Goal: Task Accomplishment & Management: Complete application form

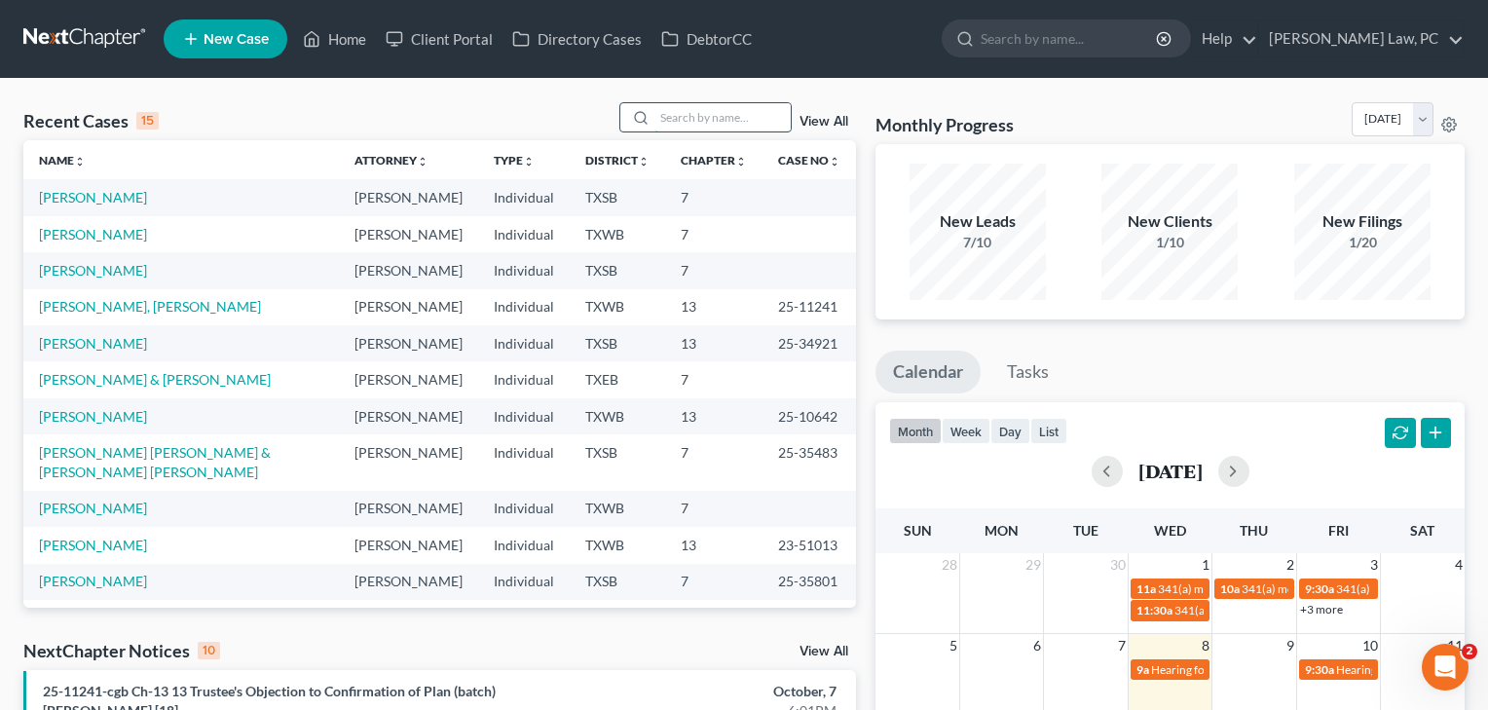
click at [687, 119] on input "search" at bounding box center [722, 117] width 136 height 28
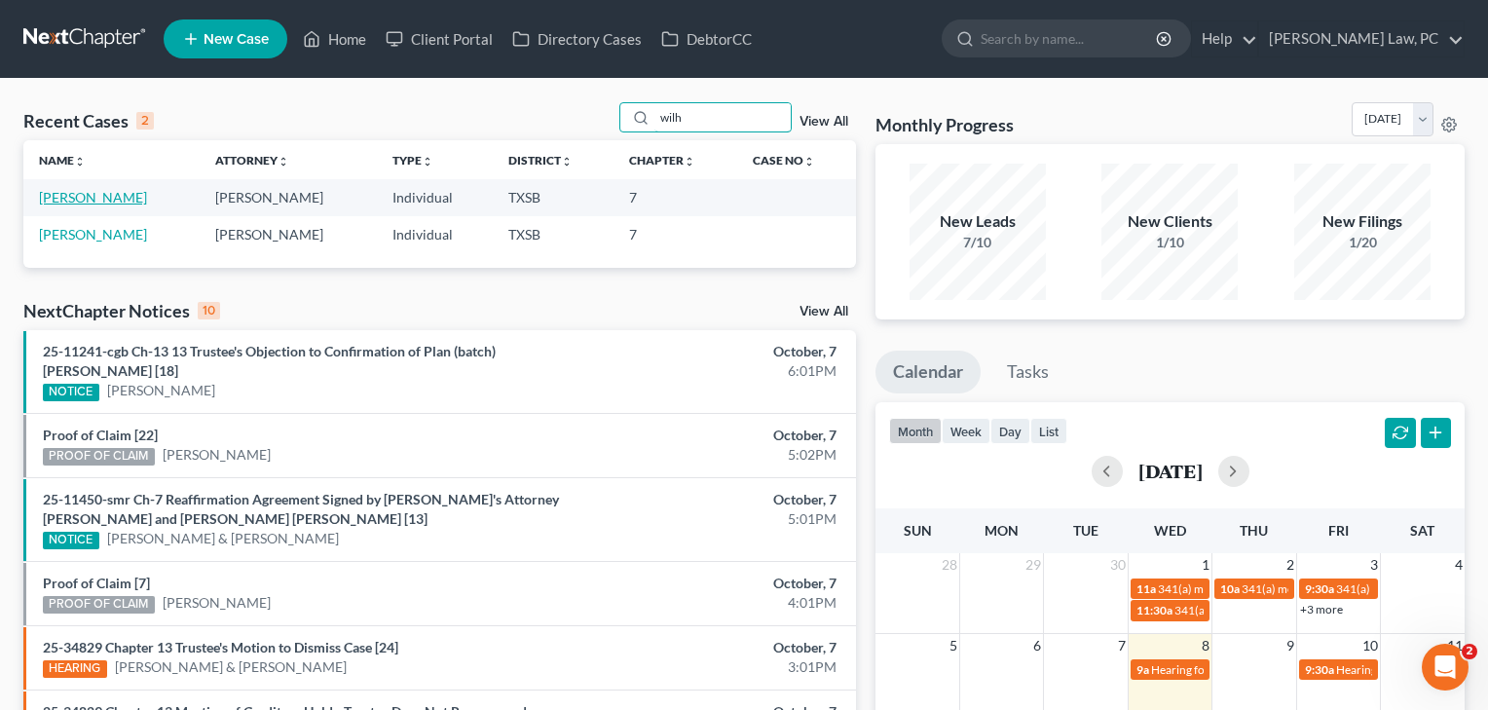
type input "wilh"
click at [101, 198] on link "[PERSON_NAME]" at bounding box center [93, 197] width 108 height 17
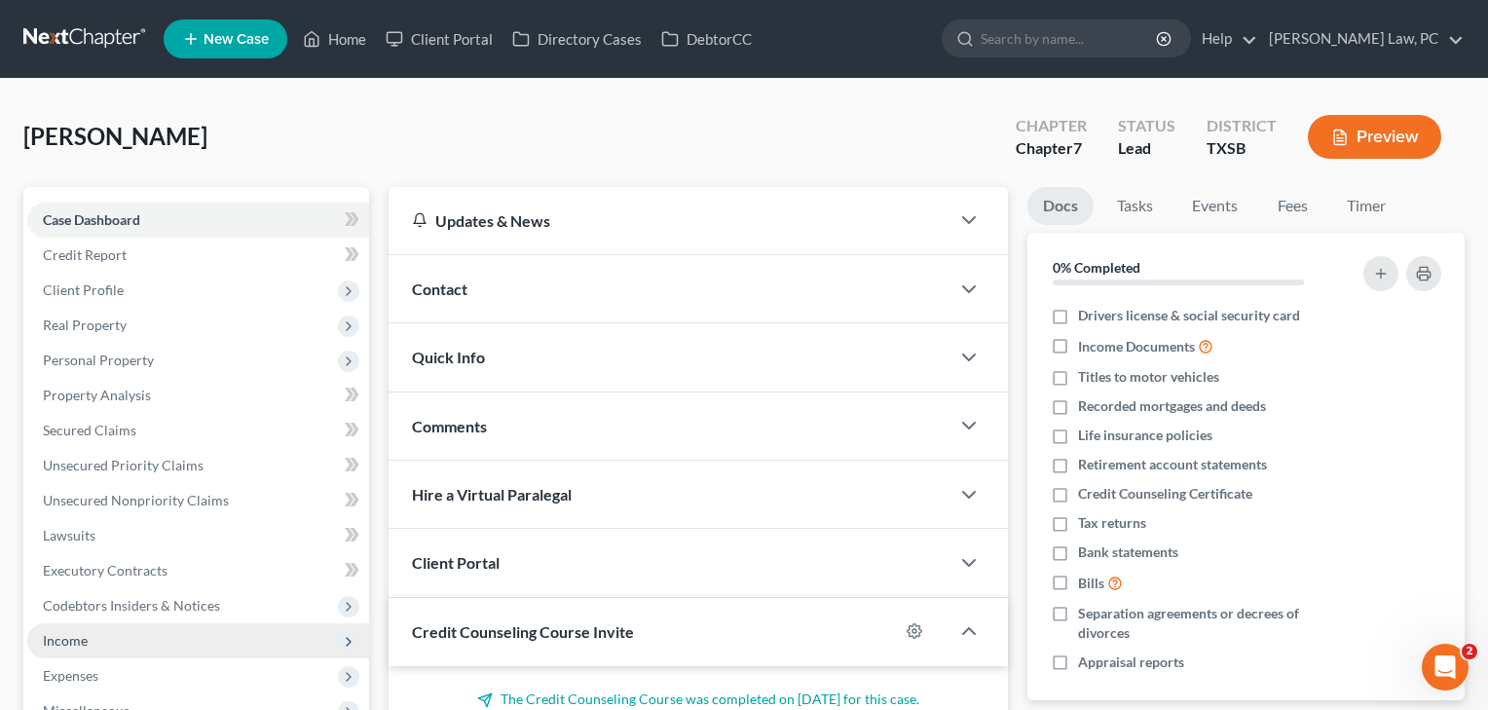
click at [67, 642] on span "Income" at bounding box center [65, 640] width 45 height 17
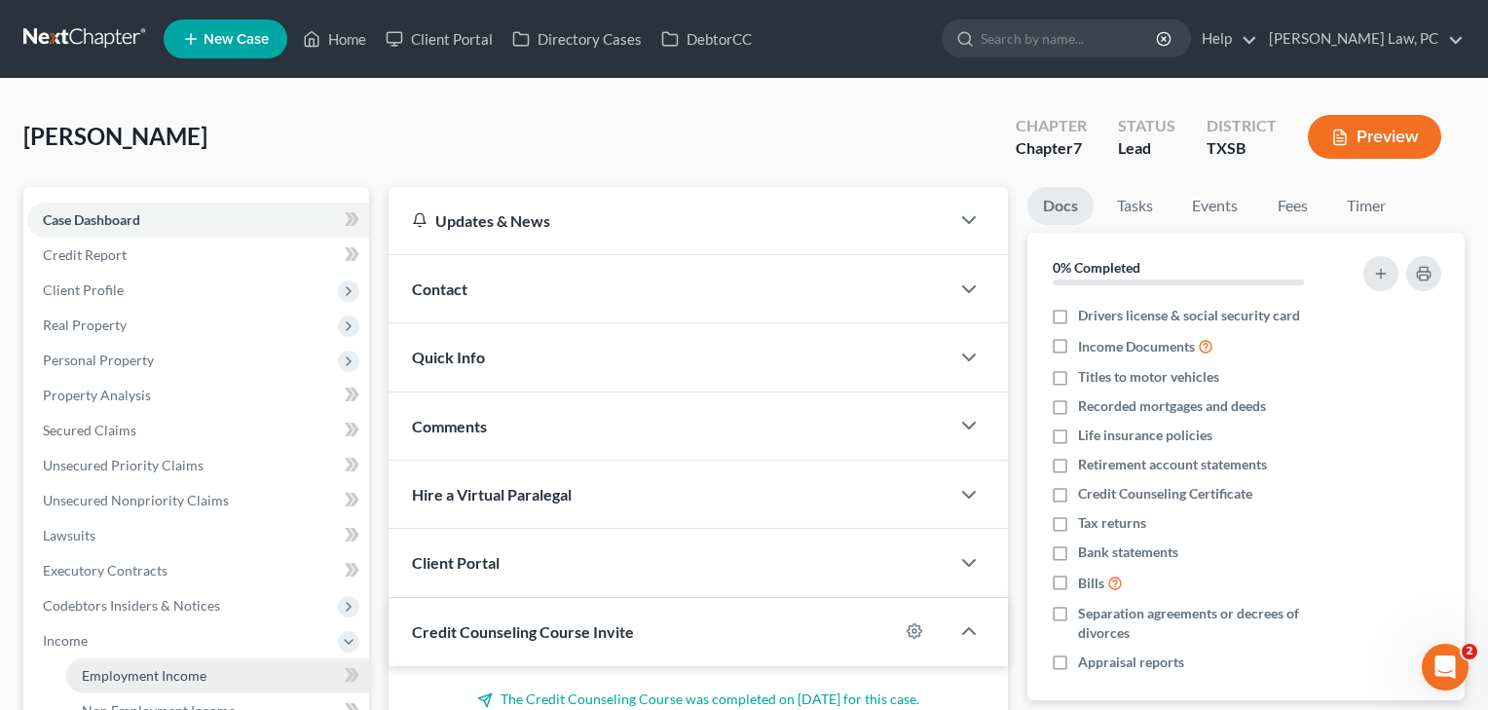
click at [94, 682] on span "Employment Income" at bounding box center [144, 675] width 125 height 17
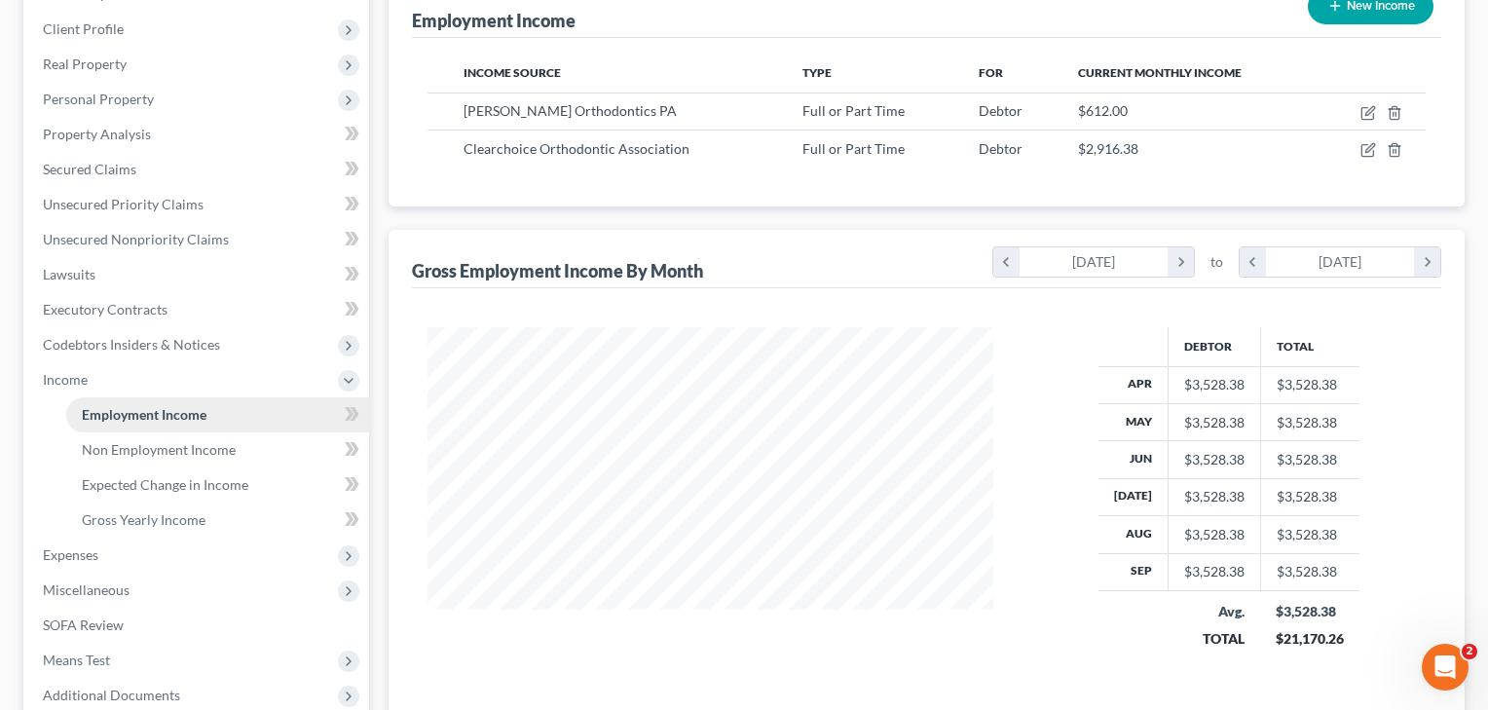
scroll to position [367, 0]
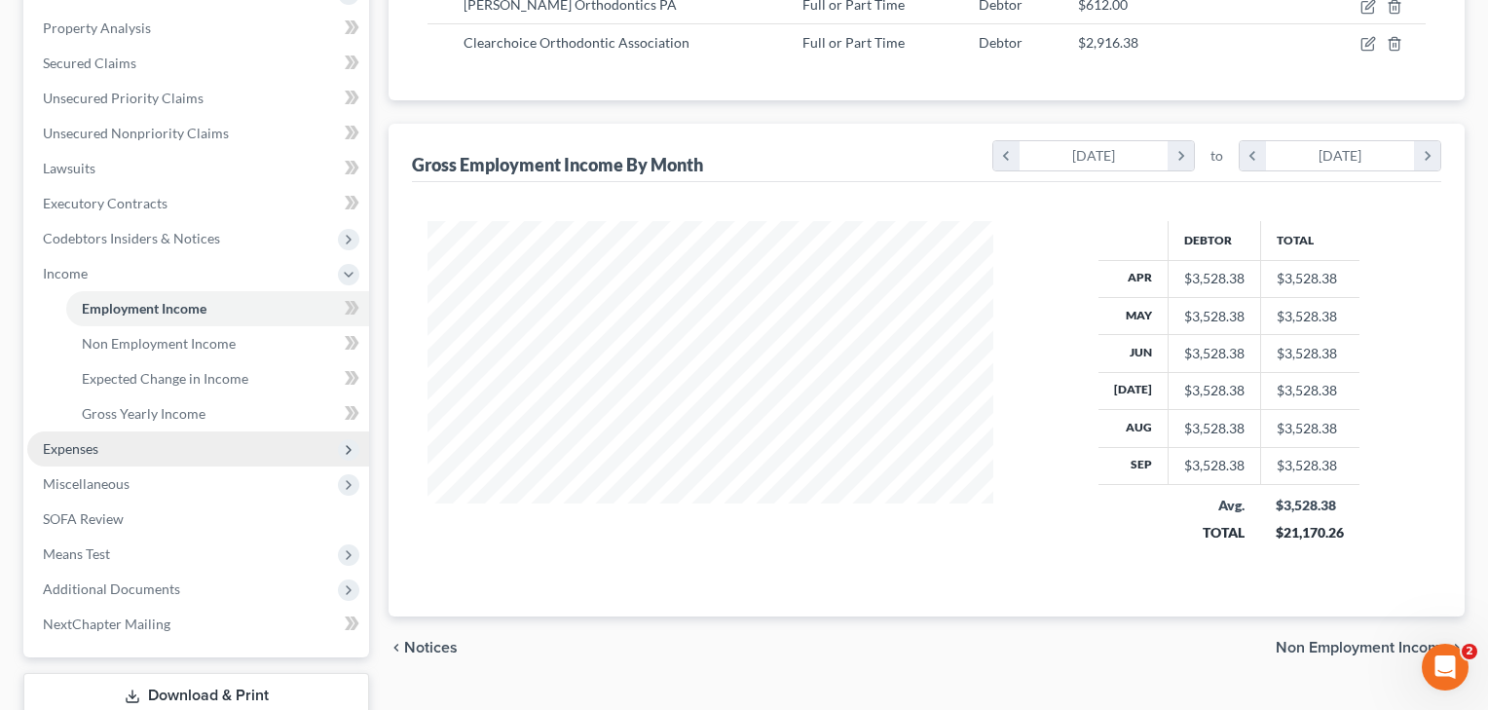
click at [79, 444] on span "Expenses" at bounding box center [70, 448] width 55 height 17
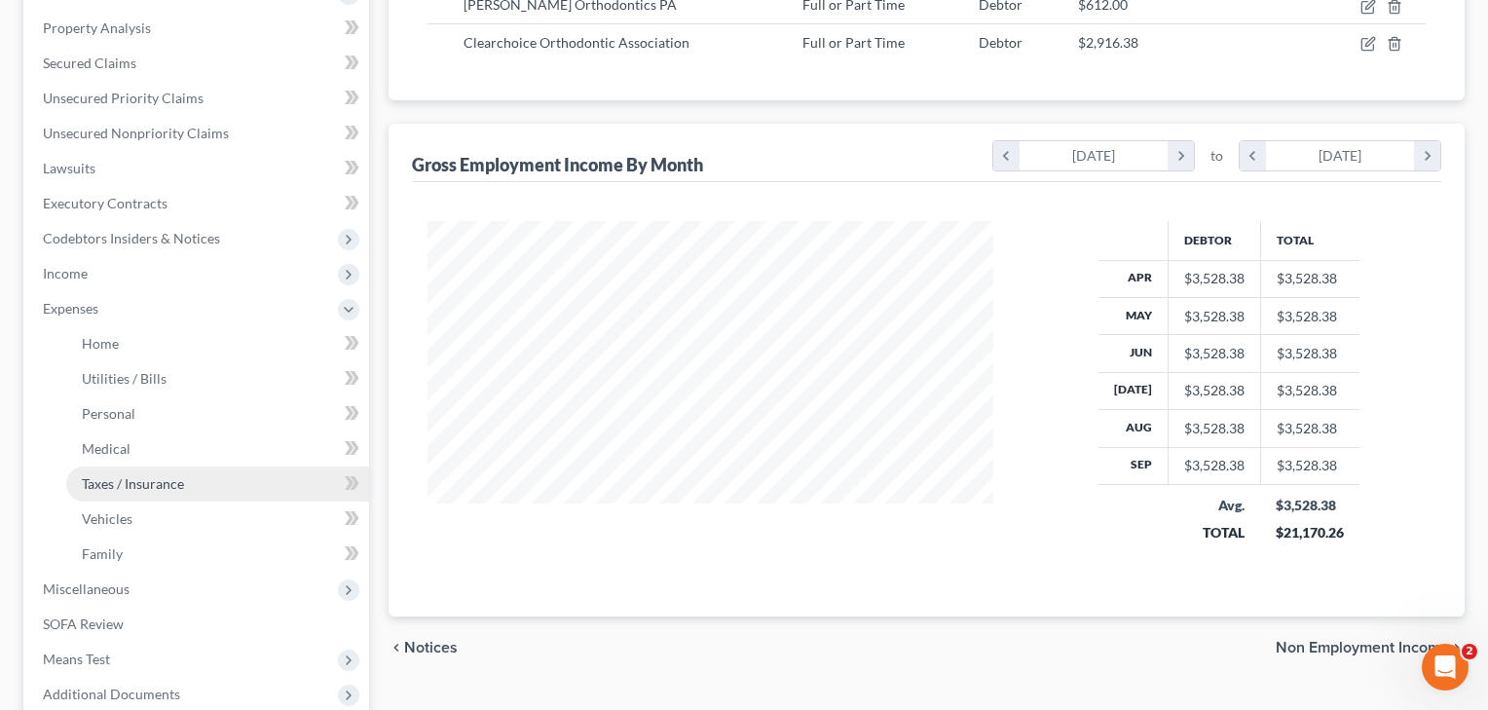
click at [99, 493] on link "Taxes / Insurance" at bounding box center [217, 483] width 303 height 35
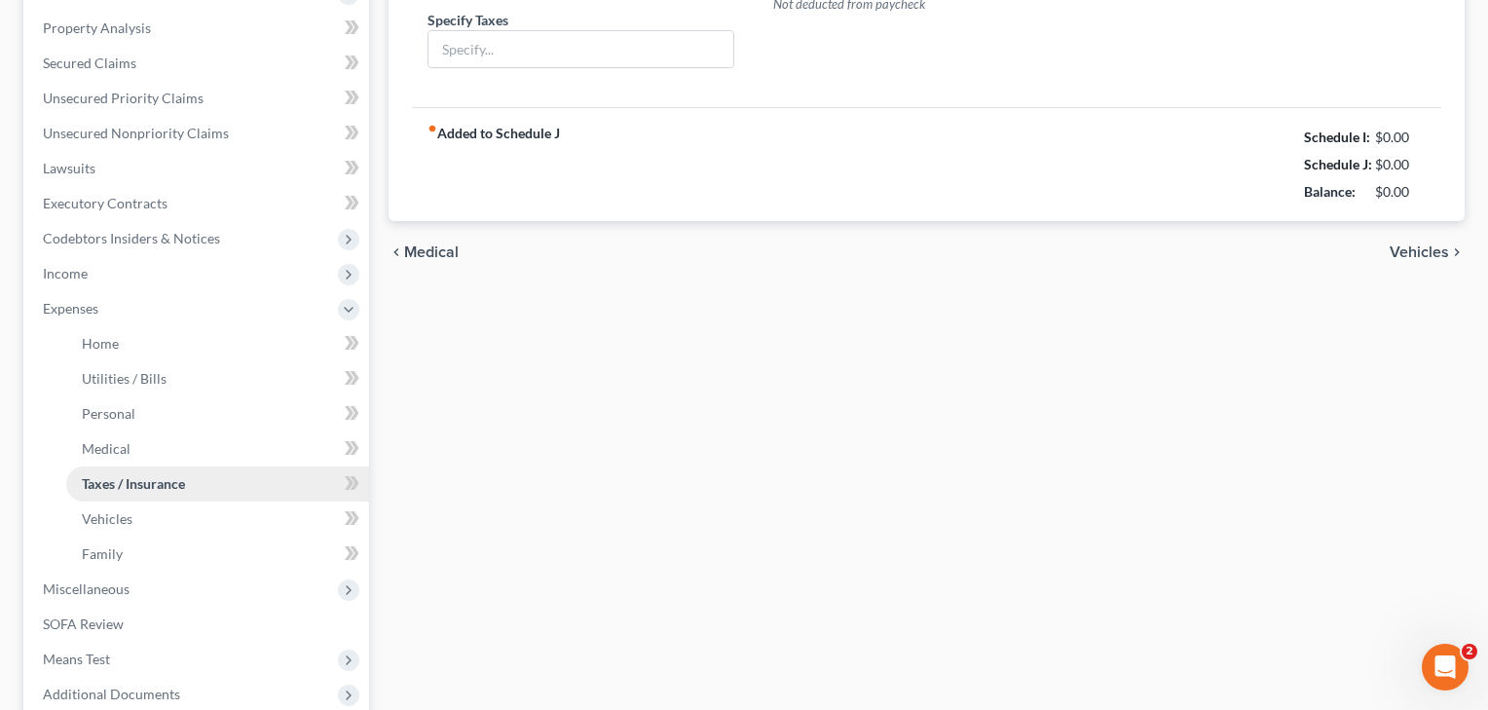
scroll to position [5, 0]
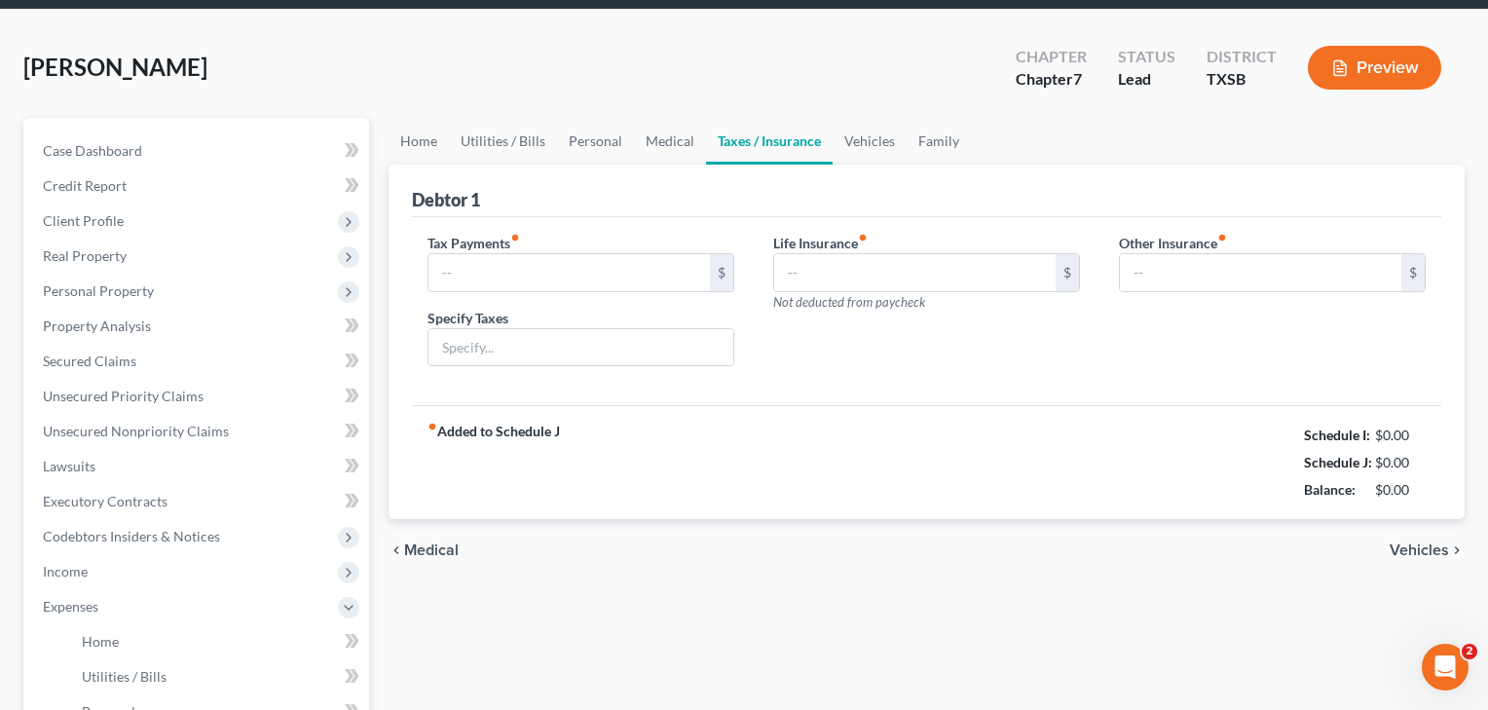
type input "0.00"
type input "28.00"
type input "0.00"
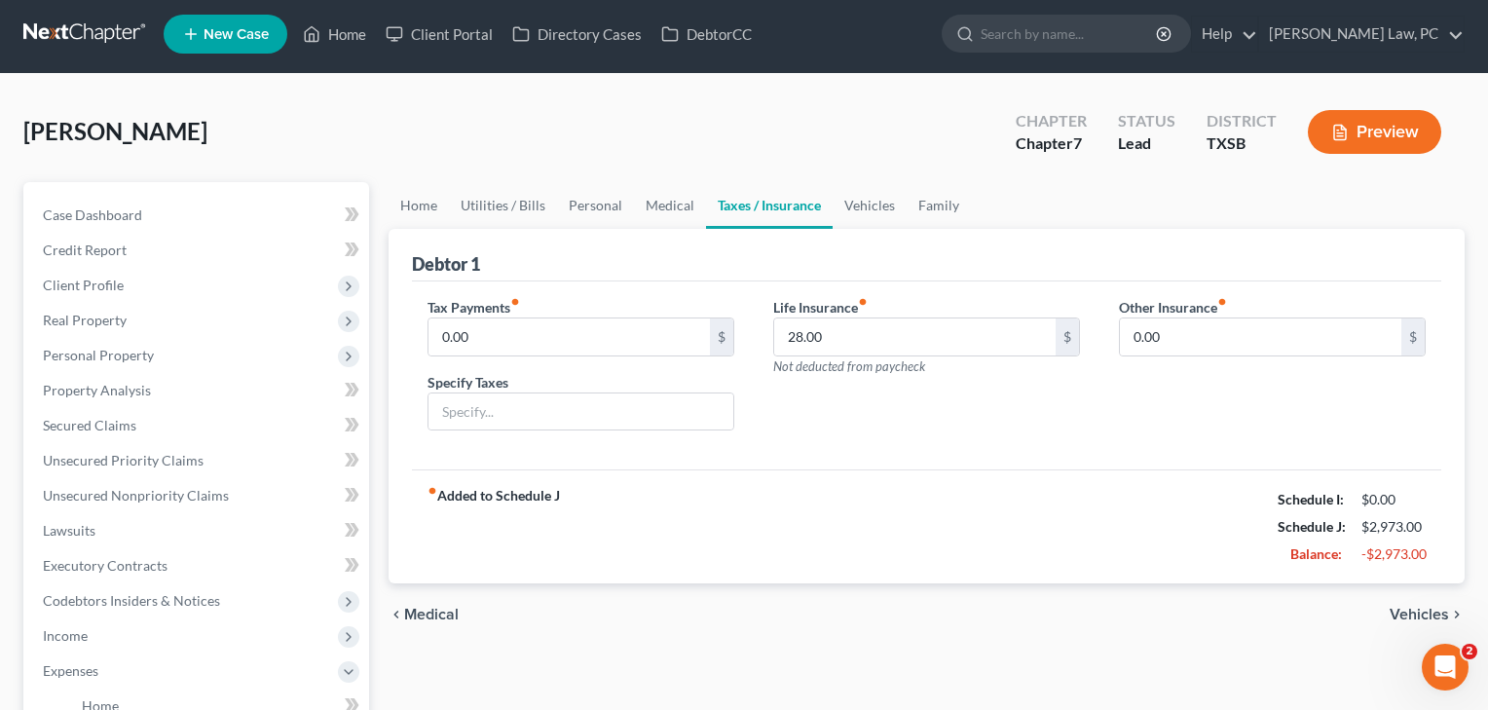
scroll to position [0, 0]
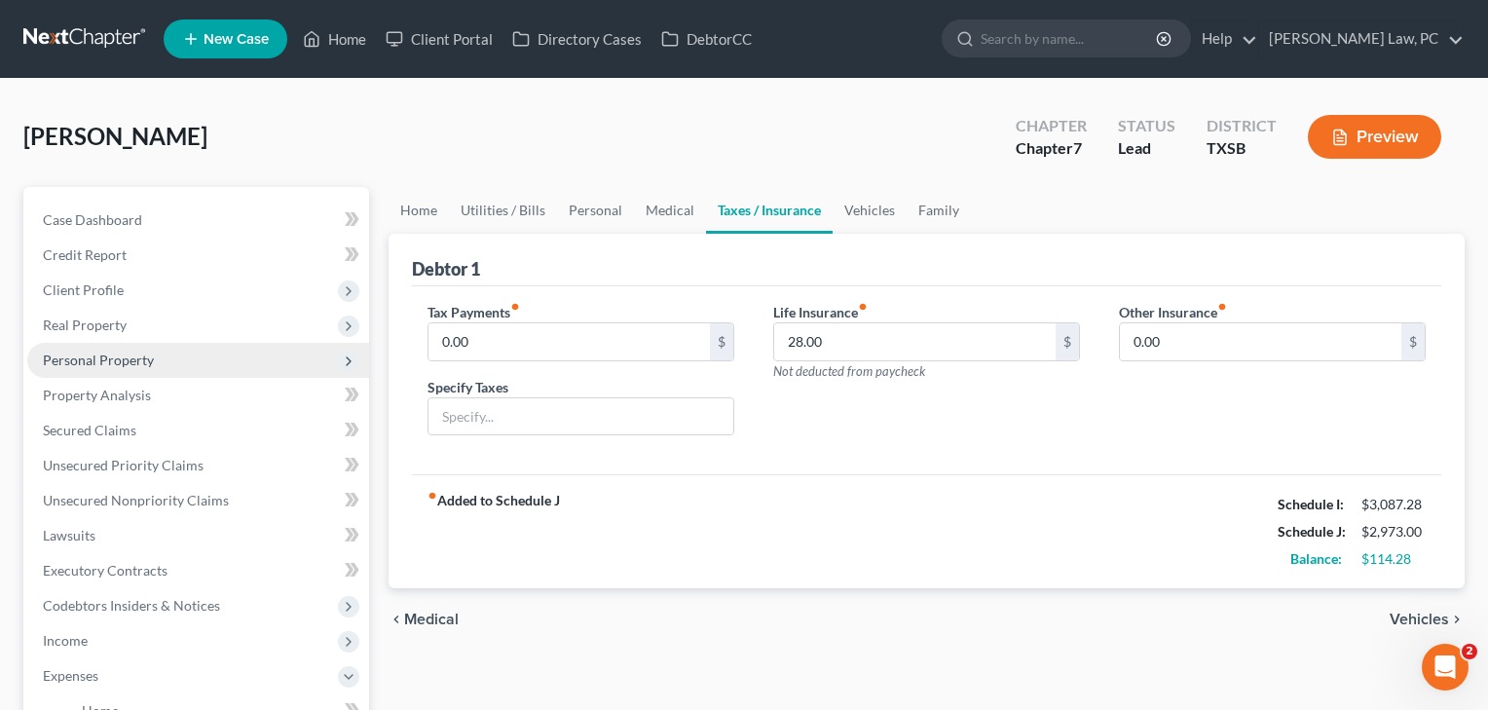
click at [87, 357] on span "Personal Property" at bounding box center [98, 359] width 111 height 17
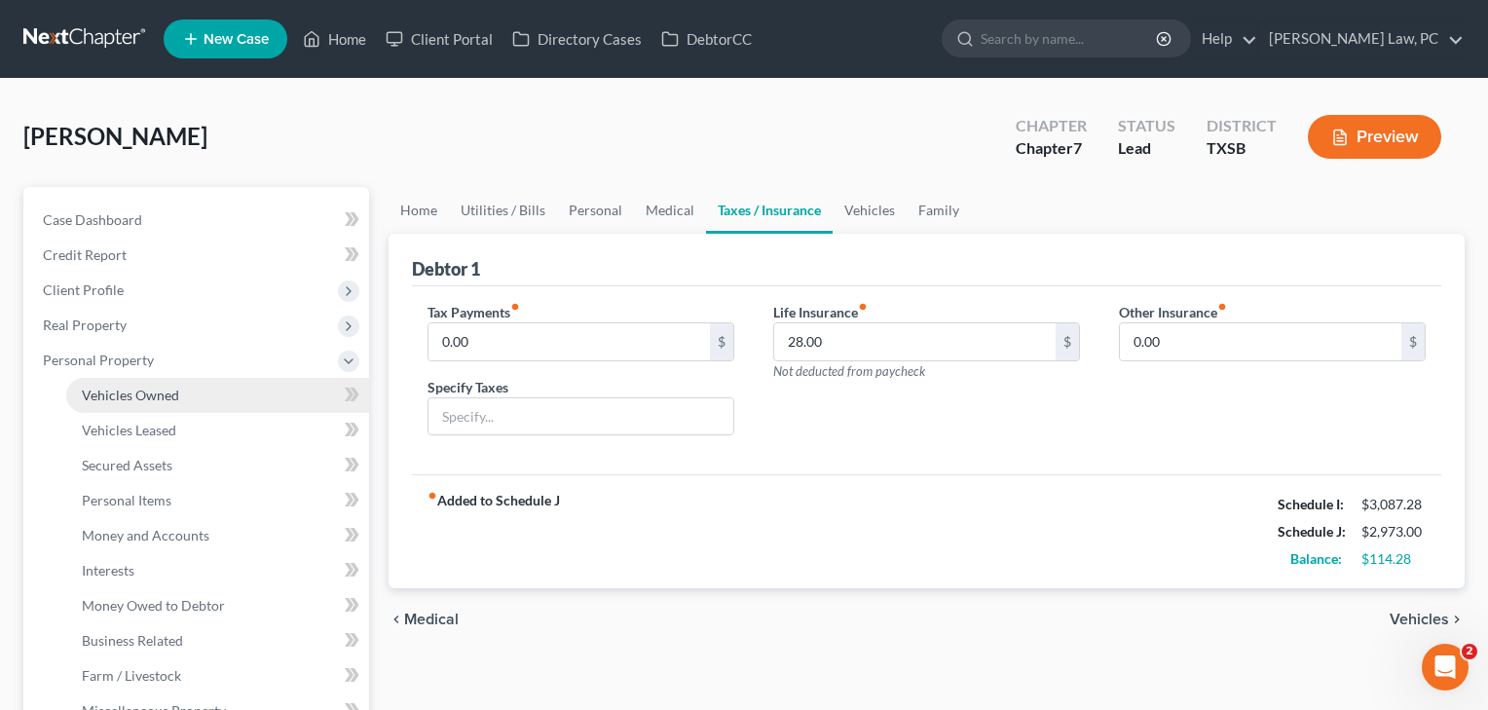
click at [122, 399] on span "Vehicles Owned" at bounding box center [130, 394] width 97 height 17
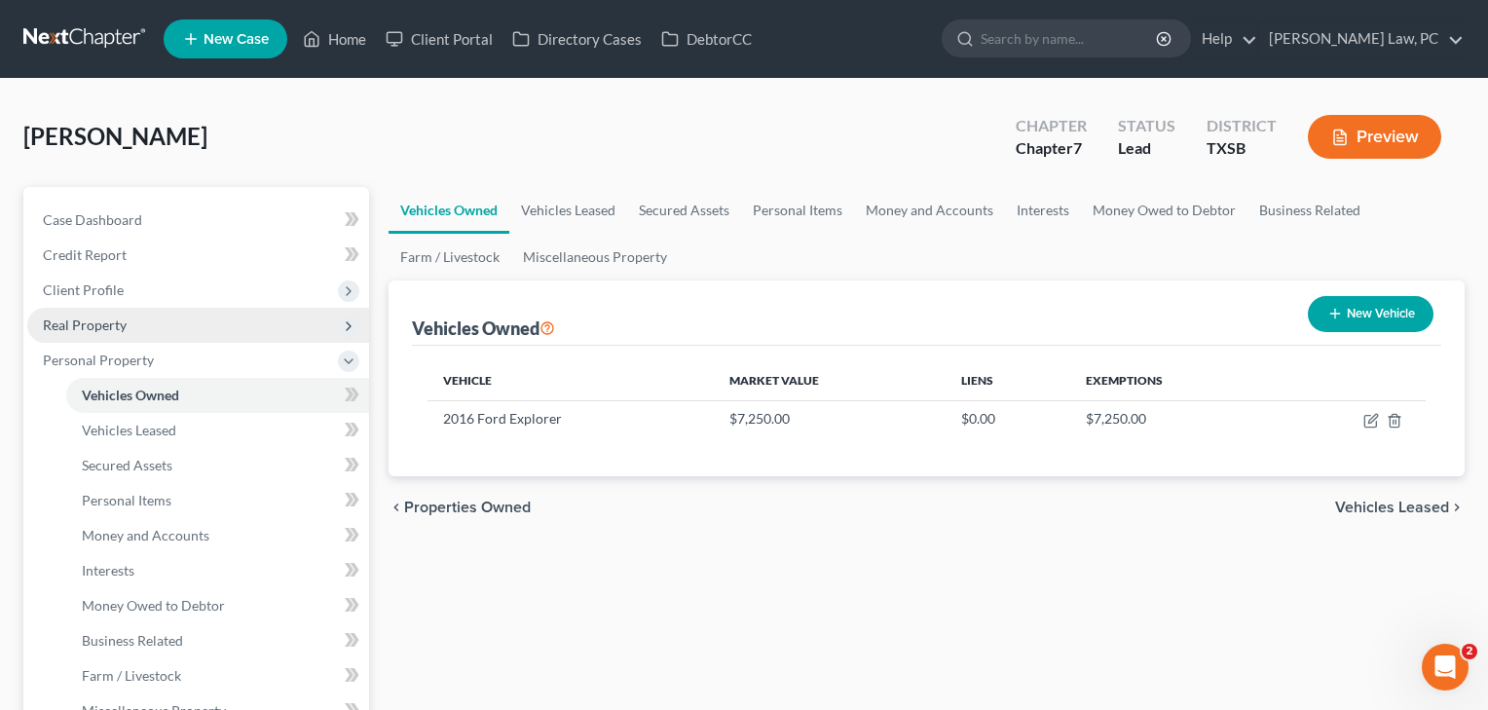
click at [96, 325] on span "Real Property" at bounding box center [85, 324] width 84 height 17
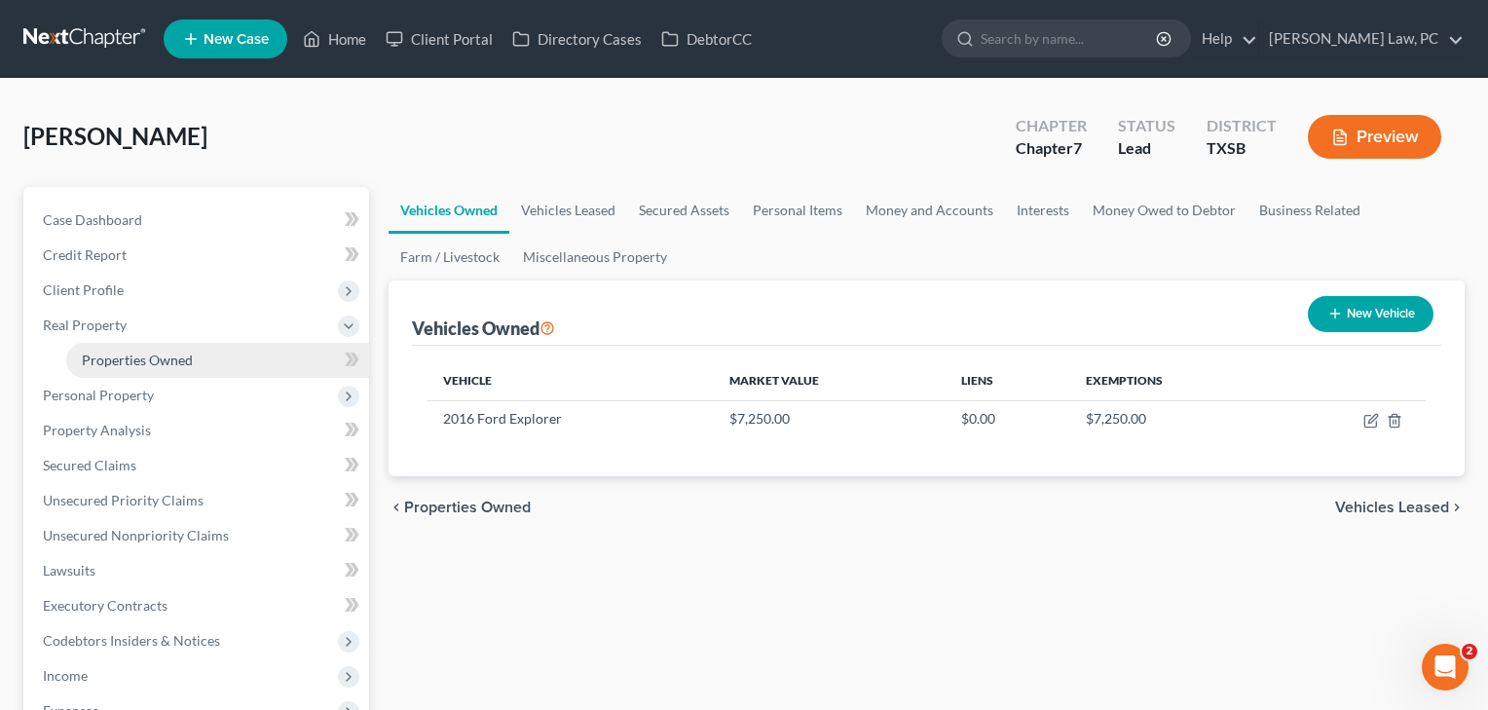
click at [129, 363] on span "Properties Owned" at bounding box center [137, 359] width 111 height 17
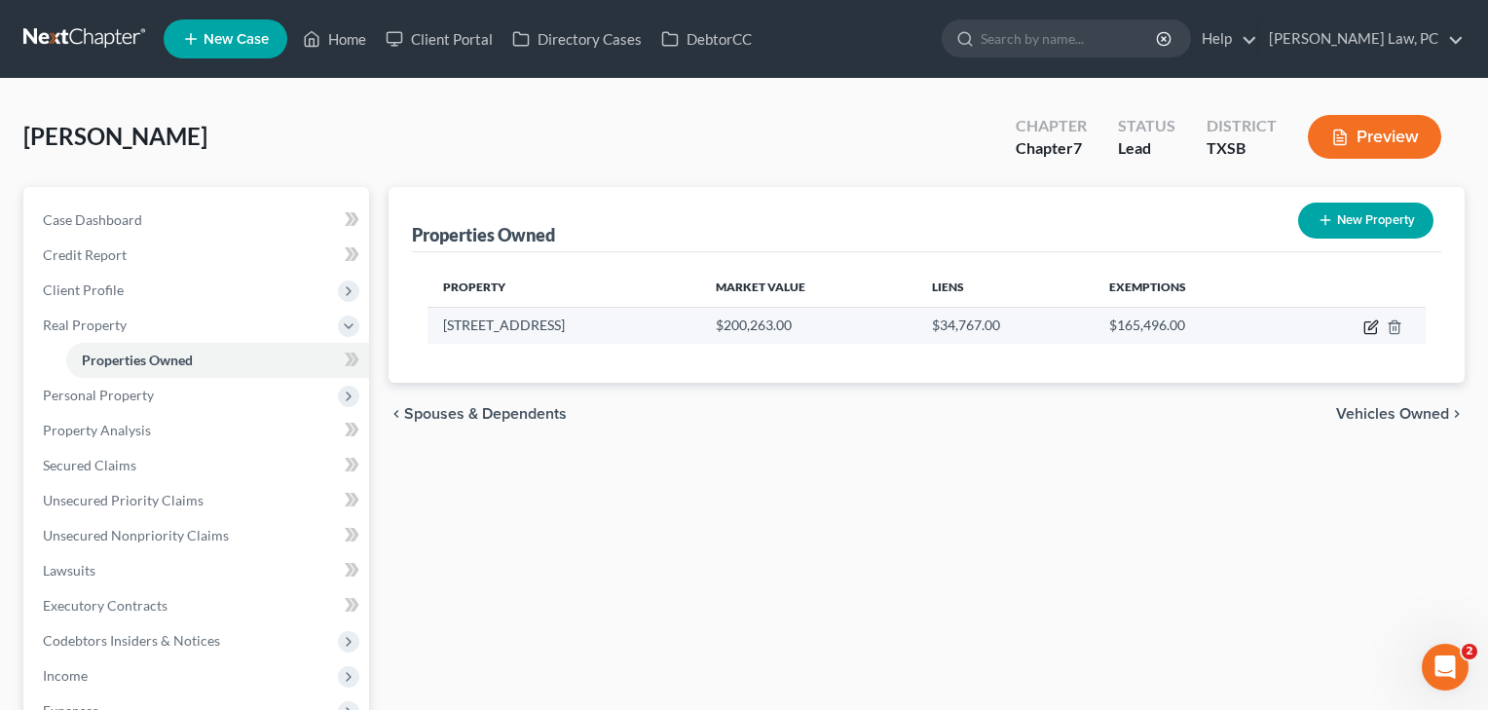
click at [1373, 329] on icon "button" at bounding box center [1371, 327] width 16 height 16
select select "45"
select select "0"
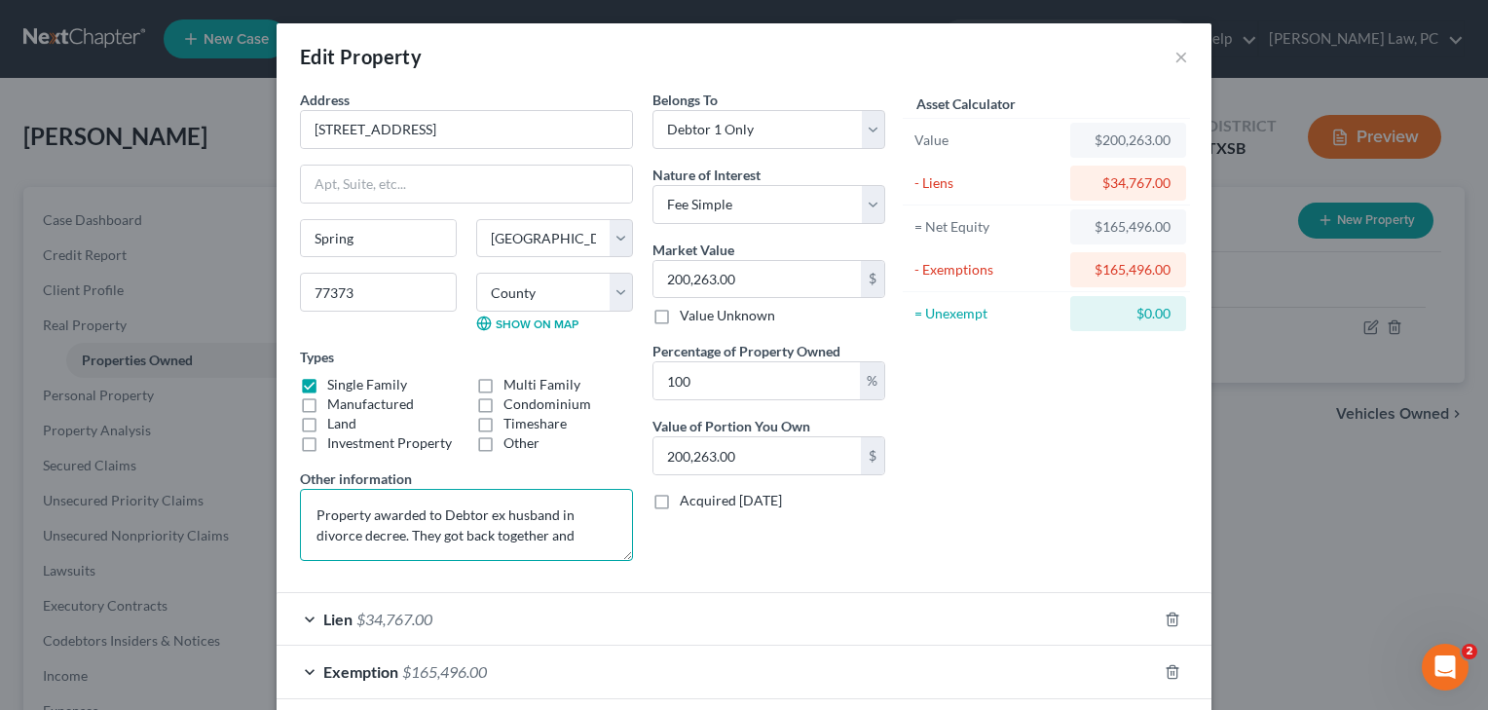
click at [561, 538] on textarea "Property awarded to Debtor ex husband in divorce decree. They got back together…" at bounding box center [466, 525] width 333 height 72
drag, startPoint x: 561, startPoint y: 538, endPoint x: 309, endPoint y: 500, distance: 255.0
click at [309, 500] on textarea "Property awarded to Debtor ex husband in divorce decree. They got back together…" at bounding box center [466, 525] width 333 height 72
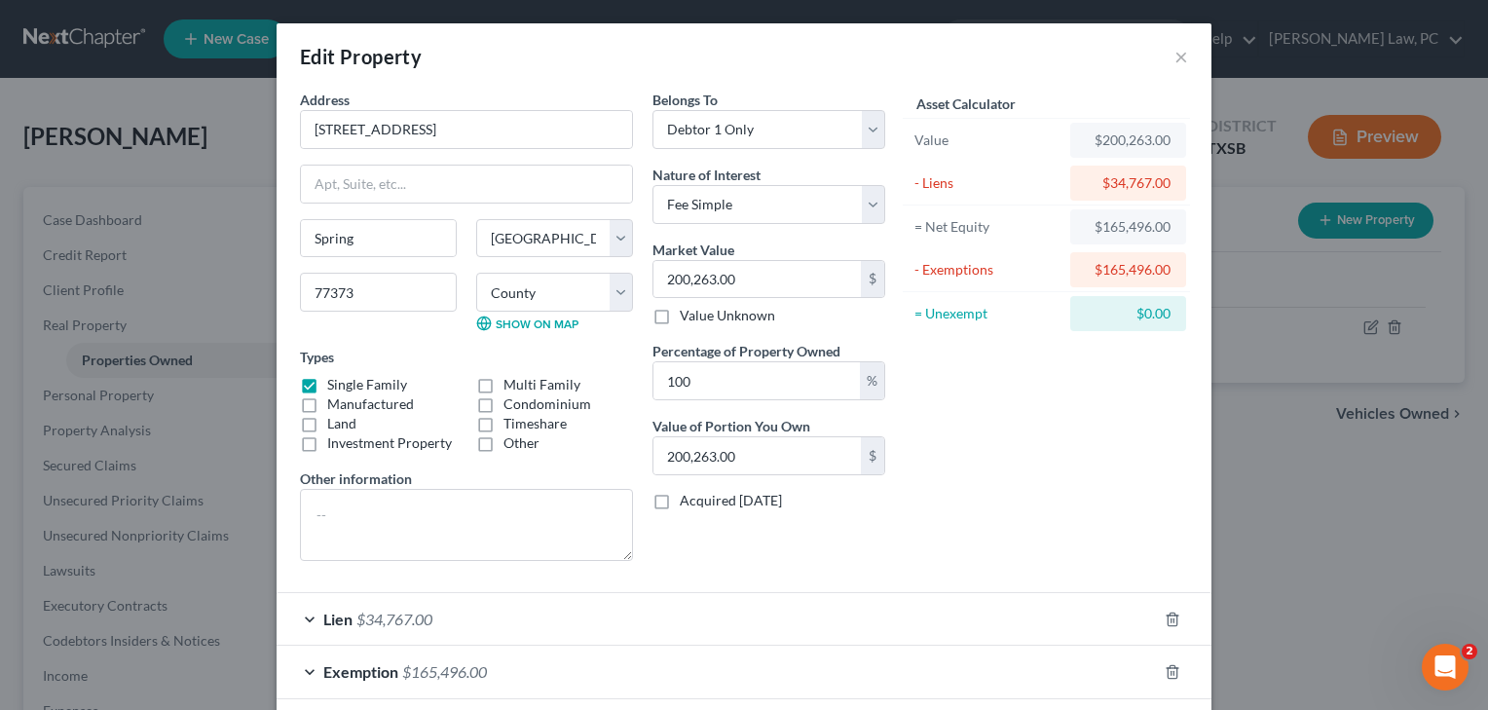
click at [881, 585] on form "Address * 6510 Brookgate Dr Spring State AL AK AR AZ CA CO CT DE DC FL GA GU HI…" at bounding box center [744, 394] width 888 height 609
click at [1180, 55] on button "×" at bounding box center [1181, 56] width 14 height 23
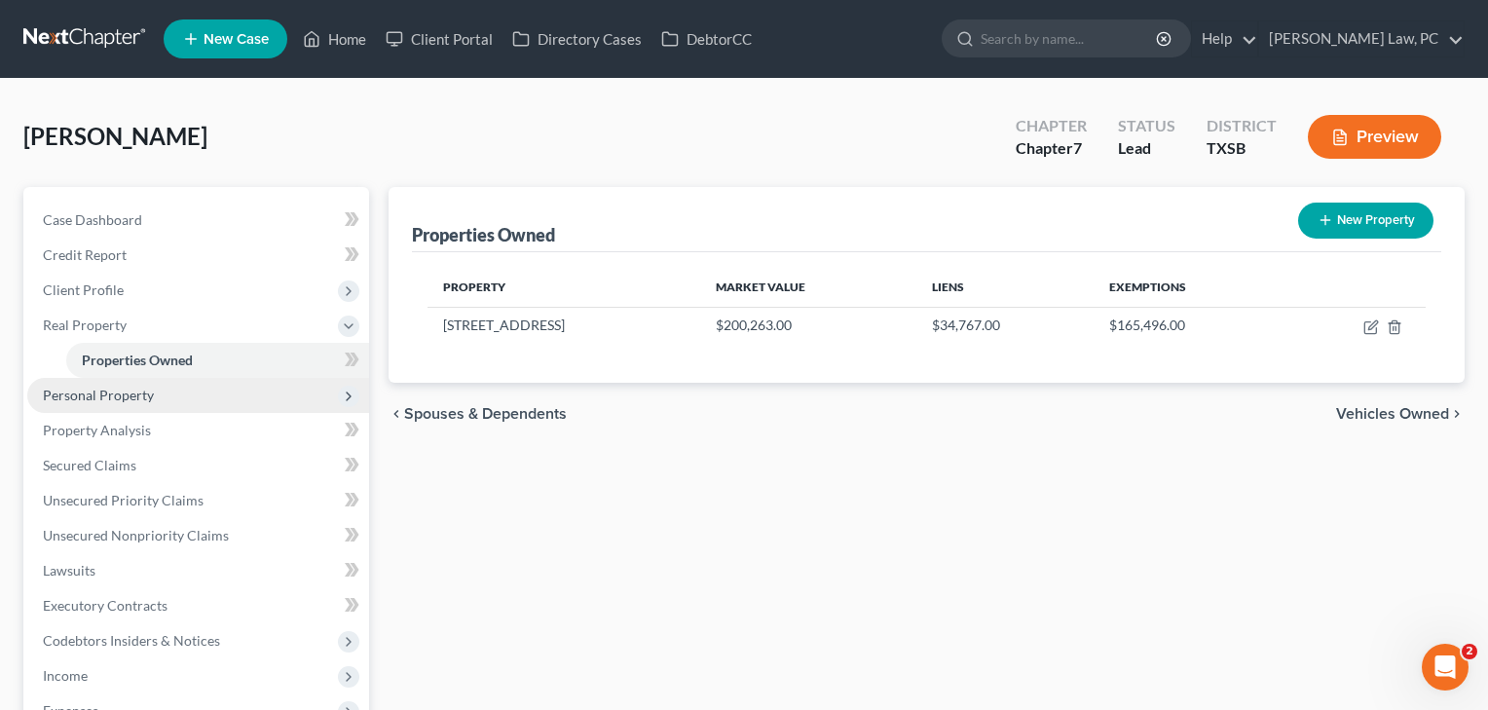
click at [113, 393] on span "Personal Property" at bounding box center [98, 394] width 111 height 17
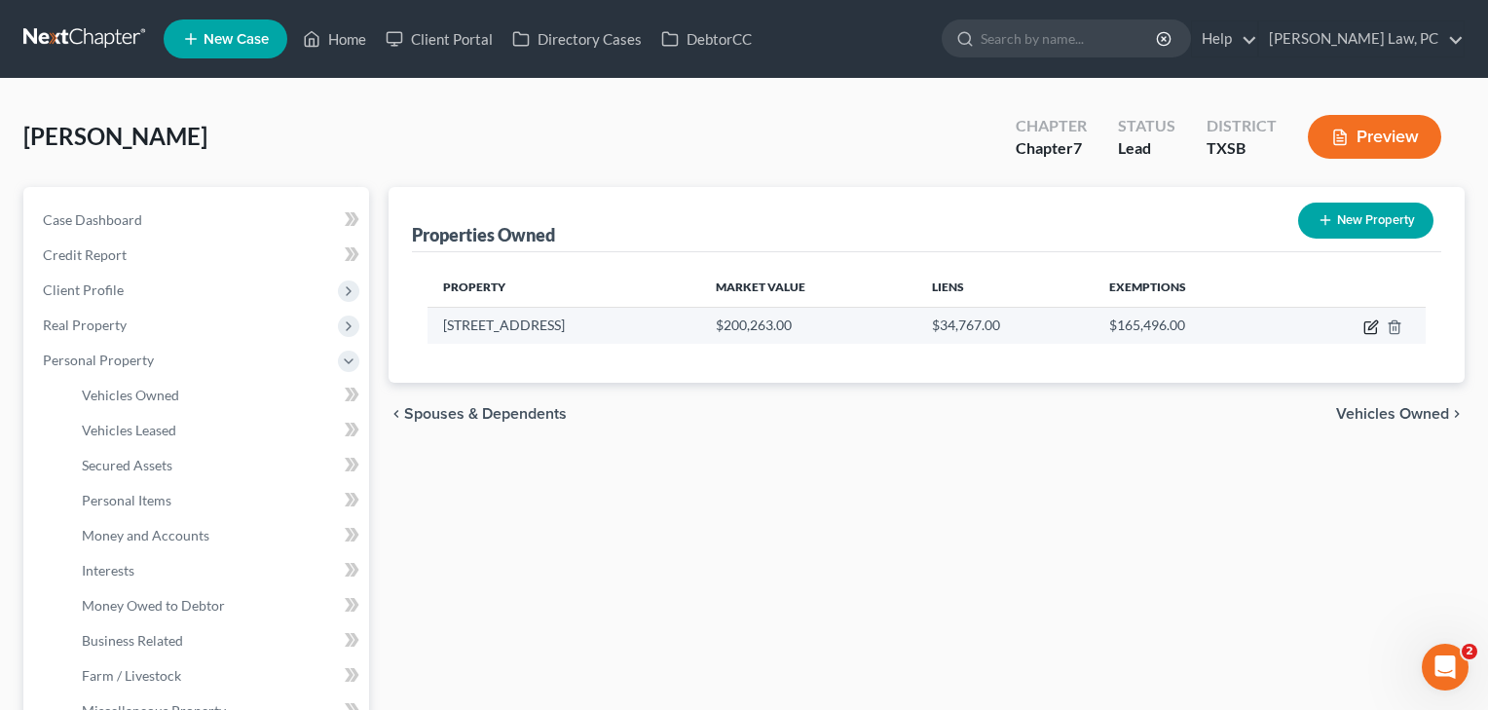
click at [1368, 325] on icon "button" at bounding box center [1371, 327] width 16 height 16
select select "45"
select select "100"
select select "0"
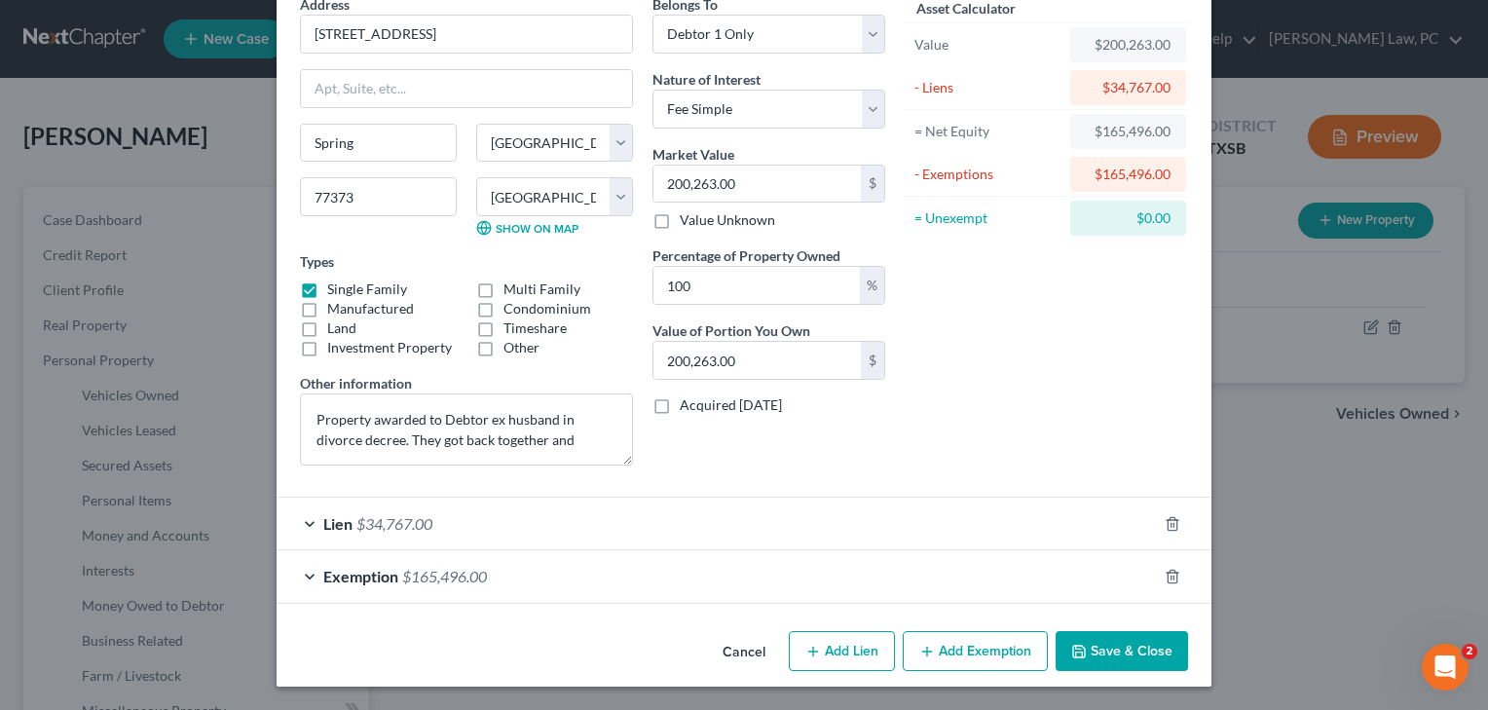
scroll to position [95, 0]
drag, startPoint x: 523, startPoint y: 445, endPoint x: 279, endPoint y: 413, distance: 245.5
click at [279, 413] on div "Address * 6510 Brookgate Dr Spring State AL AK AR AZ CA CO CT DE DC FL GA GU HI…" at bounding box center [743, 308] width 935 height 629
click at [1113, 646] on button "Save & Close" at bounding box center [1121, 651] width 132 height 41
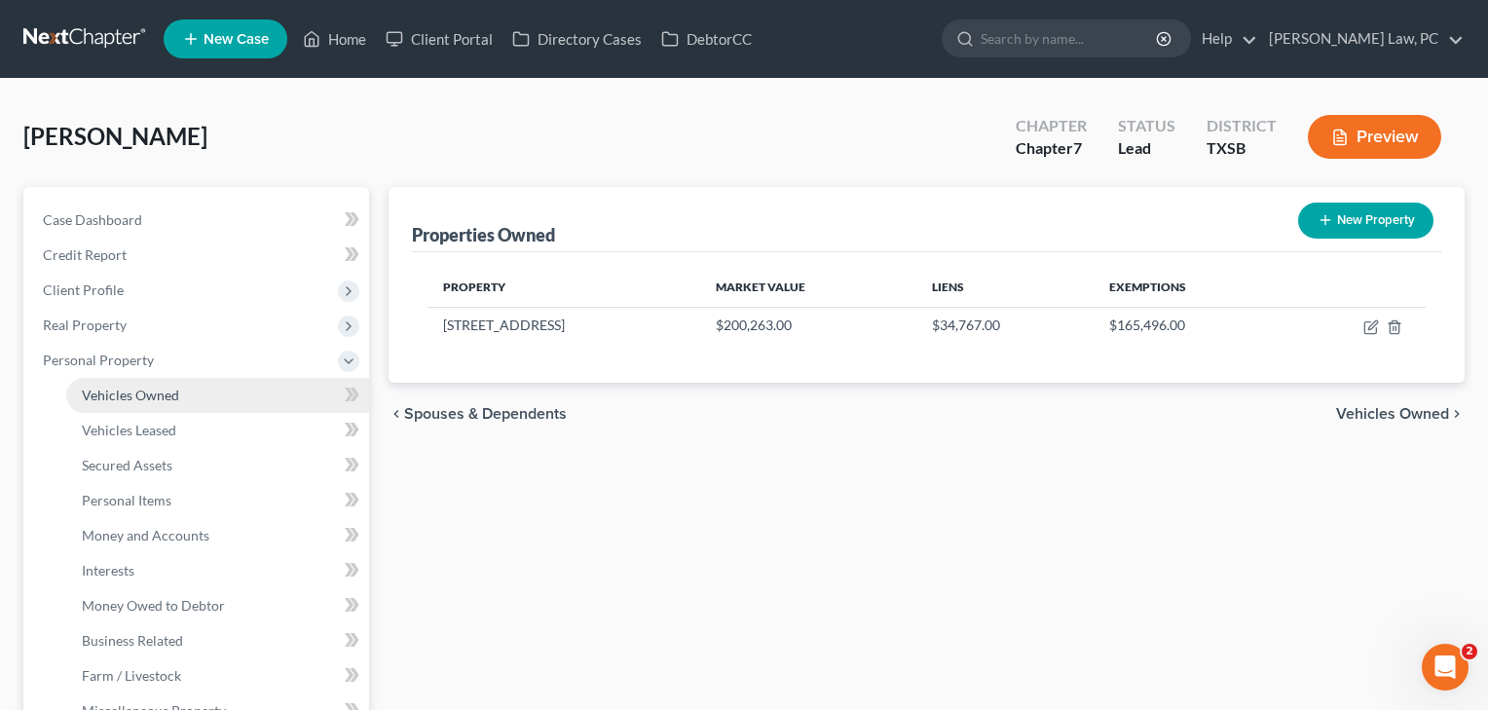
click at [149, 394] on span "Vehicles Owned" at bounding box center [130, 394] width 97 height 17
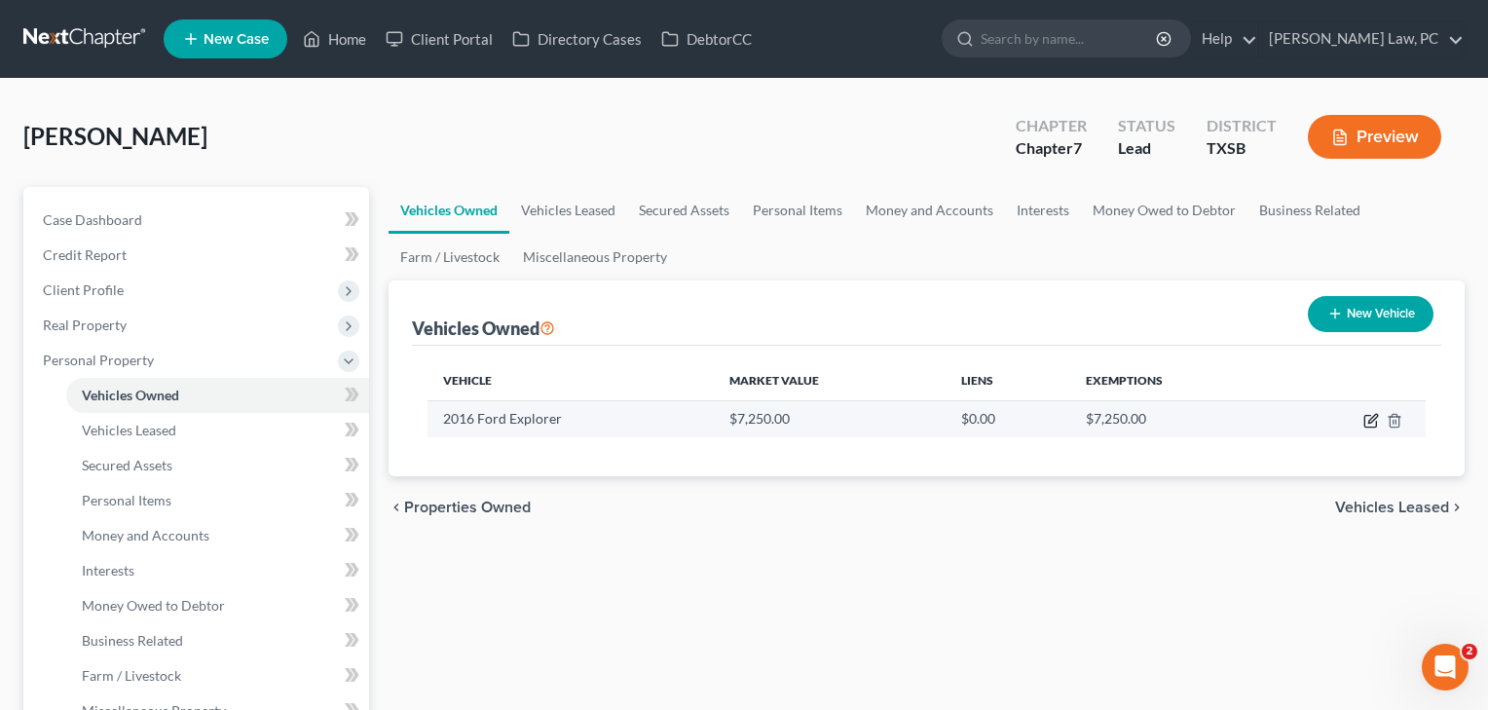
click at [1370, 424] on icon "button" at bounding box center [1371, 421] width 16 height 16
select select "0"
select select "10"
select select "2"
select select "0"
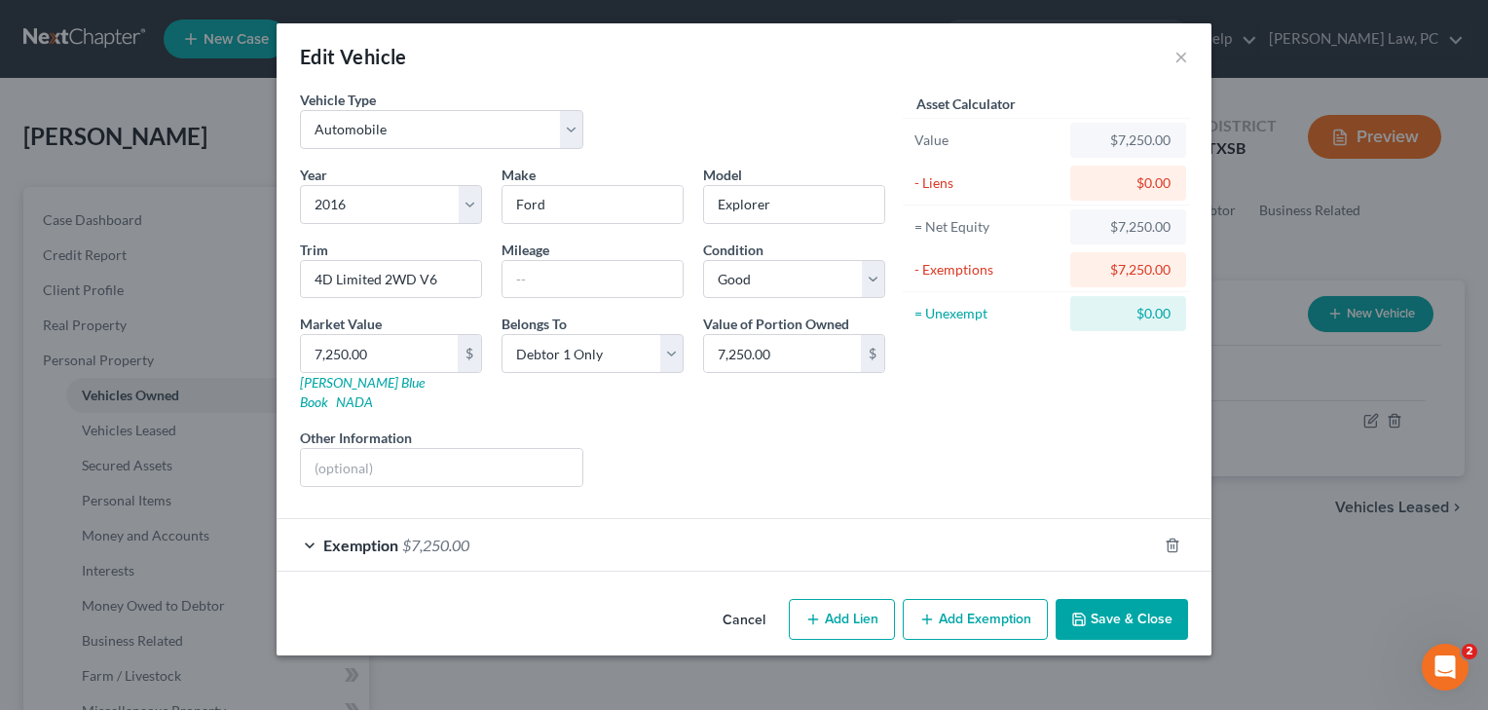
click at [1115, 599] on button "Save & Close" at bounding box center [1121, 619] width 132 height 41
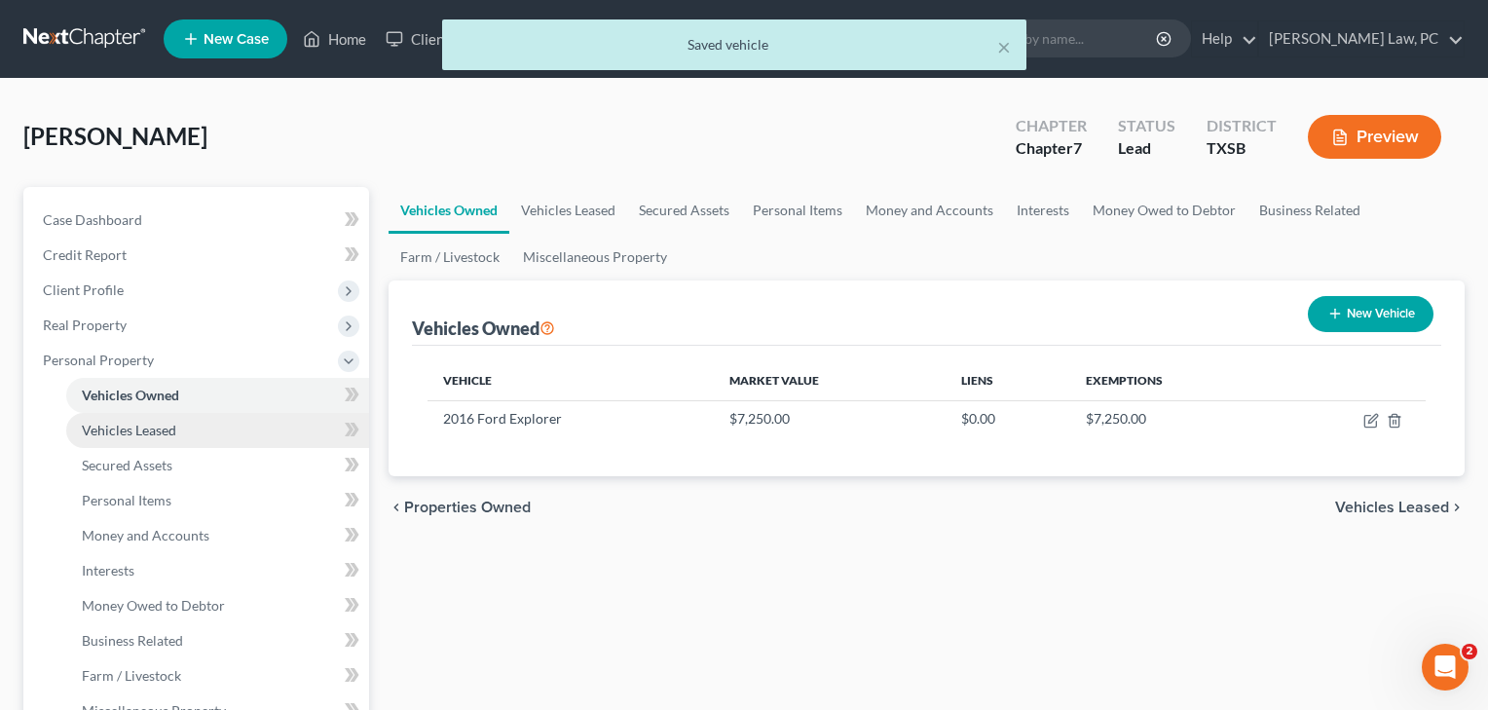
click at [149, 431] on span "Vehicles Leased" at bounding box center [129, 430] width 94 height 17
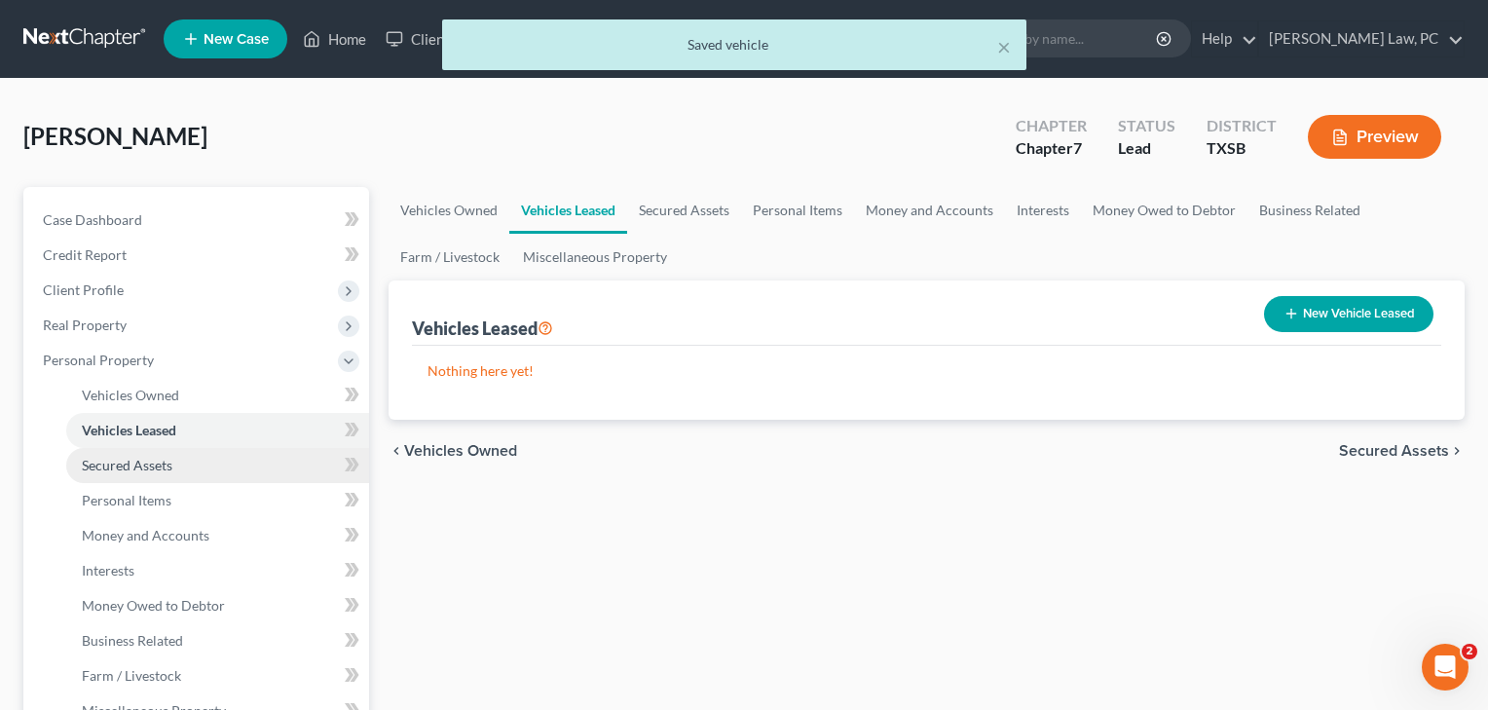
click at [160, 472] on span "Secured Assets" at bounding box center [127, 465] width 91 height 17
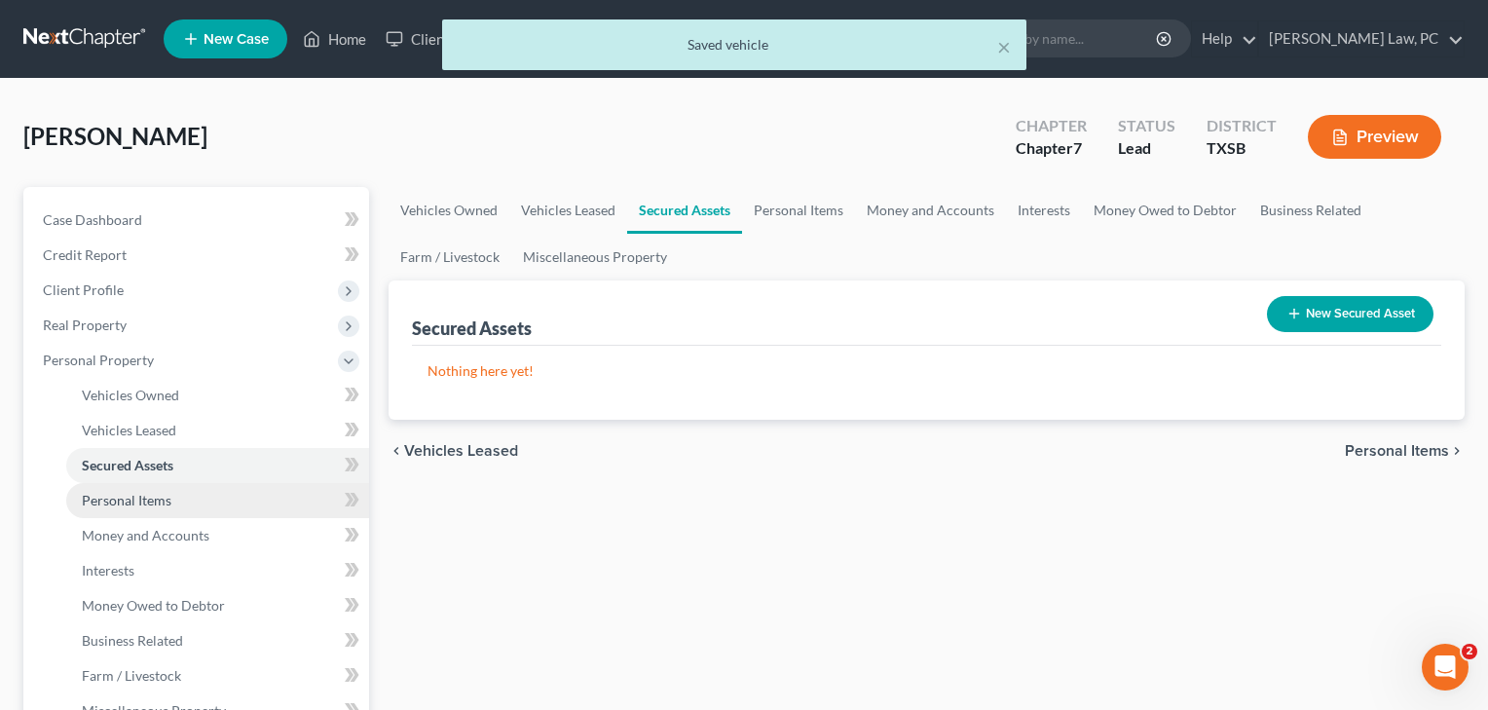
click at [149, 500] on span "Personal Items" at bounding box center [127, 500] width 90 height 17
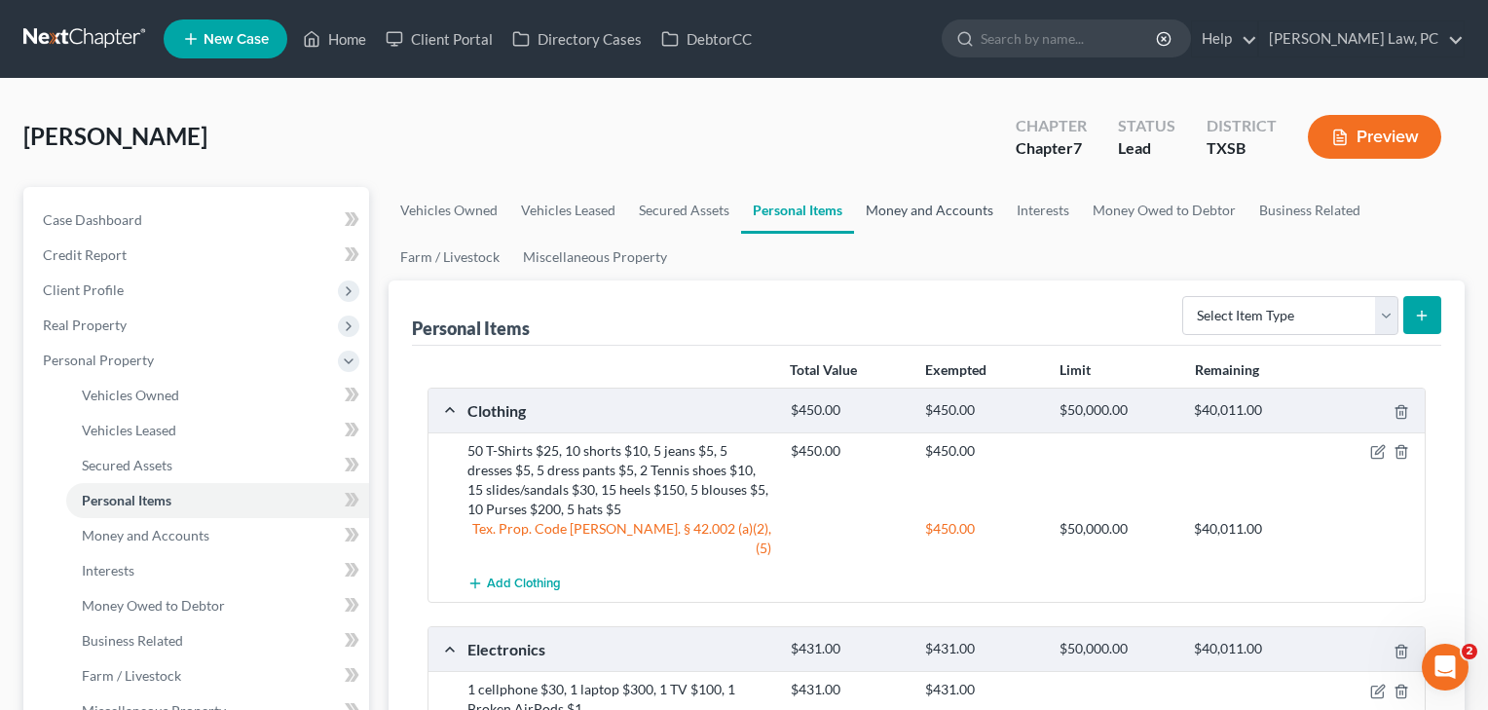
click at [937, 207] on link "Money and Accounts" at bounding box center [929, 210] width 151 height 47
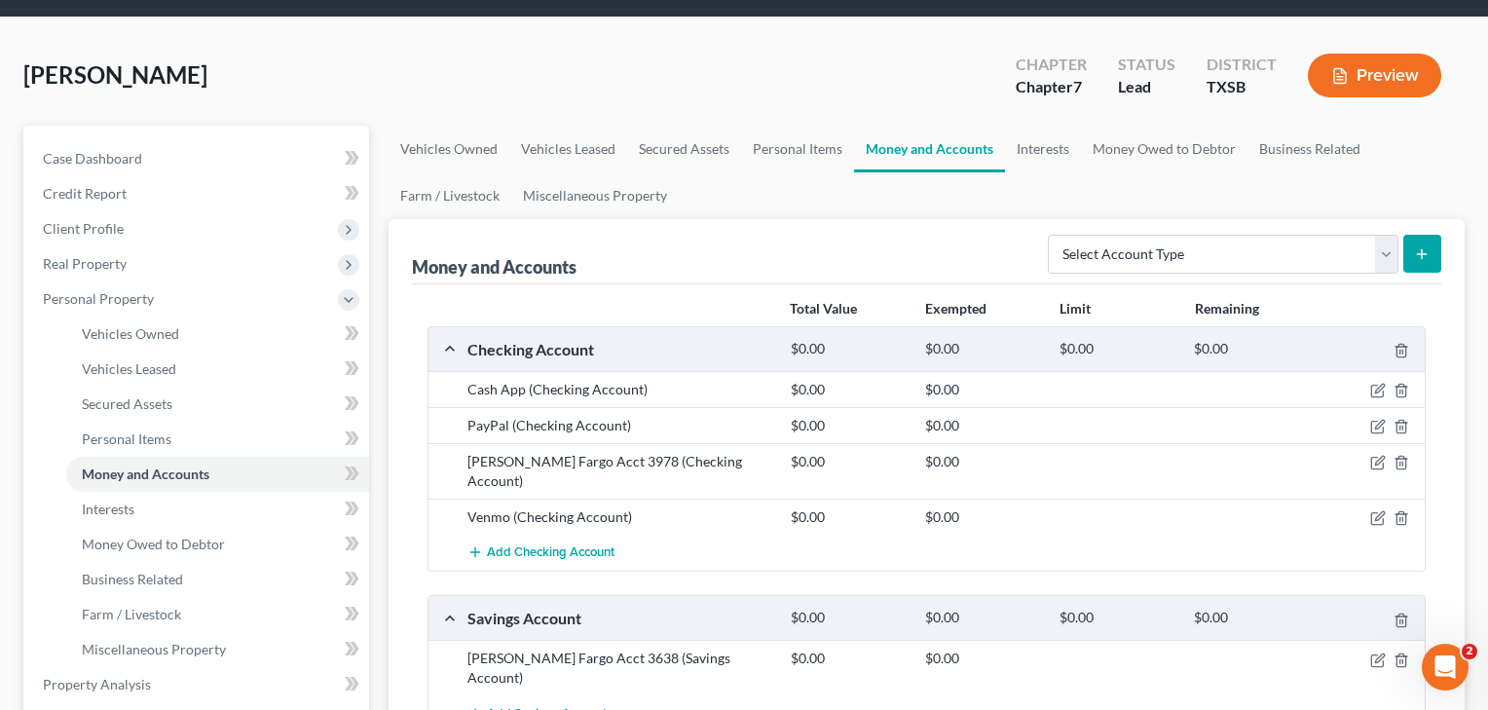
scroll to position [104, 0]
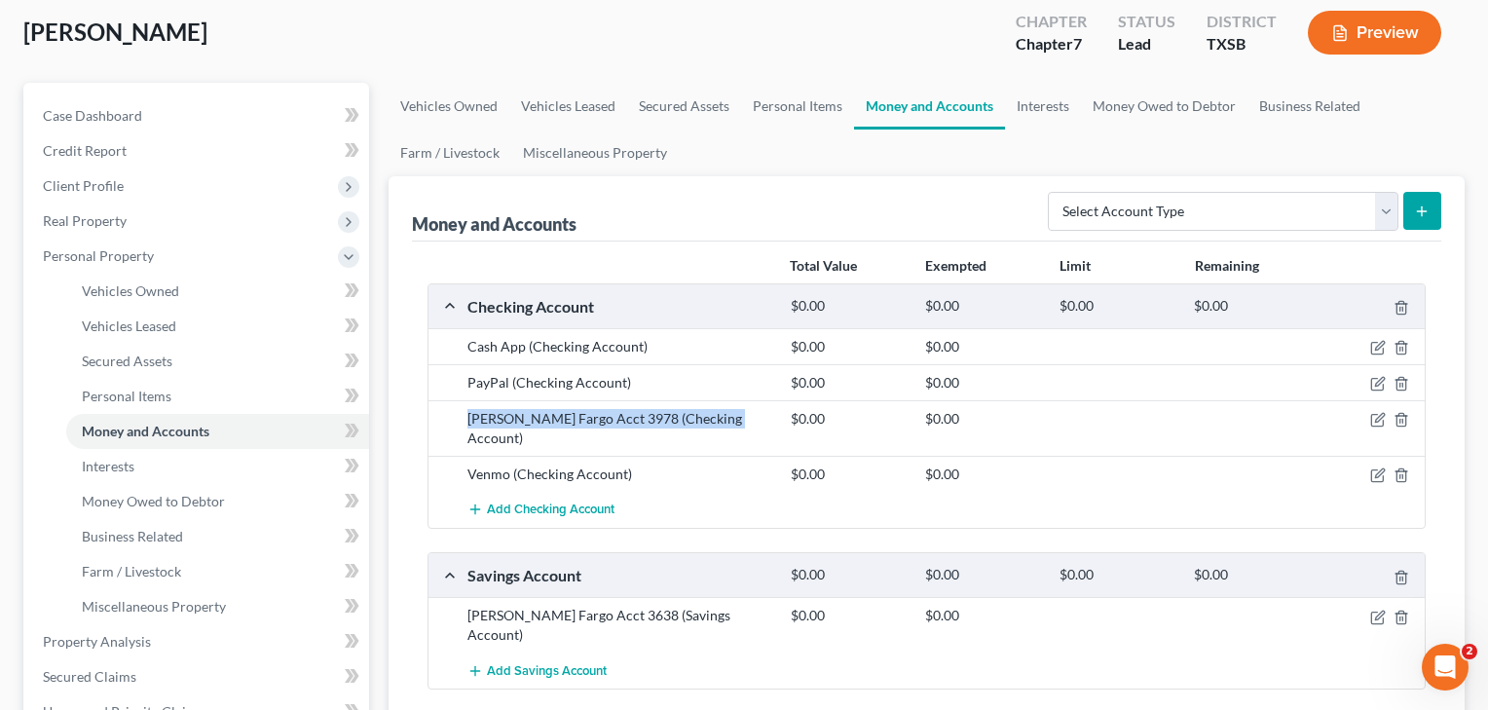
drag, startPoint x: 466, startPoint y: 422, endPoint x: 714, endPoint y: 426, distance: 247.3
click at [714, 426] on div "Wells Fargo Acct 3978 (Checking Account)" at bounding box center [619, 428] width 323 height 39
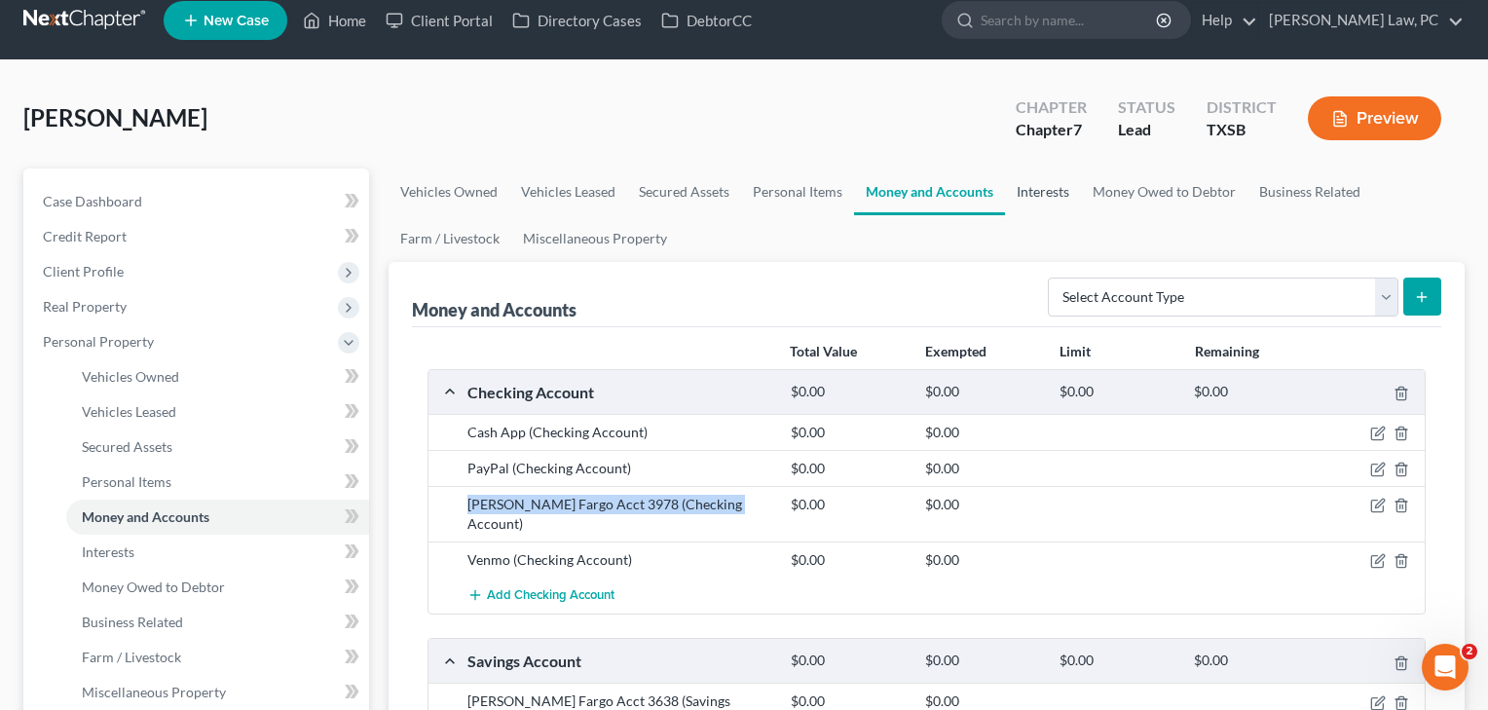
click at [1046, 192] on link "Interests" at bounding box center [1043, 191] width 76 height 47
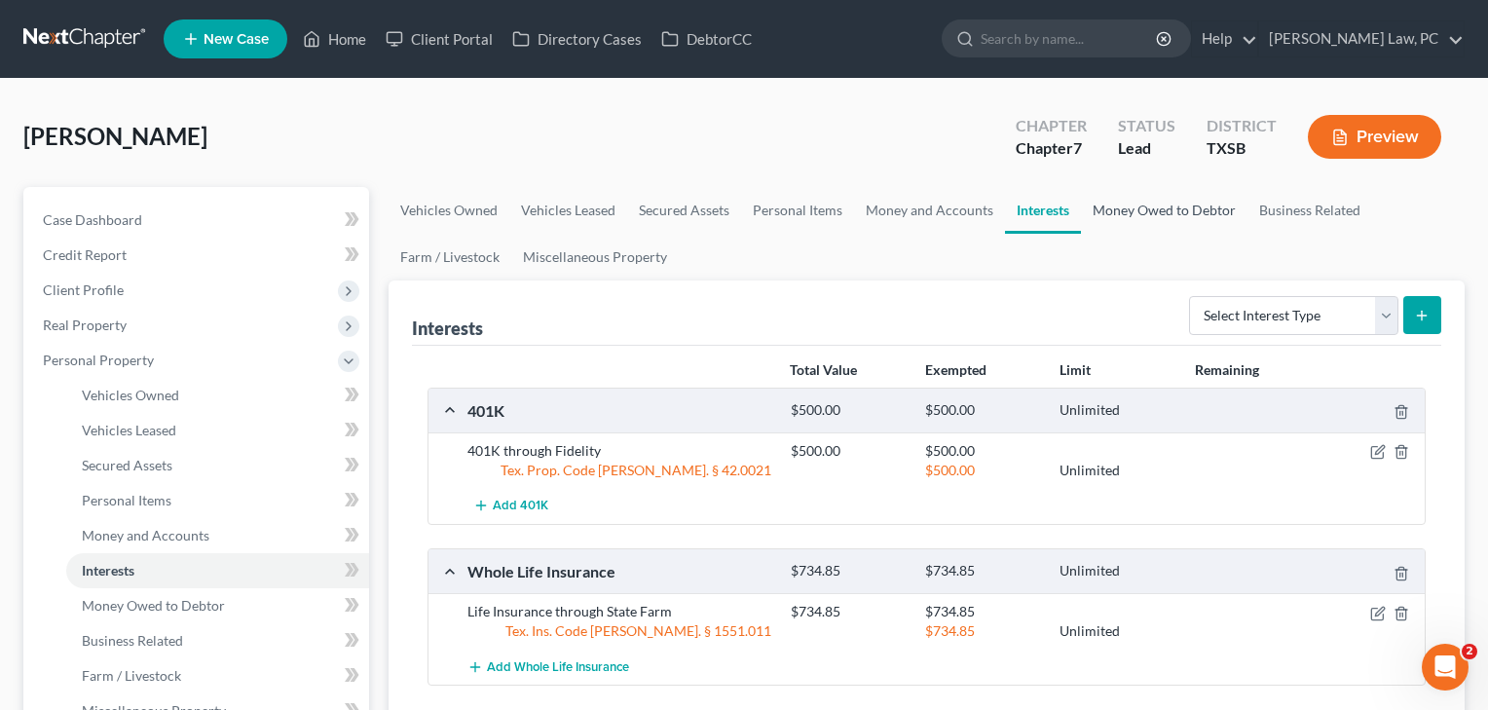
click at [1145, 210] on link "Money Owed to Debtor" at bounding box center [1164, 210] width 166 height 47
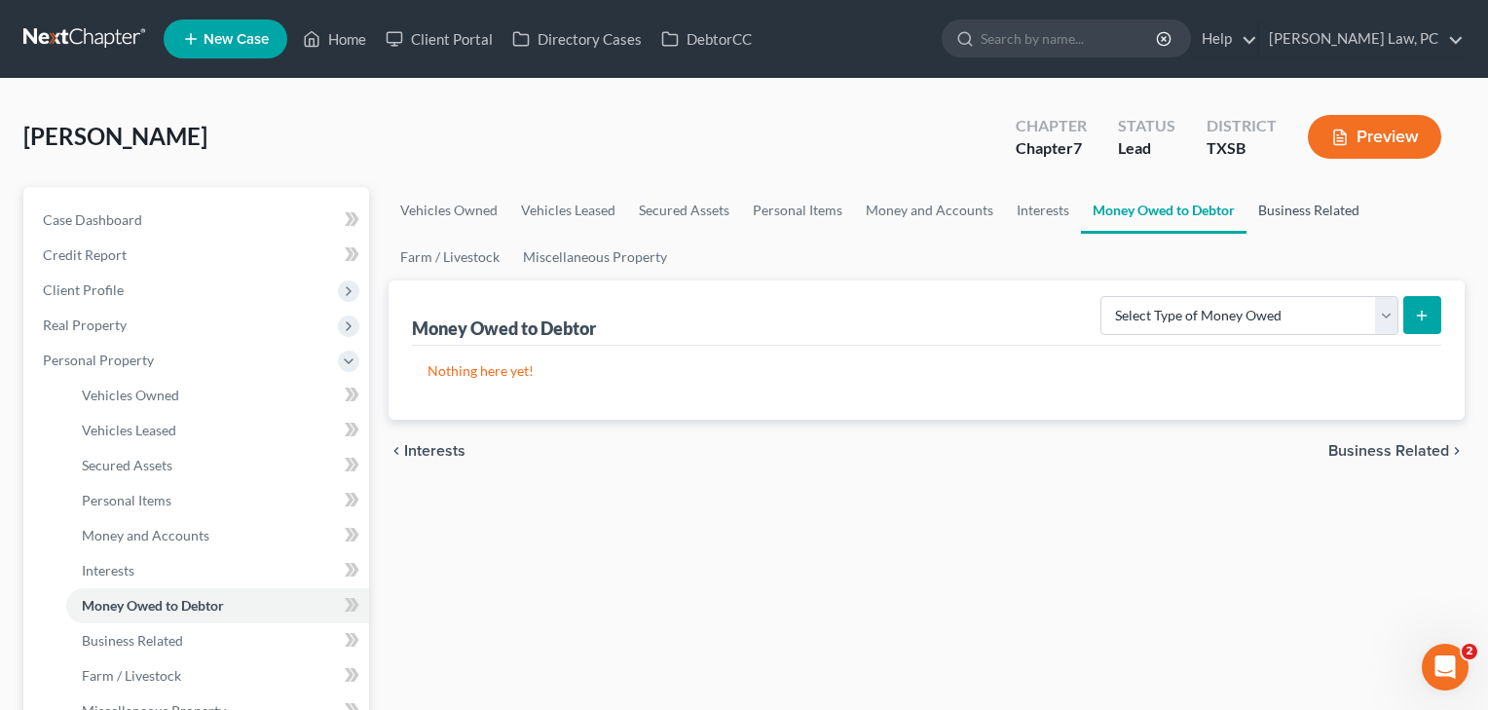
click at [1268, 211] on link "Business Related" at bounding box center [1308, 210] width 125 height 47
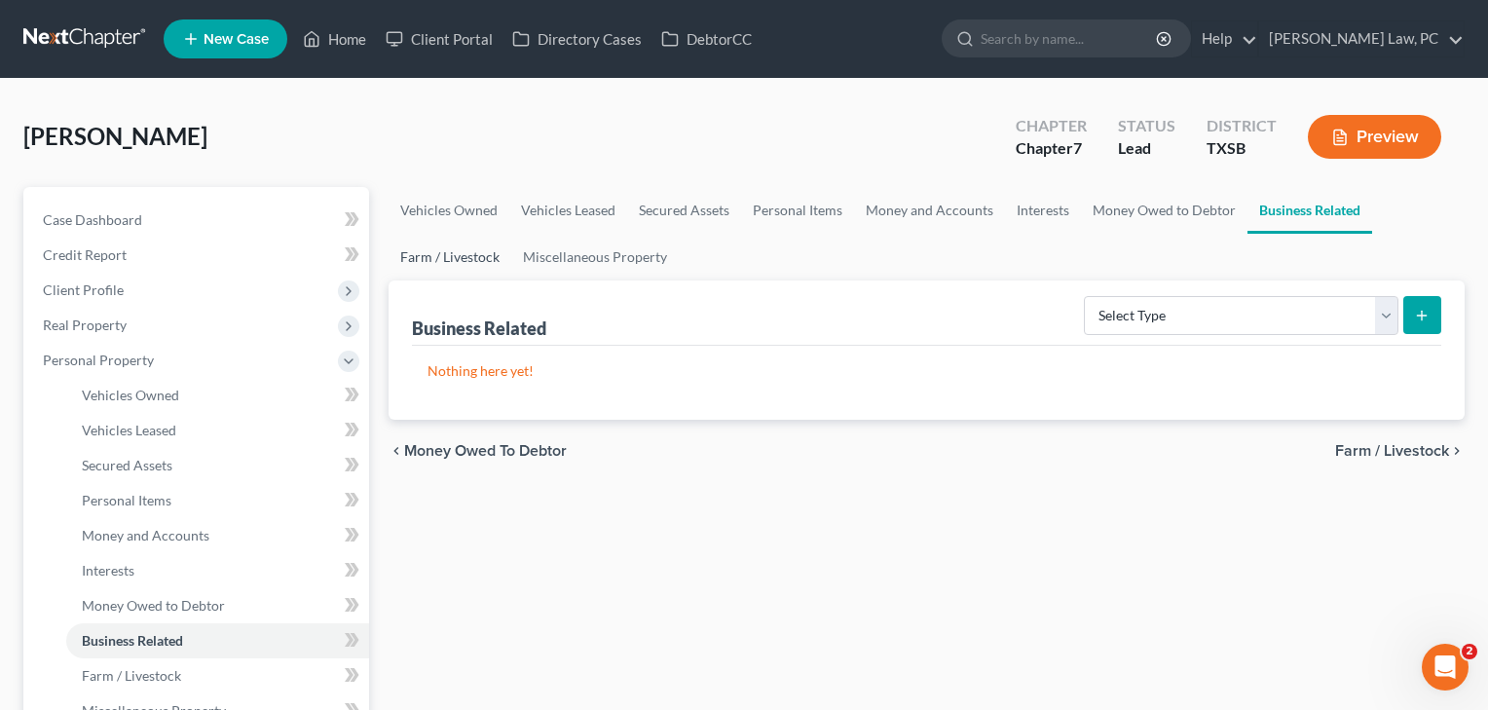
click at [459, 255] on link "Farm / Livestock" at bounding box center [449, 257] width 123 height 47
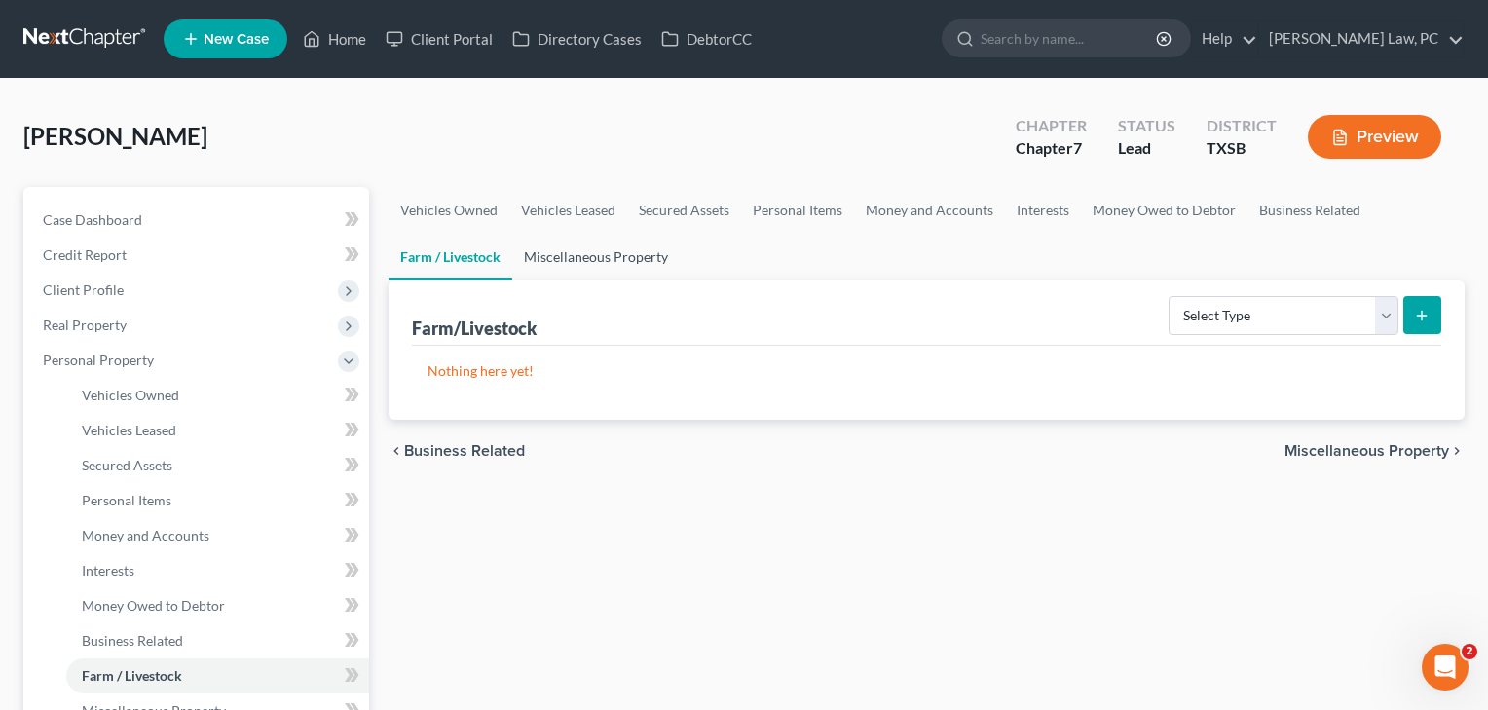
click at [559, 251] on link "Miscellaneous Property" at bounding box center [595, 257] width 167 height 47
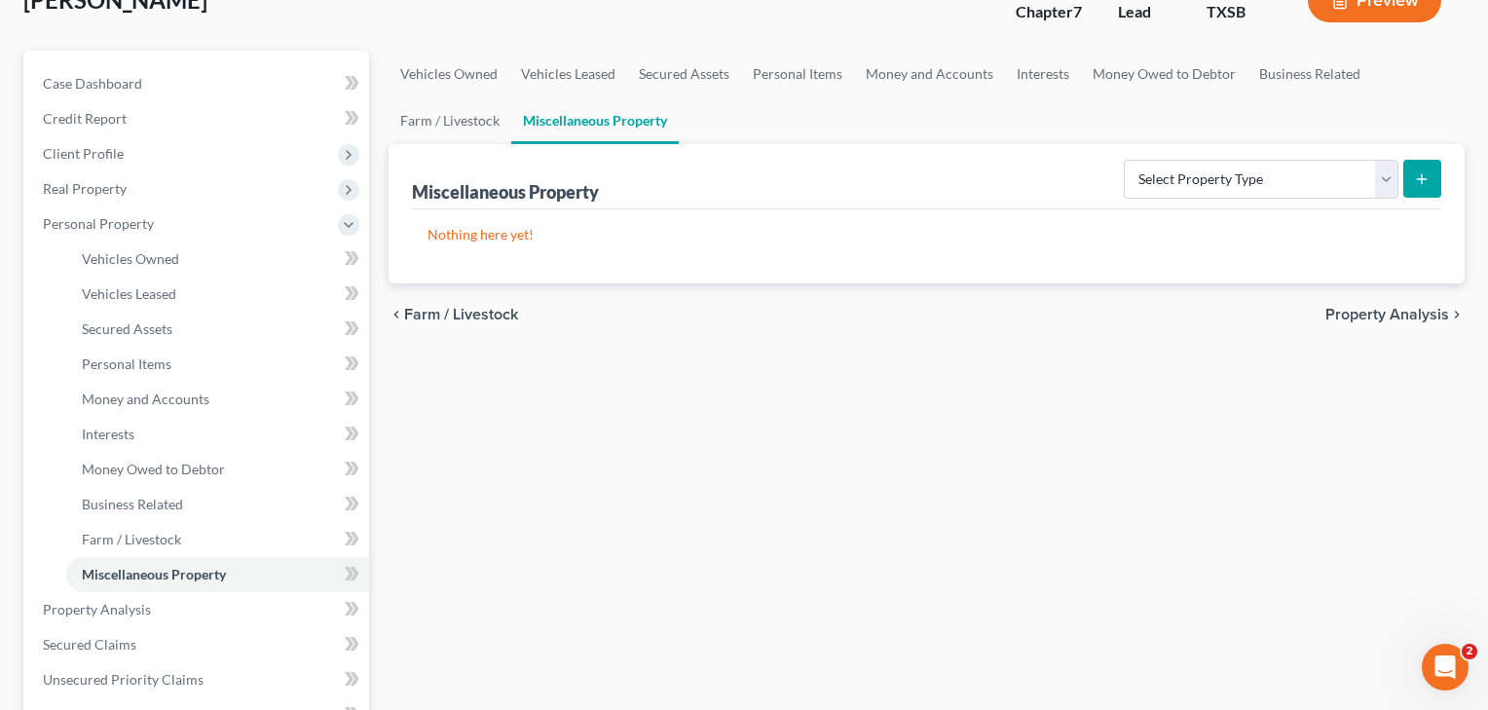
scroll to position [453, 0]
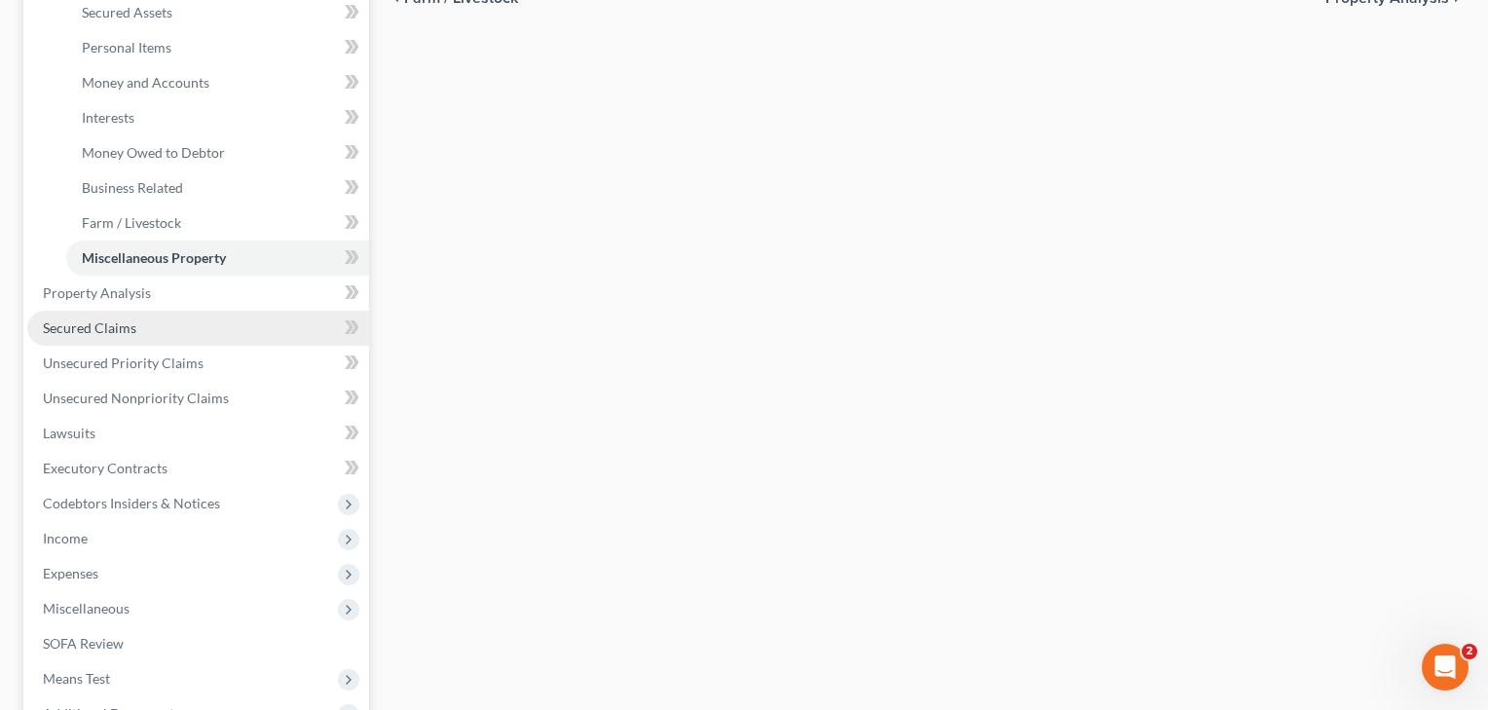
click at [105, 326] on span "Secured Claims" at bounding box center [89, 327] width 93 height 17
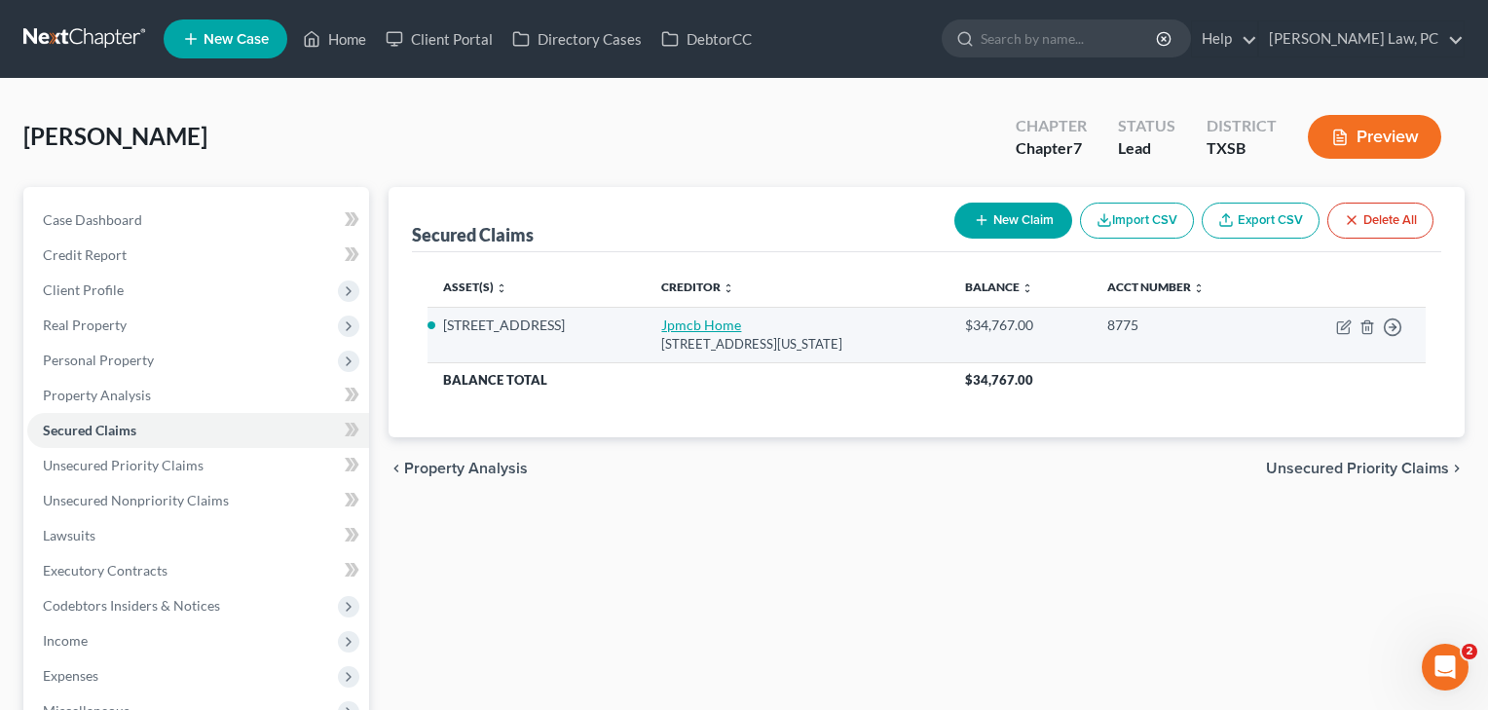
click at [674, 321] on link "Jpmcb Home" at bounding box center [701, 324] width 80 height 17
select select "19"
select select "3"
select select "2"
select select "0"
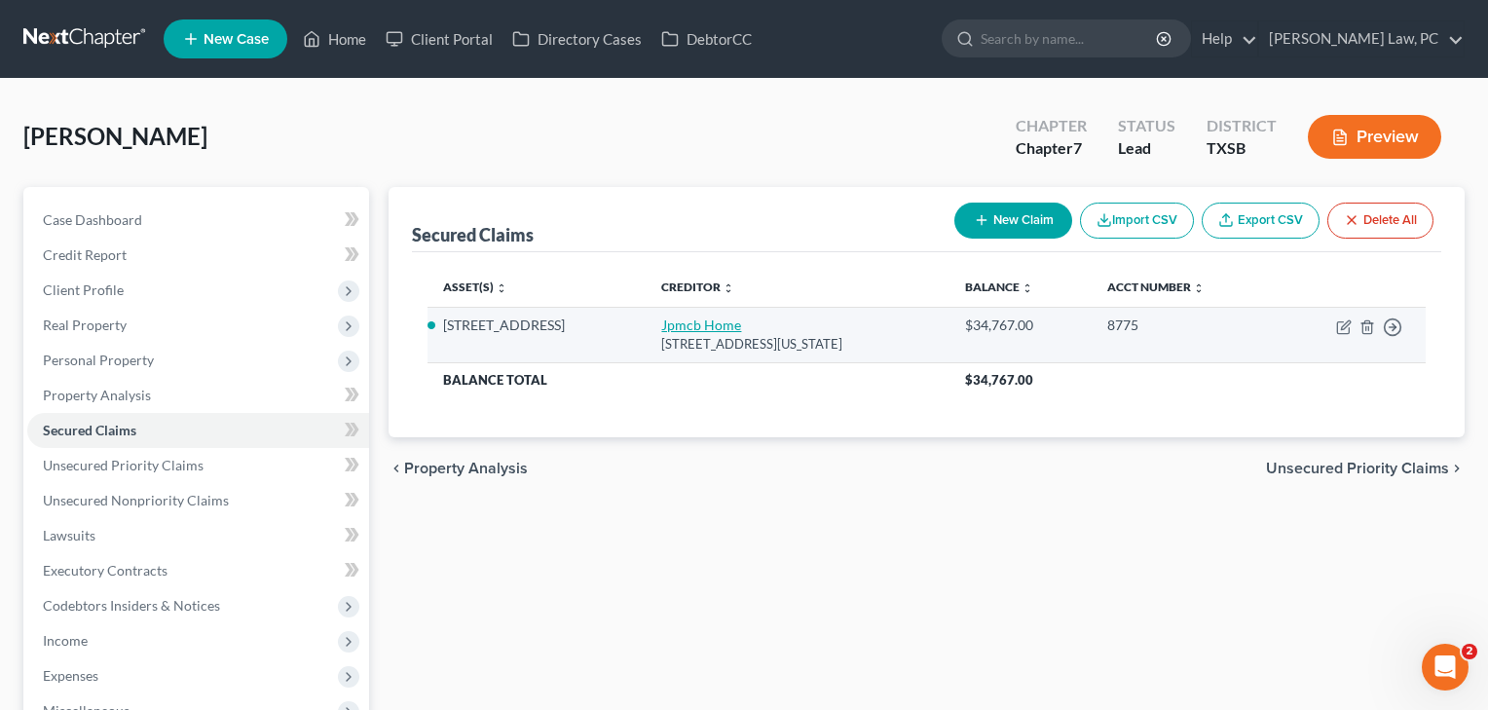
select select "0"
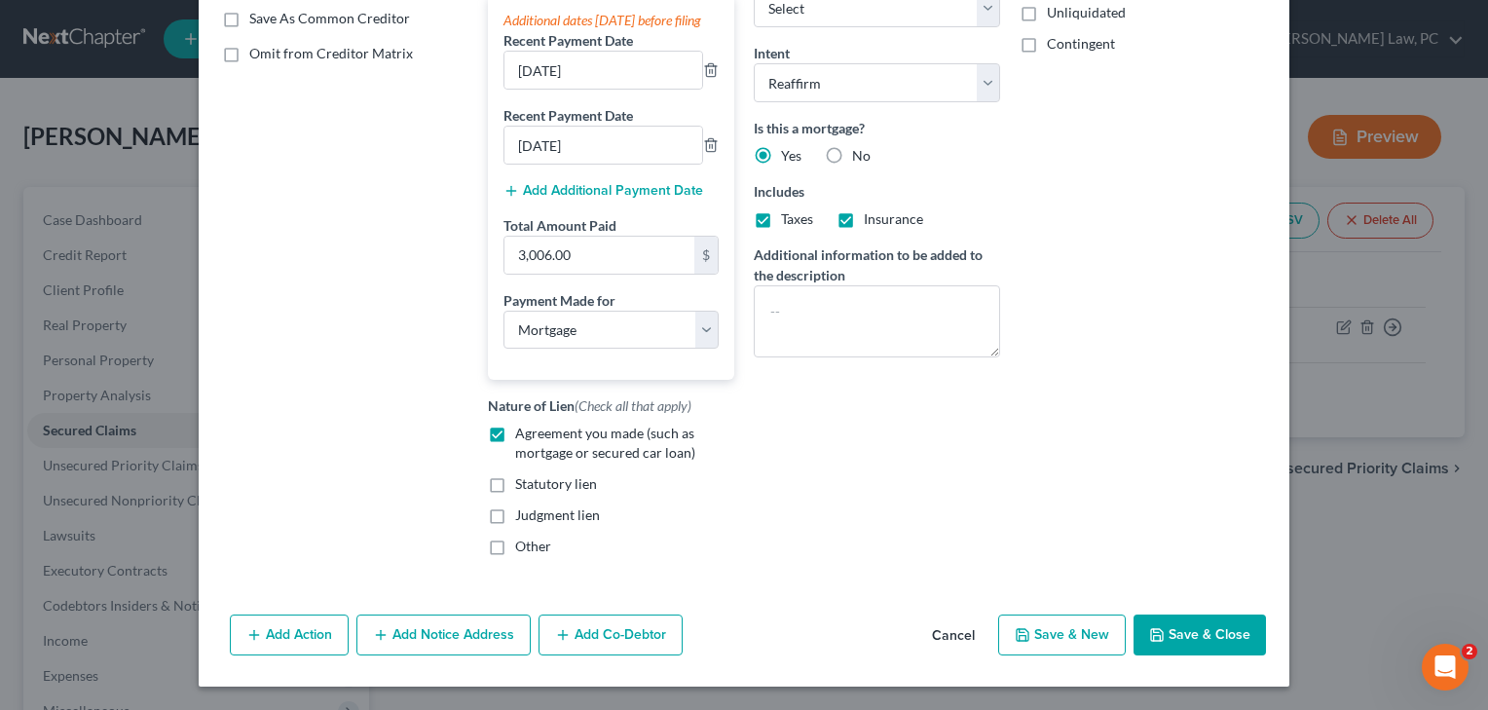
scroll to position [392, 0]
click at [1185, 622] on button "Save & Close" at bounding box center [1199, 634] width 132 height 41
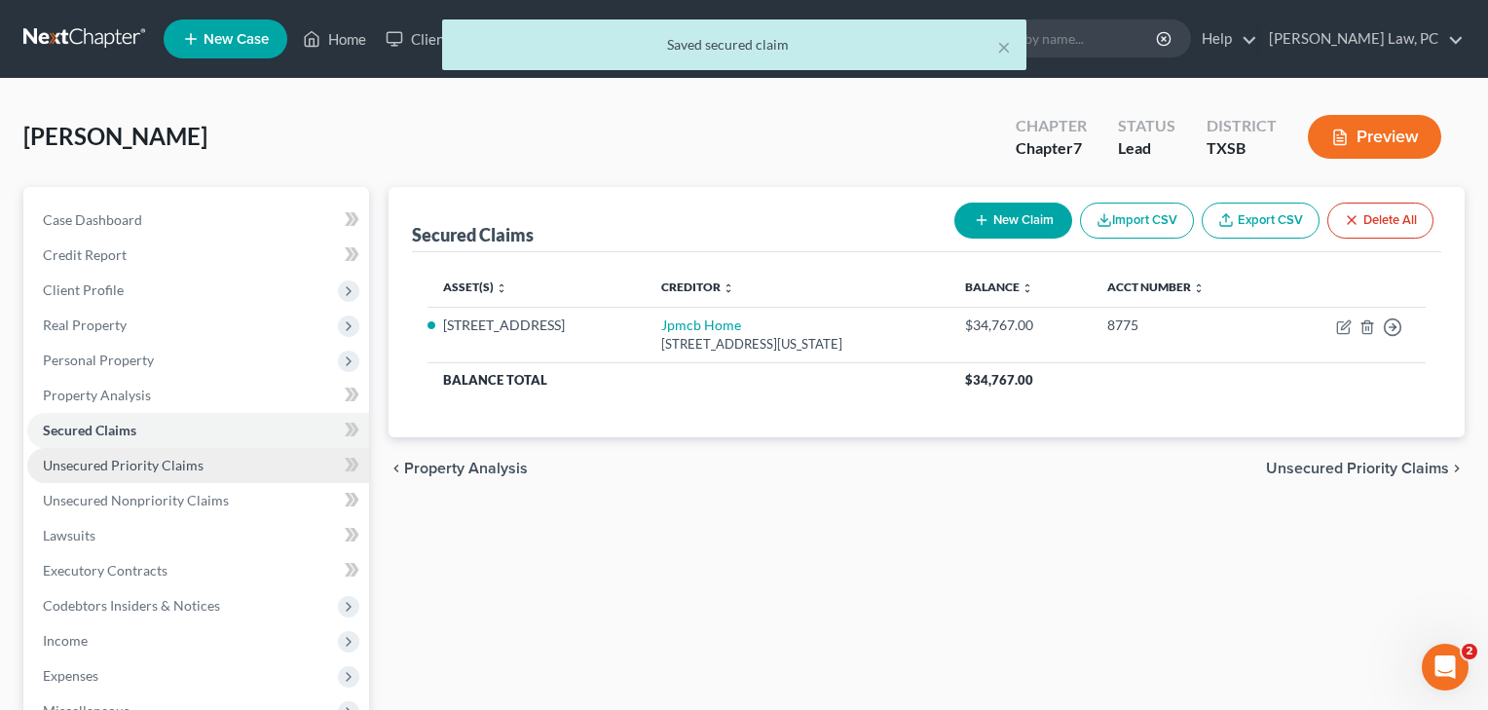
click at [118, 463] on span "Unsecured Priority Claims" at bounding box center [123, 465] width 161 height 17
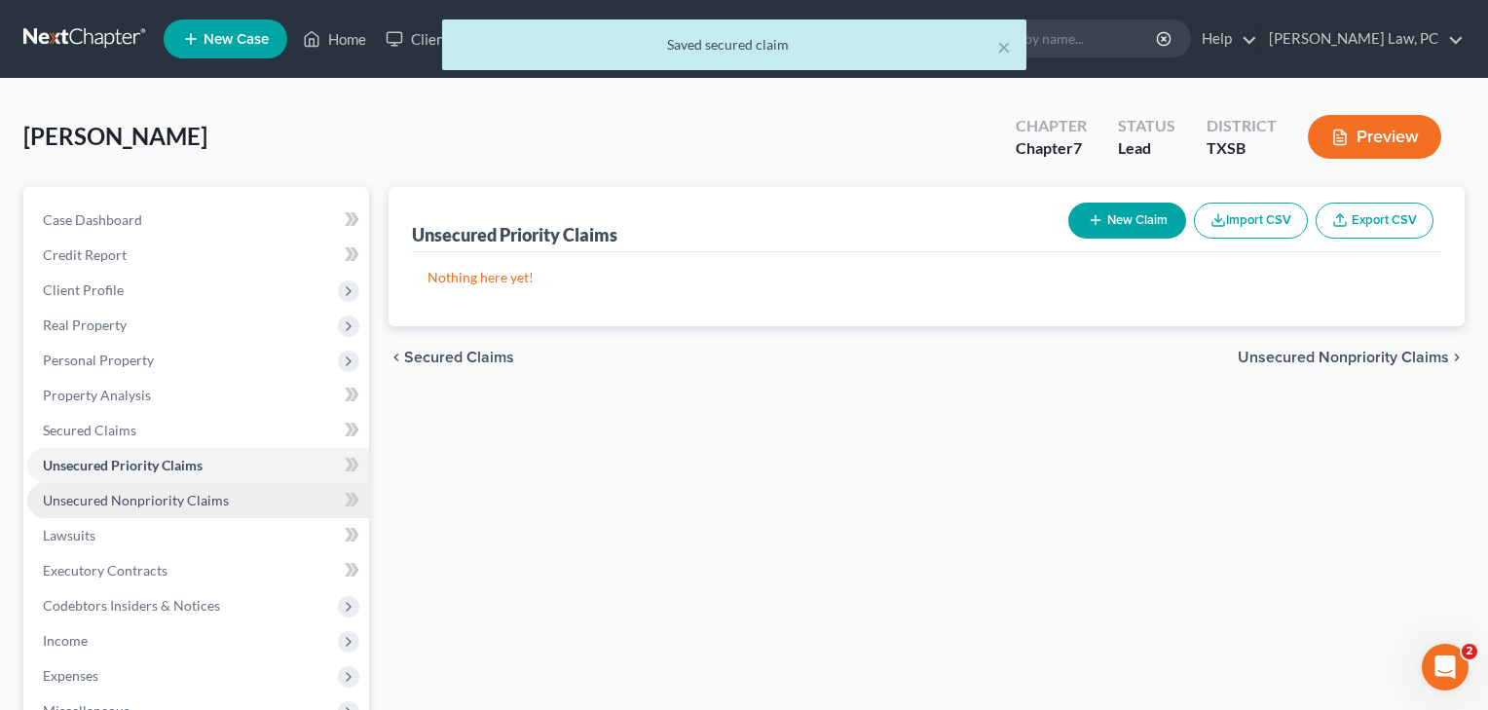
click at [115, 502] on span "Unsecured Nonpriority Claims" at bounding box center [136, 500] width 186 height 17
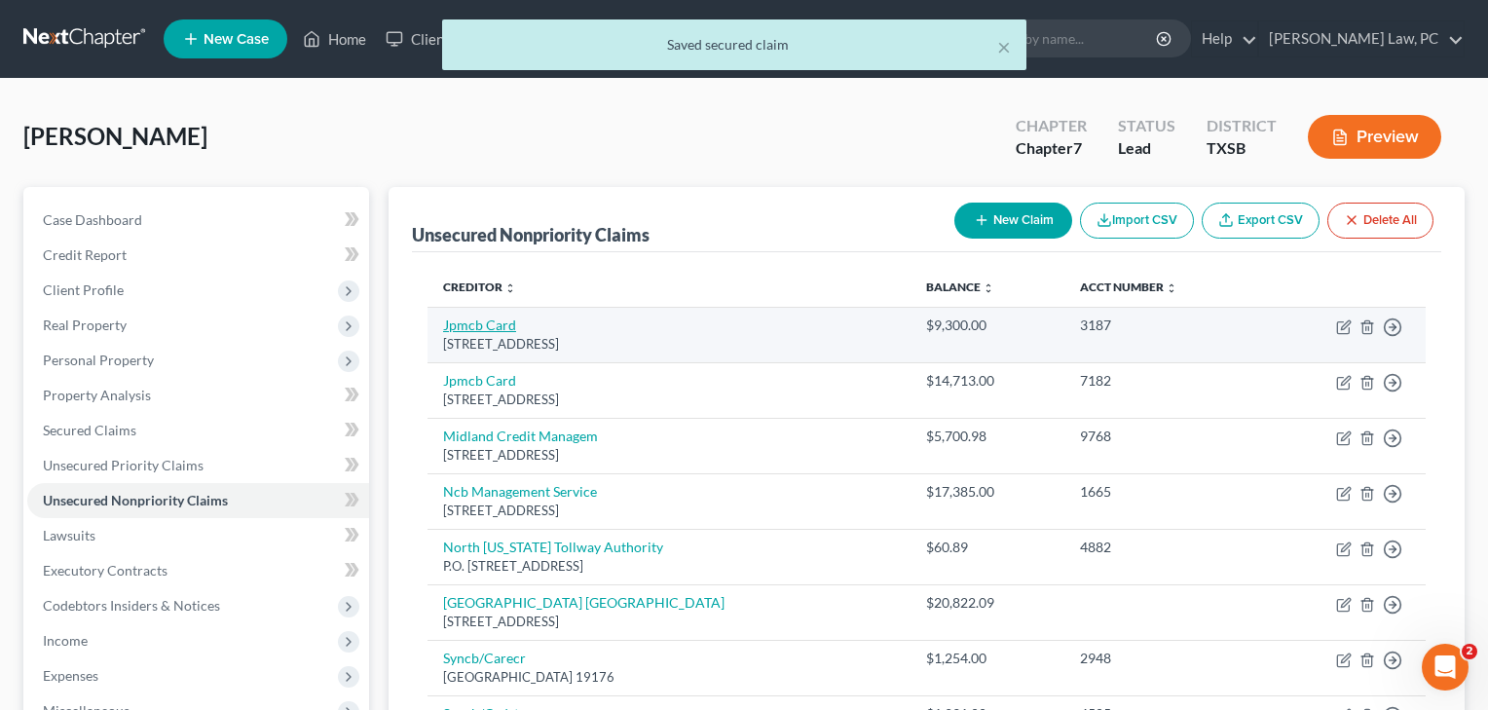
click at [498, 324] on link "Jpmcb Card" at bounding box center [479, 324] width 73 height 17
select select "7"
select select "2"
select select "0"
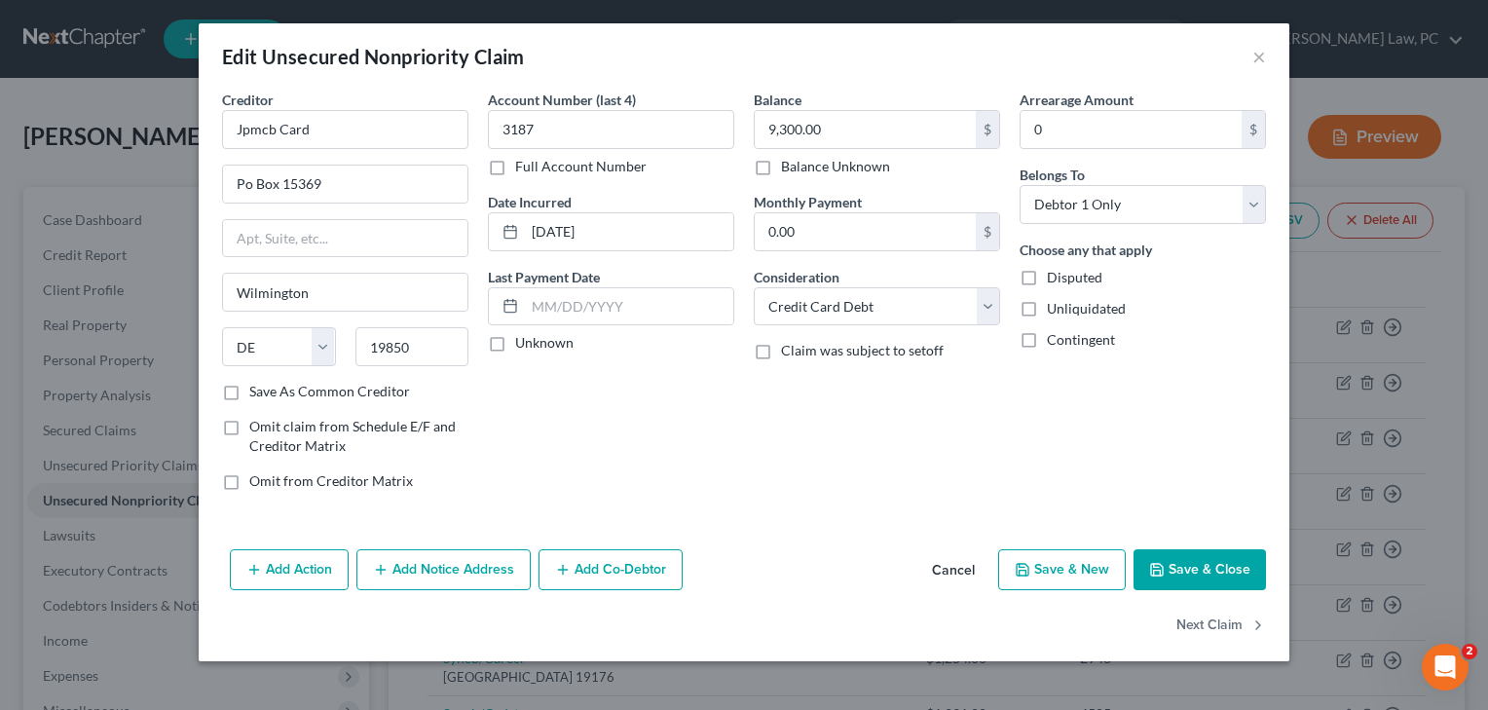
click at [1223, 569] on button "Save & Close" at bounding box center [1199, 569] width 132 height 41
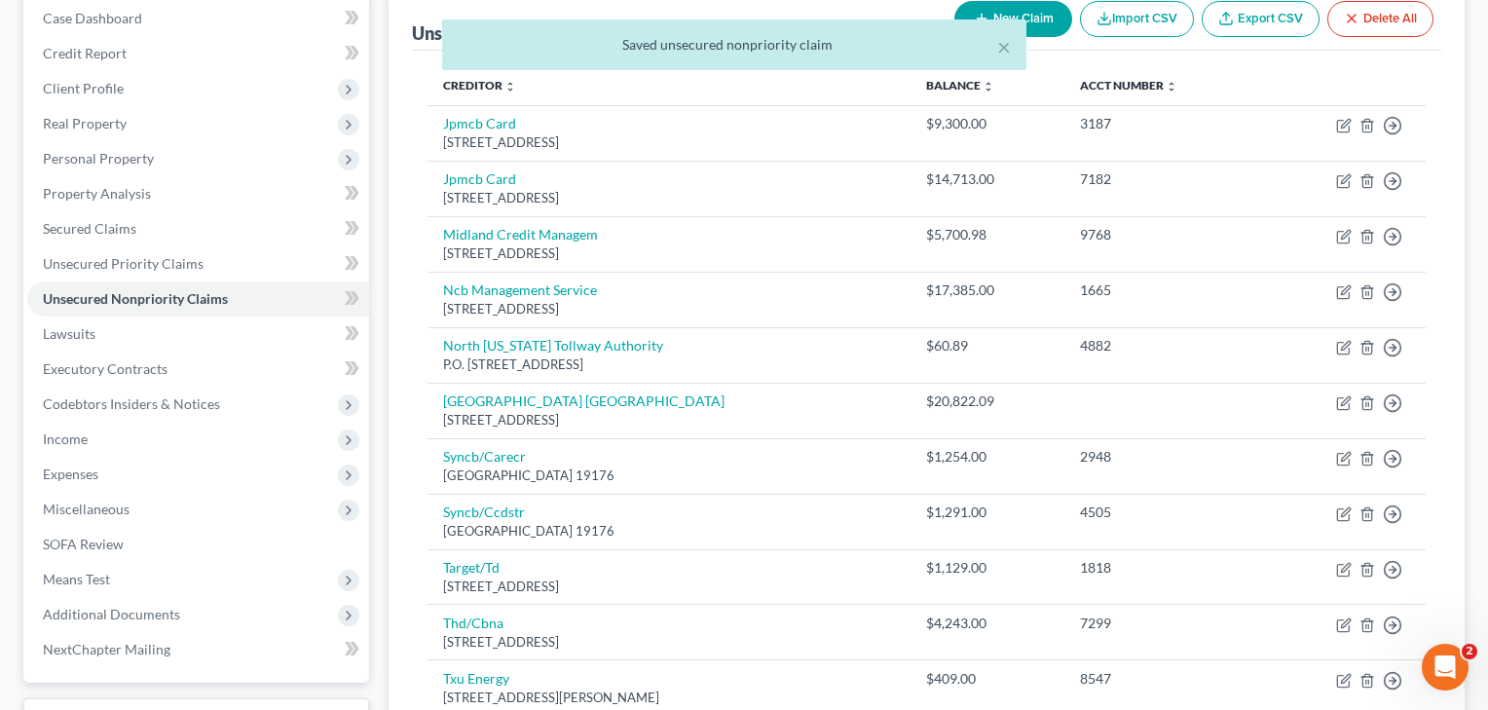
scroll to position [216, 0]
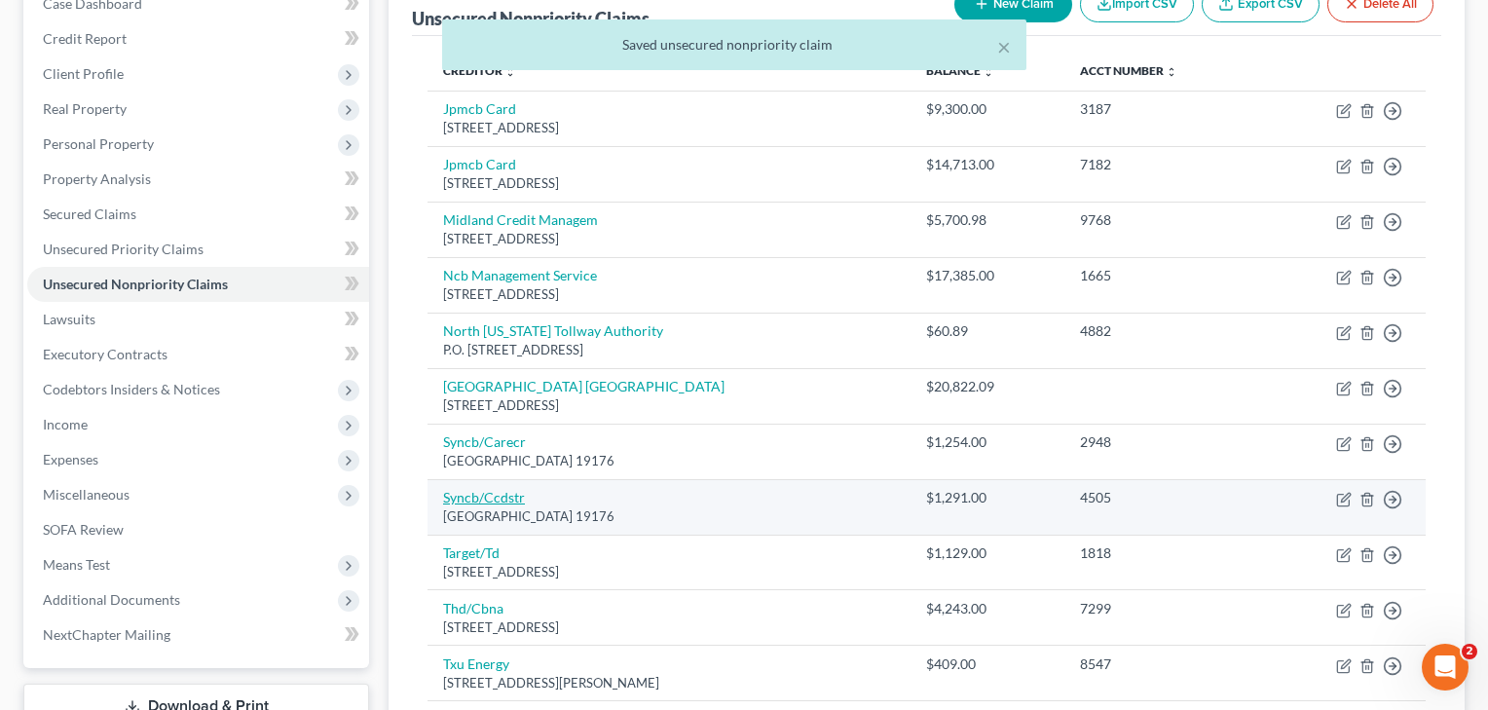
click at [488, 492] on link "Syncb/Ccdstr" at bounding box center [484, 497] width 82 height 17
select select "39"
select select "2"
select select "0"
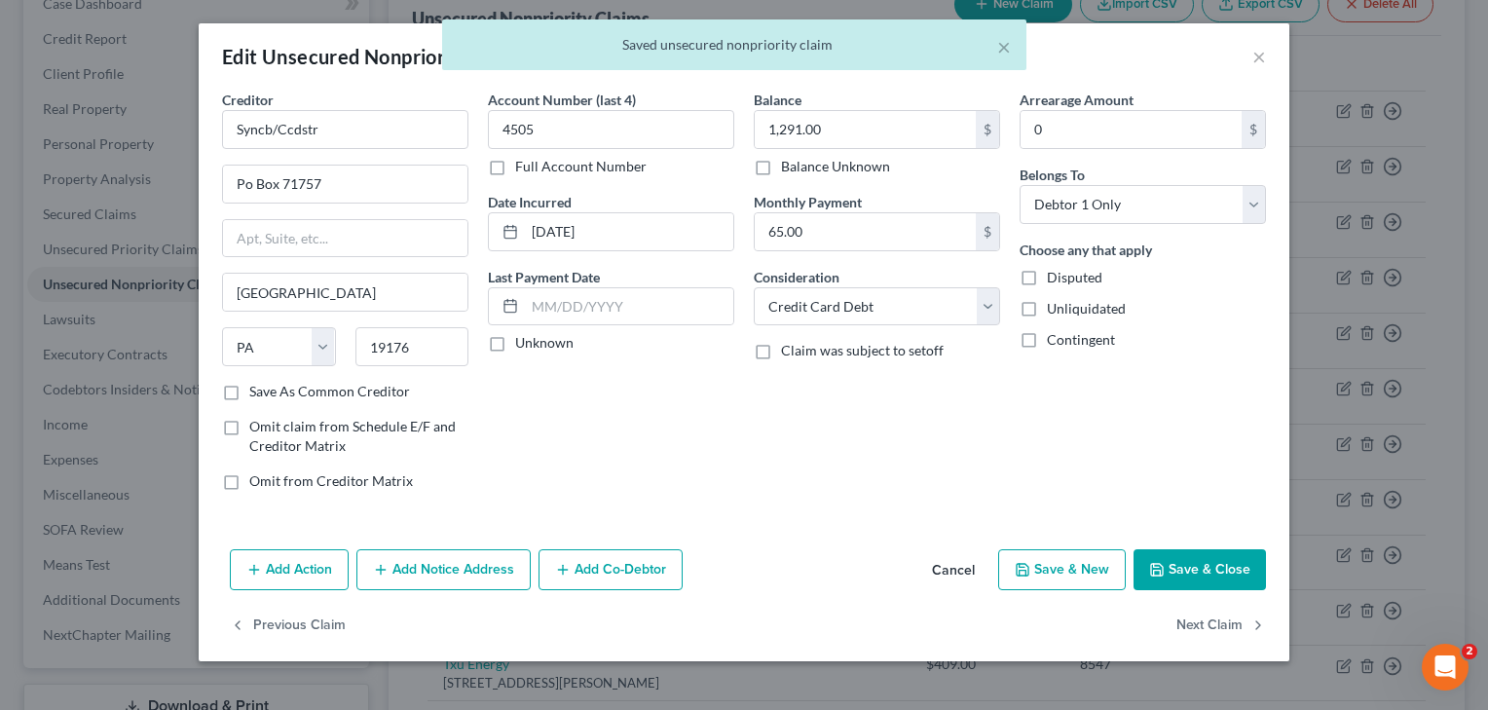
click at [1203, 569] on button "Save & Close" at bounding box center [1199, 569] width 132 height 41
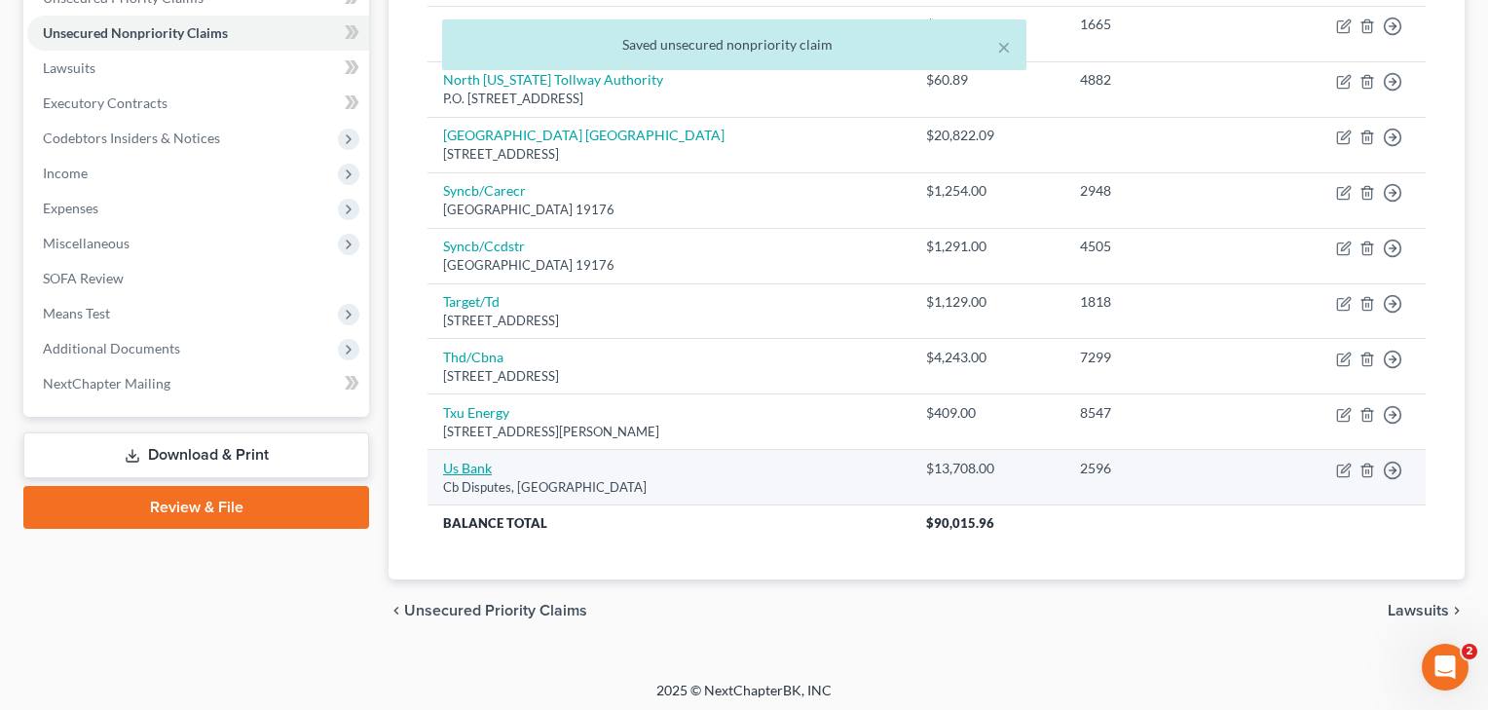
scroll to position [466, 0]
click at [470, 460] on link "Us Bank" at bounding box center [467, 468] width 49 height 17
select select "26"
select select "2"
select select "0"
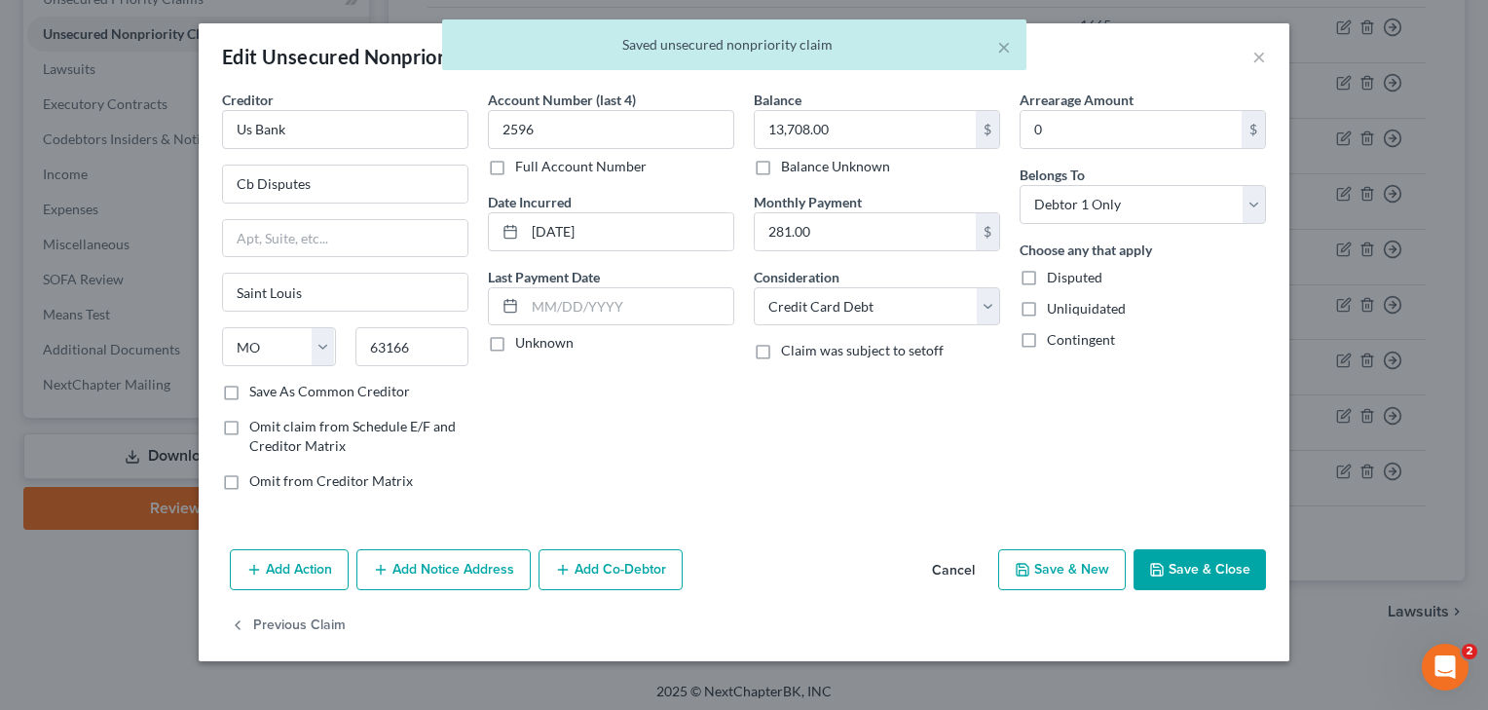
click at [1210, 572] on button "Save & Close" at bounding box center [1199, 569] width 132 height 41
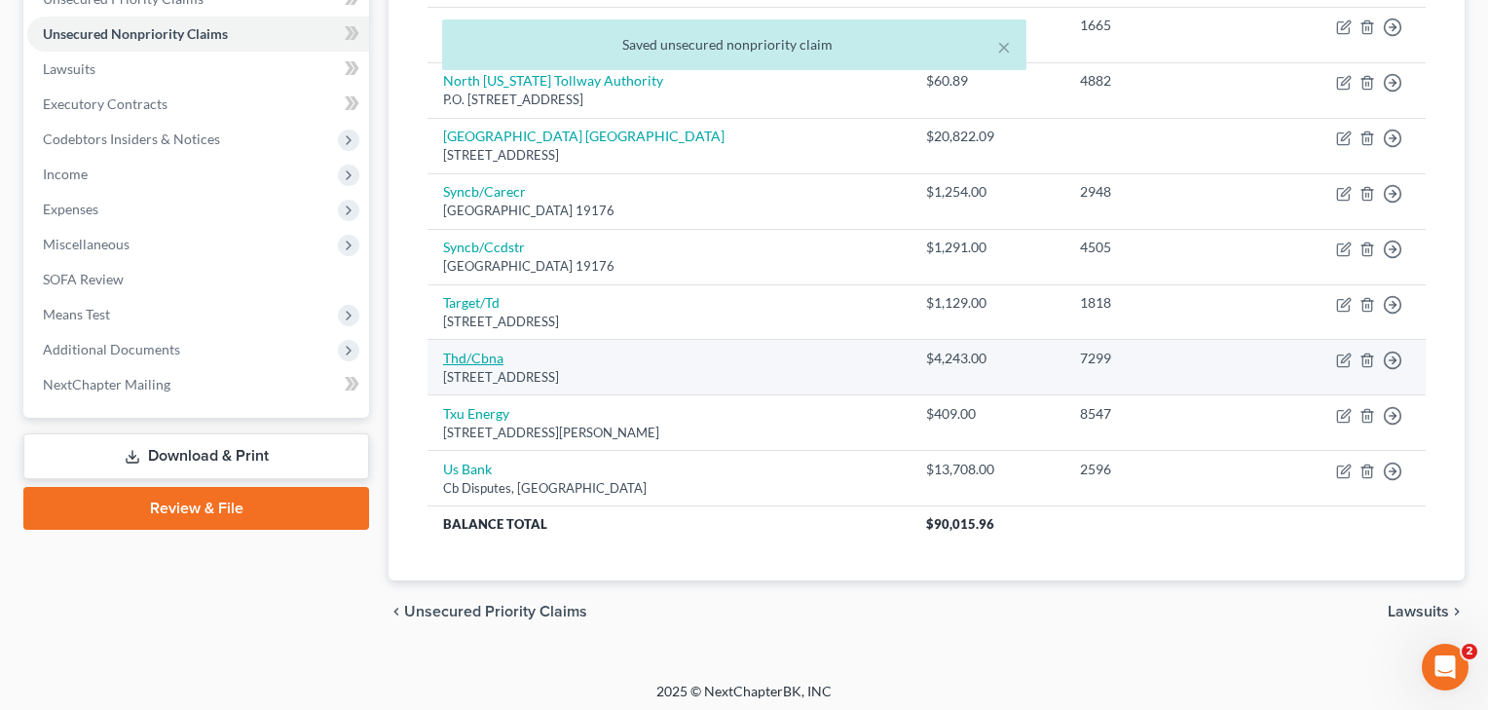
click at [478, 353] on link "Thd/Cbna" at bounding box center [473, 357] width 60 height 17
select select "43"
select select "2"
select select "0"
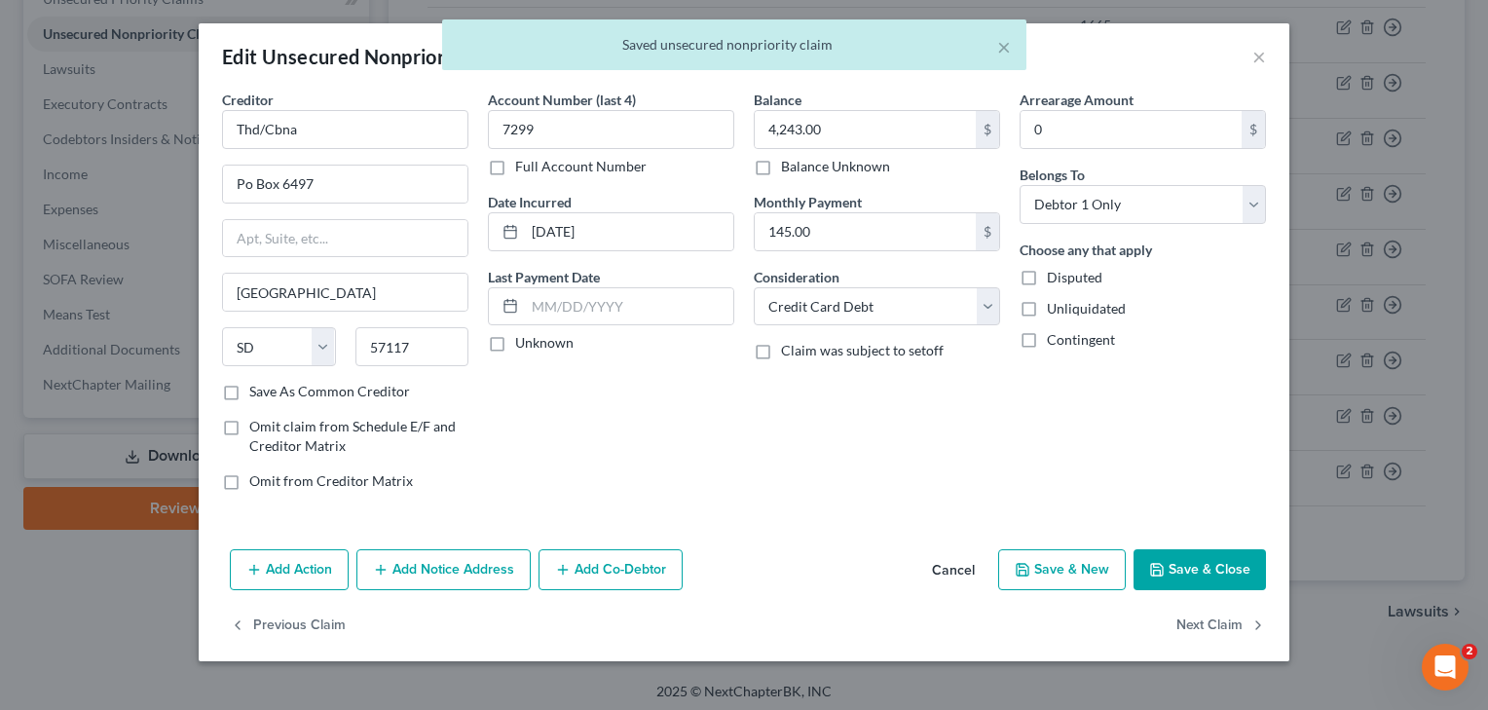
click at [1200, 562] on button "Save & Close" at bounding box center [1199, 569] width 132 height 41
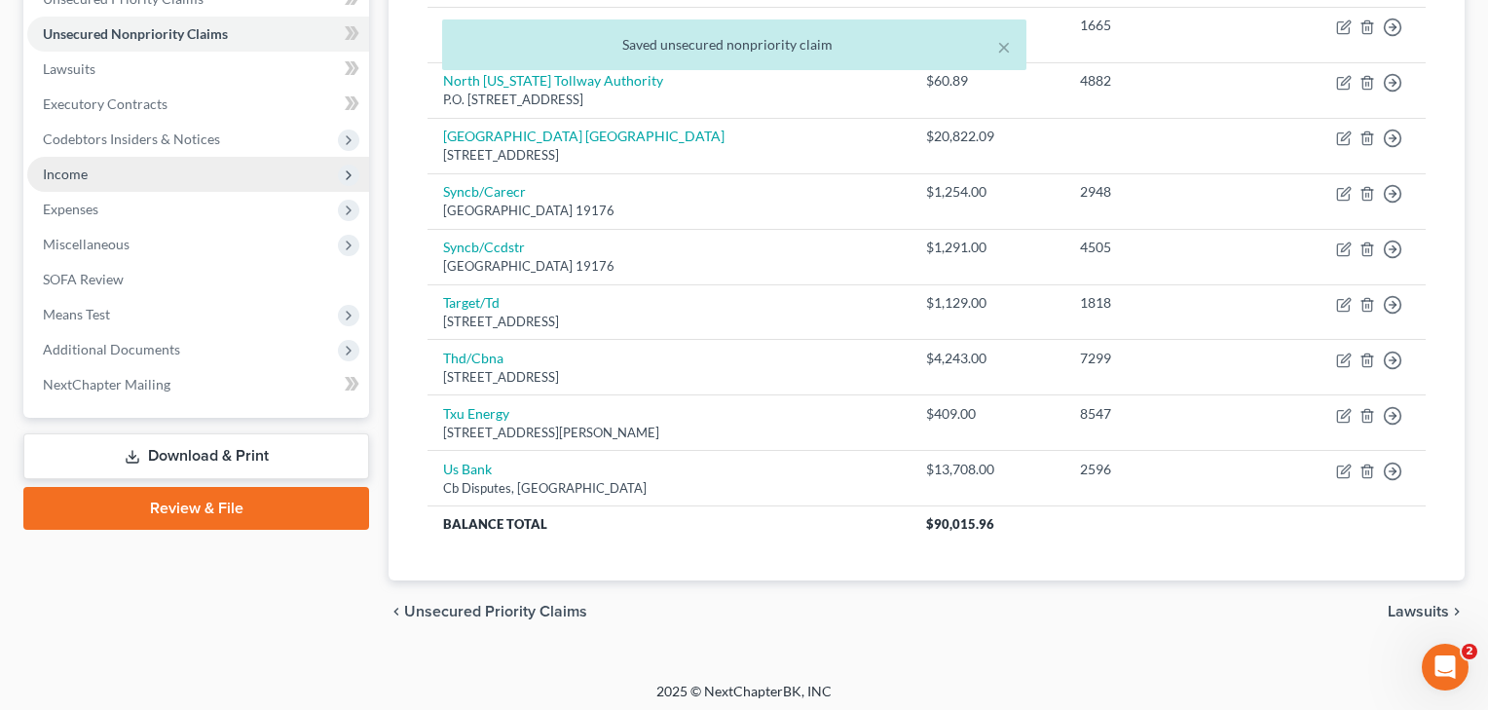
click at [65, 176] on span "Income" at bounding box center [65, 173] width 45 height 17
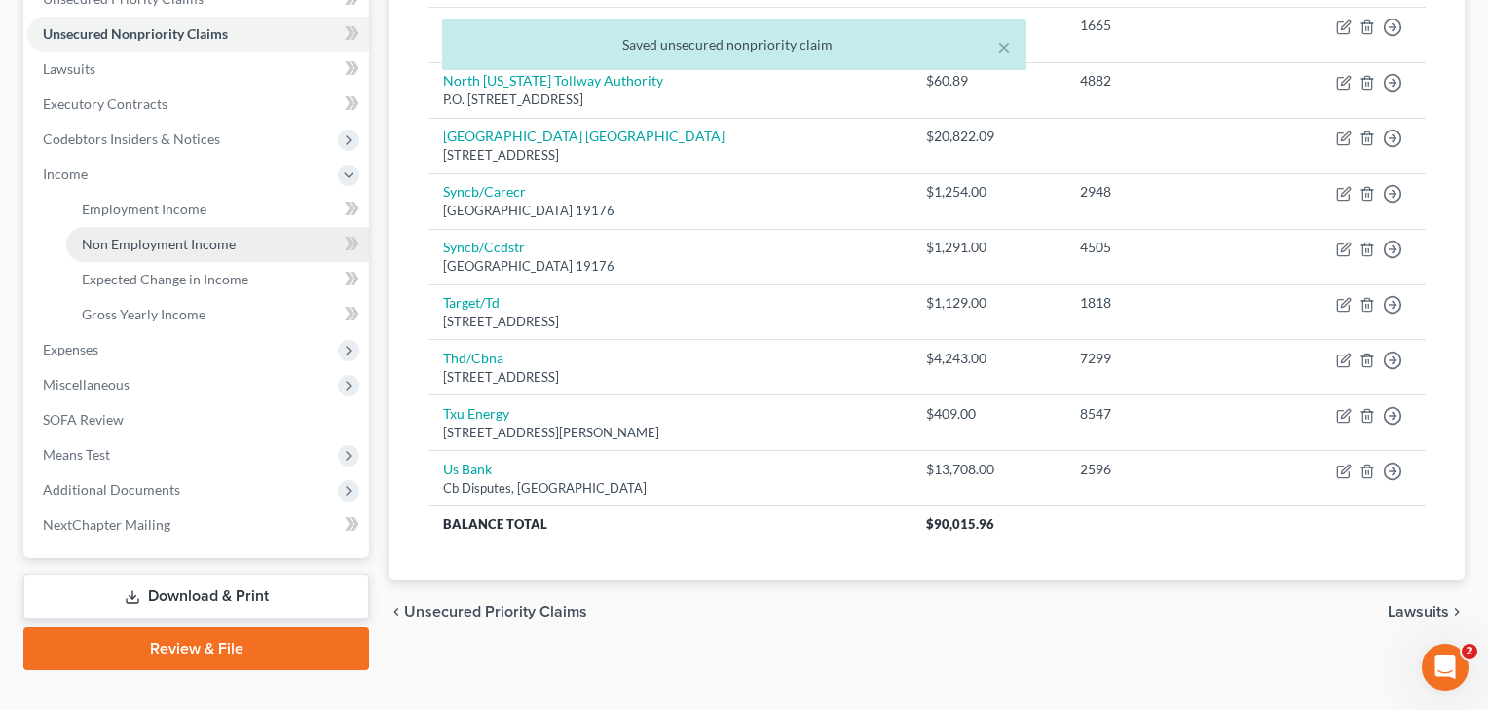
click at [98, 240] on span "Non Employment Income" at bounding box center [159, 244] width 154 height 17
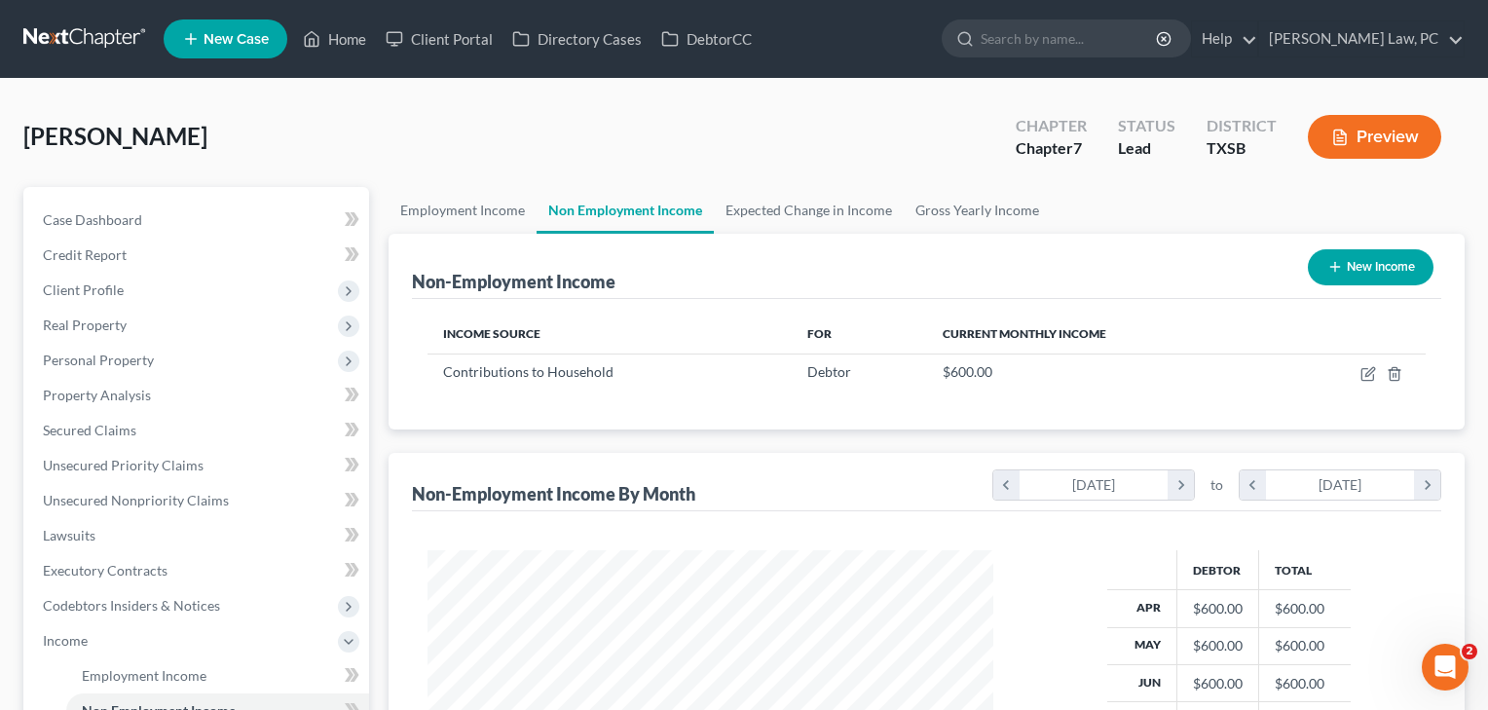
scroll to position [349, 606]
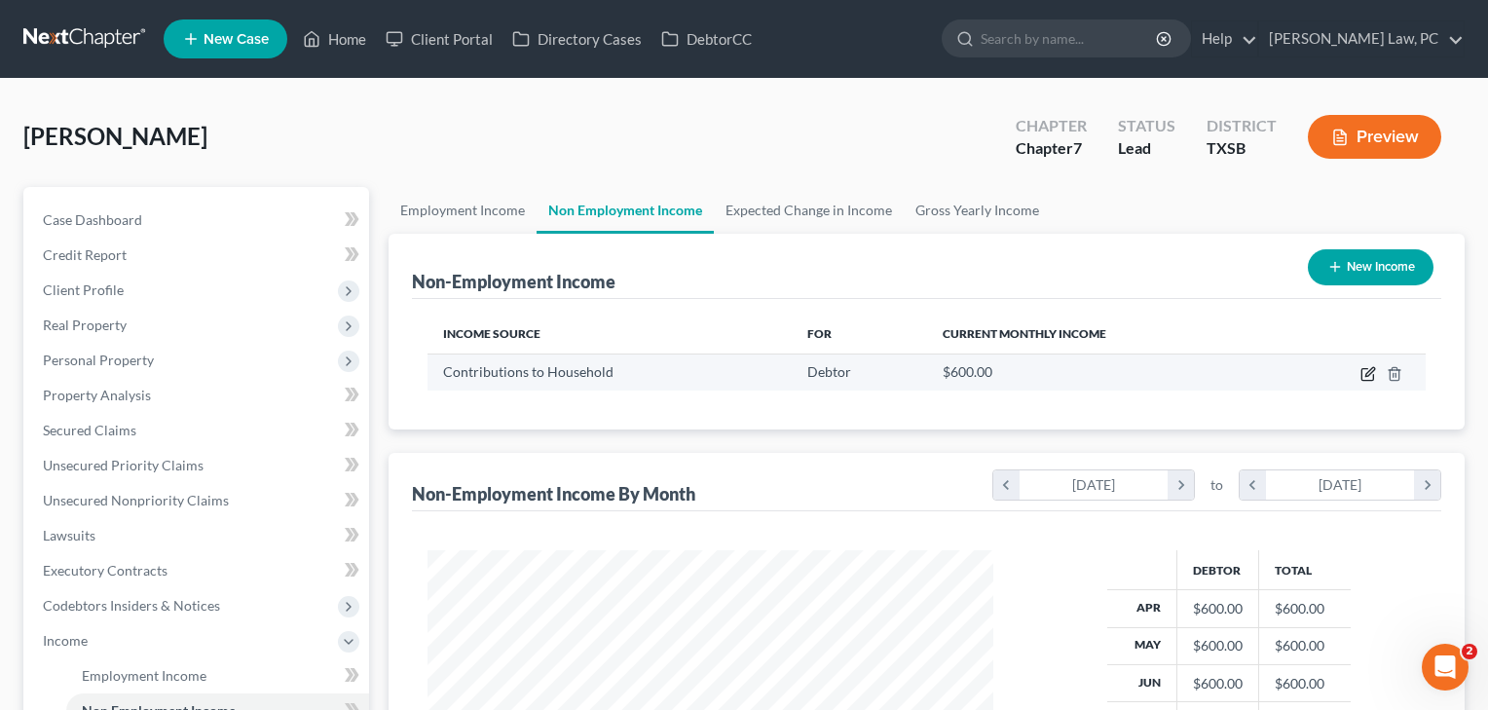
click at [1364, 370] on icon "button" at bounding box center [1368, 374] width 16 height 16
select select "8"
select select "0"
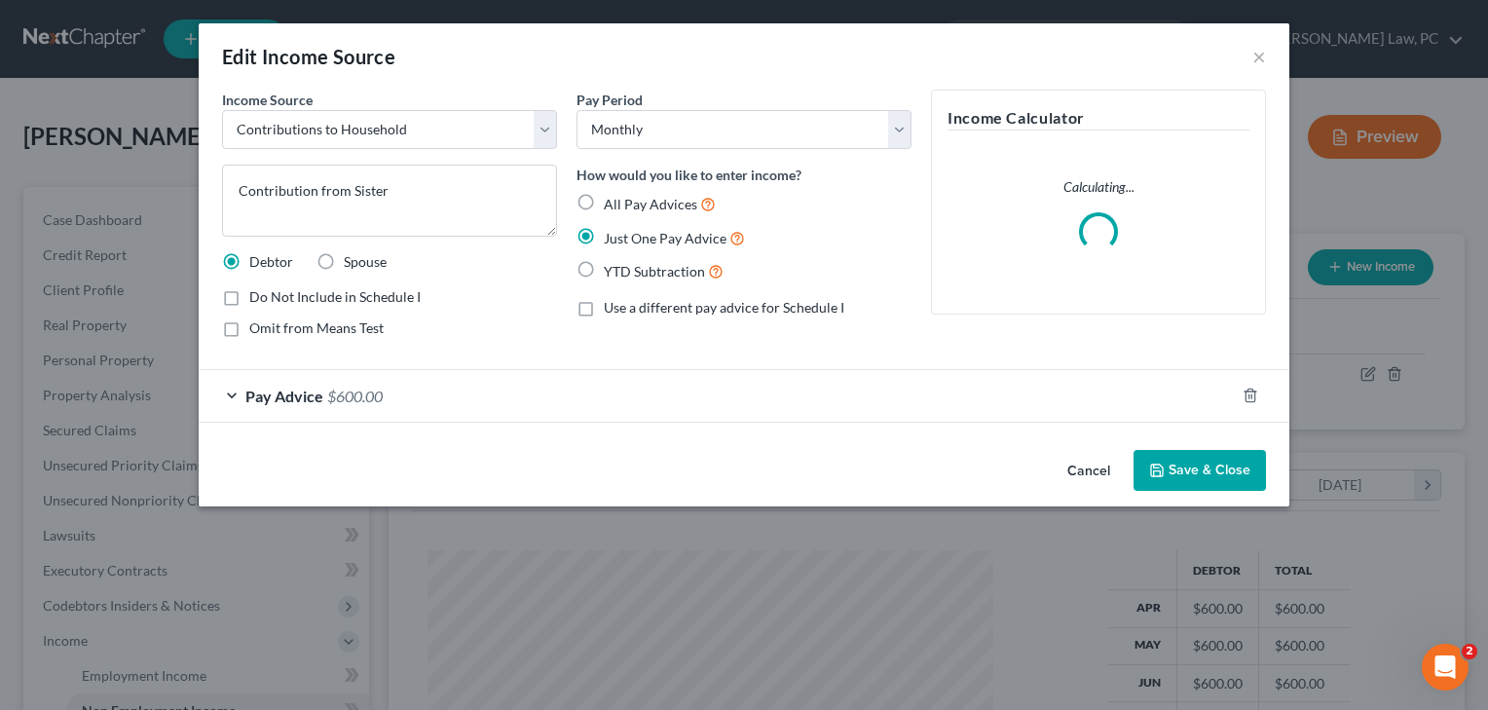
click at [1213, 465] on button "Save & Close" at bounding box center [1199, 470] width 132 height 41
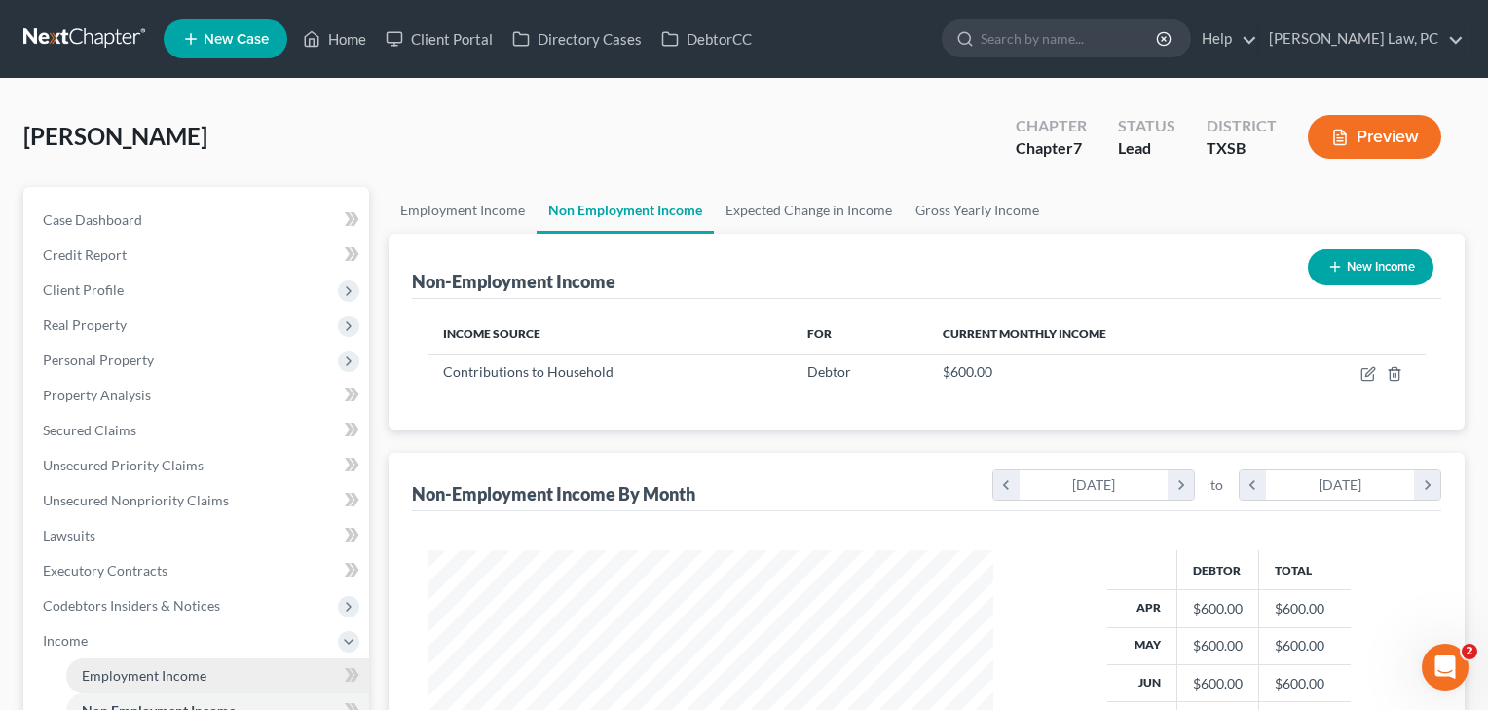
click at [156, 670] on span "Employment Income" at bounding box center [144, 675] width 125 height 17
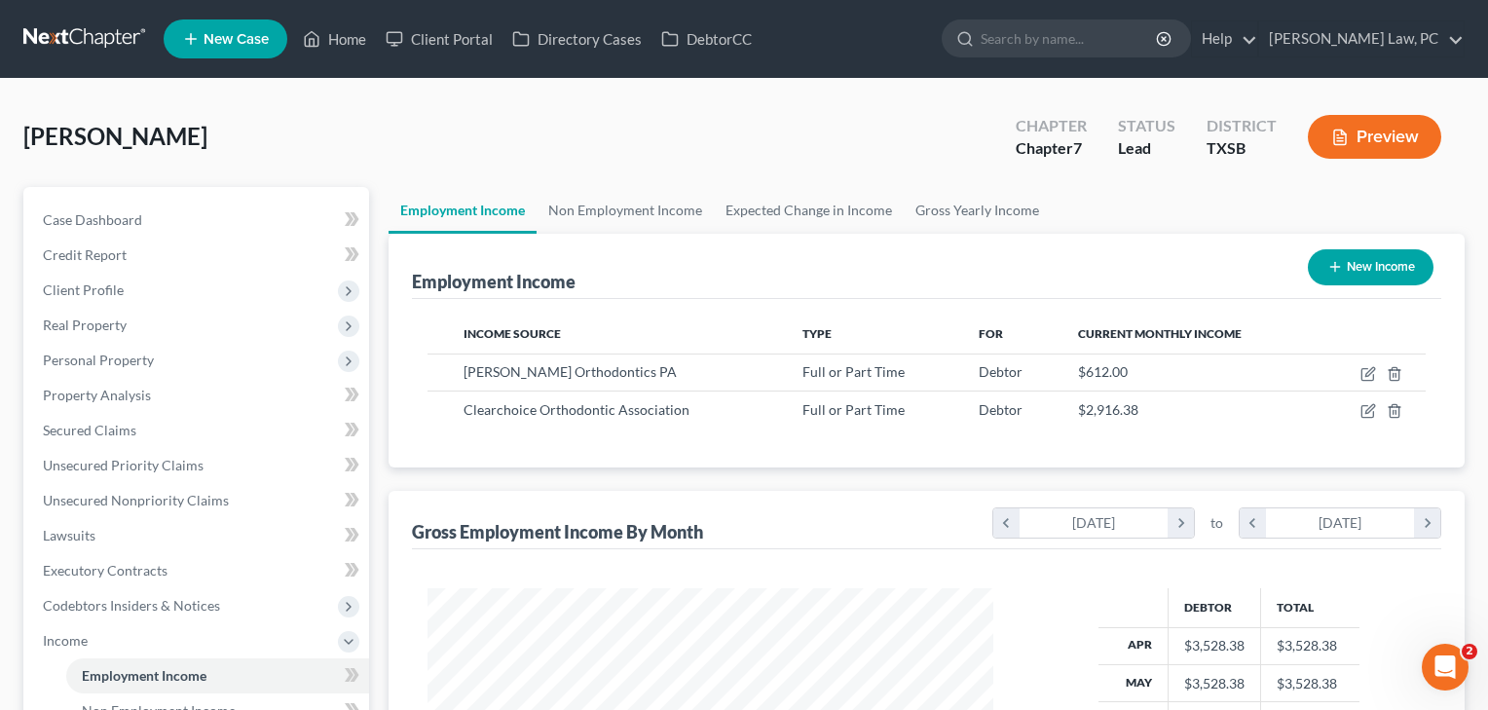
scroll to position [349, 606]
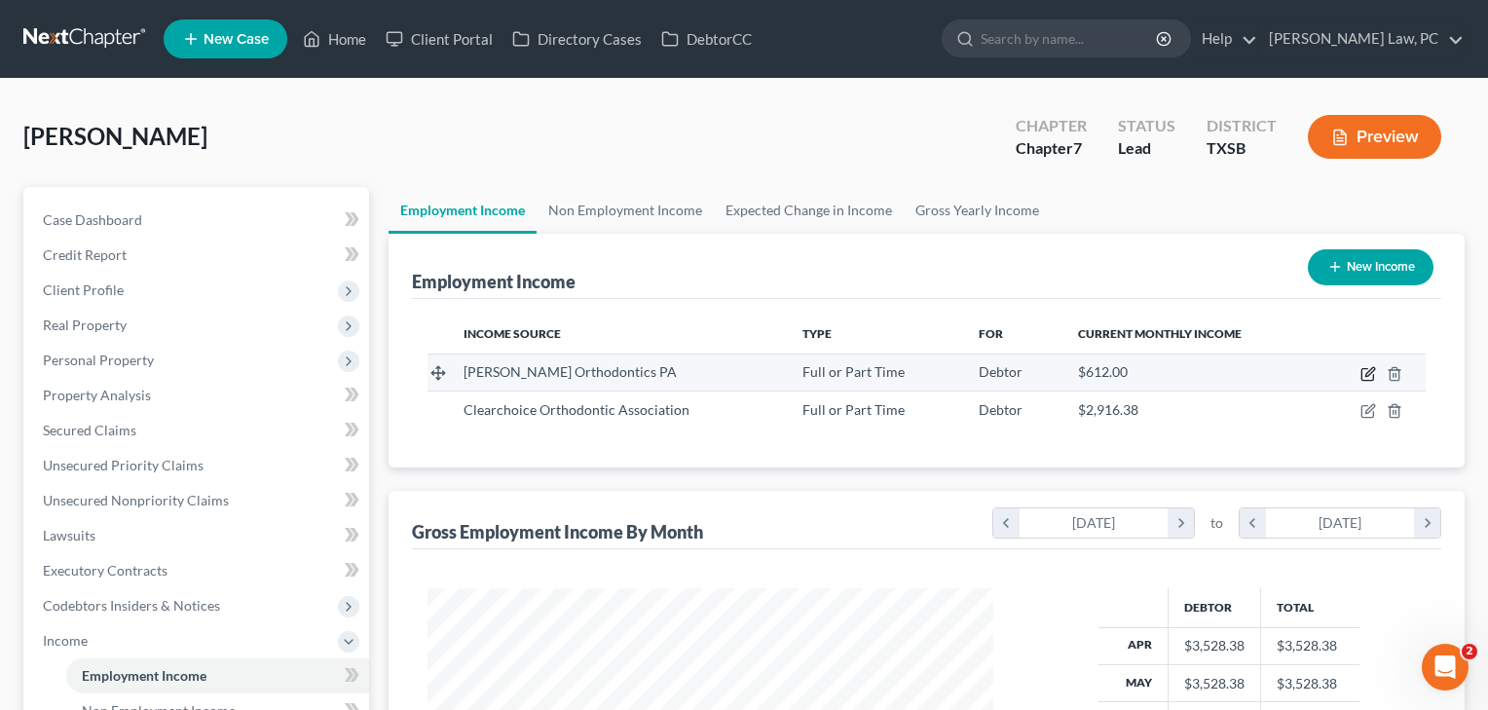
click at [1360, 376] on icon "button" at bounding box center [1368, 374] width 16 height 16
select select "0"
select select "45"
select select "2"
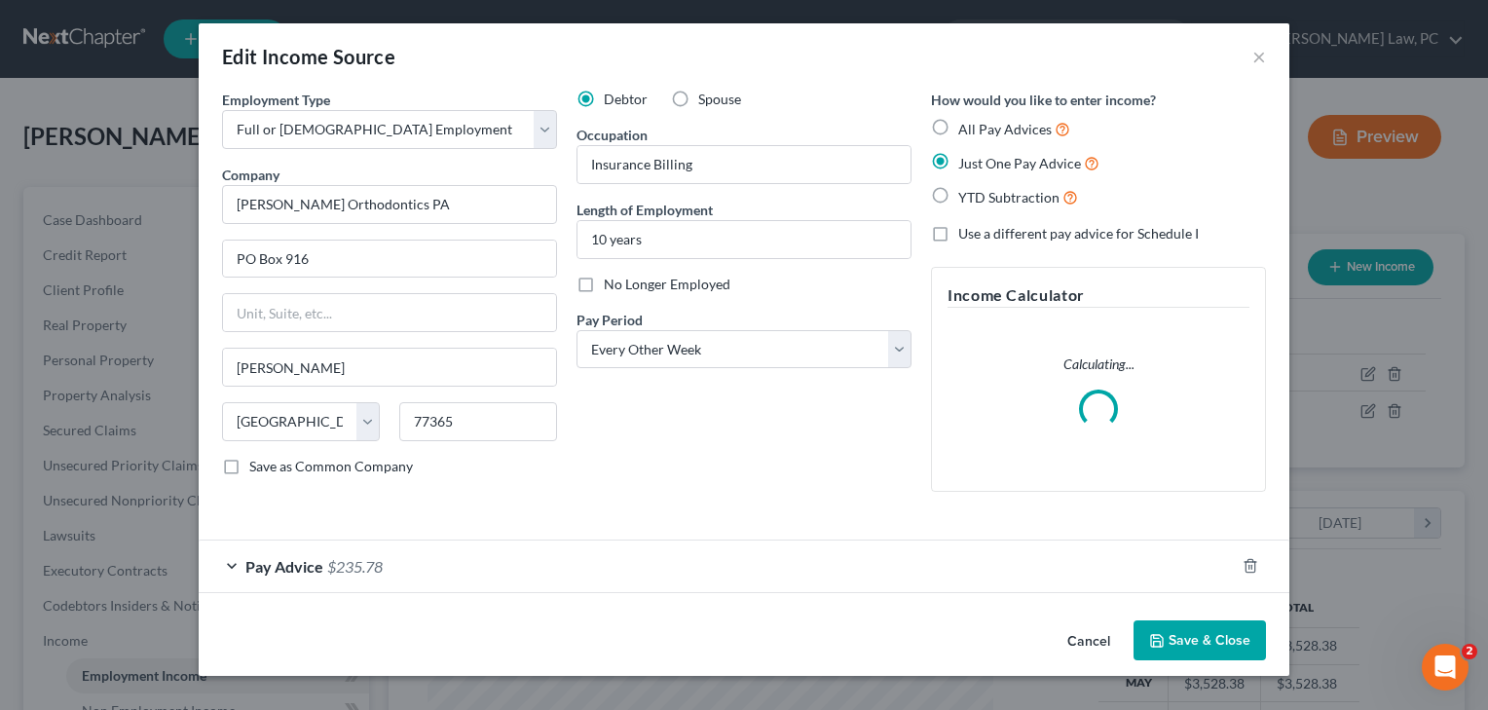
click at [463, 544] on div "Pay Advice $235.78" at bounding box center [717, 566] width 1036 height 52
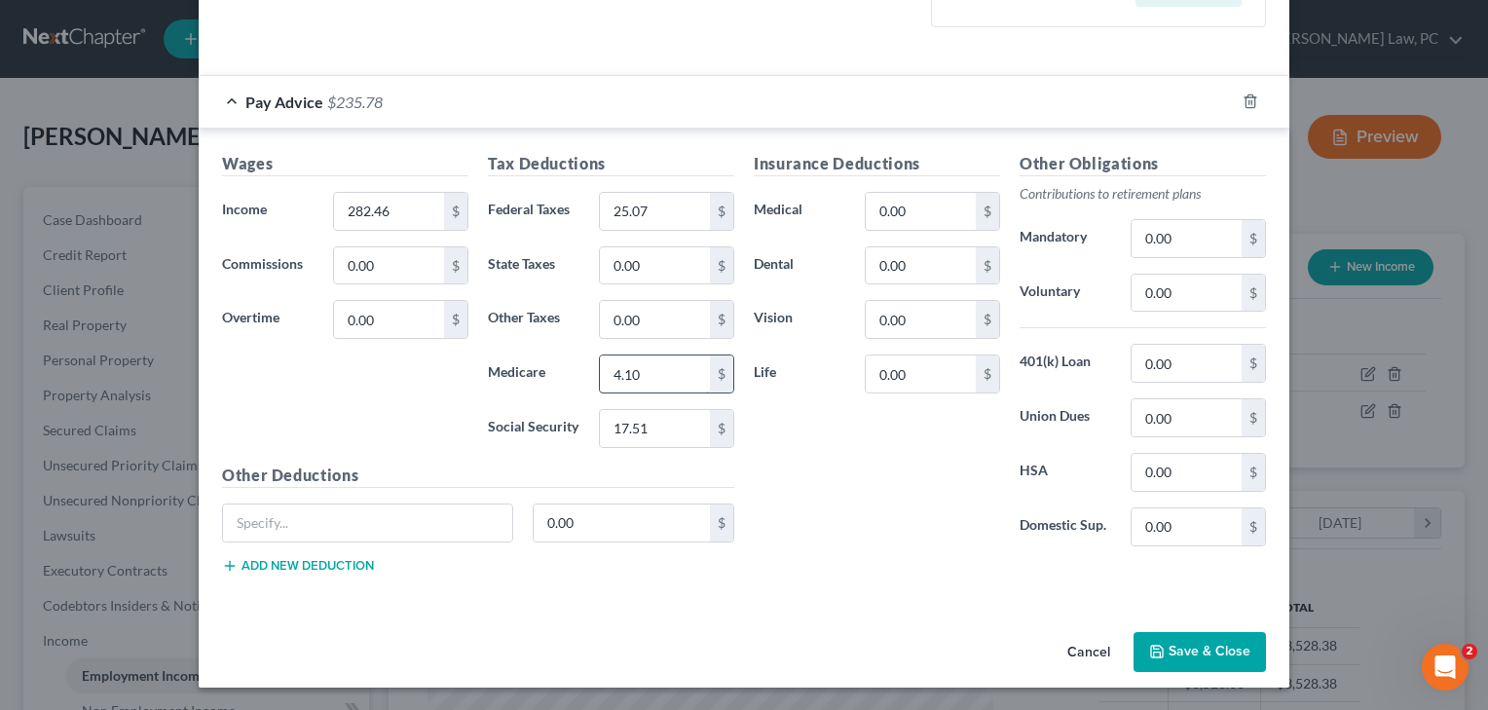
scroll to position [529, 0]
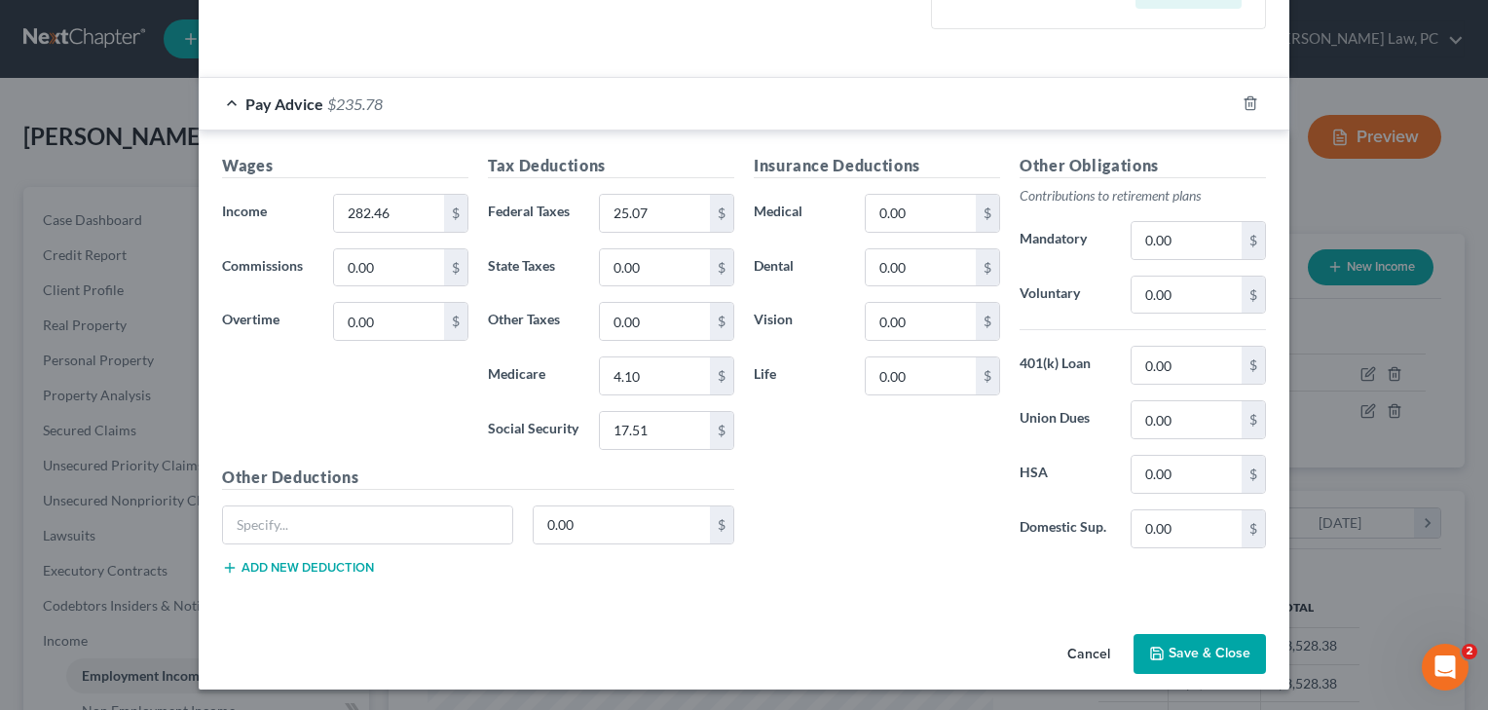
click at [1210, 648] on button "Save & Close" at bounding box center [1199, 654] width 132 height 41
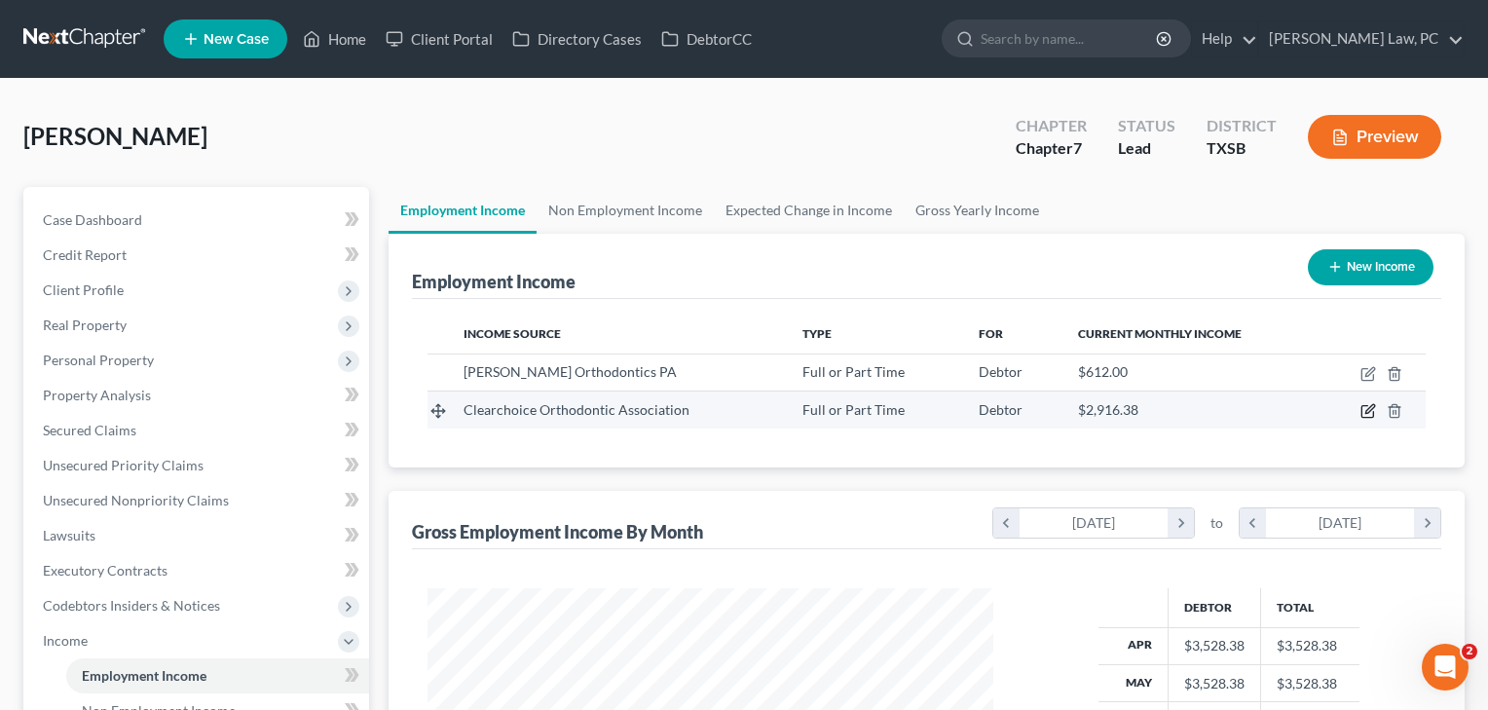
click at [1363, 407] on icon "button" at bounding box center [1368, 411] width 16 height 16
select select "0"
select select "45"
select select "1"
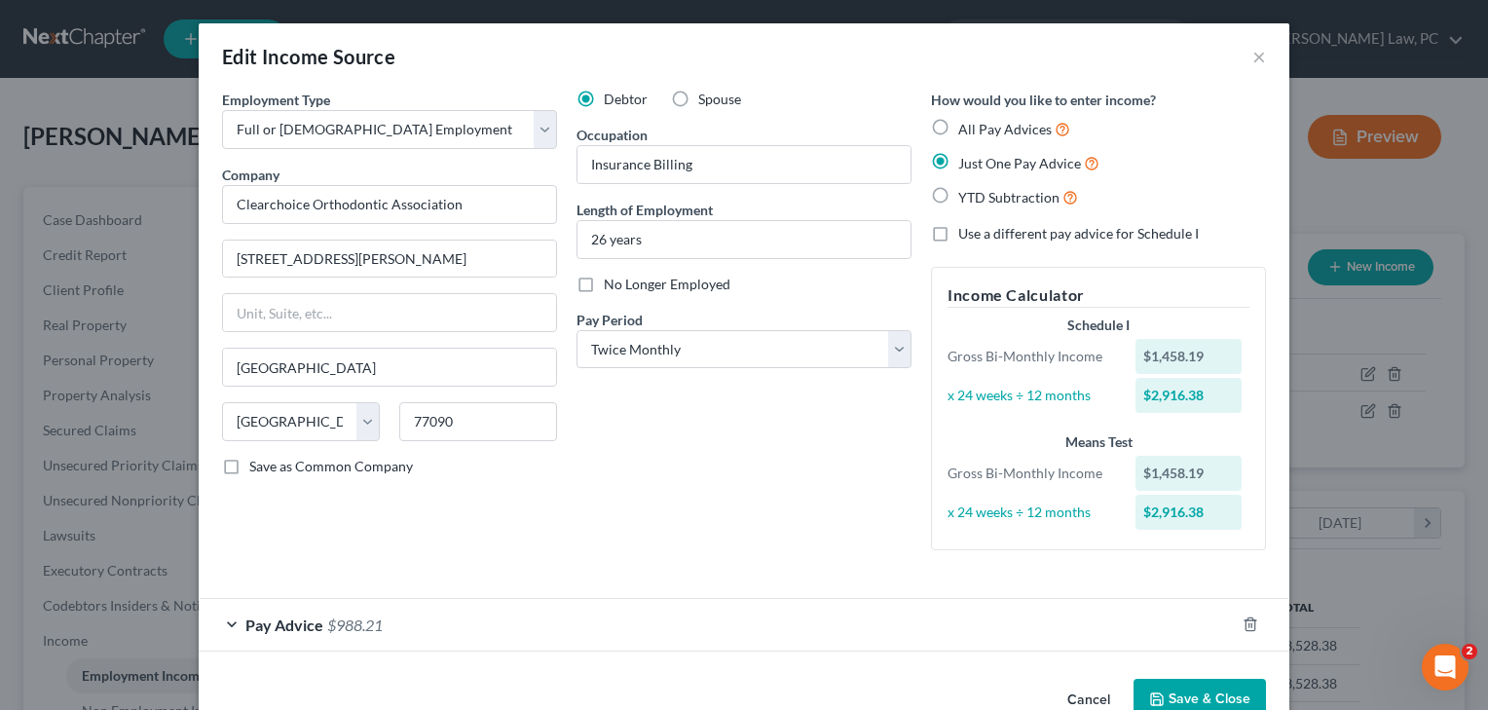
click at [468, 624] on div "Pay Advice $988.21" at bounding box center [717, 625] width 1036 height 52
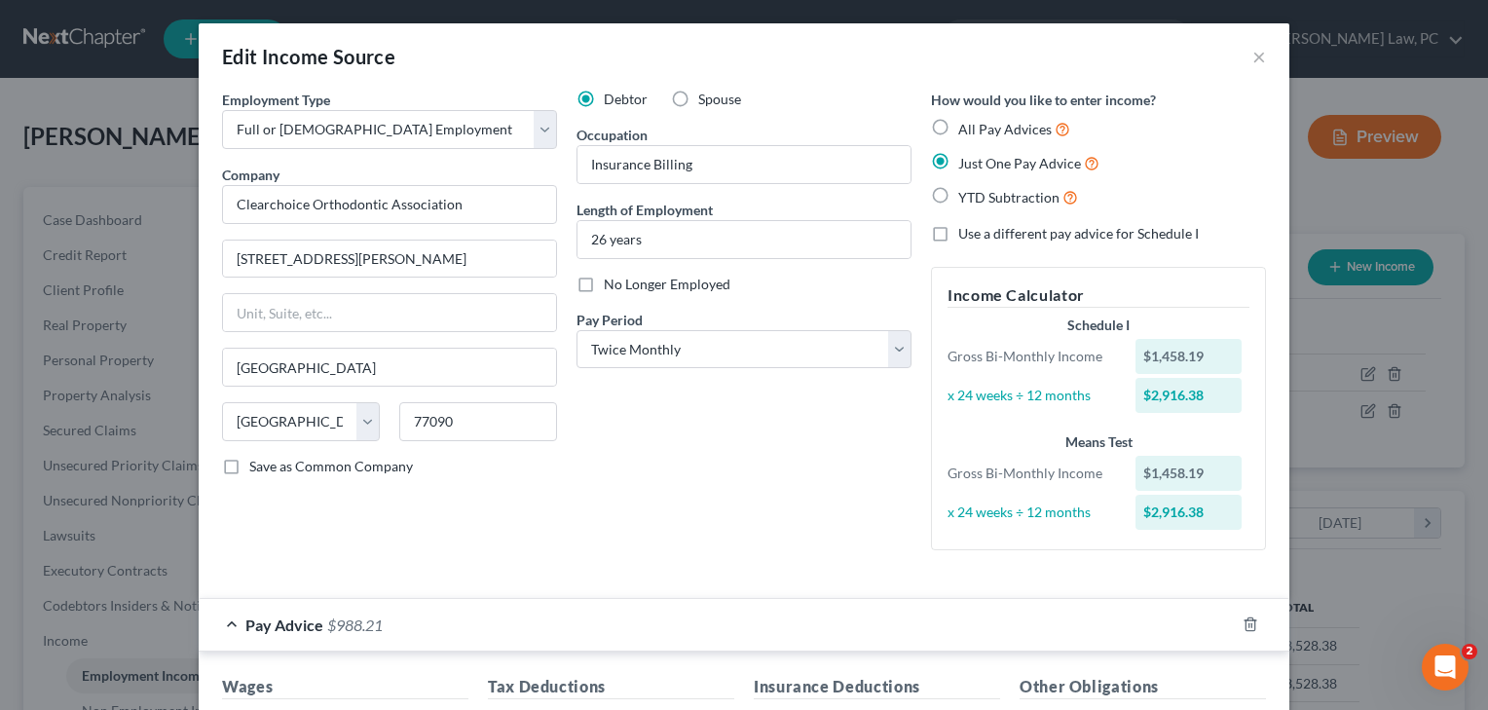
scroll to position [0, 0]
click at [1262, 50] on button "×" at bounding box center [1259, 56] width 14 height 23
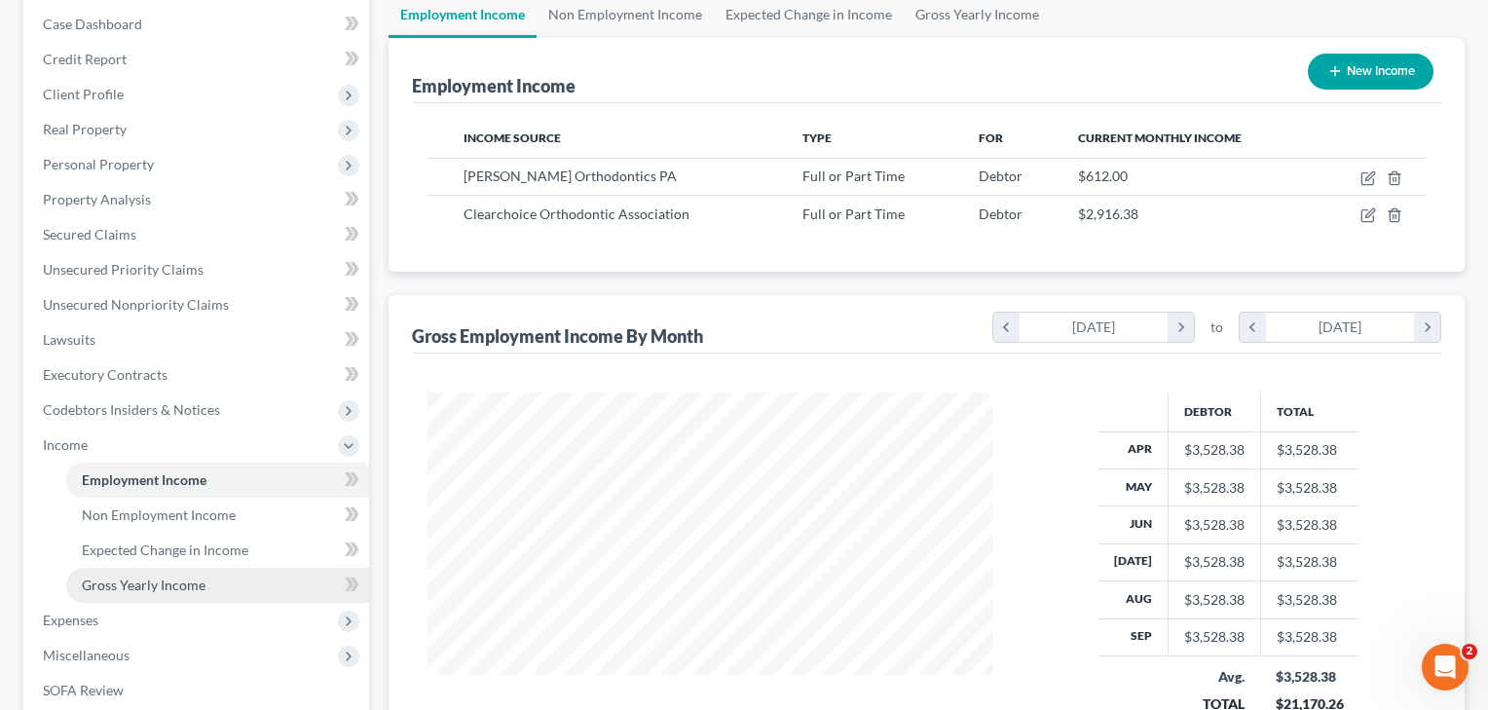
click at [141, 589] on span "Gross Yearly Income" at bounding box center [144, 584] width 124 height 17
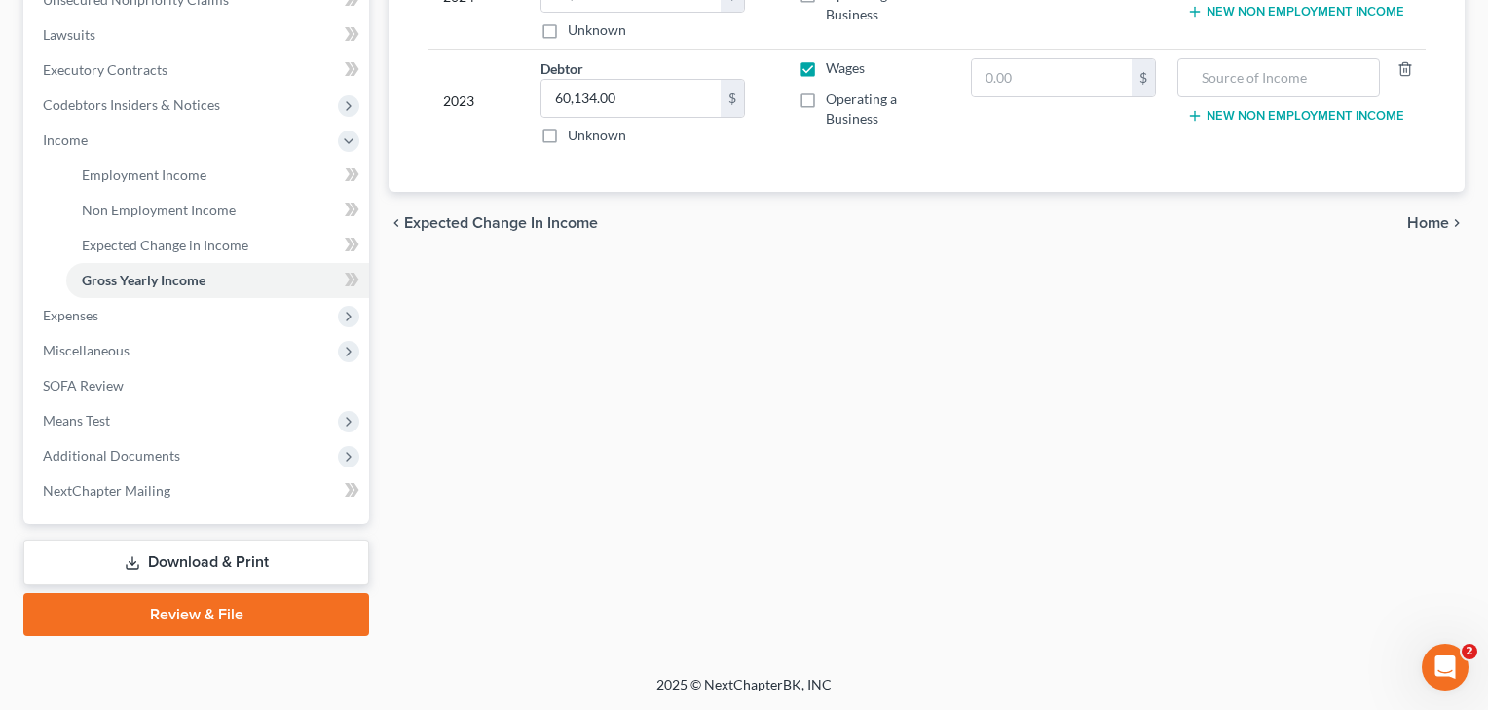
scroll to position [500, 0]
click at [71, 321] on span "Expenses" at bounding box center [70, 315] width 55 height 17
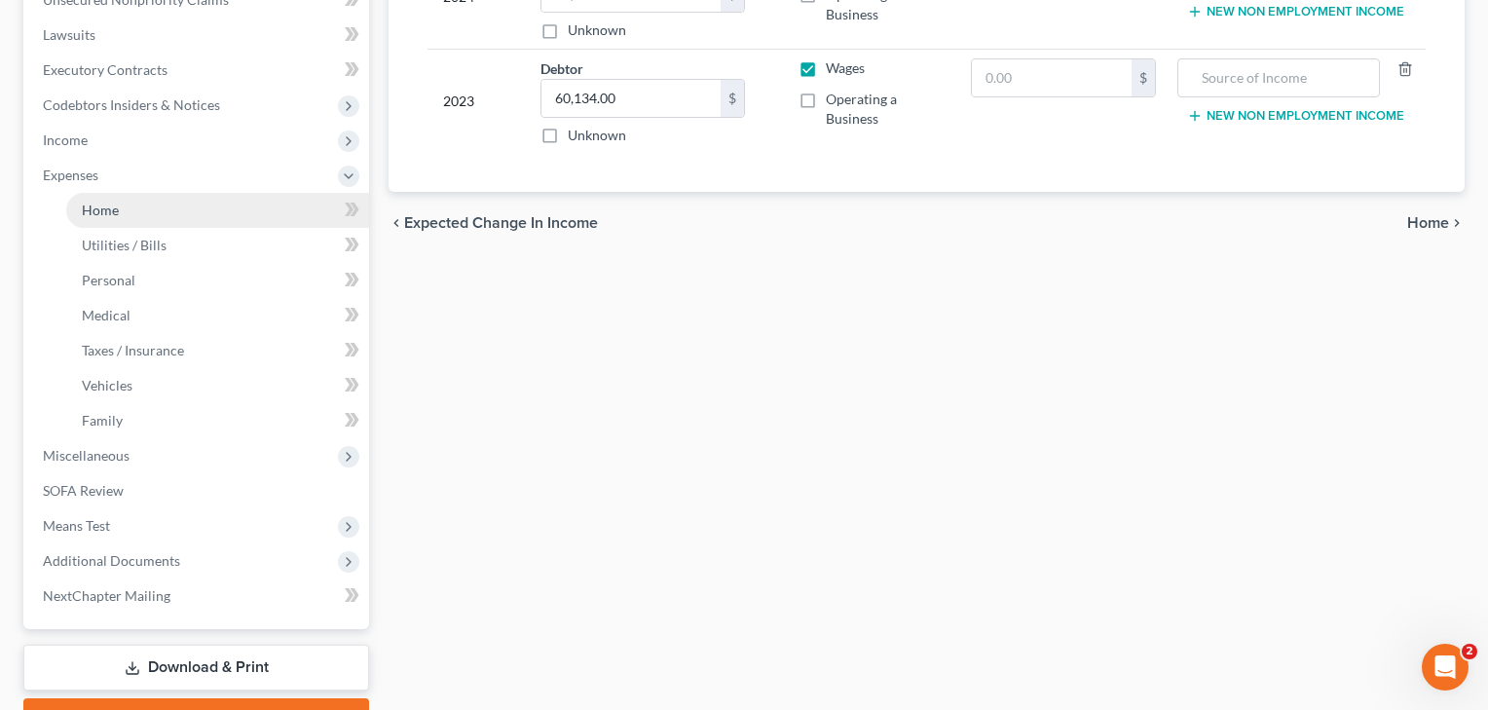
click at [116, 212] on span "Home" at bounding box center [100, 210] width 37 height 17
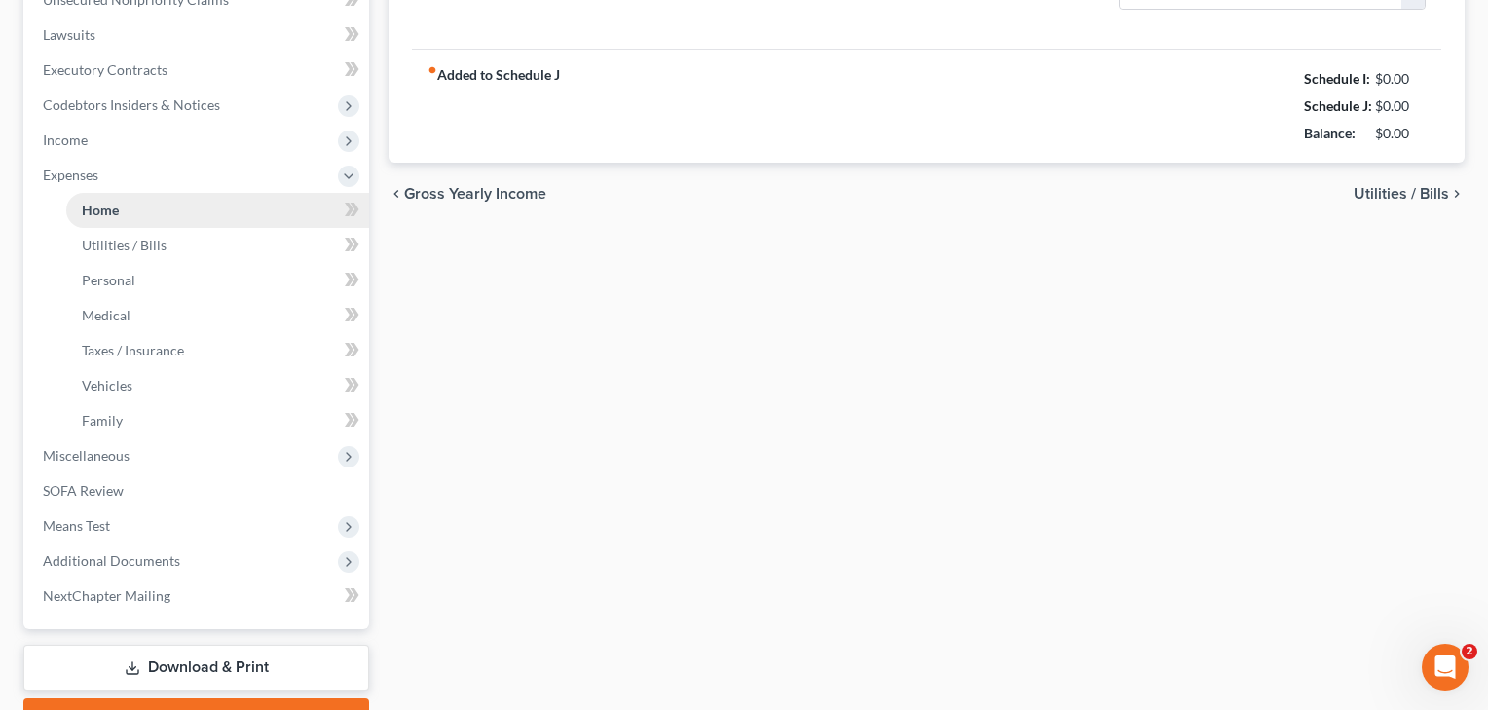
scroll to position [74, 0]
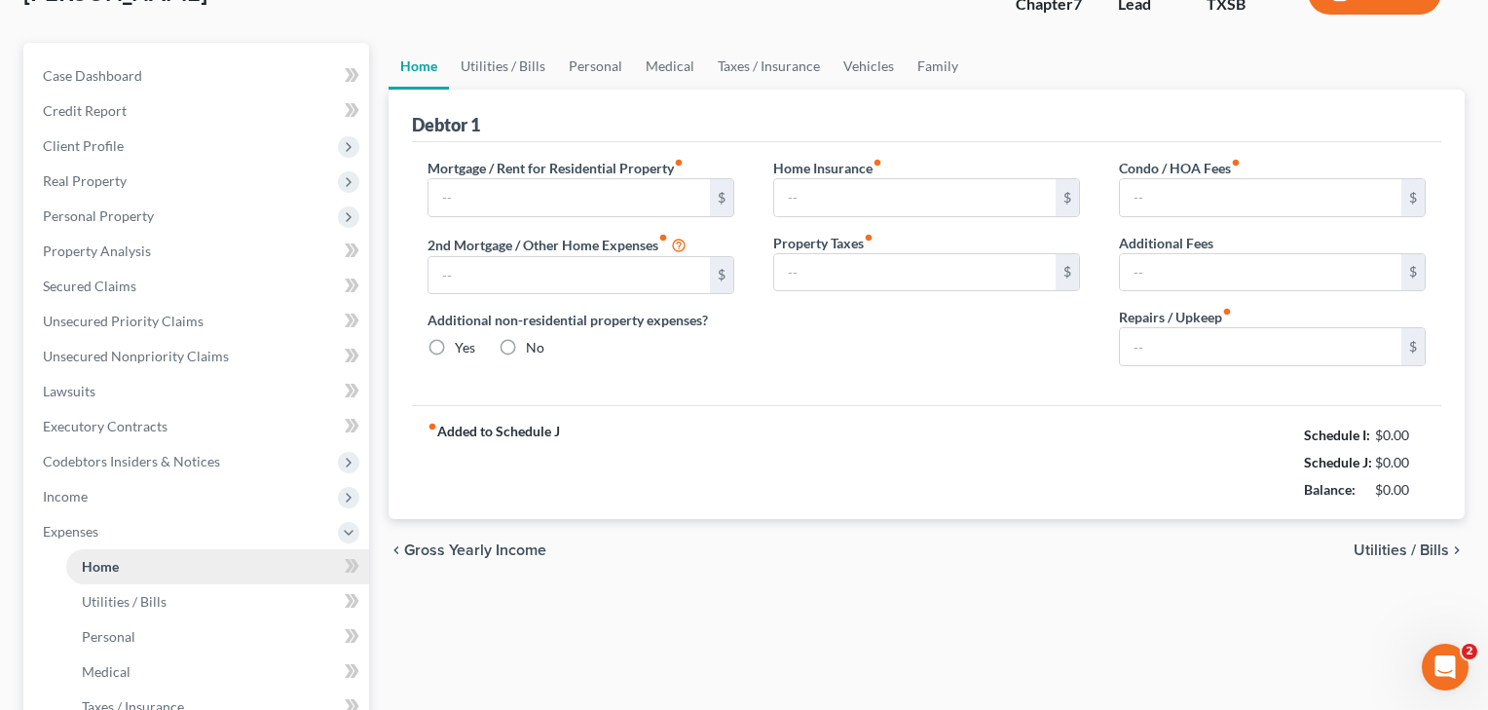
type input "1,003.00"
type input "0.00"
radio input "true"
type input "0.00"
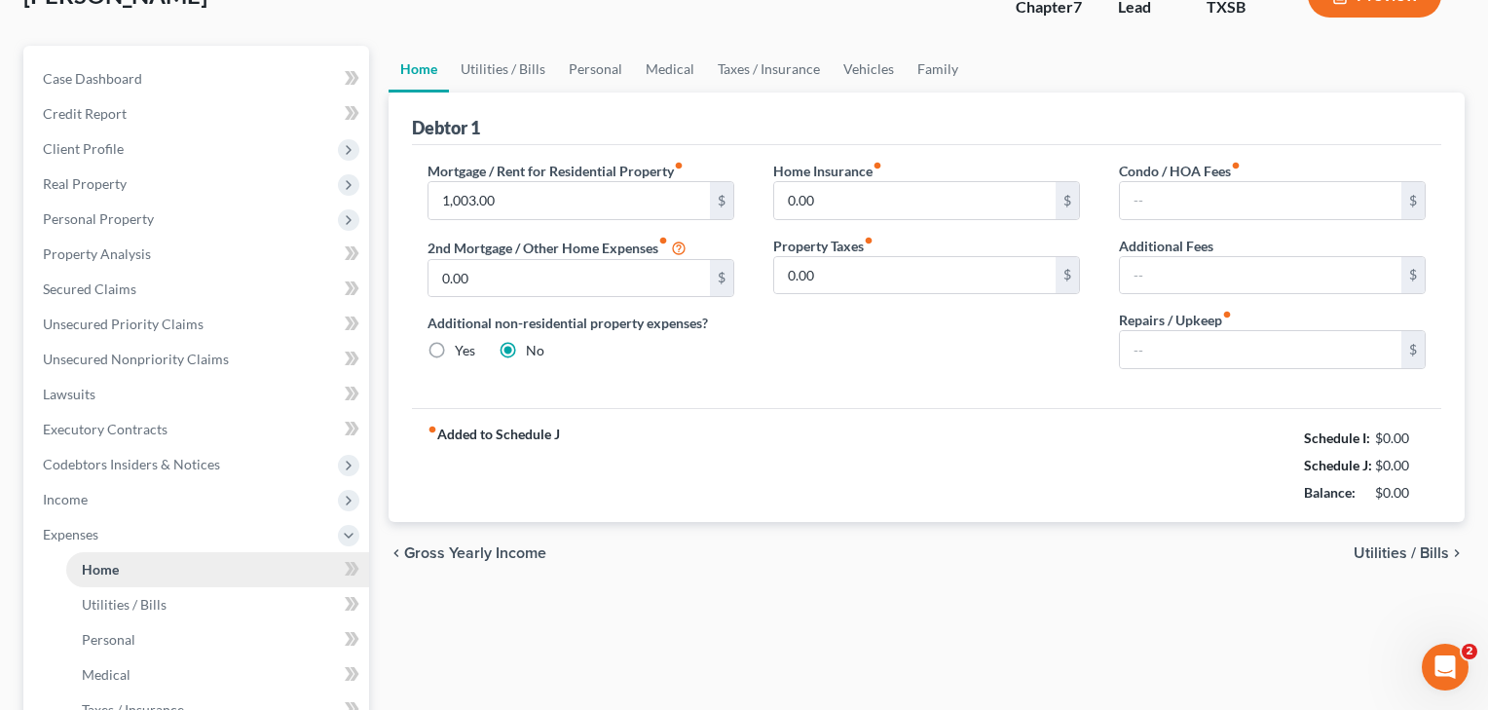
type input "32.00"
type input "0.00"
type input "100.00"
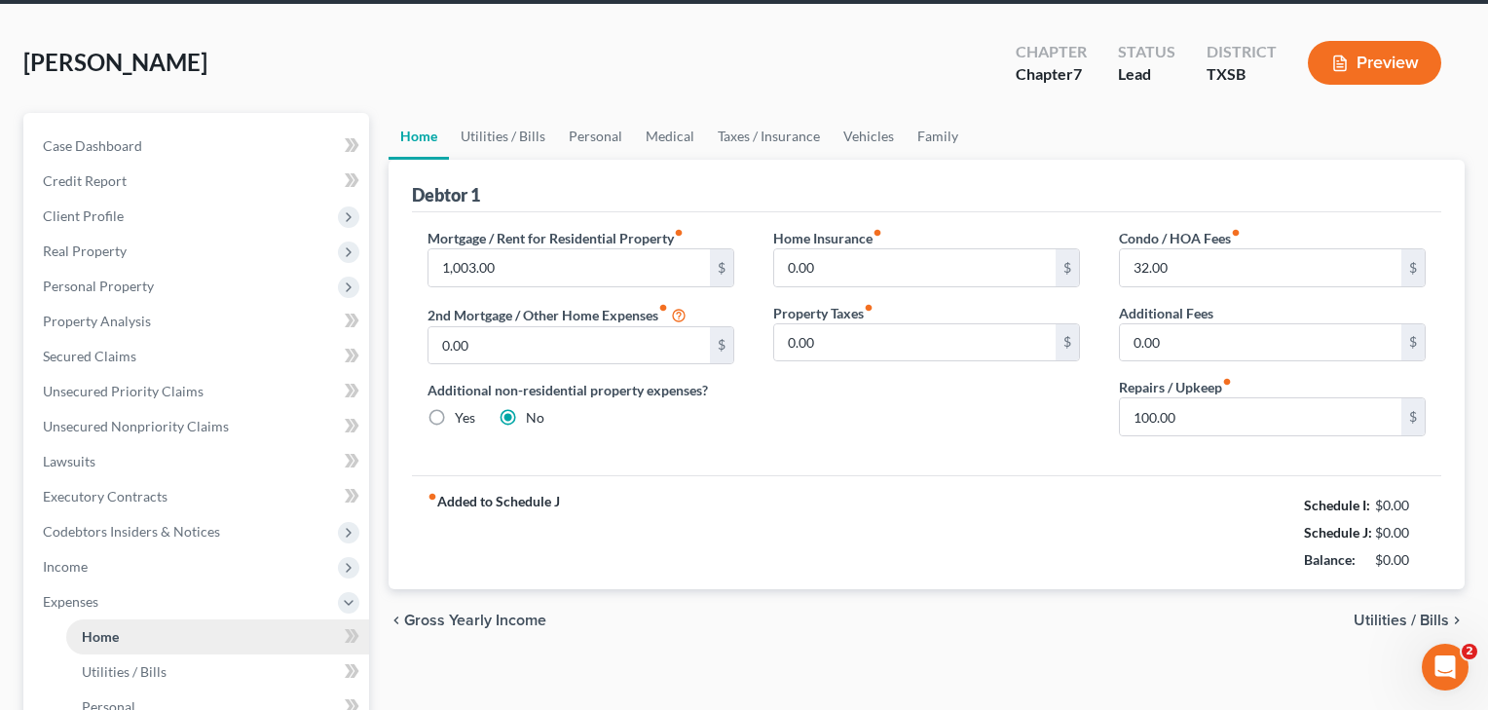
scroll to position [0, 0]
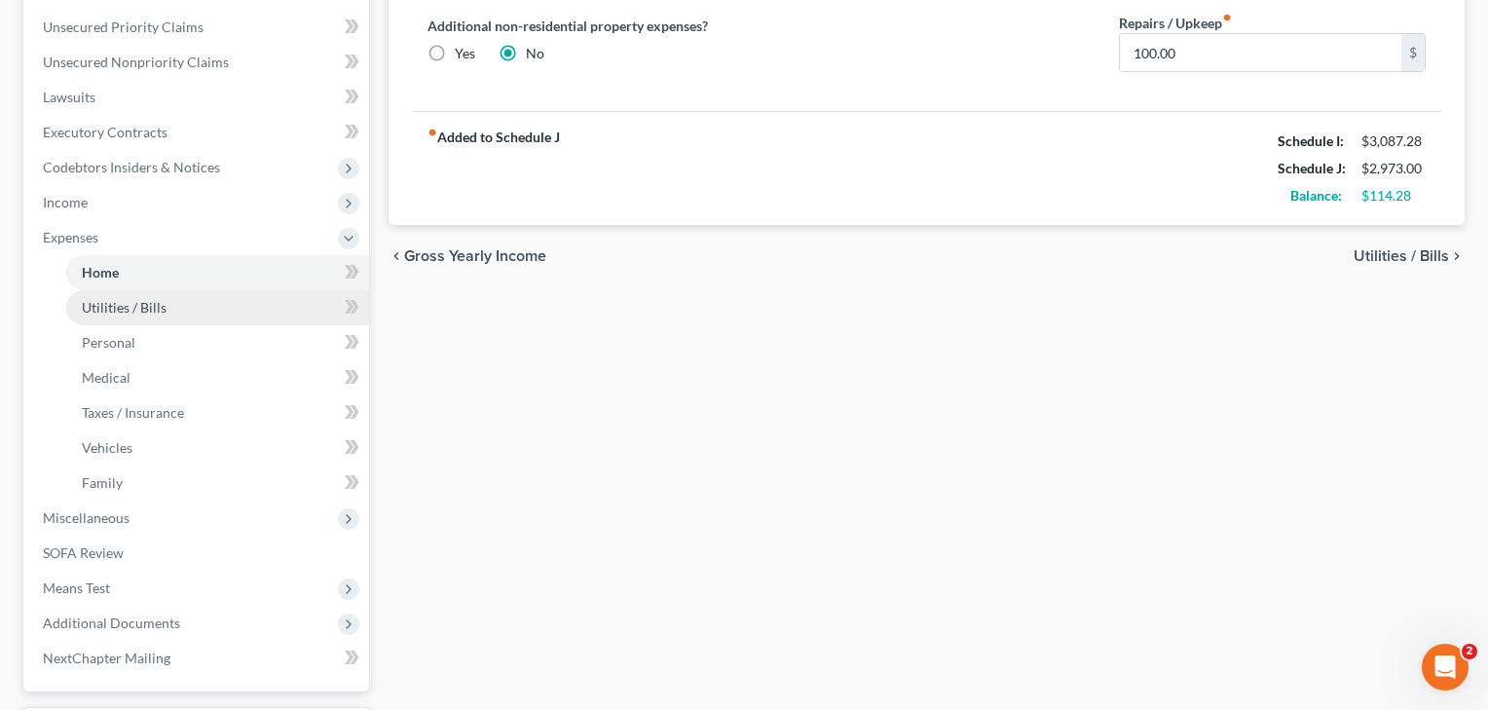
click at [150, 295] on link "Utilities / Bills" at bounding box center [217, 307] width 303 height 35
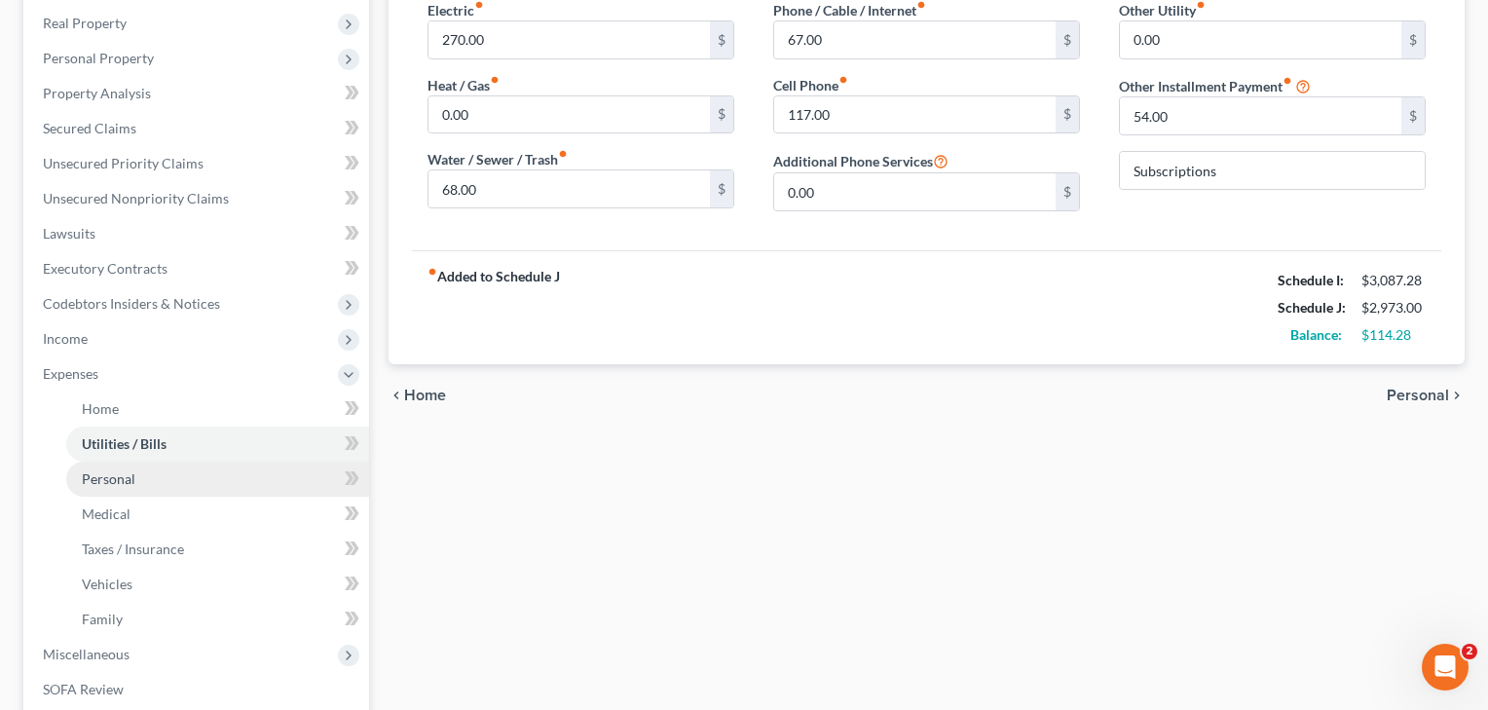
click at [105, 477] on span "Personal" at bounding box center [109, 478] width 54 height 17
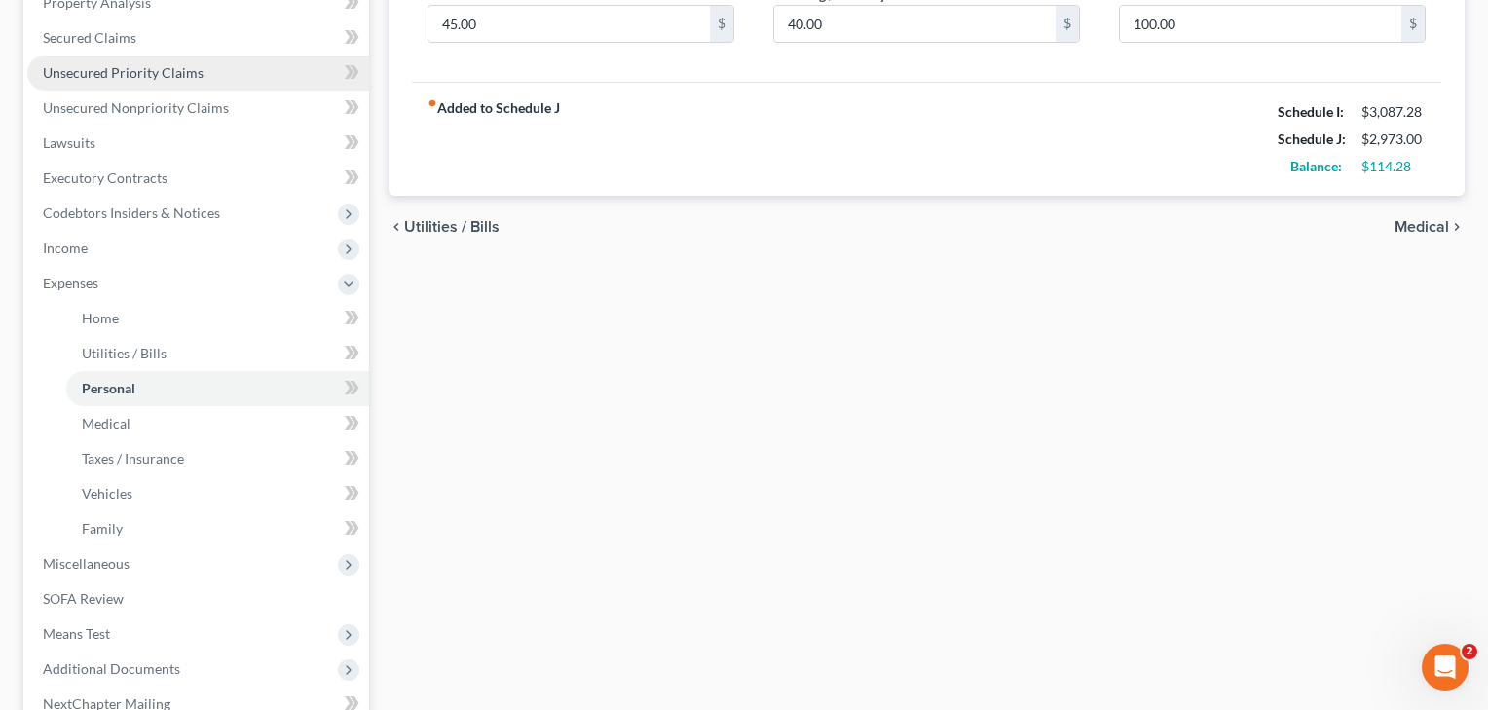
scroll to position [459, 0]
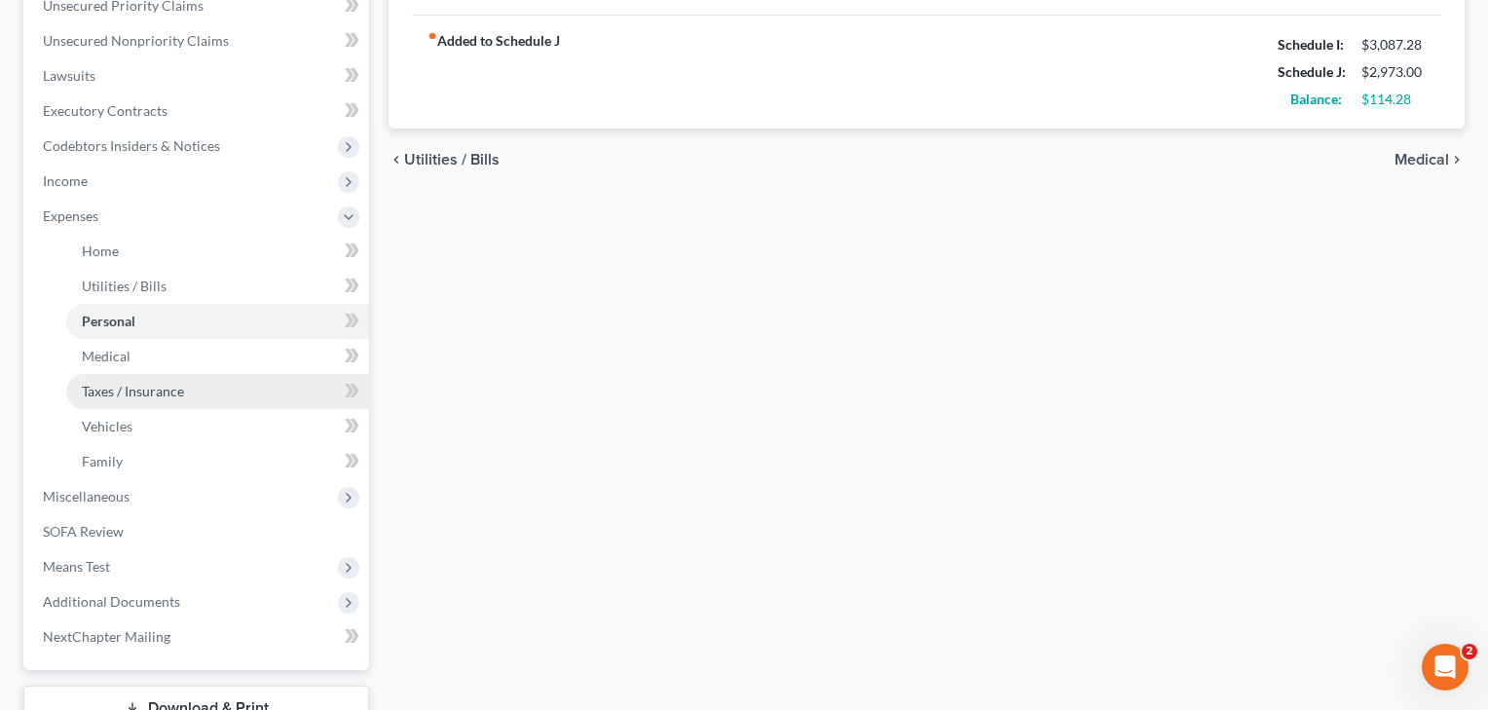
click at [92, 392] on span "Taxes / Insurance" at bounding box center [133, 391] width 102 height 17
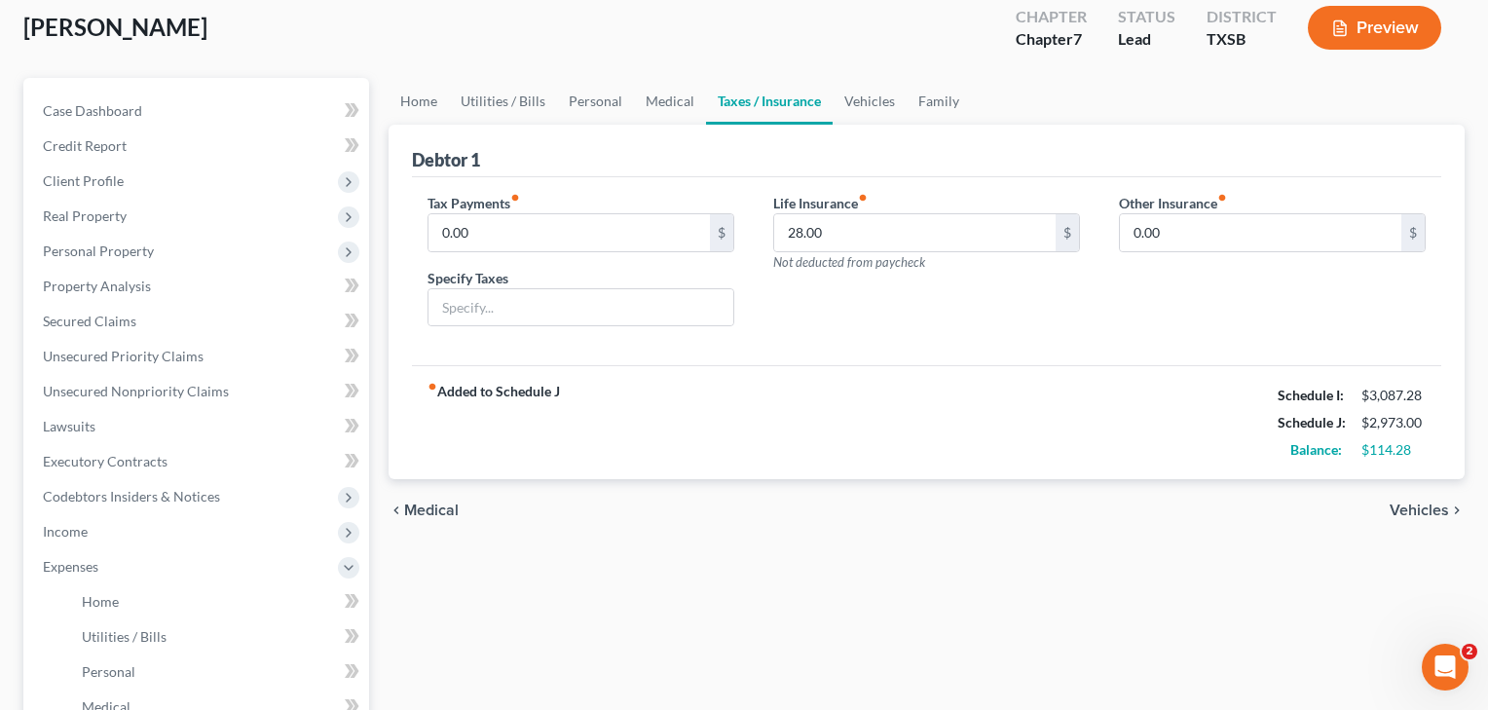
scroll to position [132, 0]
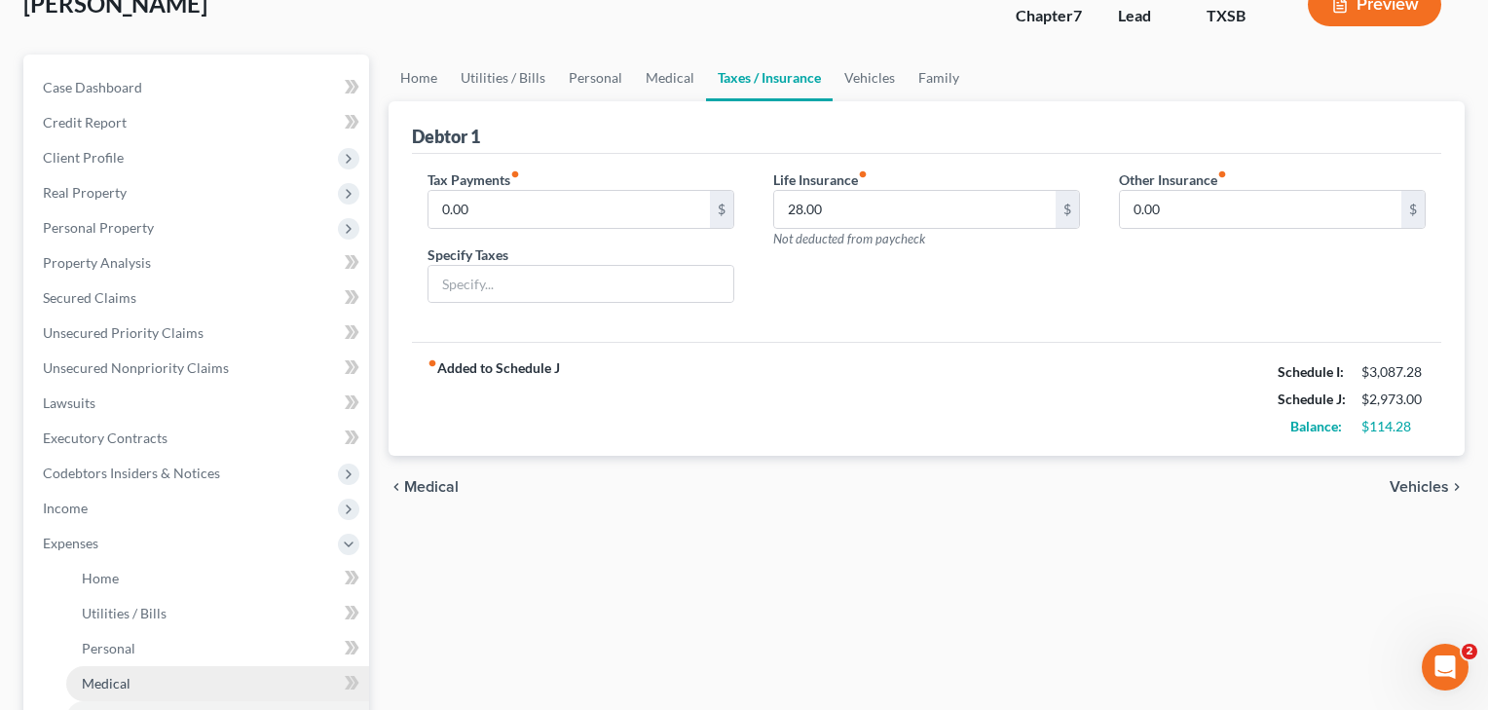
click at [95, 680] on span "Medical" at bounding box center [106, 683] width 49 height 17
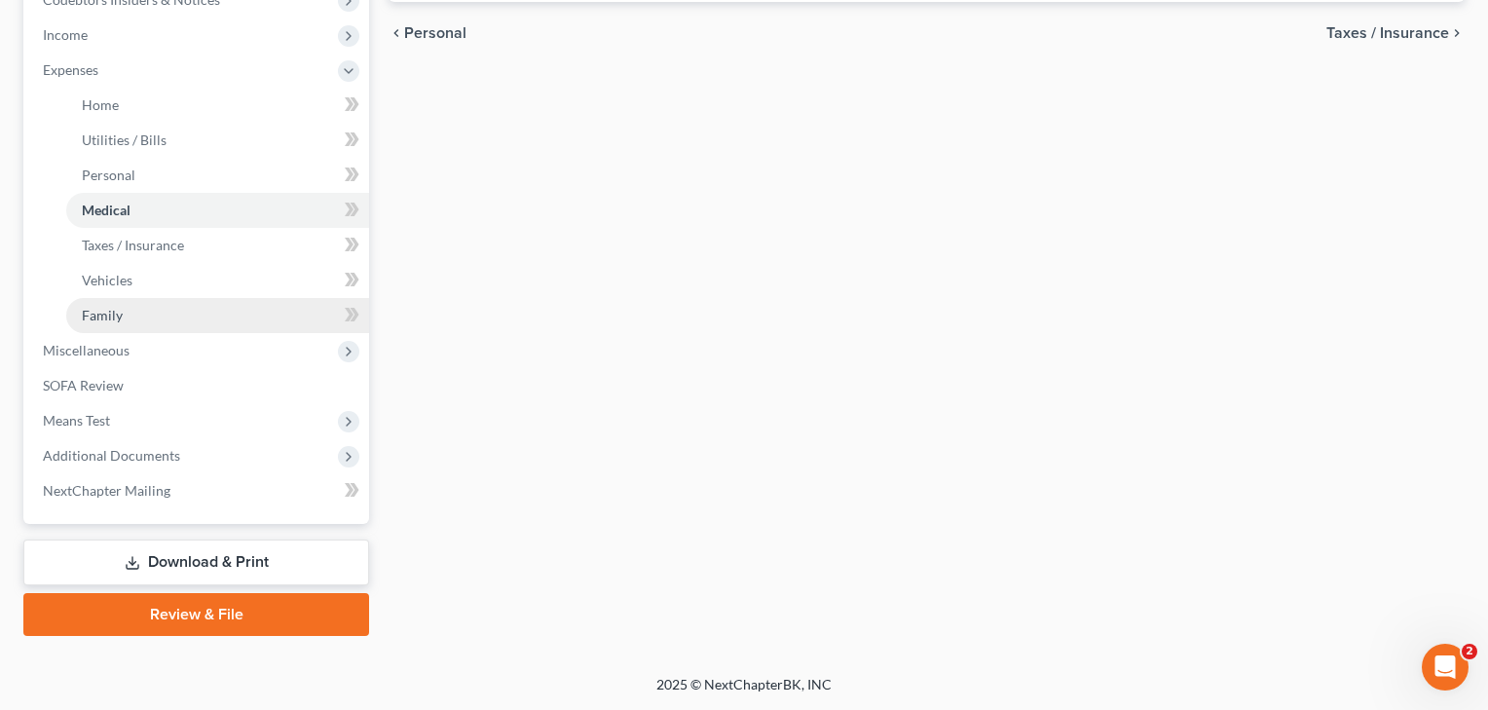
click at [117, 320] on span "Family" at bounding box center [102, 315] width 41 height 17
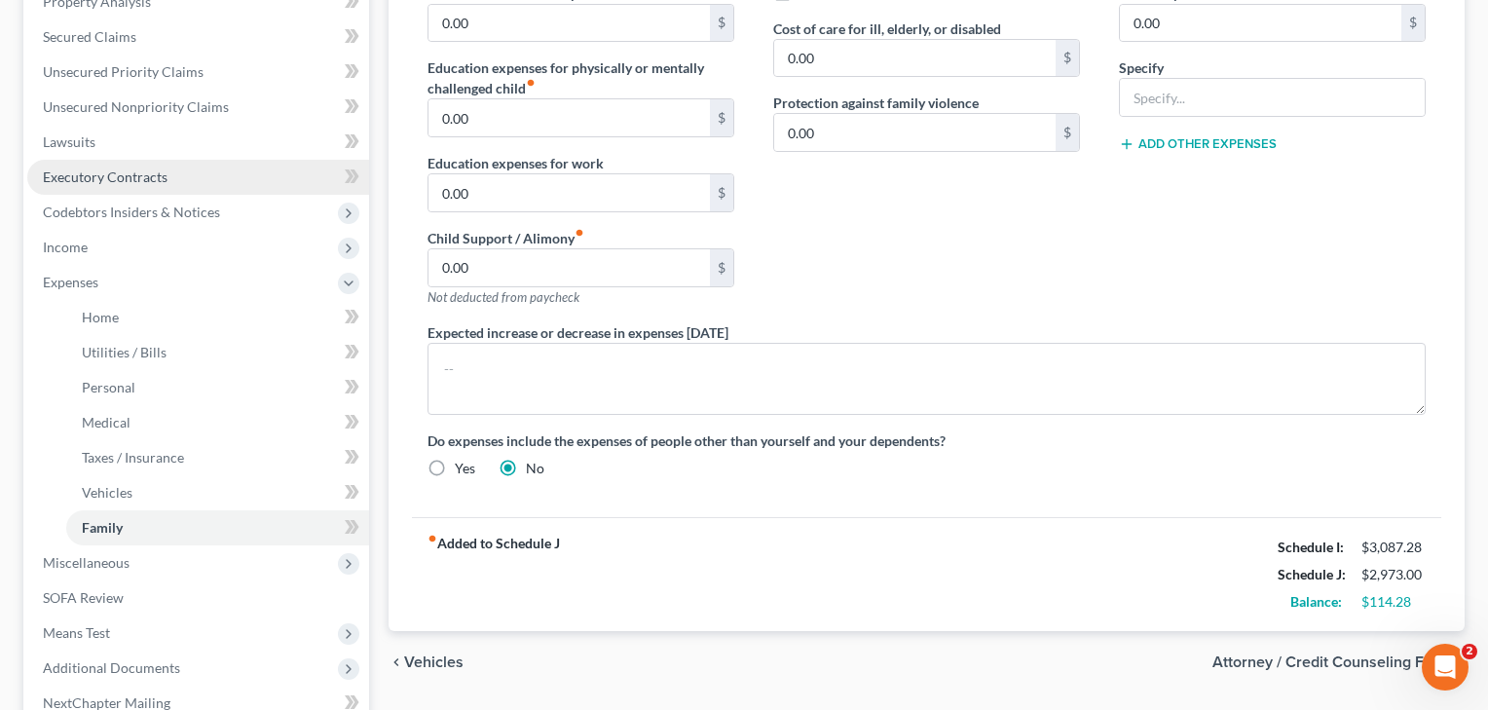
scroll to position [403, 0]
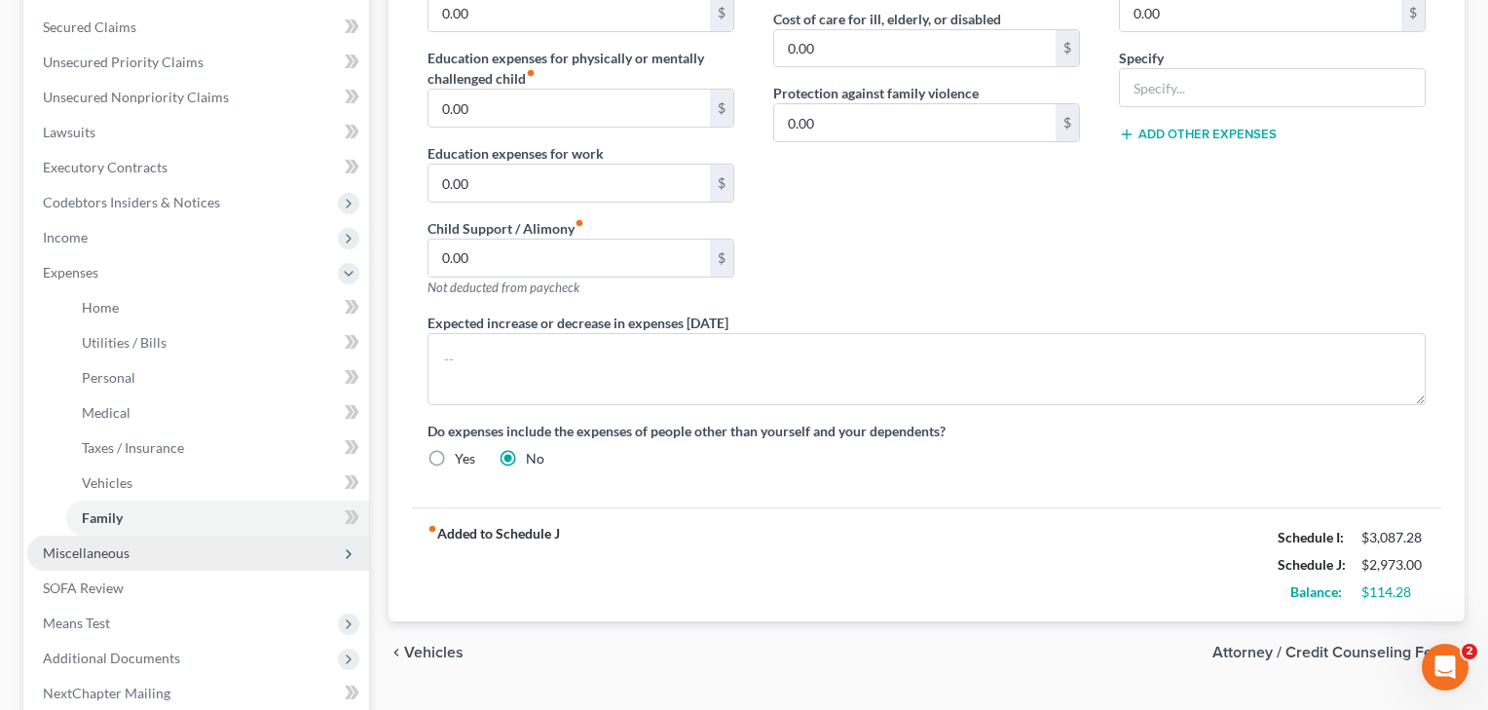
click at [90, 547] on span "Miscellaneous" at bounding box center [86, 552] width 87 height 17
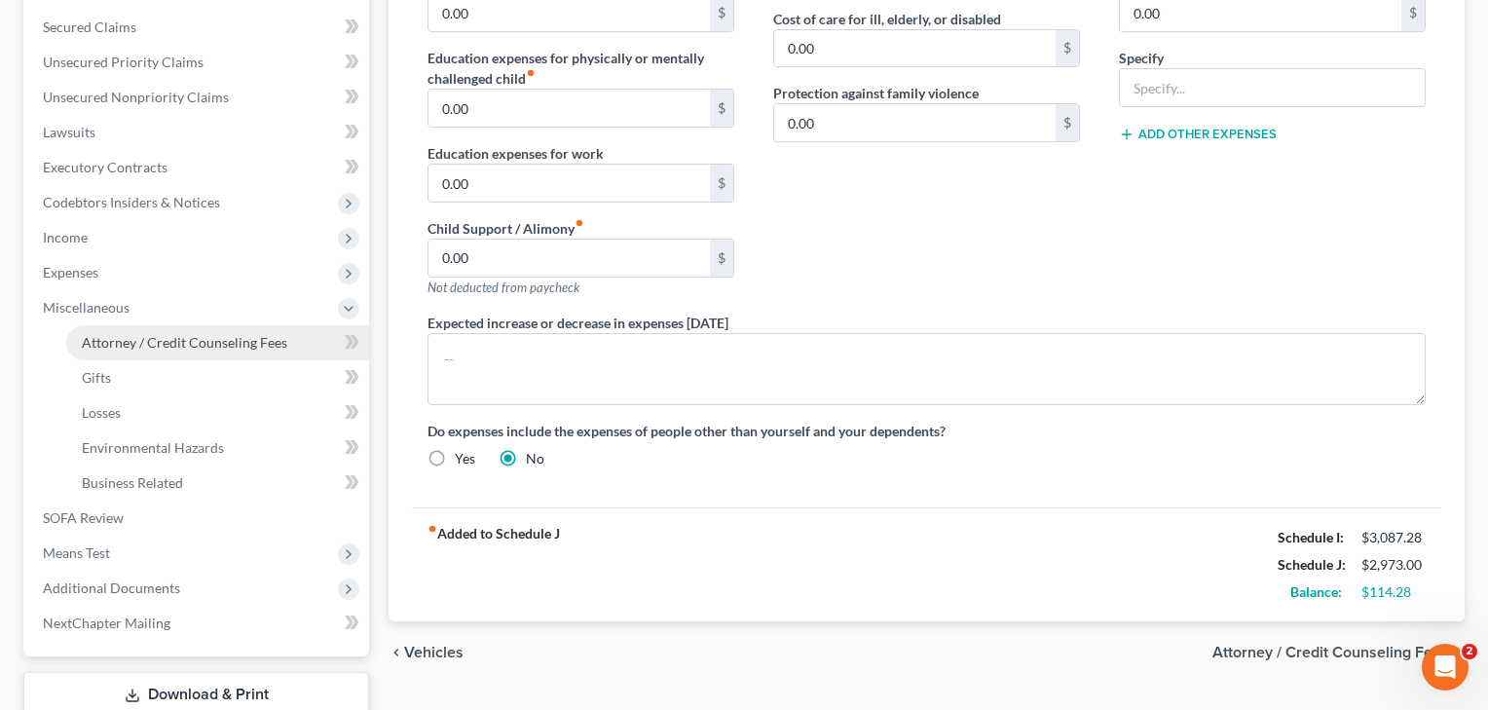
click at [197, 340] on span "Attorney / Credit Counseling Fees" at bounding box center [184, 342] width 205 height 17
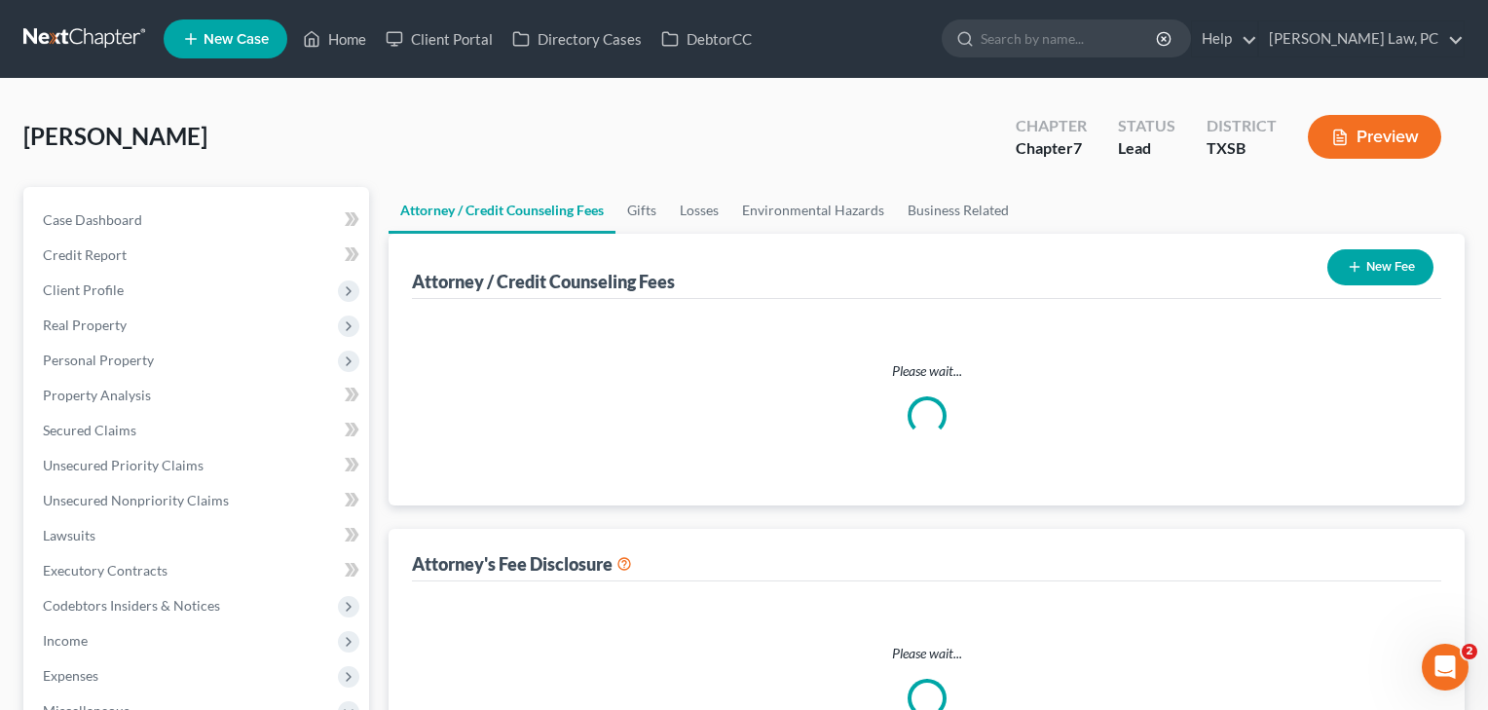
select select "4"
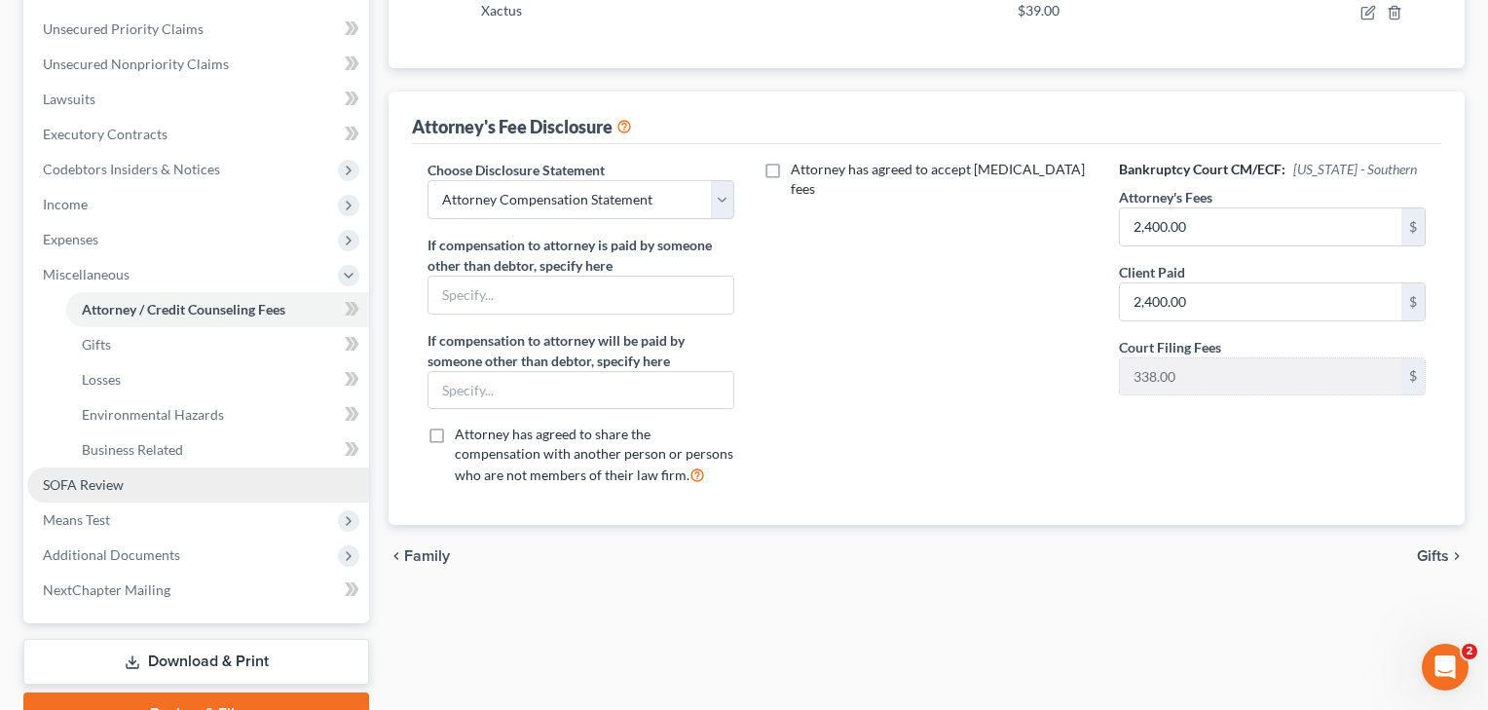
click at [119, 494] on link "SOFA Review" at bounding box center [198, 484] width 342 height 35
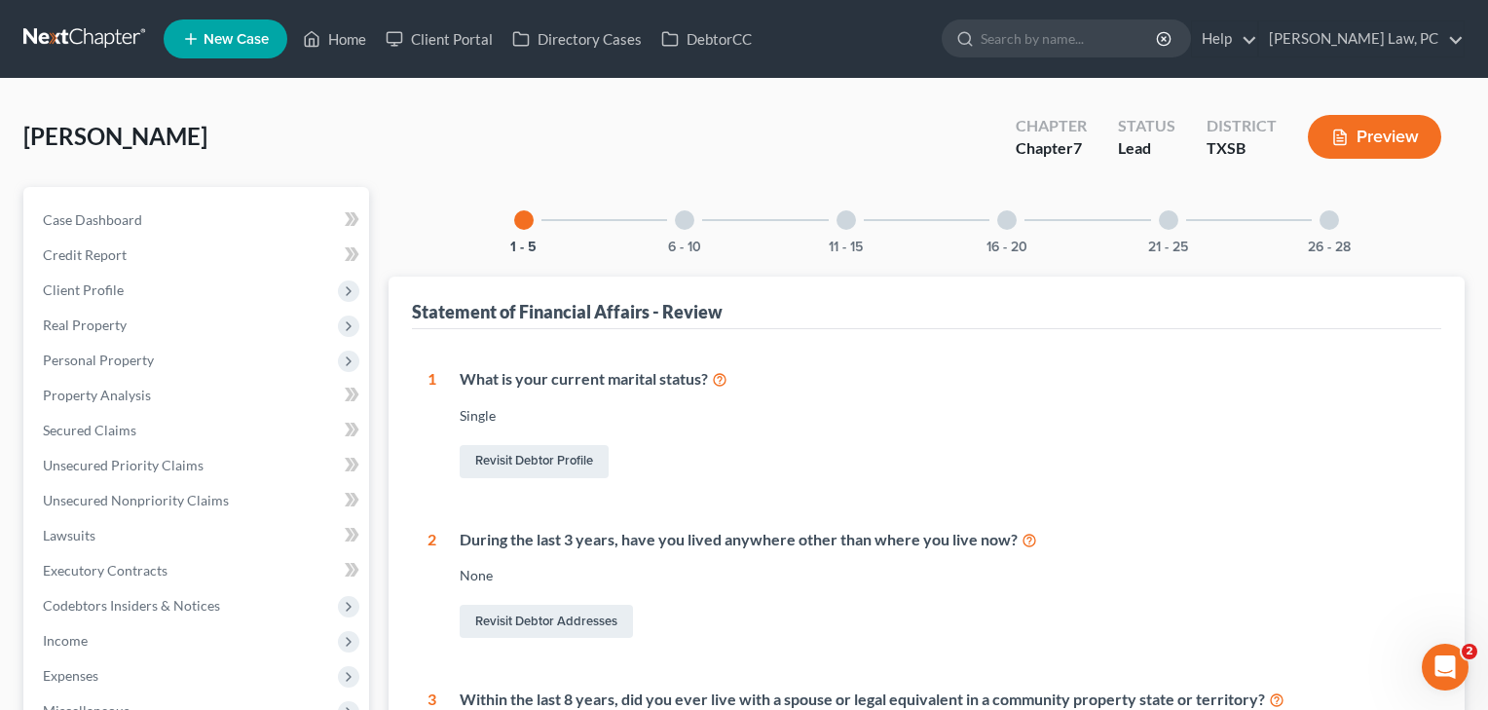
click at [680, 212] on div at bounding box center [684, 219] width 19 height 19
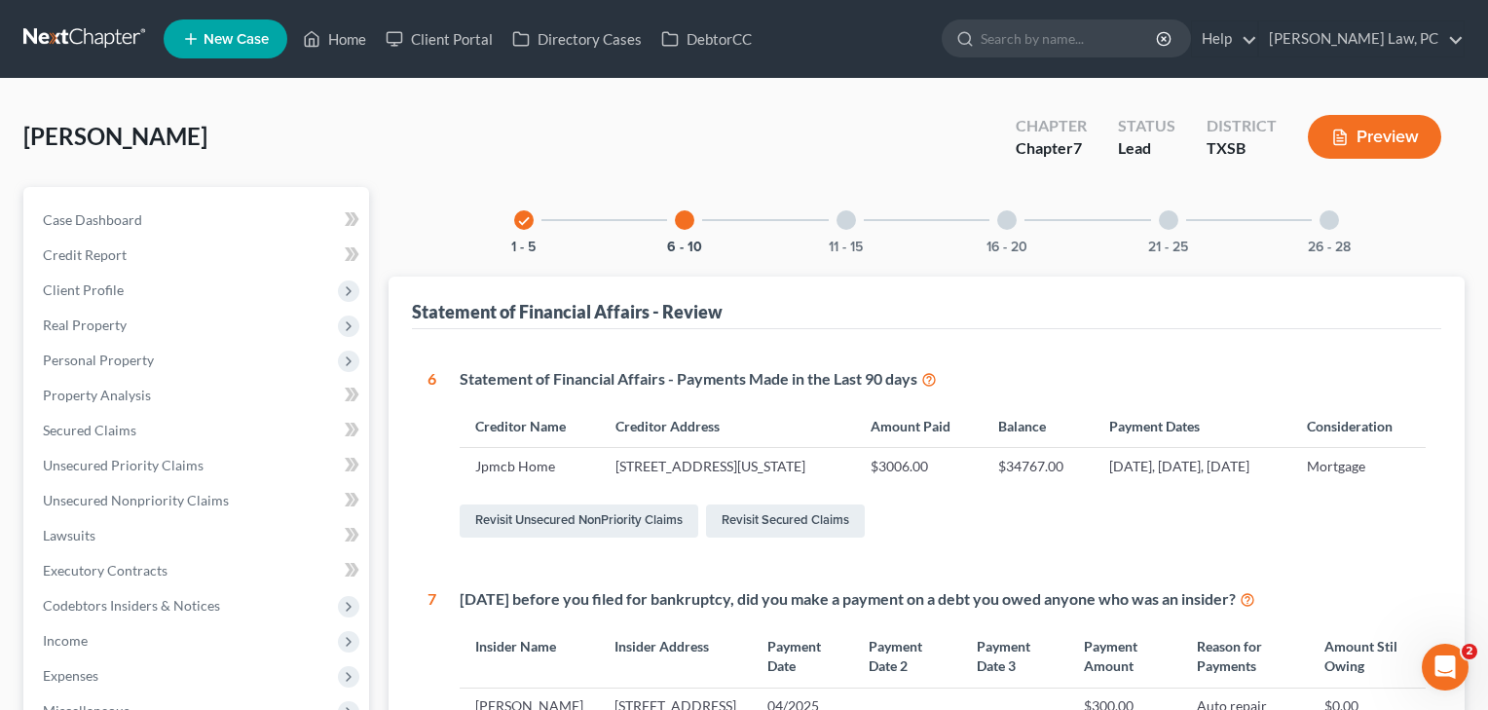
click at [846, 225] on div at bounding box center [845, 219] width 19 height 19
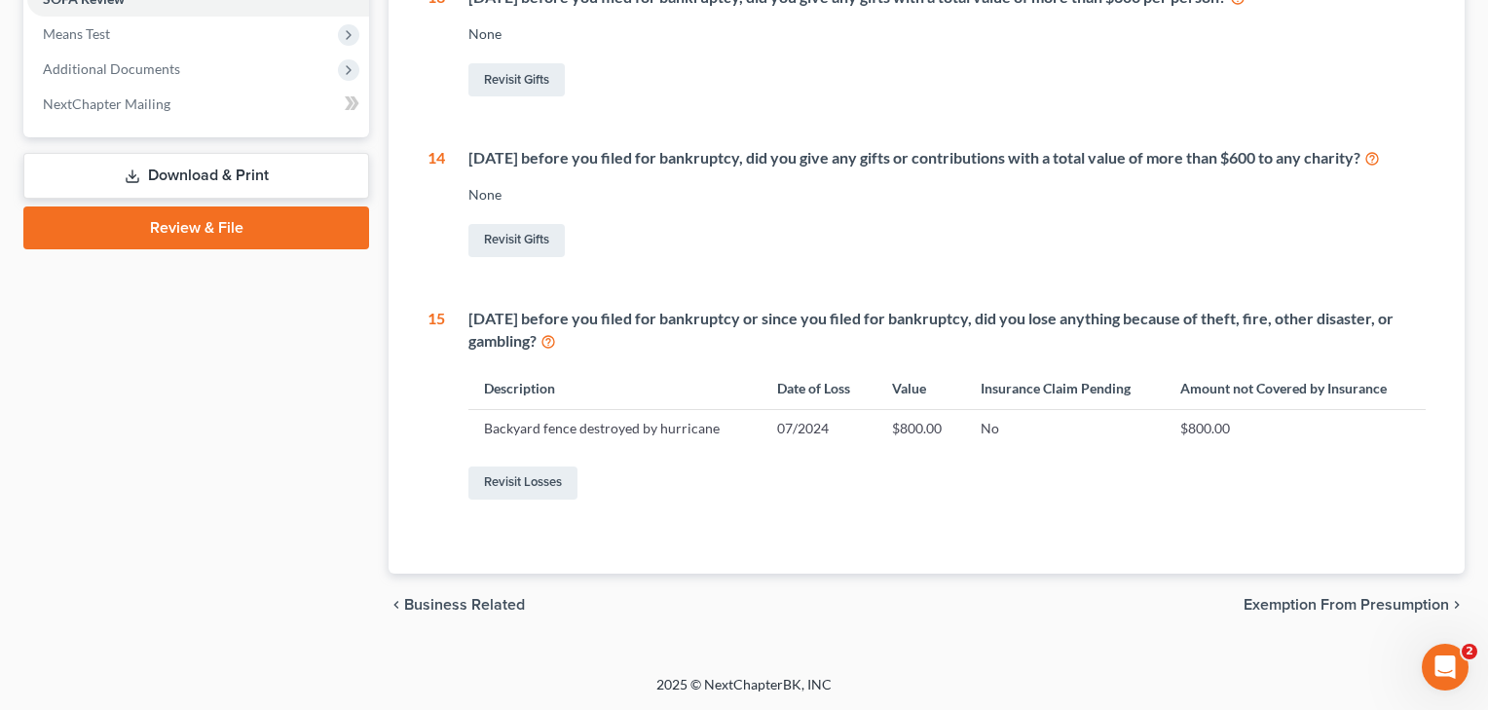
scroll to position [761, 0]
click at [509, 486] on link "Revisit Losses" at bounding box center [522, 482] width 109 height 33
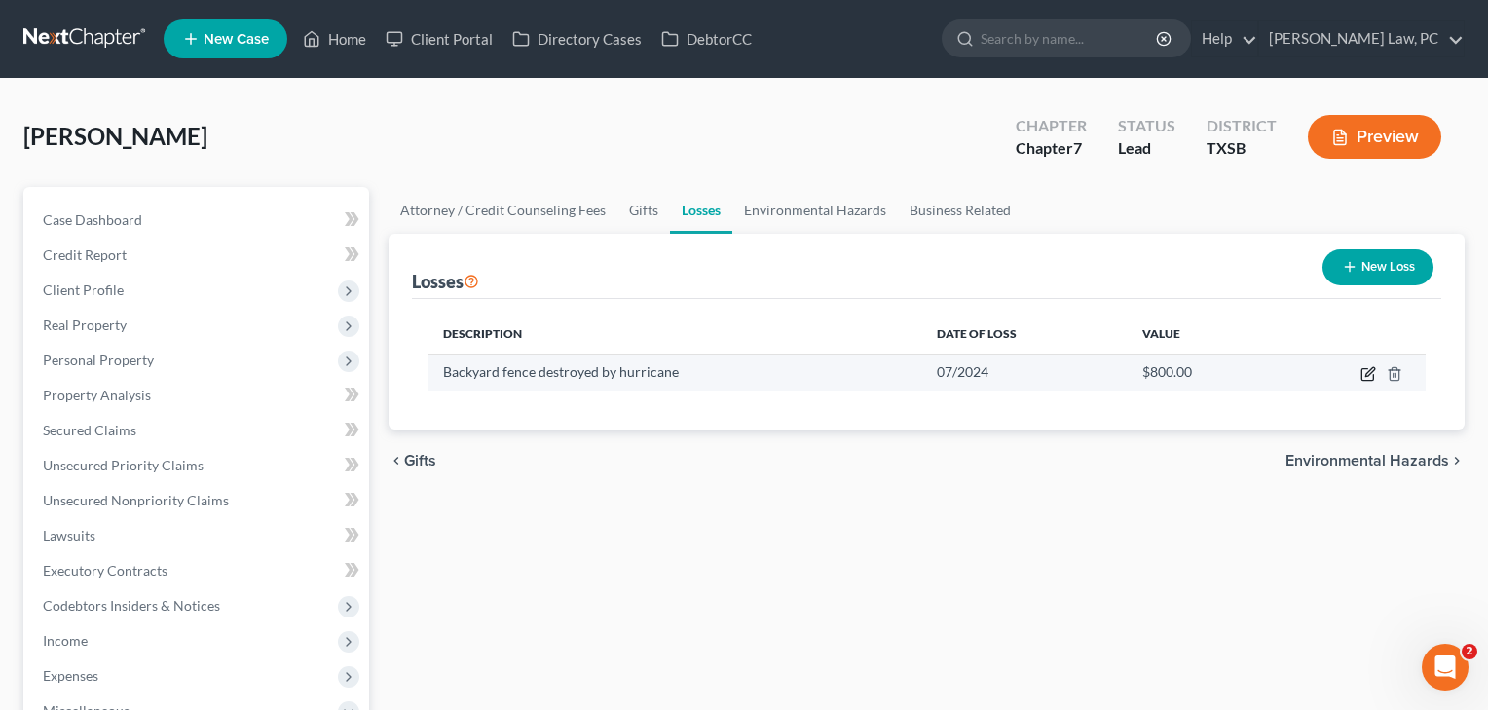
click at [1362, 372] on icon "button" at bounding box center [1367, 375] width 12 height 12
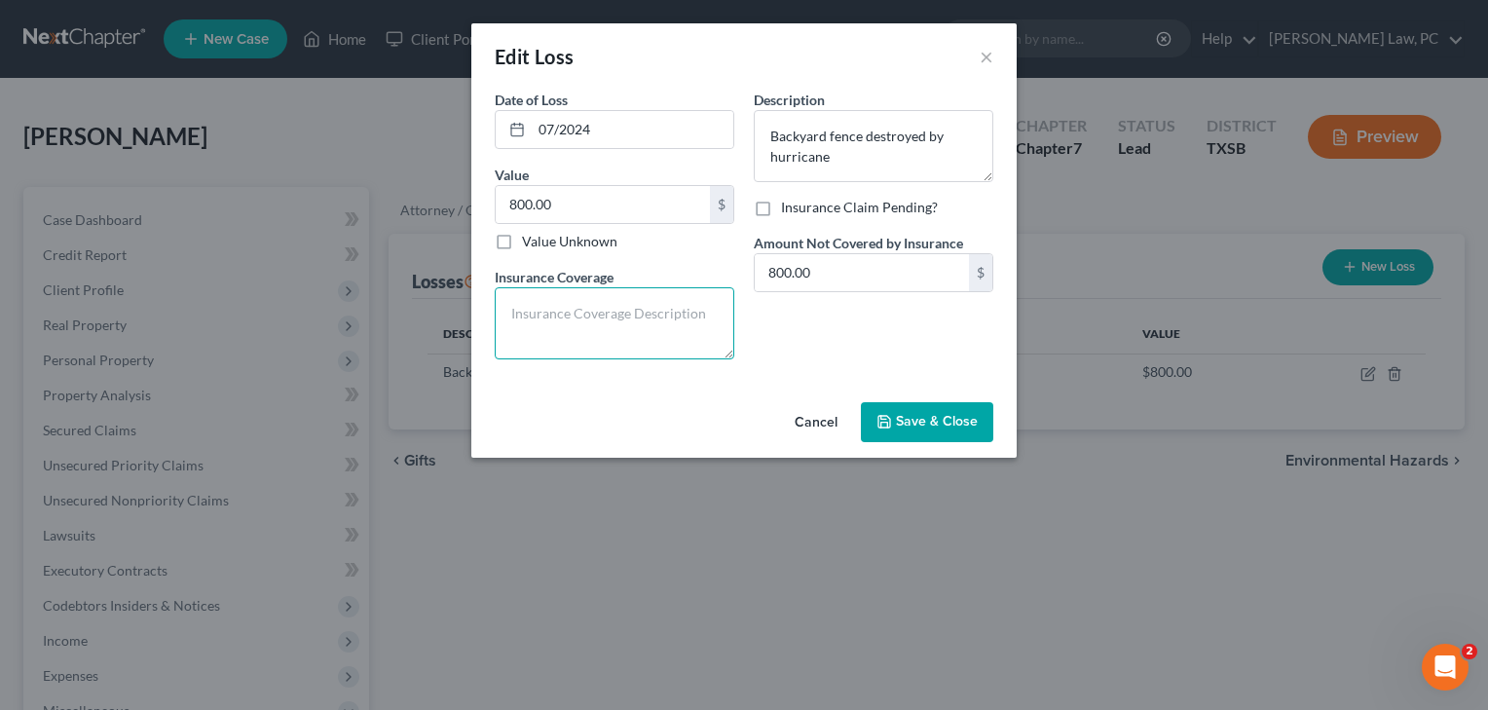
click at [601, 319] on textarea at bounding box center [614, 323] width 239 height 72
click at [528, 314] on textarea "No covered by" at bounding box center [614, 323] width 239 height 72
click at [630, 315] on textarea "Not covered by" at bounding box center [614, 323] width 239 height 72
type textarea "Not covered by insurance"
click at [937, 429] on span "Save & Close" at bounding box center [937, 422] width 82 height 17
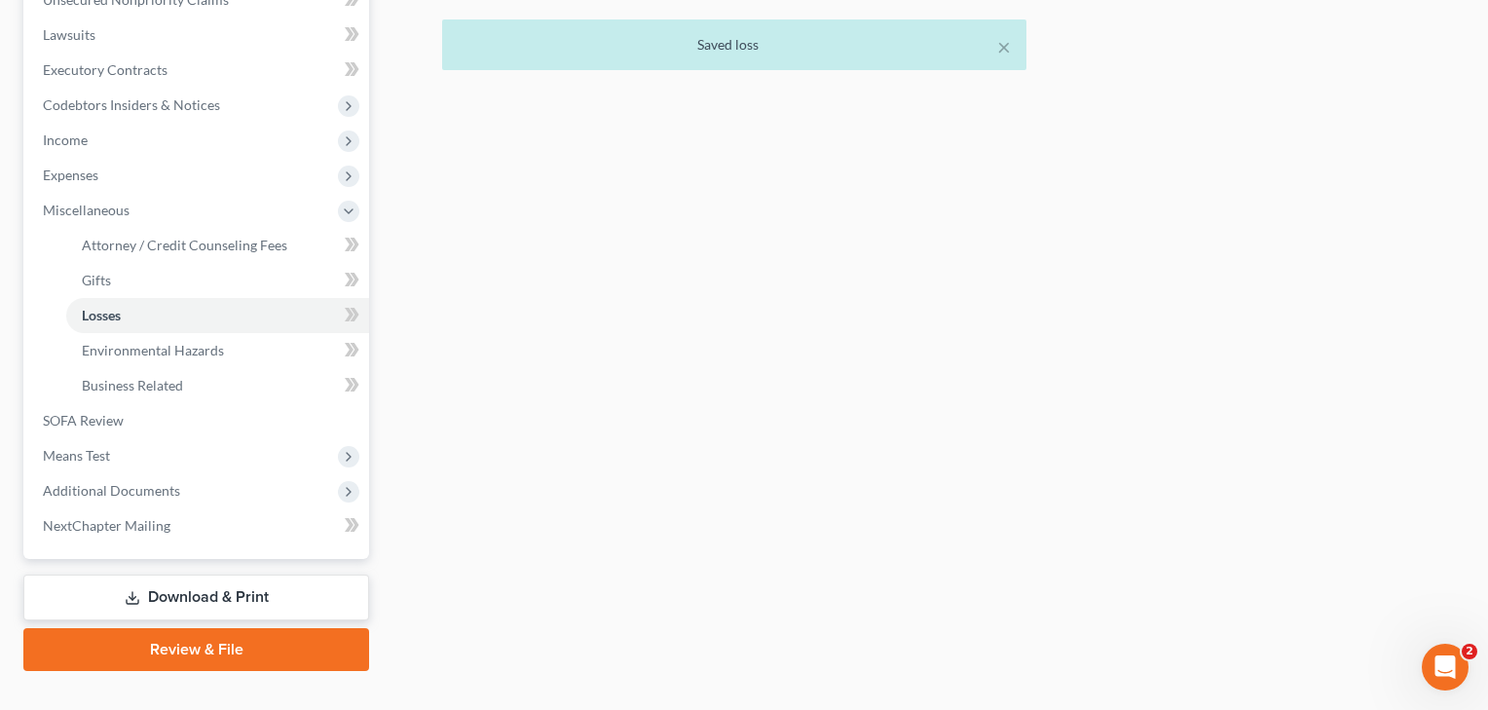
scroll to position [502, 0]
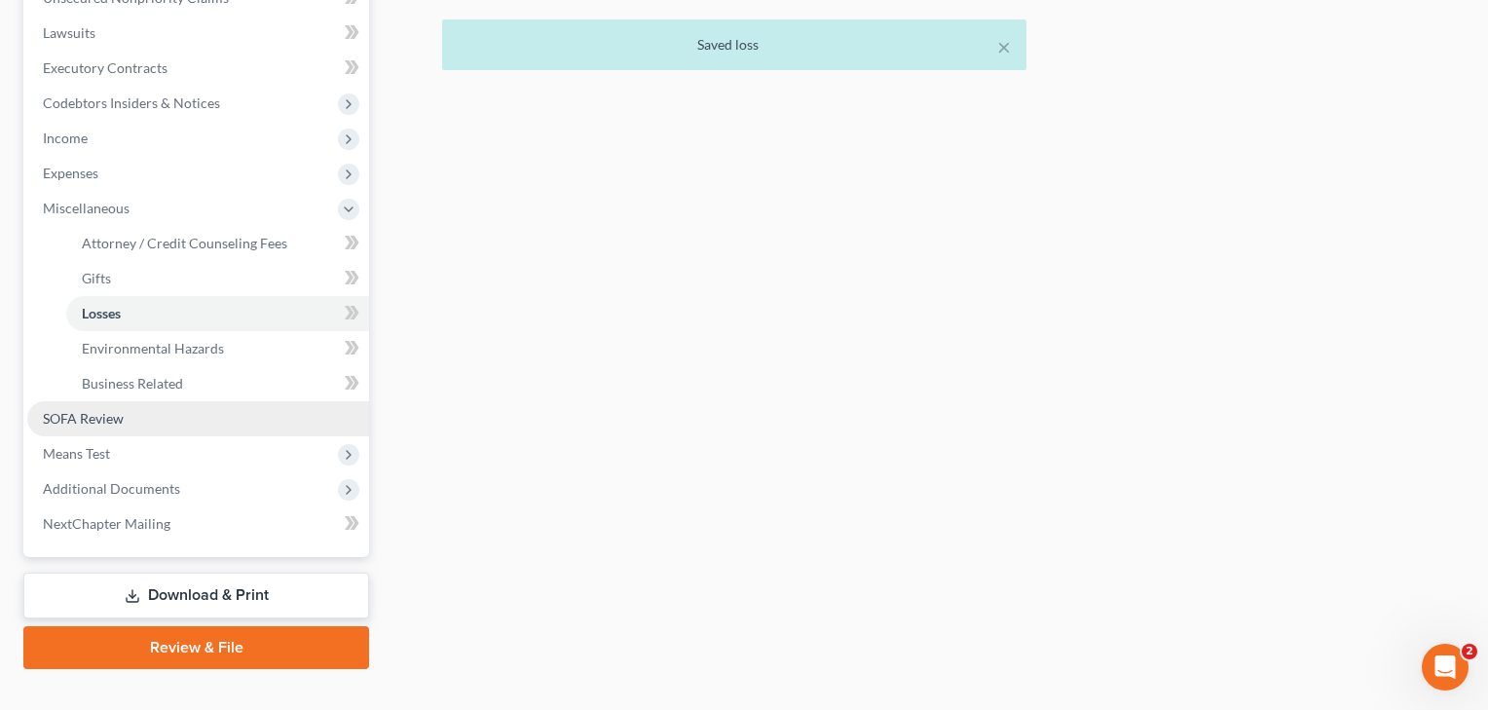
click at [94, 422] on span "SOFA Review" at bounding box center [83, 418] width 81 height 17
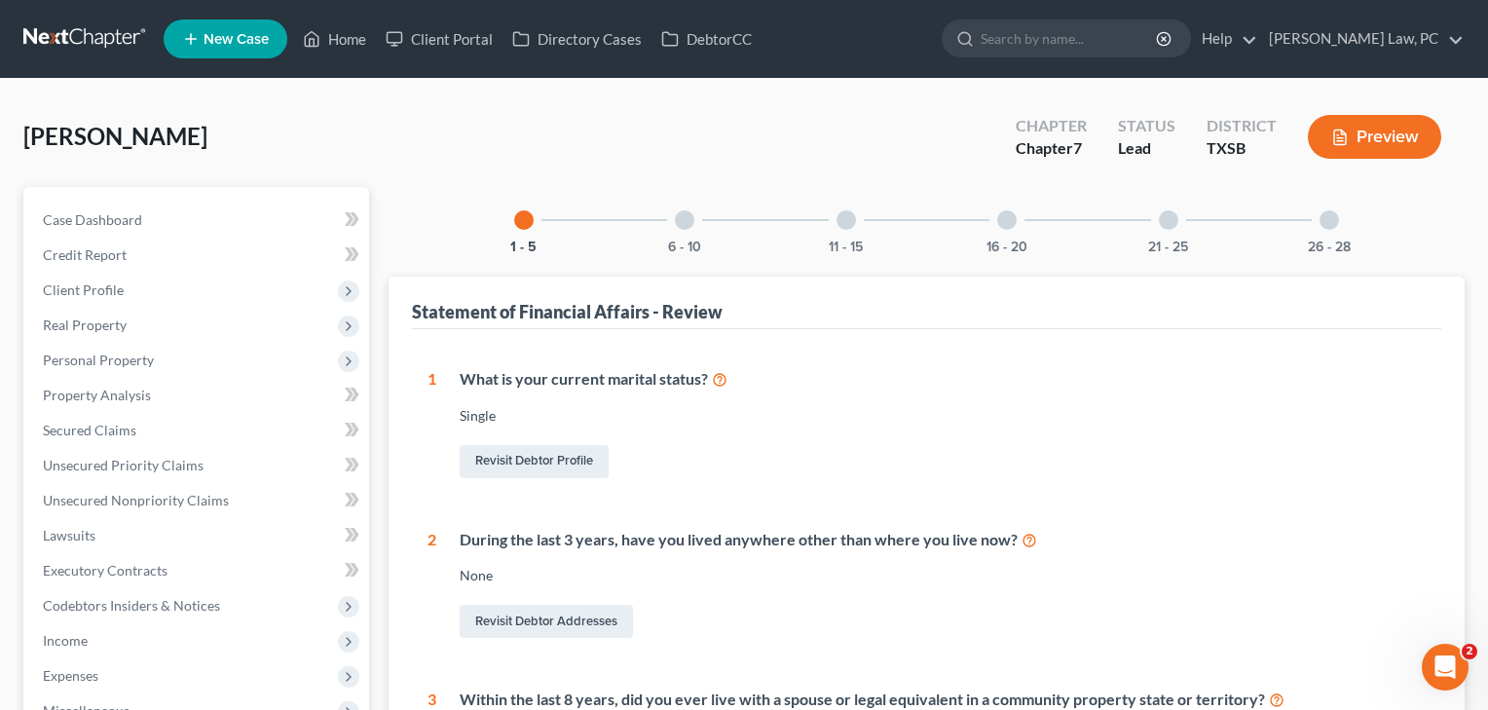
click at [1006, 219] on div at bounding box center [1006, 219] width 19 height 19
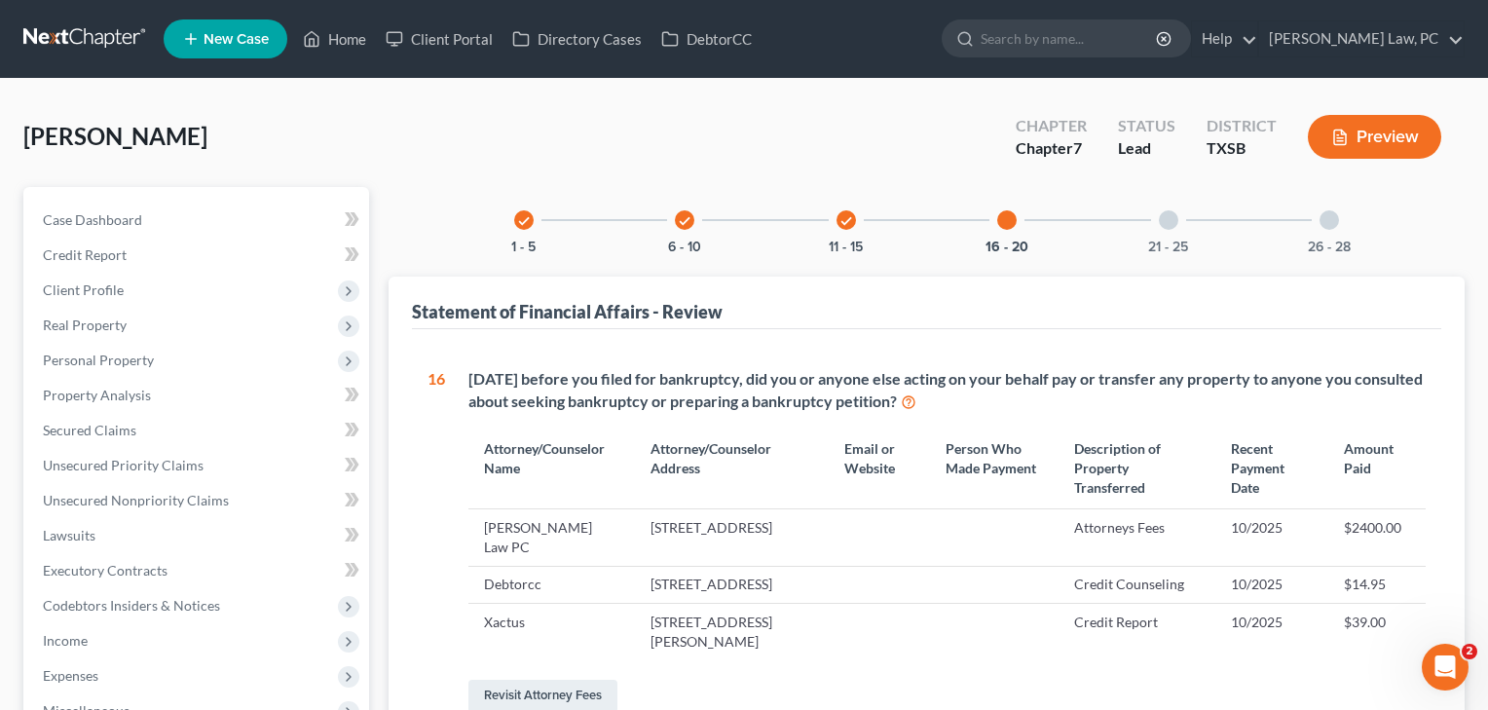
click at [1174, 226] on div at bounding box center [1167, 219] width 19 height 19
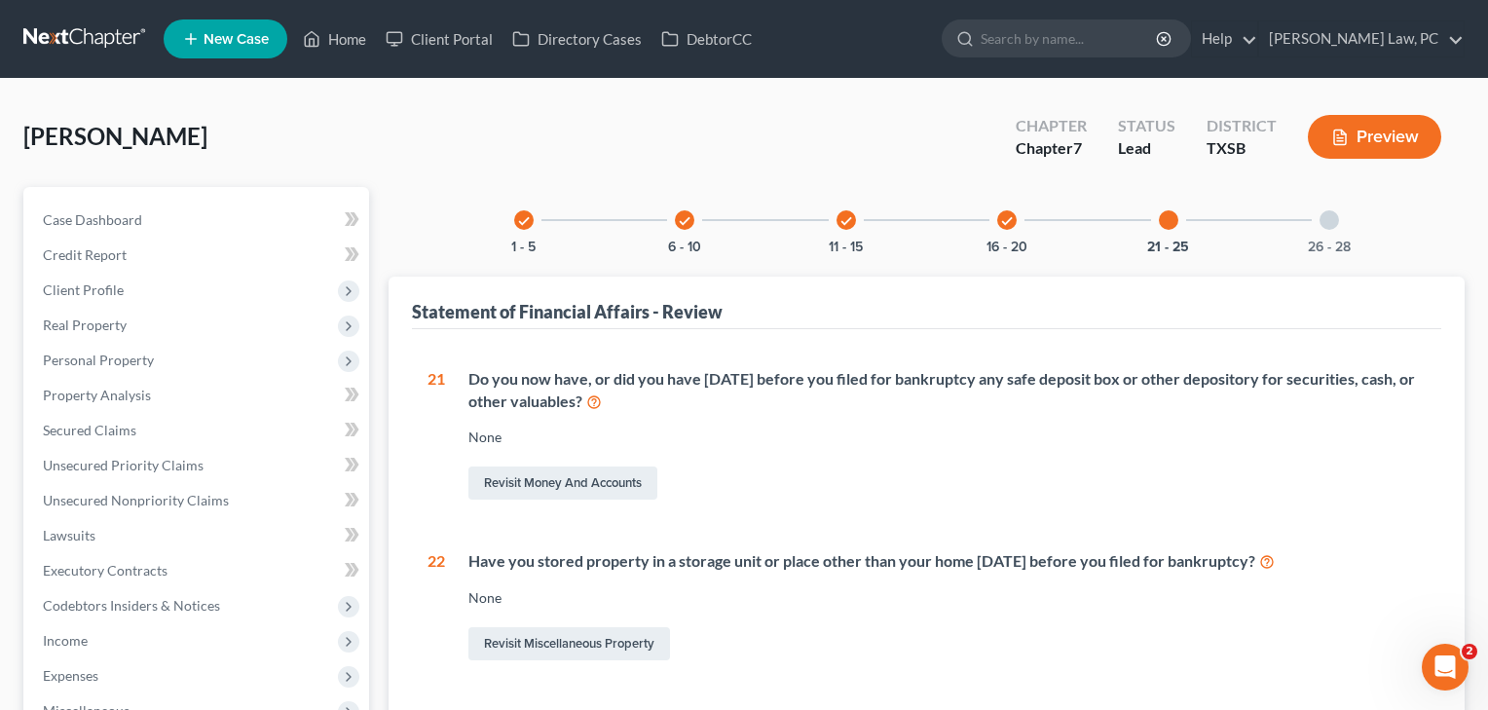
click at [1323, 214] on div at bounding box center [1328, 219] width 19 height 19
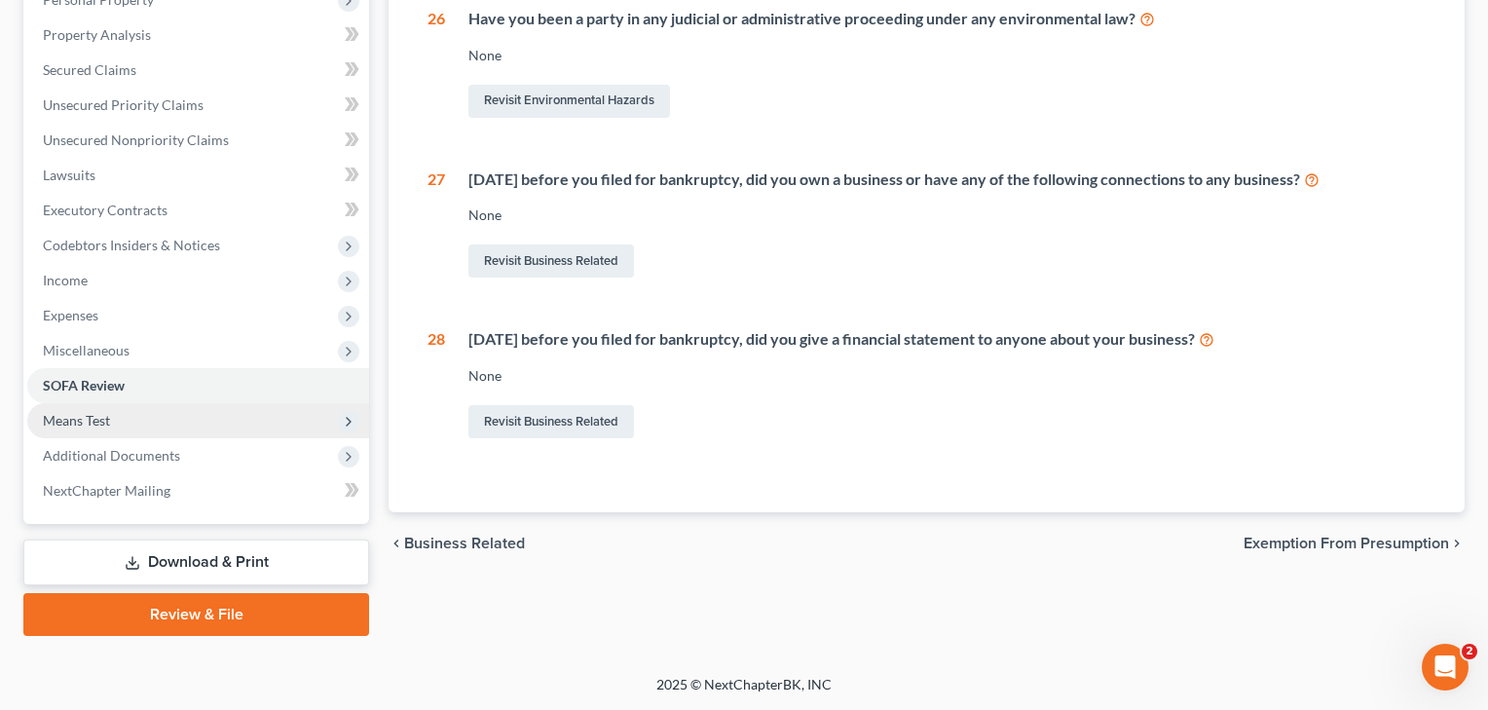
scroll to position [360, 0]
click at [112, 433] on span "Means Test" at bounding box center [198, 420] width 342 height 35
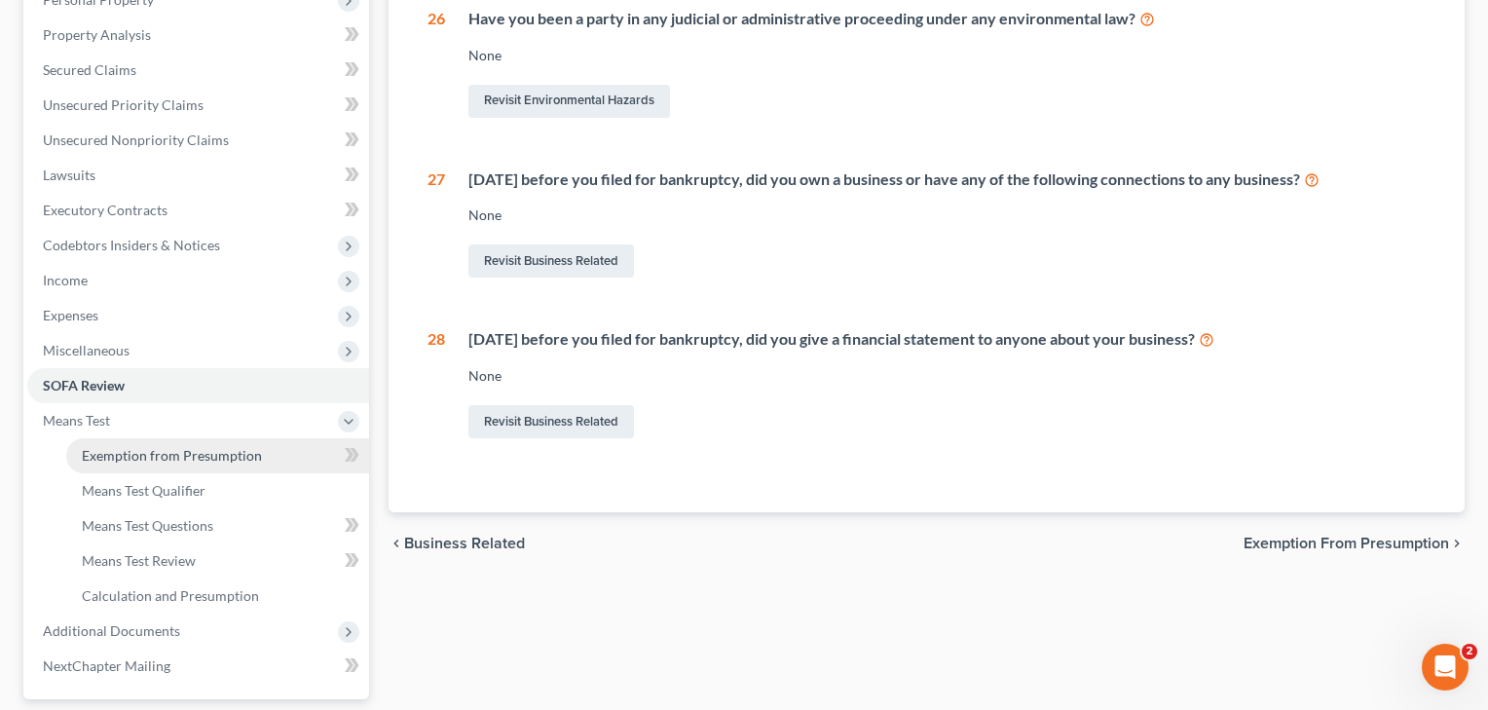
click at [166, 460] on span "Exemption from Presumption" at bounding box center [172, 455] width 180 height 17
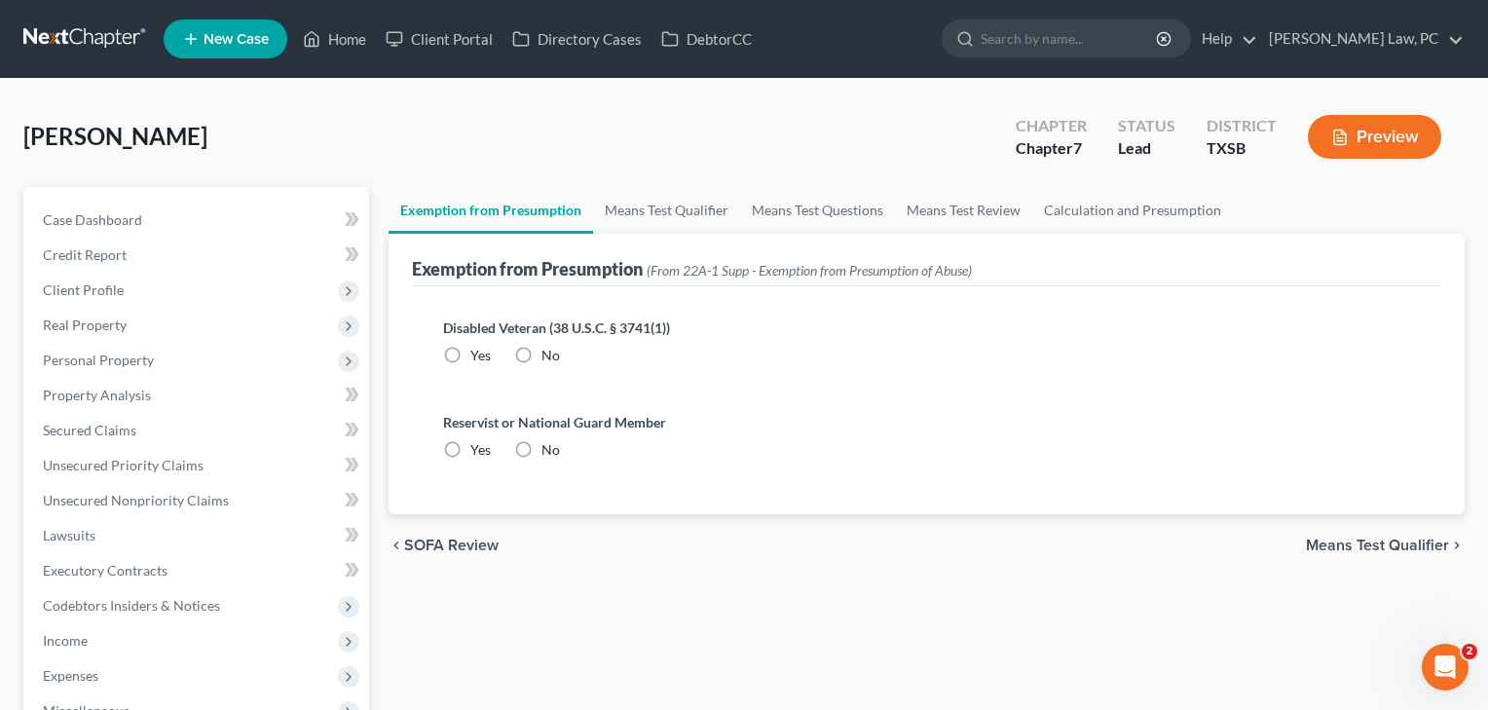
radio input "true"
click at [1357, 538] on span "Means Test Qualifier" at bounding box center [1376, 545] width 143 height 16
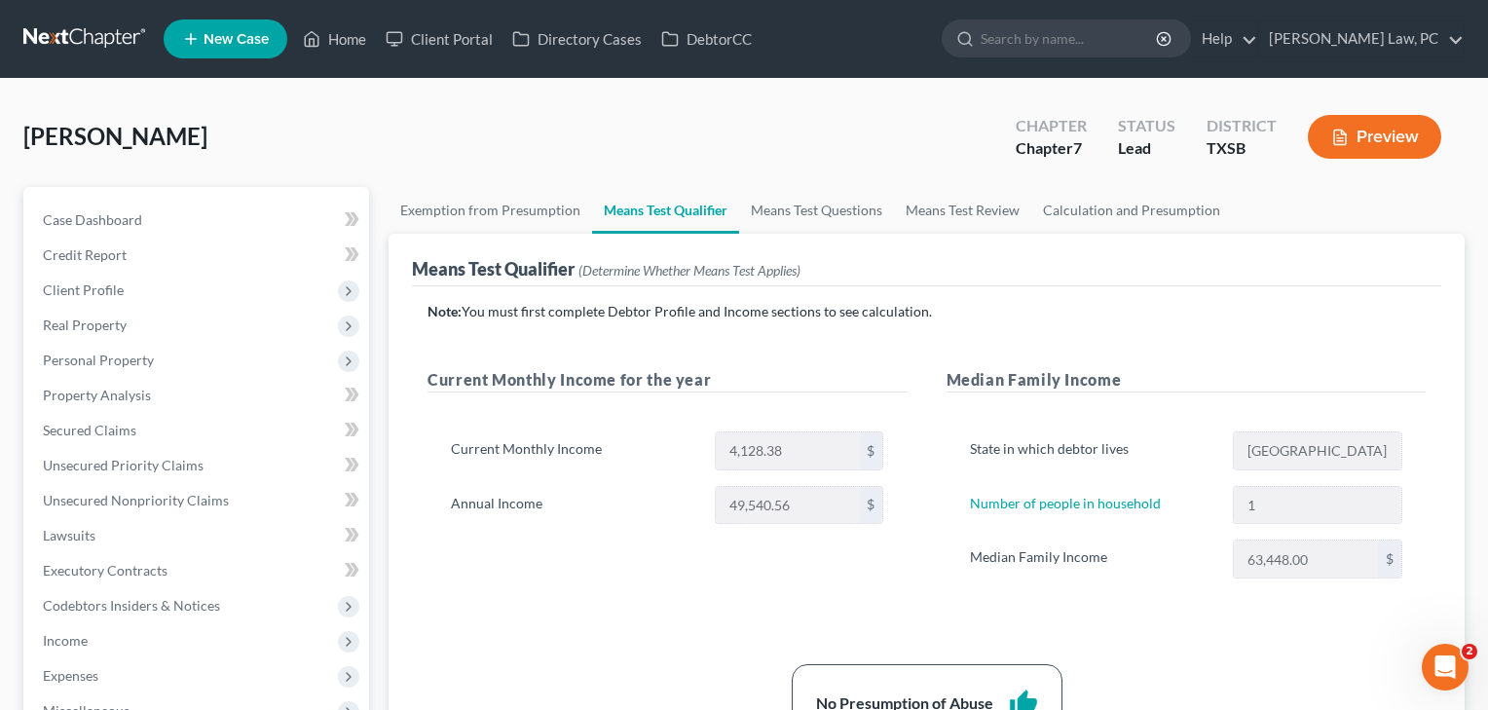
scroll to position [203, 0]
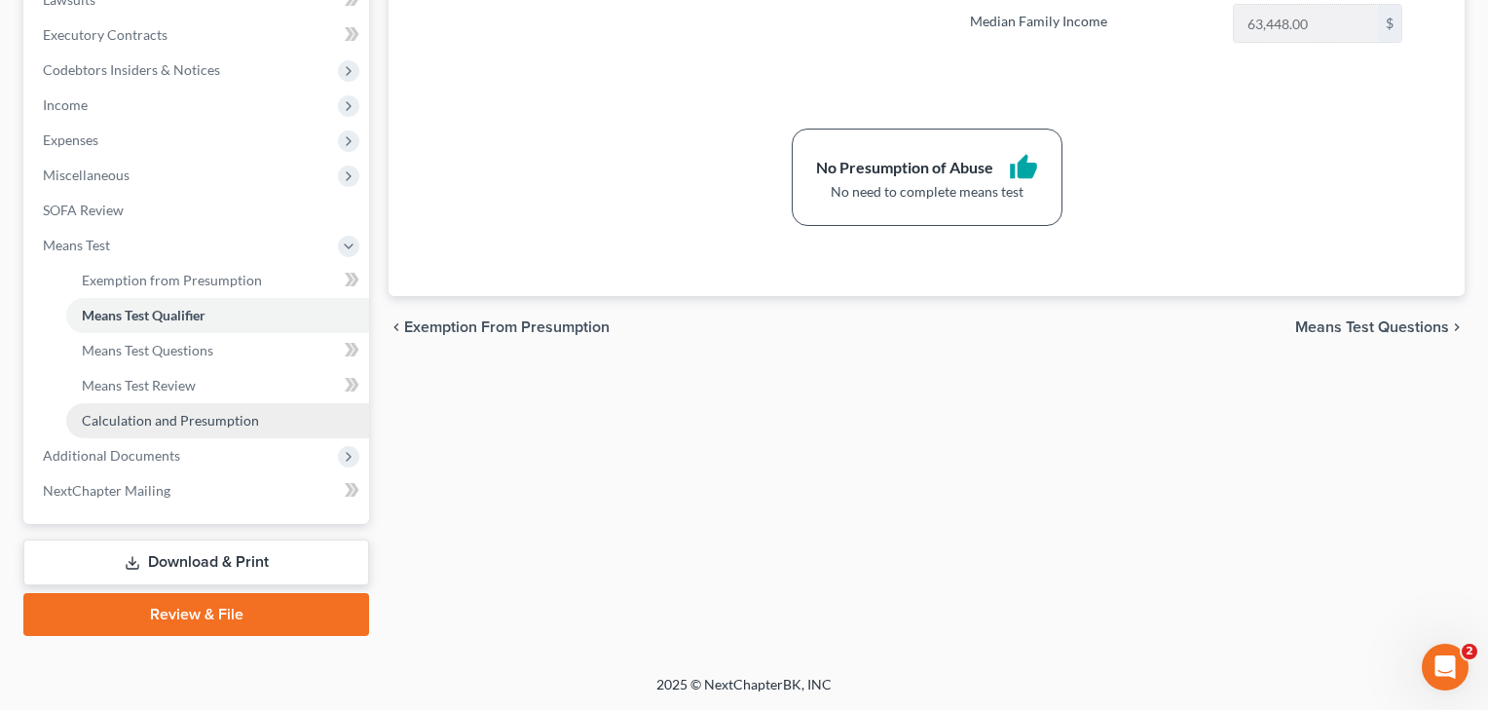
click at [121, 416] on span "Calculation and Presumption" at bounding box center [170, 420] width 177 height 17
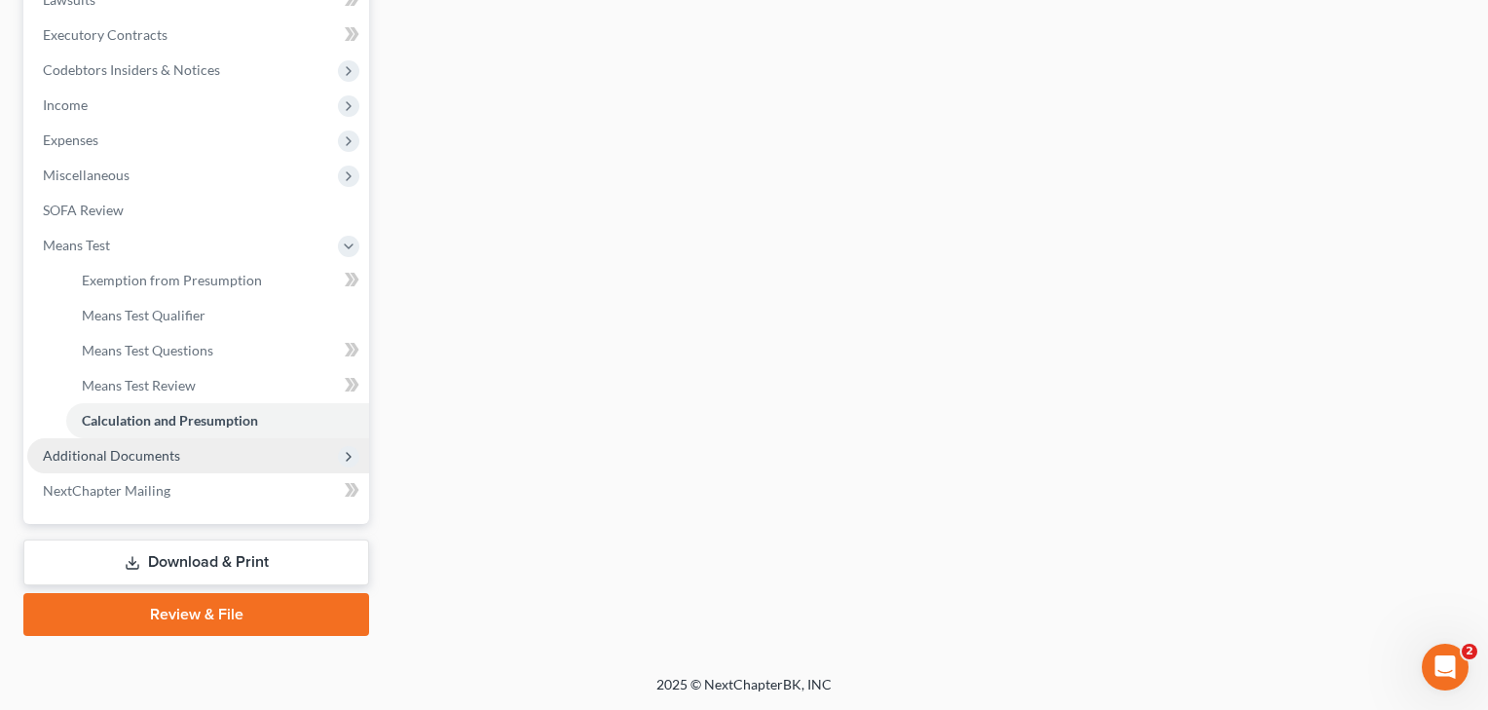
scroll to position [535, 0]
click at [96, 456] on span "Additional Documents" at bounding box center [111, 455] width 137 height 17
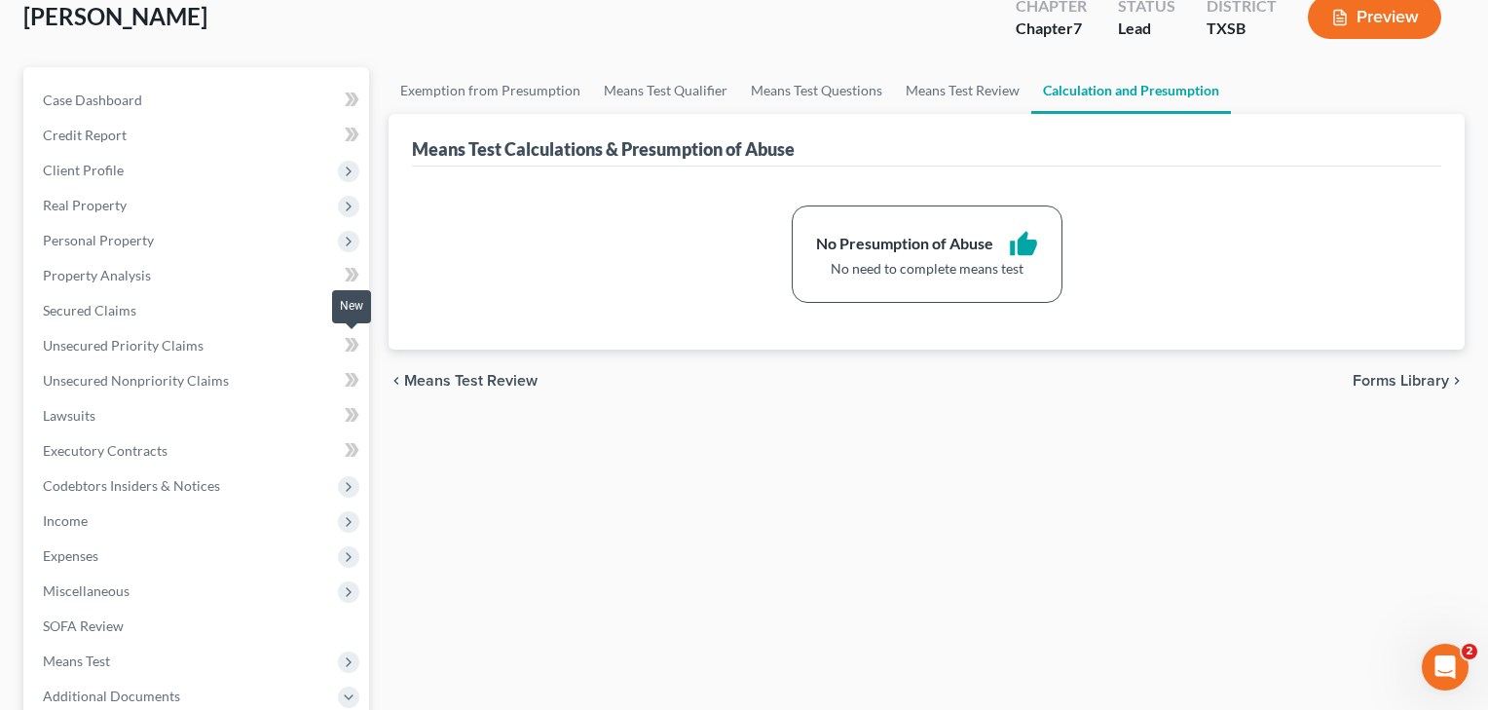
scroll to position [362, 0]
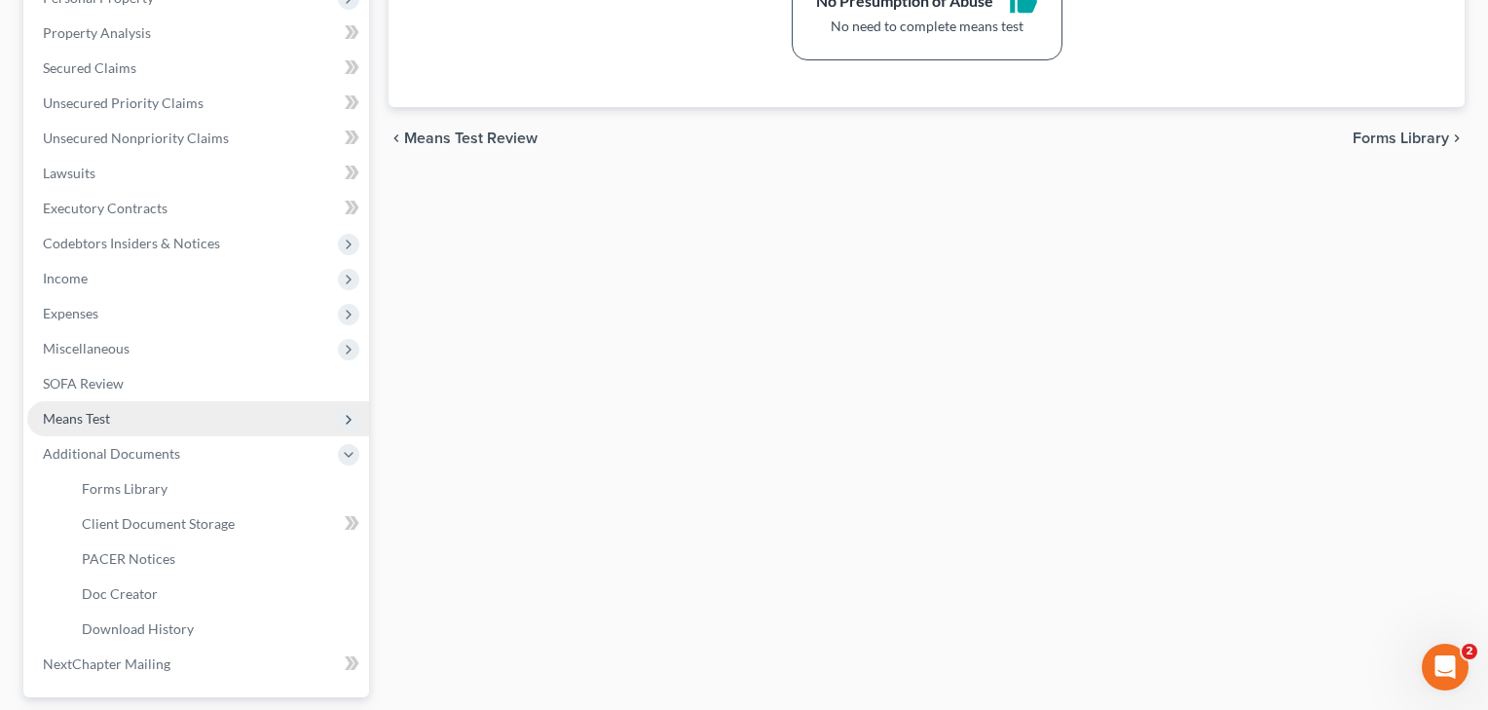
click at [106, 416] on span "Means Test" at bounding box center [76, 418] width 67 height 17
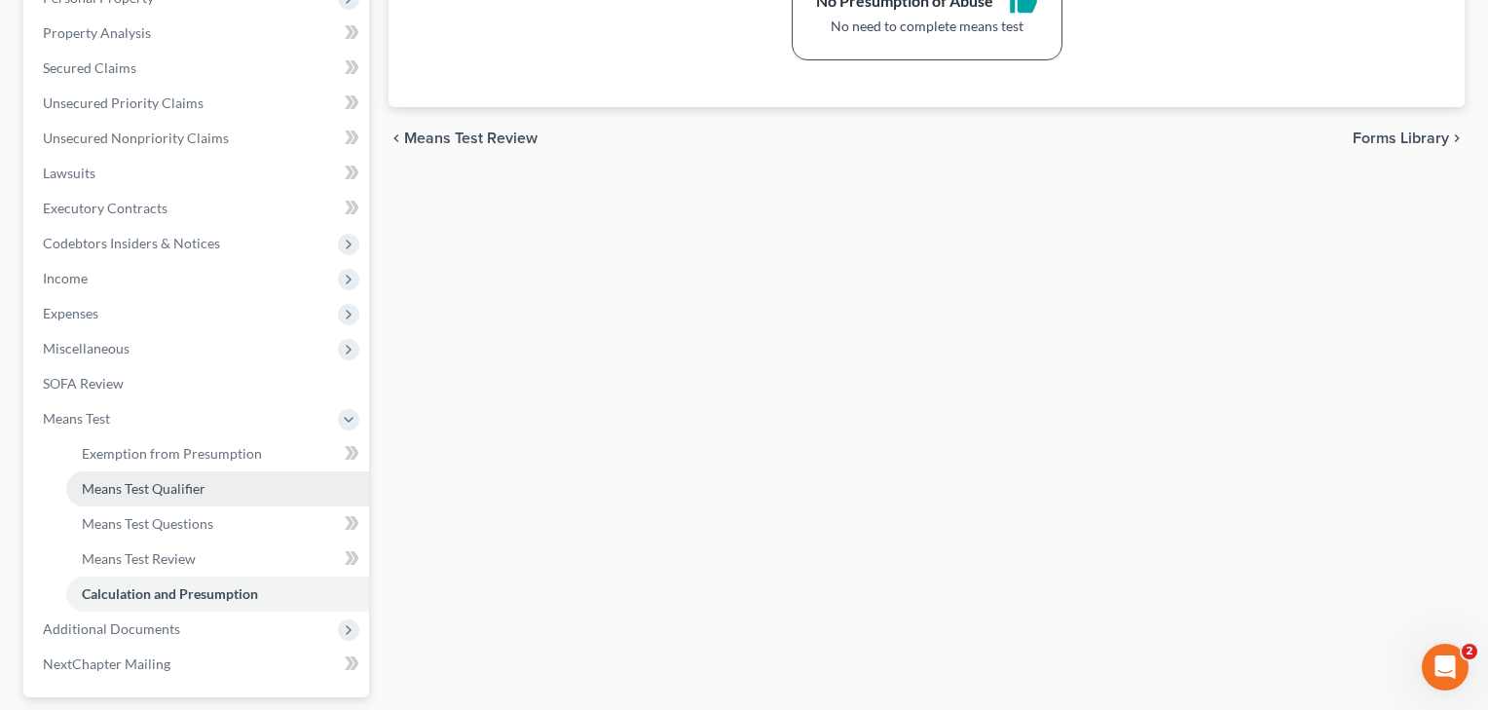
click at [119, 476] on link "Means Test Qualifier" at bounding box center [217, 488] width 303 height 35
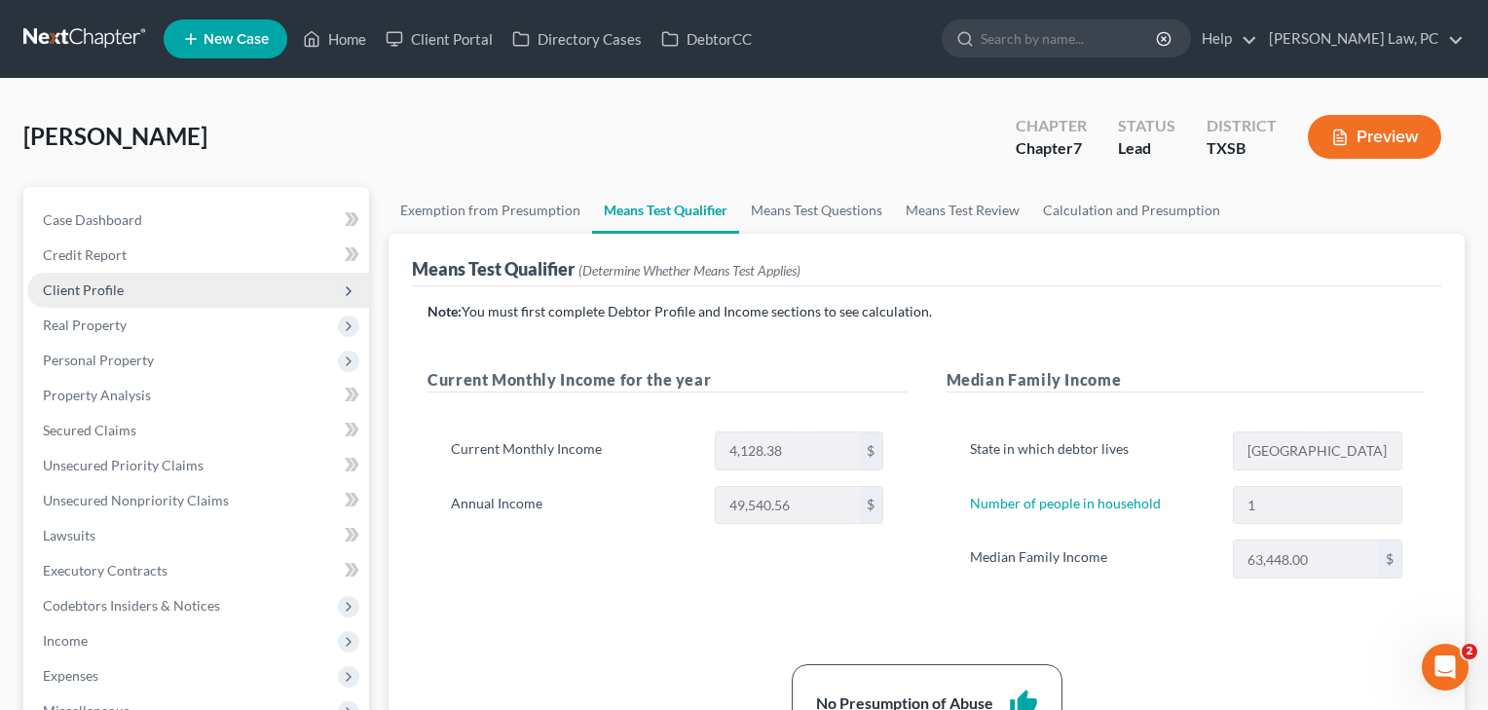
click at [93, 288] on span "Client Profile" at bounding box center [83, 289] width 81 height 17
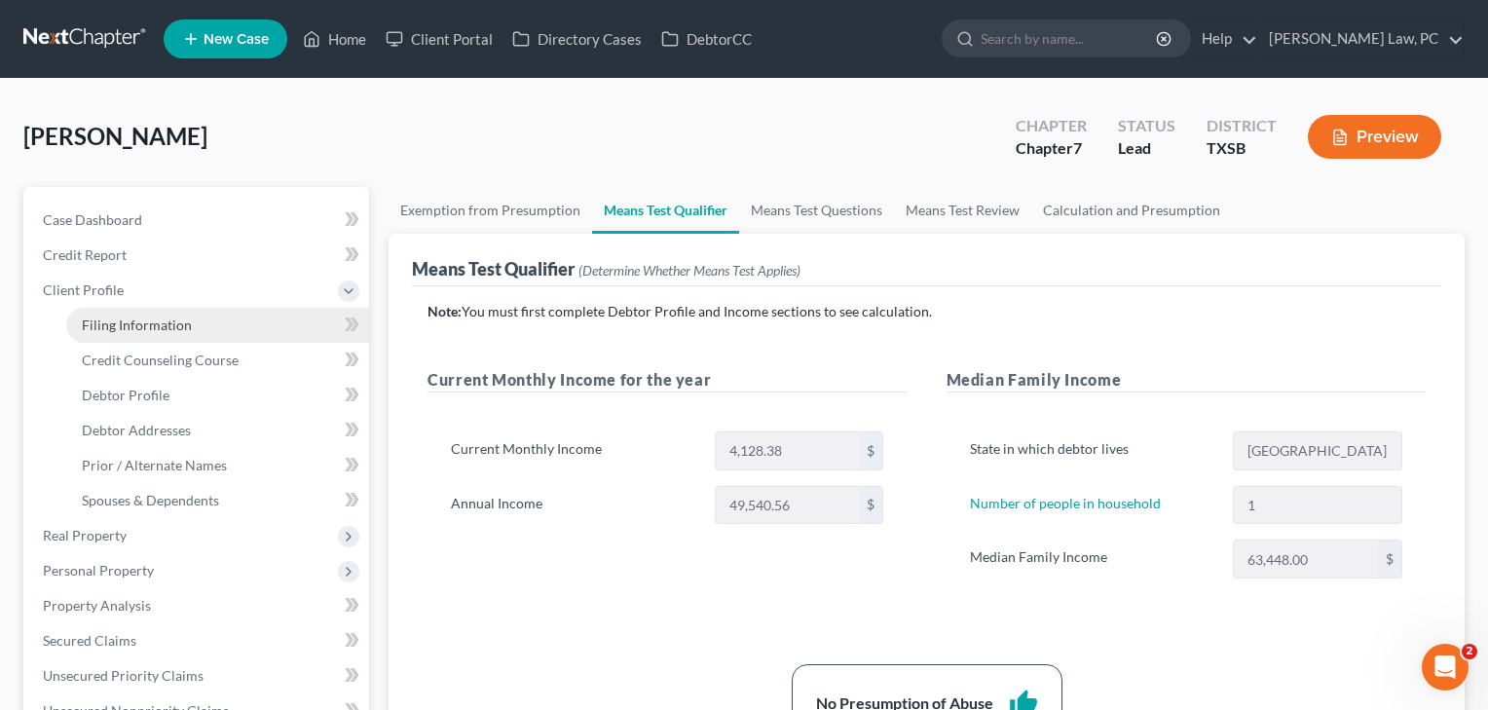
click at [108, 320] on span "Filing Information" at bounding box center [137, 324] width 110 height 17
select select "1"
select select "0"
select select "45"
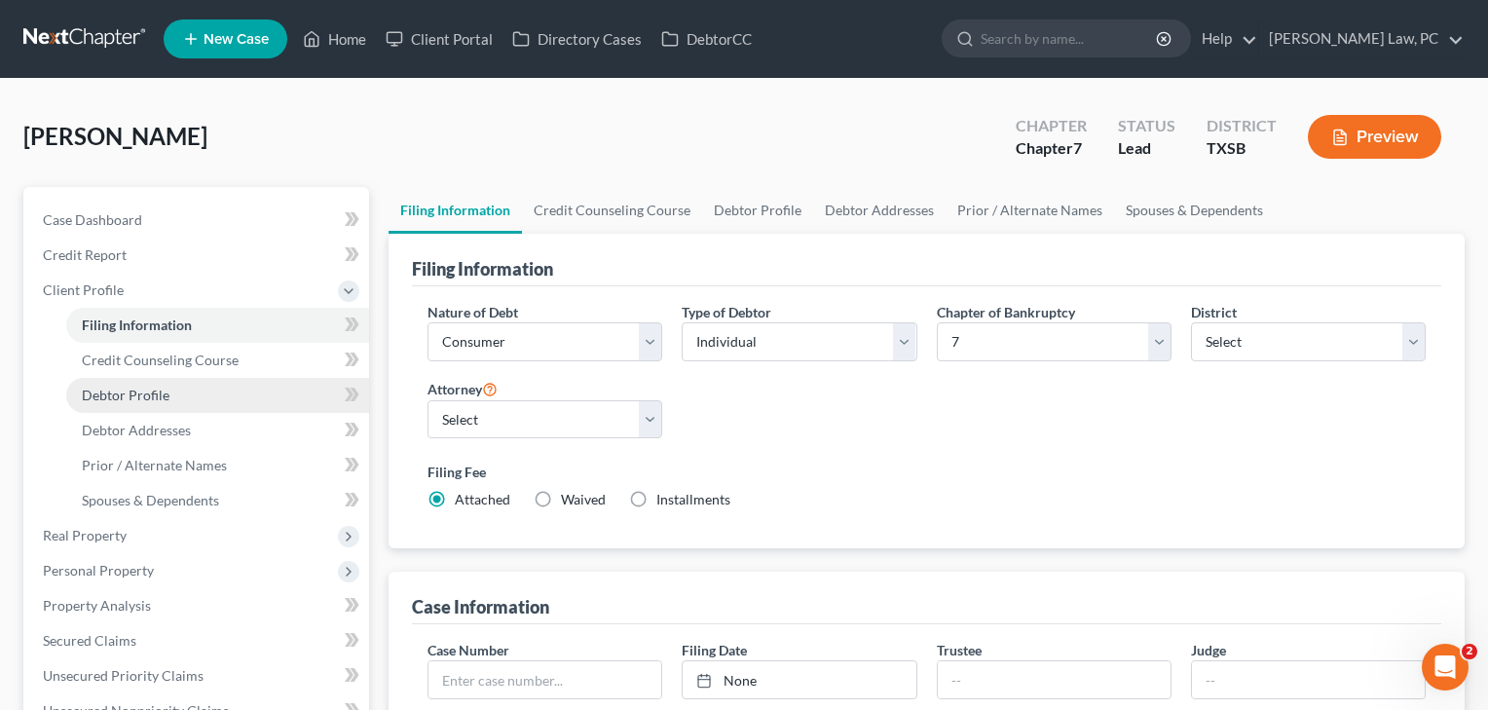
click at [112, 389] on span "Debtor Profile" at bounding box center [126, 394] width 88 height 17
select select "0"
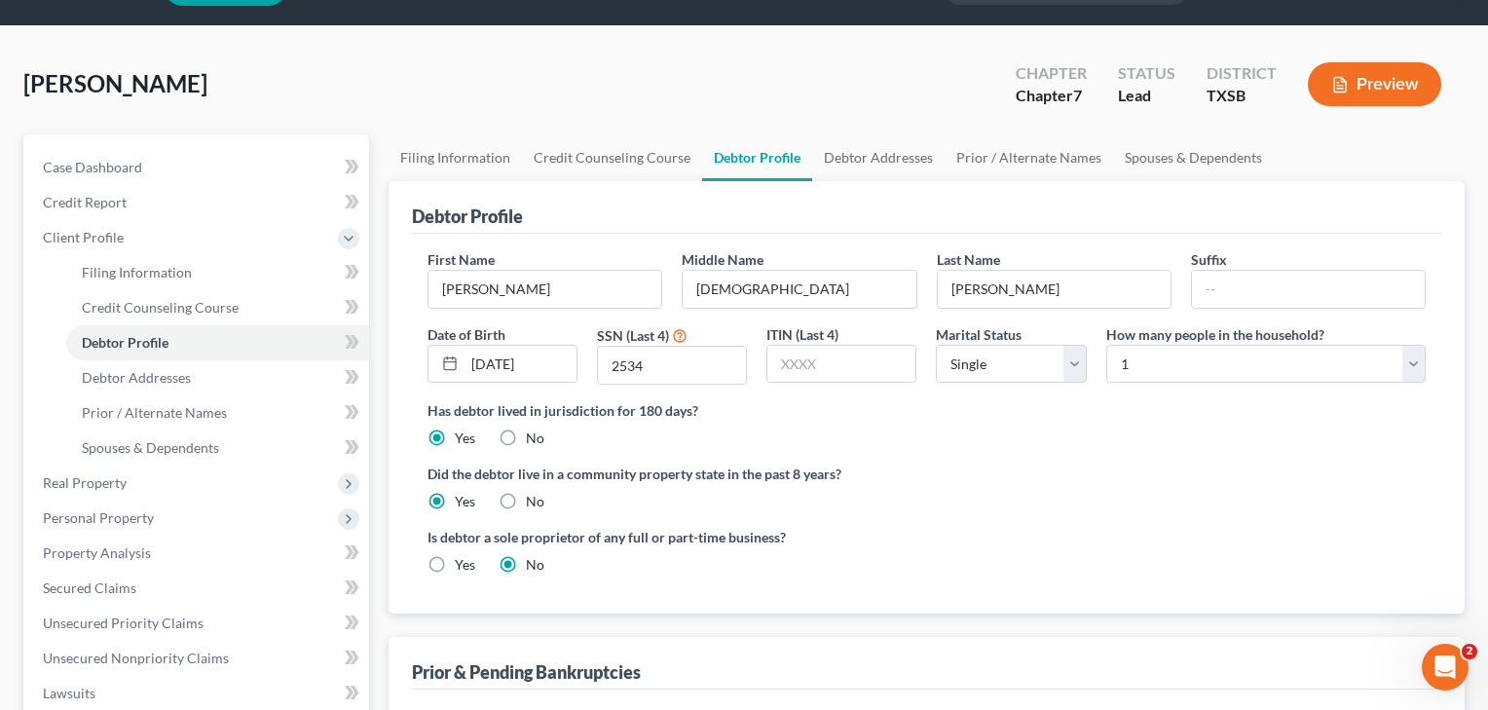
scroll to position [52, 0]
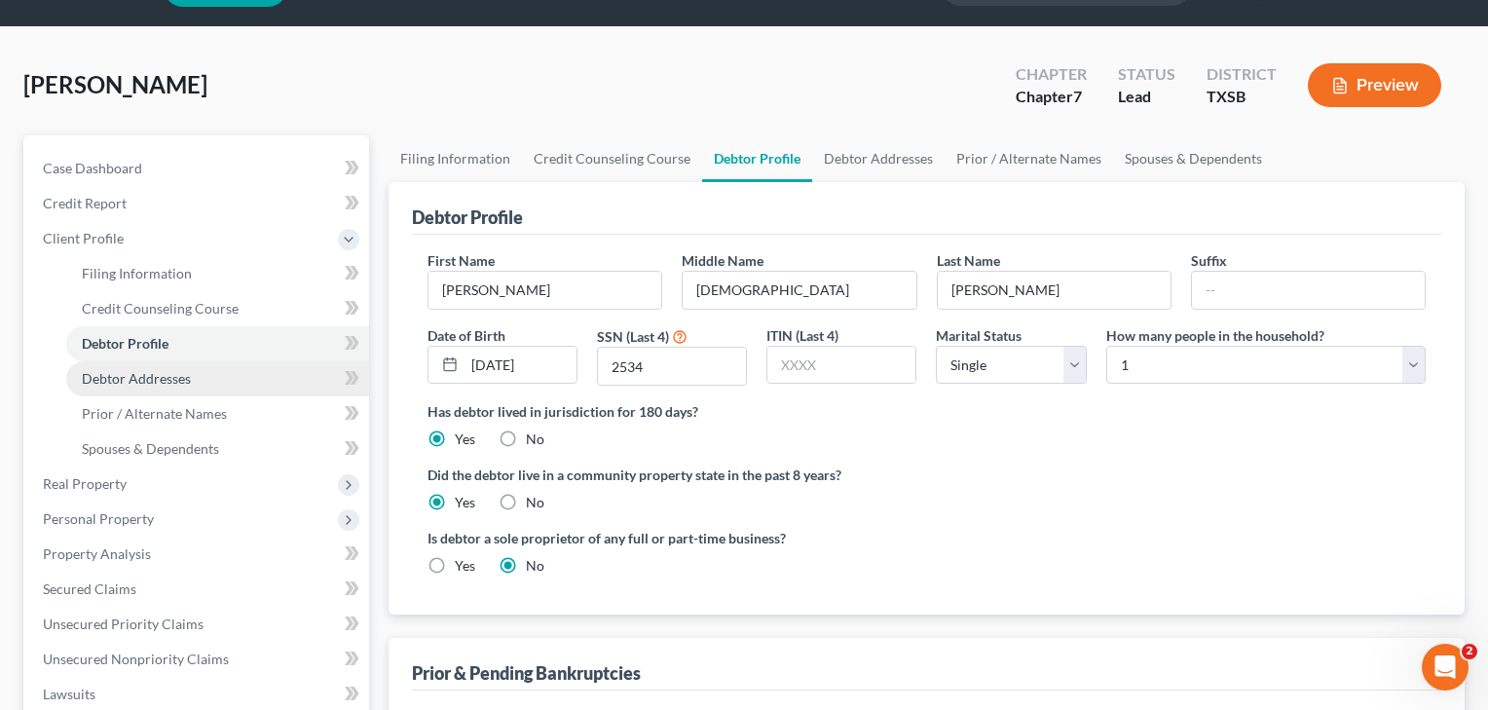
click at [179, 382] on span "Debtor Addresses" at bounding box center [136, 378] width 109 height 17
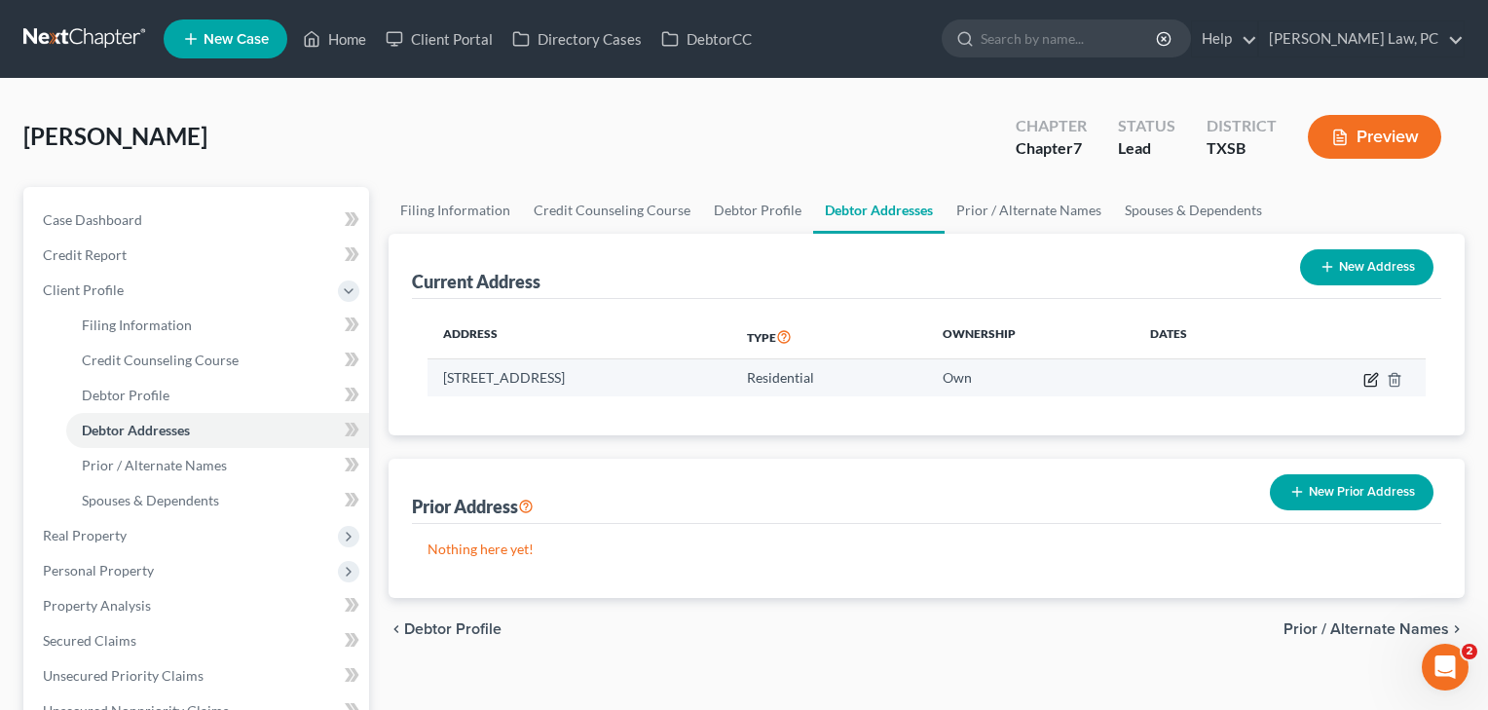
click at [1366, 377] on icon "button" at bounding box center [1371, 380] width 16 height 16
select select "45"
select select "100"
select select "0"
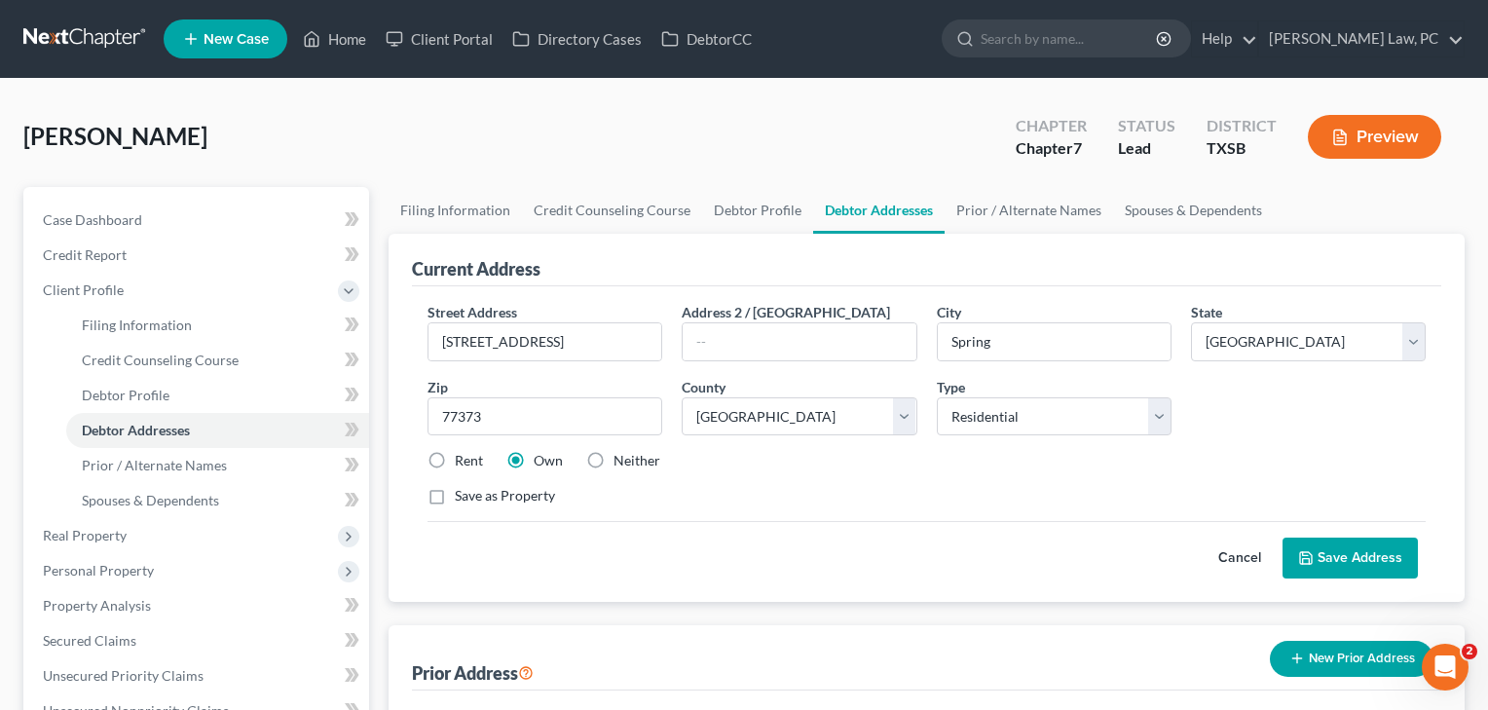
click at [1342, 558] on button "Save Address" at bounding box center [1349, 557] width 135 height 41
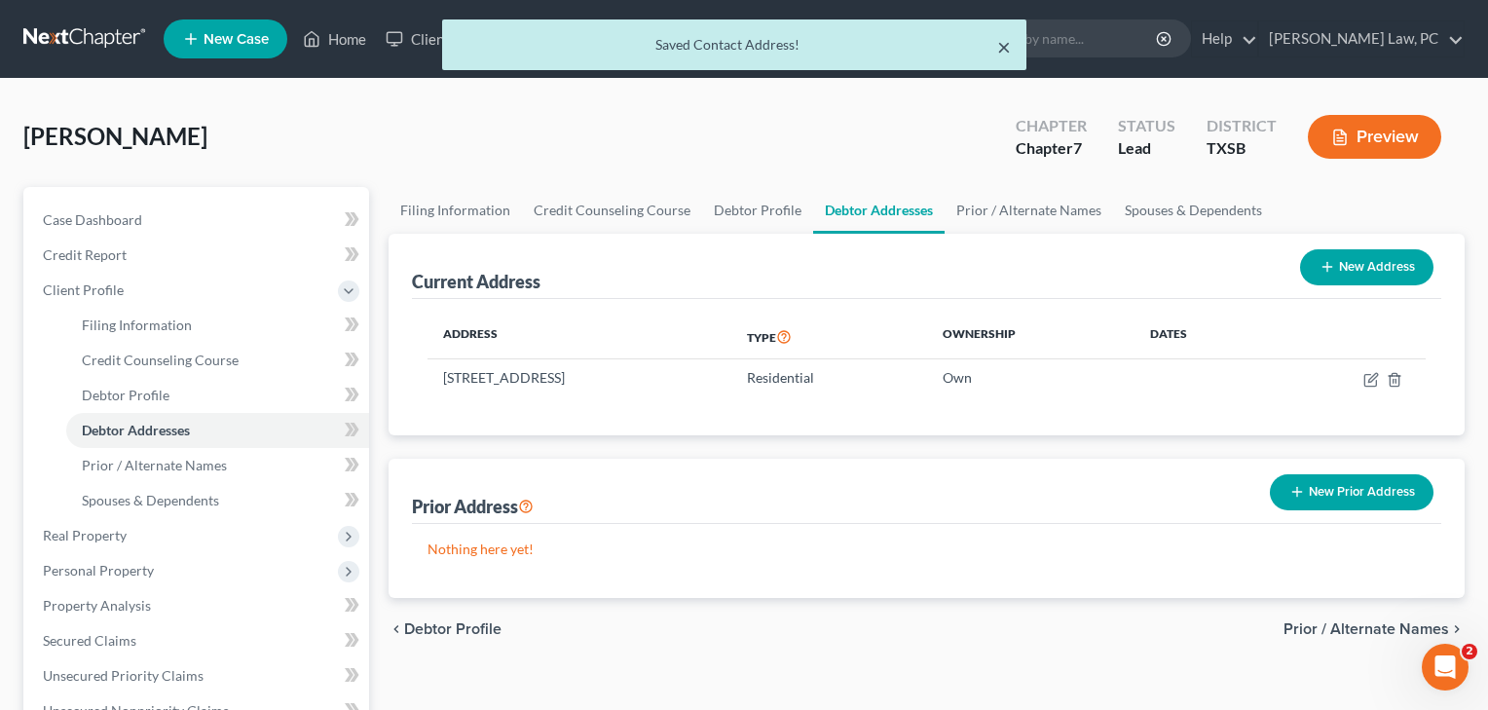
click at [1005, 45] on button "×" at bounding box center [1004, 46] width 14 height 23
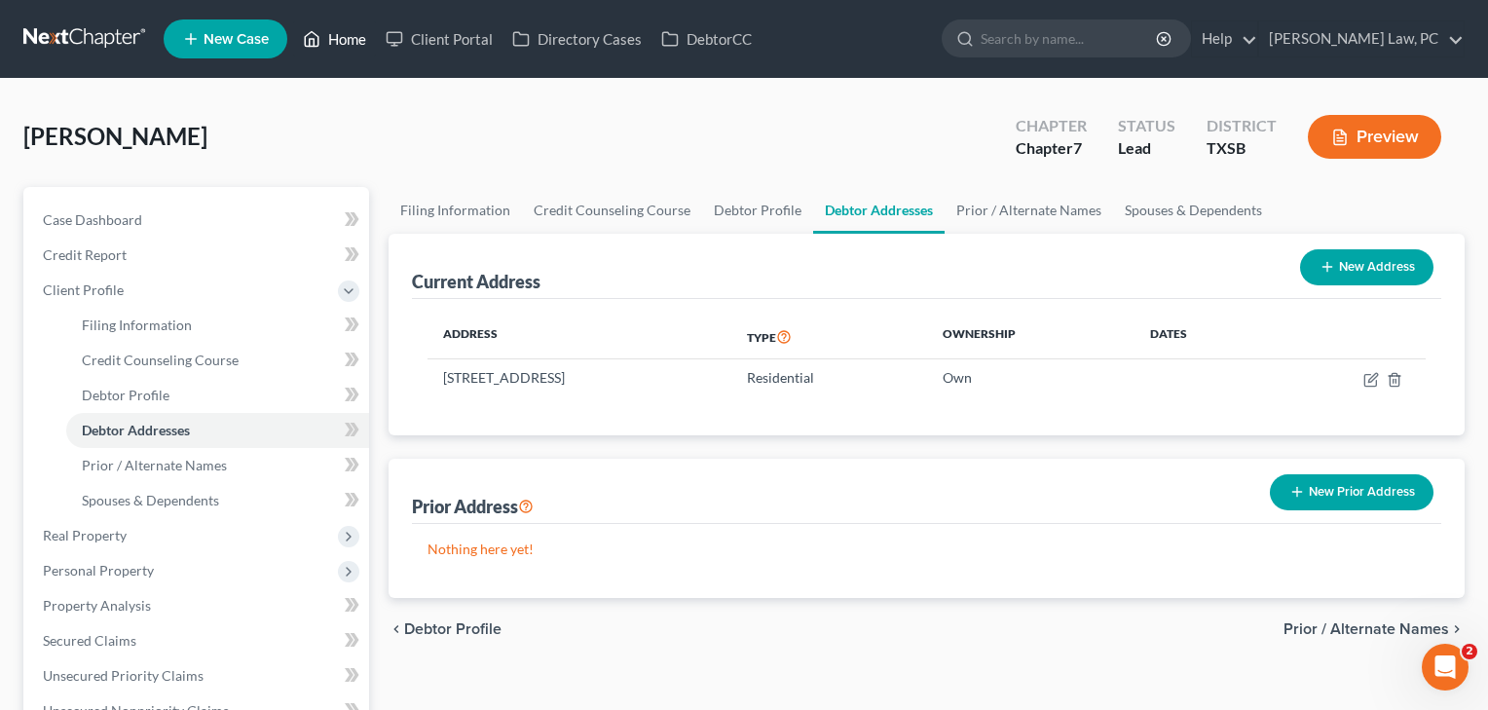
click at [340, 39] on link "Home" at bounding box center [334, 38] width 83 height 35
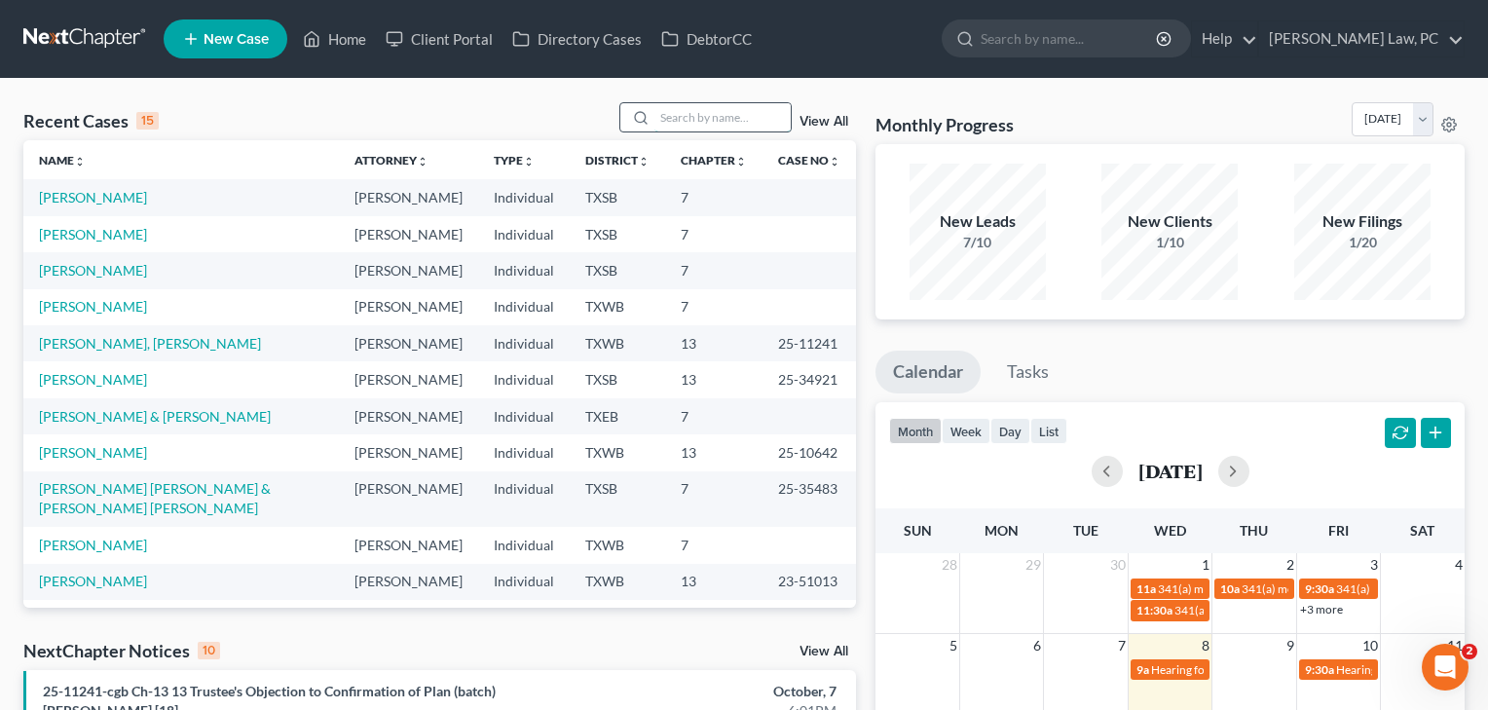
click at [687, 115] on input "search" at bounding box center [722, 117] width 136 height 28
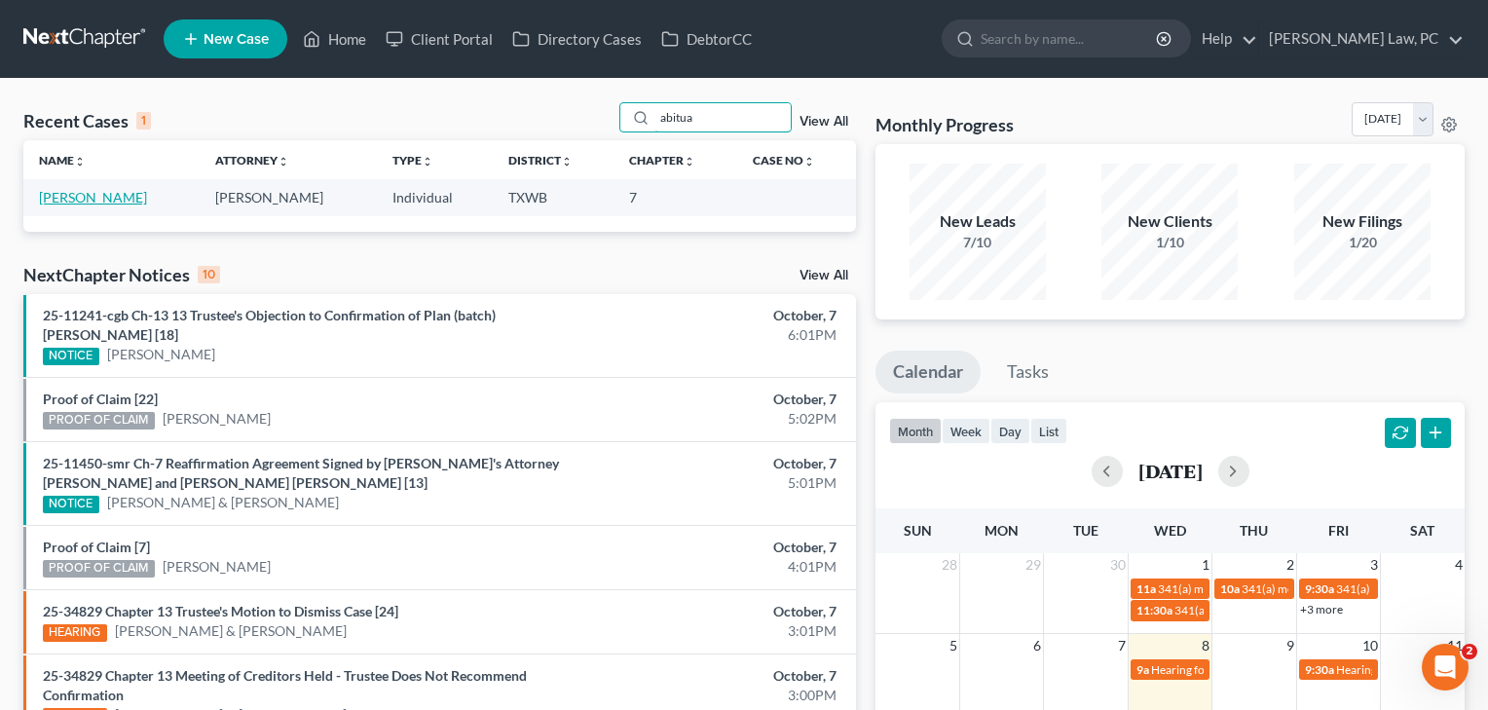
type input "abitua"
click at [99, 196] on link "[PERSON_NAME]" at bounding box center [93, 197] width 108 height 17
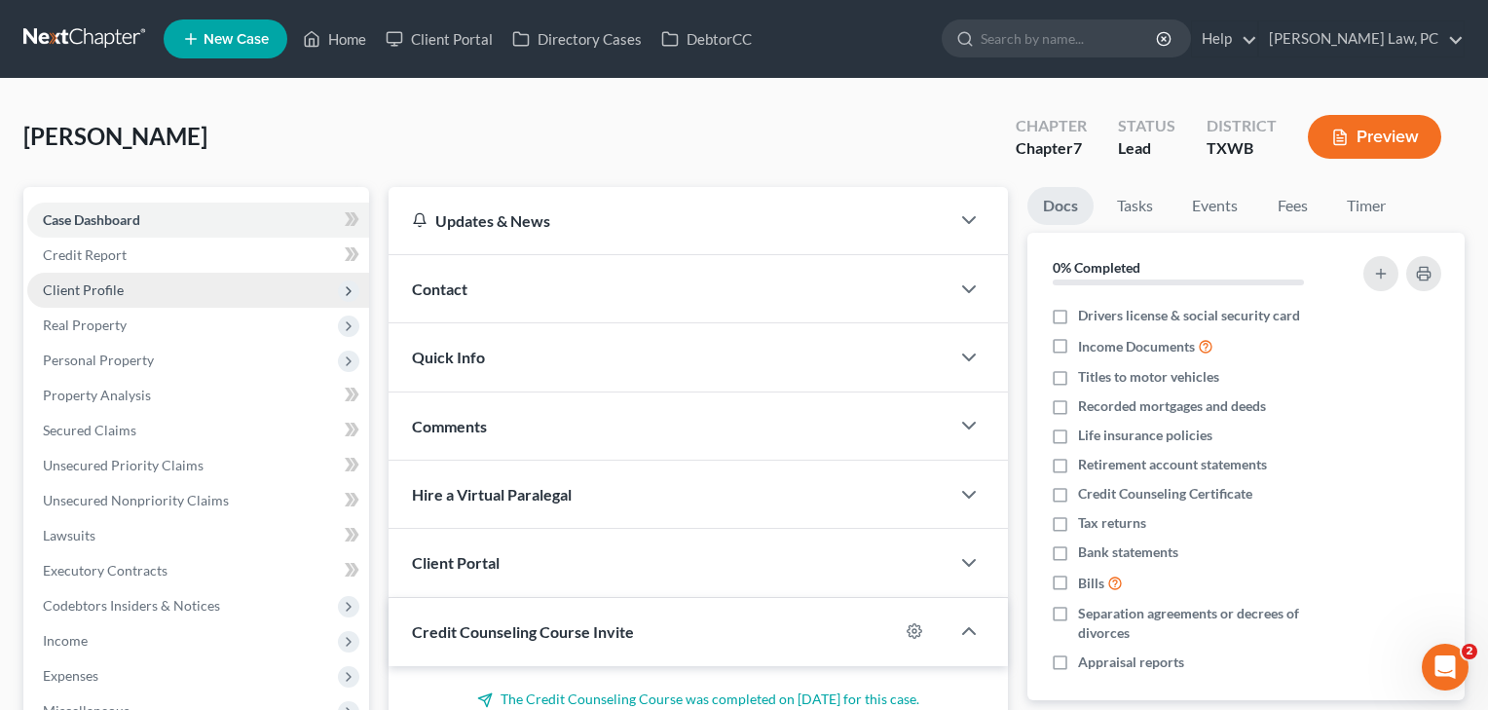
click at [90, 284] on span "Client Profile" at bounding box center [83, 289] width 81 height 17
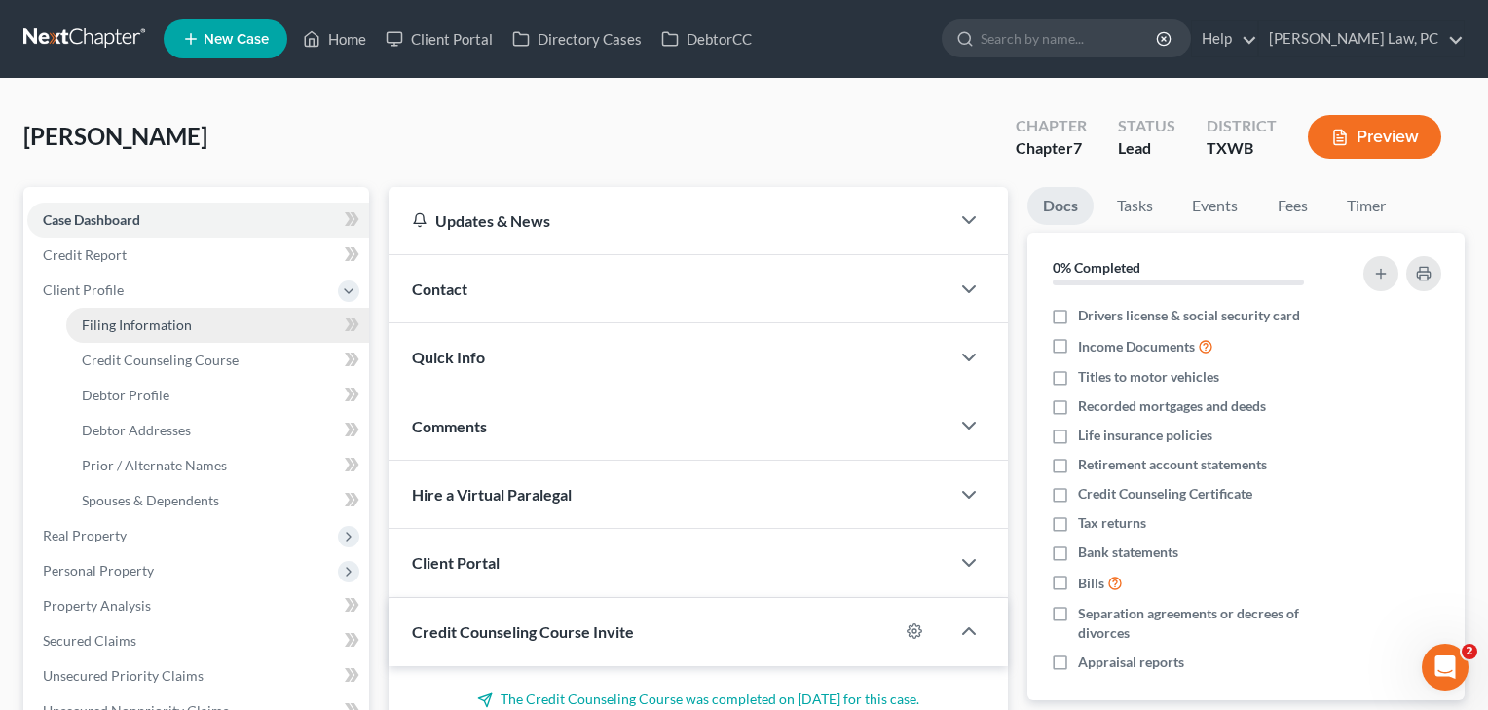
click at [120, 323] on span "Filing Information" at bounding box center [137, 324] width 110 height 17
select select "1"
select select "0"
select select "80"
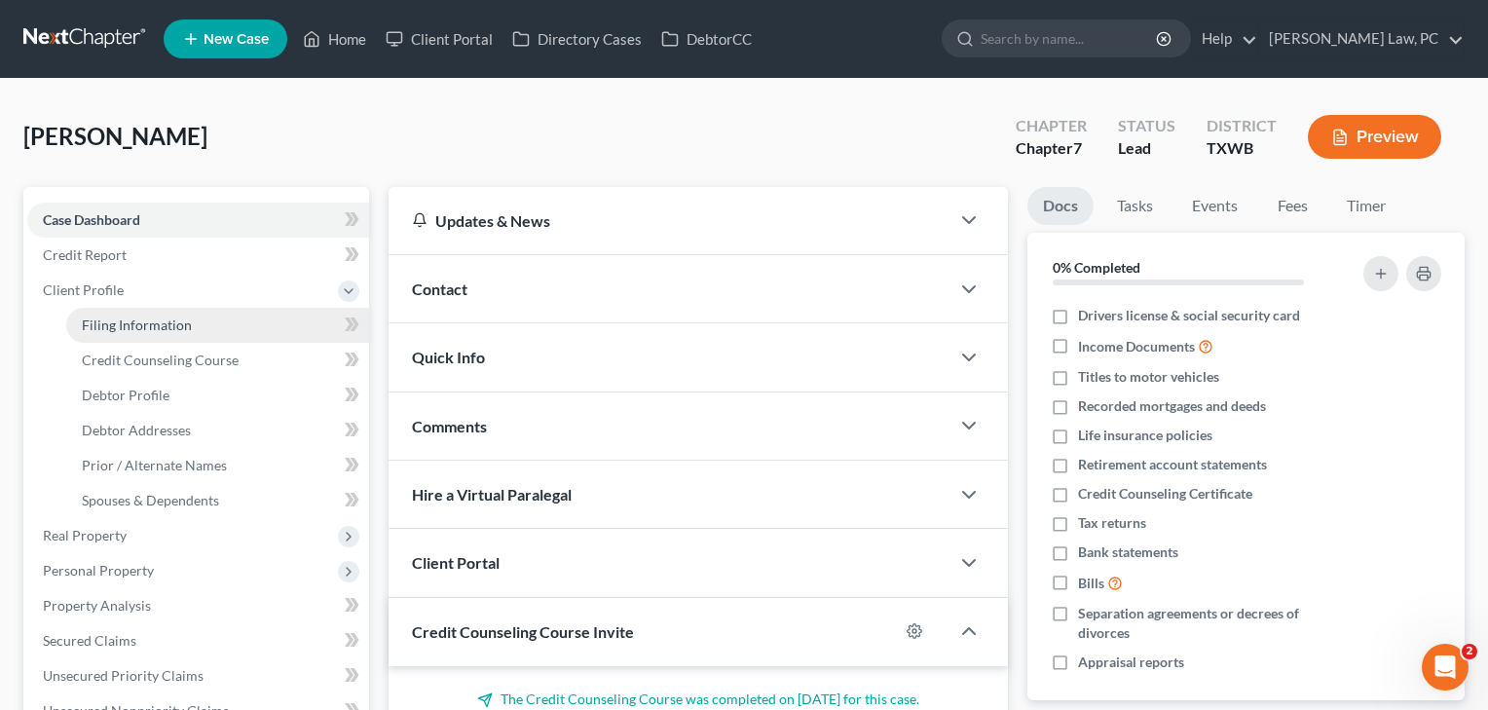
select select "1"
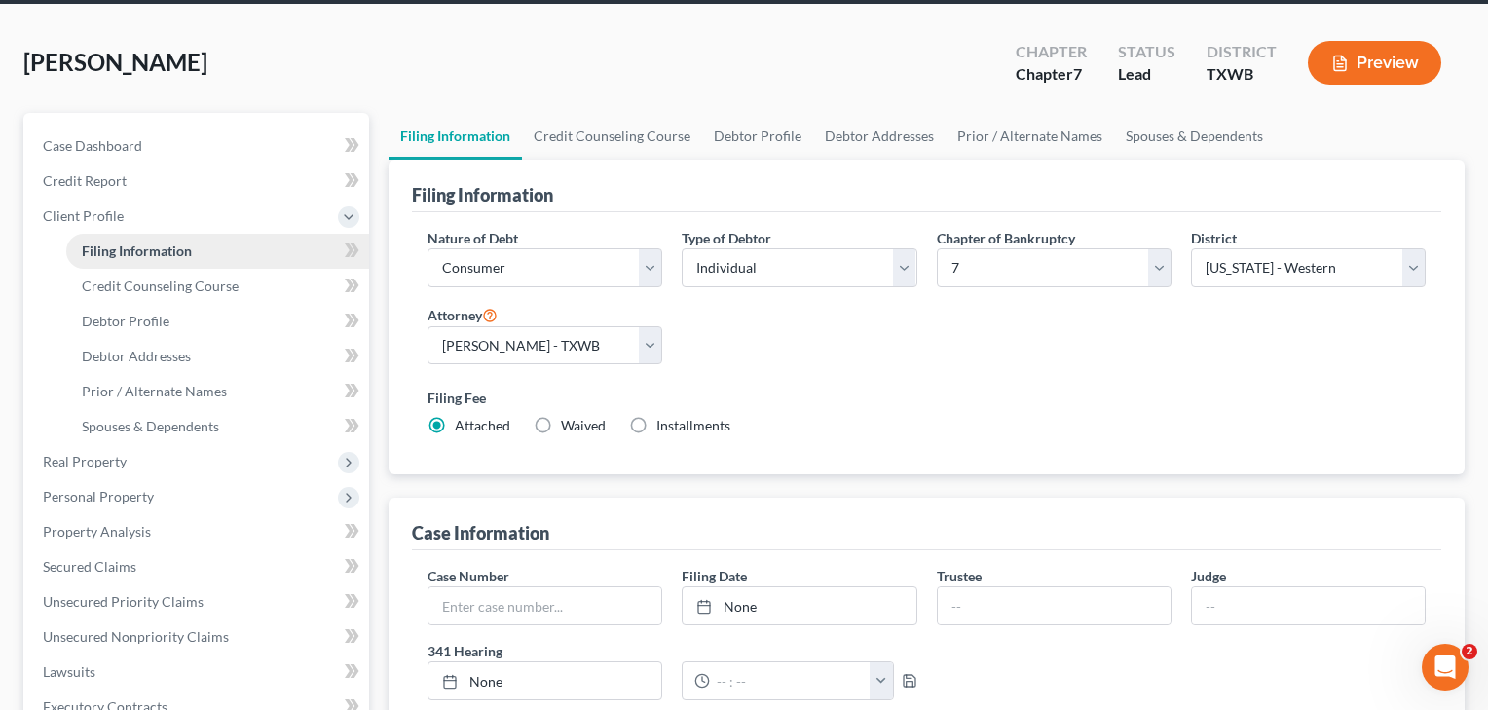
scroll to position [74, 0]
click at [162, 275] on link "Credit Counseling Course" at bounding box center [217, 286] width 303 height 35
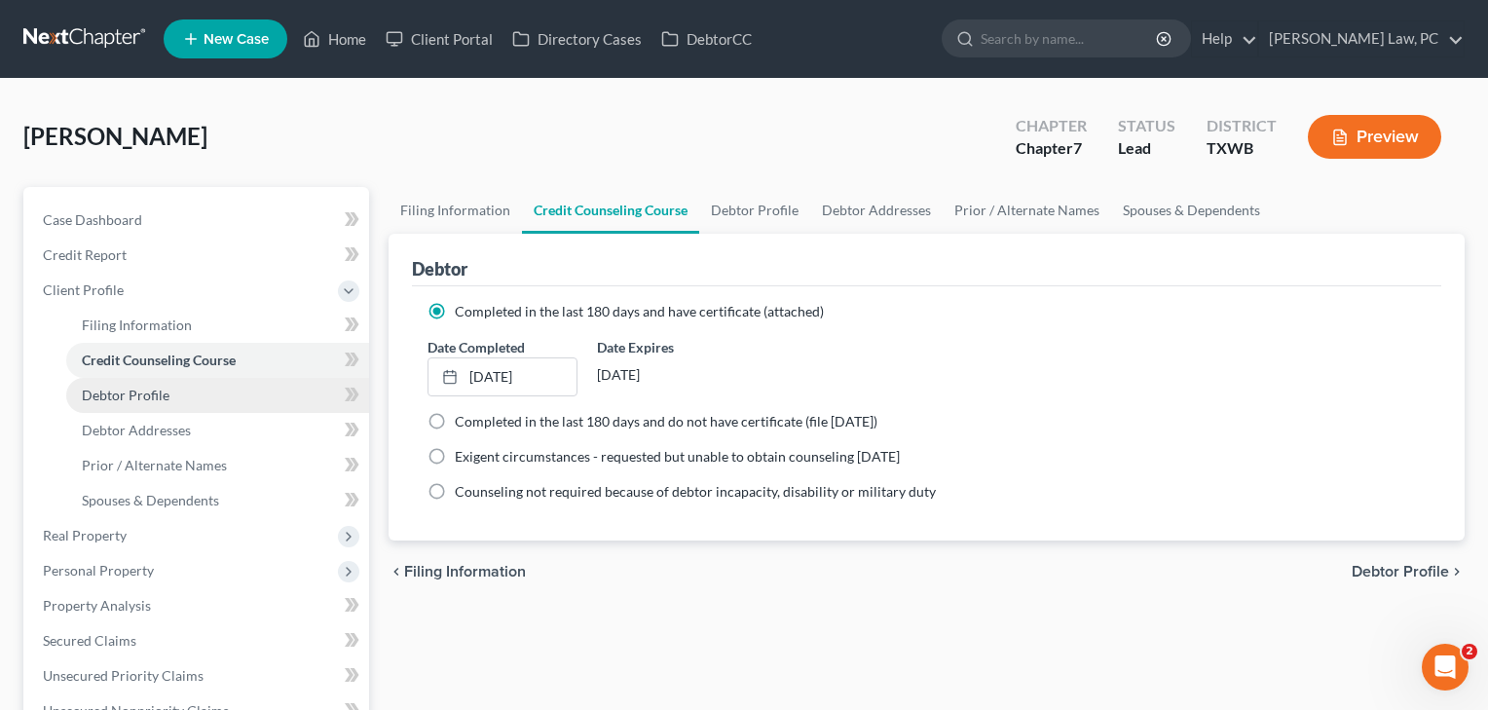
click at [133, 399] on span "Debtor Profile" at bounding box center [126, 394] width 88 height 17
select select "0"
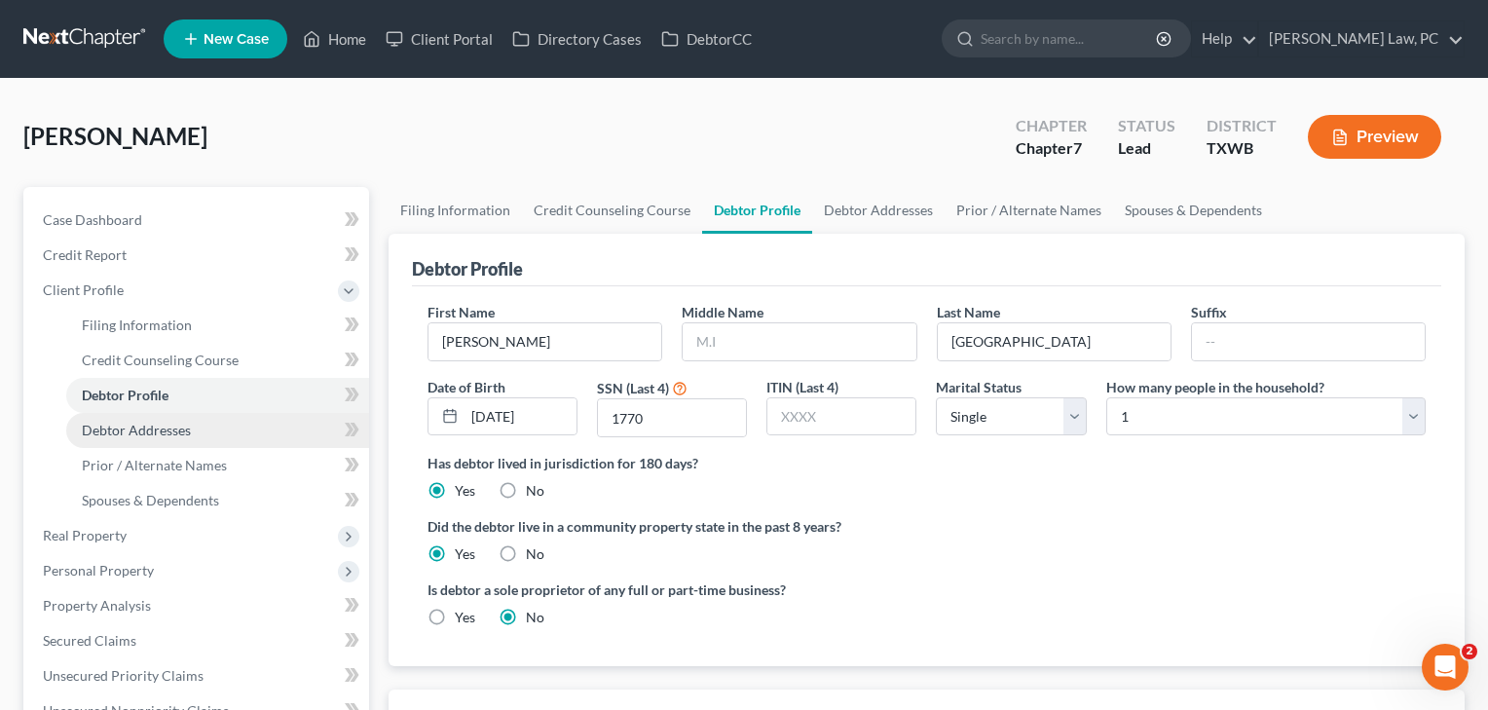
click at [164, 440] on link "Debtor Addresses" at bounding box center [217, 430] width 303 height 35
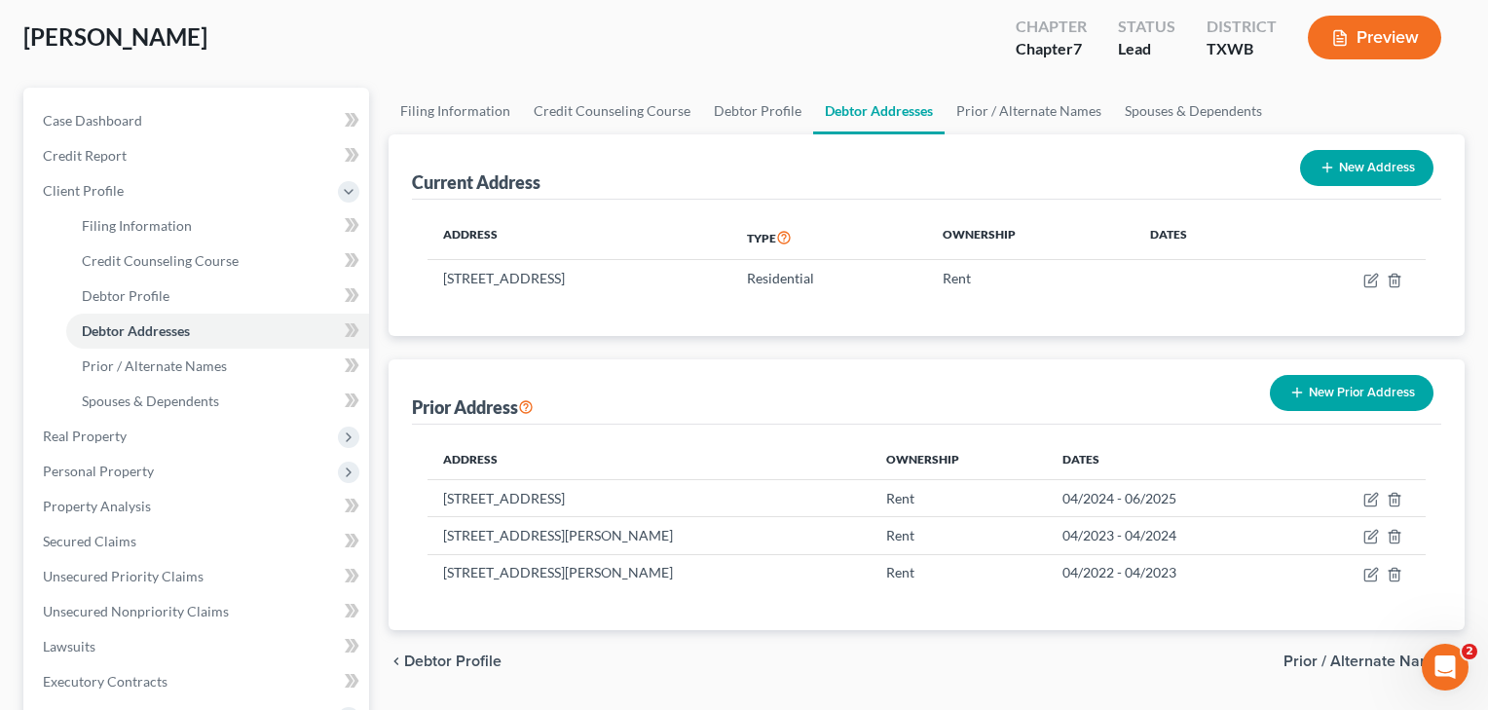
scroll to position [107, 0]
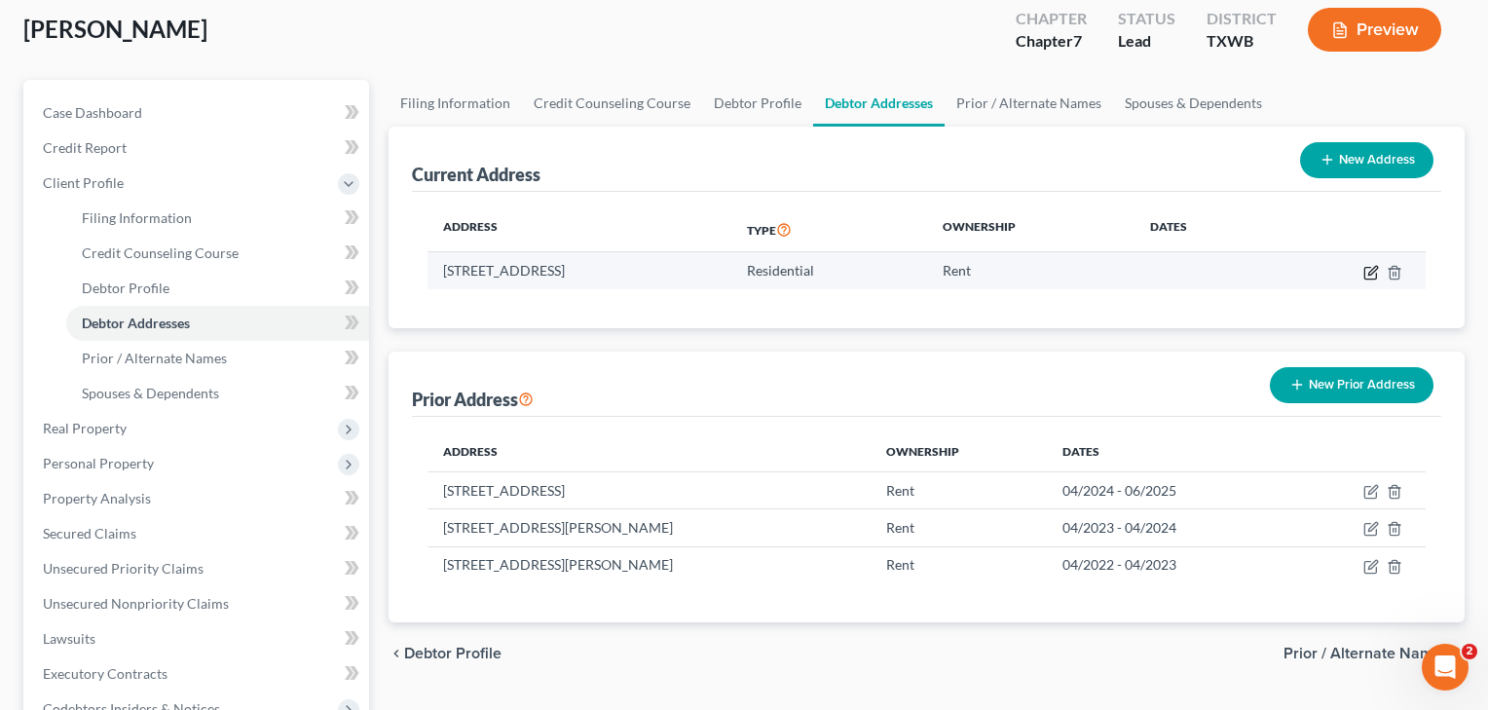
click at [1371, 269] on icon "button" at bounding box center [1372, 270] width 9 height 9
select select "45"
select select "226"
select select "0"
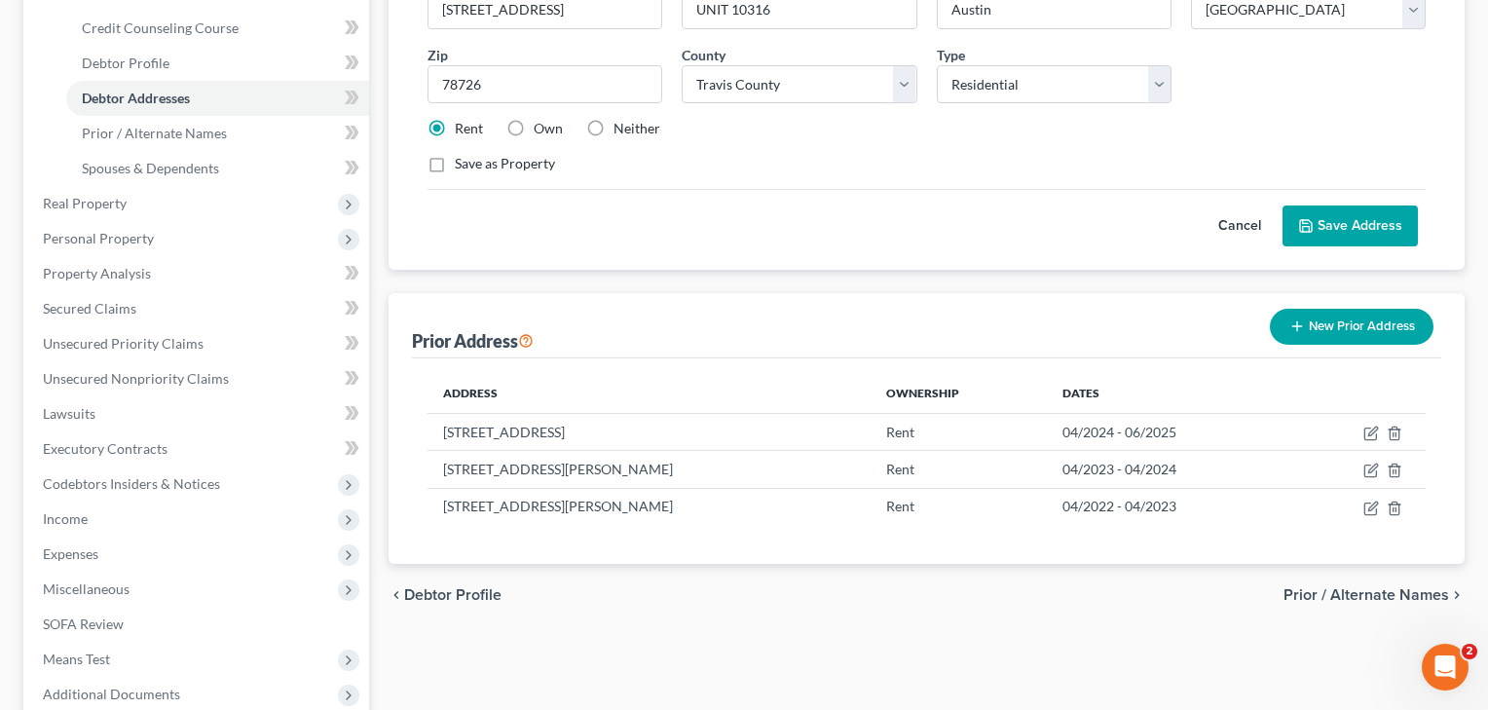
scroll to position [333, 0]
click at [1367, 222] on button "Save Address" at bounding box center [1349, 224] width 135 height 41
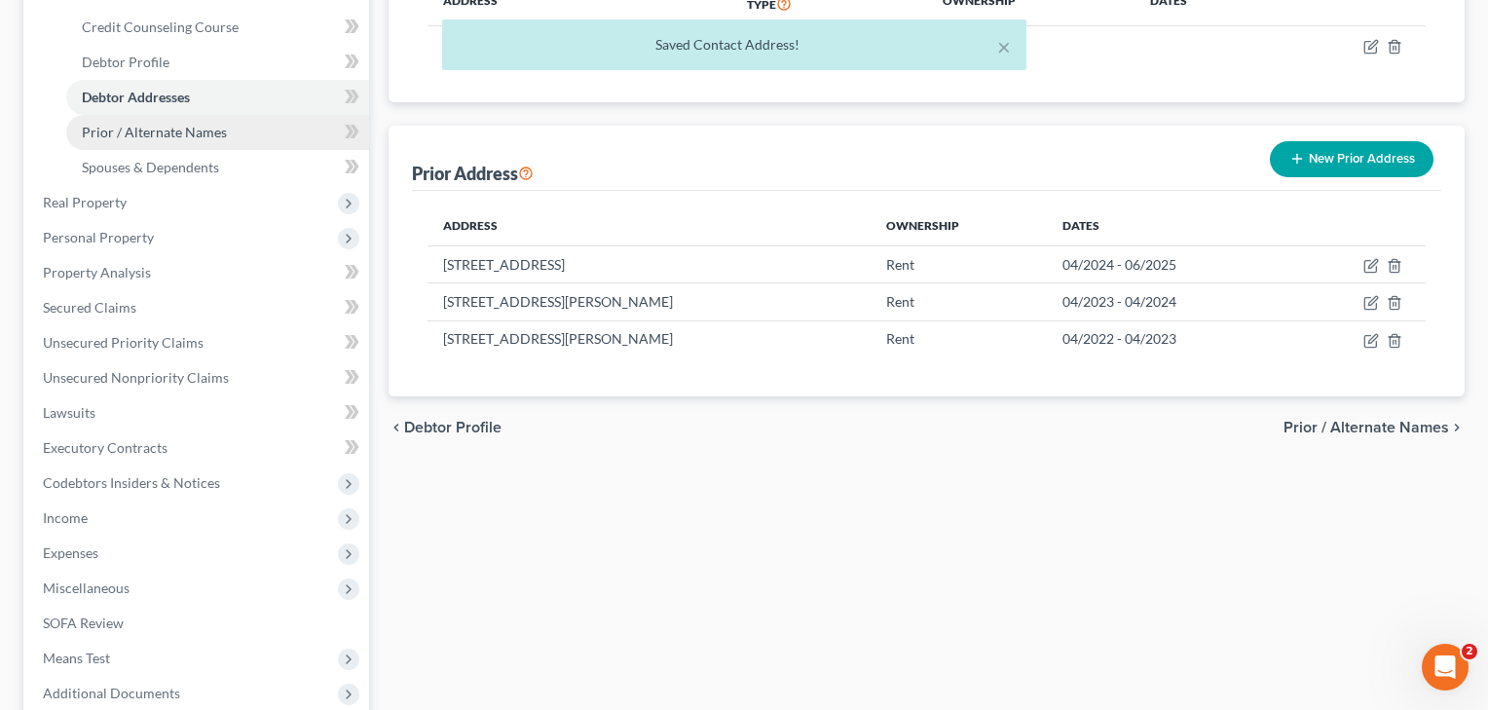
click at [155, 130] on span "Prior / Alternate Names" at bounding box center [154, 132] width 145 height 17
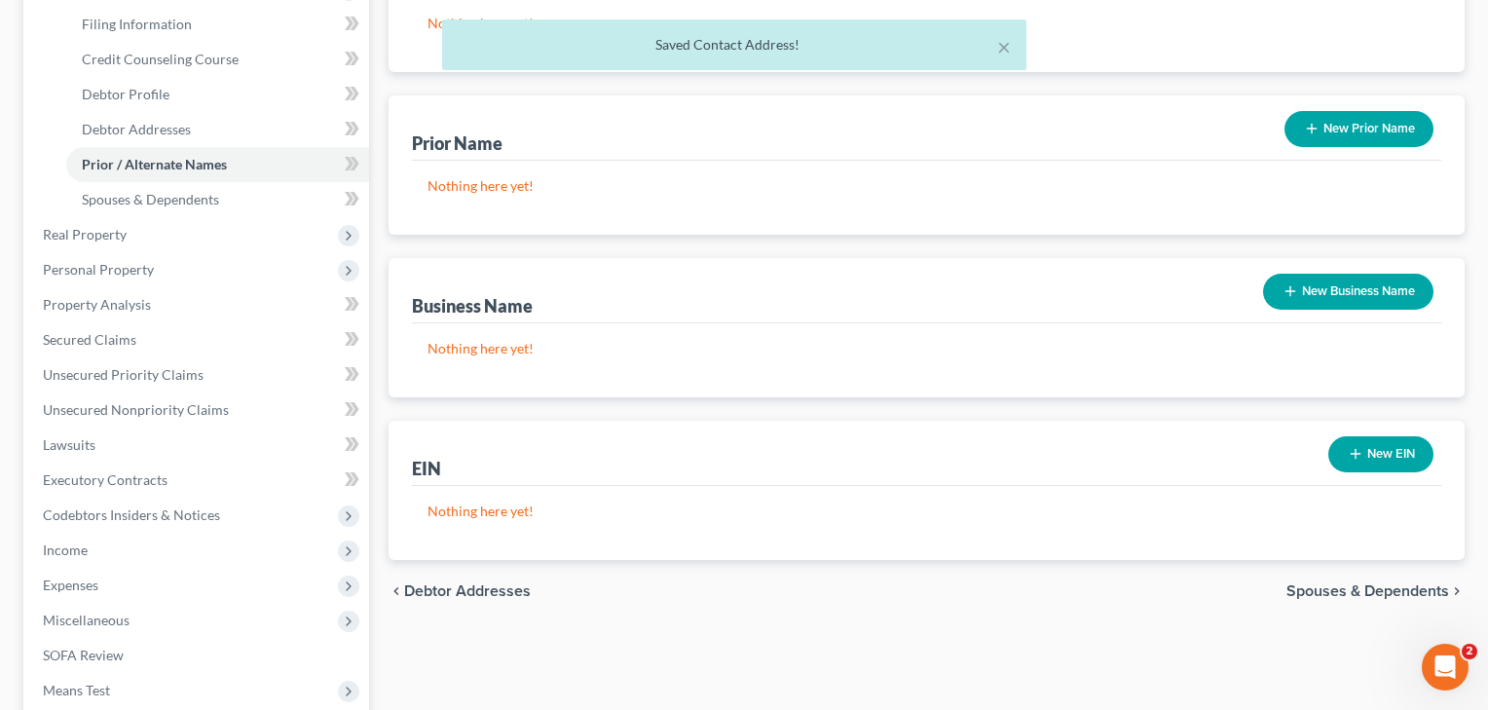
scroll to position [43, 0]
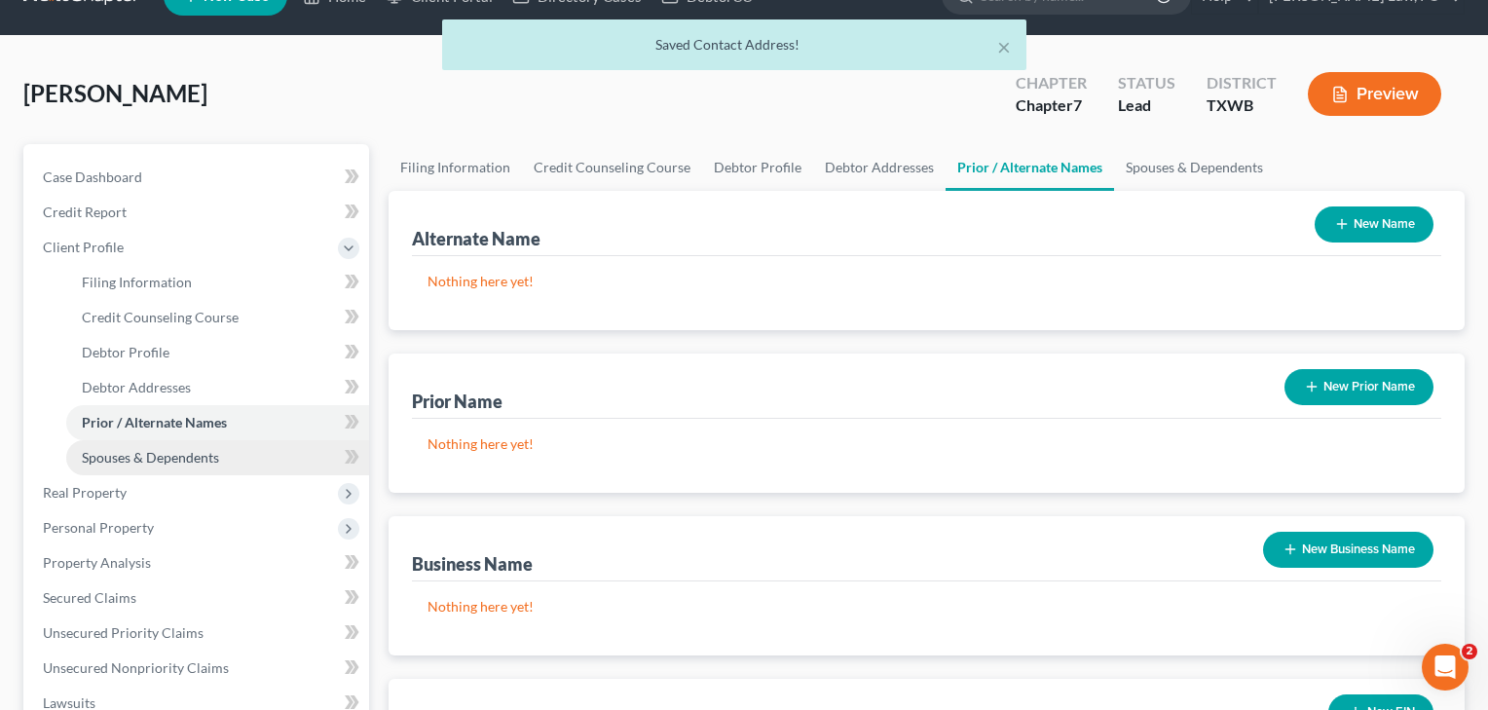
click at [149, 465] on link "Spouses & Dependents" at bounding box center [217, 457] width 303 height 35
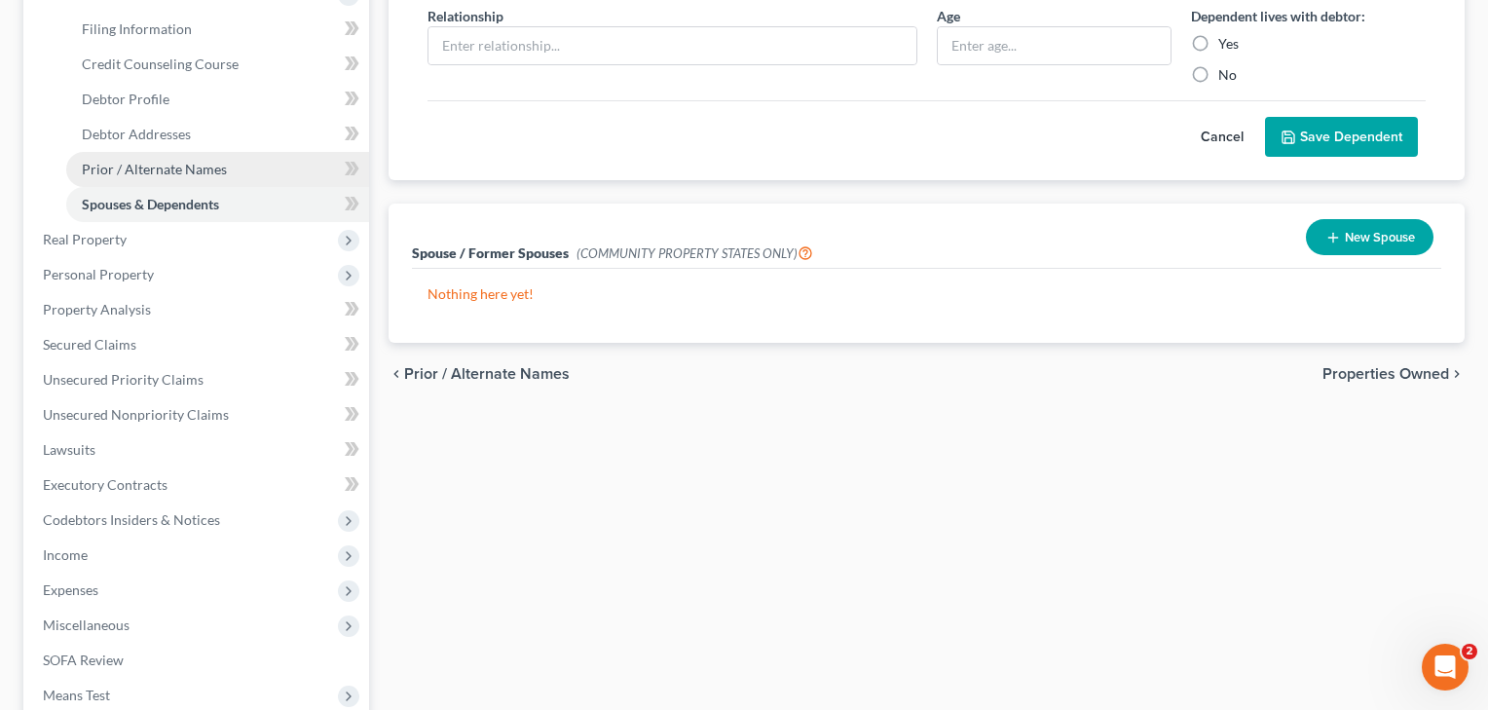
scroll to position [410, 0]
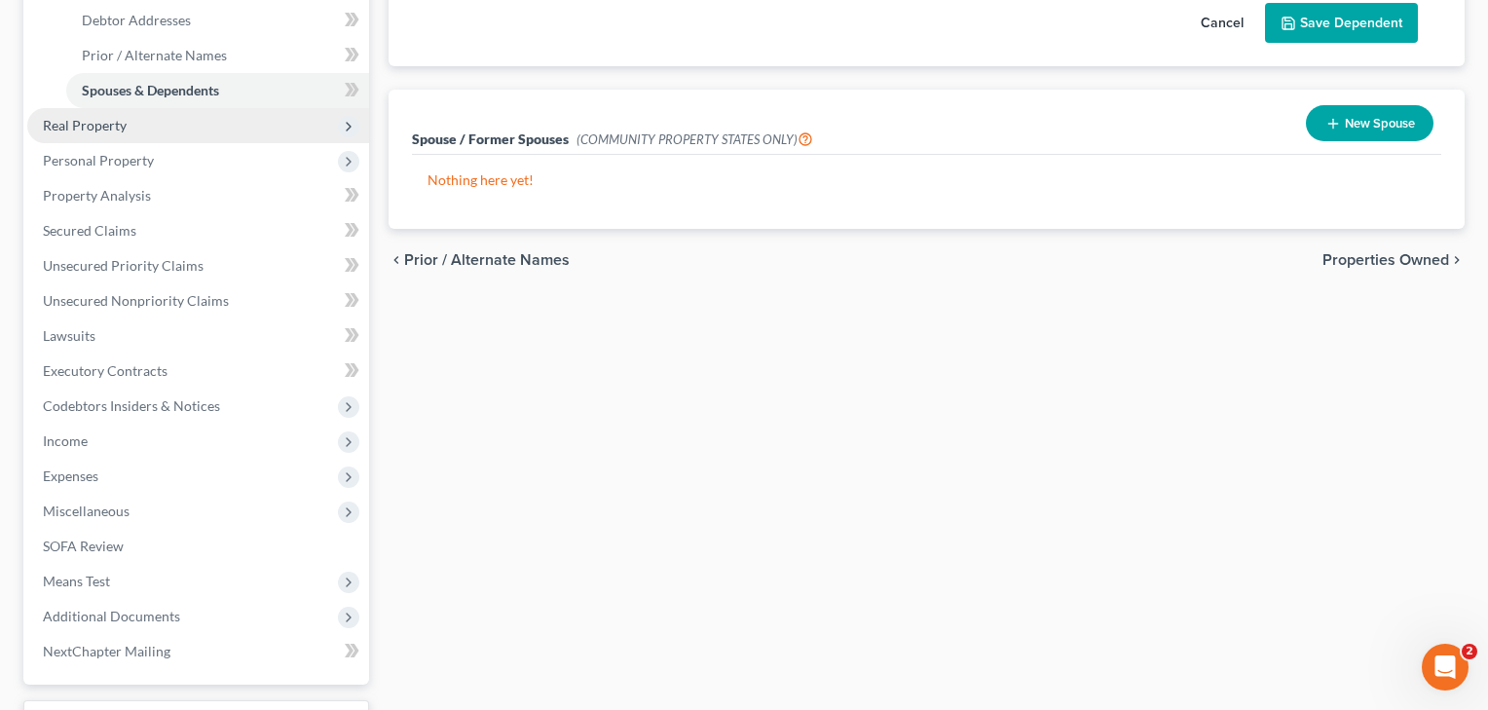
click at [126, 124] on span "Real Property" at bounding box center [198, 125] width 342 height 35
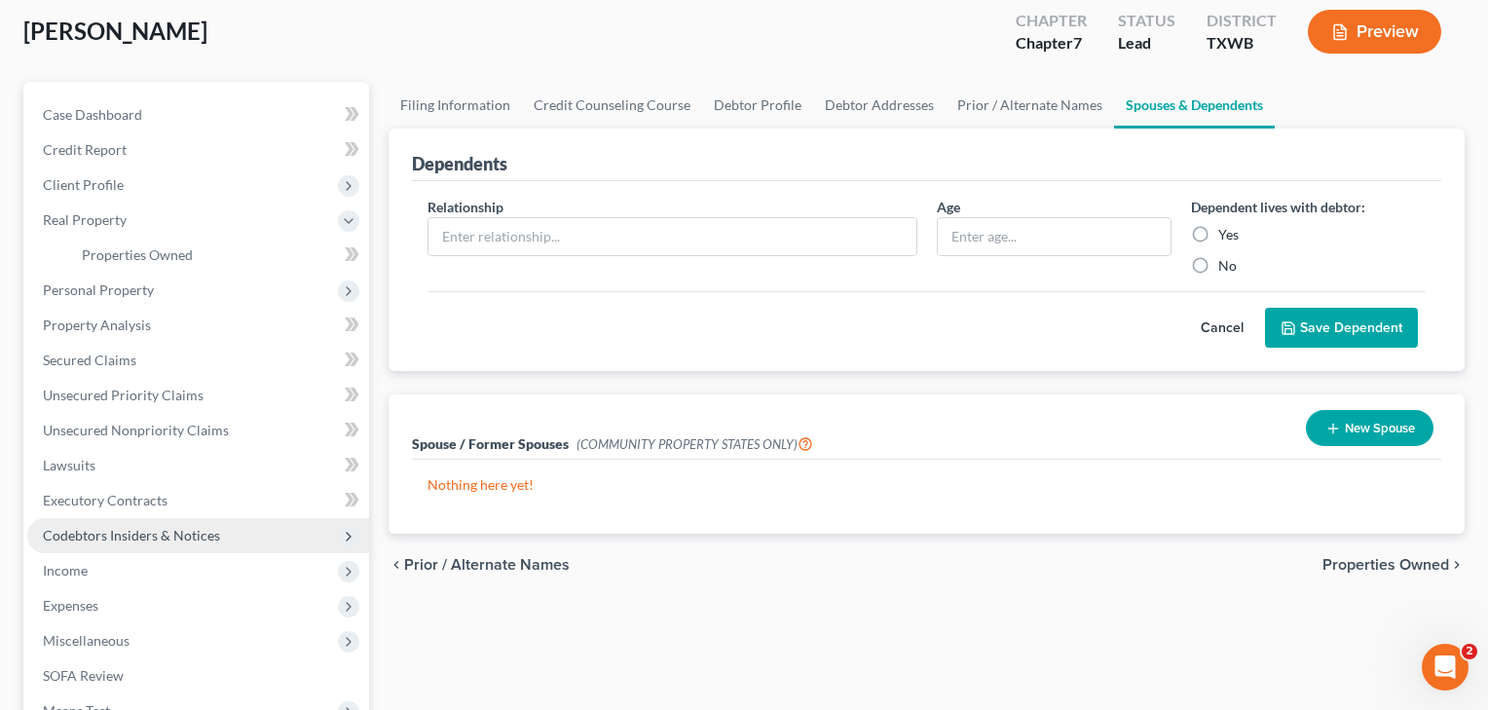
scroll to position [137, 0]
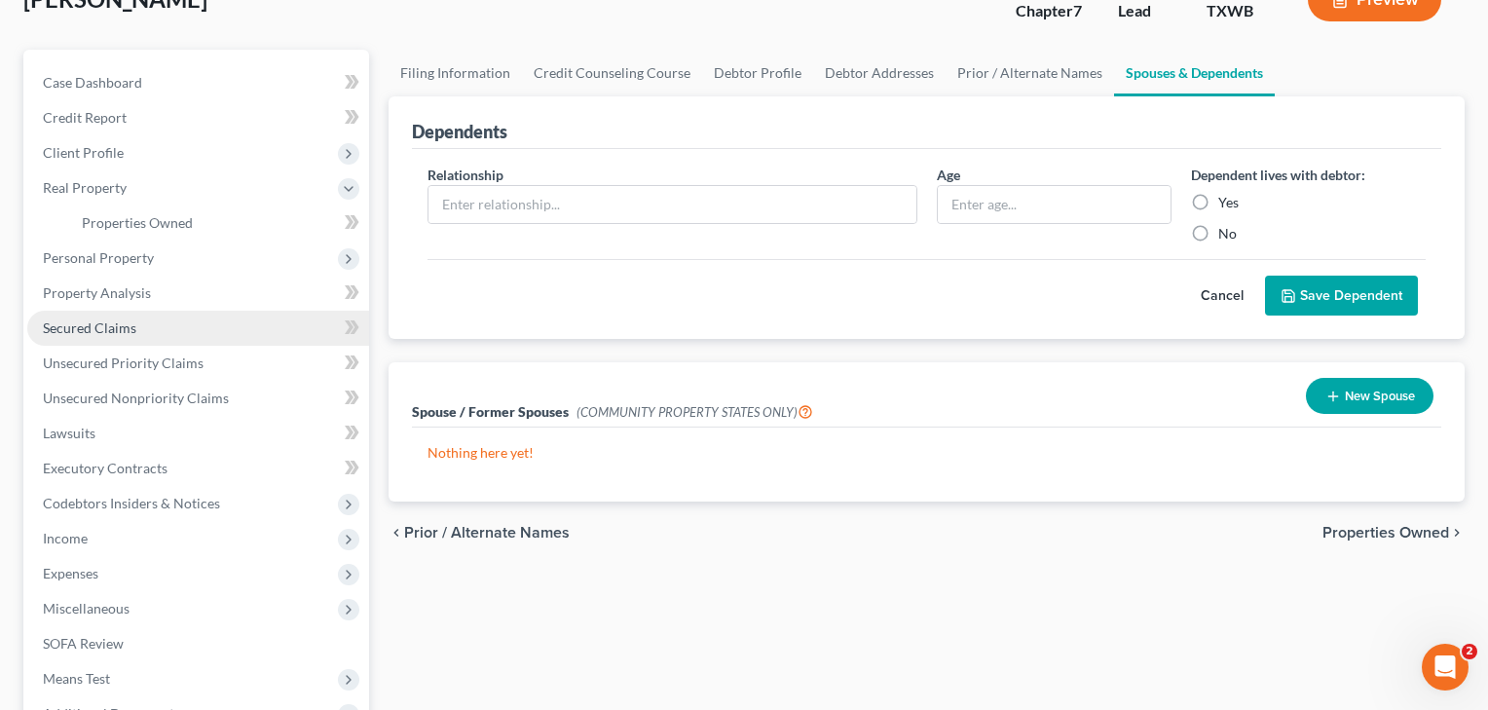
click at [132, 329] on span "Secured Claims" at bounding box center [89, 327] width 93 height 17
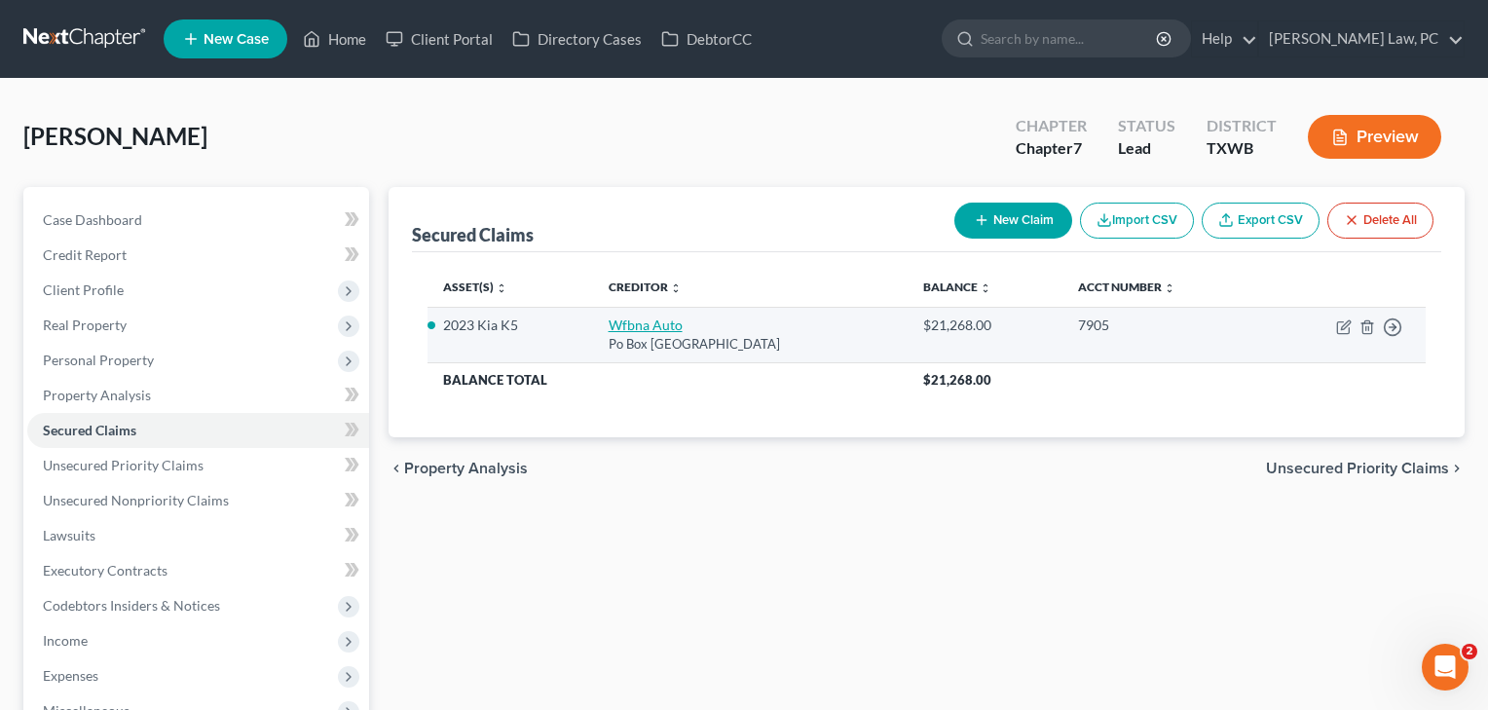
click at [641, 324] on link "Wfbna Auto" at bounding box center [645, 324] width 74 height 17
select select "28"
select select "0"
select select "2"
select select "0"
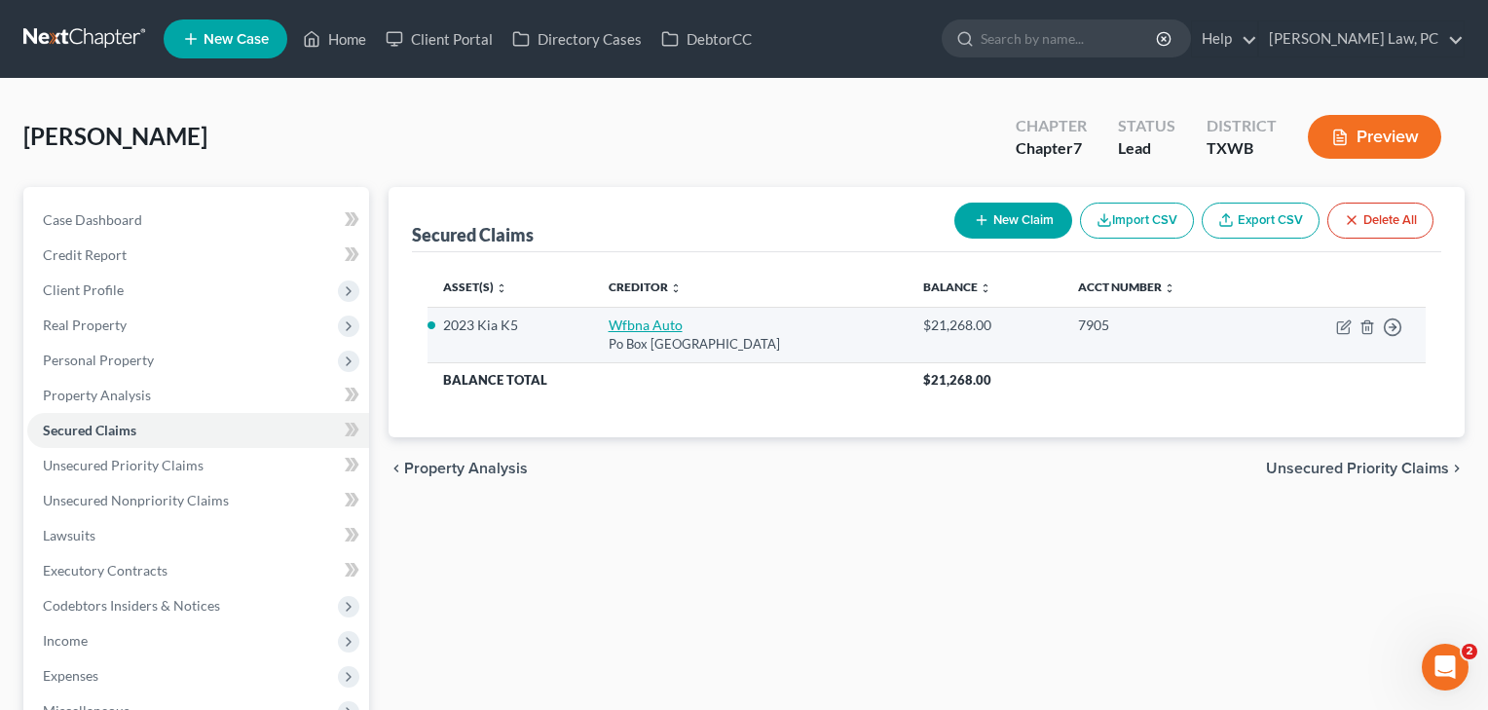
select select "0"
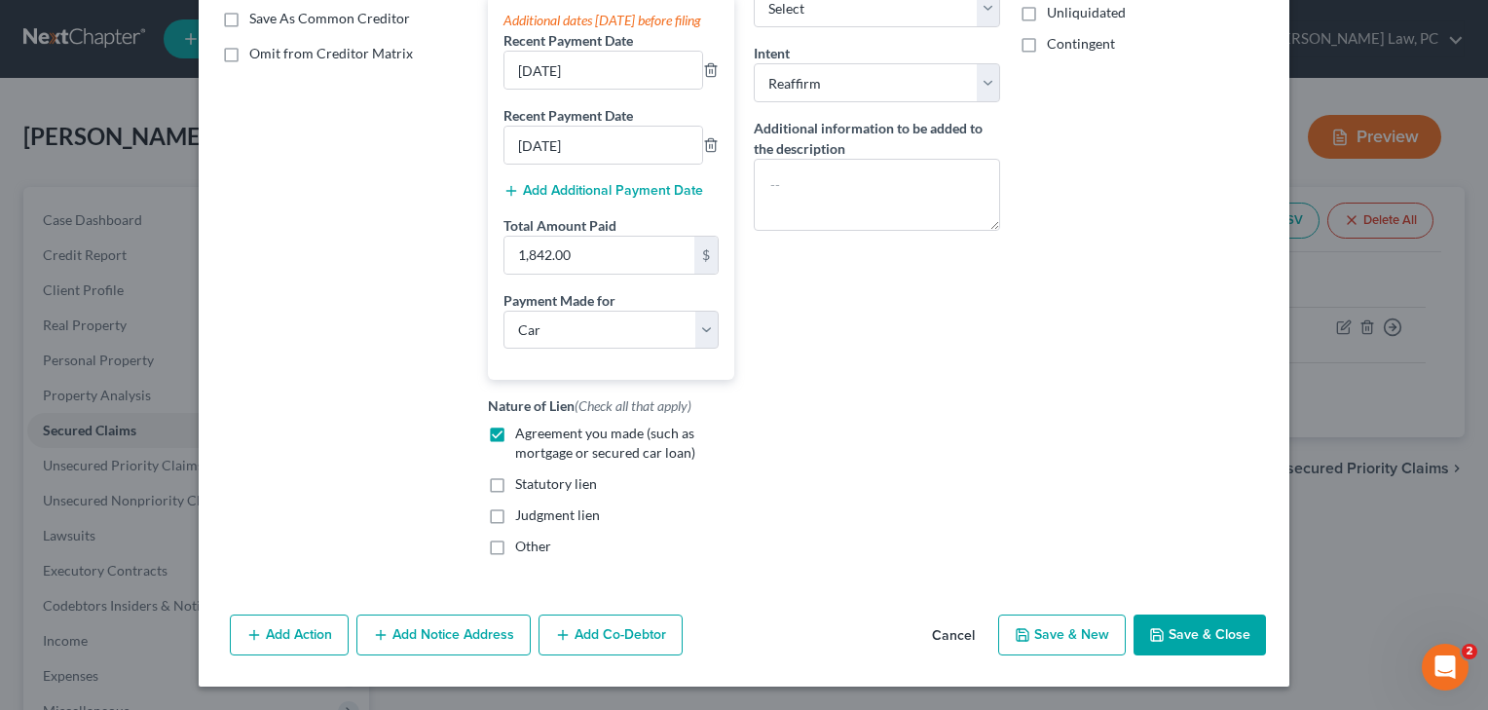
scroll to position [392, 0]
click at [1196, 629] on button "Save & Close" at bounding box center [1199, 634] width 132 height 41
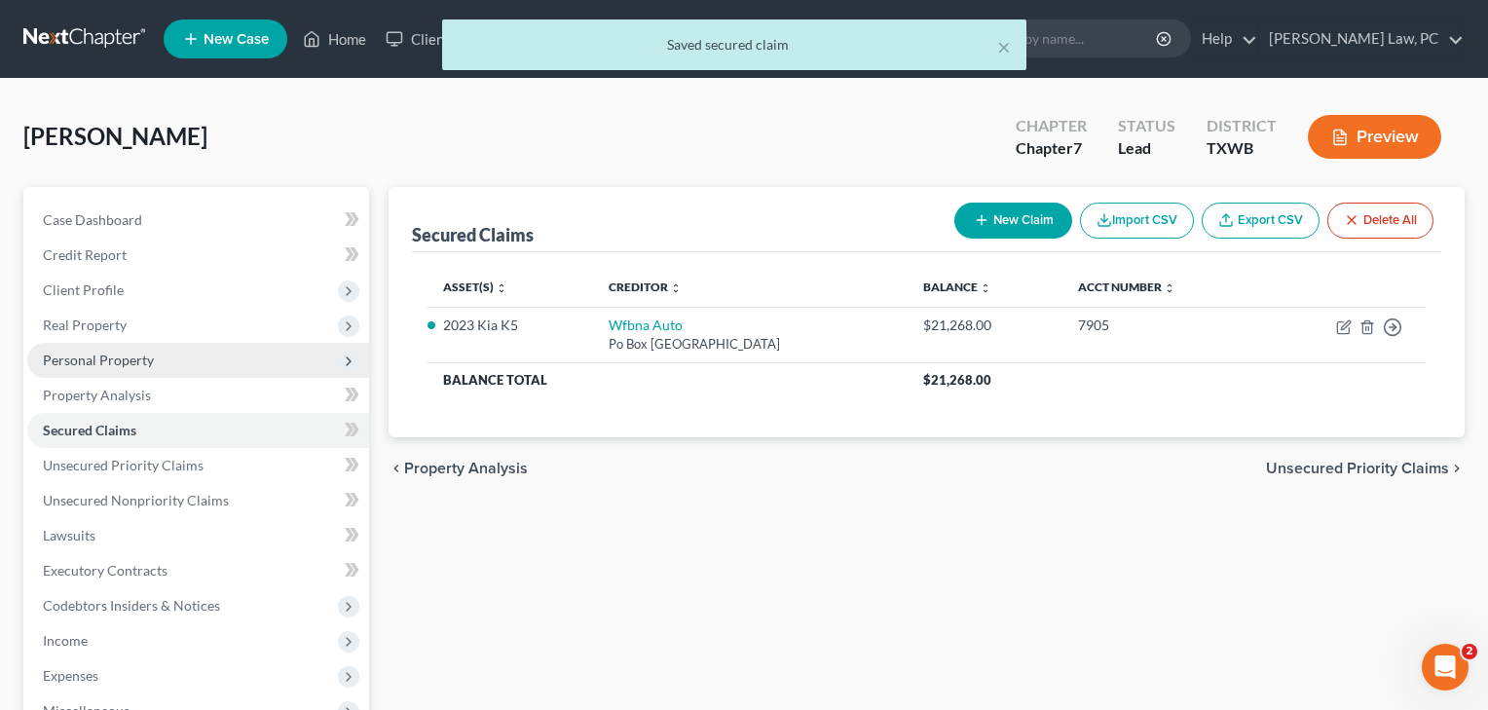
click at [102, 360] on span "Personal Property" at bounding box center [98, 359] width 111 height 17
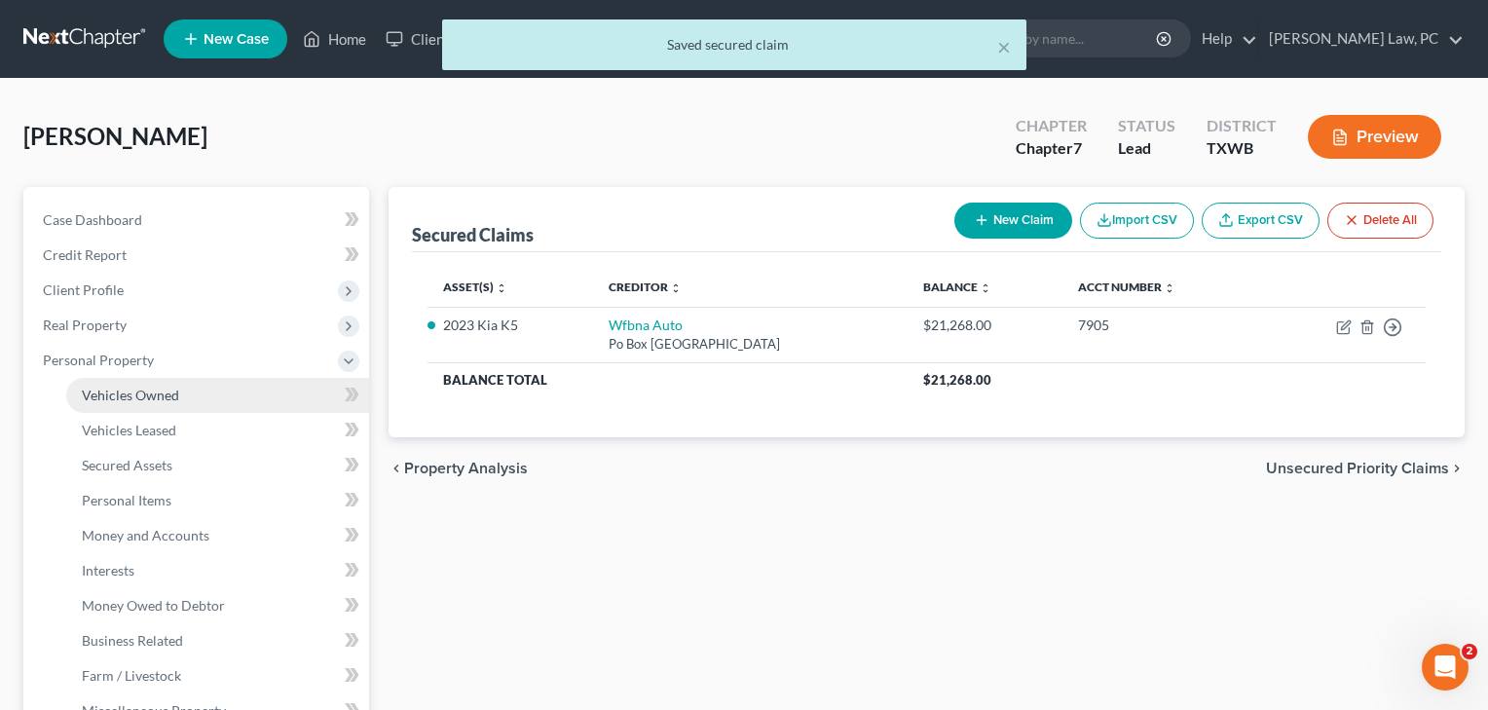
click at [110, 387] on span "Vehicles Owned" at bounding box center [130, 394] width 97 height 17
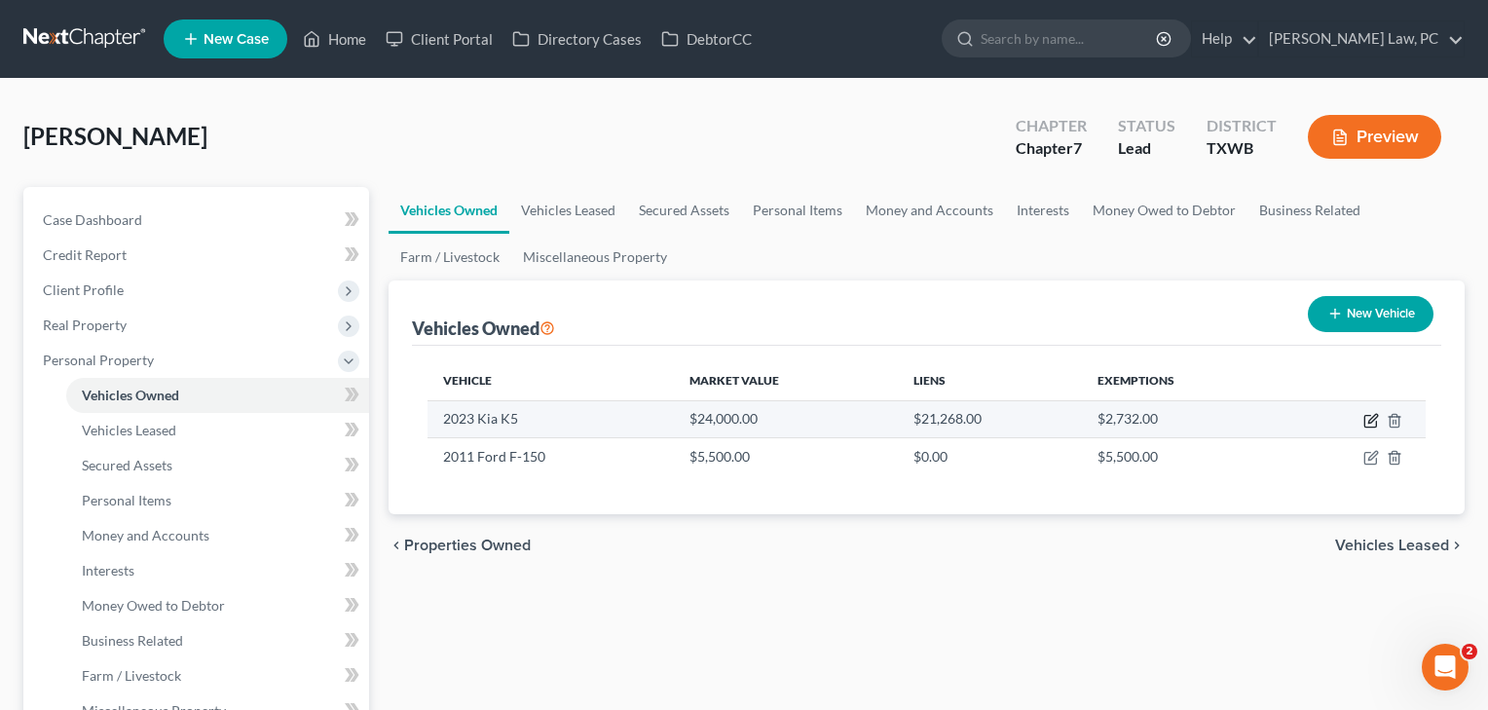
click at [1373, 414] on icon "button" at bounding box center [1371, 421] width 16 height 16
select select "0"
select select "3"
select select "0"
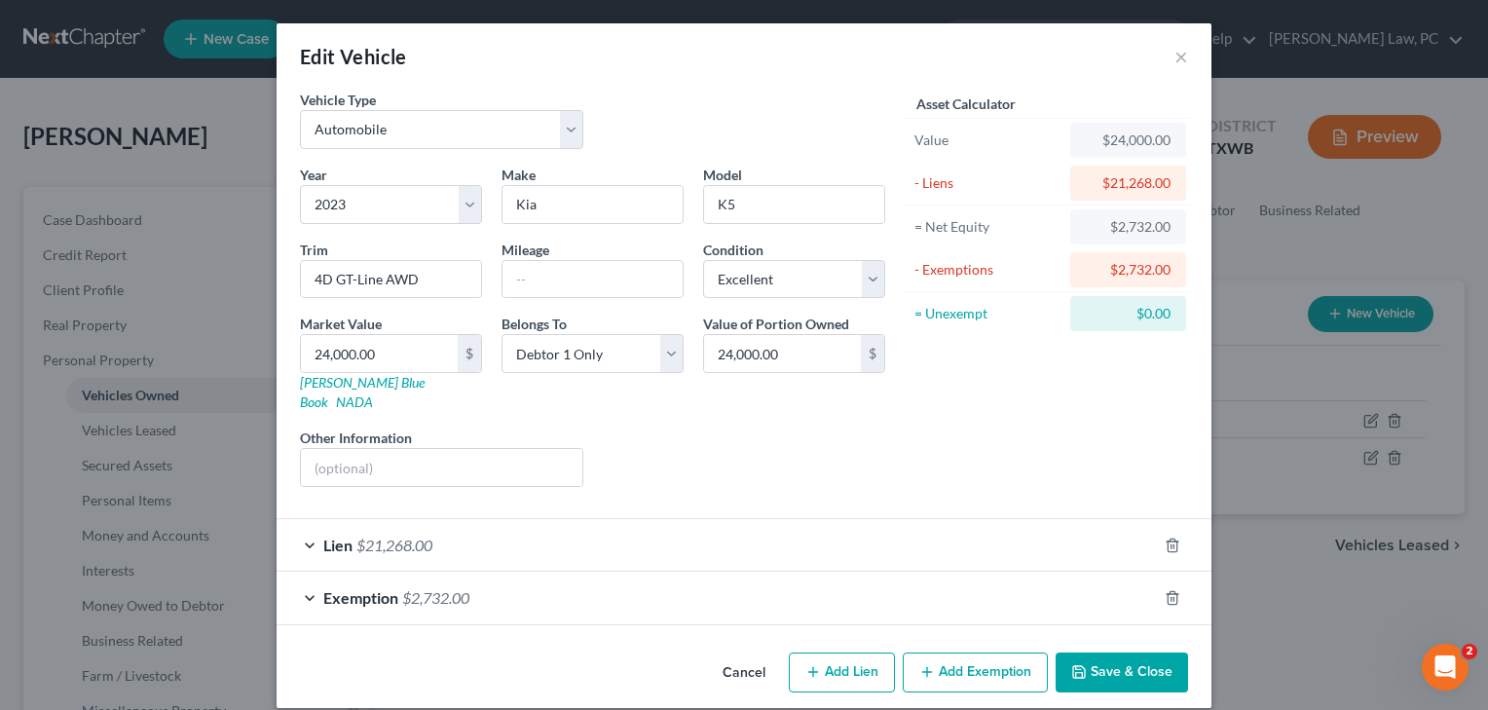
click at [800, 573] on div "Exemption $2,732.00" at bounding box center [716, 597] width 880 height 52
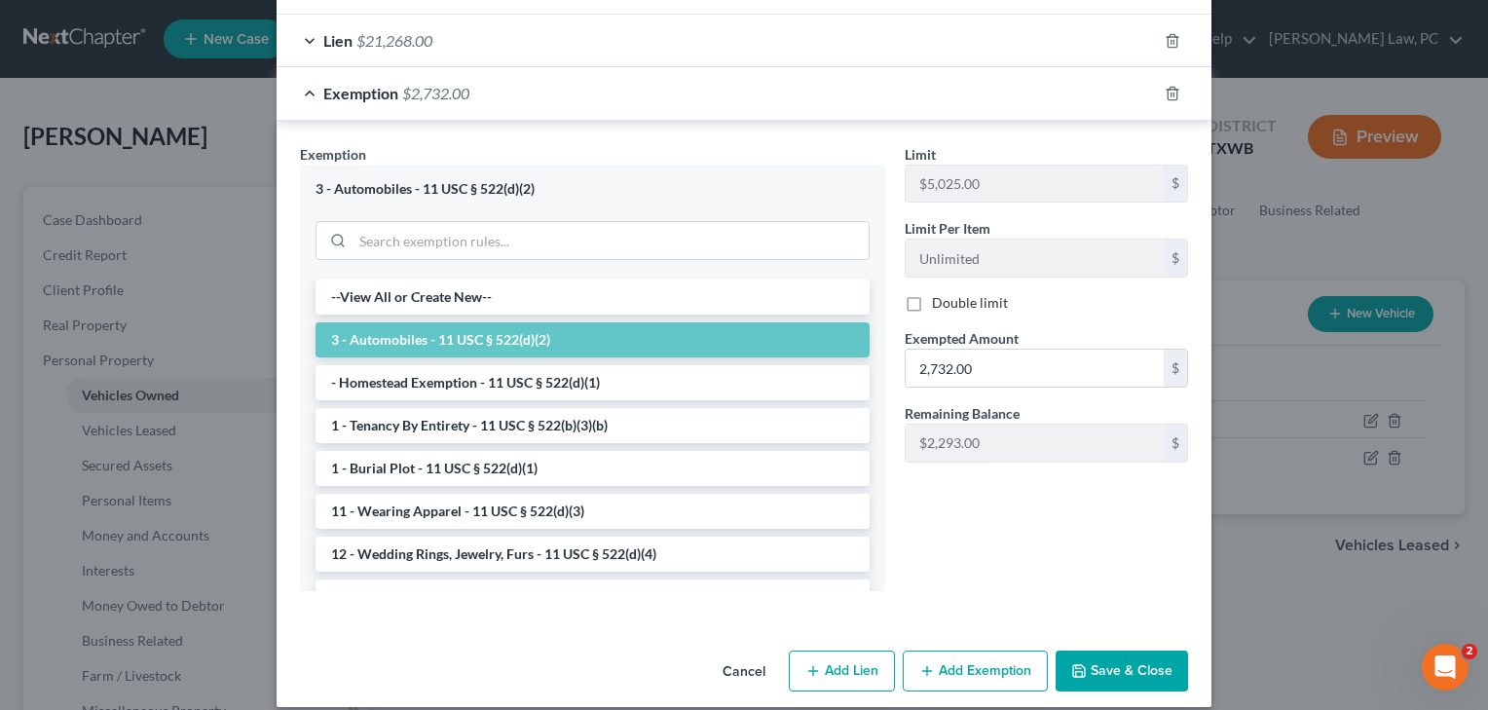
scroll to position [503, 0]
click at [1138, 652] on button "Save & Close" at bounding box center [1121, 671] width 132 height 41
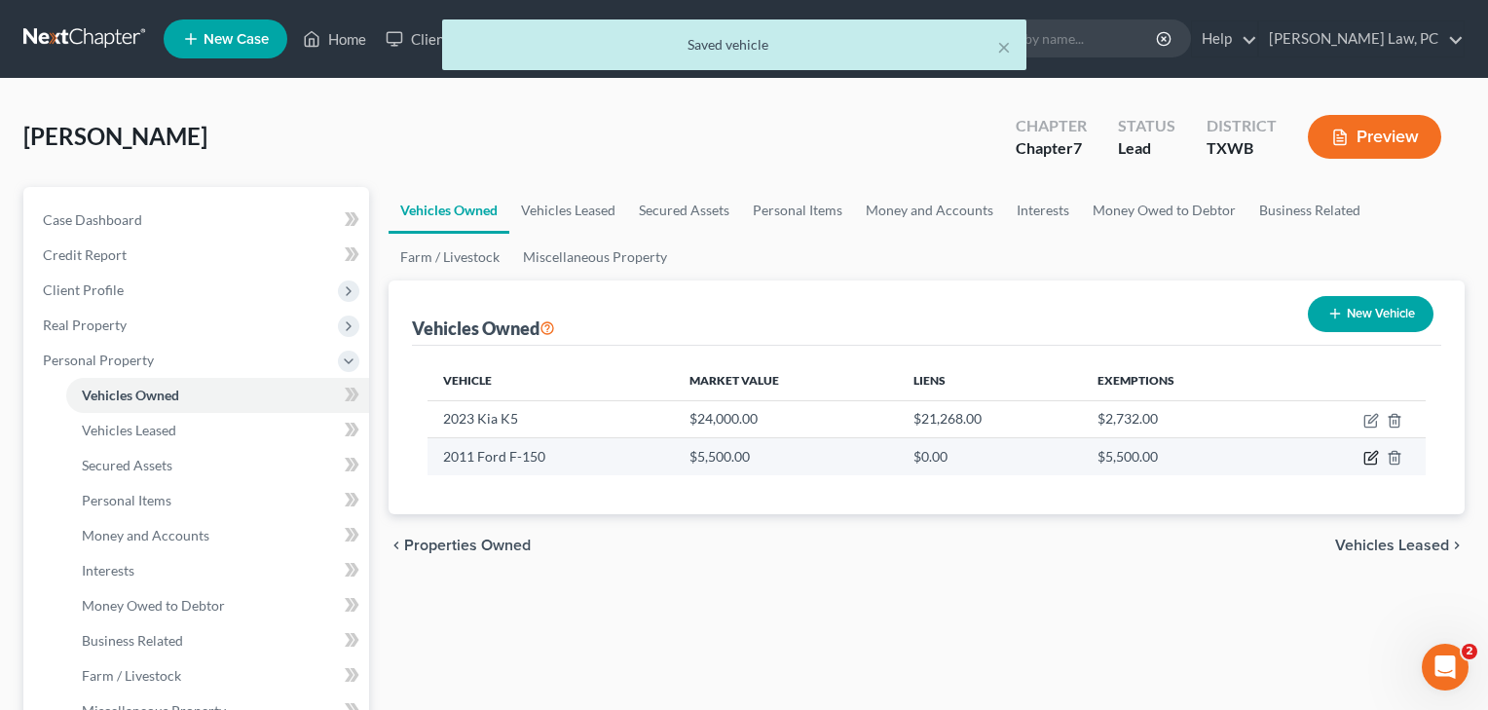
click at [1365, 454] on icon "button" at bounding box center [1370, 459] width 12 height 12
select select "0"
select select "15"
select select "4"
select select "0"
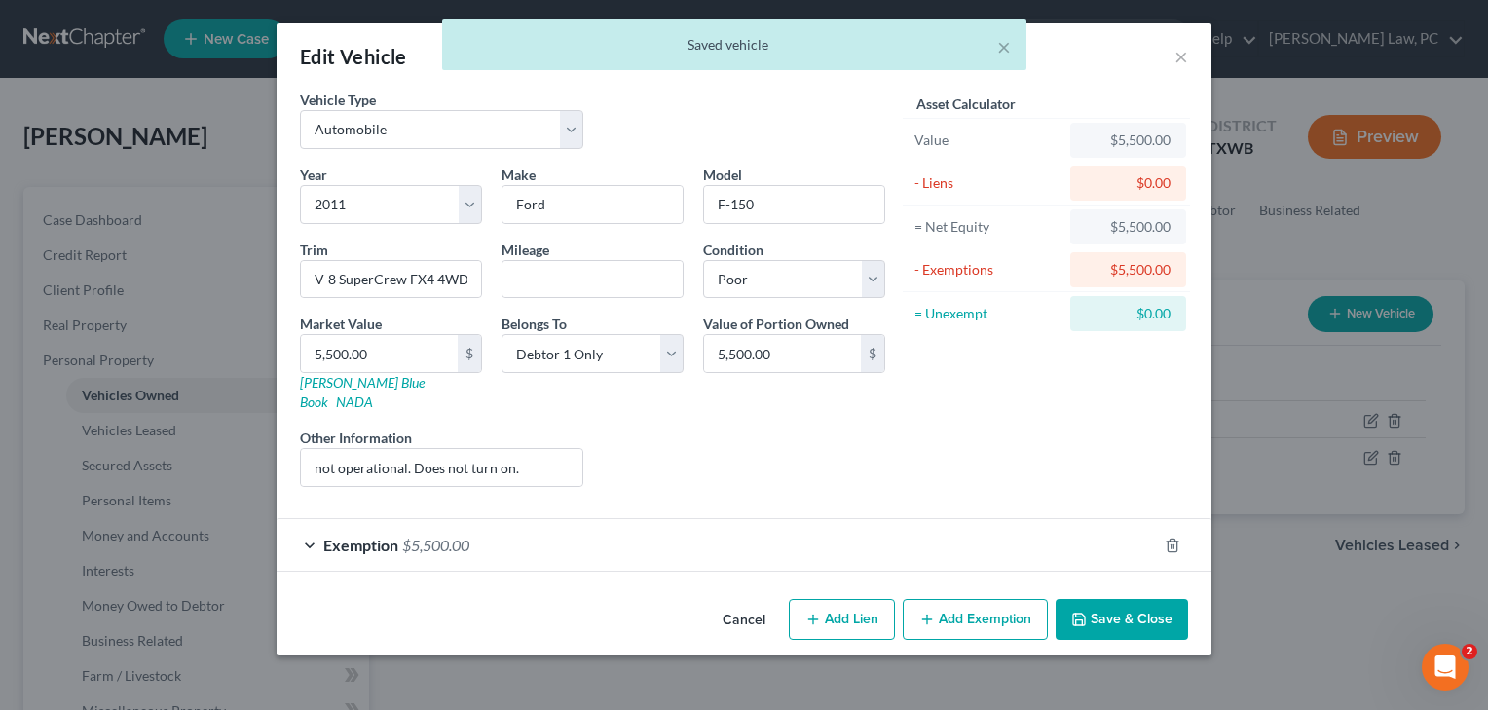
click at [734, 532] on div "Exemption $5,500.00" at bounding box center [716, 545] width 880 height 52
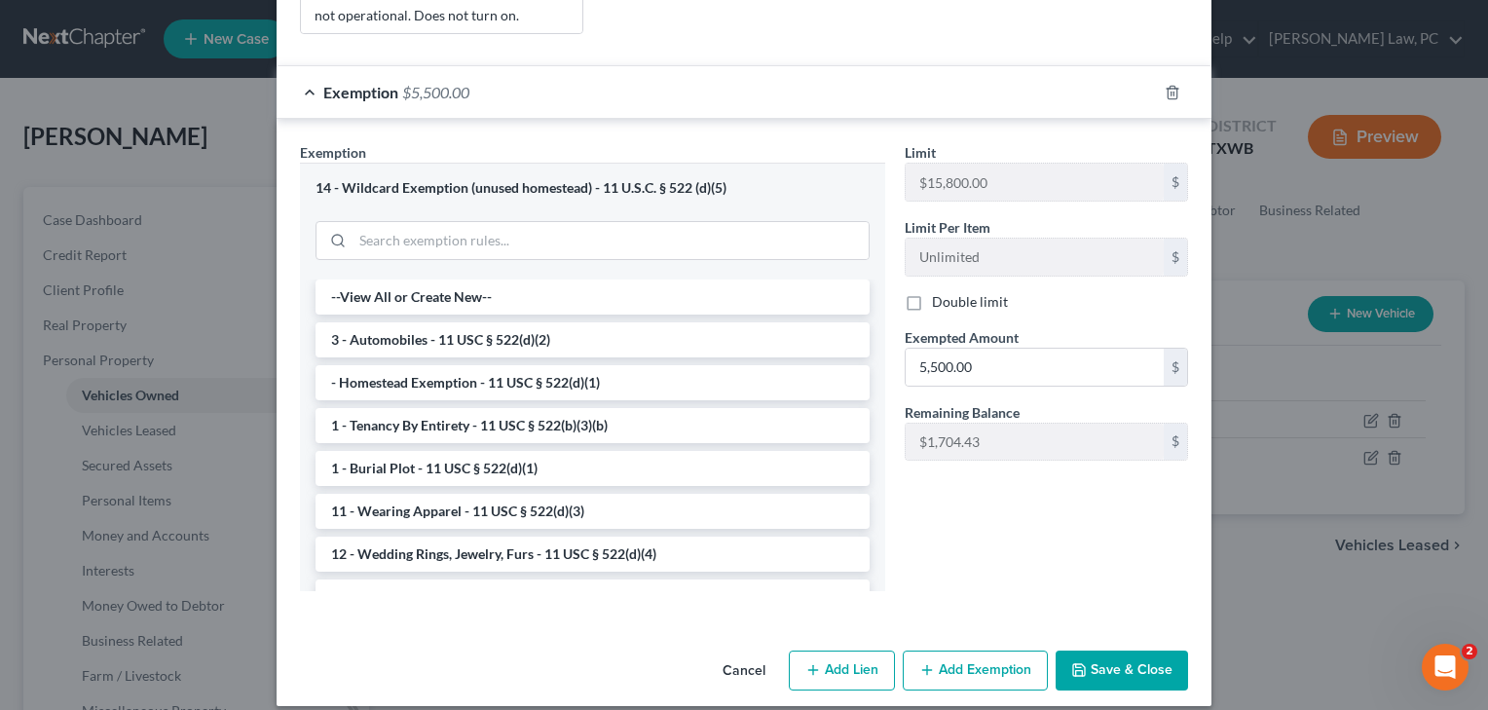
scroll to position [452, 0]
click at [1119, 665] on button "Save & Close" at bounding box center [1121, 671] width 132 height 41
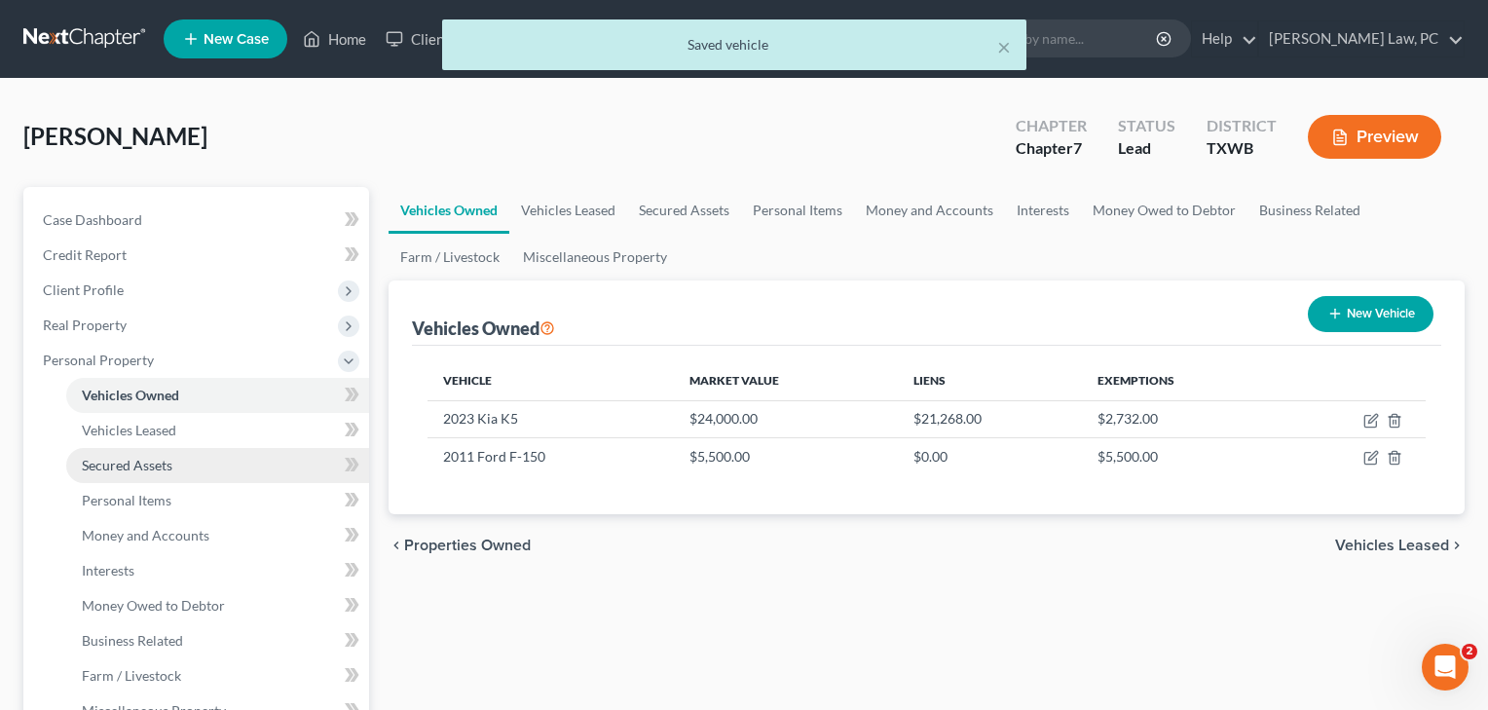
click at [142, 464] on span "Secured Assets" at bounding box center [127, 465] width 91 height 17
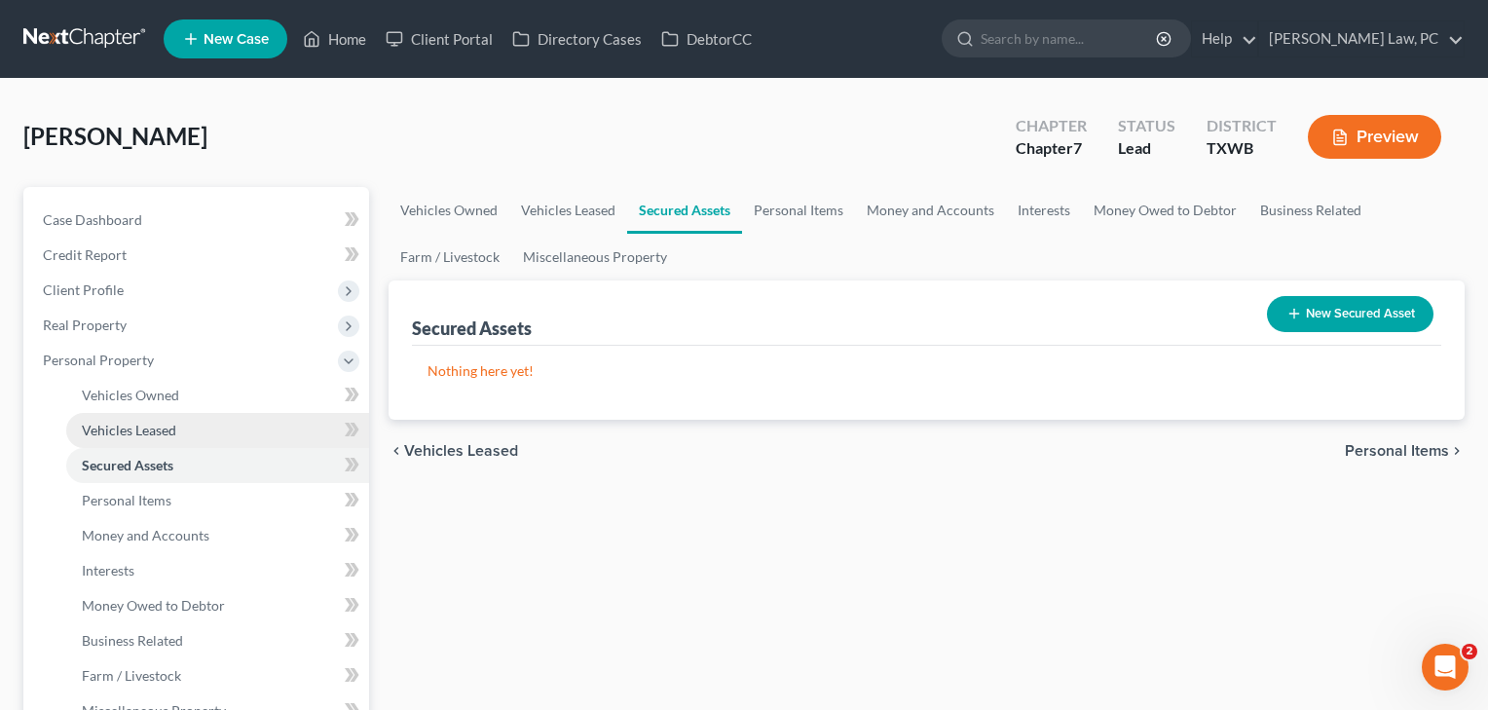
click at [140, 429] on span "Vehicles Leased" at bounding box center [129, 430] width 94 height 17
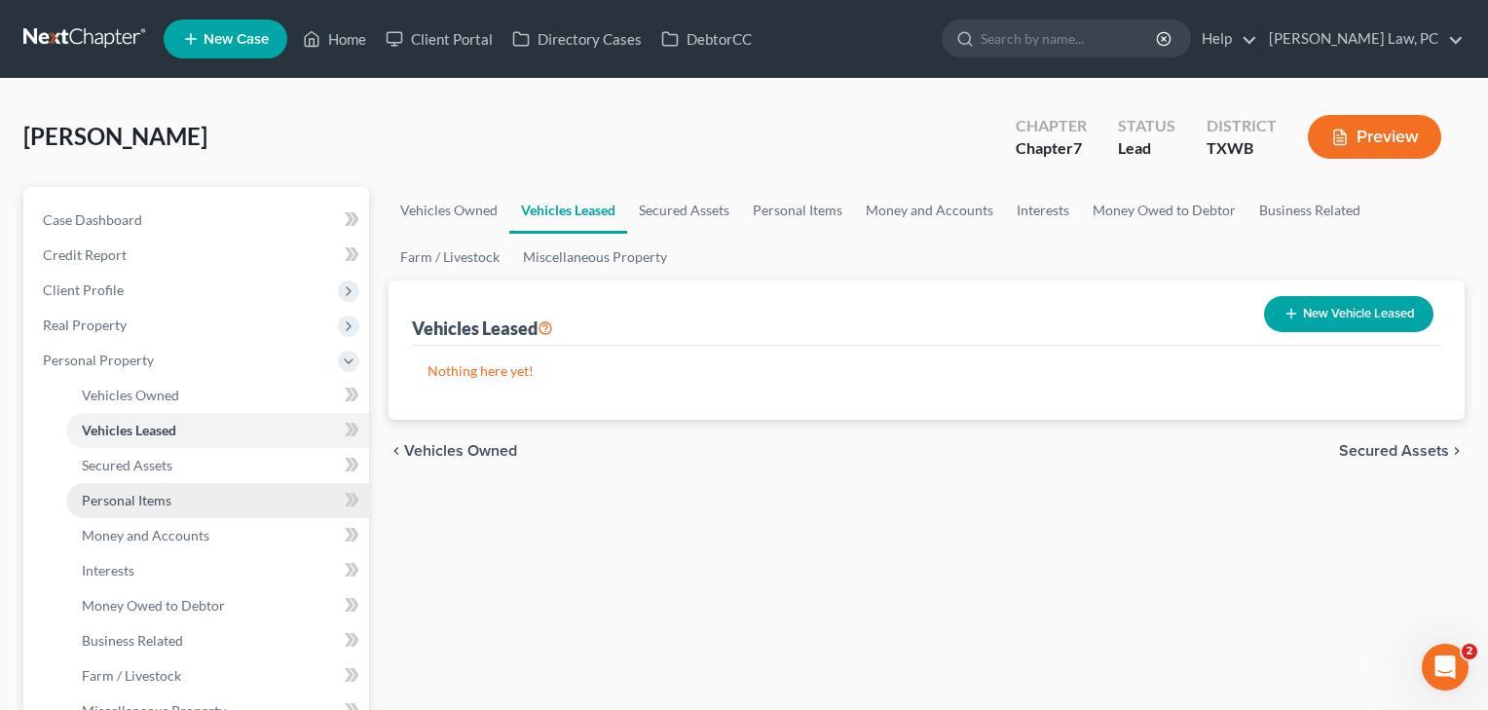
click at [147, 507] on span "Personal Items" at bounding box center [127, 500] width 90 height 17
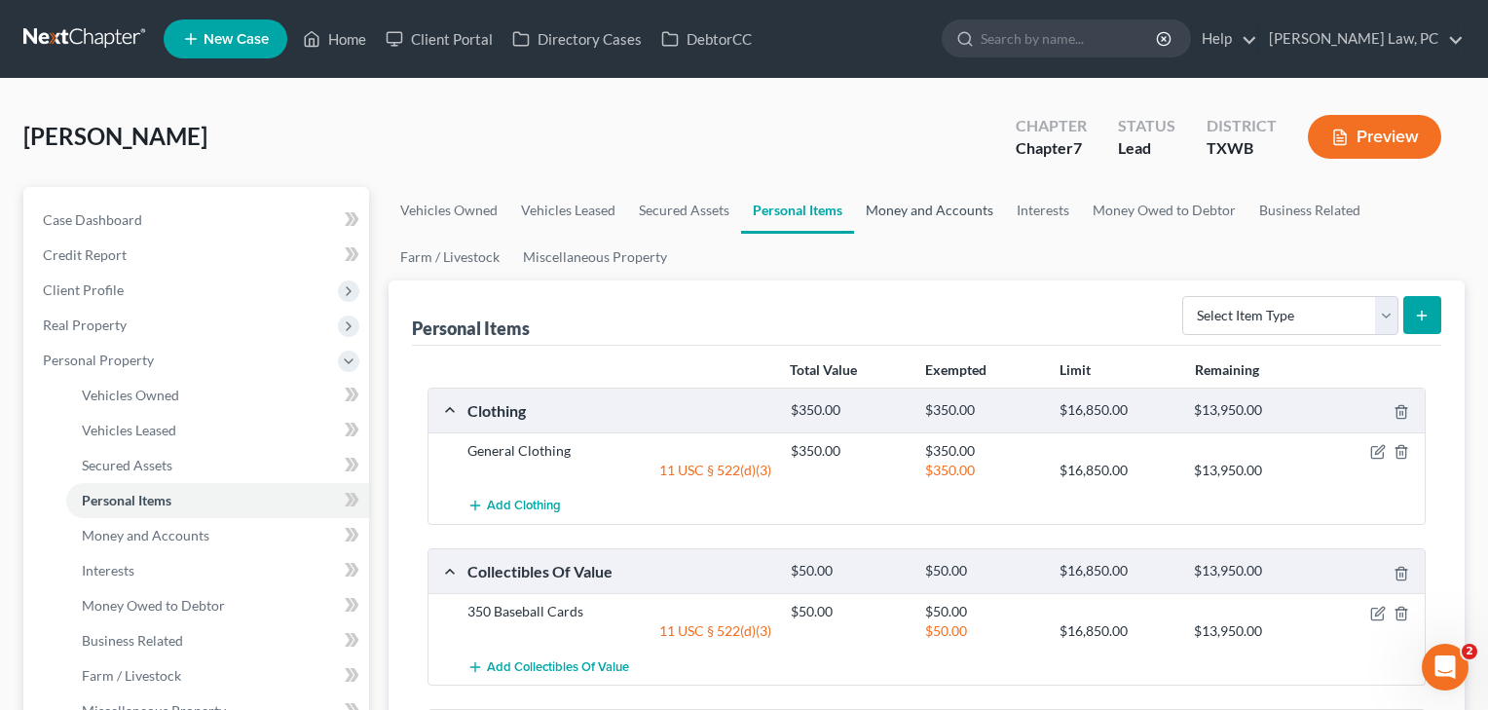
click at [919, 222] on link "Money and Accounts" at bounding box center [929, 210] width 151 height 47
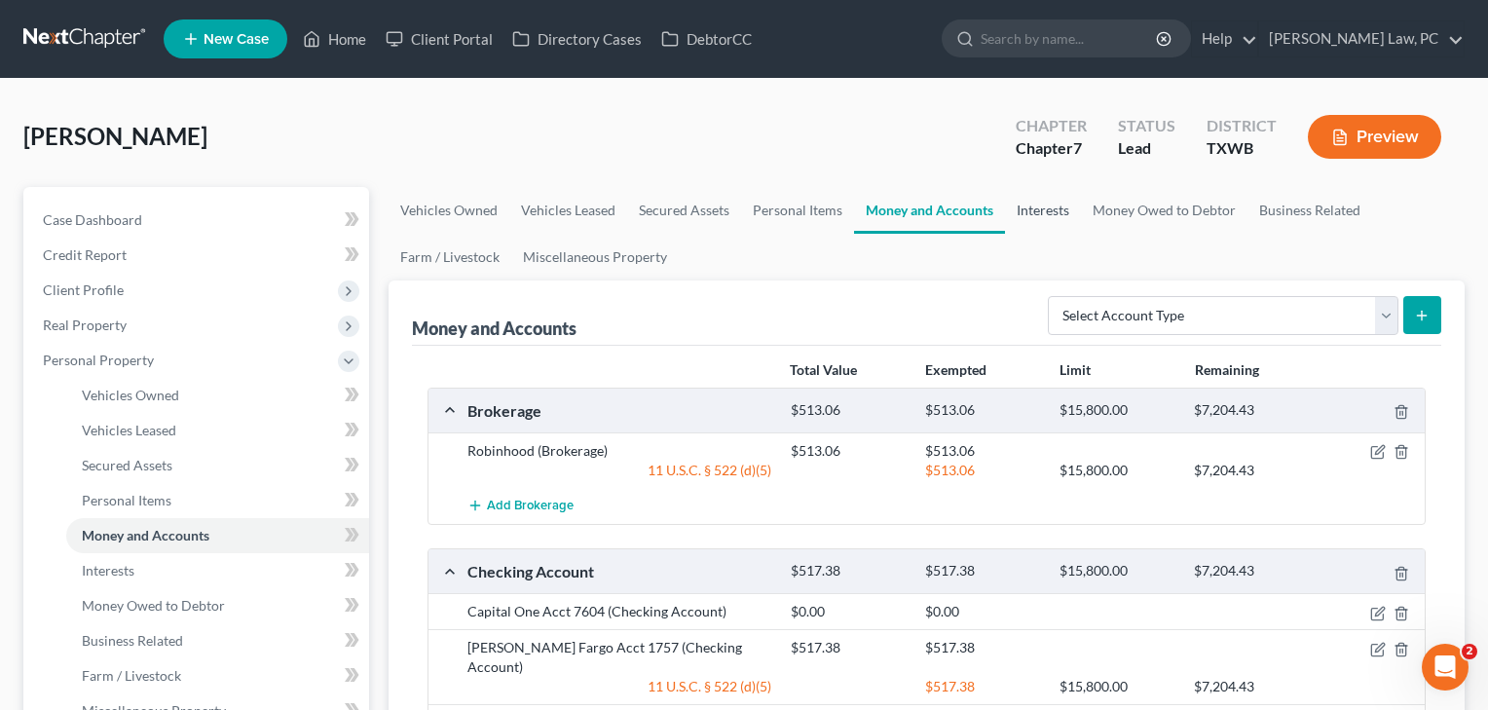
click at [1054, 207] on link "Interests" at bounding box center [1043, 210] width 76 height 47
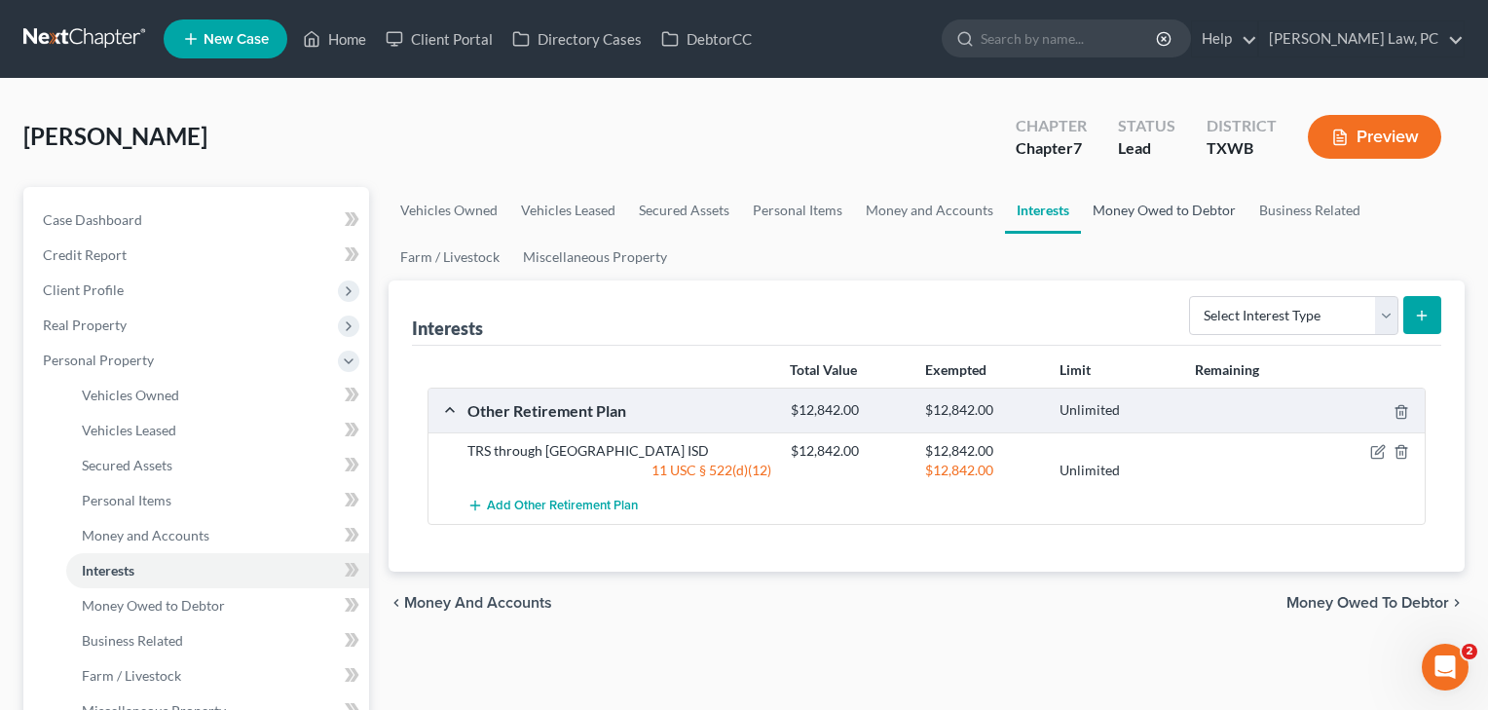
click at [1140, 213] on link "Money Owed to Debtor" at bounding box center [1164, 210] width 166 height 47
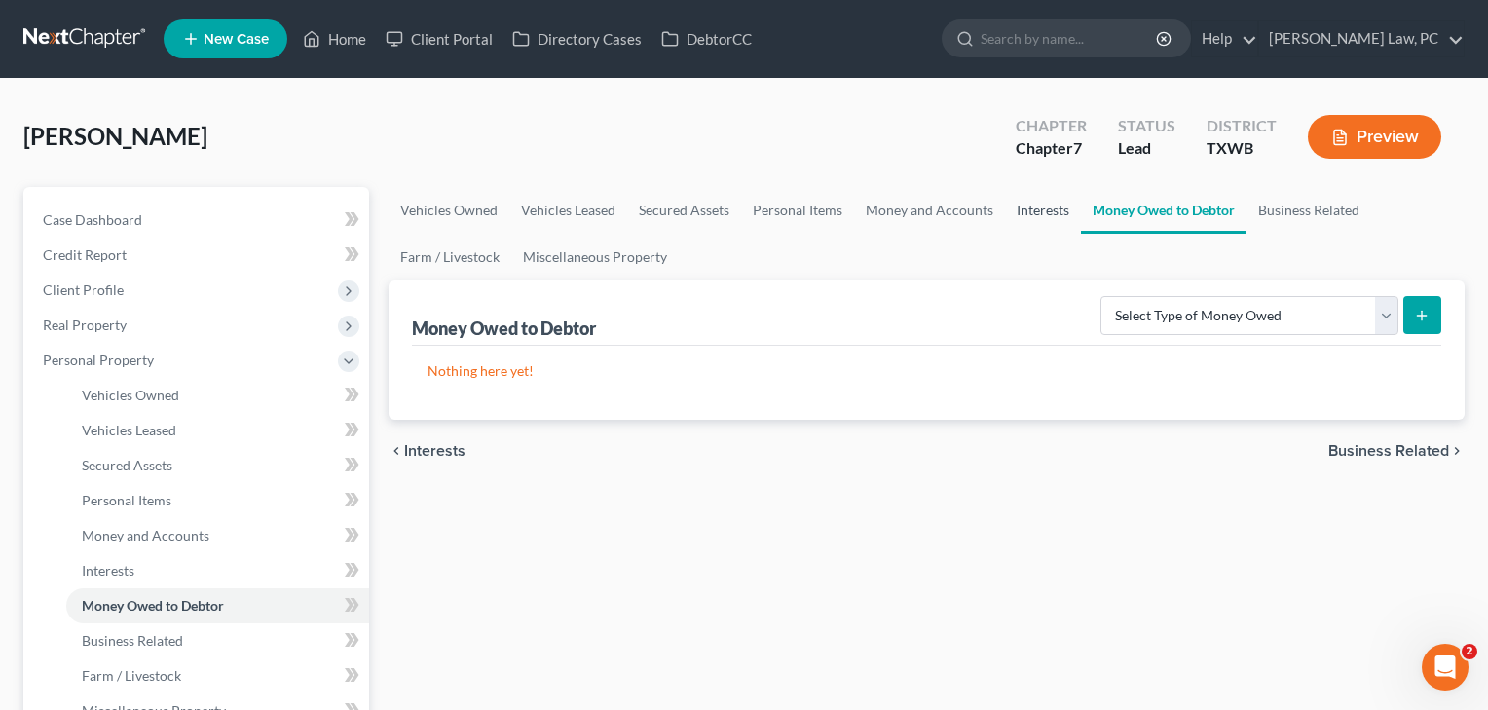
click at [1034, 215] on link "Interests" at bounding box center [1043, 210] width 76 height 47
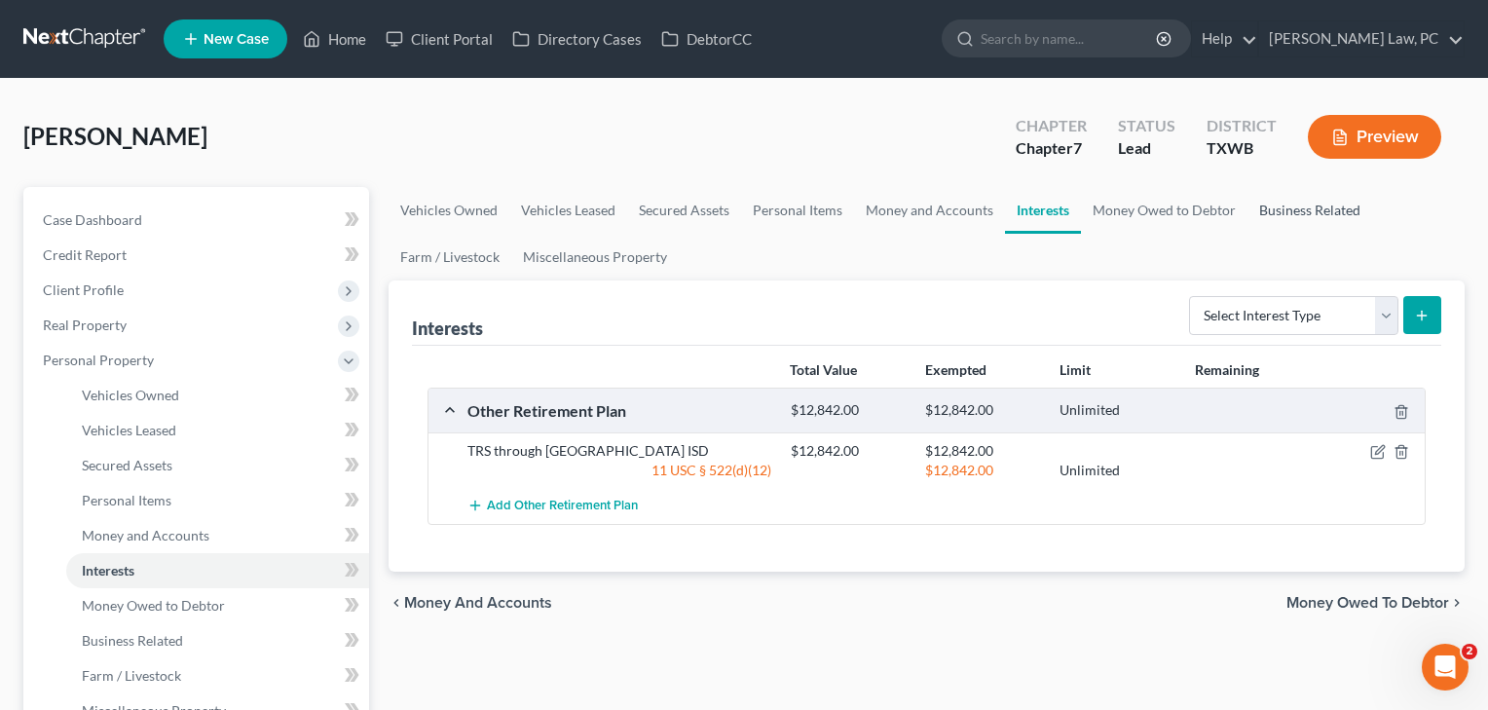
click at [1300, 213] on link "Business Related" at bounding box center [1309, 210] width 125 height 47
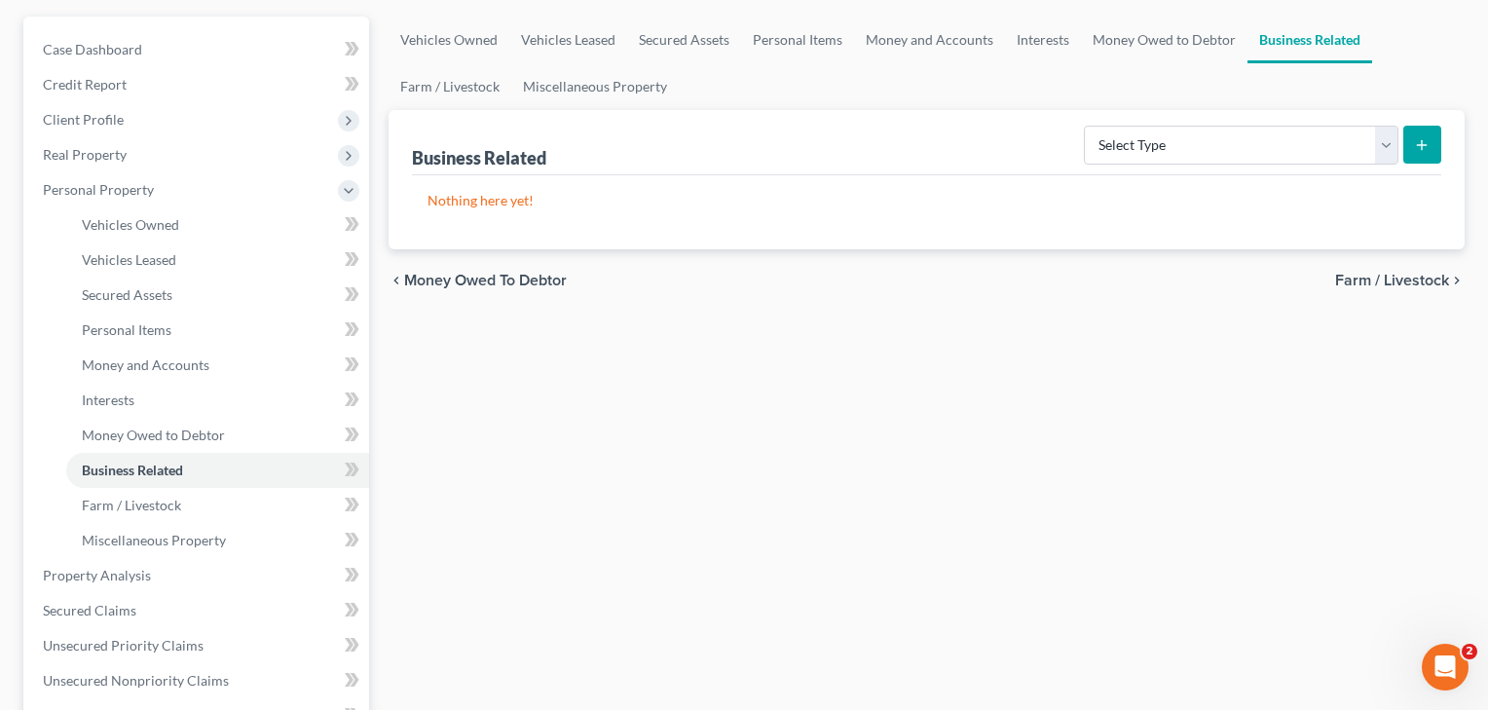
scroll to position [278, 0]
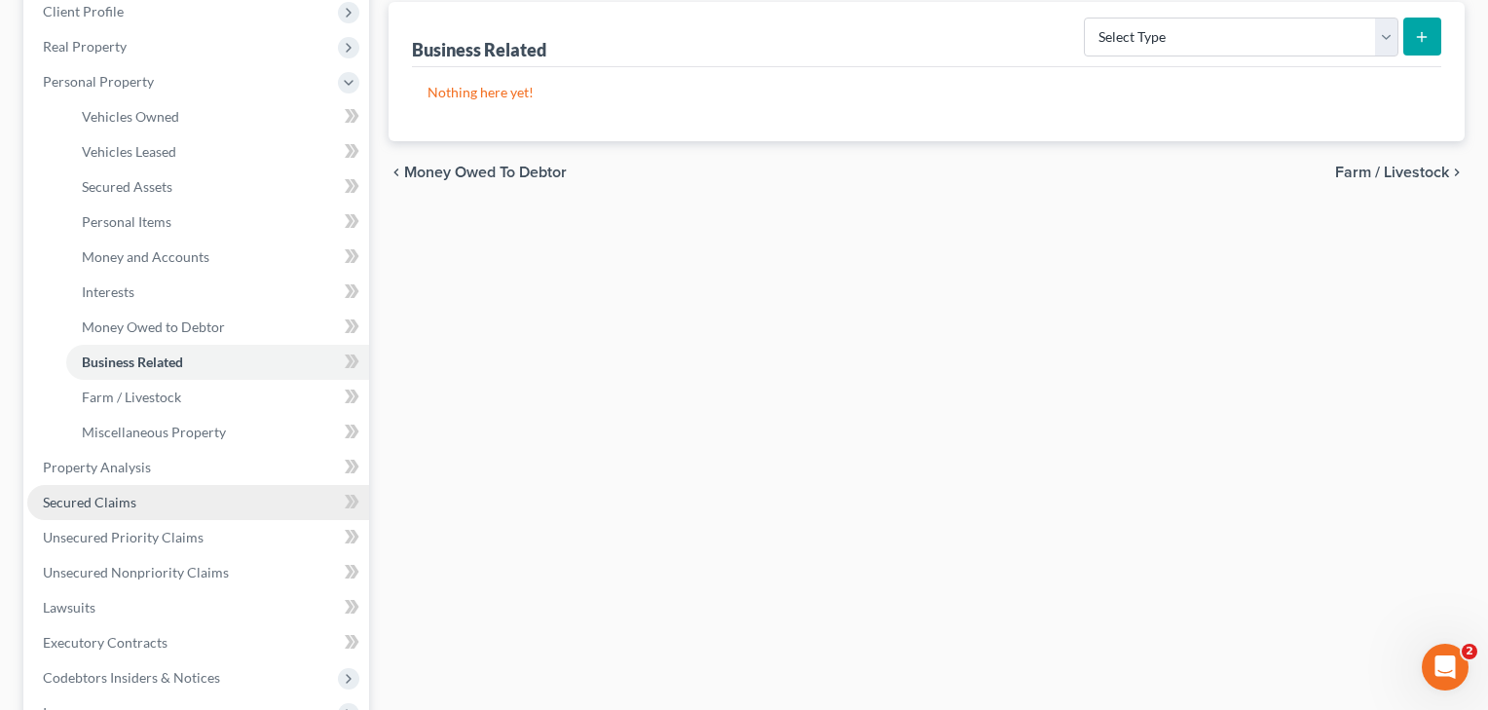
click at [88, 499] on span "Secured Claims" at bounding box center [89, 502] width 93 height 17
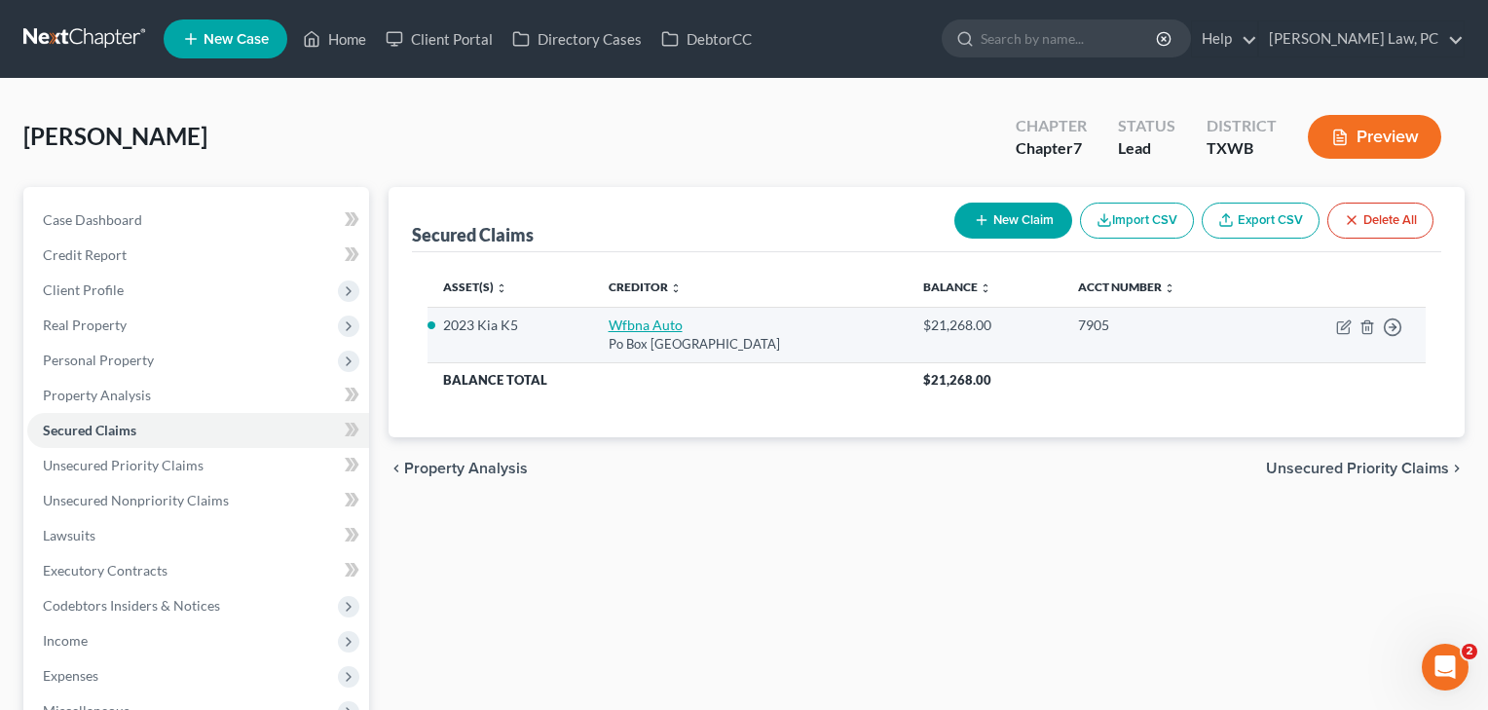
click at [627, 324] on link "Wfbna Auto" at bounding box center [645, 324] width 74 height 17
select select "28"
select select "0"
select select "2"
select select "0"
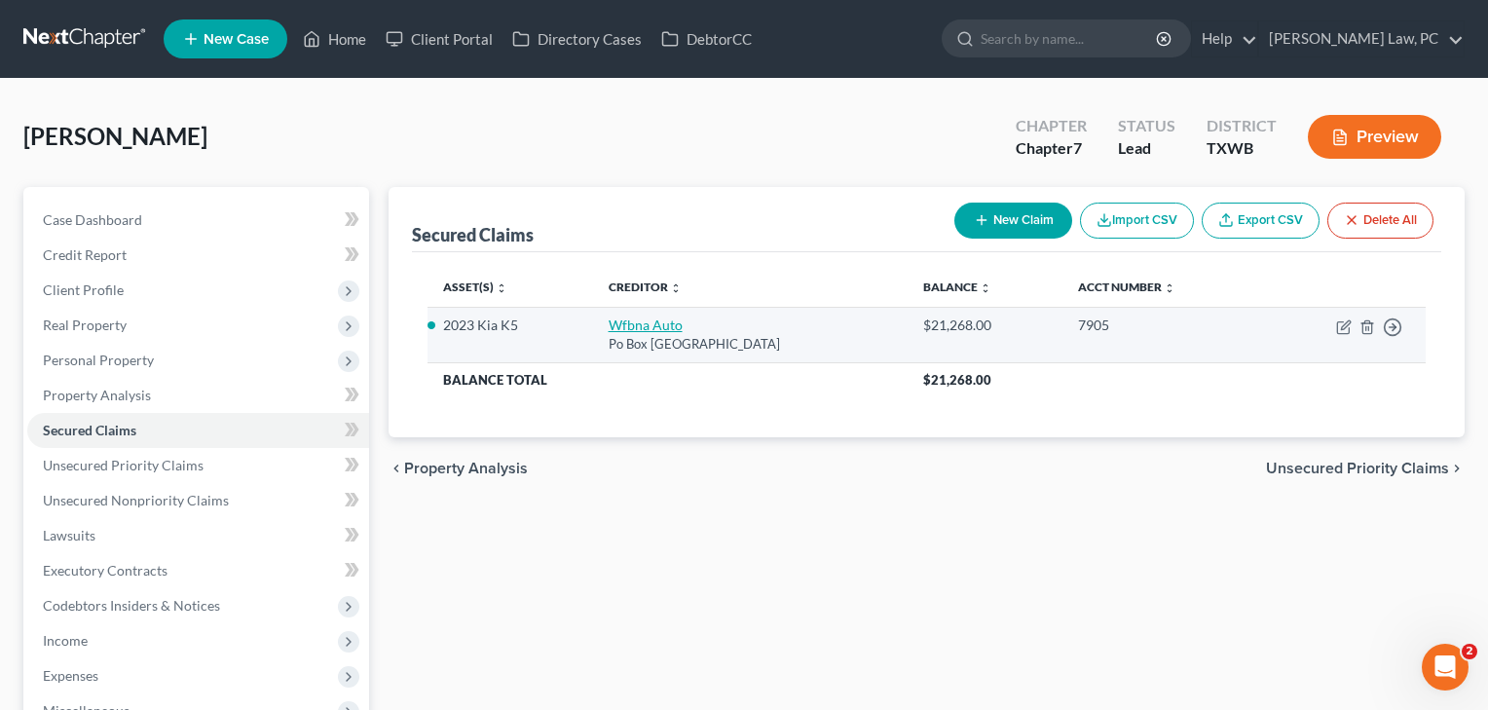
select select "0"
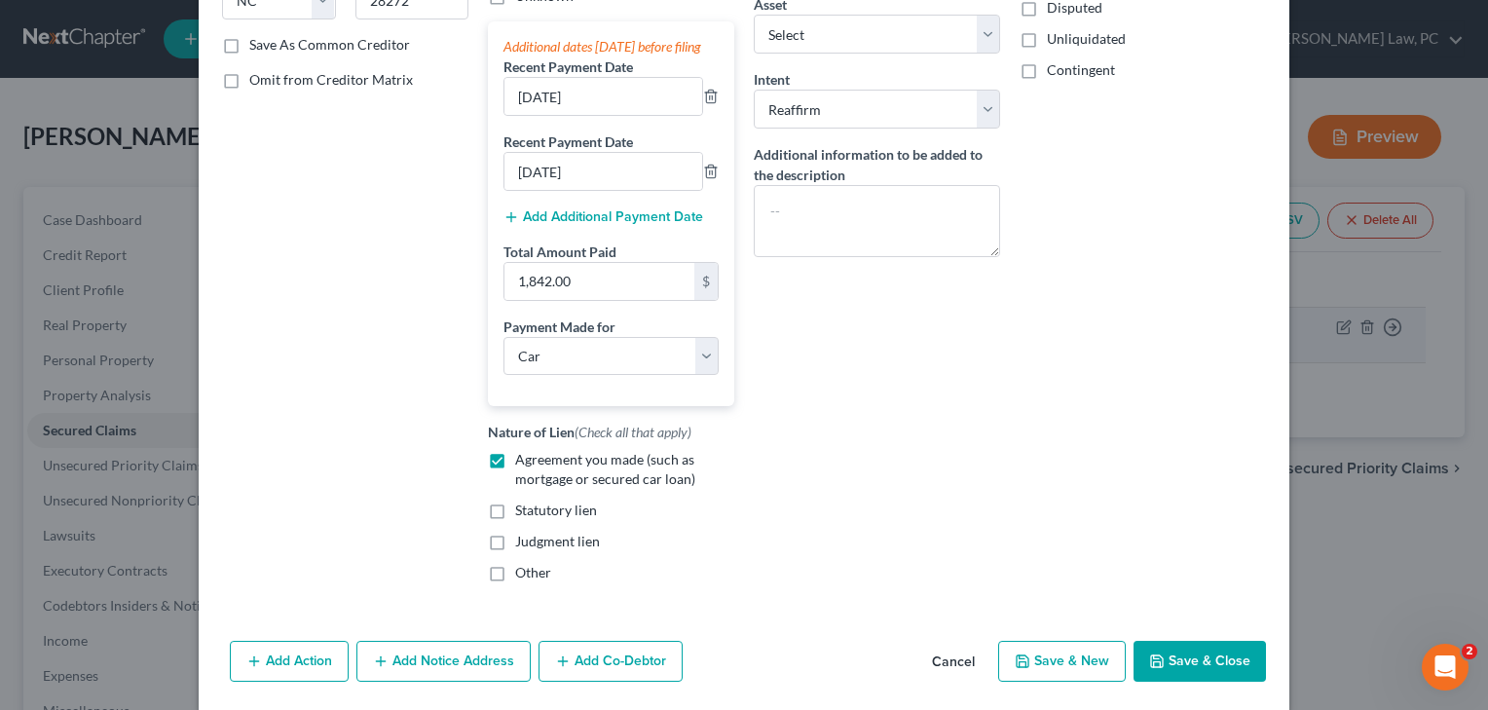
scroll to position [365, 0]
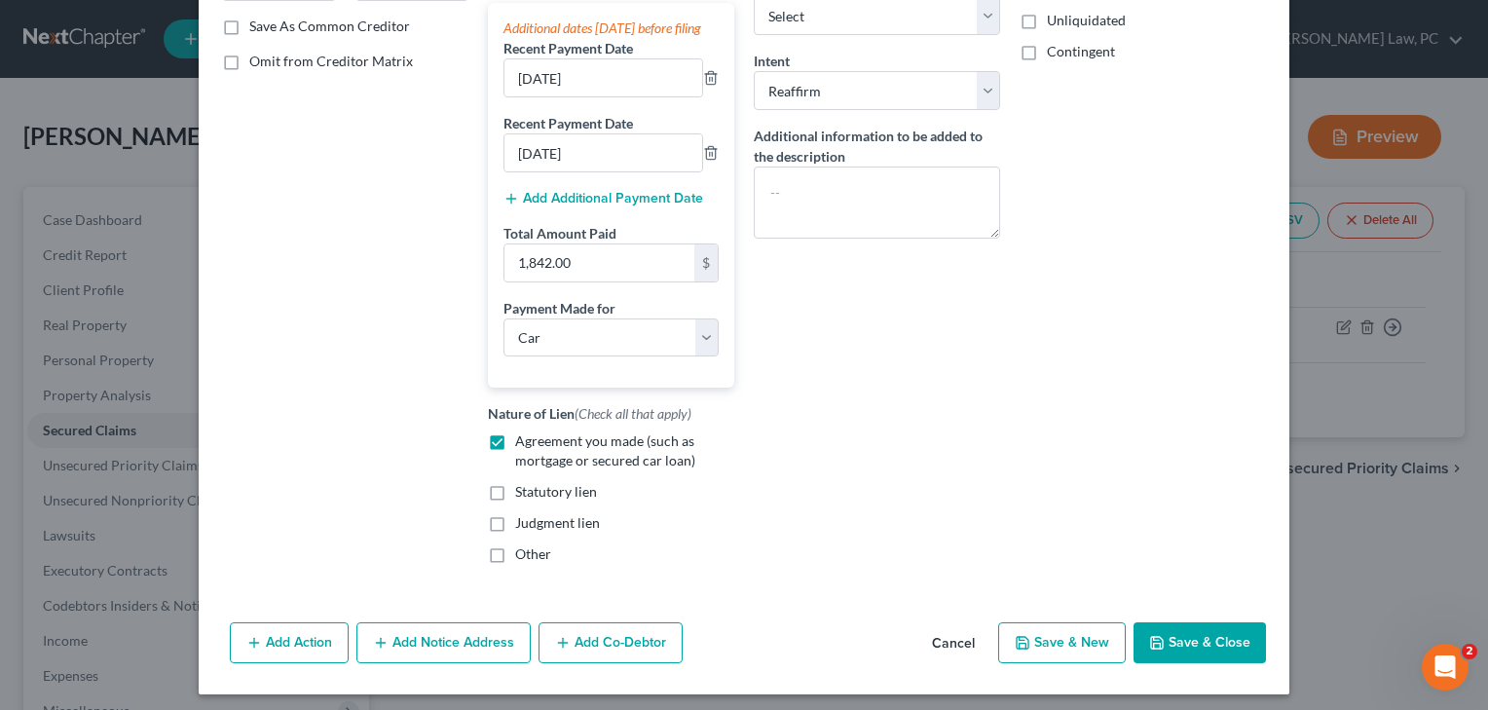
click at [1204, 660] on button "Save & Close" at bounding box center [1199, 642] width 132 height 41
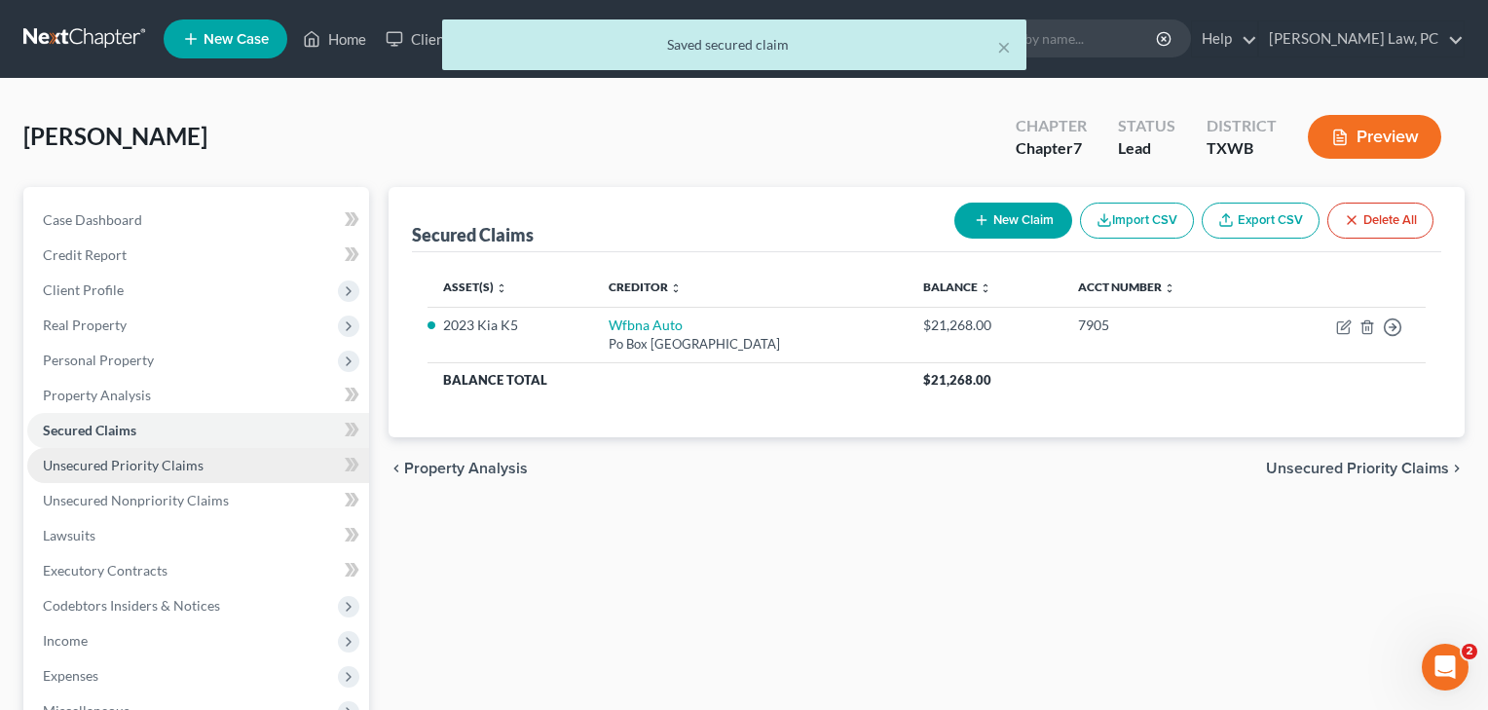
click at [116, 467] on span "Unsecured Priority Claims" at bounding box center [123, 465] width 161 height 17
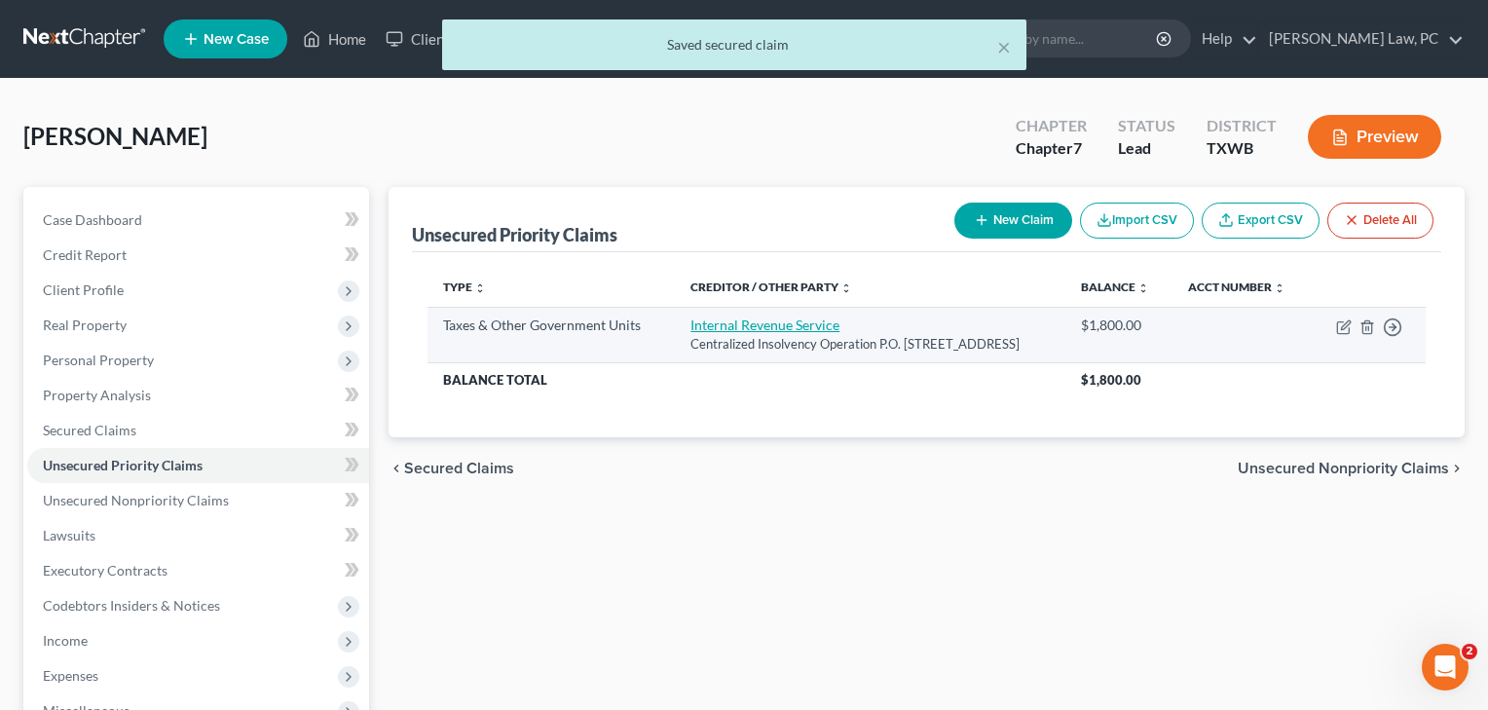
click at [709, 322] on link "Internal Revenue Service" at bounding box center [764, 324] width 149 height 17
select select "0"
select select "39"
select select "0"
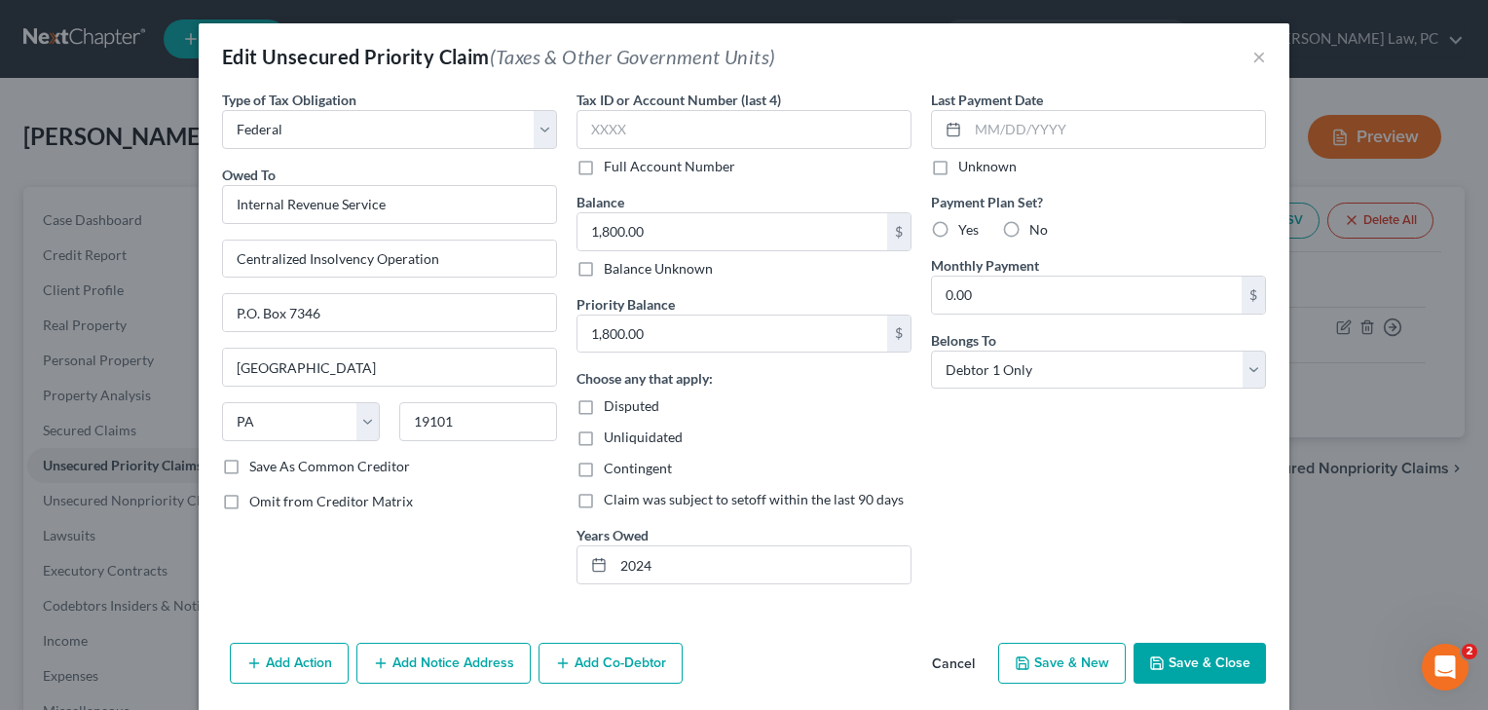
click at [1187, 664] on button "Save & Close" at bounding box center [1199, 663] width 132 height 41
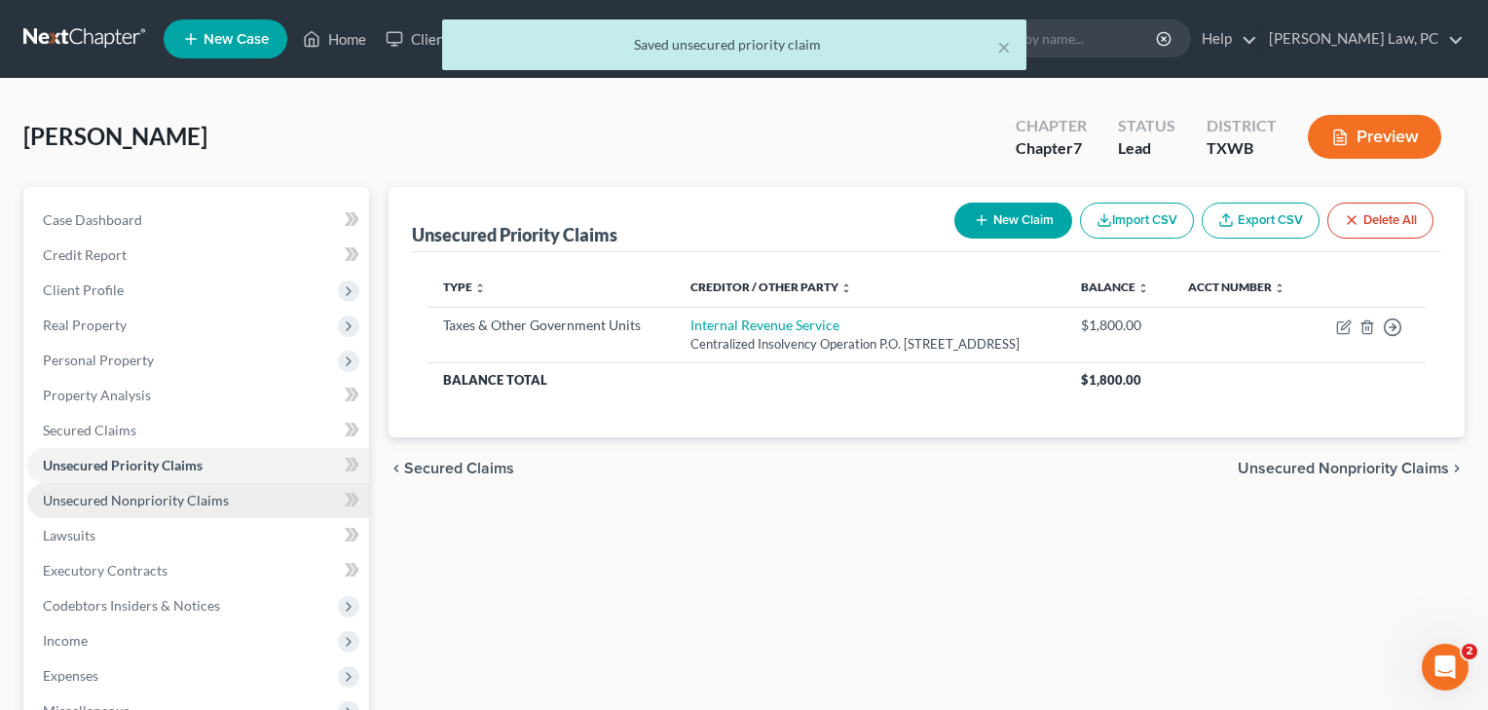
click at [194, 501] on span "Unsecured Nonpriority Claims" at bounding box center [136, 500] width 186 height 17
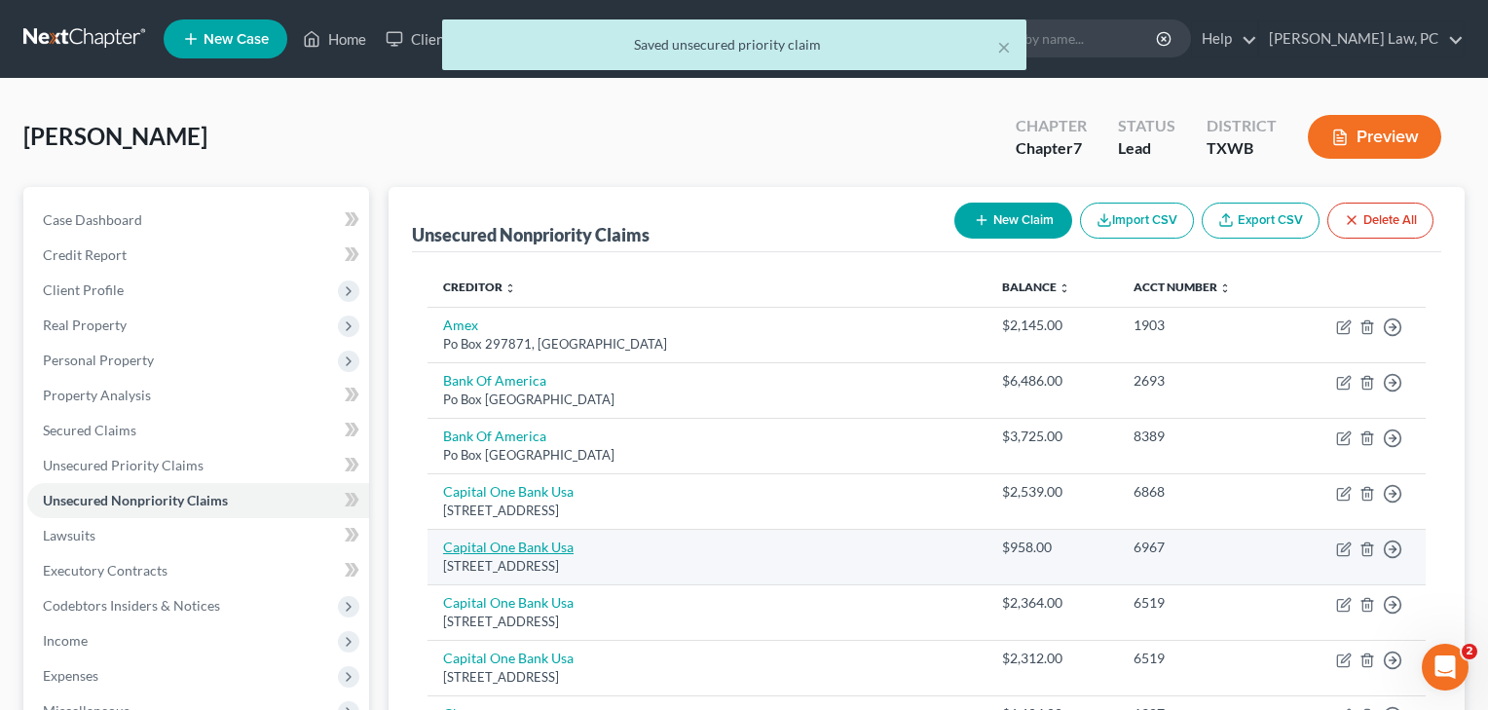
click at [469, 542] on link "Capital One Bank Usa" at bounding box center [508, 546] width 130 height 17
select select "46"
select select "1"
select select "0"
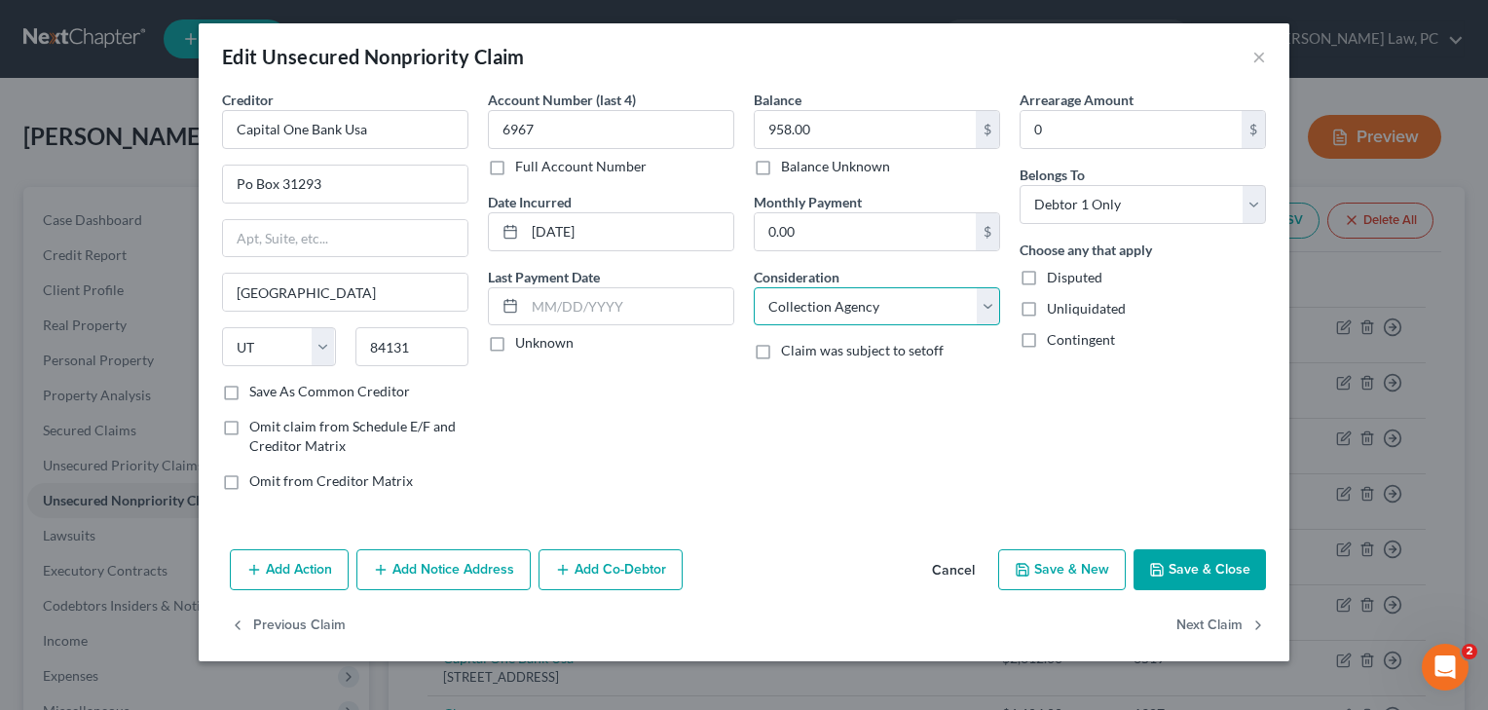
select select "2"
click at [1224, 567] on button "Save & Close" at bounding box center [1199, 569] width 132 height 41
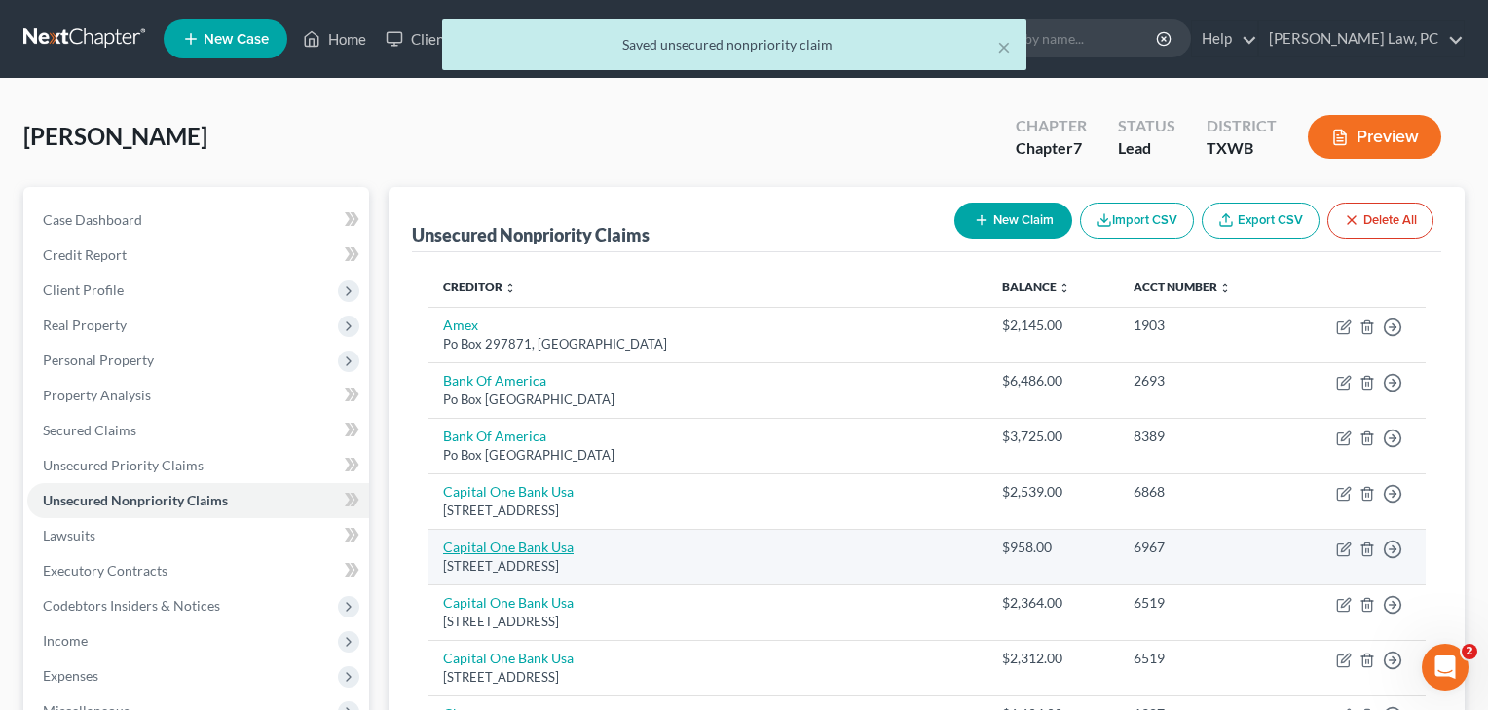
click at [522, 541] on link "Capital One Bank Usa" at bounding box center [508, 546] width 130 height 17
select select "46"
select select "2"
select select "0"
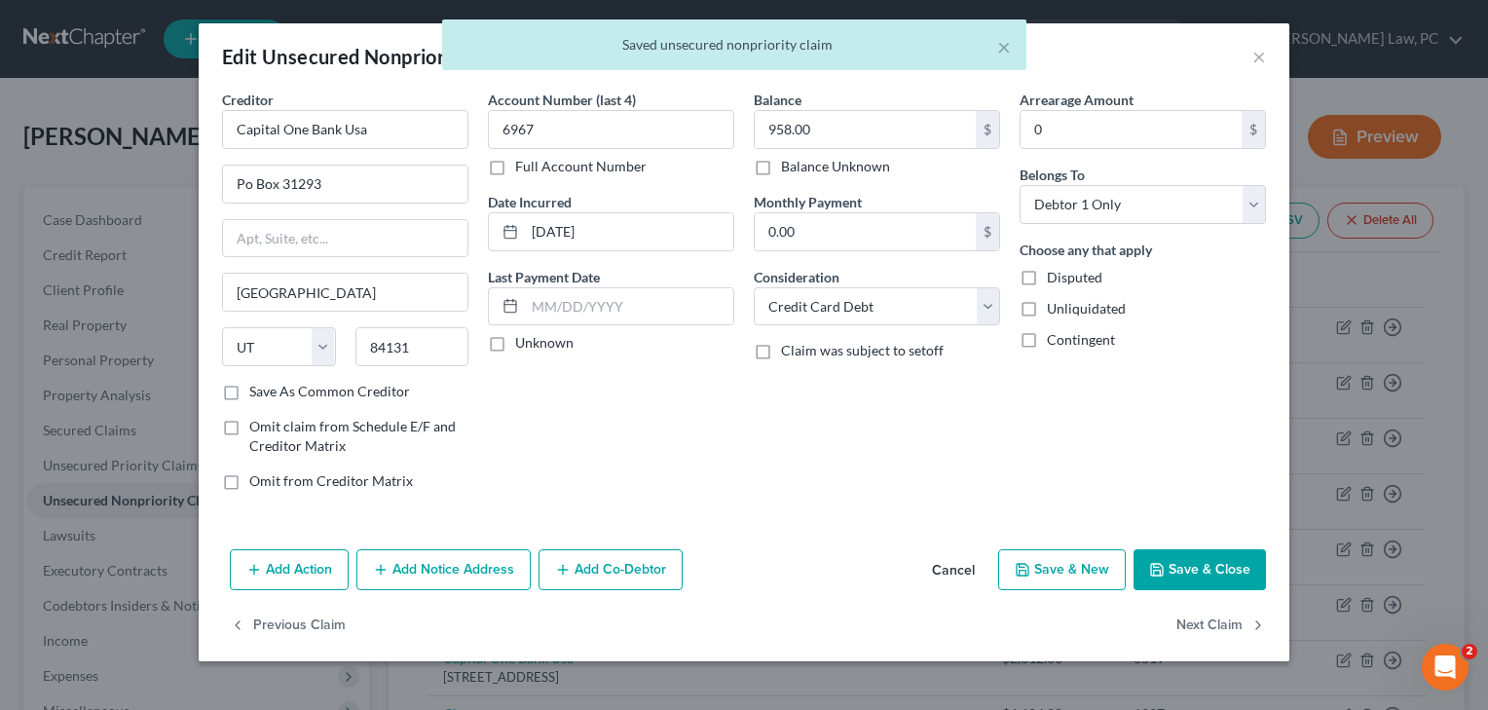
click at [1193, 566] on button "Save & Close" at bounding box center [1199, 569] width 132 height 41
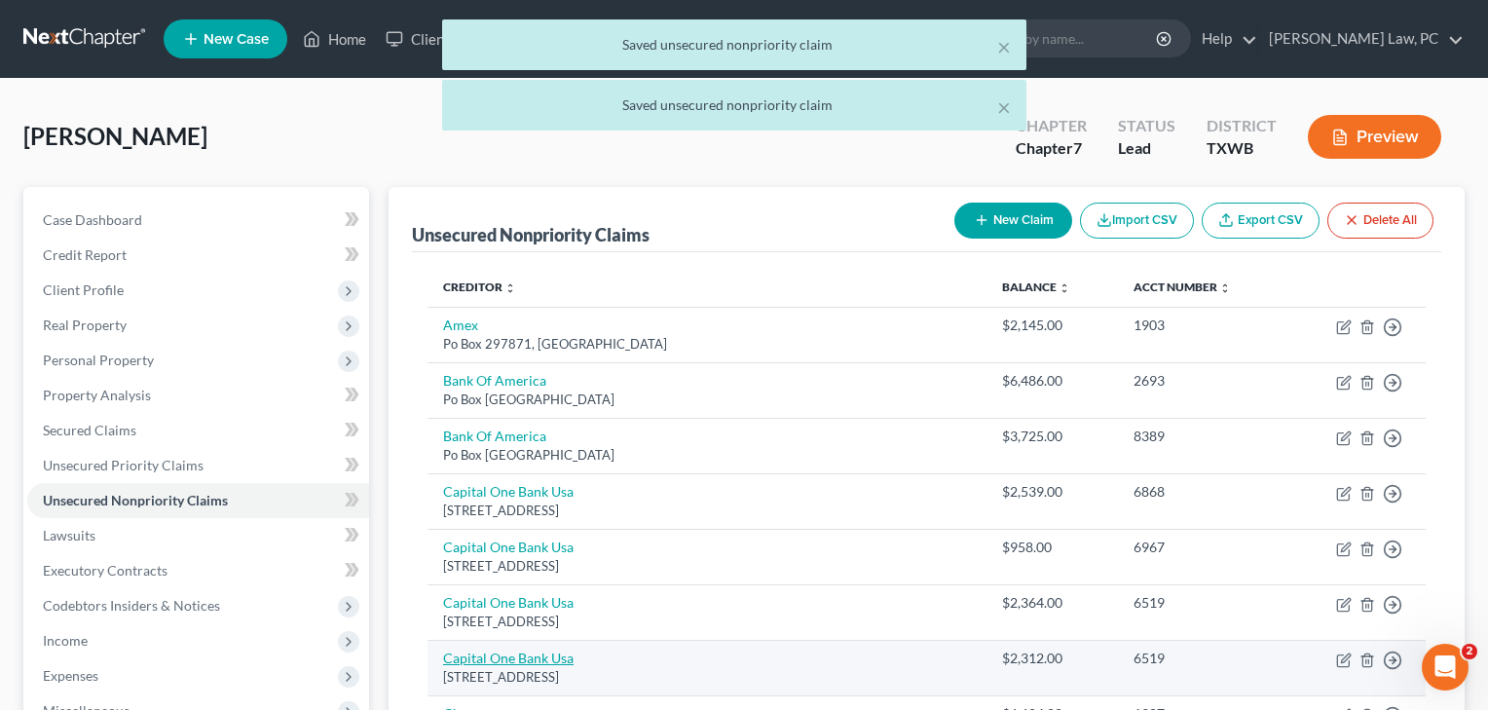
click at [508, 654] on link "Capital One Bank Usa" at bounding box center [508, 657] width 130 height 17
select select "46"
select select "2"
select select "0"
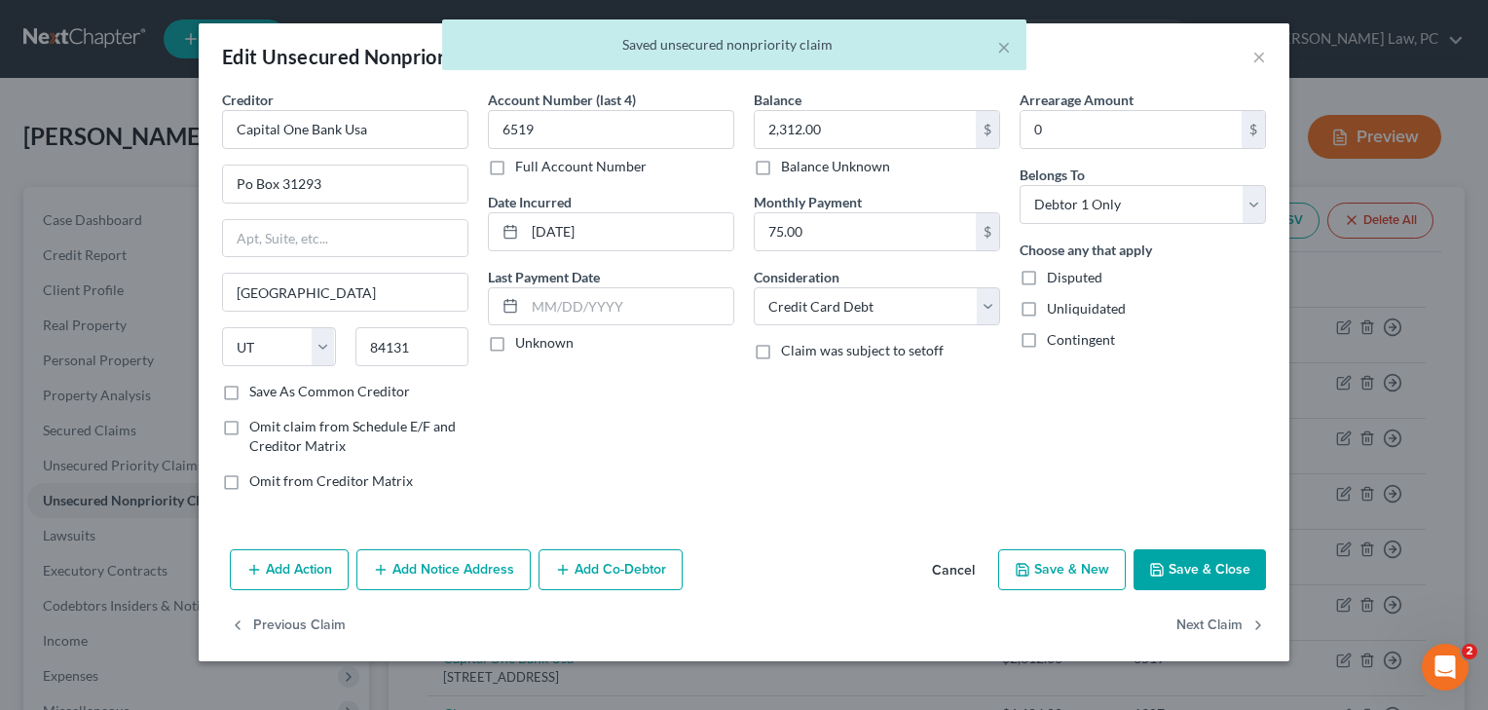
click at [1207, 567] on button "Save & Close" at bounding box center [1199, 569] width 132 height 41
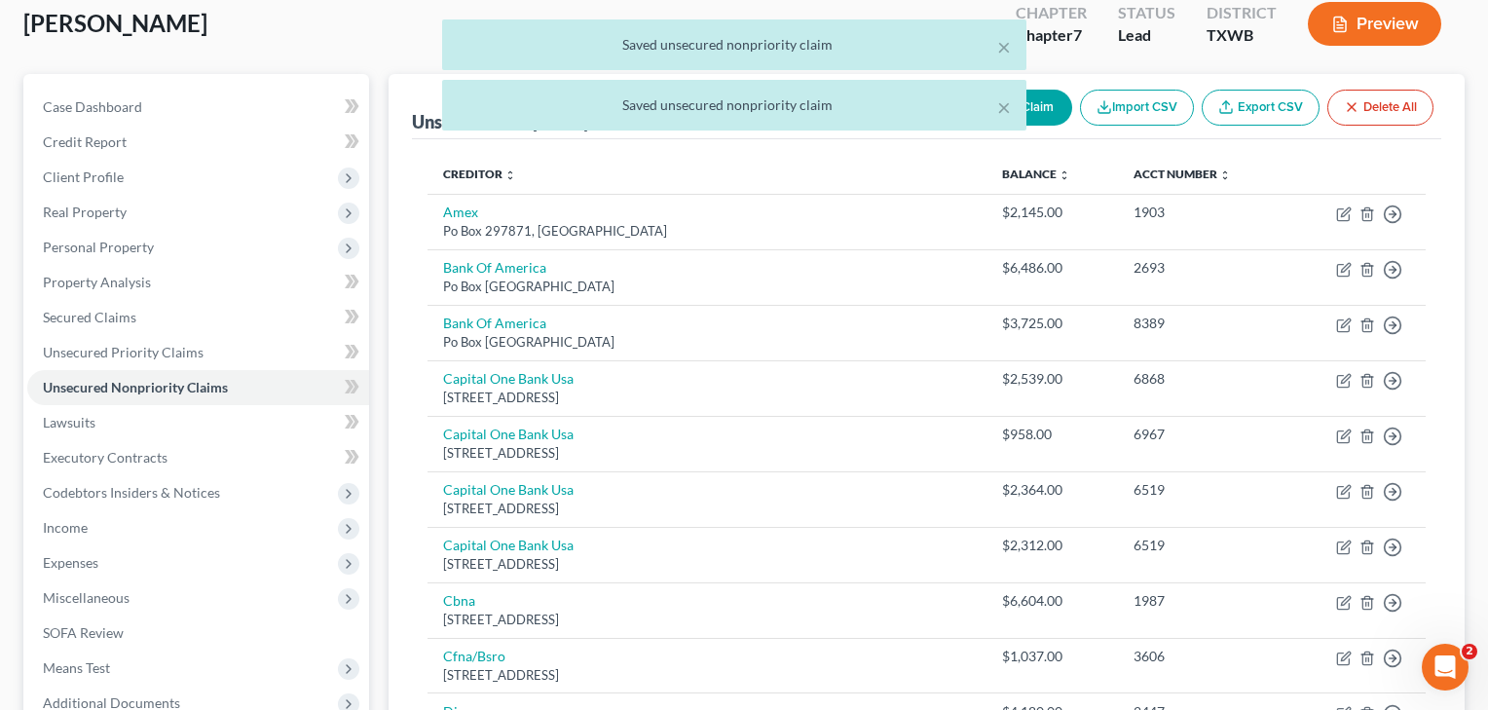
scroll to position [166, 0]
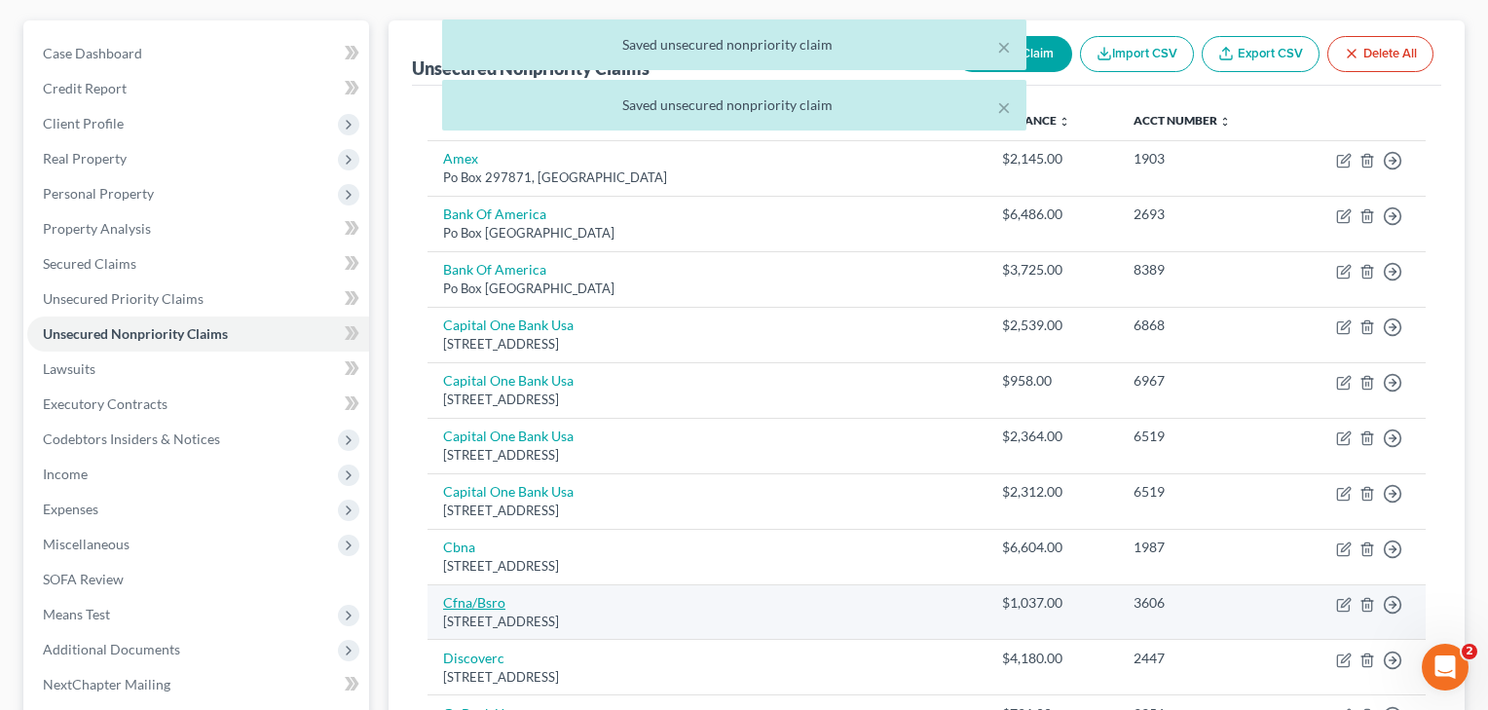
click at [479, 594] on link "Cfna/Bsro" at bounding box center [474, 602] width 62 height 17
select select "36"
select select "2"
select select "0"
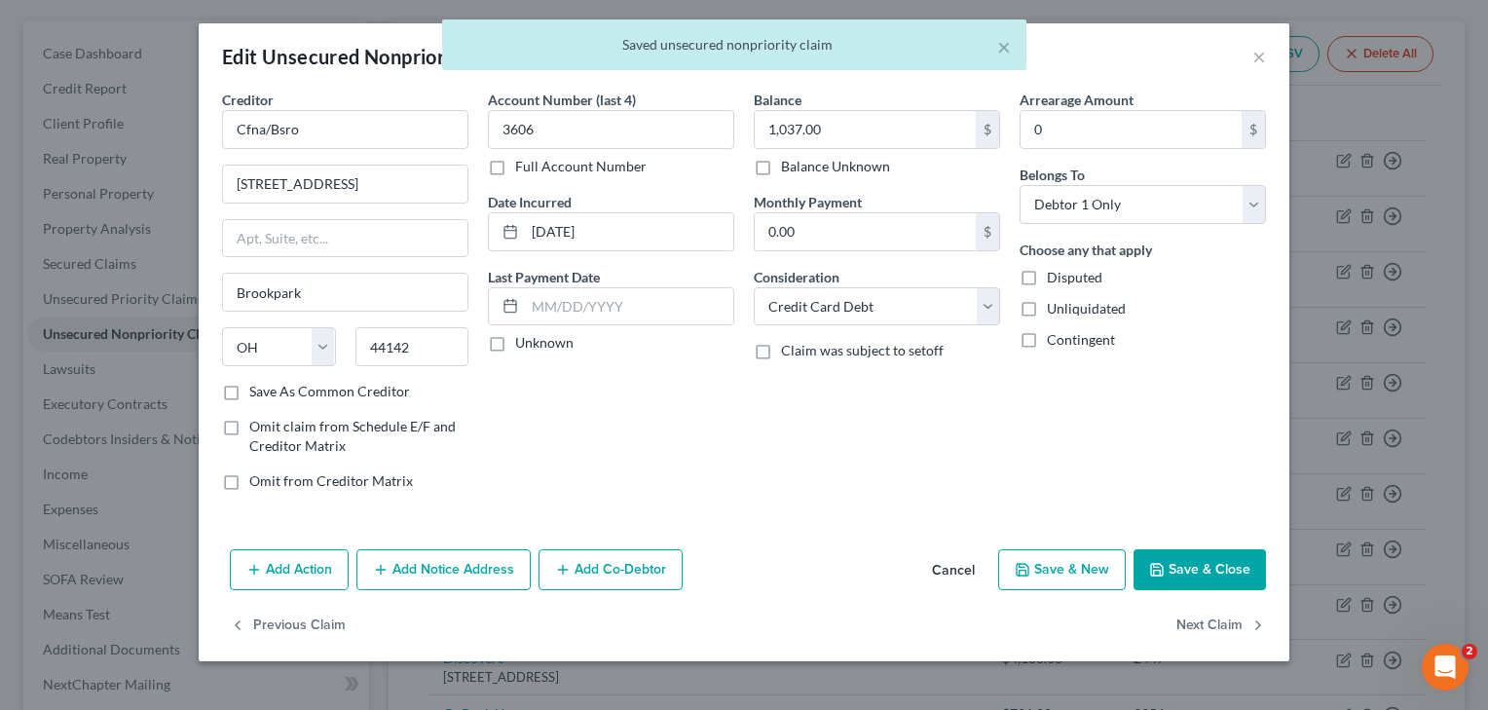
click at [1199, 569] on button "Save & Close" at bounding box center [1199, 569] width 132 height 41
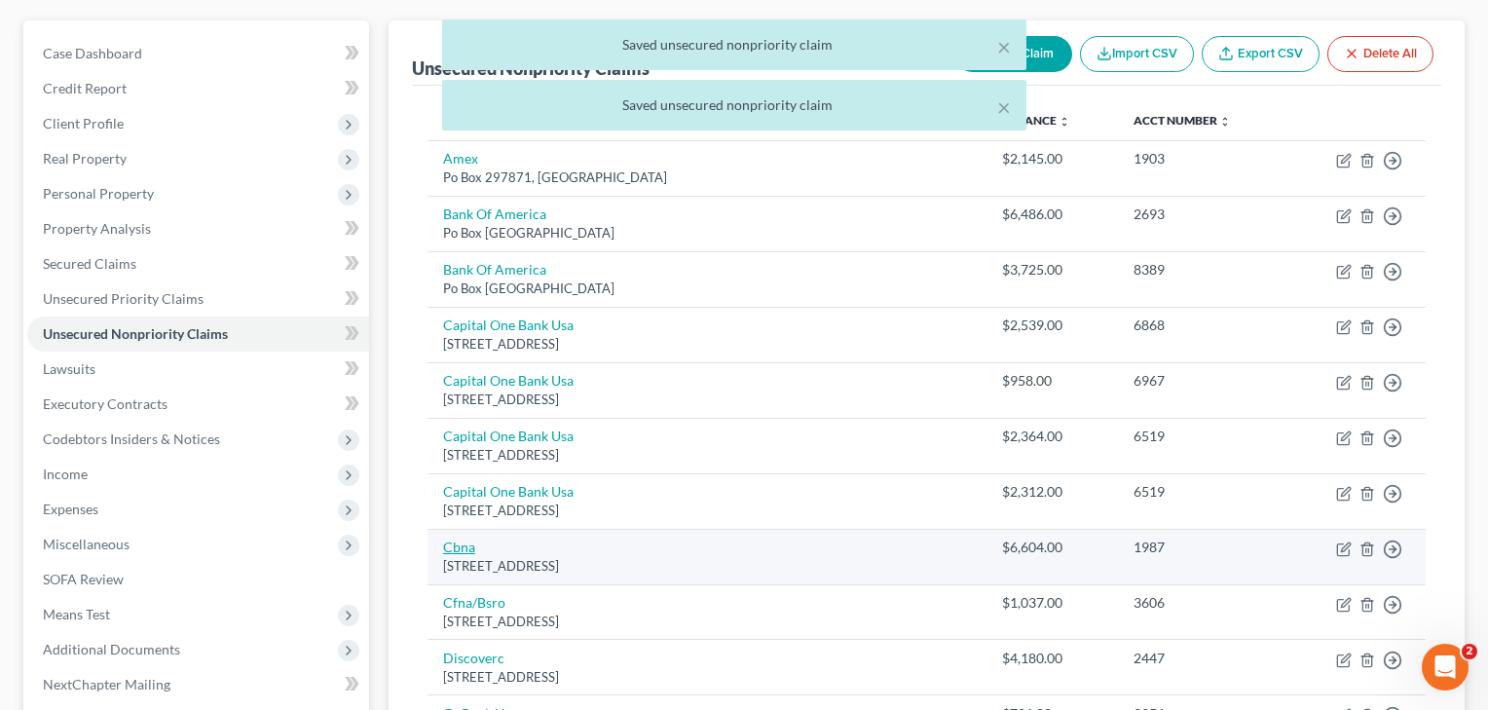
click at [459, 548] on link "Cbna" at bounding box center [459, 546] width 32 height 17
select select "14"
select select "2"
select select "0"
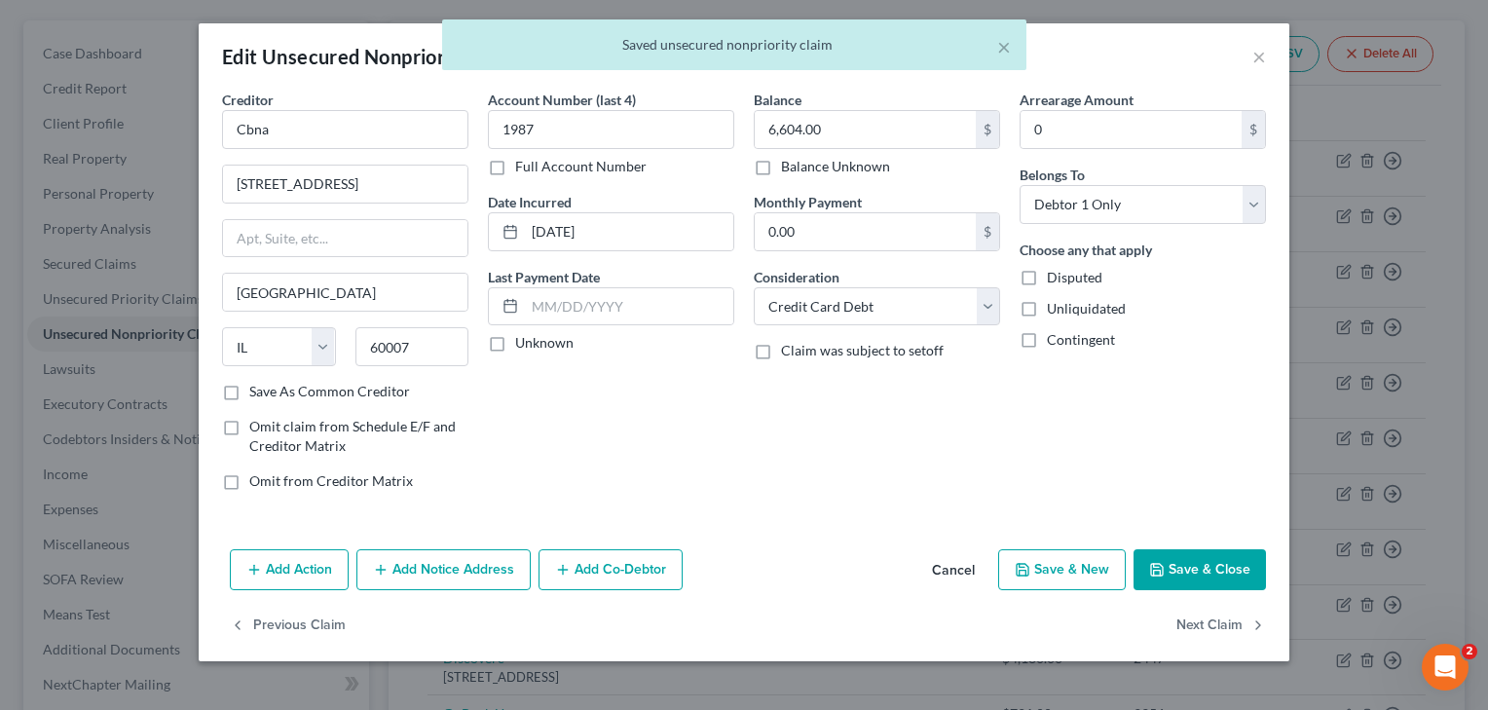
click at [1194, 558] on button "Save & Close" at bounding box center [1199, 569] width 132 height 41
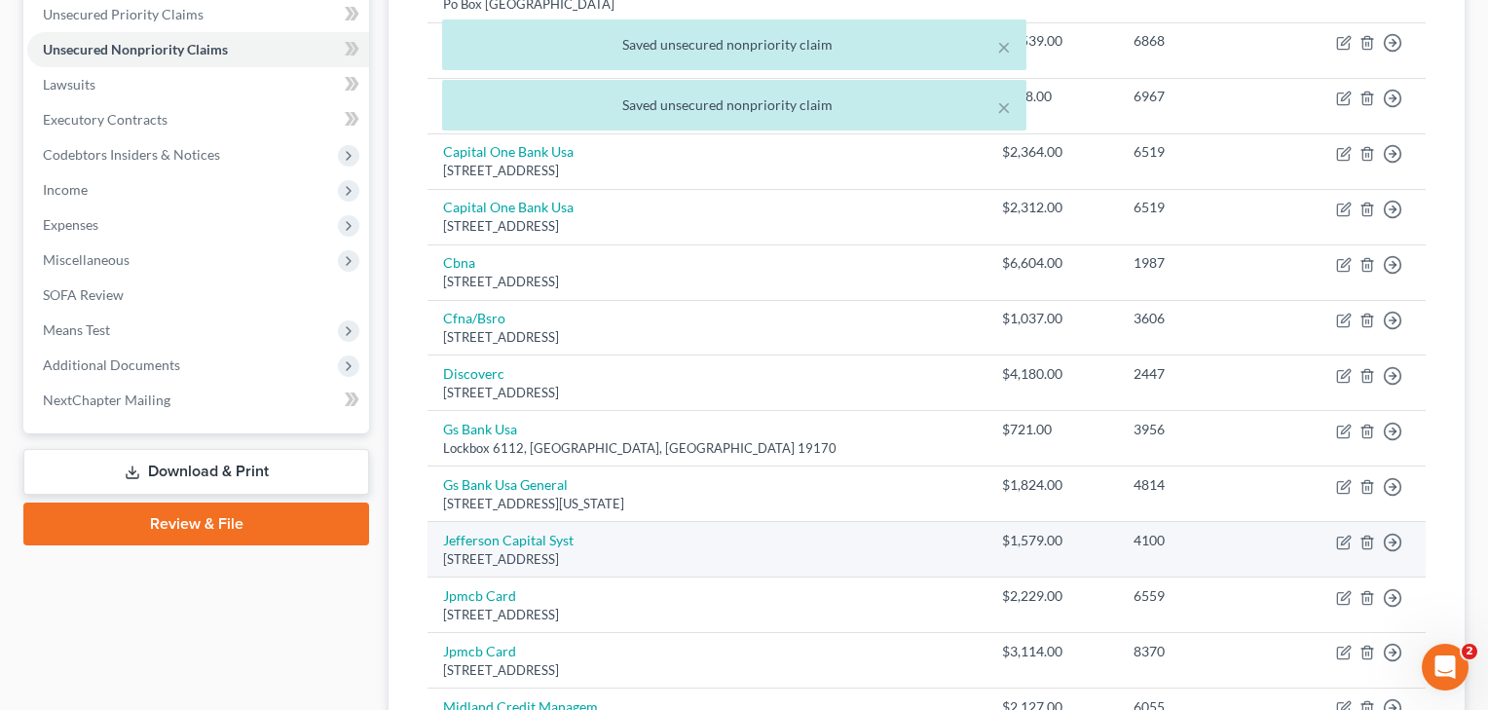
scroll to position [453, 0]
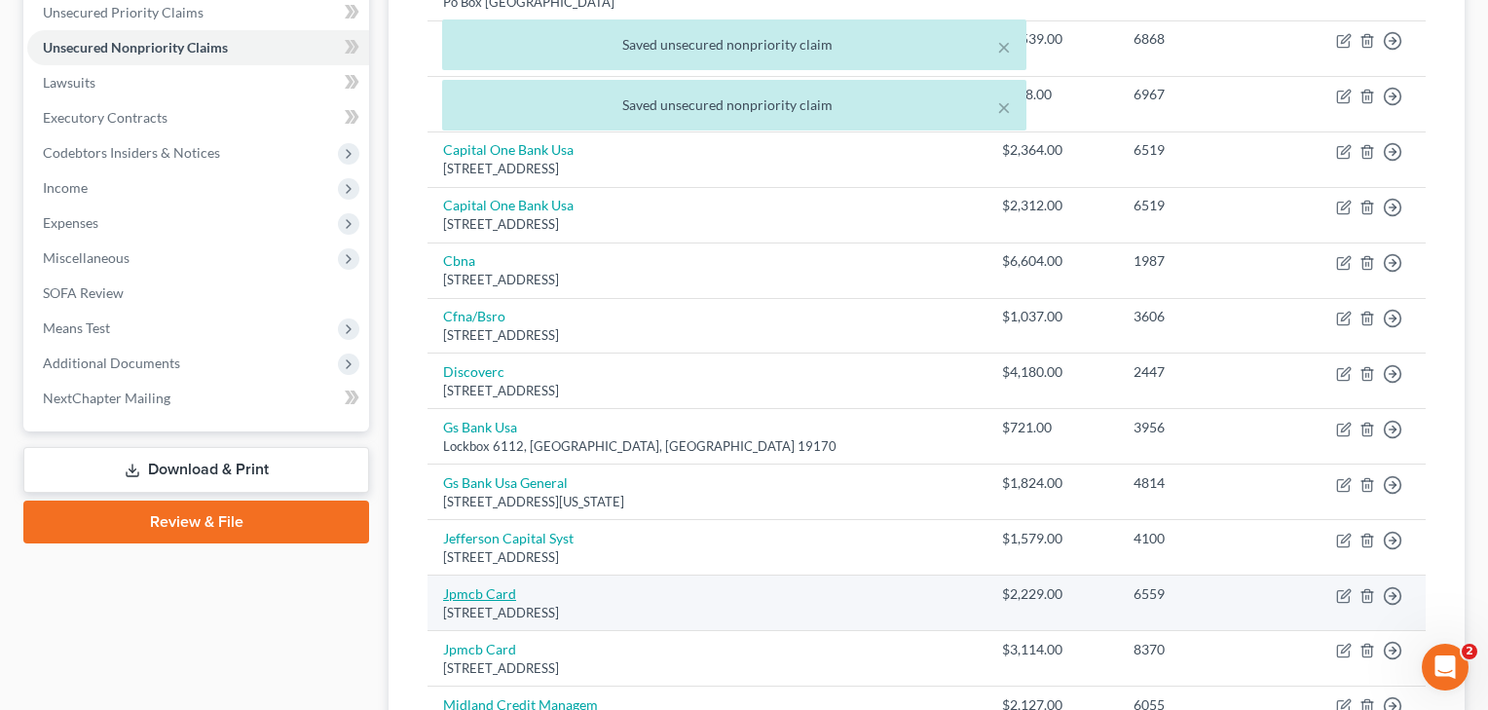
click at [490, 586] on link "Jpmcb Card" at bounding box center [479, 593] width 73 height 17
select select "7"
select select "2"
select select "0"
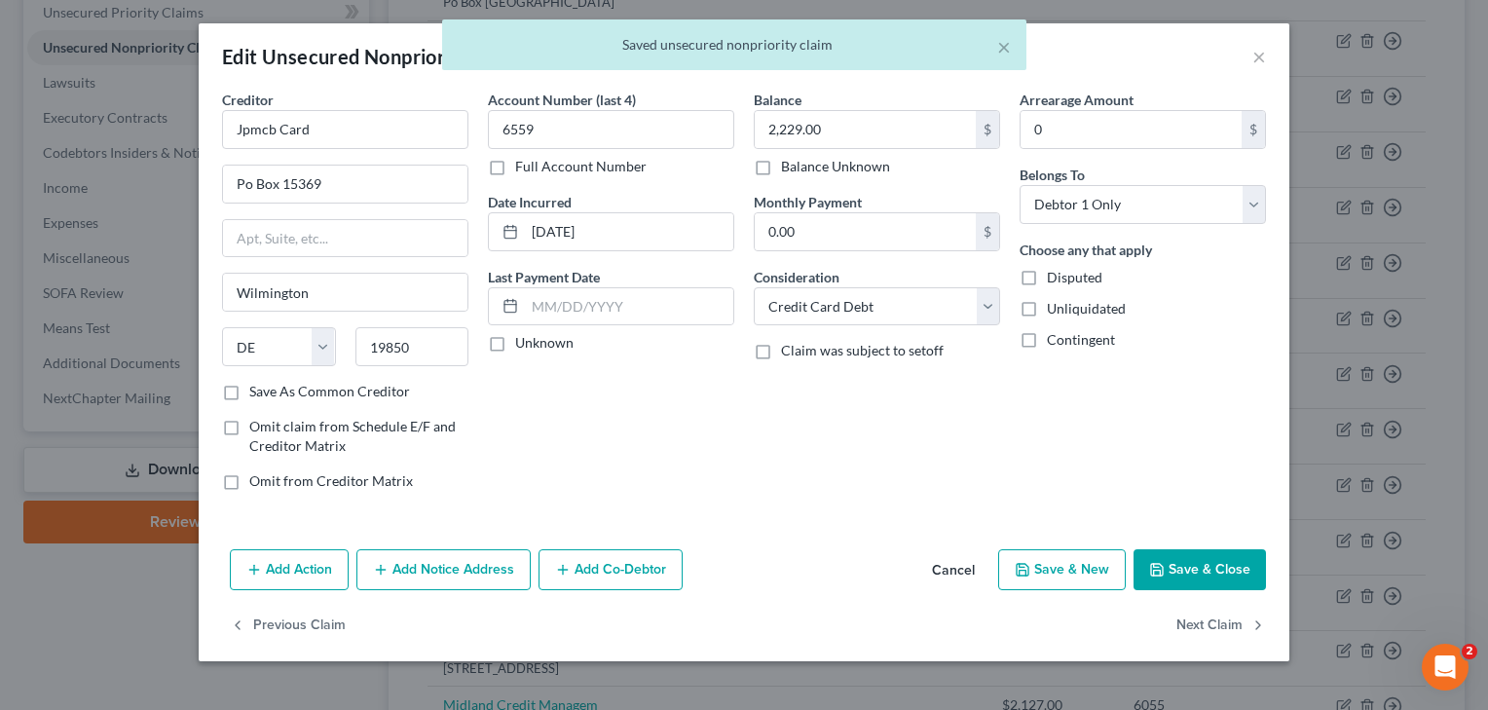
click at [1186, 568] on button "Save & Close" at bounding box center [1199, 569] width 132 height 41
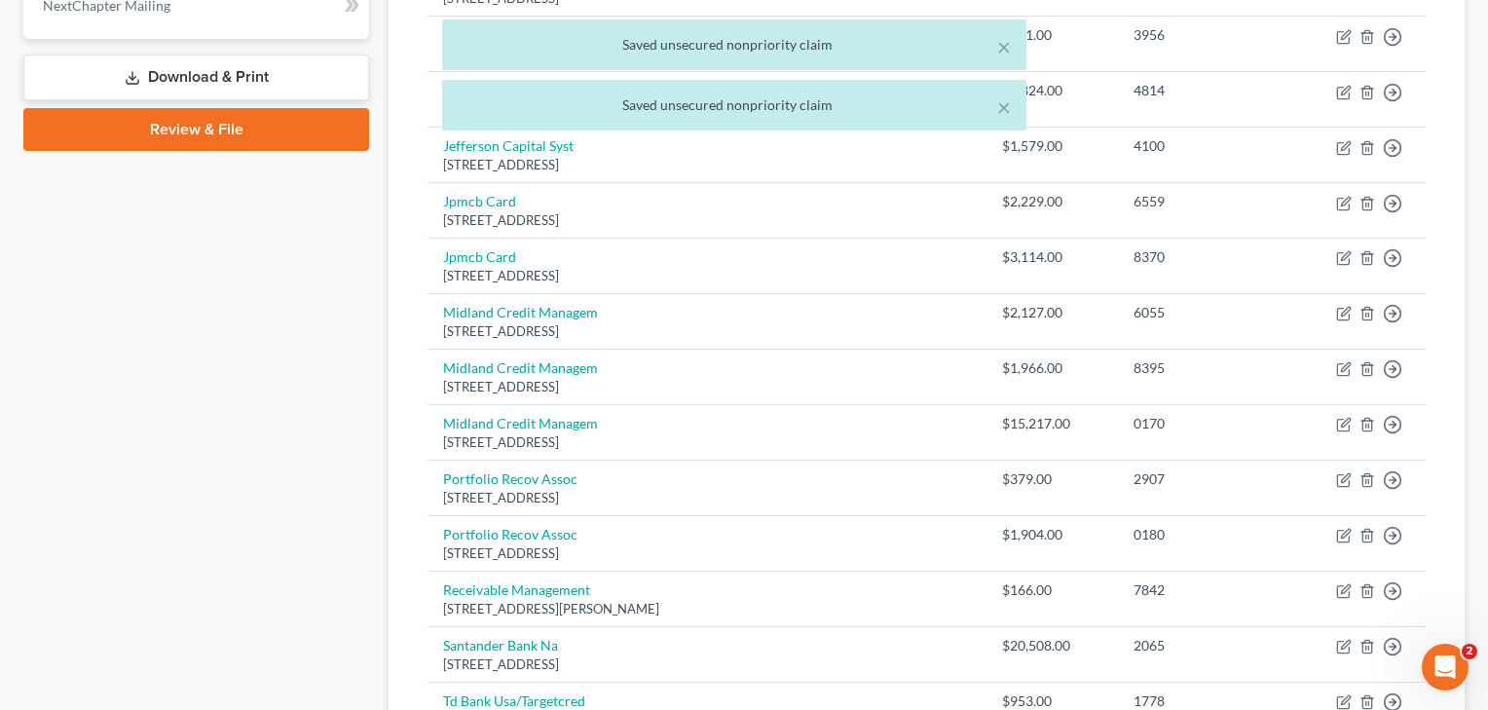
scroll to position [872, 0]
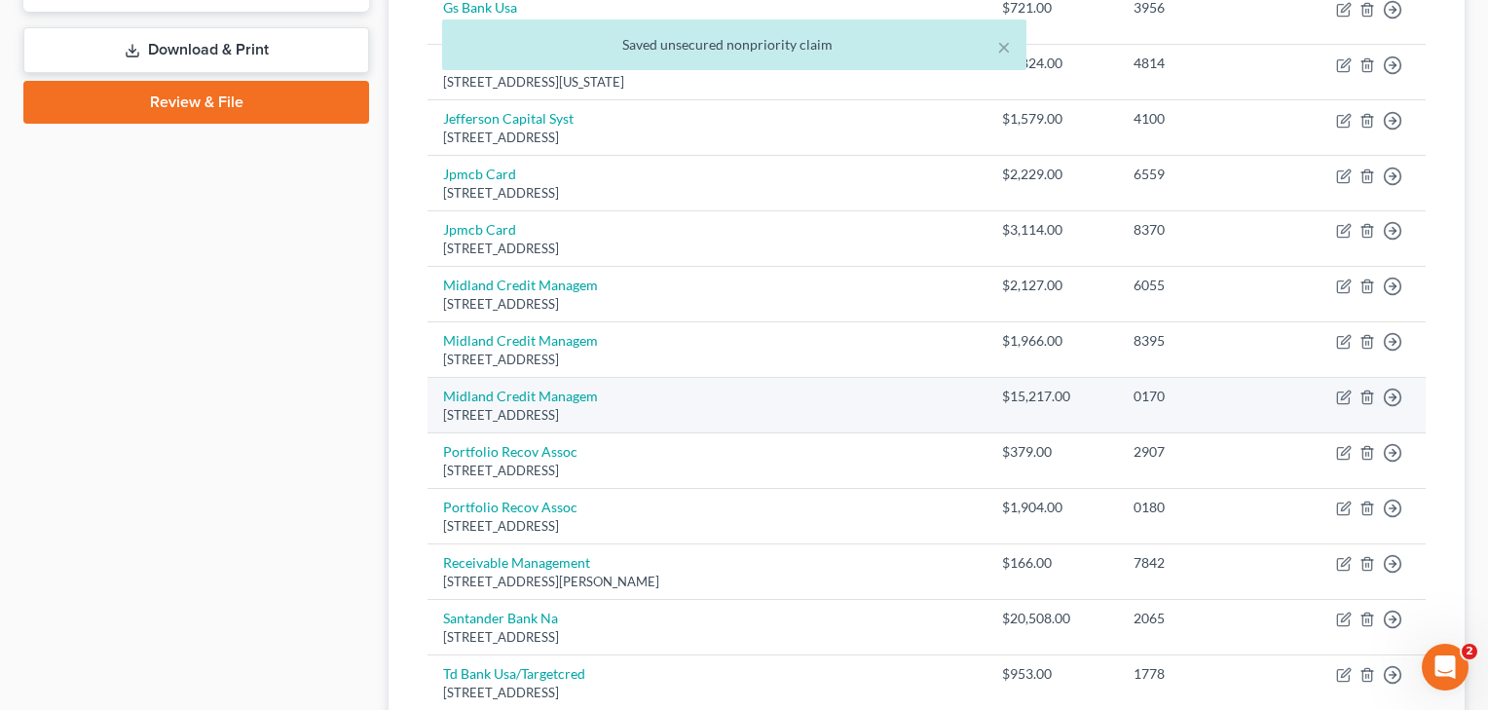
click at [496, 406] on div "320 E Big Beaver Rd Ste, Troy, MI 48083" at bounding box center [707, 415] width 528 height 18
click at [504, 387] on link "Midland Credit Managem" at bounding box center [520, 395] width 155 height 17
select select "23"
select select "1"
select select "0"
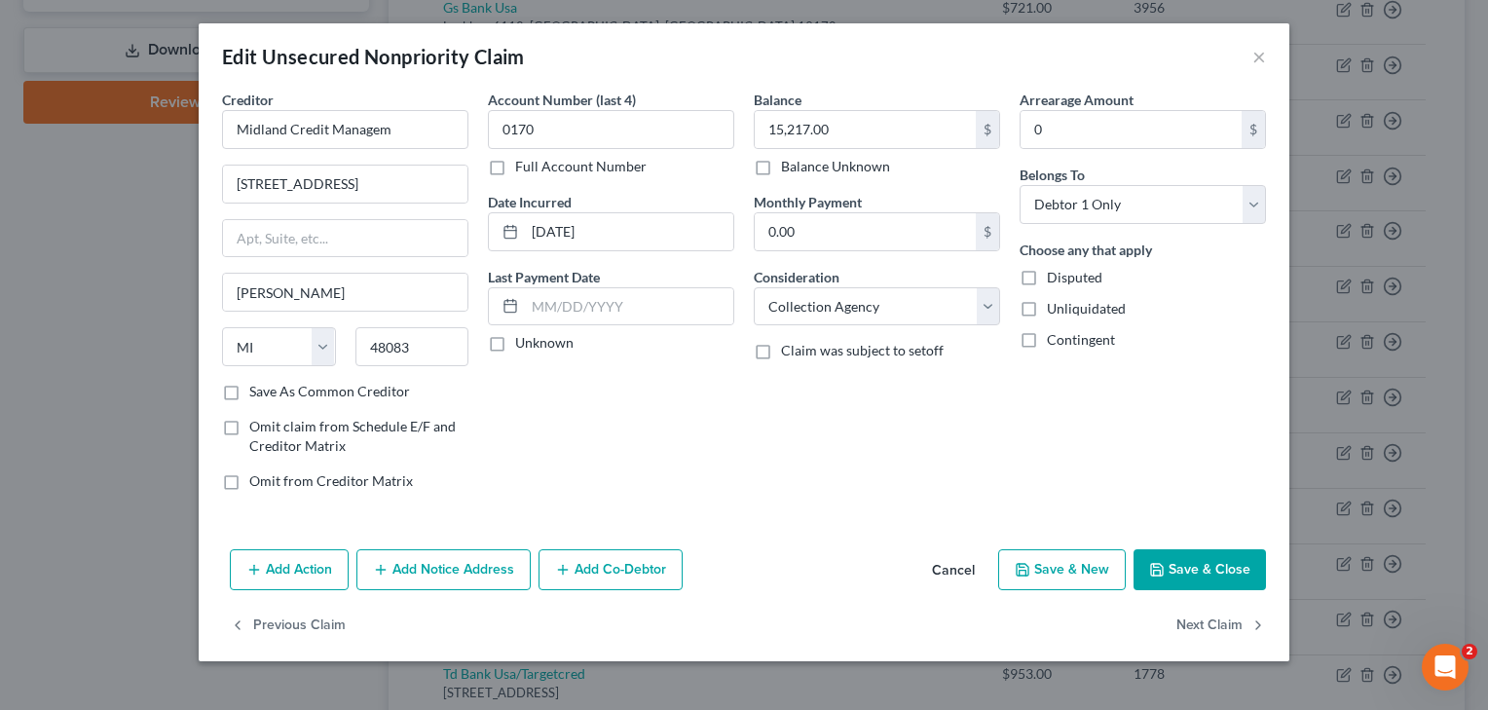
click at [1204, 549] on button "Save & Close" at bounding box center [1199, 569] width 132 height 41
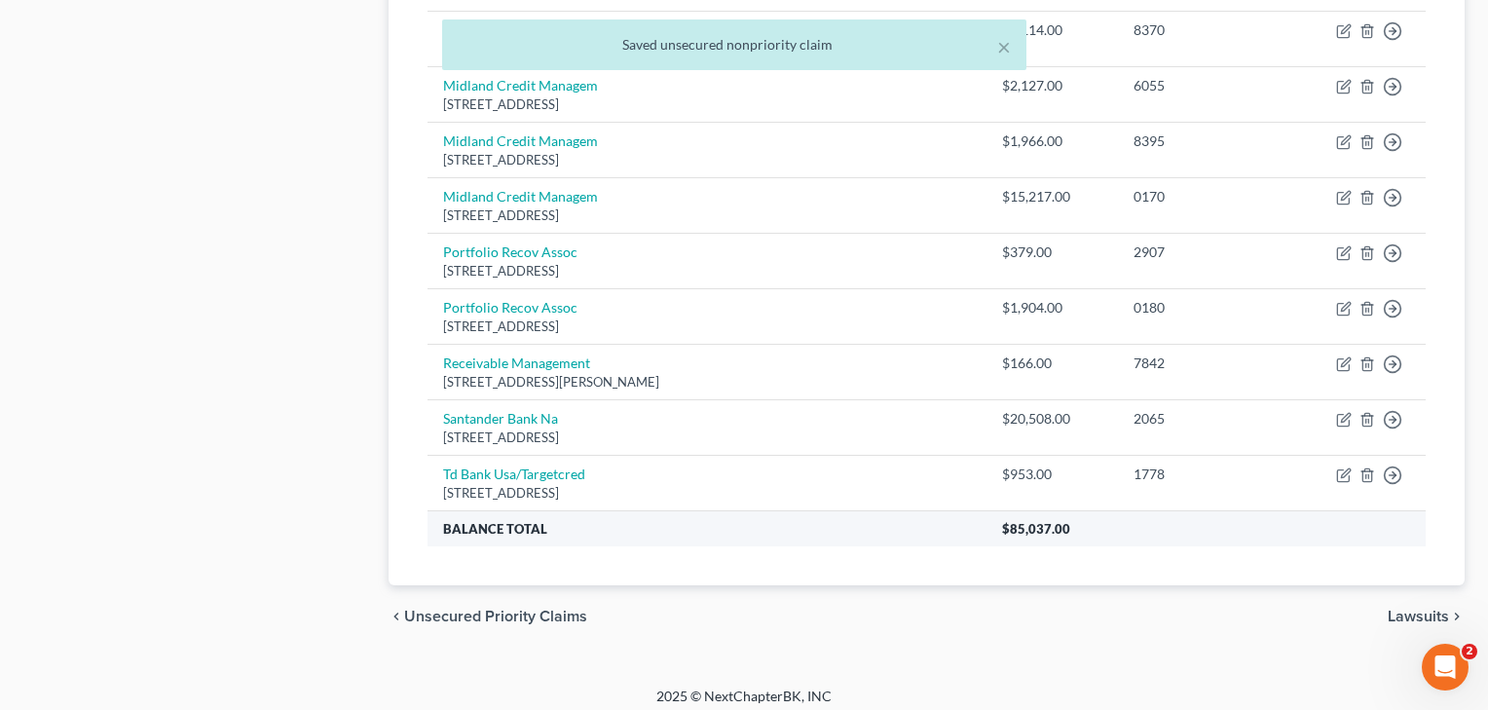
scroll to position [1071, 0]
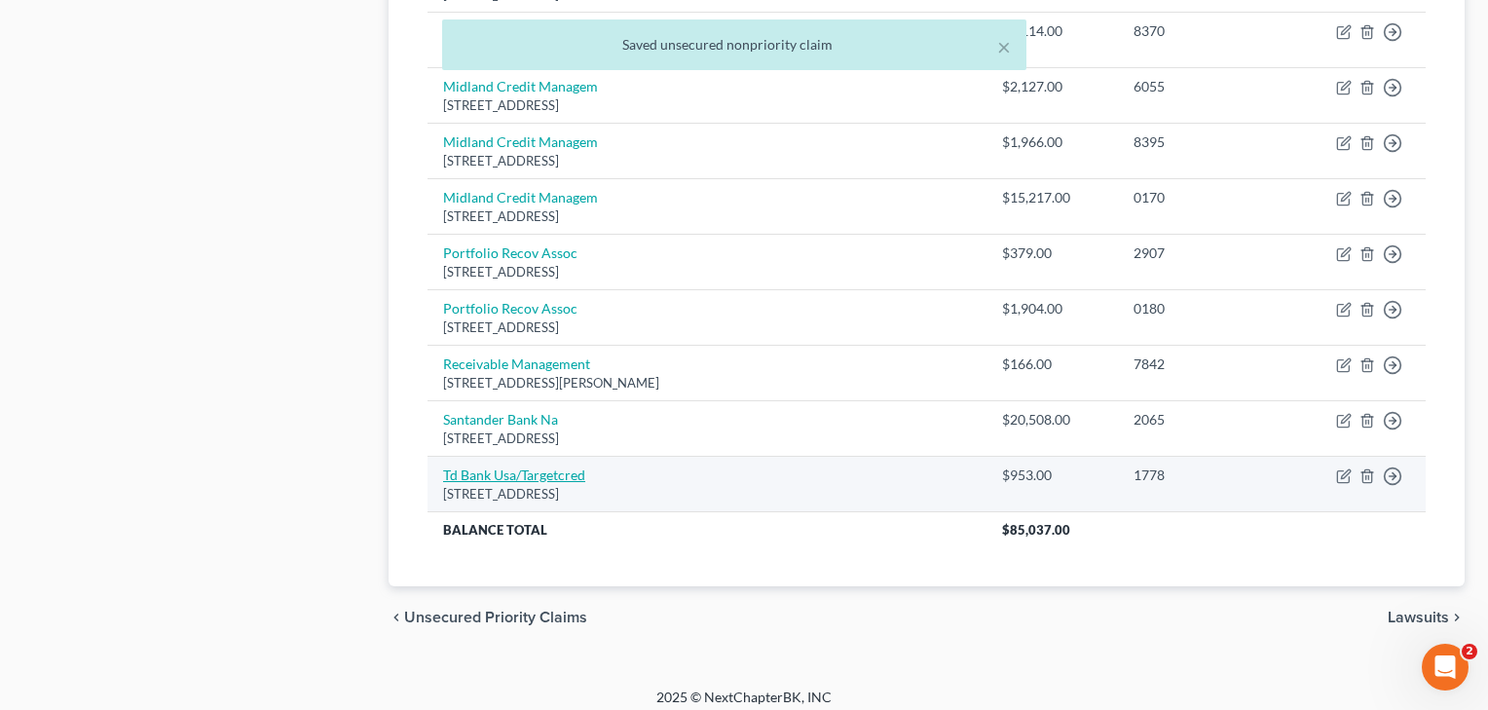
click at [505, 466] on link "Td Bank Usa/Targetcred" at bounding box center [514, 474] width 142 height 17
select select "24"
select select "2"
select select "0"
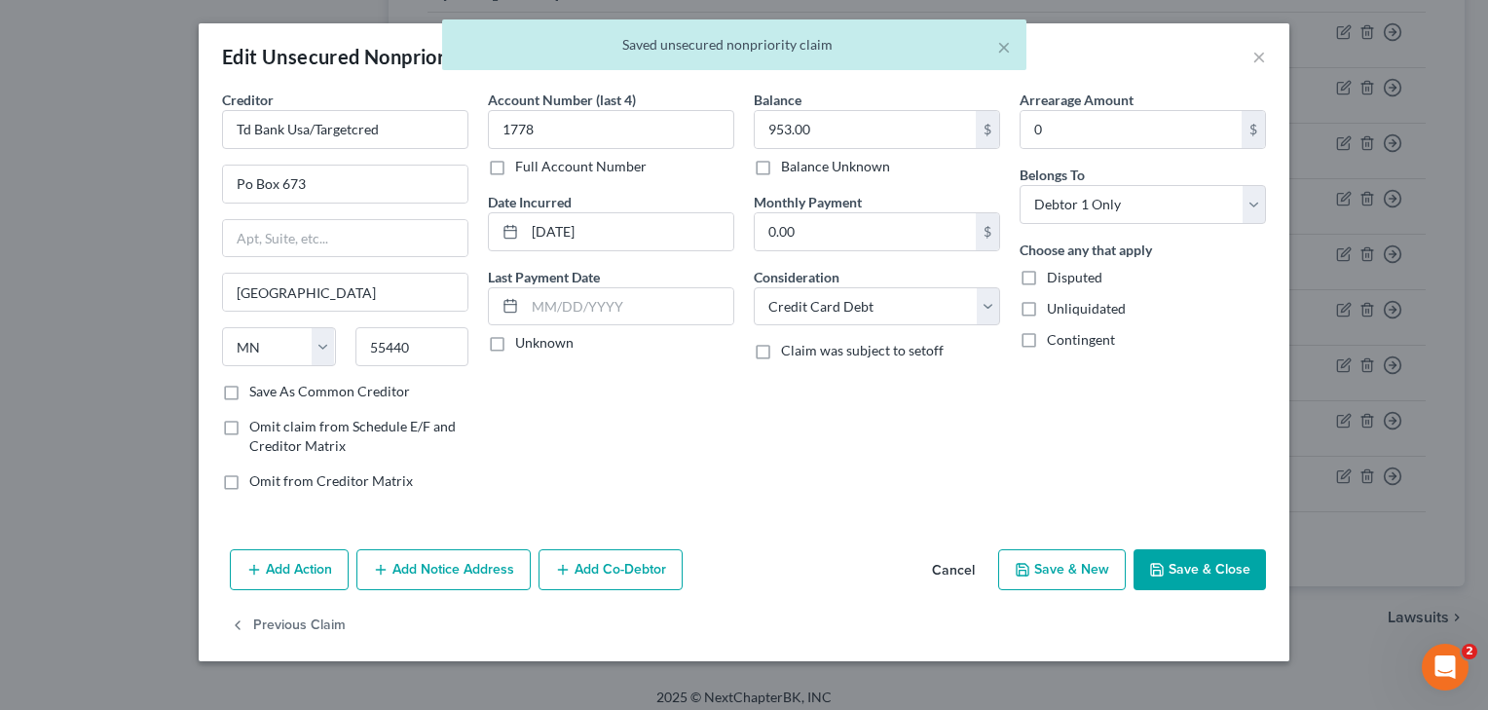
click at [1184, 571] on button "Save & Close" at bounding box center [1199, 569] width 132 height 41
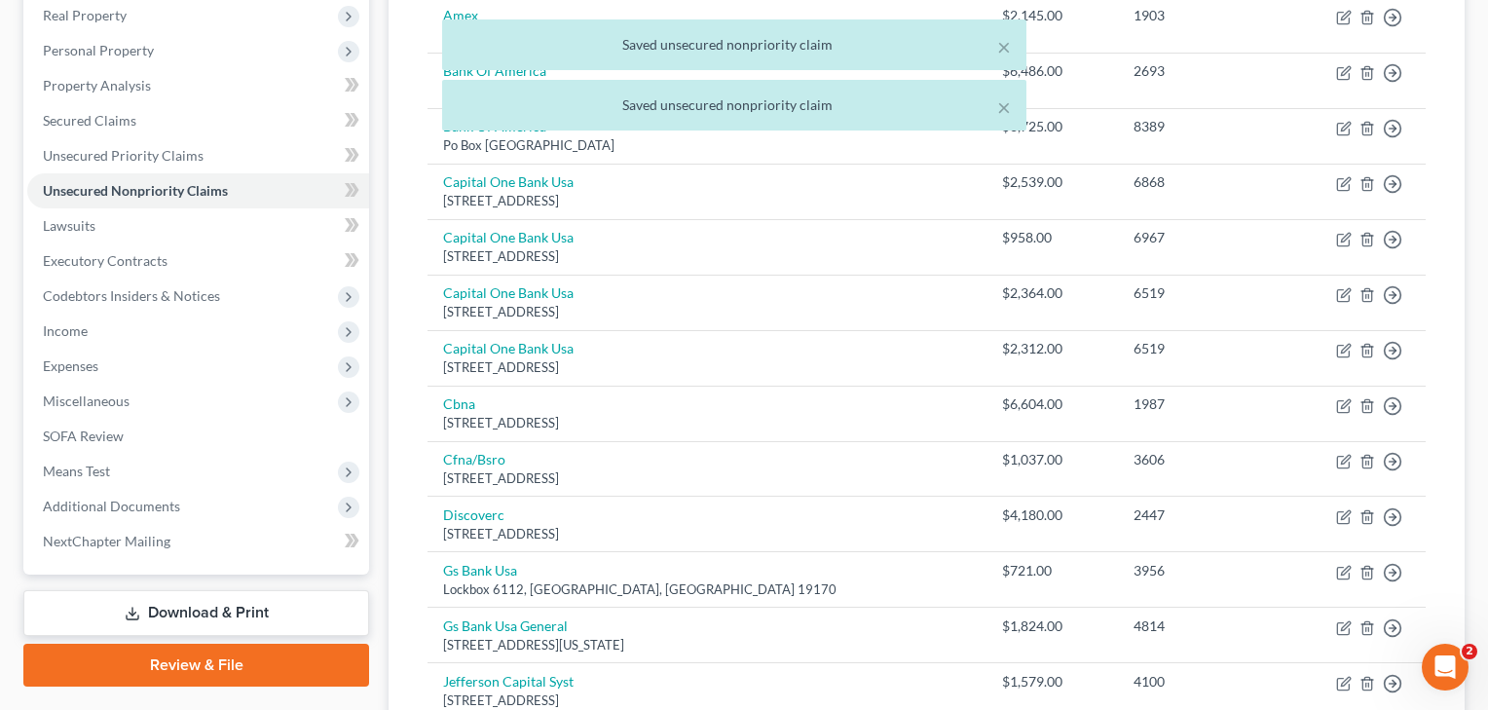
scroll to position [255, 0]
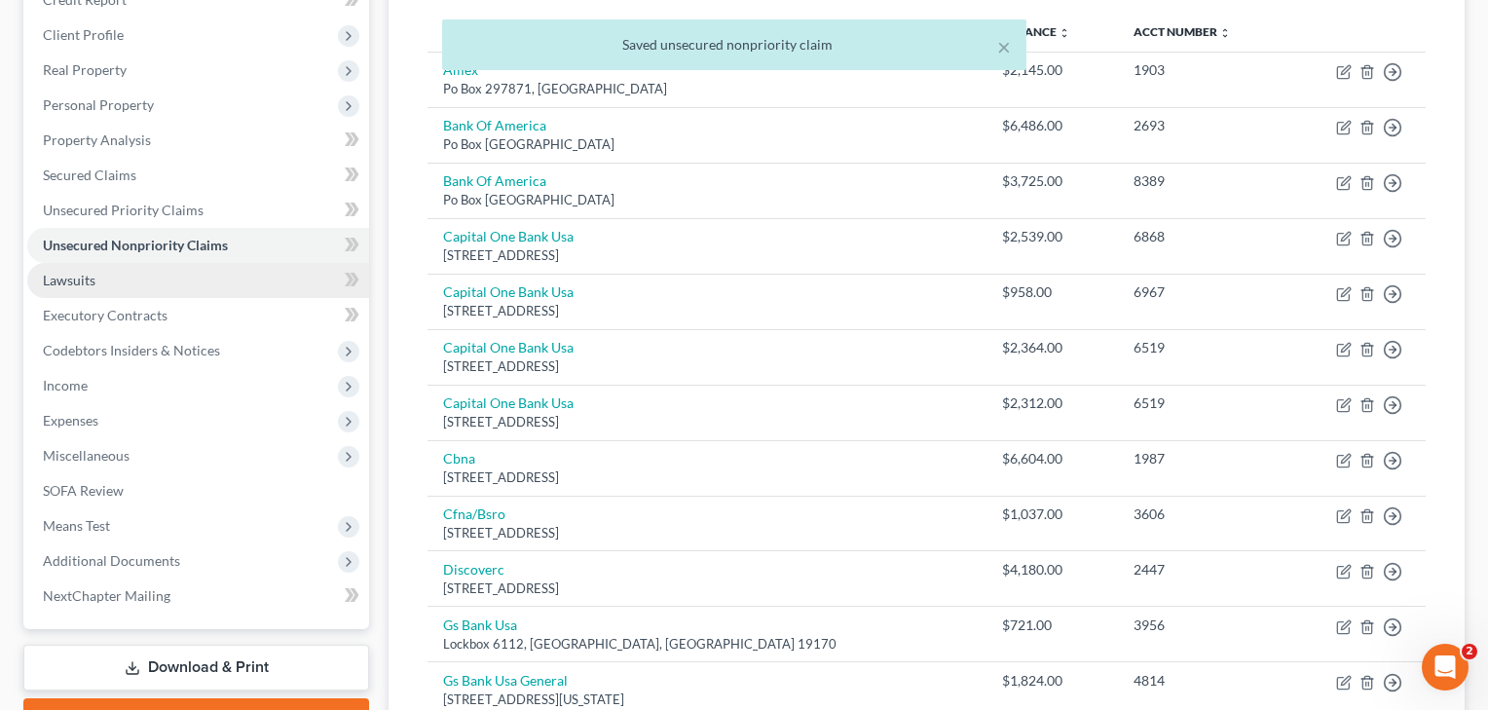
click at [104, 282] on link "Lawsuits" at bounding box center [198, 280] width 342 height 35
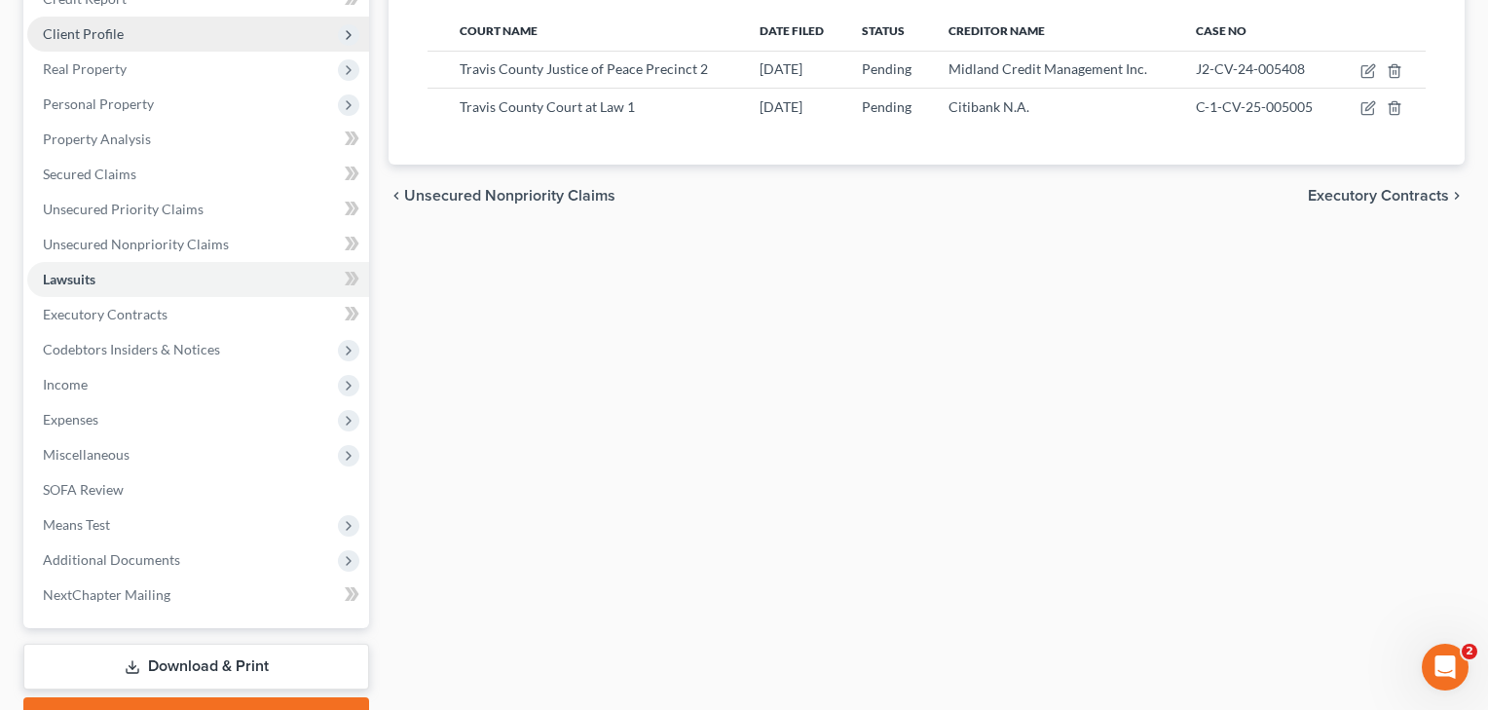
scroll to position [275, 0]
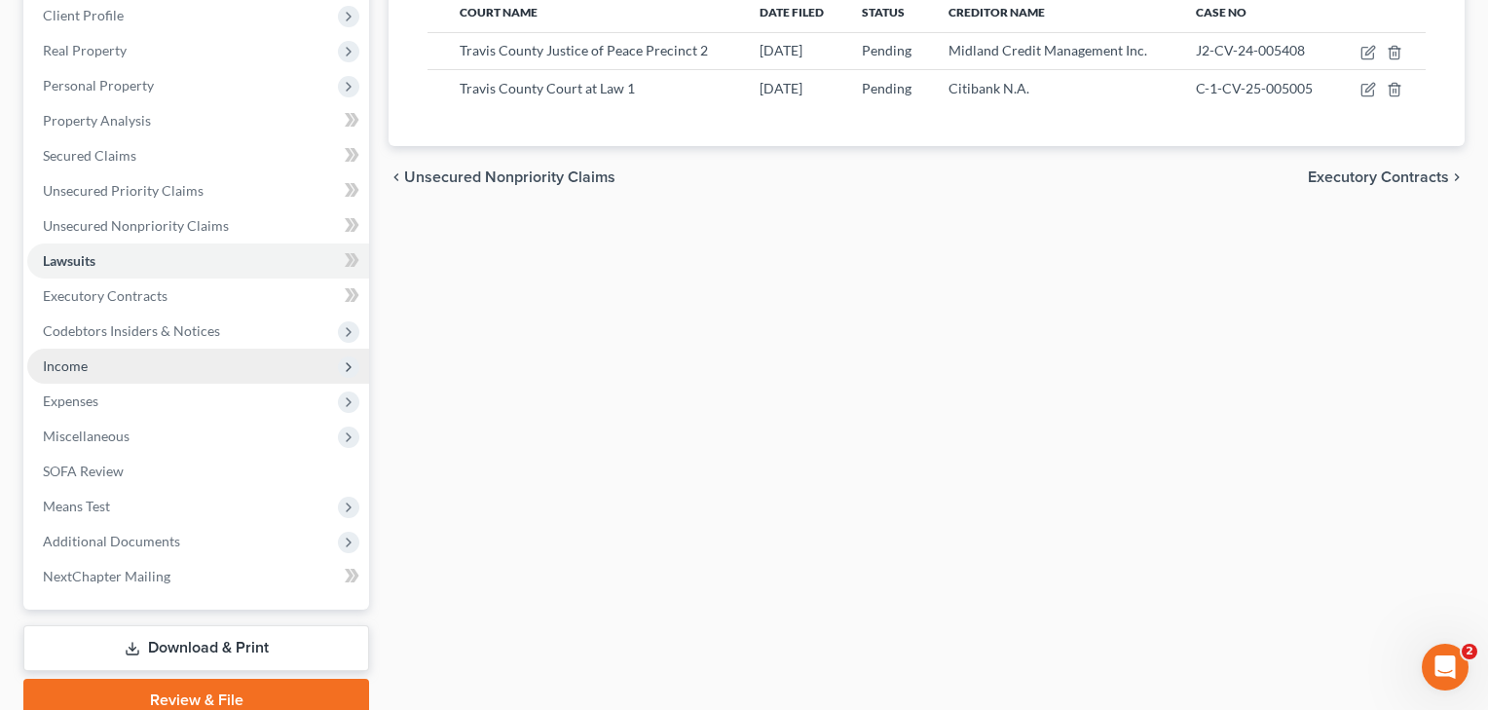
click at [60, 360] on span "Income" at bounding box center [65, 365] width 45 height 17
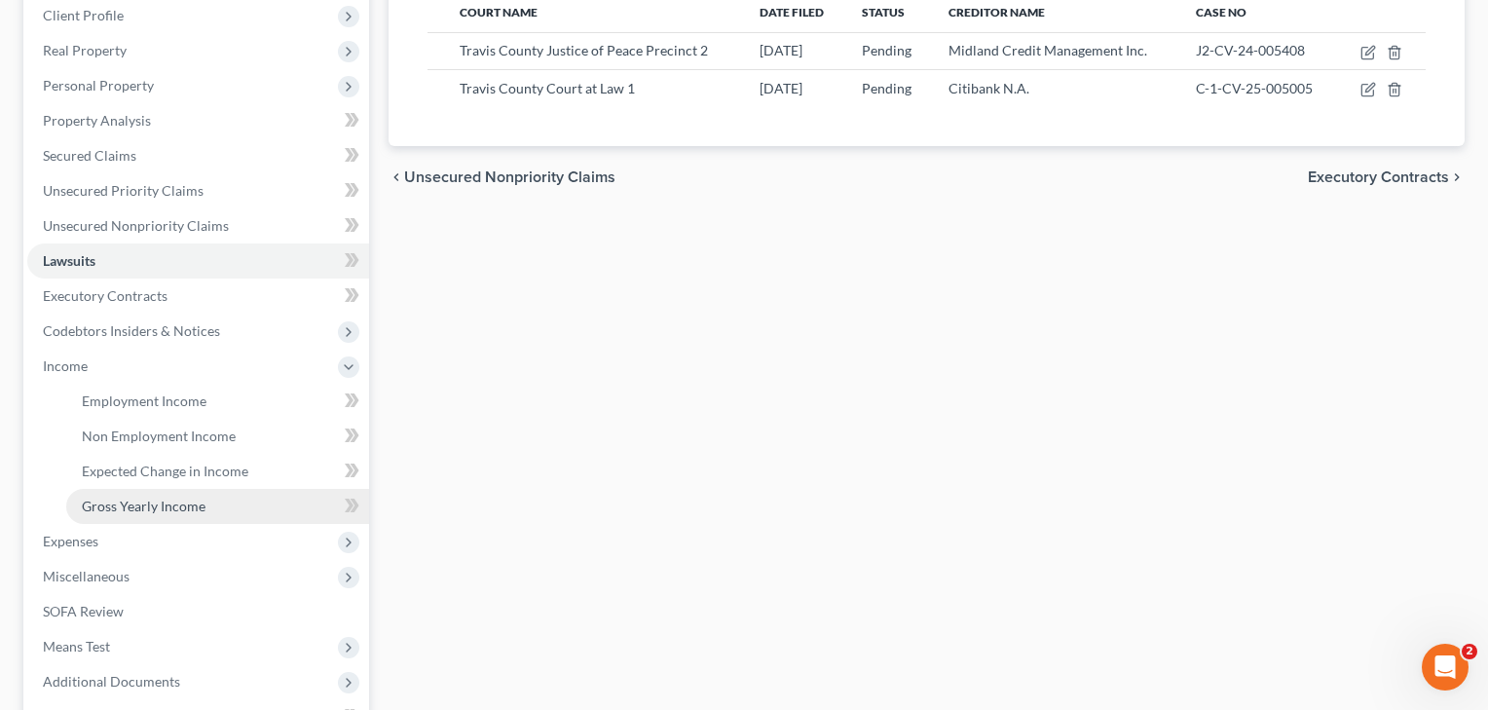
click at [141, 501] on span "Gross Yearly Income" at bounding box center [144, 505] width 124 height 17
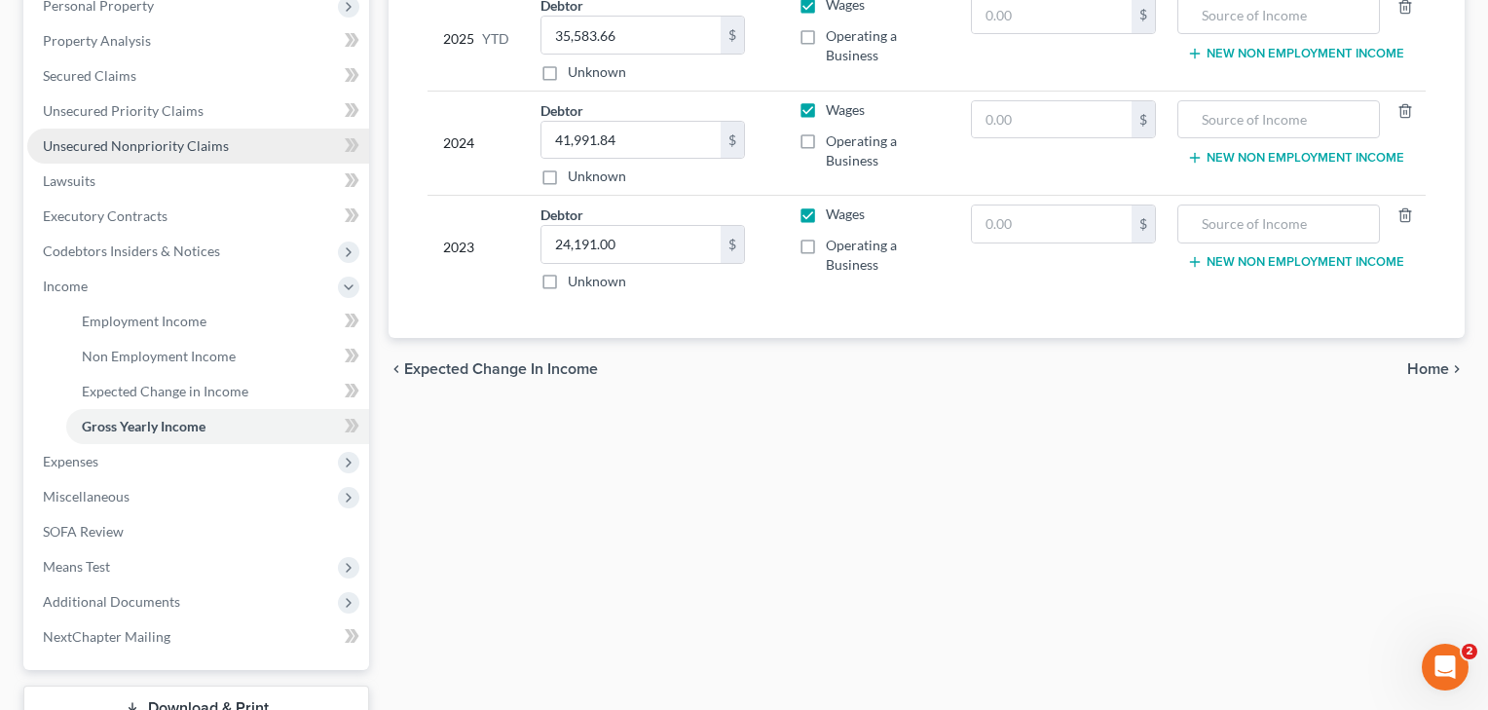
scroll to position [397, 0]
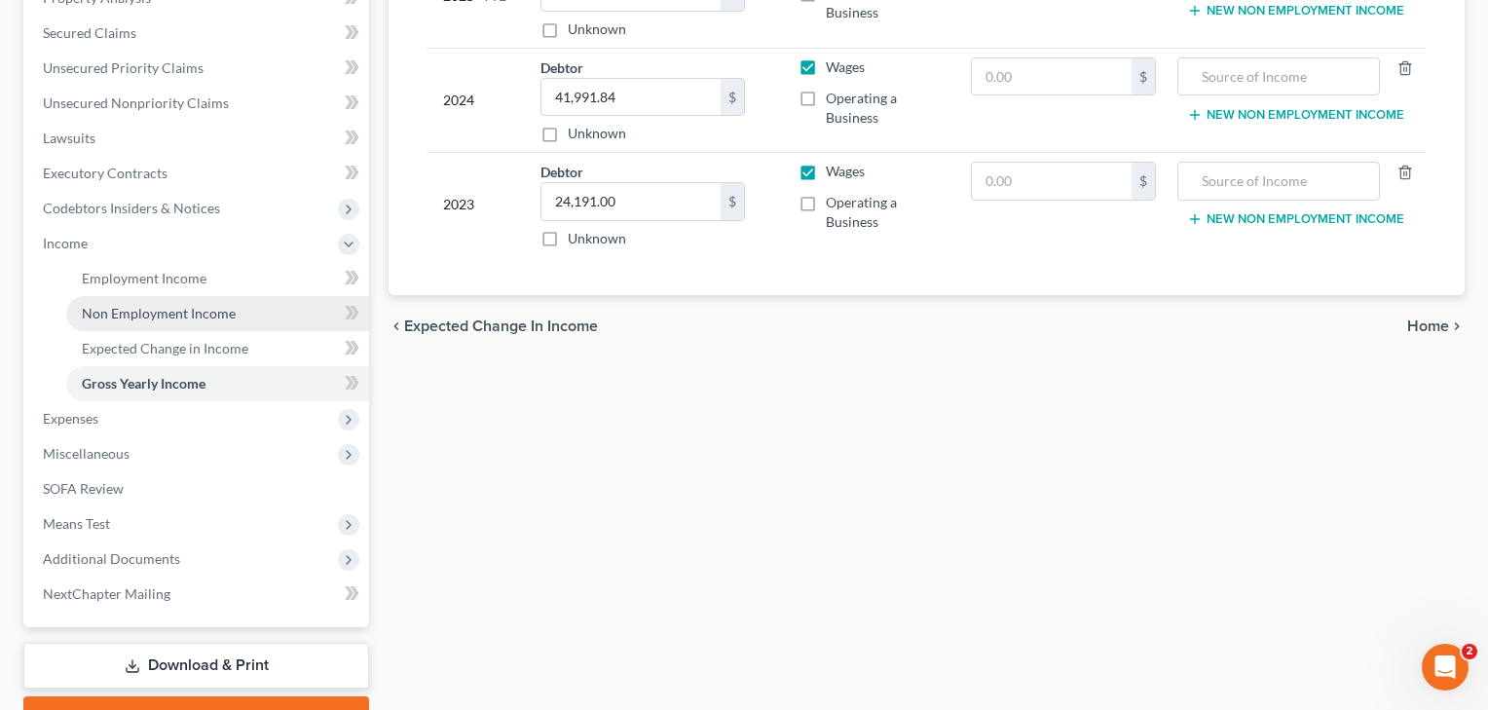
click at [128, 312] on span "Non Employment Income" at bounding box center [159, 313] width 154 height 17
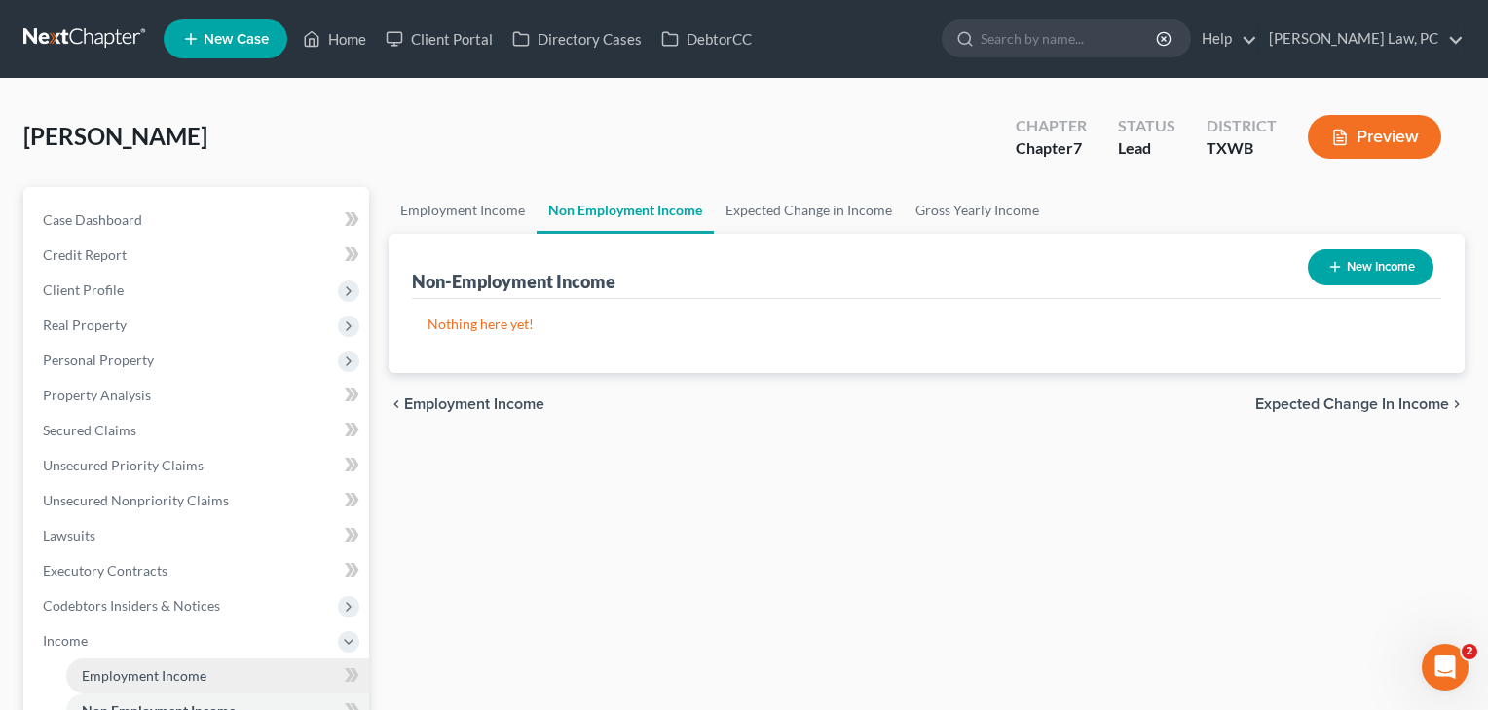
click at [157, 663] on link "Employment Income" at bounding box center [217, 675] width 303 height 35
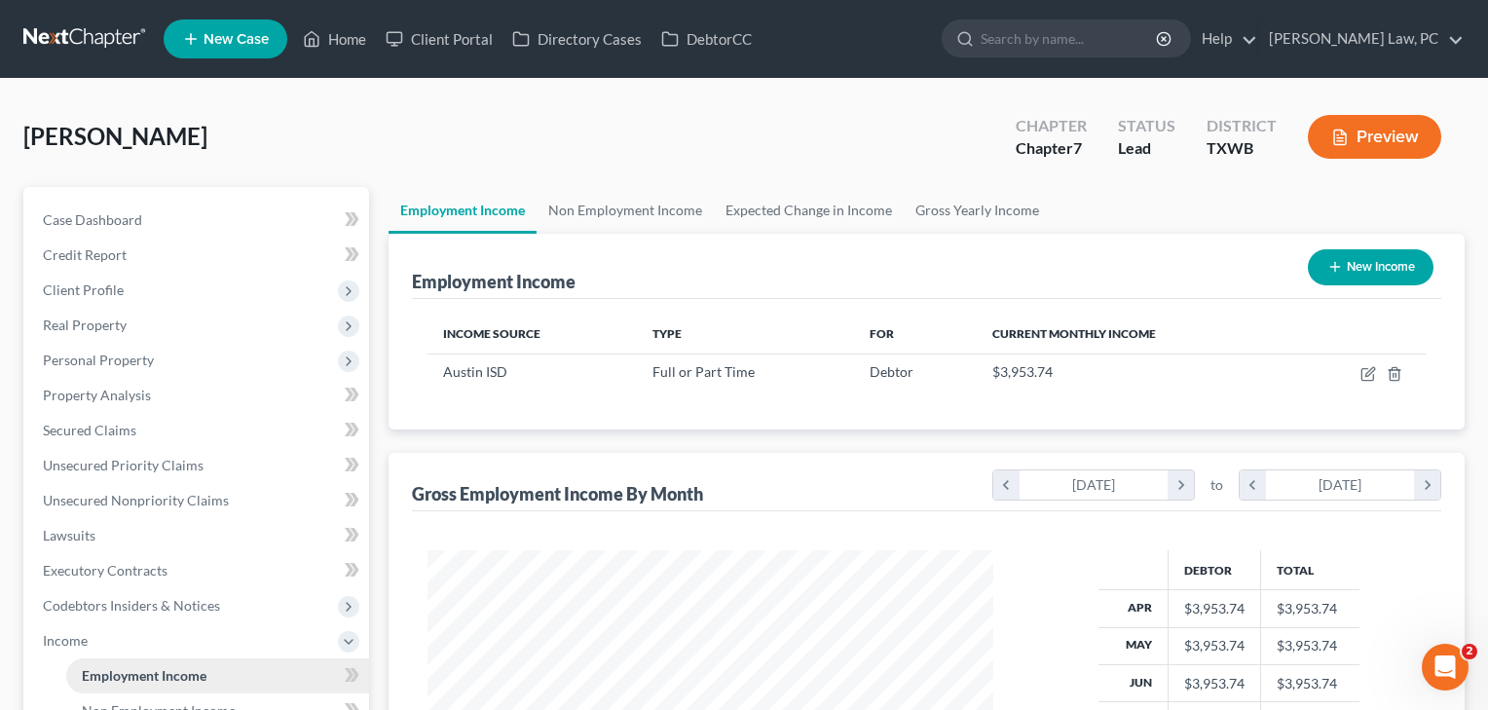
scroll to position [349, 606]
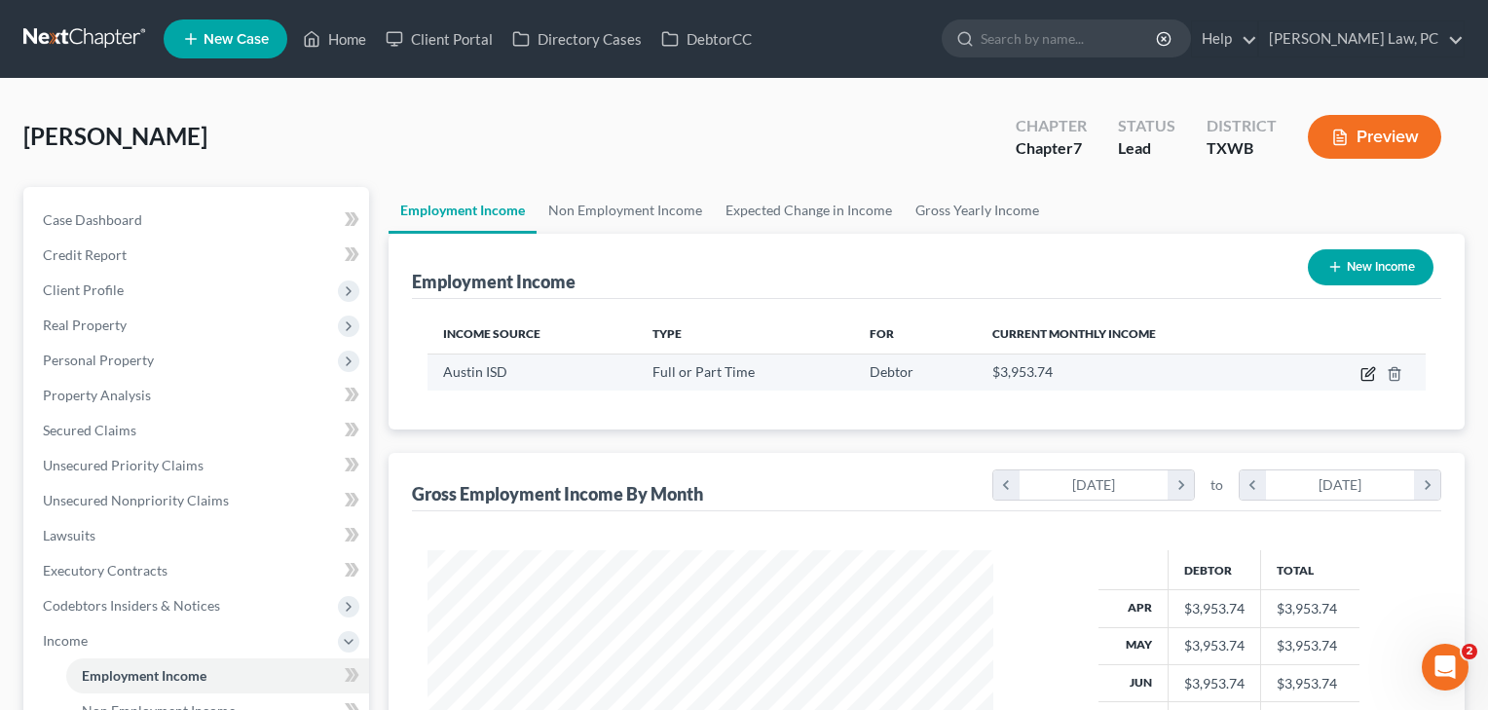
click at [1365, 371] on icon "button" at bounding box center [1368, 374] width 16 height 16
select select "0"
select select "45"
select select "1"
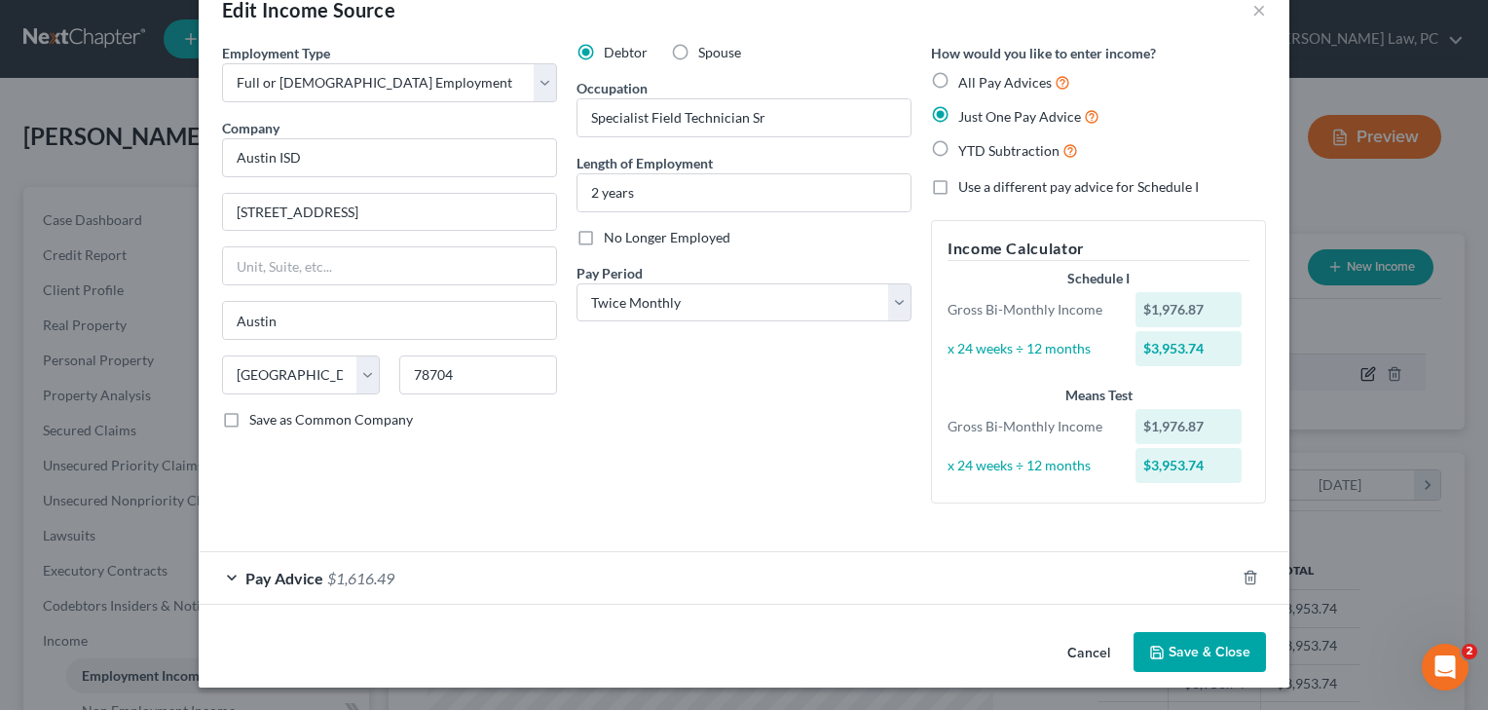
scroll to position [46, 0]
click at [1213, 667] on button "Save & Close" at bounding box center [1199, 653] width 132 height 41
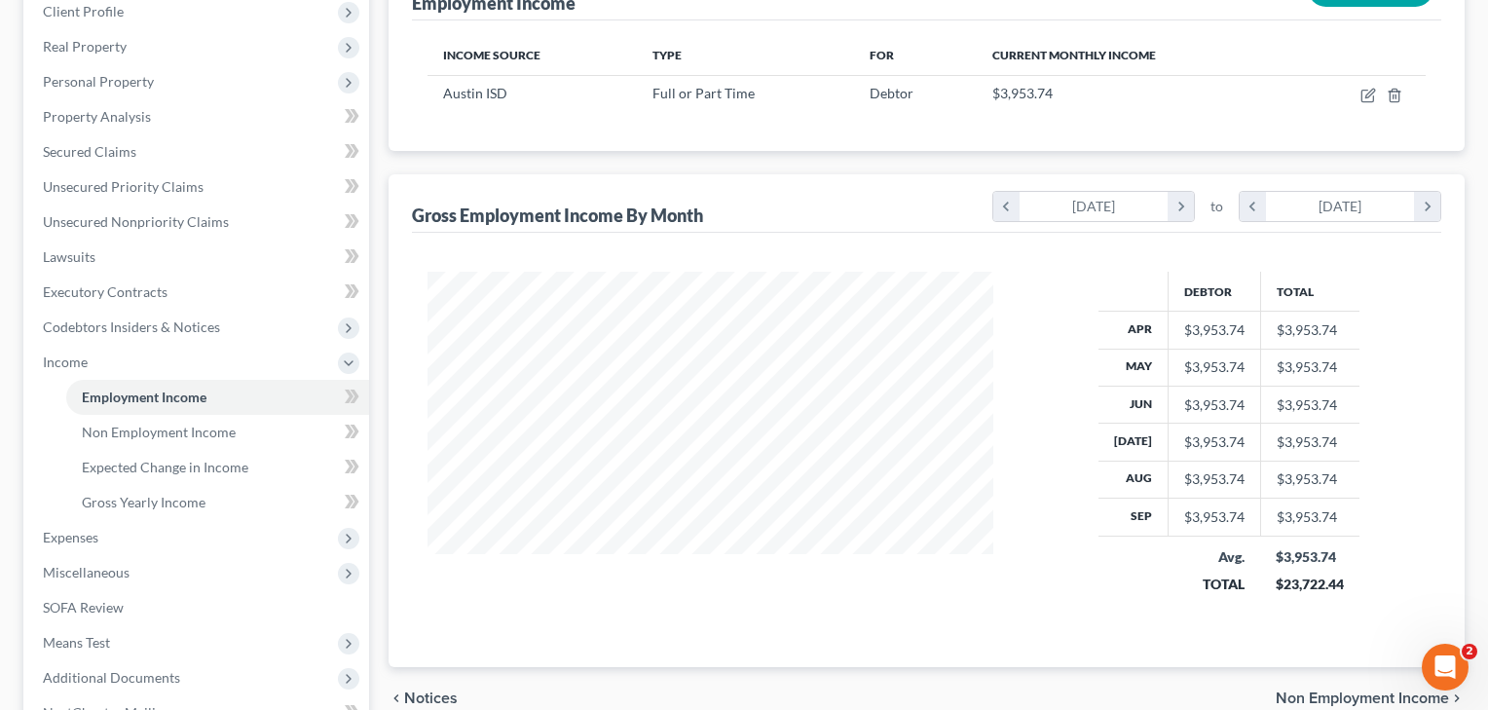
scroll to position [293, 0]
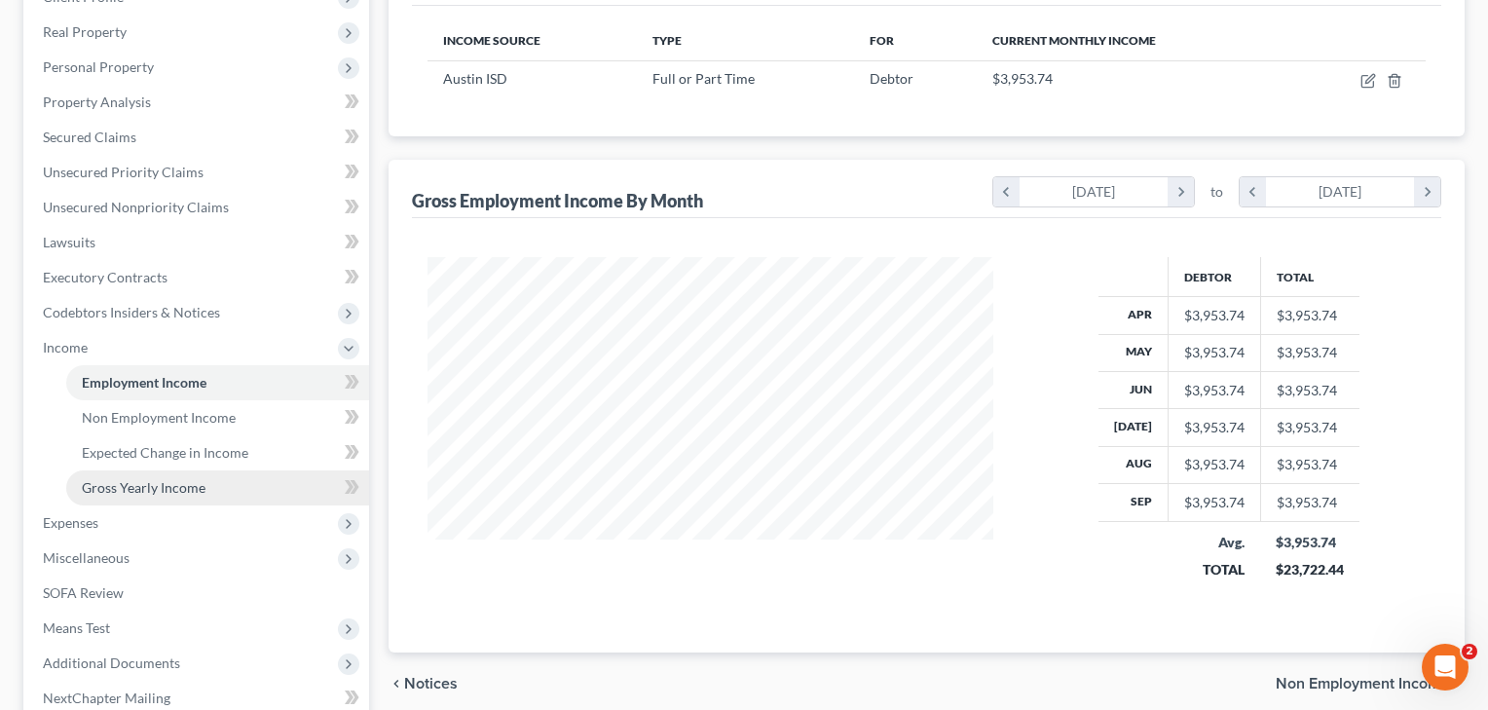
click at [120, 478] on link "Gross Yearly Income" at bounding box center [217, 487] width 303 height 35
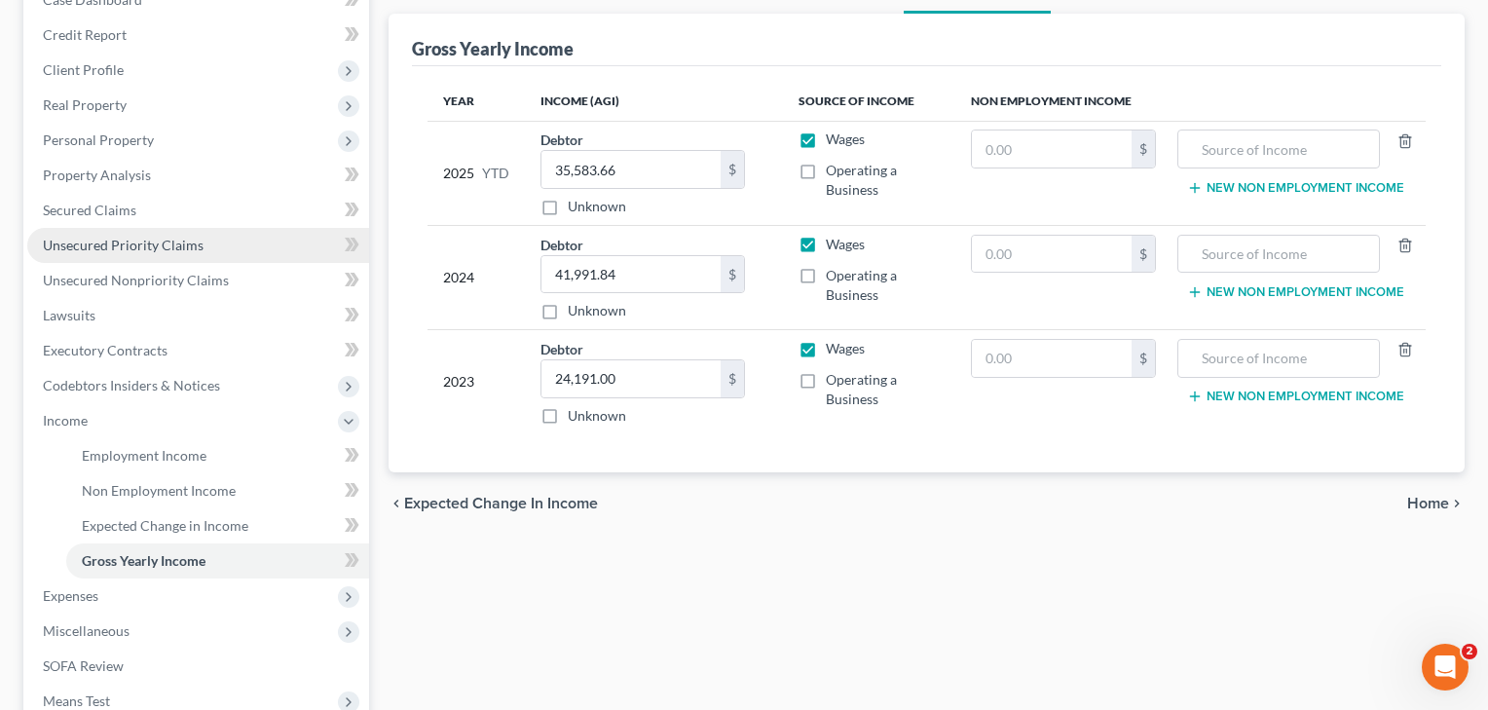
scroll to position [305, 0]
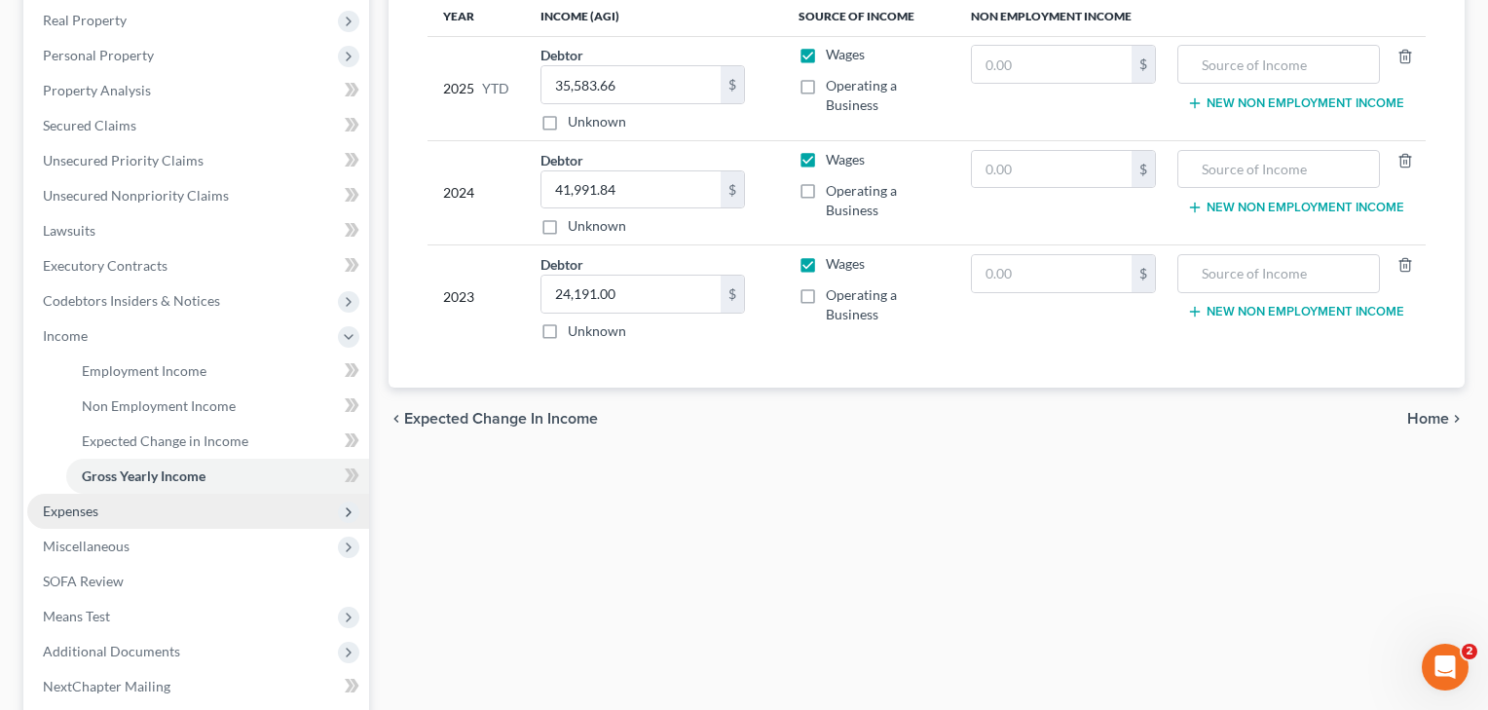
click at [70, 517] on span "Expenses" at bounding box center [70, 510] width 55 height 17
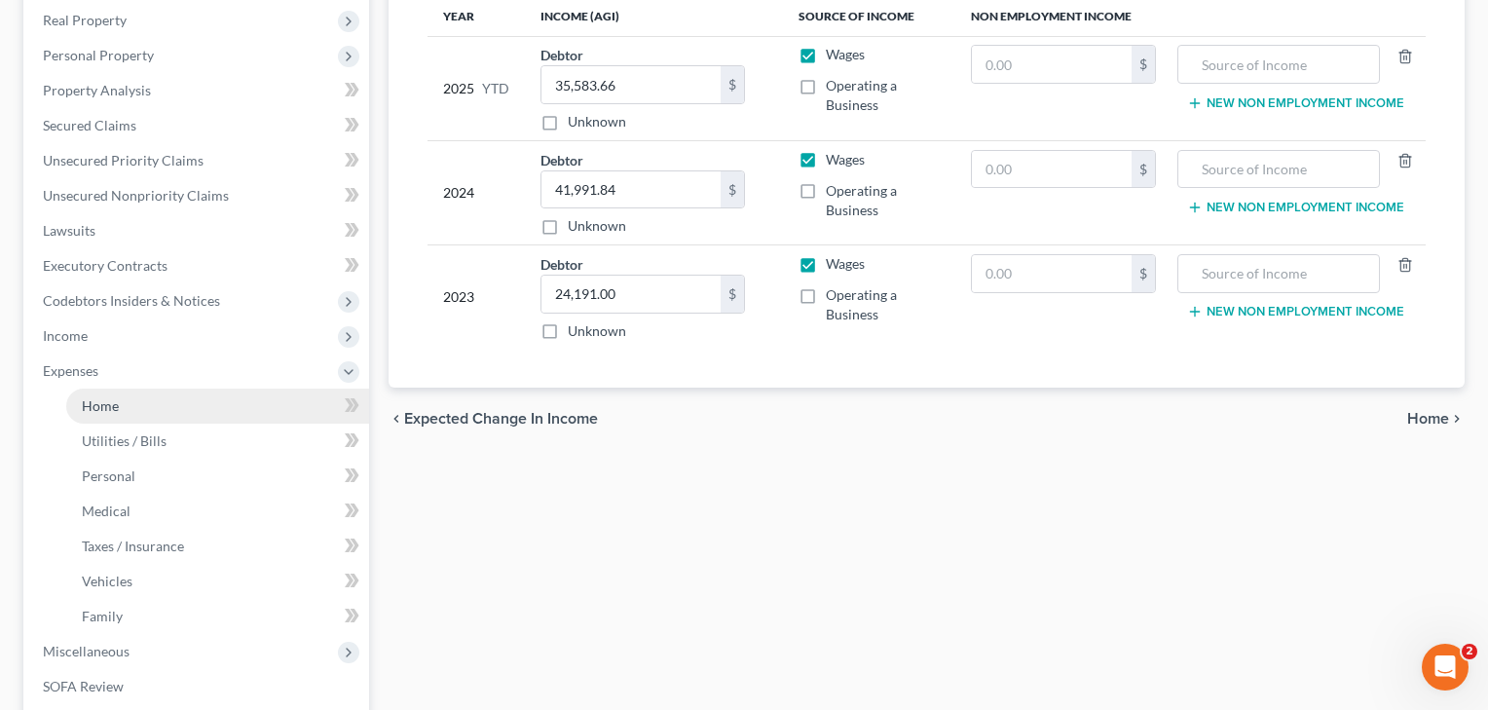
click at [102, 399] on span "Home" at bounding box center [100, 405] width 37 height 17
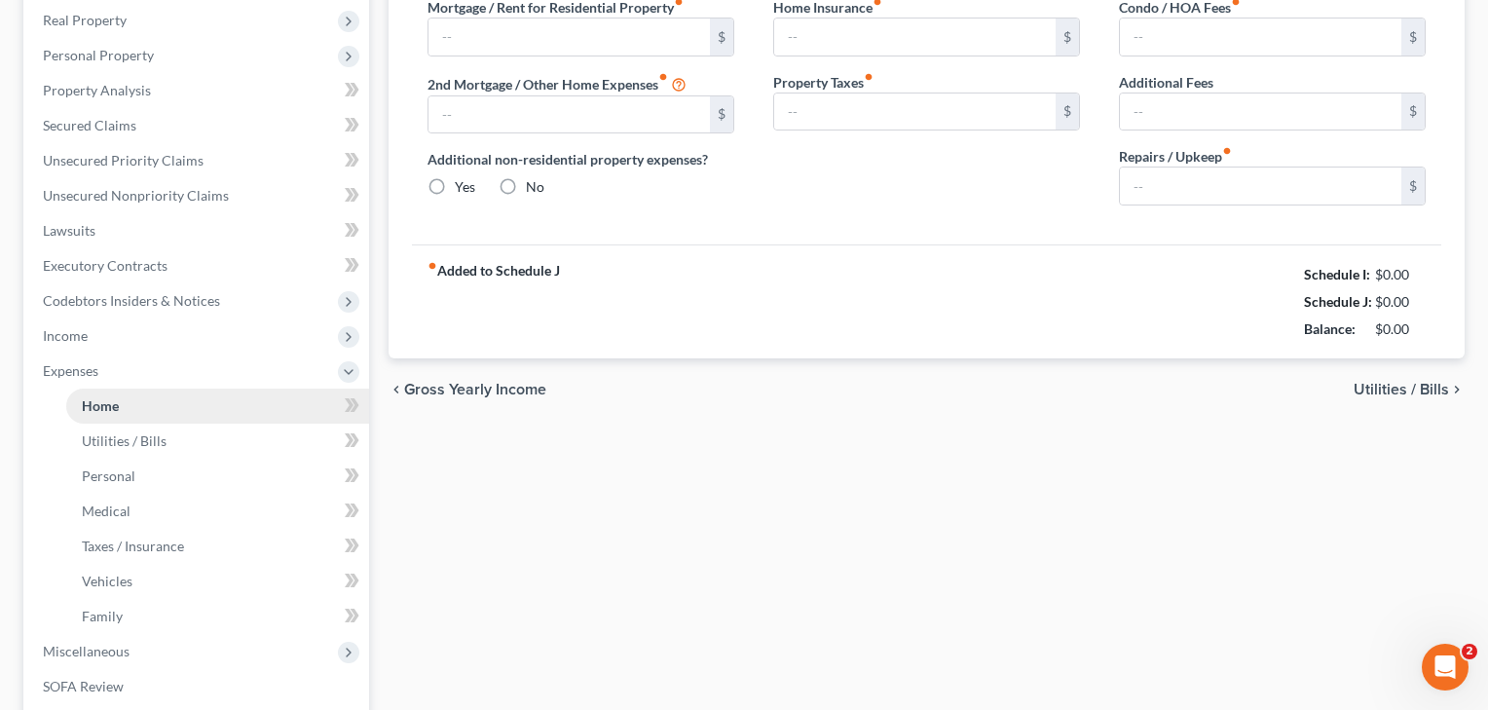
type input "1,158.00"
type input "0.00"
radio input "true"
type input "22.00"
type input "0.00"
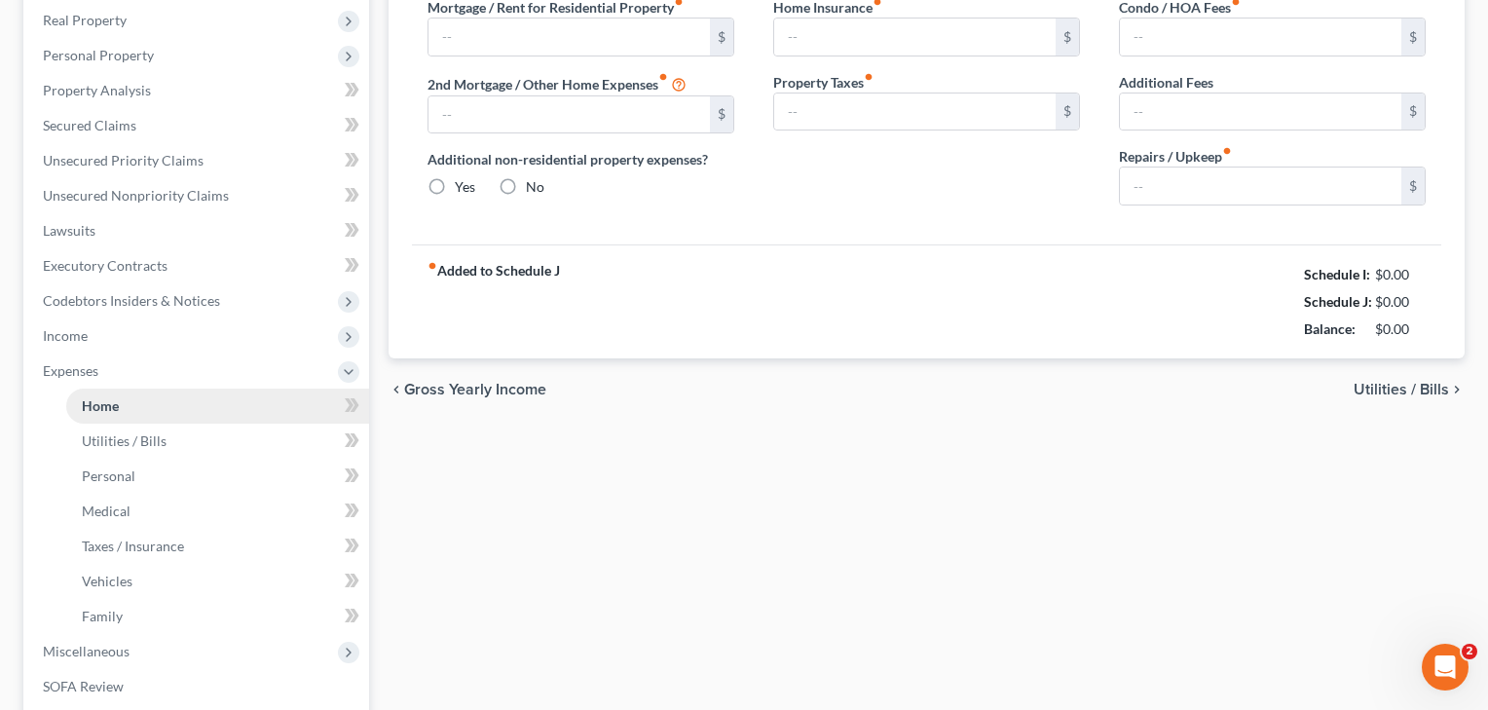
type input "0.00"
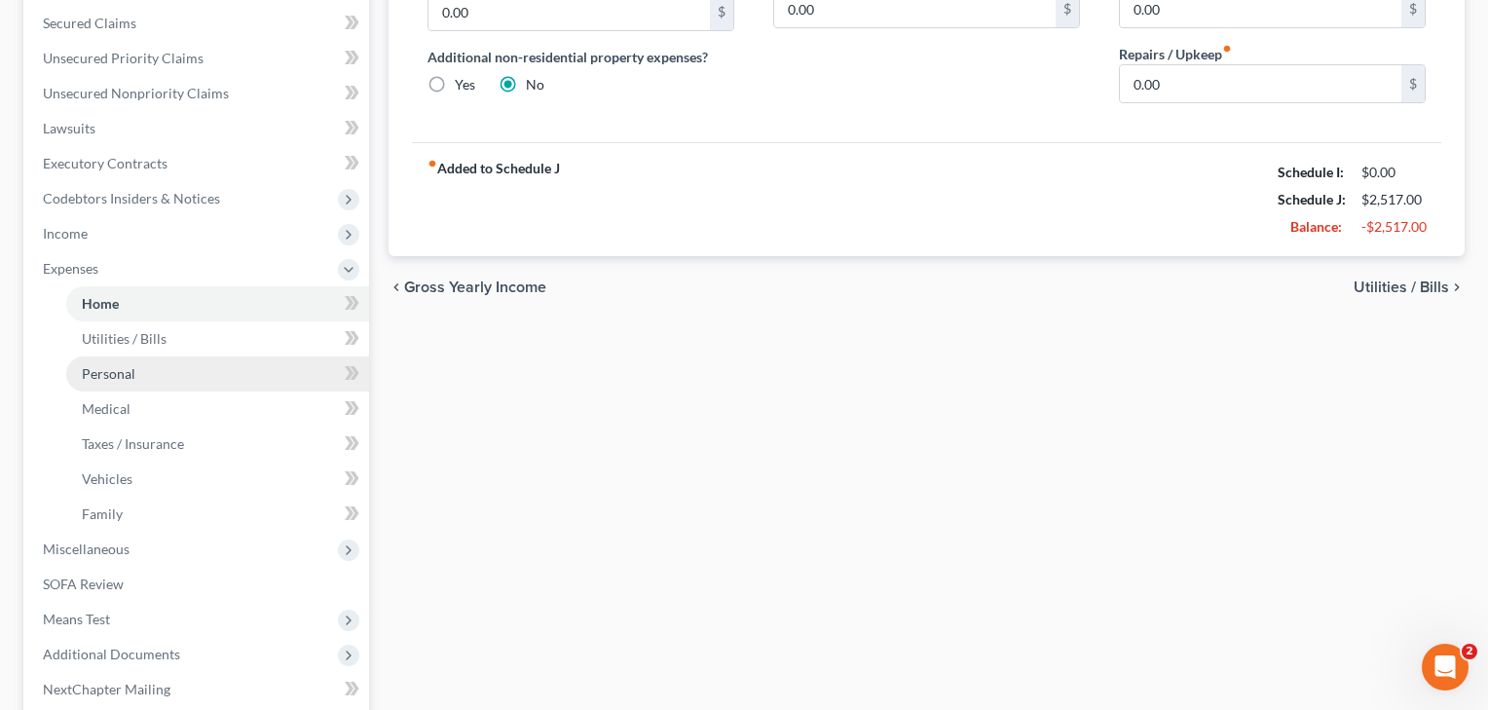
click at [103, 382] on link "Personal" at bounding box center [217, 373] width 303 height 35
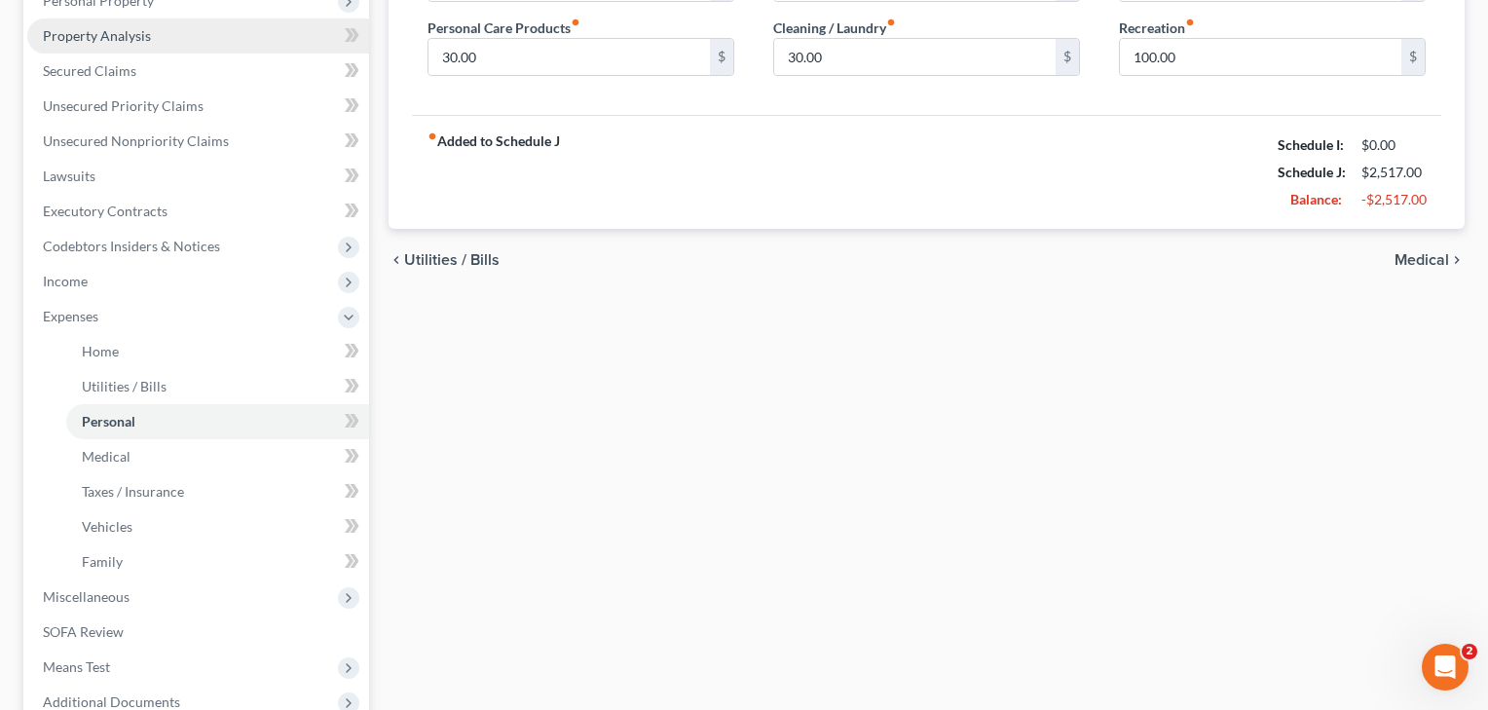
scroll to position [397, 0]
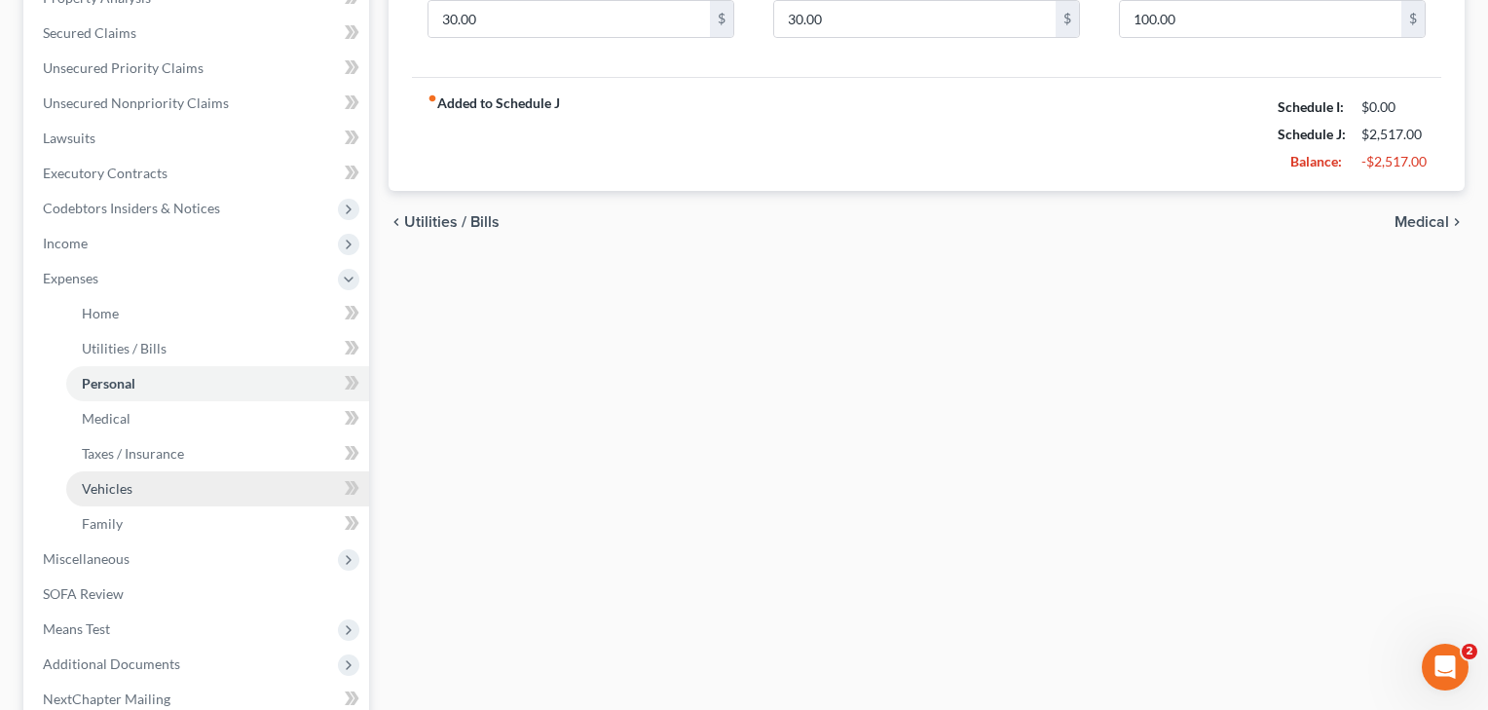
click at [103, 481] on span "Vehicles" at bounding box center [107, 488] width 51 height 17
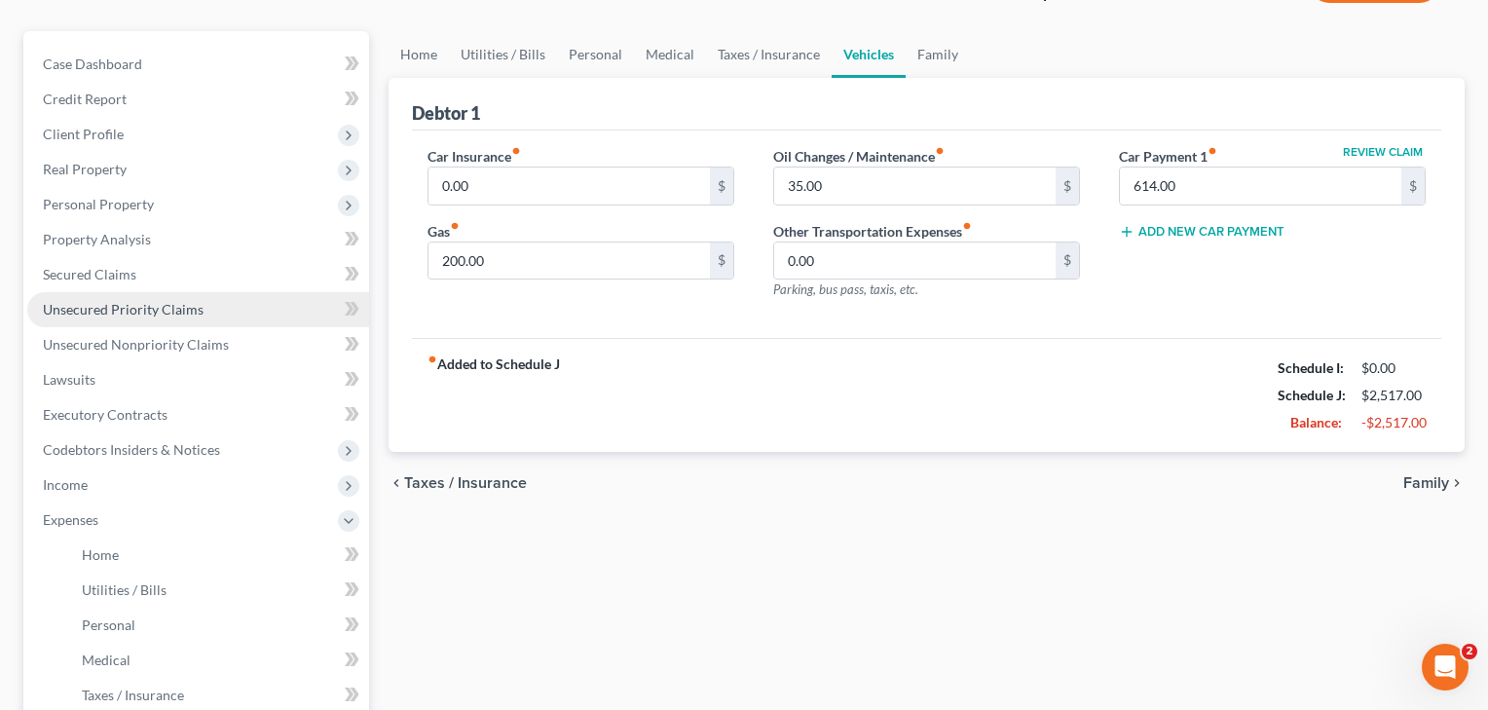
scroll to position [168, 0]
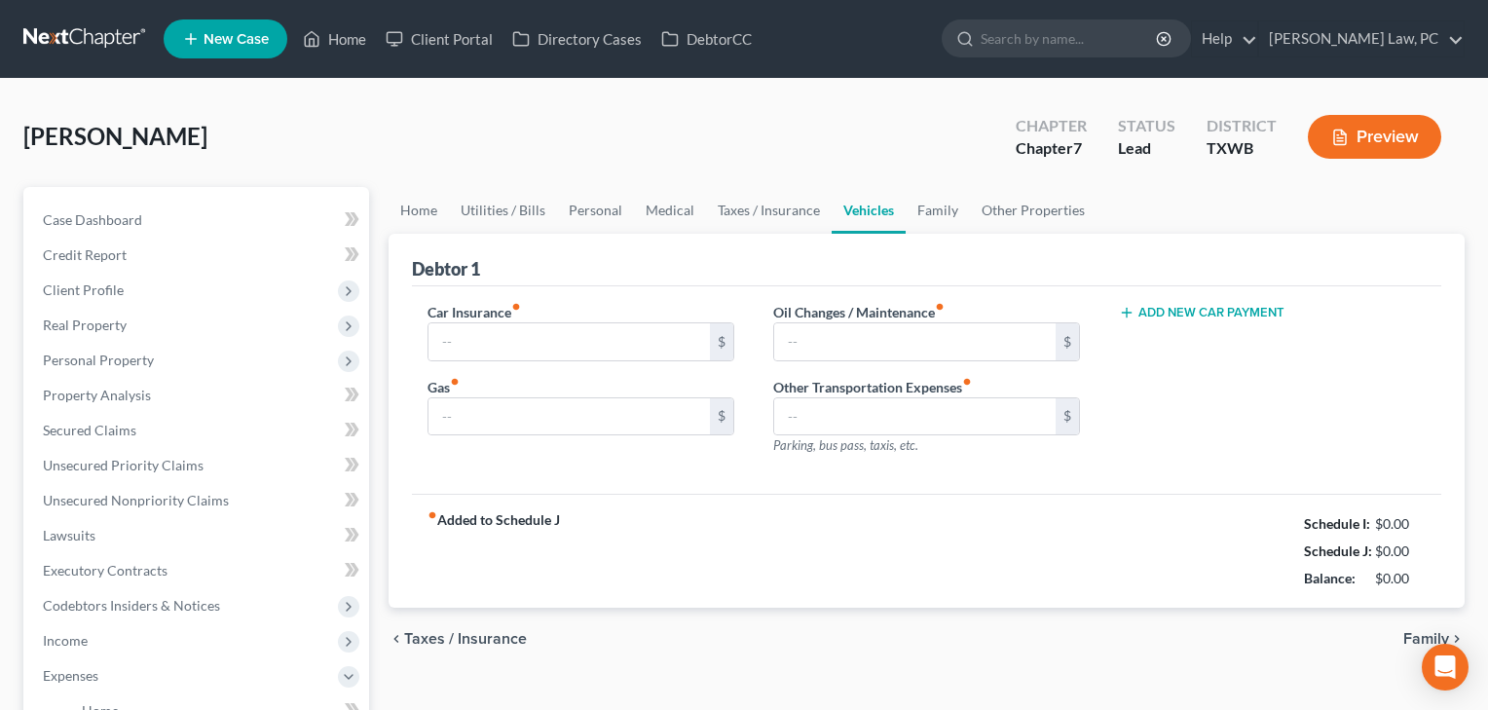
type input "0.00"
type input "200.00"
type input "35.00"
type input "0.00"
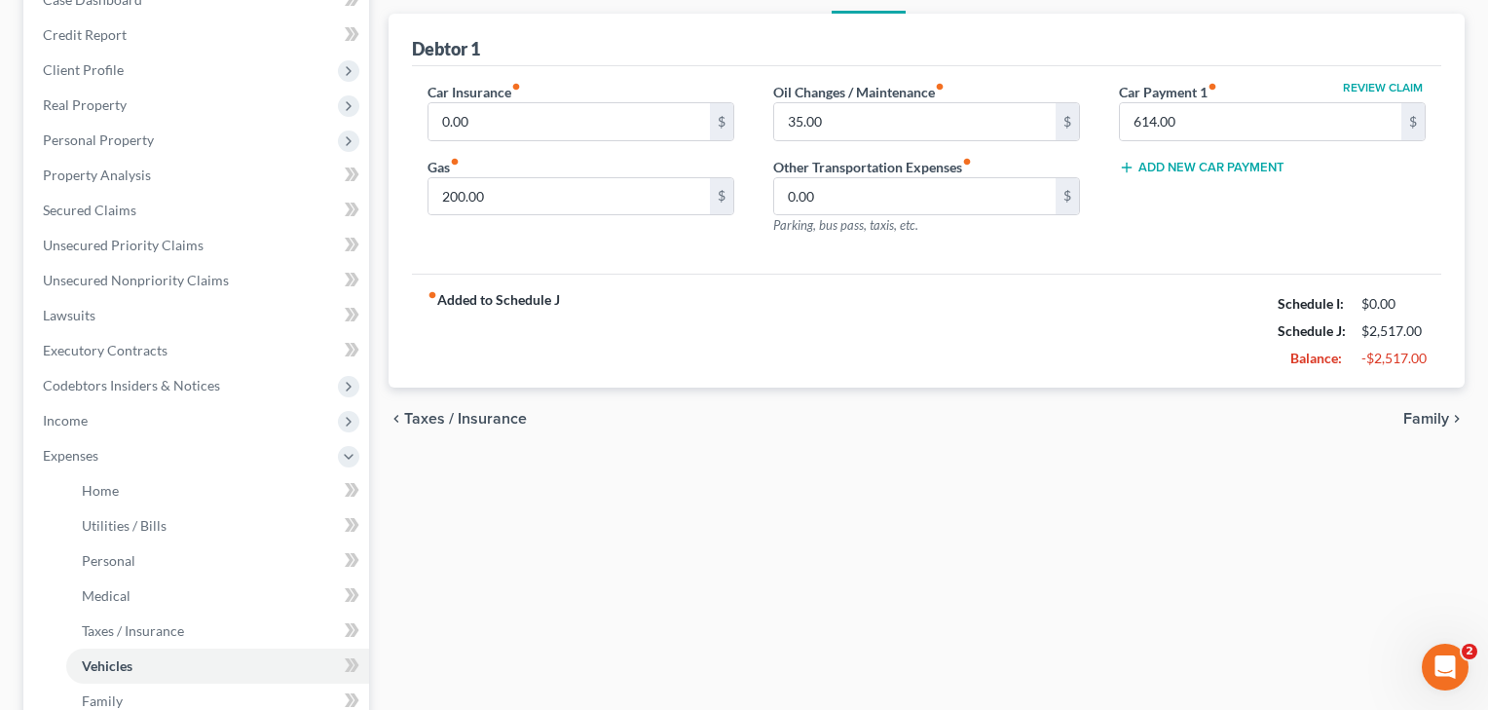
scroll to position [284, 0]
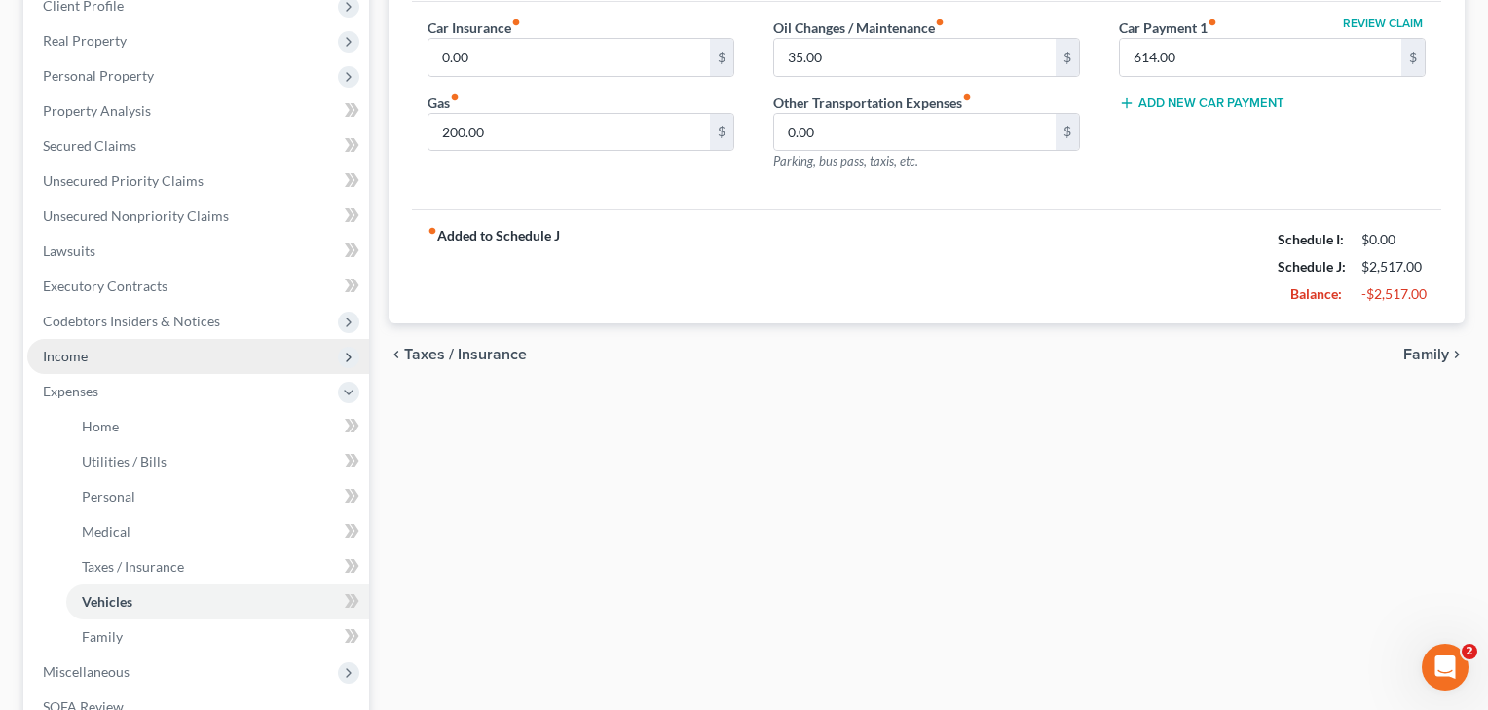
click at [87, 362] on span "Income" at bounding box center [65, 356] width 45 height 17
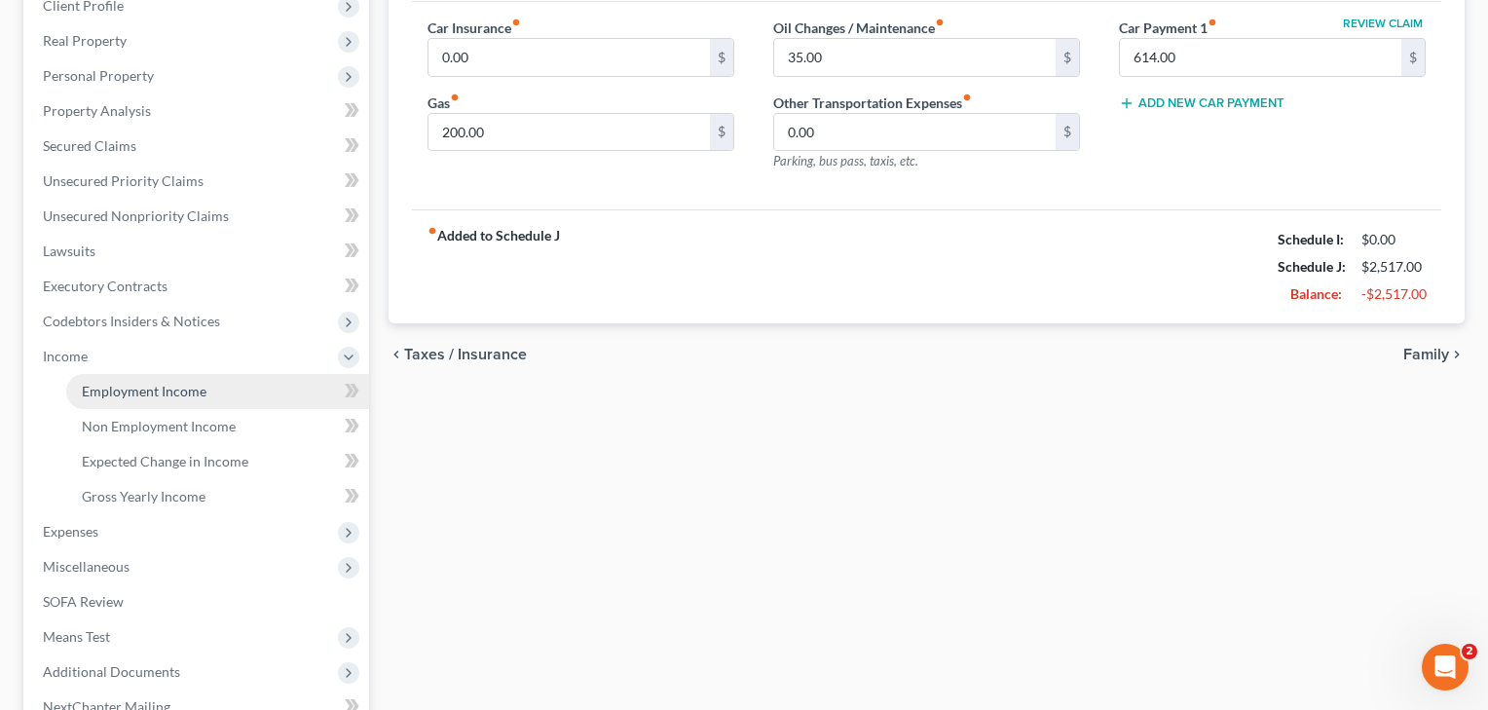
click at [127, 389] on span "Employment Income" at bounding box center [144, 391] width 125 height 17
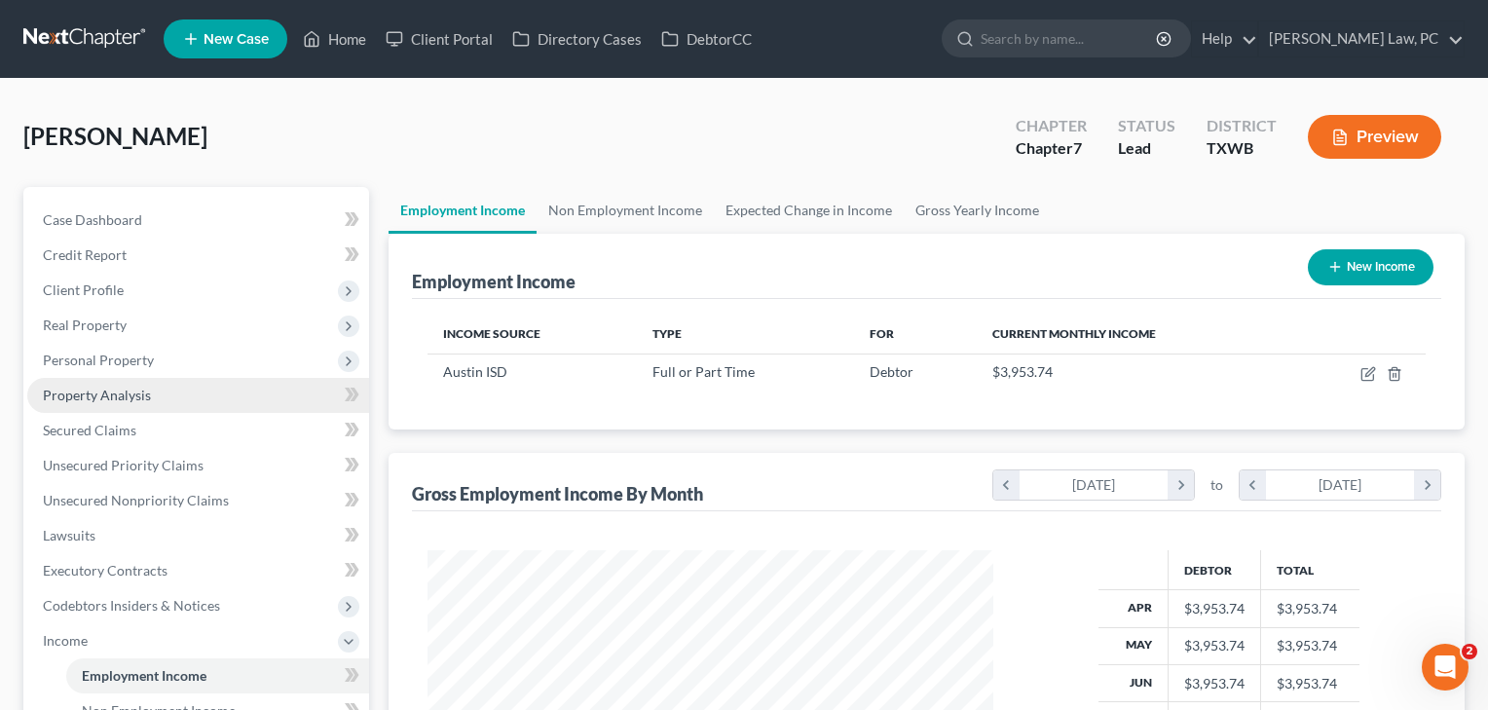
scroll to position [349, 606]
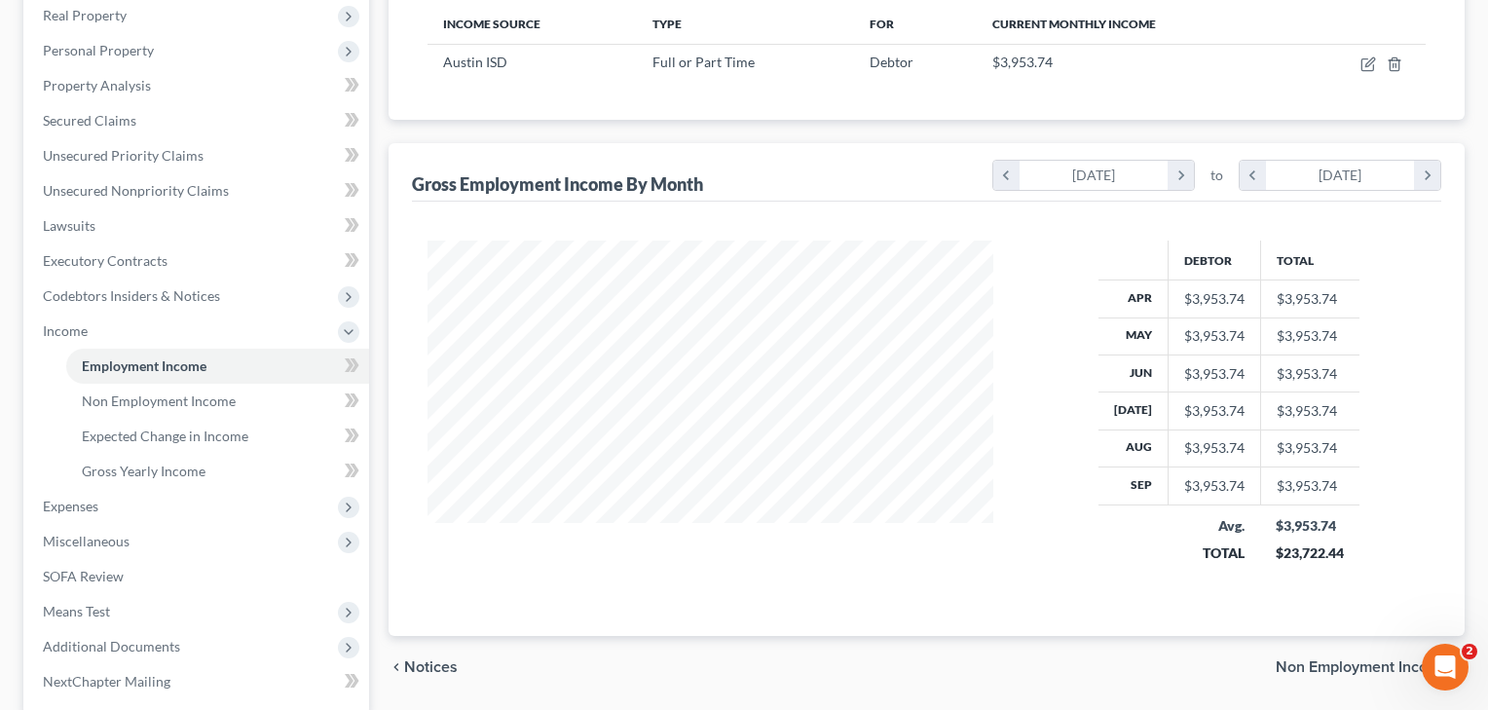
scroll to position [331, 0]
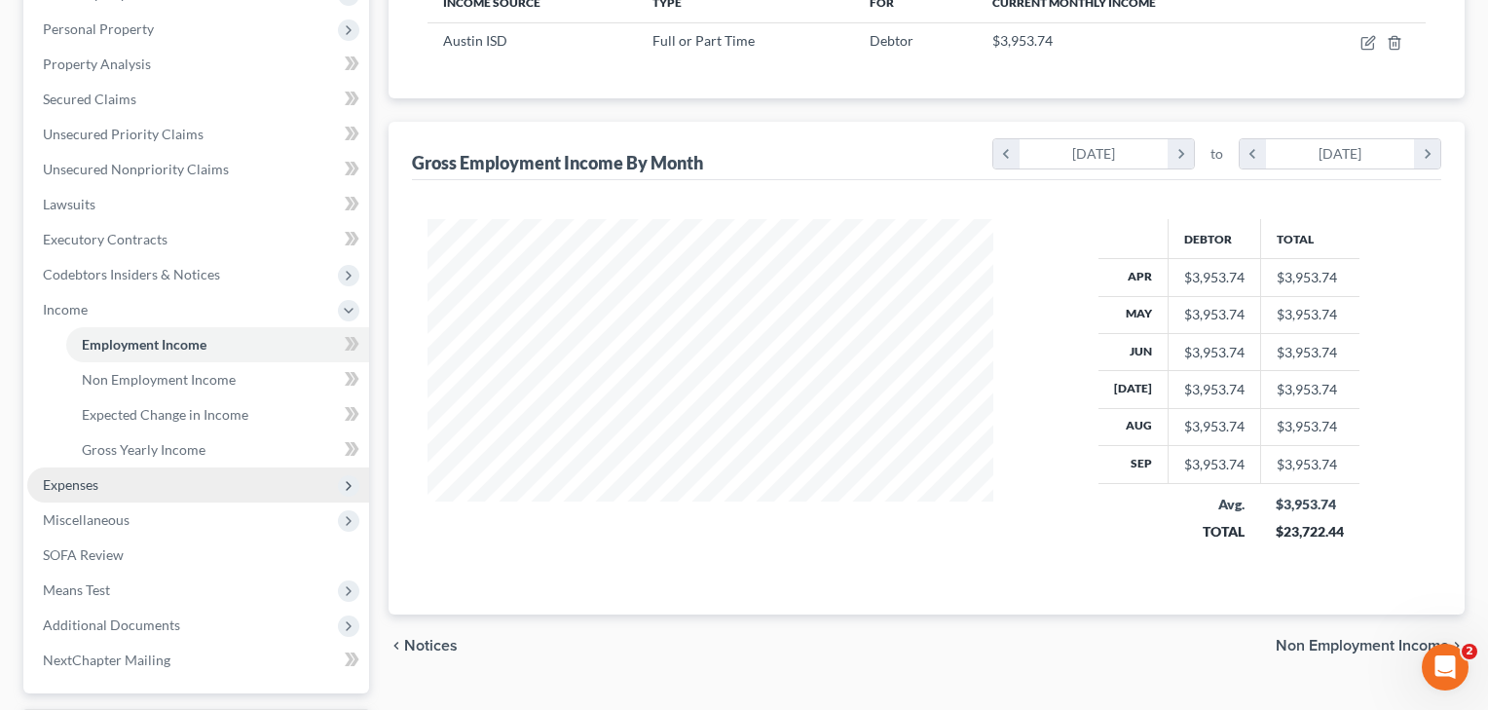
click at [80, 495] on span "Expenses" at bounding box center [198, 484] width 342 height 35
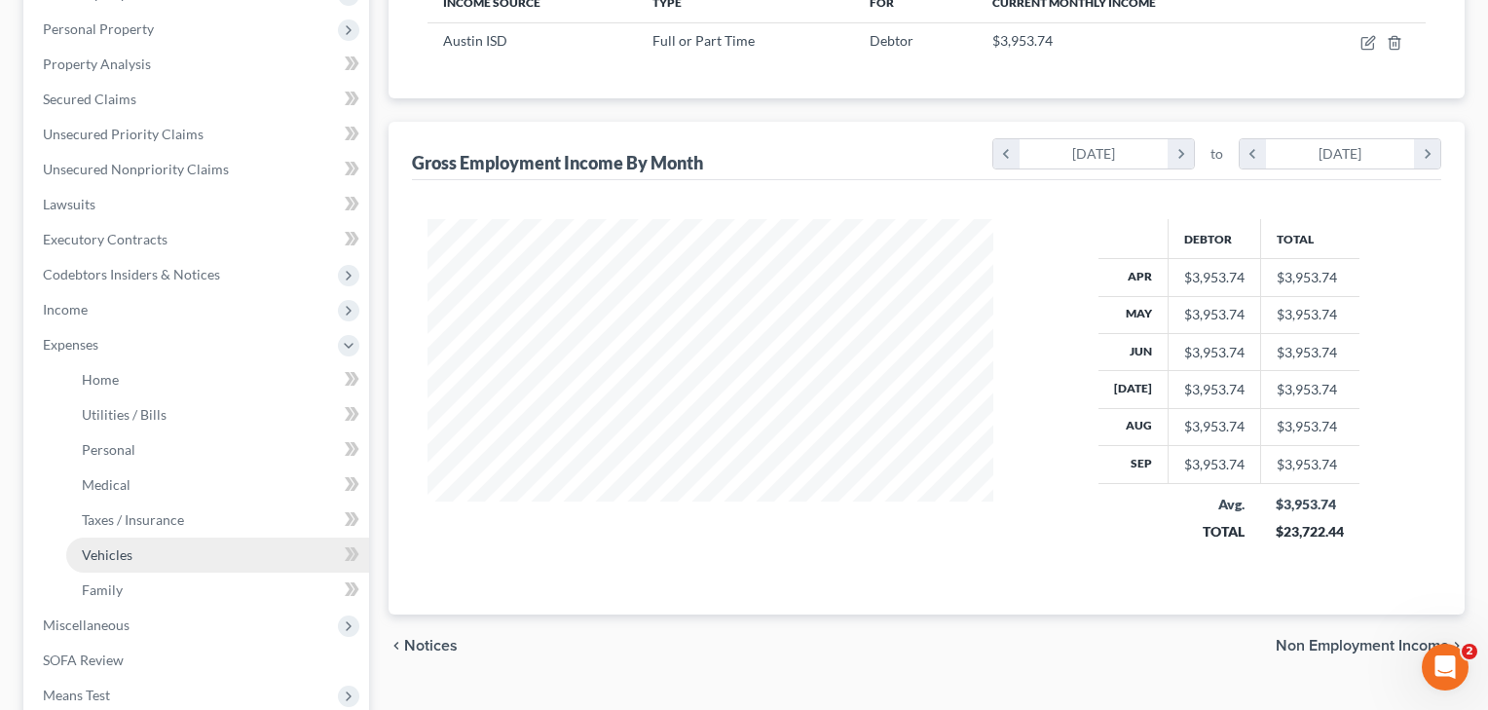
click at [118, 557] on span "Vehicles" at bounding box center [107, 554] width 51 height 17
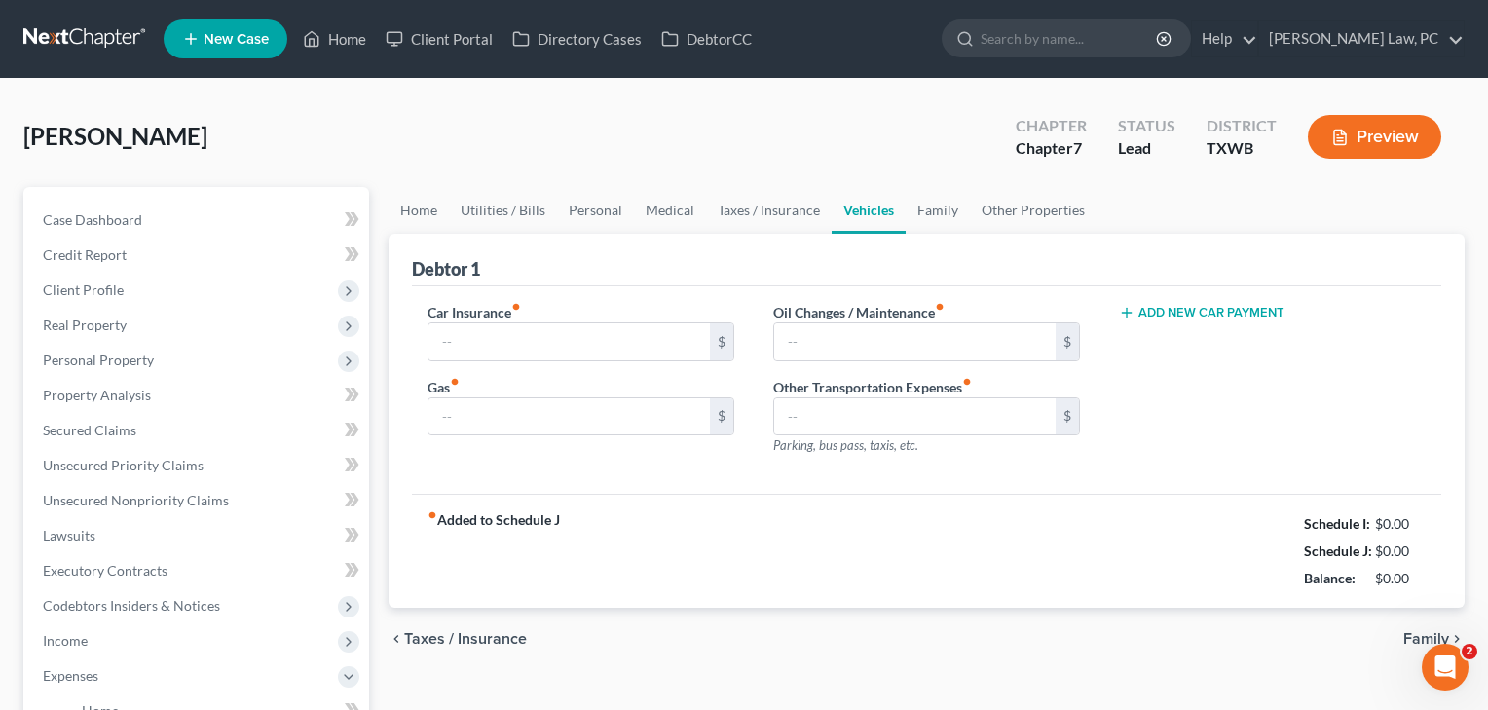
type input "0.00"
type input "200.00"
type input "35.00"
type input "0.00"
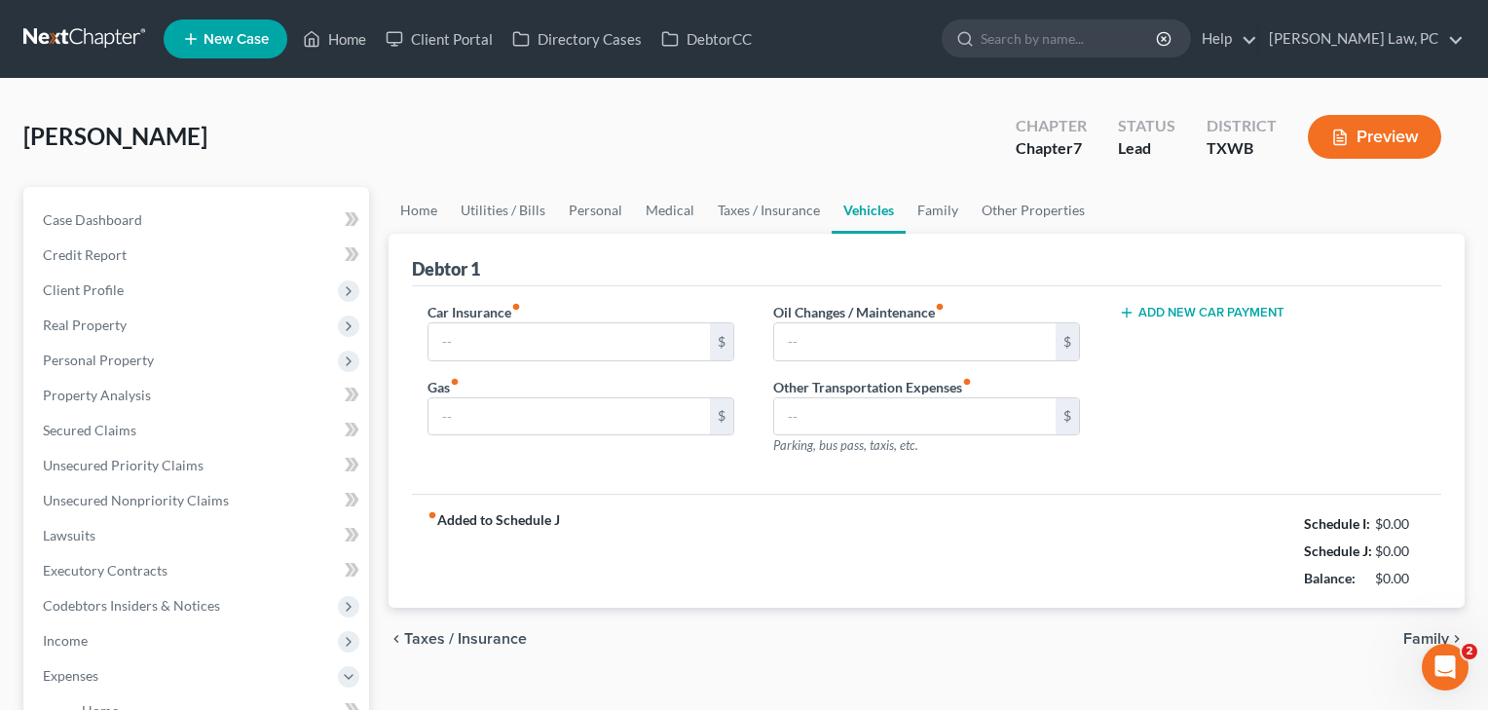
type input "200.00"
type input "35.00"
type input "0.00"
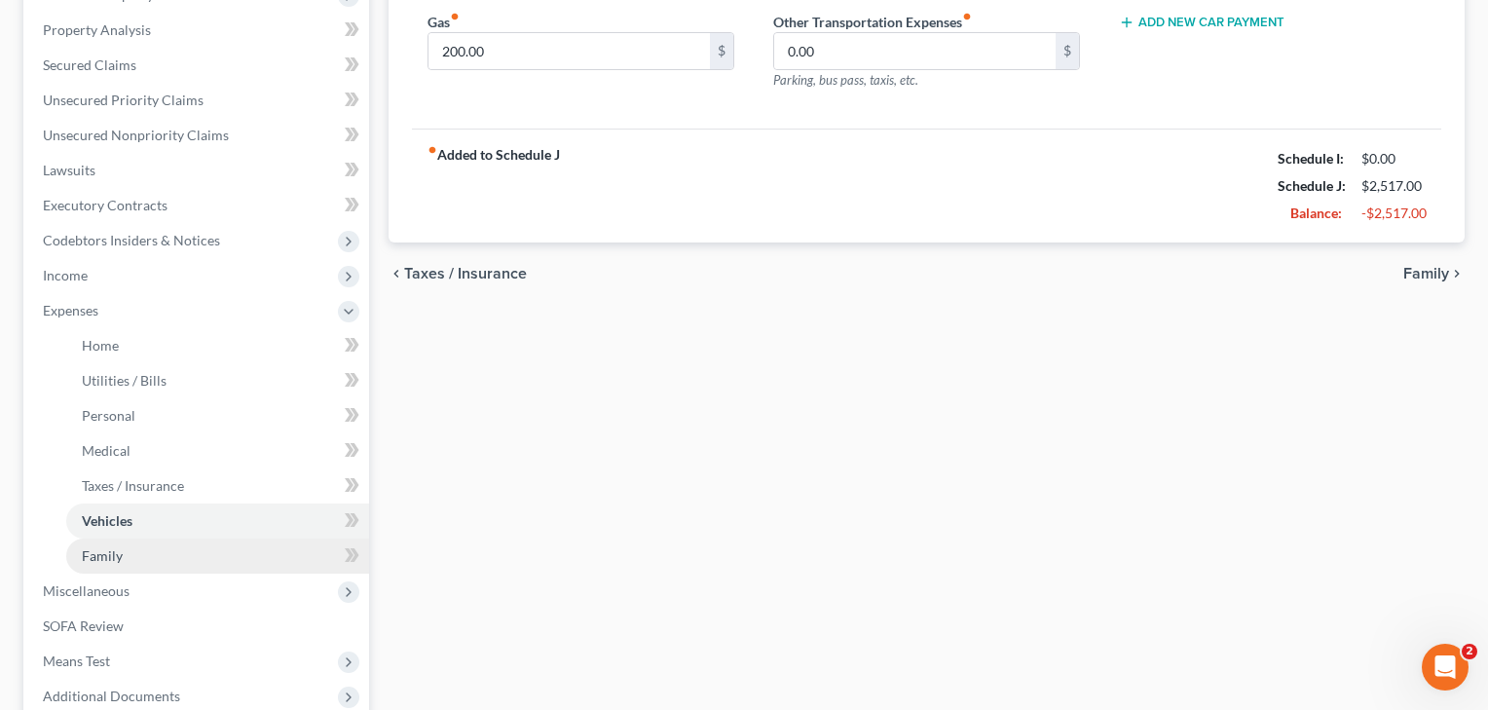
scroll to position [368, 0]
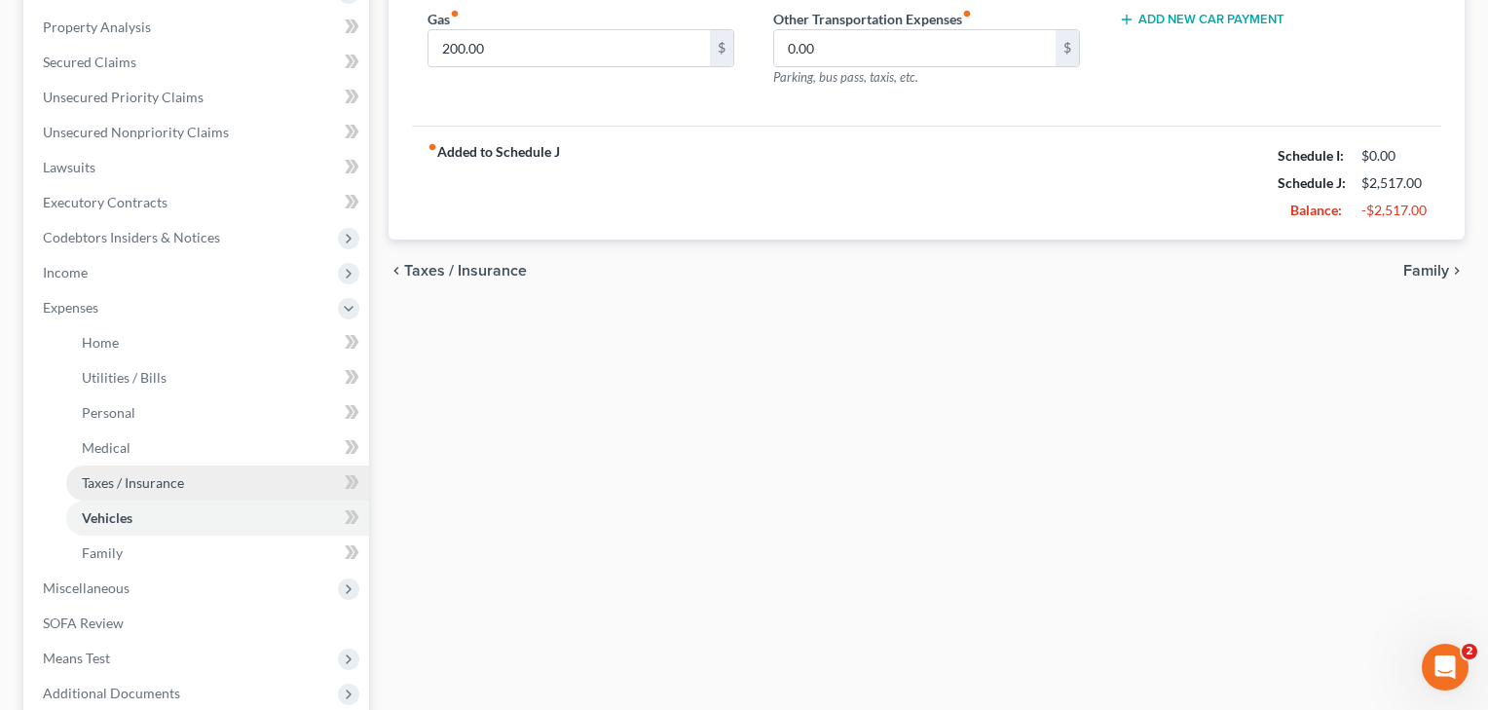
click at [92, 474] on span "Taxes / Insurance" at bounding box center [133, 482] width 102 height 17
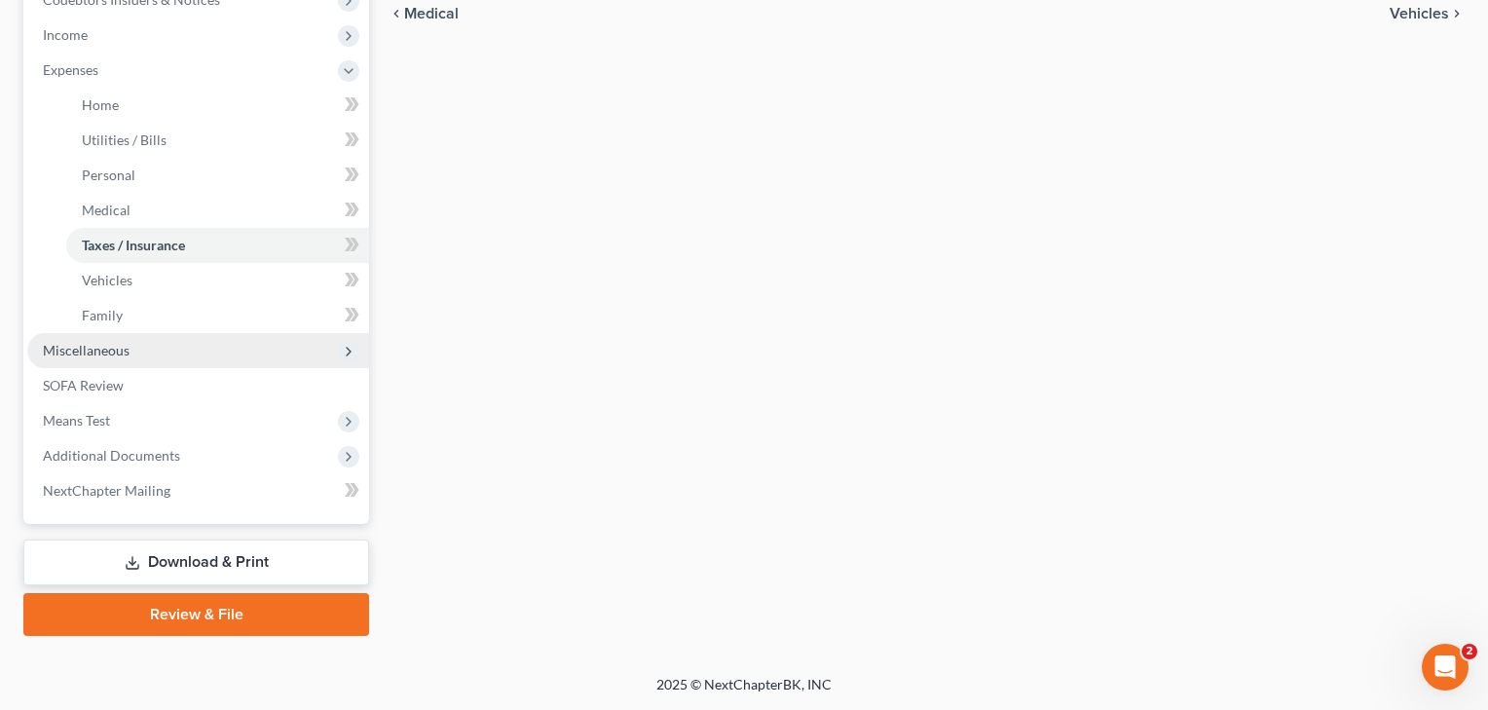
click at [77, 358] on span "Miscellaneous" at bounding box center [198, 350] width 342 height 35
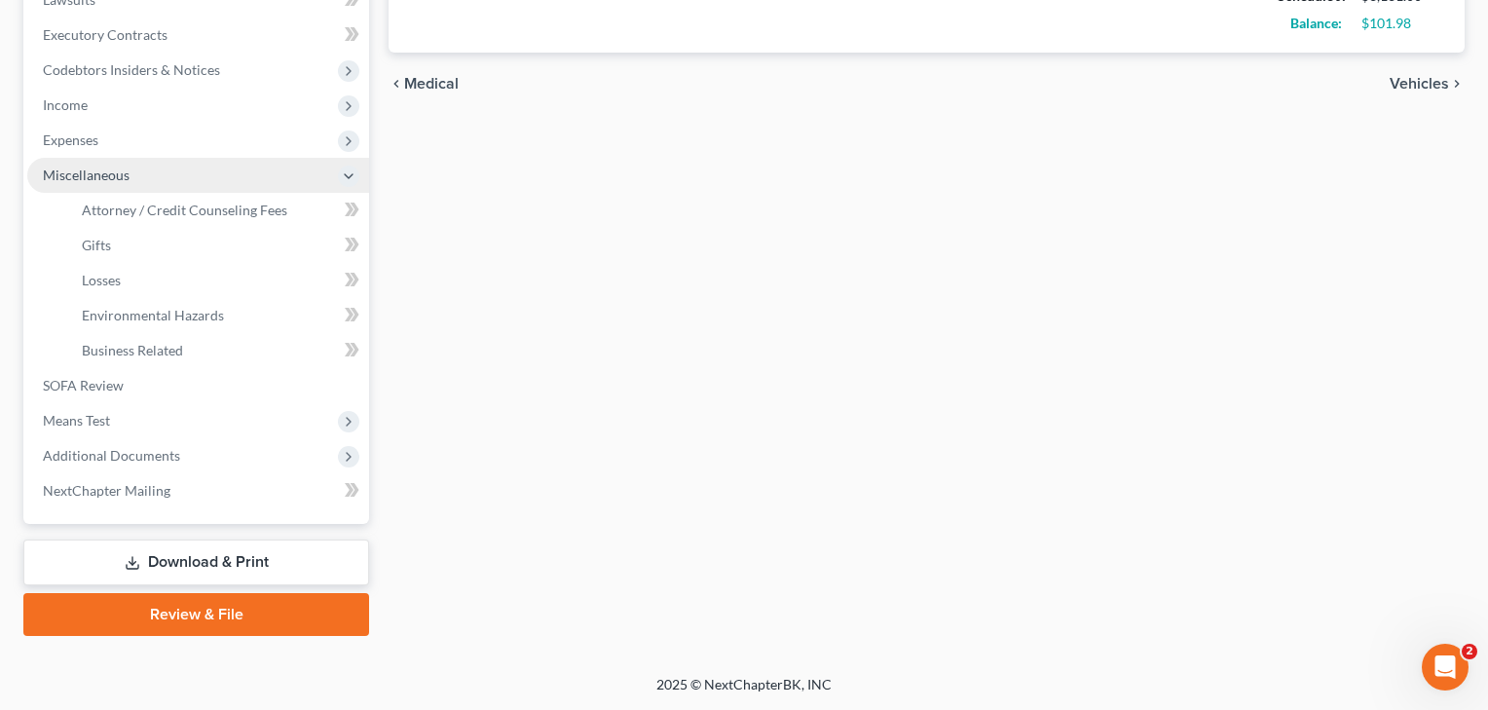
scroll to position [535, 0]
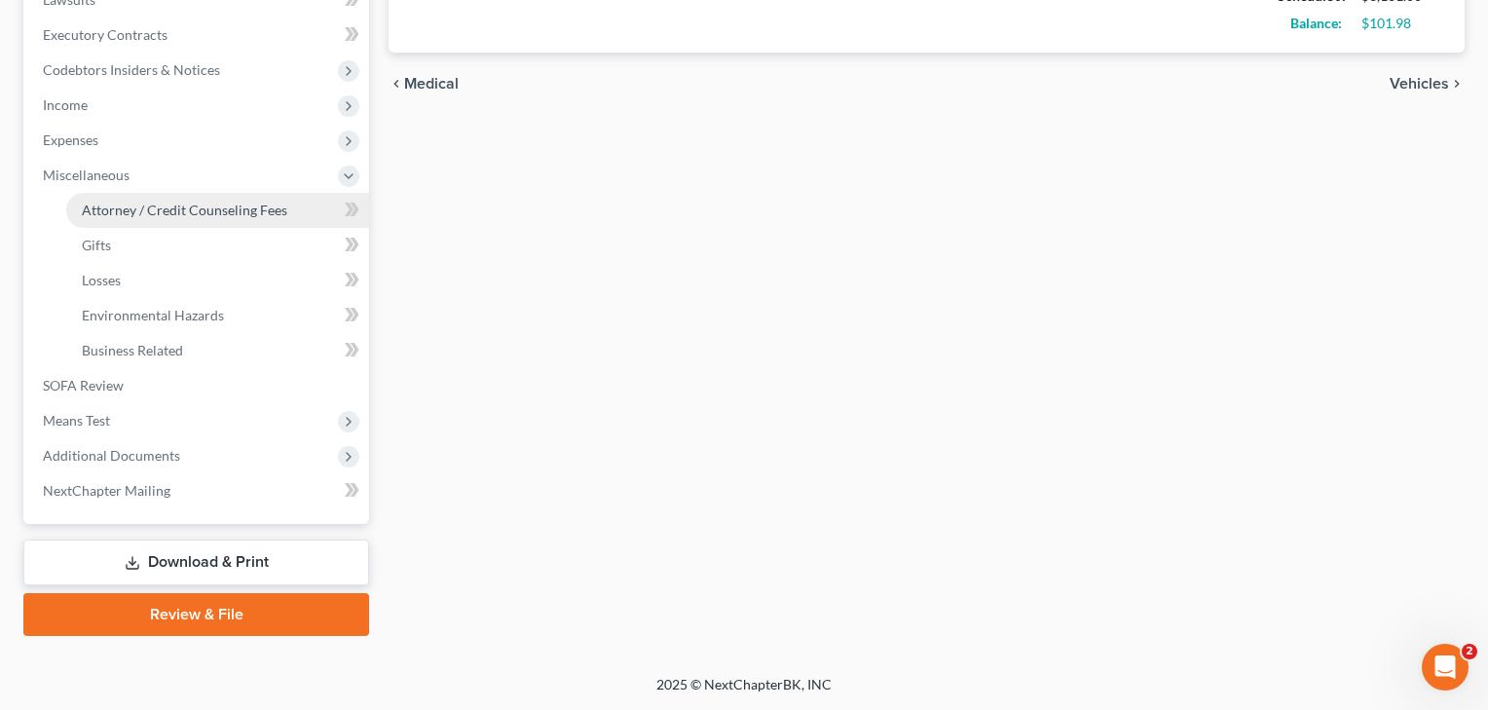
click at [143, 206] on span "Attorney / Credit Counseling Fees" at bounding box center [184, 210] width 205 height 17
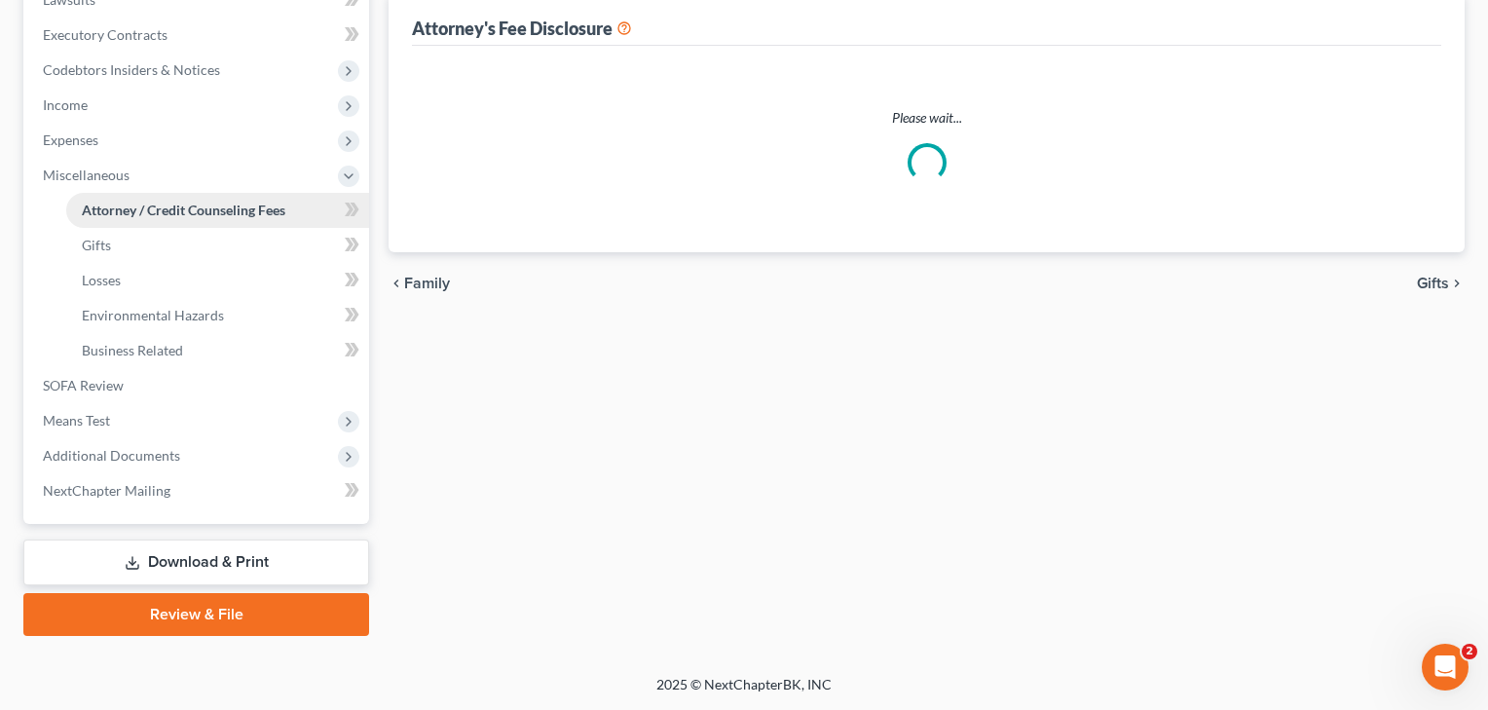
scroll to position [1, 0]
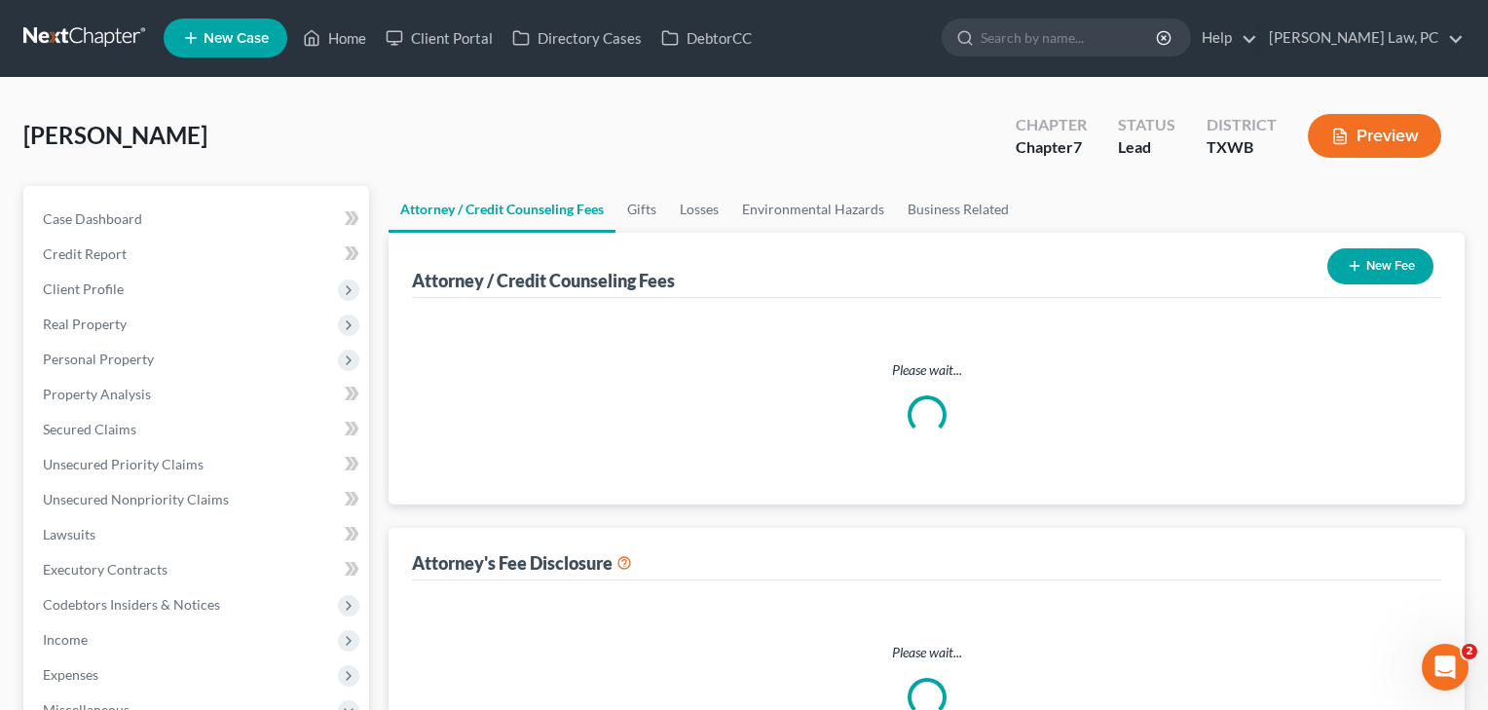
select select "4"
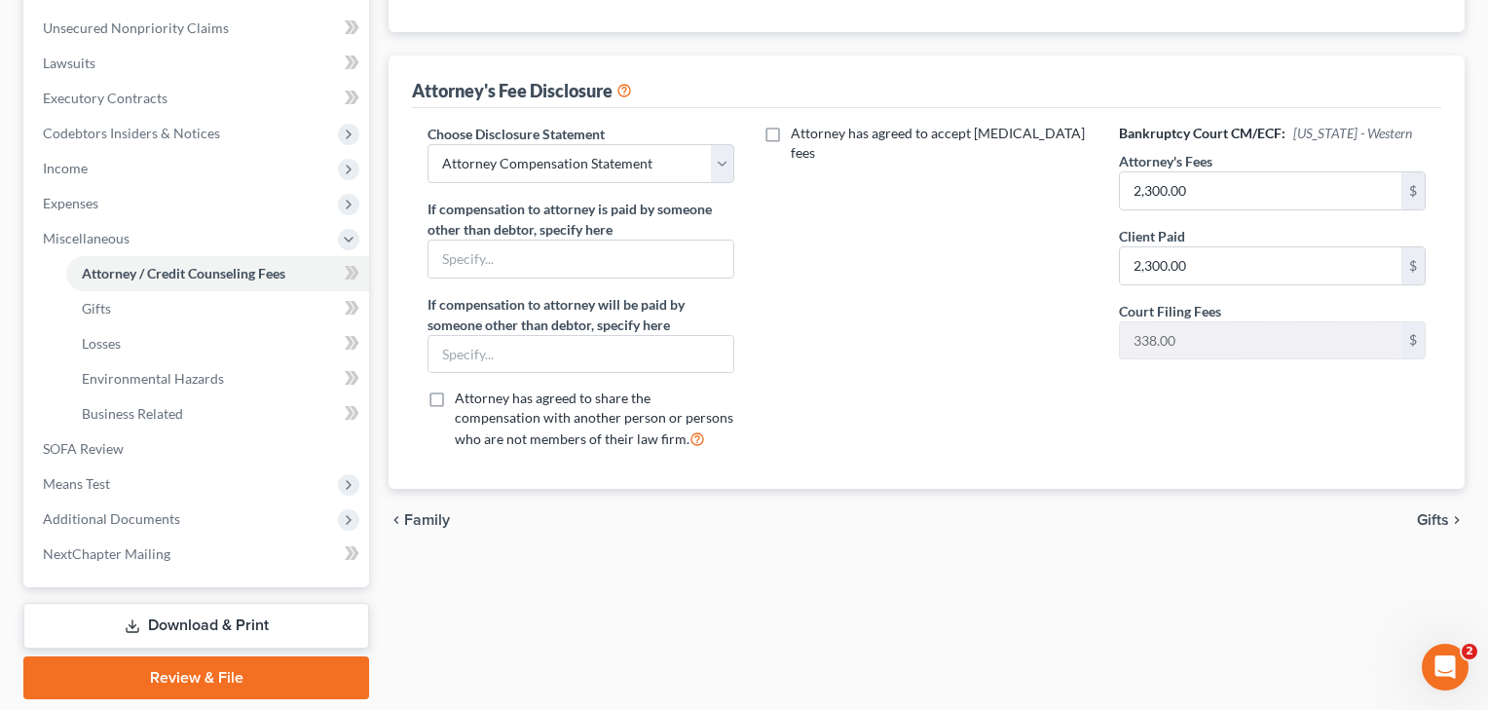
scroll to position [475, 0]
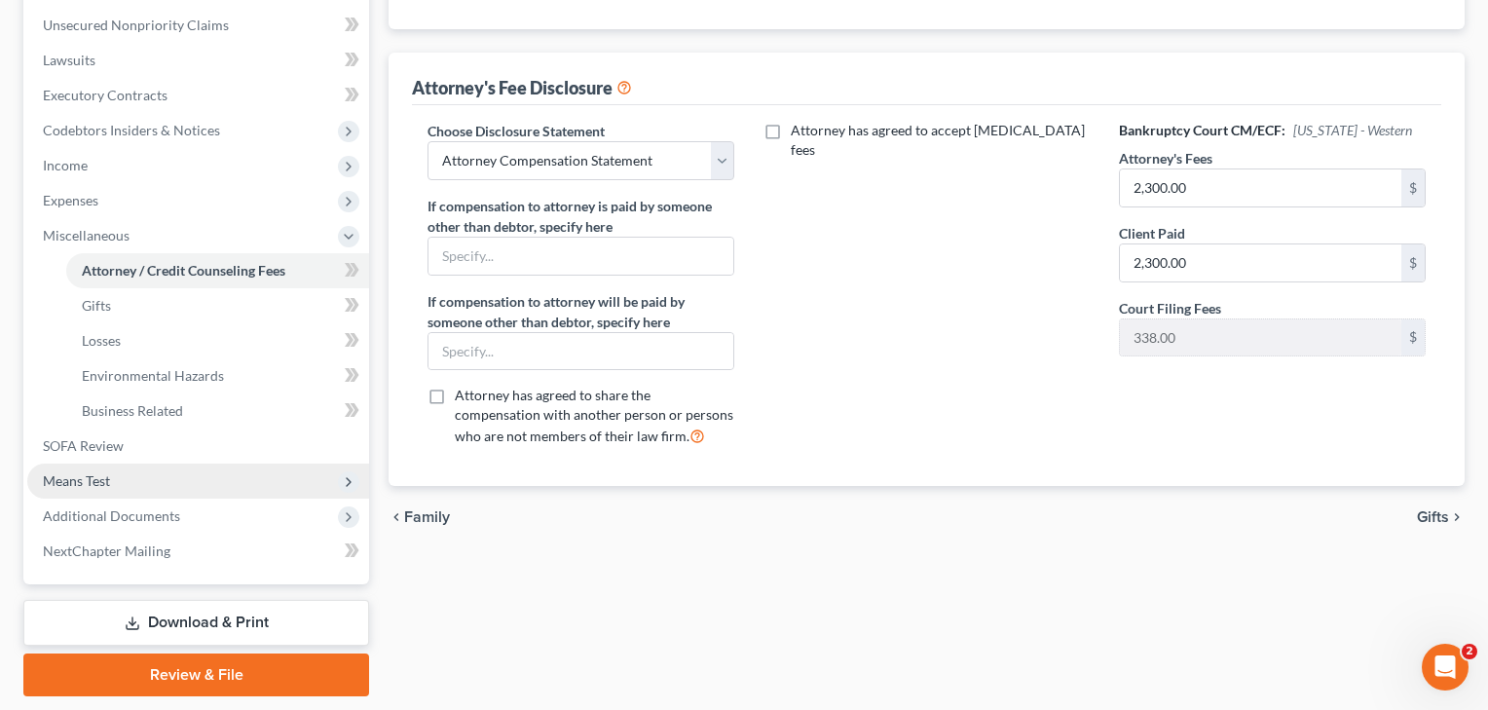
click at [87, 476] on span "Means Test" at bounding box center [76, 480] width 67 height 17
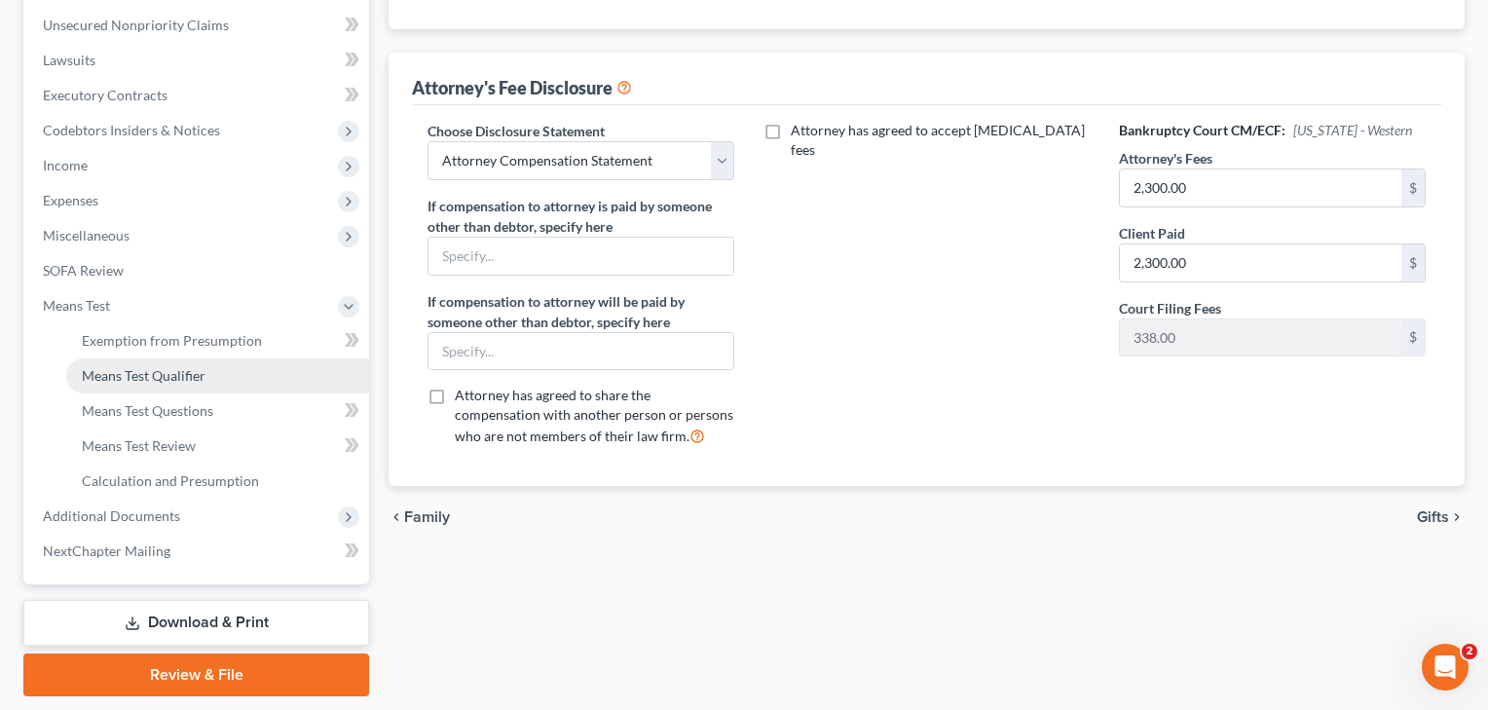
click at [138, 374] on span "Means Test Qualifier" at bounding box center [144, 375] width 124 height 17
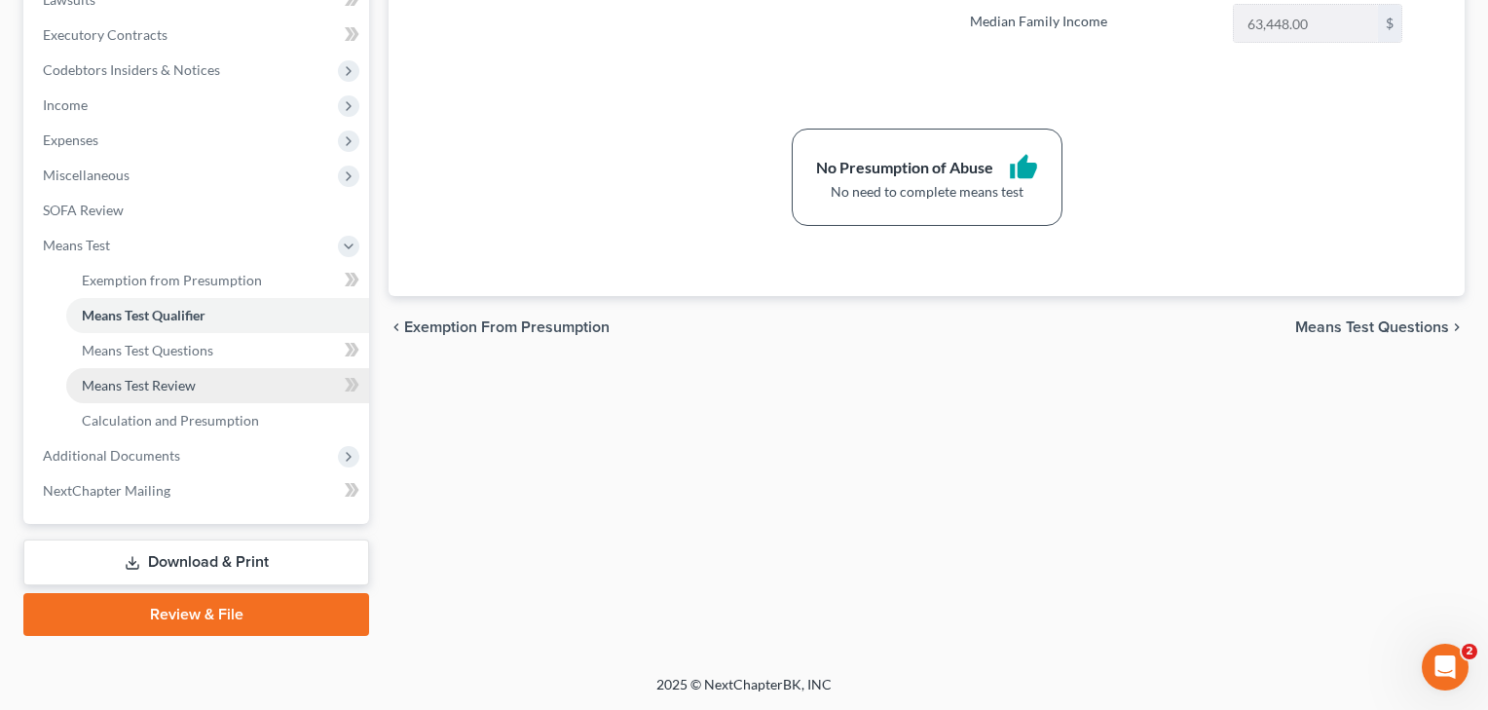
scroll to position [535, 0]
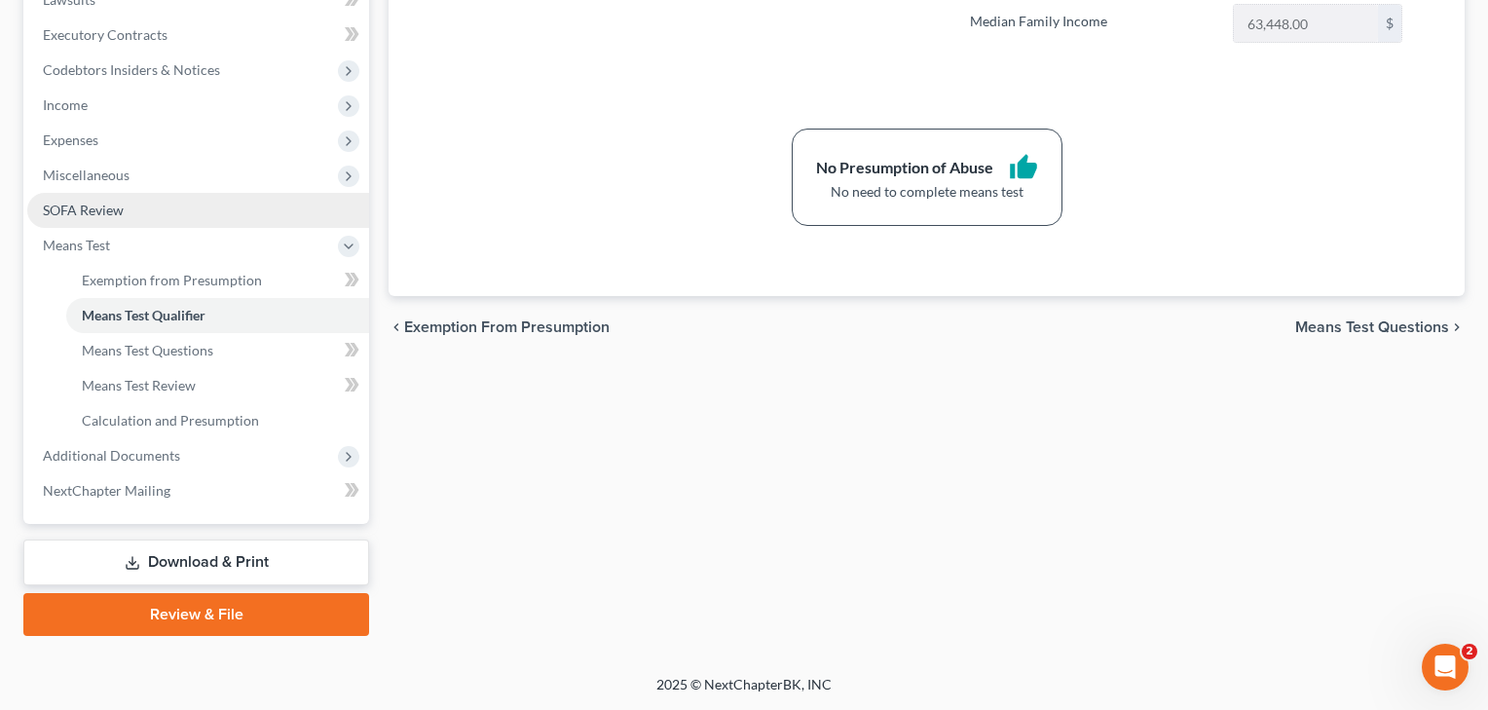
click at [90, 204] on span "SOFA Review" at bounding box center [83, 210] width 81 height 17
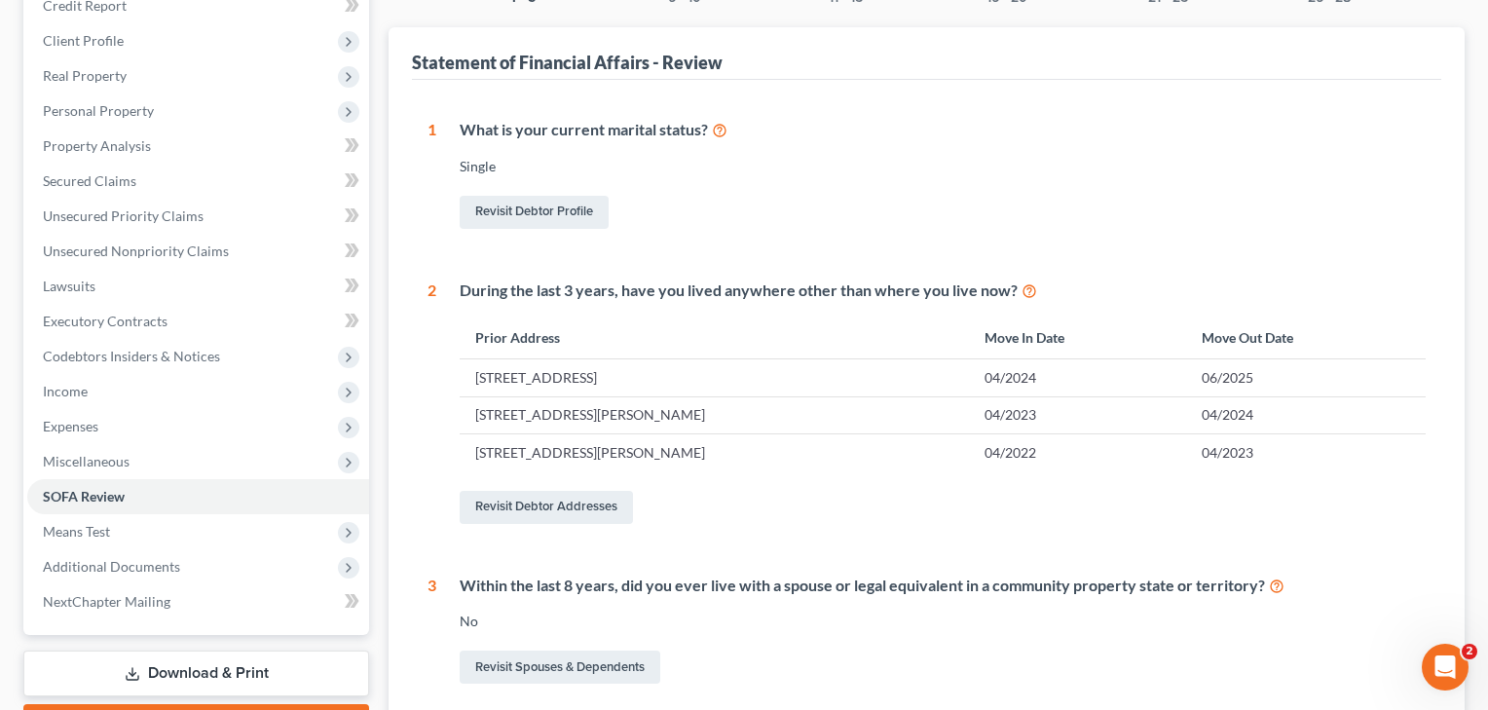
scroll to position [147, 0]
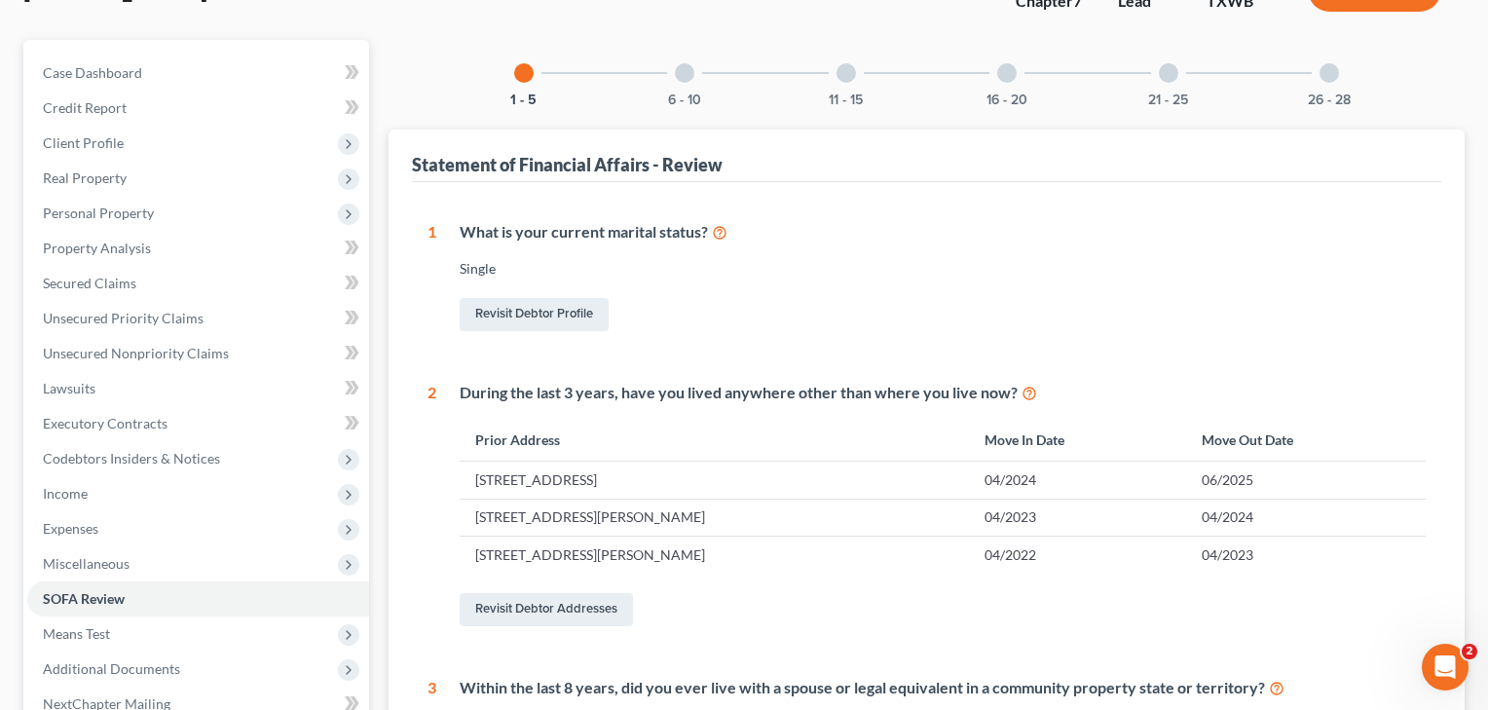
click at [677, 76] on div at bounding box center [684, 72] width 19 height 19
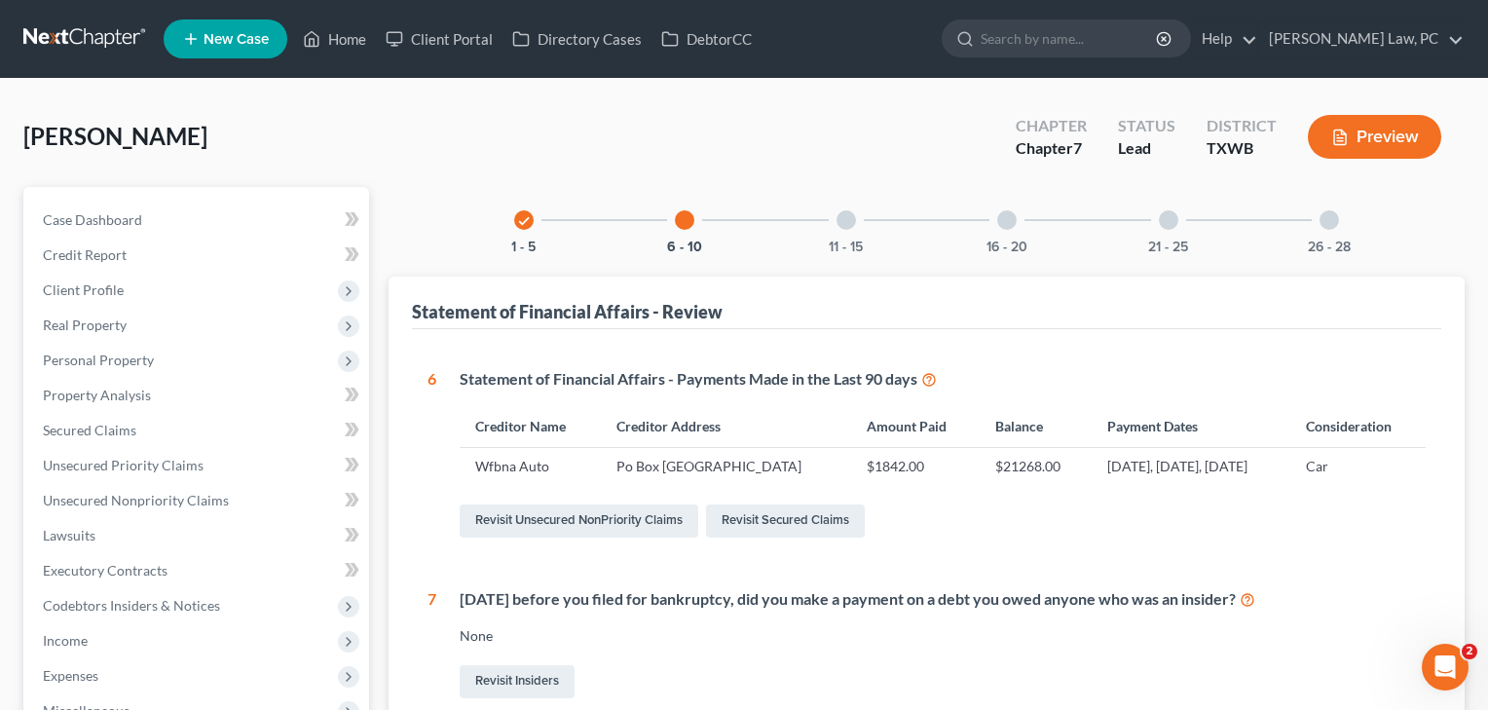
scroll to position [0, 0]
click at [843, 226] on div at bounding box center [845, 219] width 19 height 19
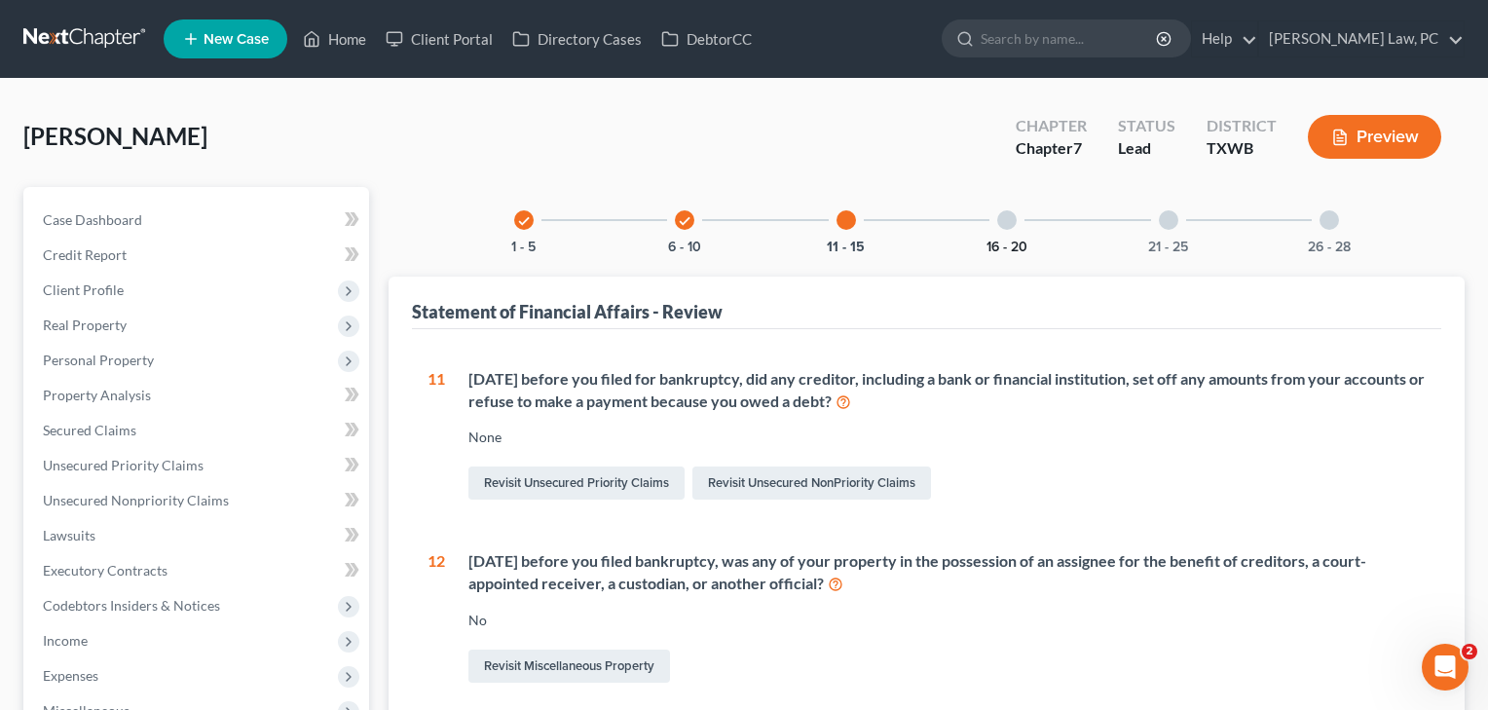
click at [1006, 243] on button "16 - 20" at bounding box center [1006, 247] width 41 height 14
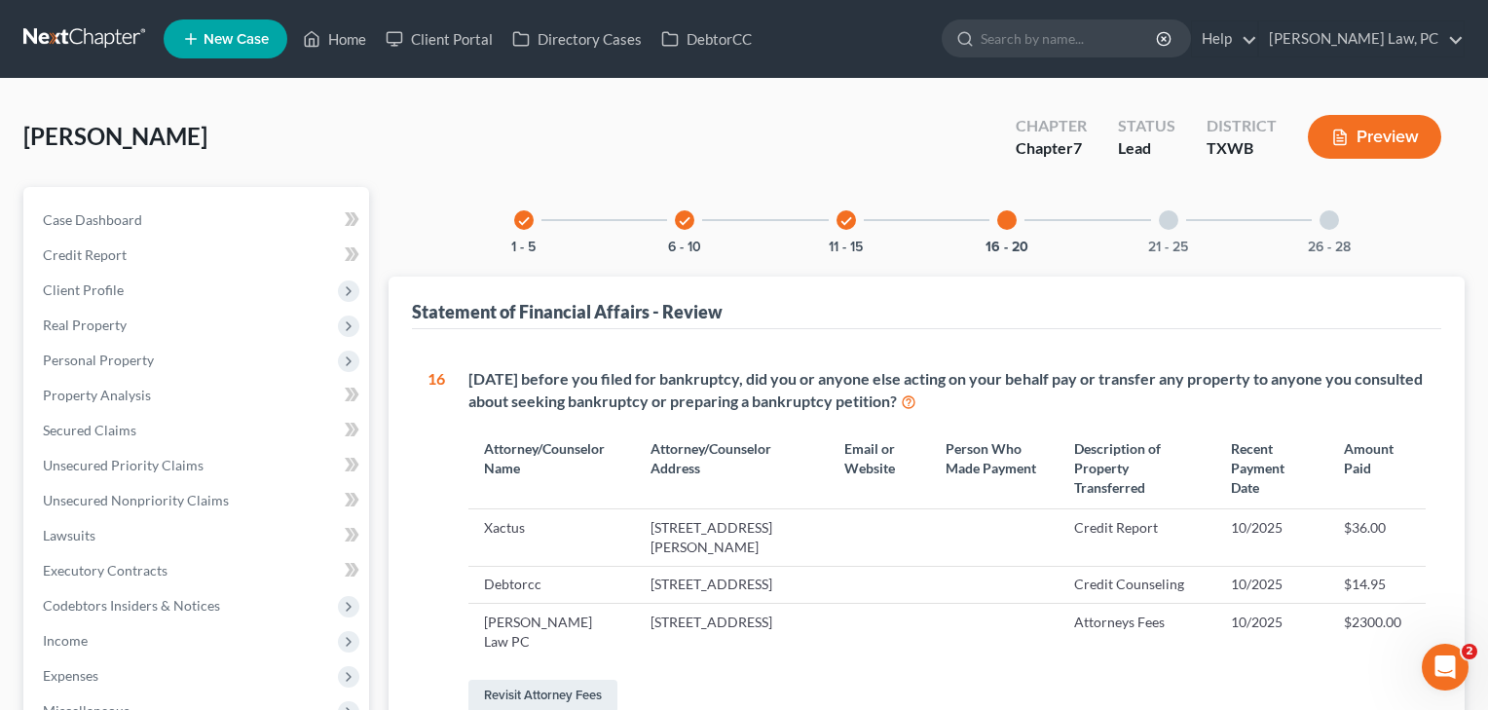
click at [1172, 219] on div at bounding box center [1167, 219] width 19 height 19
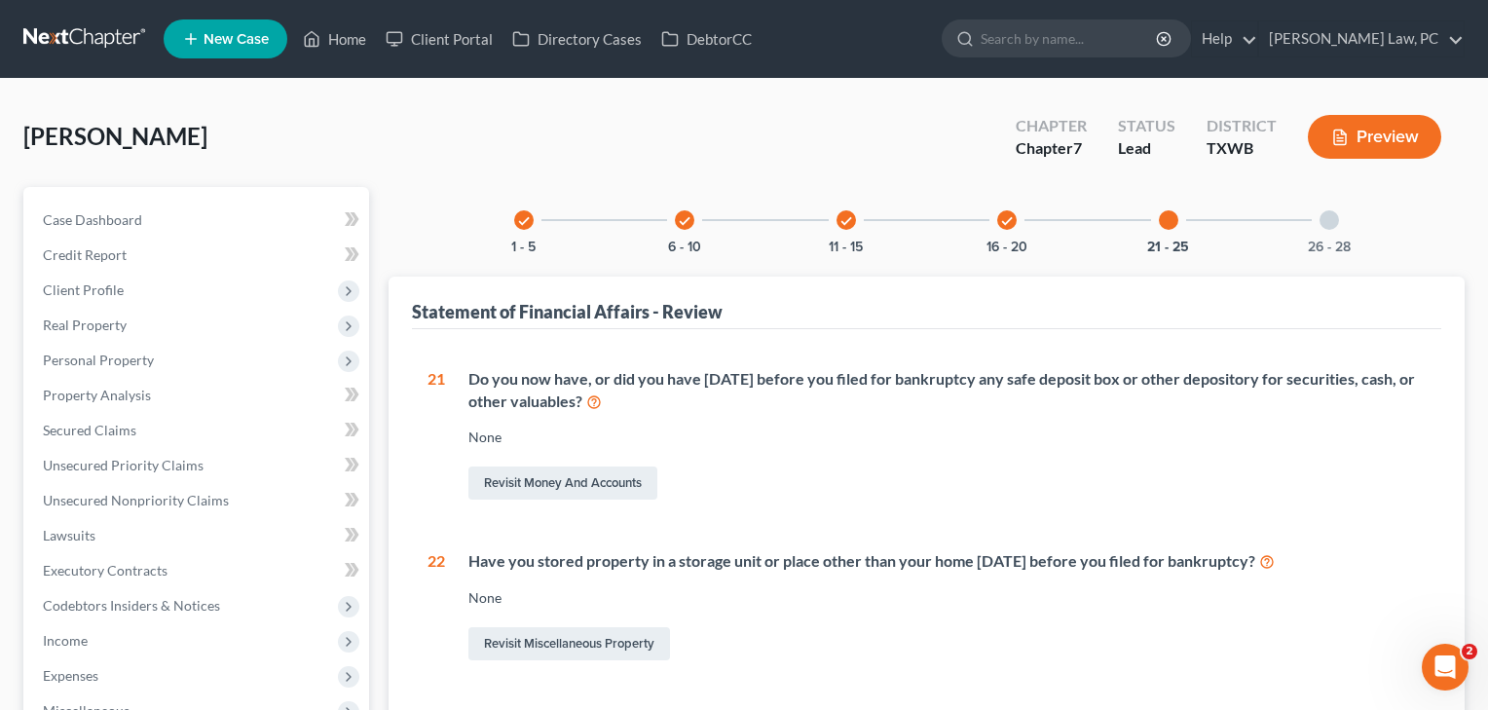
click at [1321, 231] on div "26 - 28" at bounding box center [1329, 220] width 66 height 66
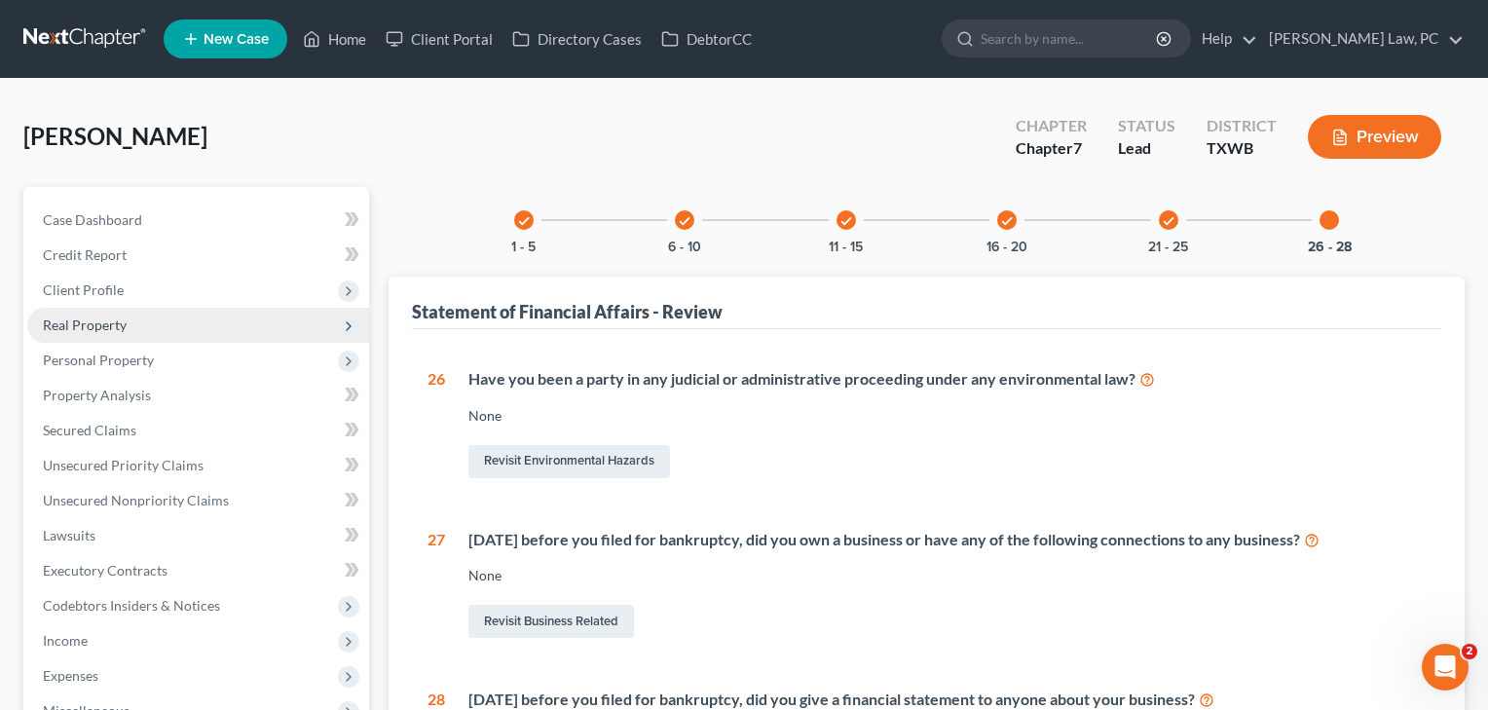
click at [106, 331] on span "Real Property" at bounding box center [85, 324] width 84 height 17
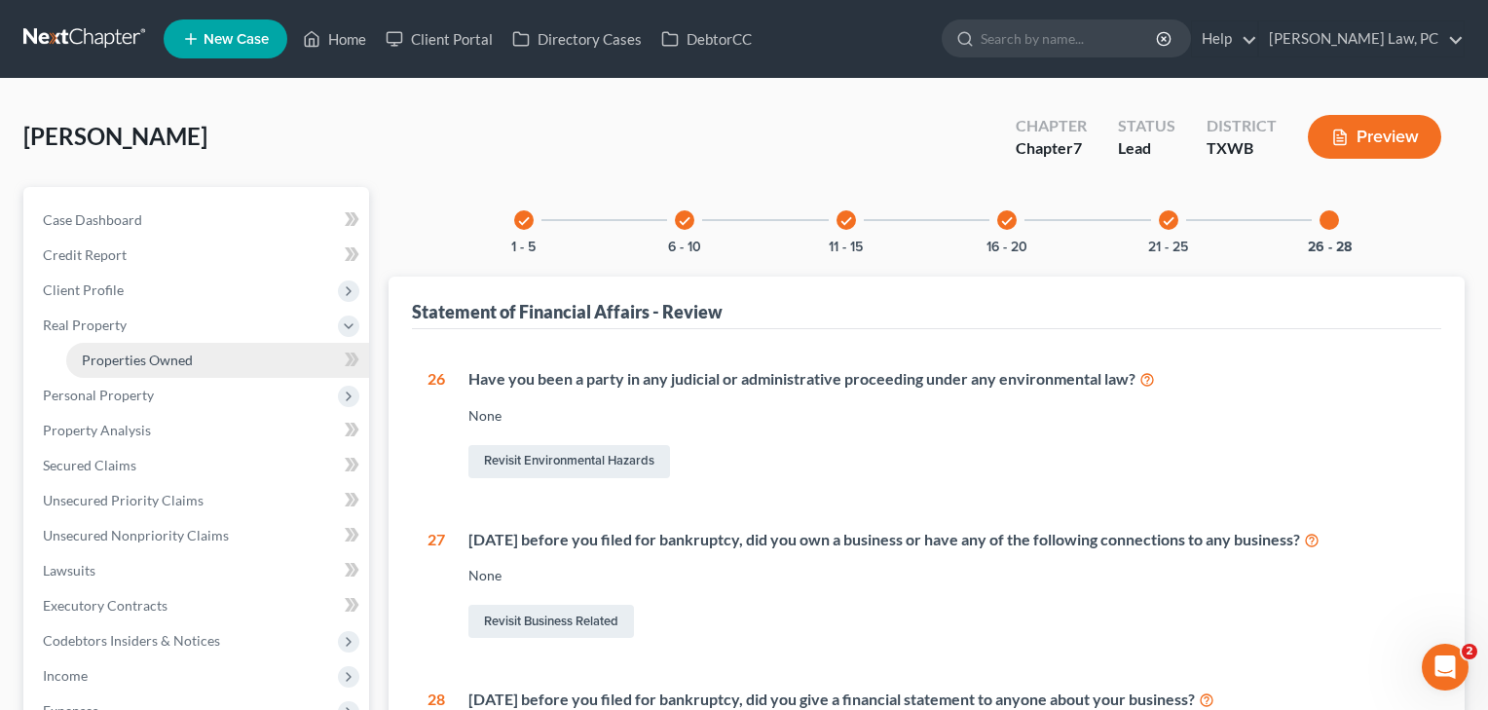
click at [118, 356] on span "Properties Owned" at bounding box center [137, 359] width 111 height 17
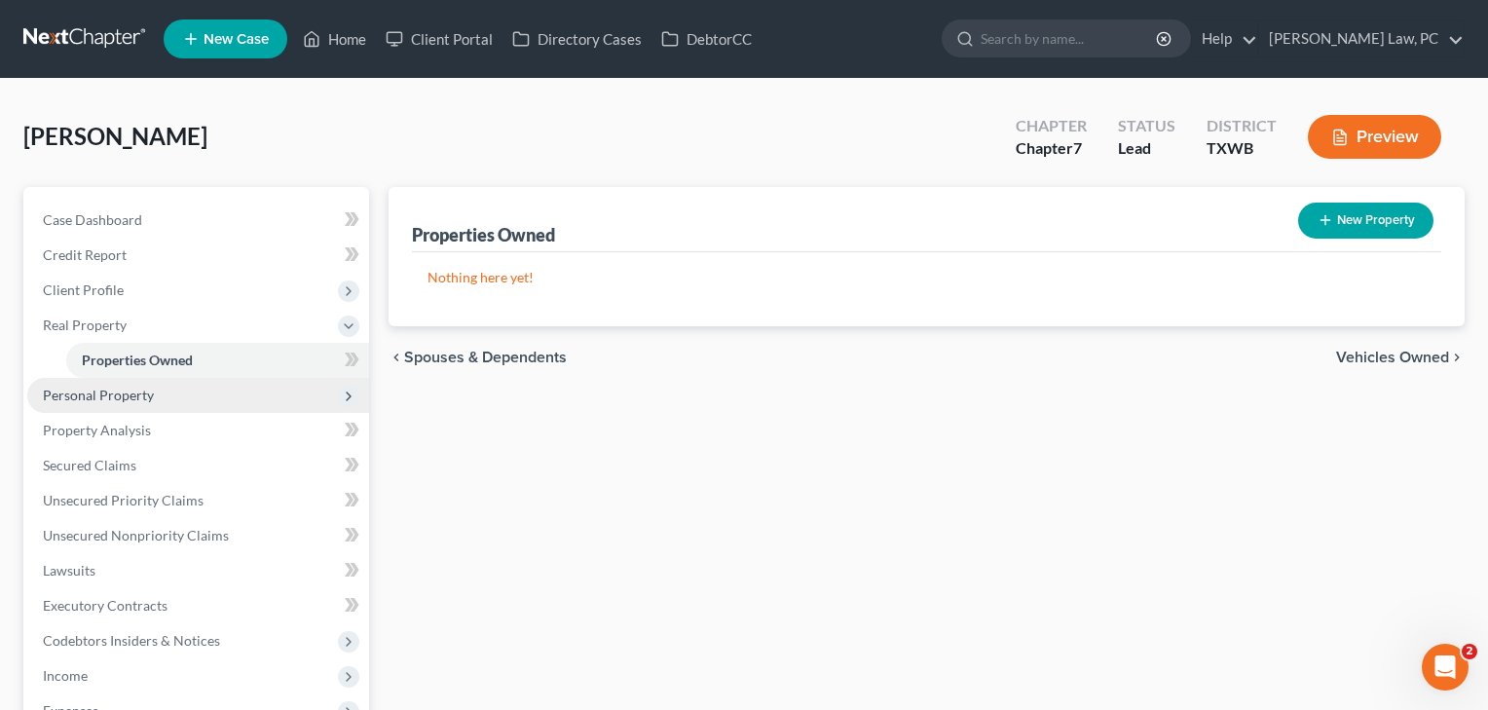
click at [117, 393] on span "Personal Property" at bounding box center [98, 394] width 111 height 17
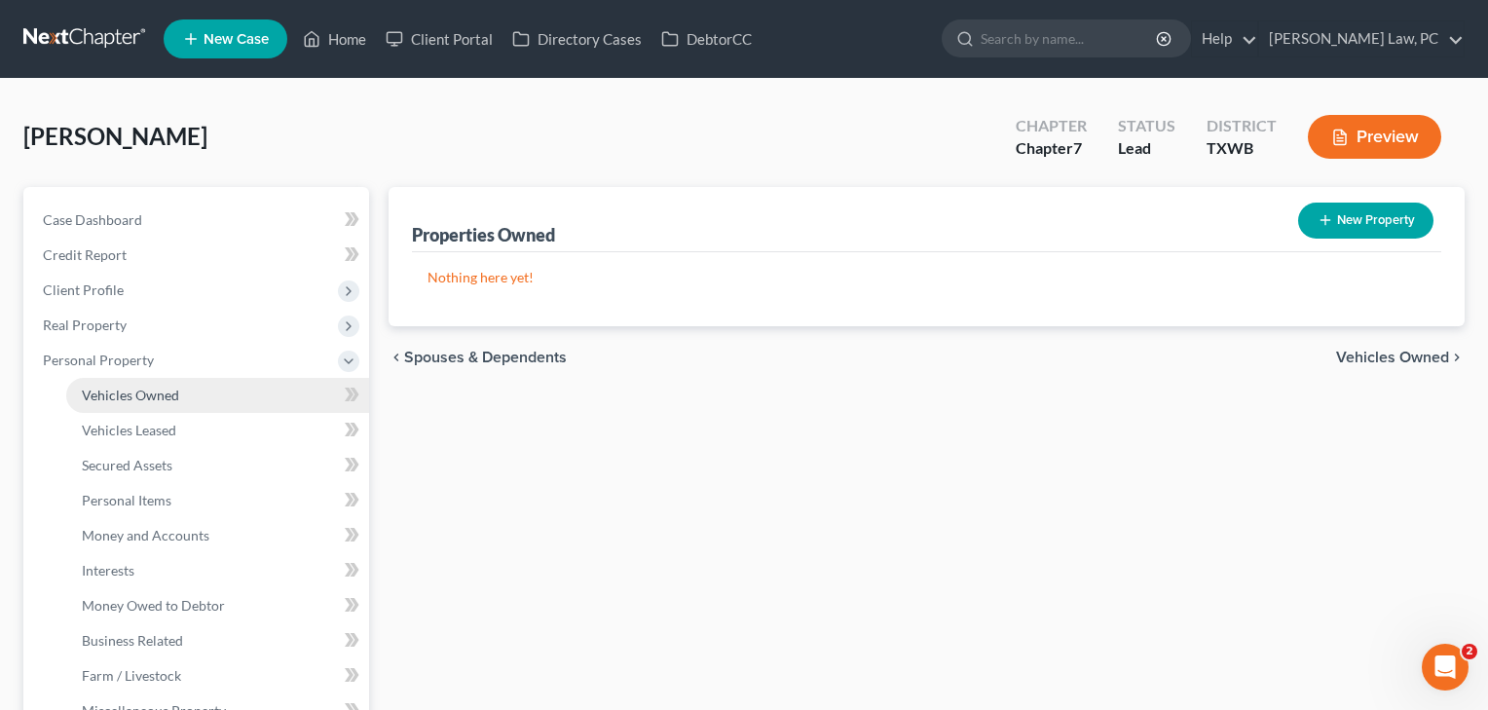
click at [117, 394] on span "Vehicles Owned" at bounding box center [130, 394] width 97 height 17
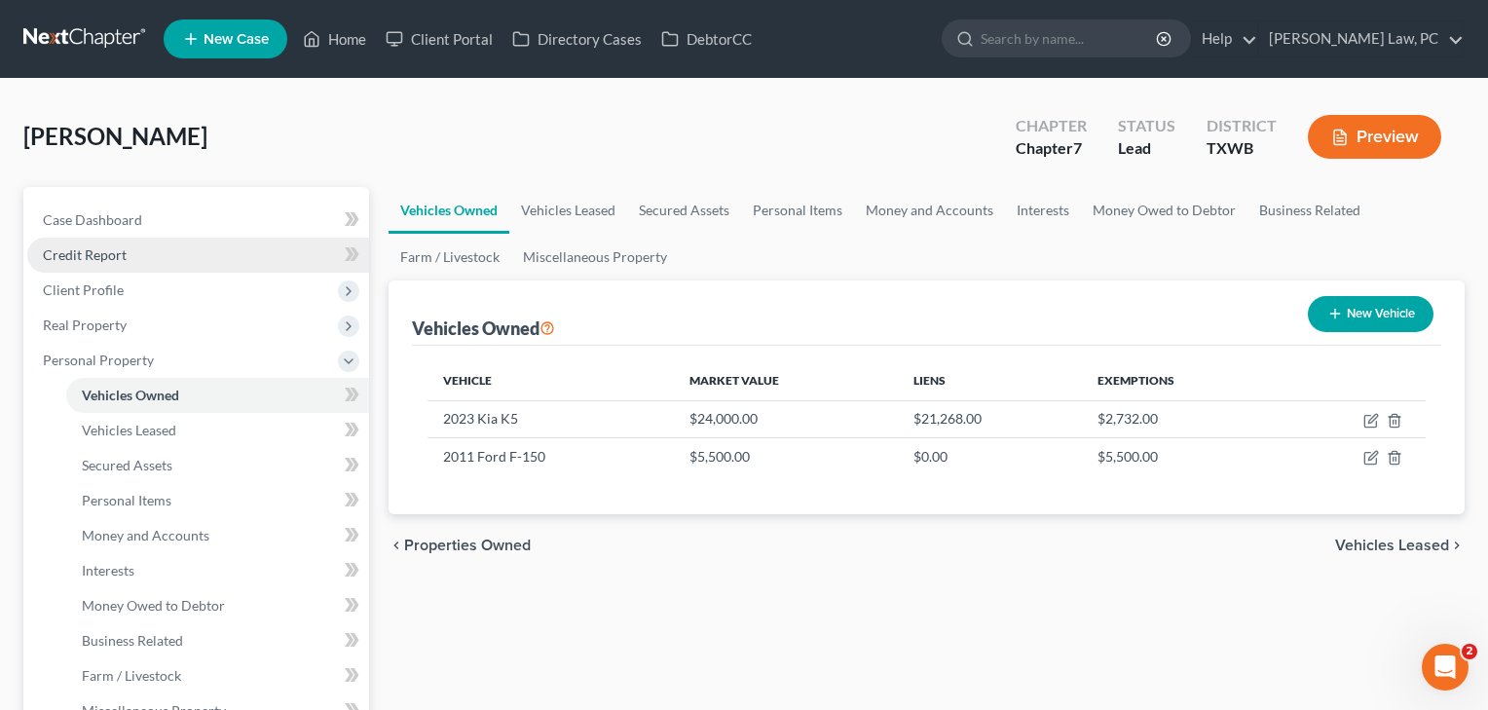
click at [99, 259] on span "Credit Report" at bounding box center [85, 254] width 84 height 17
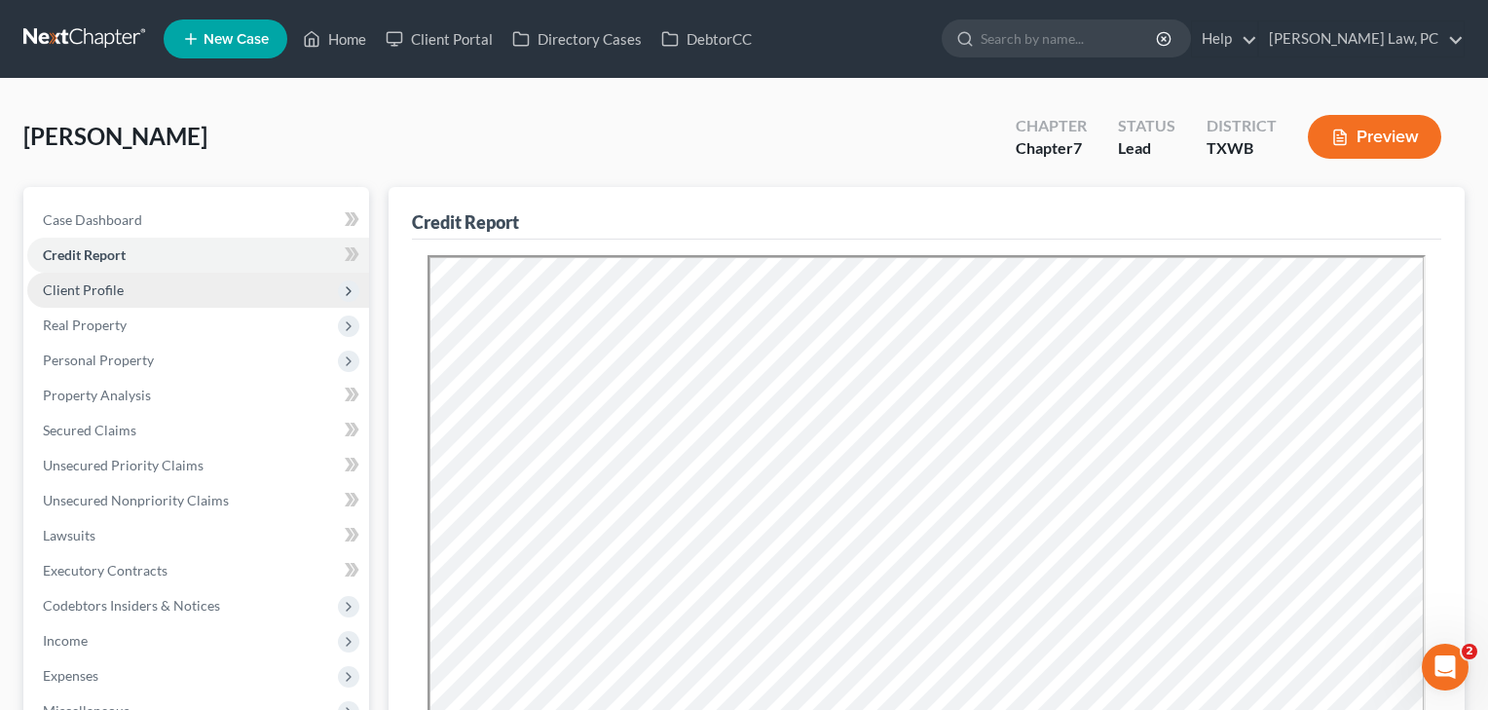
click at [100, 304] on span "Client Profile" at bounding box center [198, 290] width 342 height 35
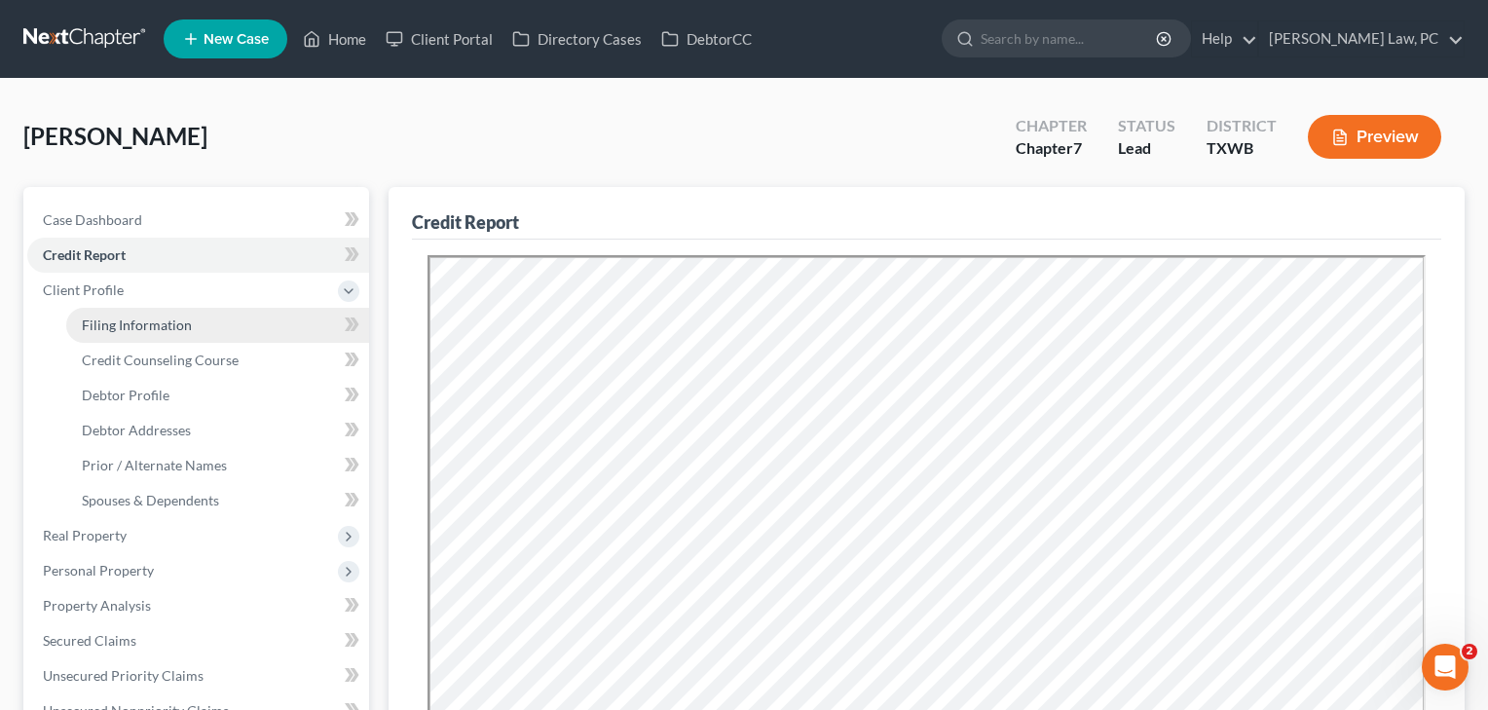
click at [102, 324] on span "Filing Information" at bounding box center [137, 324] width 110 height 17
select select "1"
select select "0"
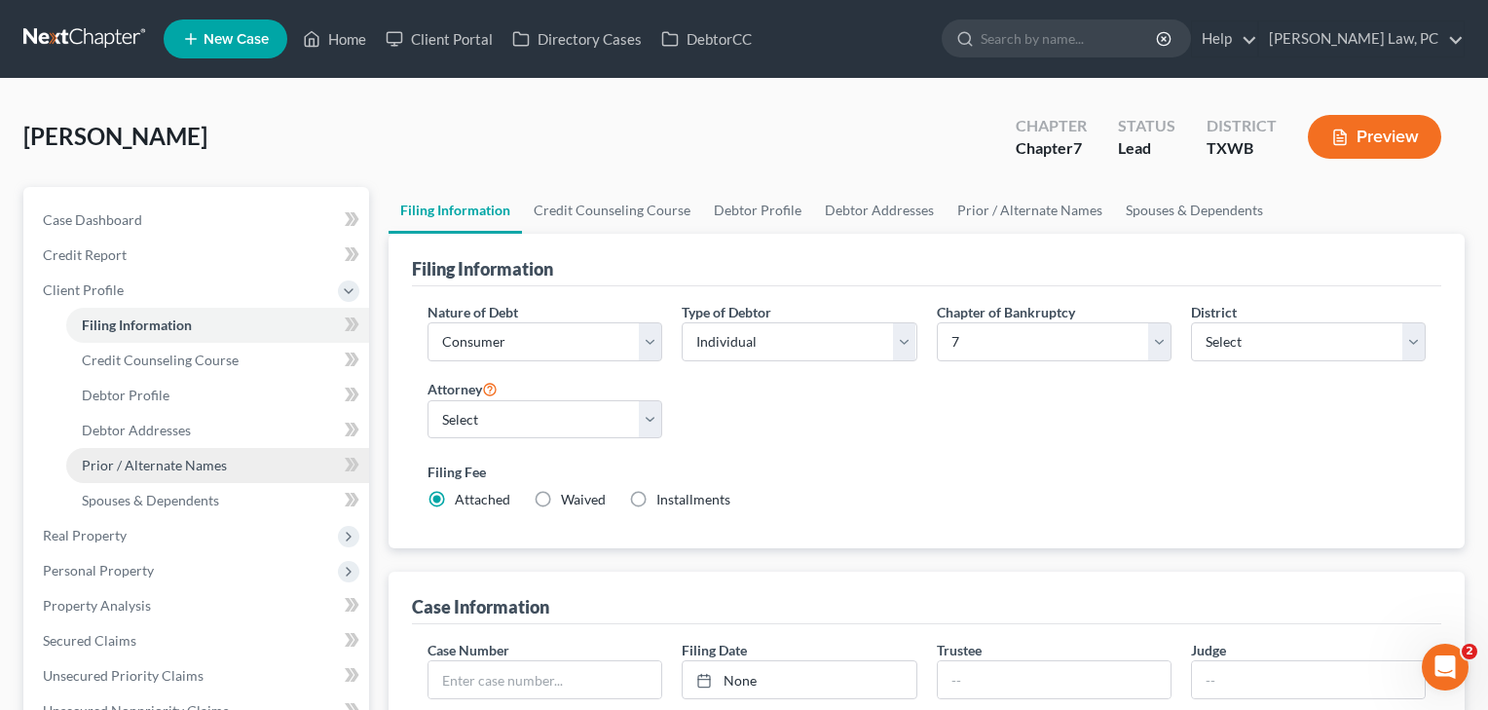
click at [114, 464] on span "Prior / Alternate Names" at bounding box center [154, 465] width 145 height 17
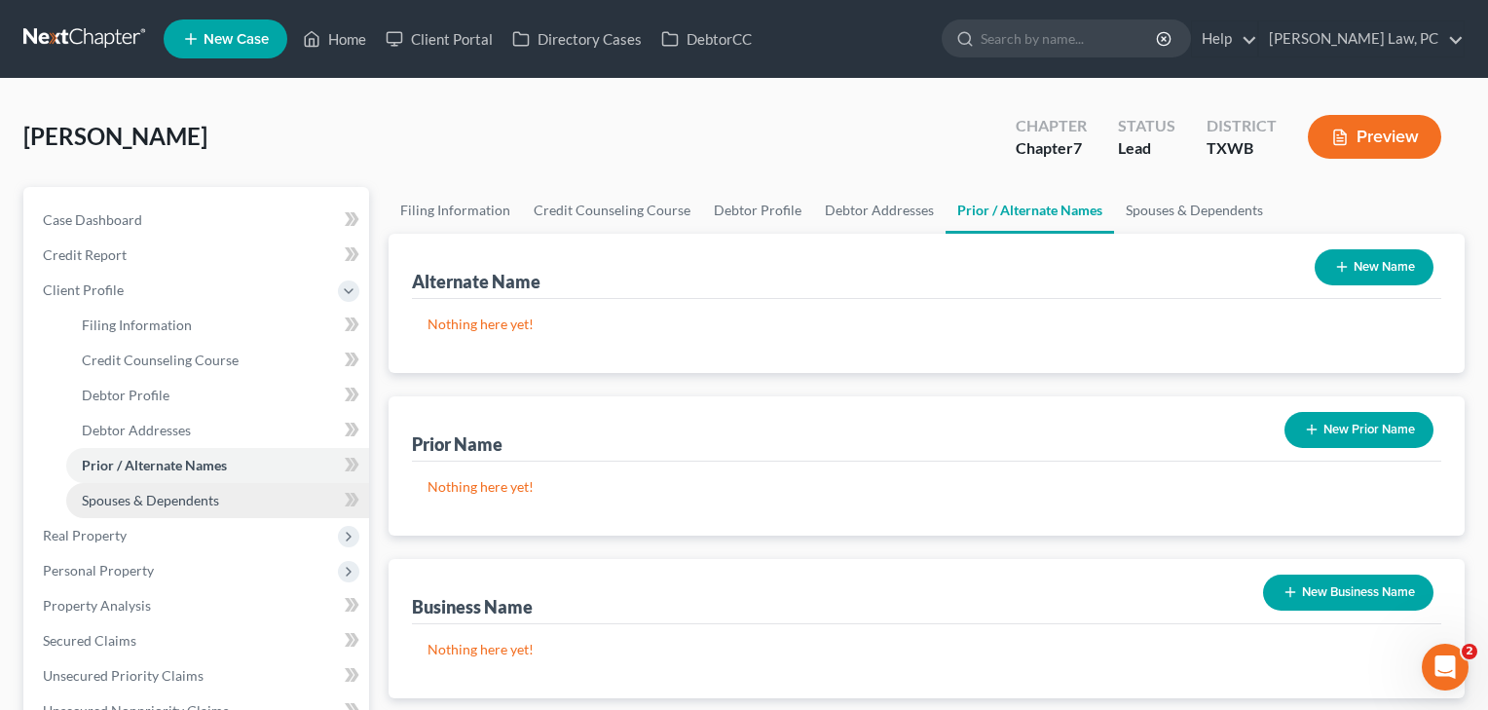
click at [122, 502] on span "Spouses & Dependents" at bounding box center [150, 500] width 137 height 17
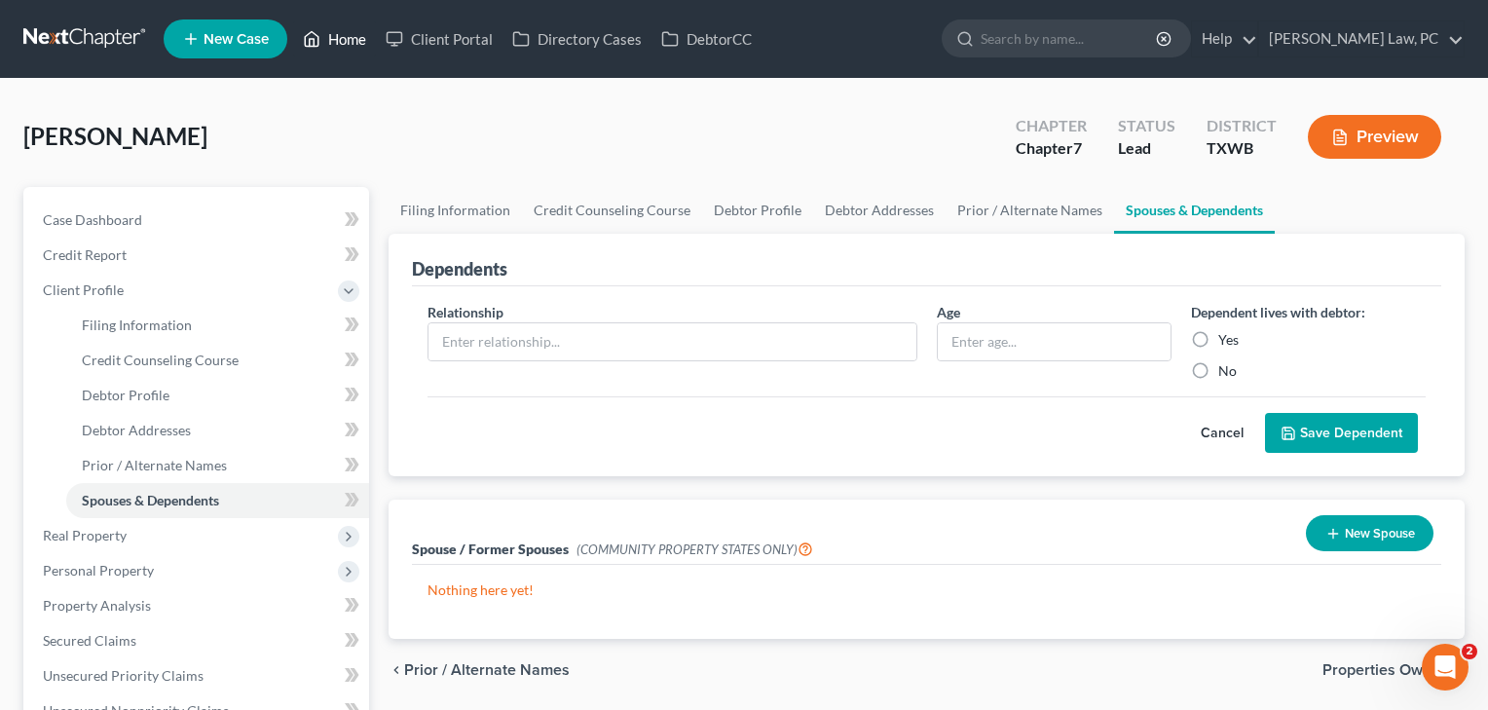
click at [347, 40] on link "Home" at bounding box center [334, 38] width 83 height 35
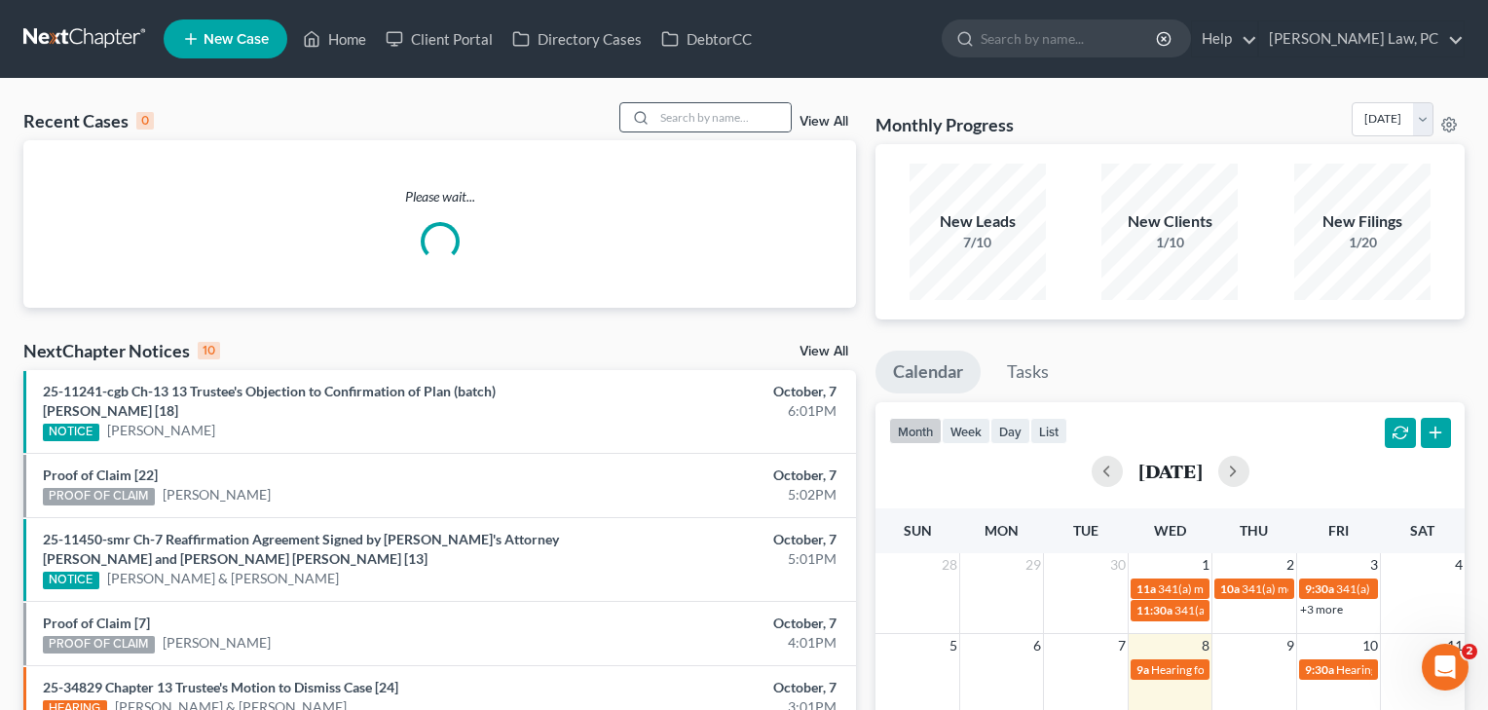
click at [692, 102] on div at bounding box center [705, 117] width 173 height 30
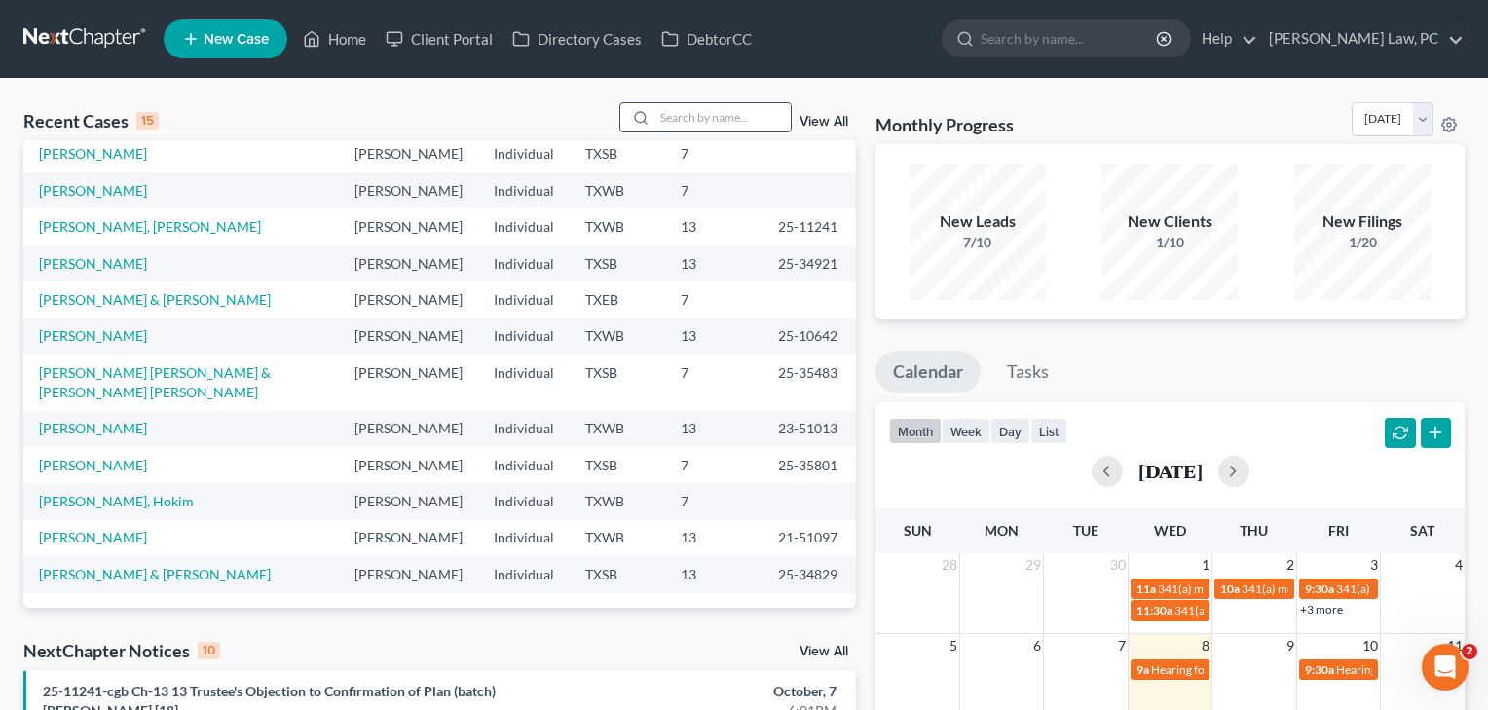
click at [676, 120] on input "search" at bounding box center [722, 117] width 136 height 28
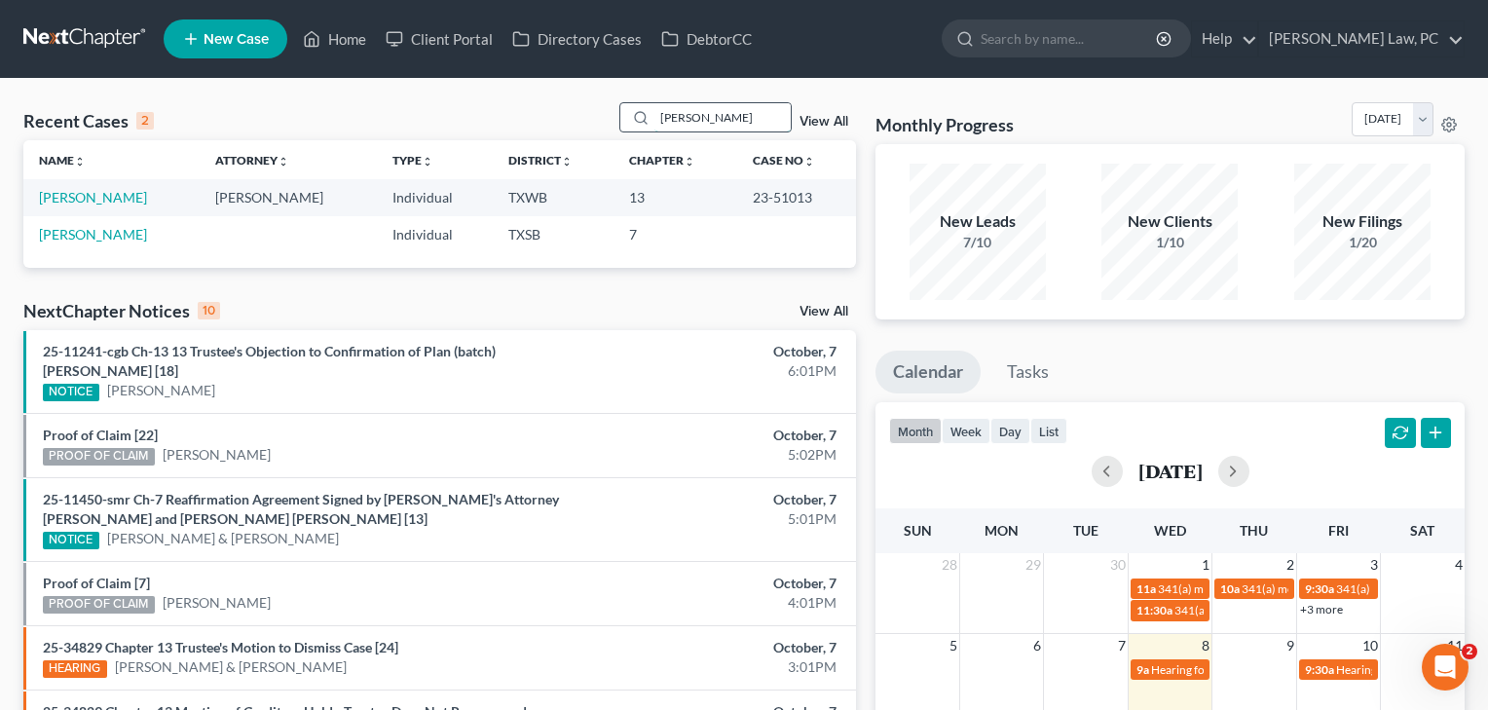
type input "[PERSON_NAME]"
drag, startPoint x: 676, startPoint y: 120, endPoint x: 116, endPoint y: 199, distance: 565.3
click at [116, 199] on link "[PERSON_NAME]" at bounding box center [93, 197] width 108 height 17
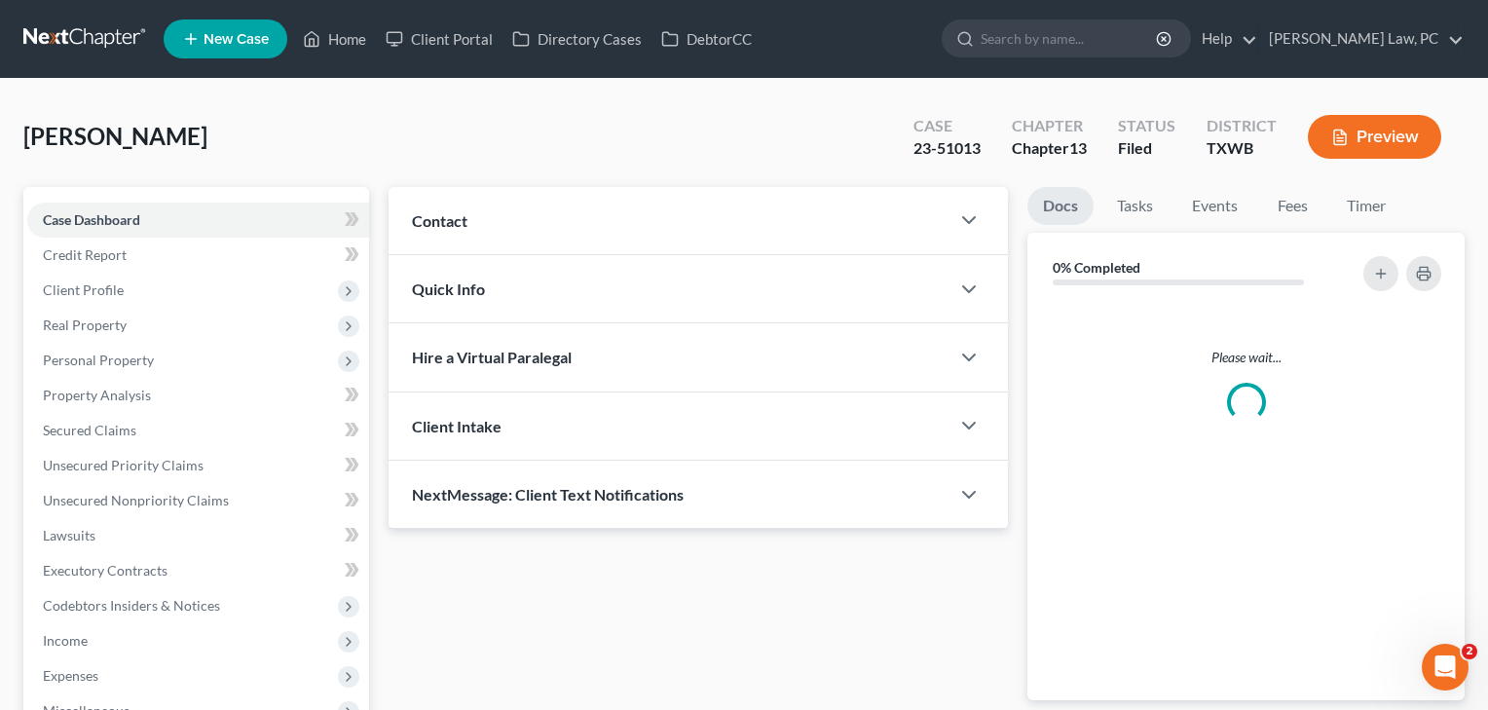
click at [114, 197] on div "Case Dashboard Payments Invoices Payments Payments Credit Report Client Profile…" at bounding box center [196, 553] width 346 height 732
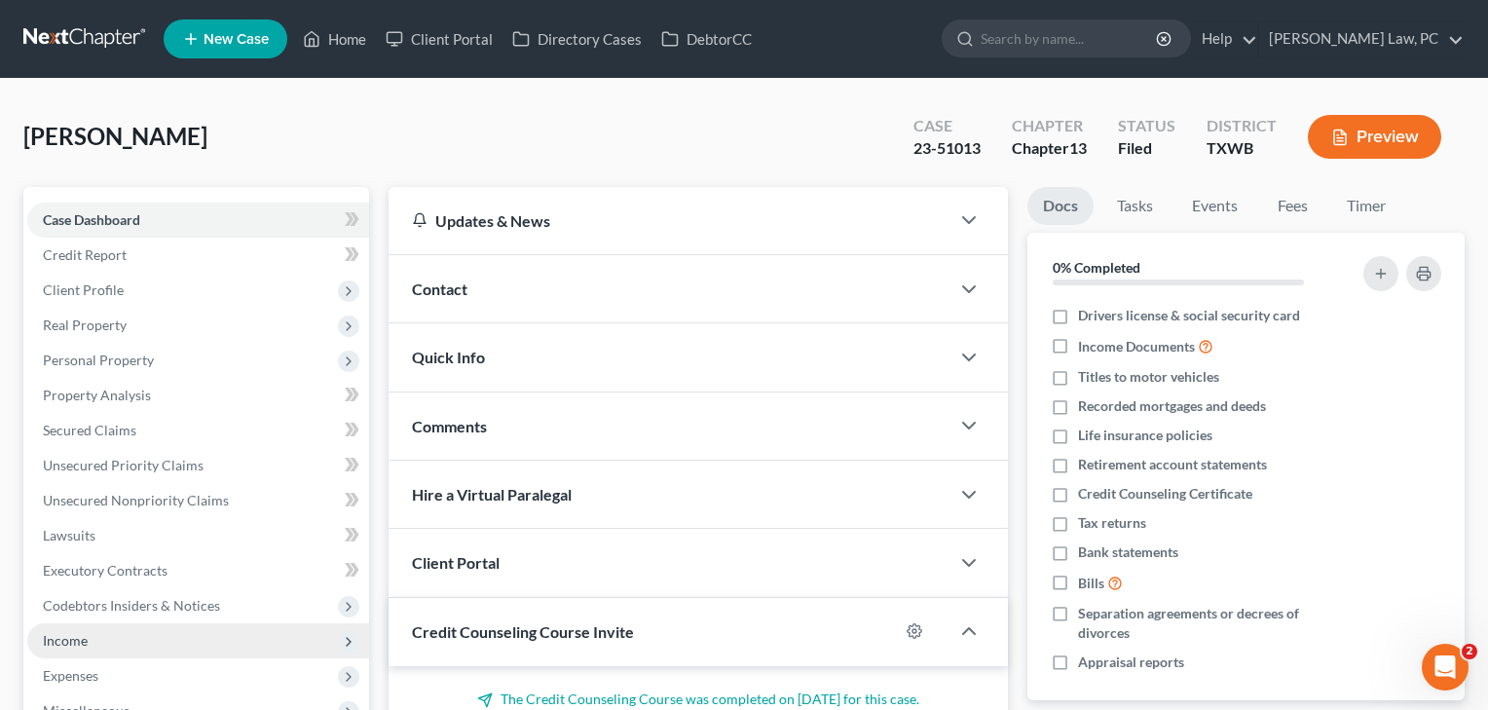
click at [71, 647] on span "Income" at bounding box center [65, 640] width 45 height 17
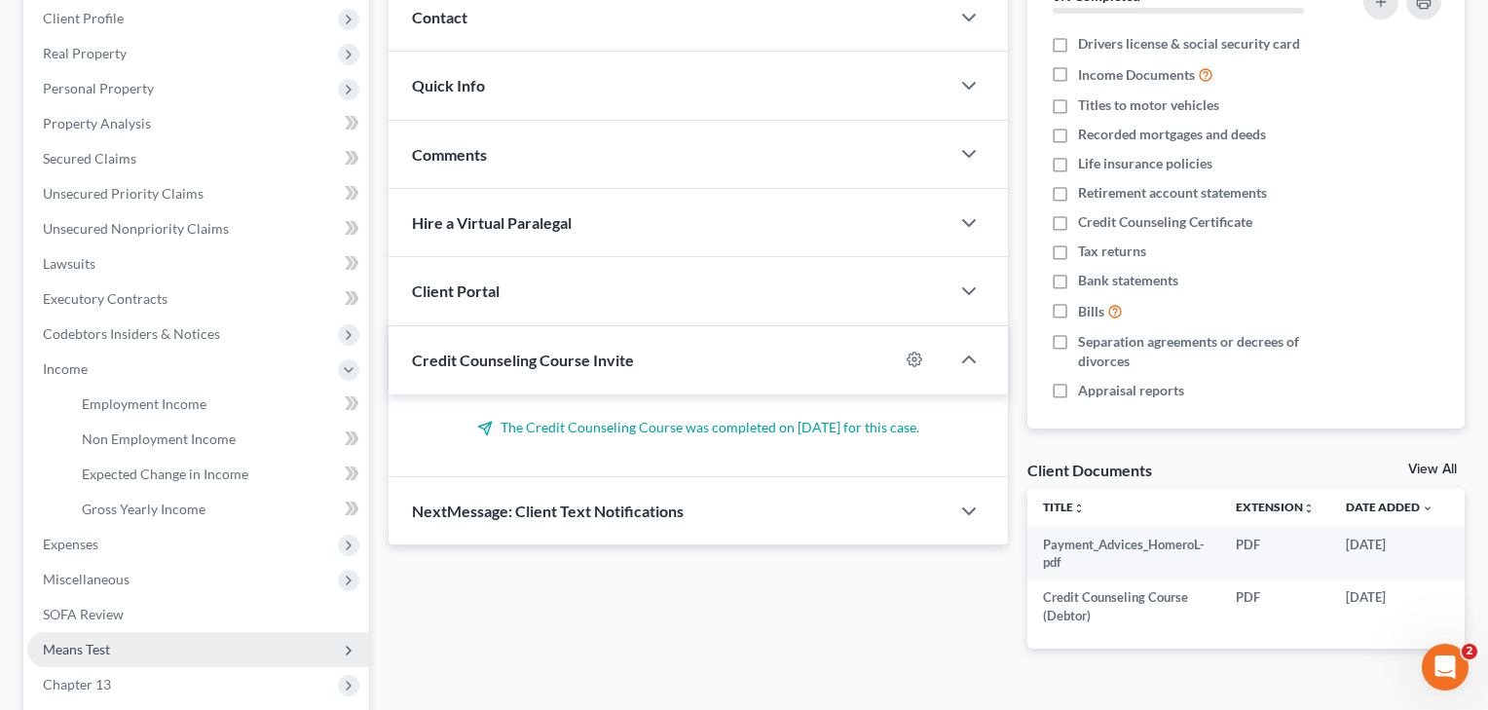
scroll to position [281, 0]
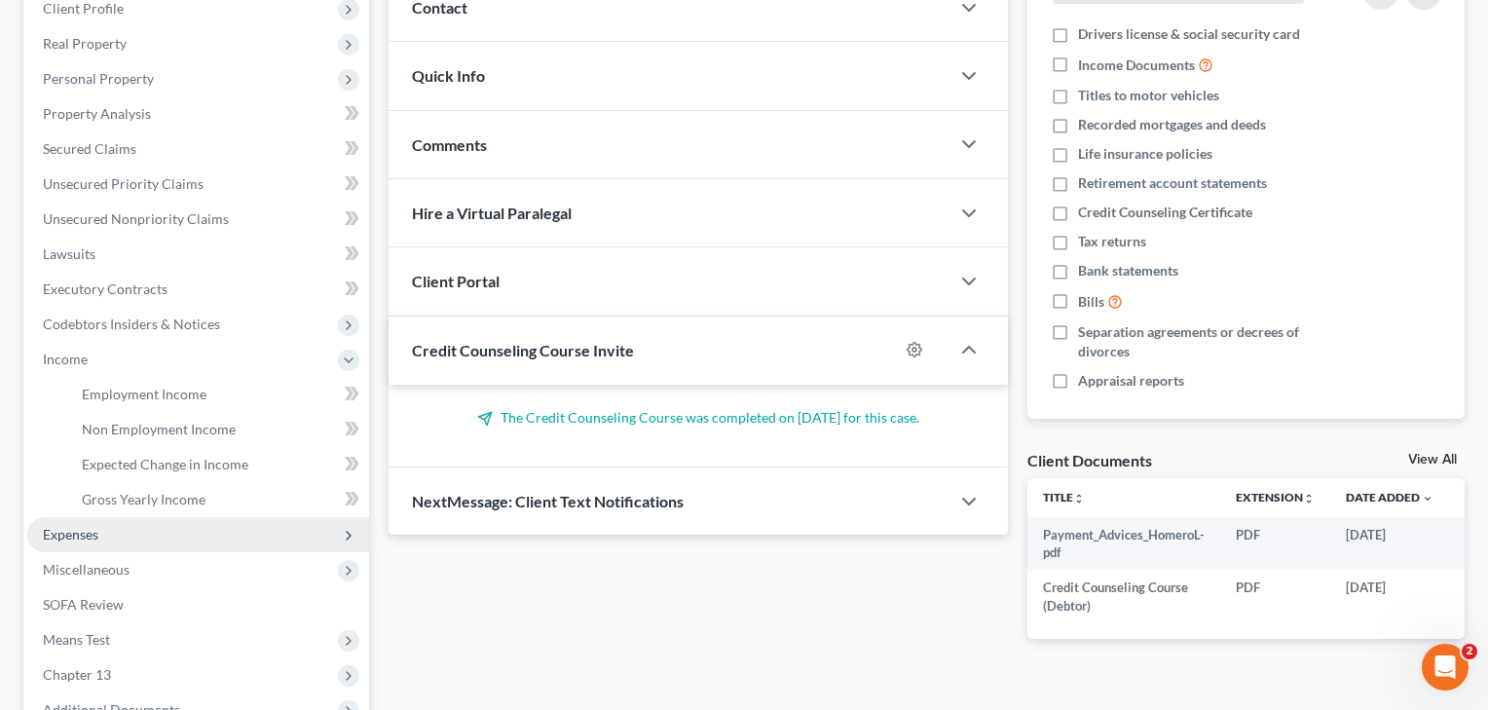
click at [49, 526] on span "Expenses" at bounding box center [70, 534] width 55 height 17
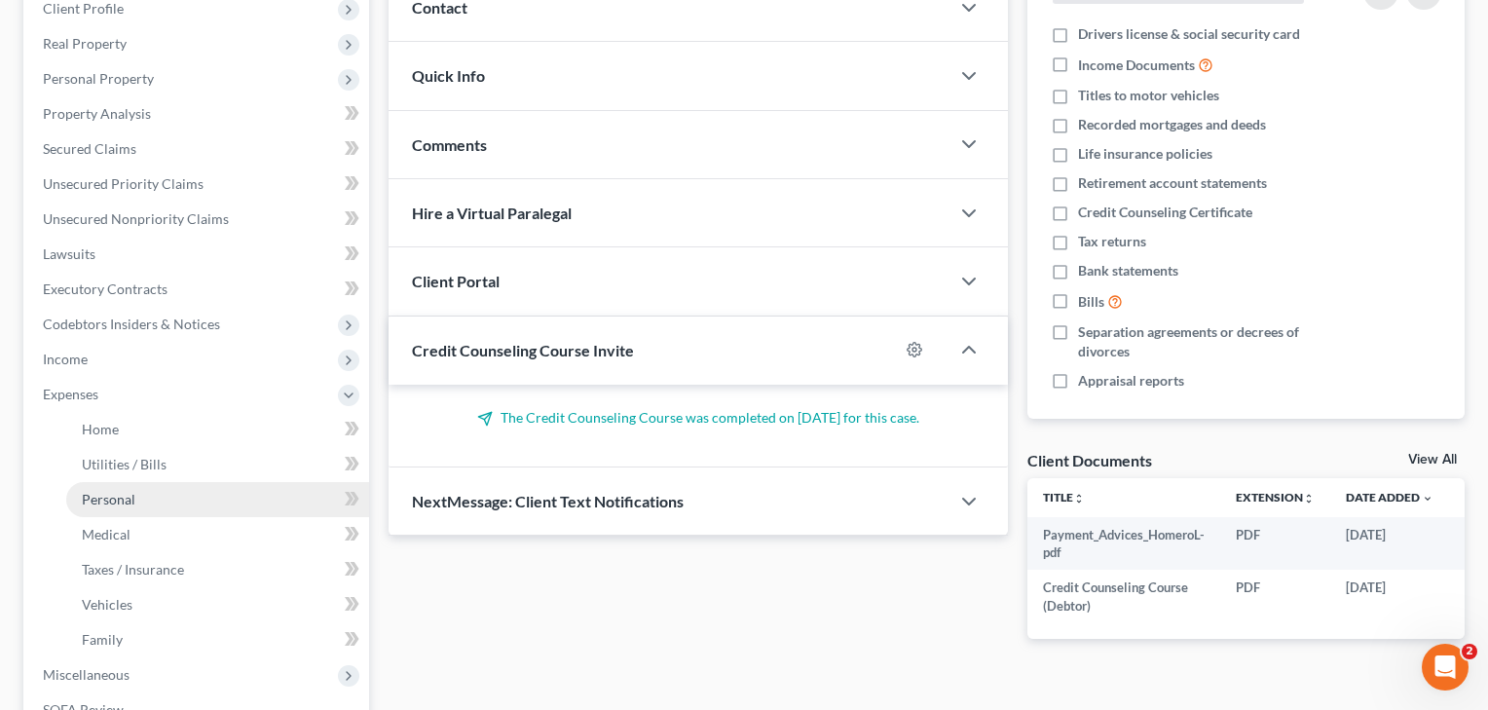
click at [93, 509] on link "Personal" at bounding box center [217, 499] width 303 height 35
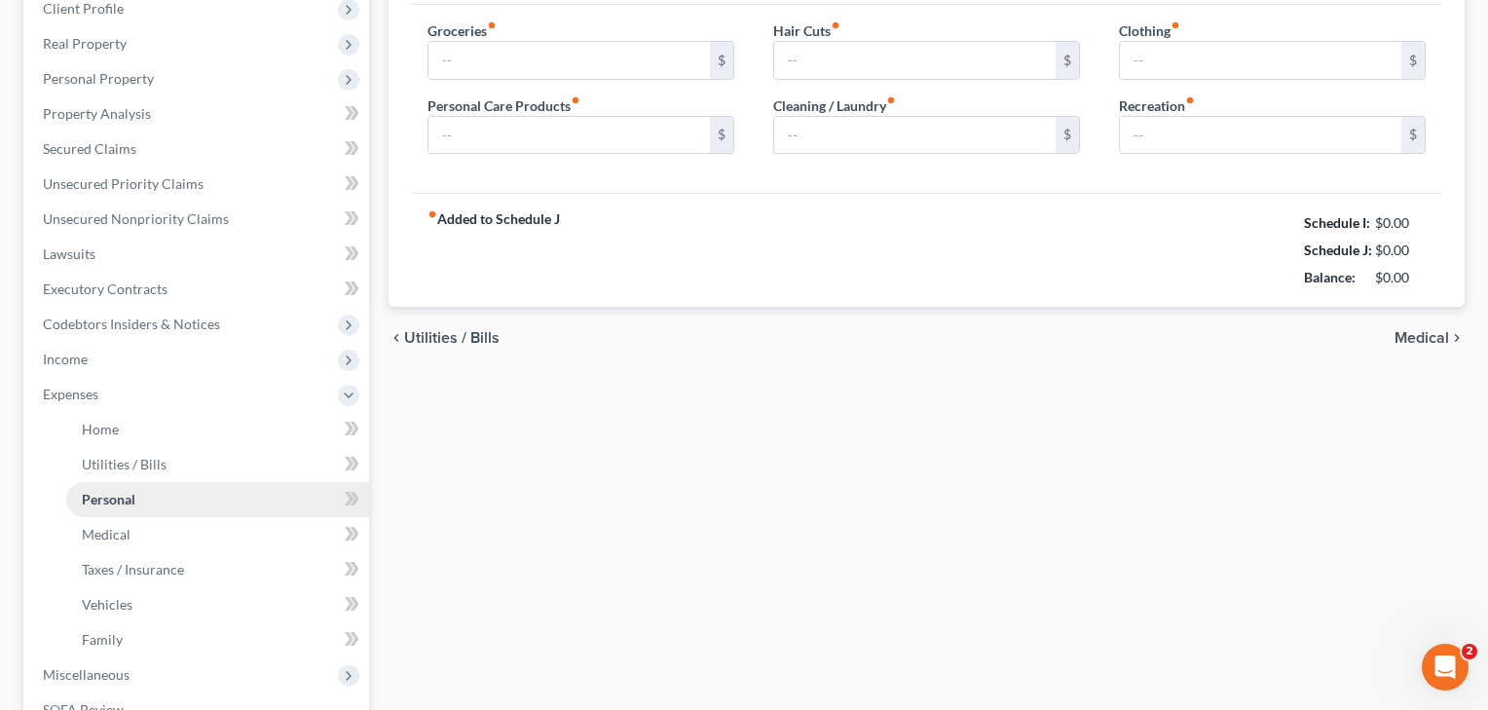
type input "462.04"
type input "25.00"
type input "30.00"
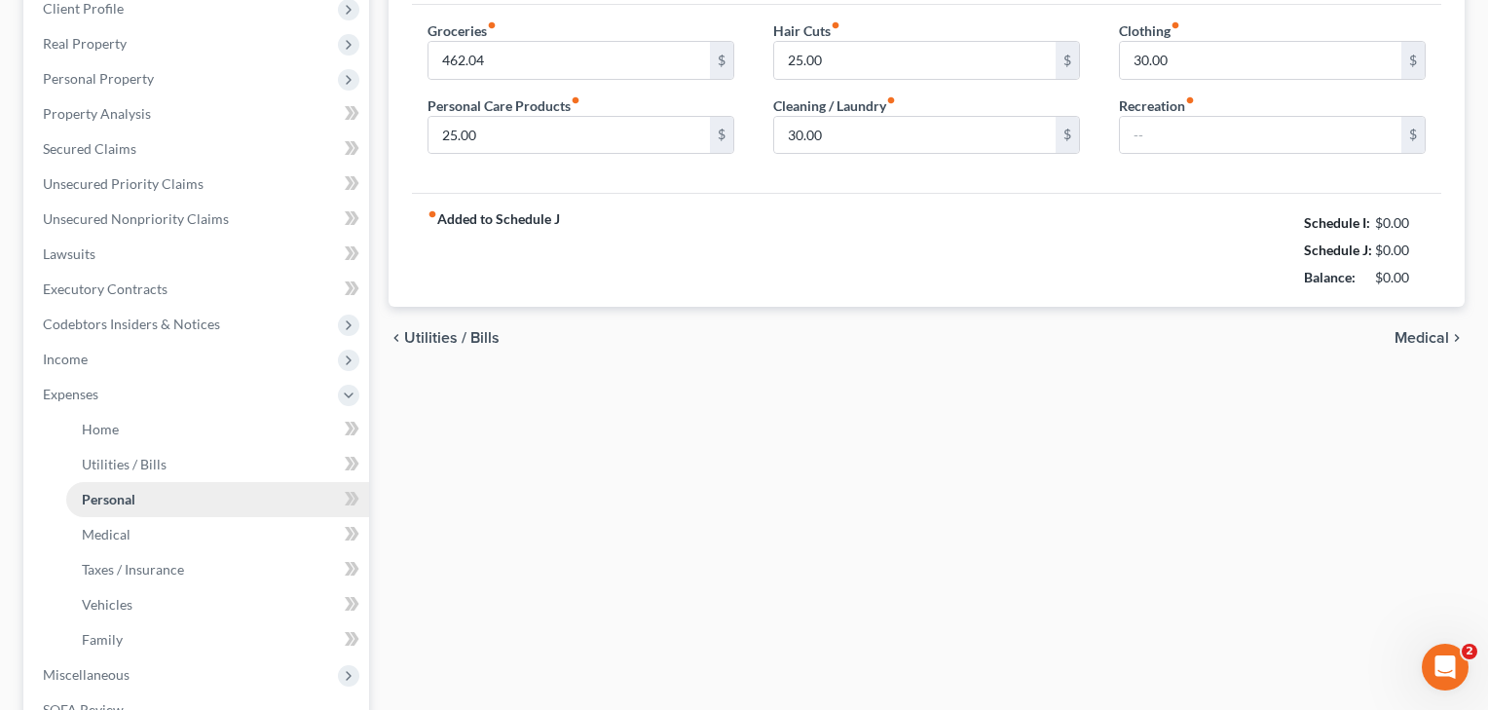
type input "60.00"
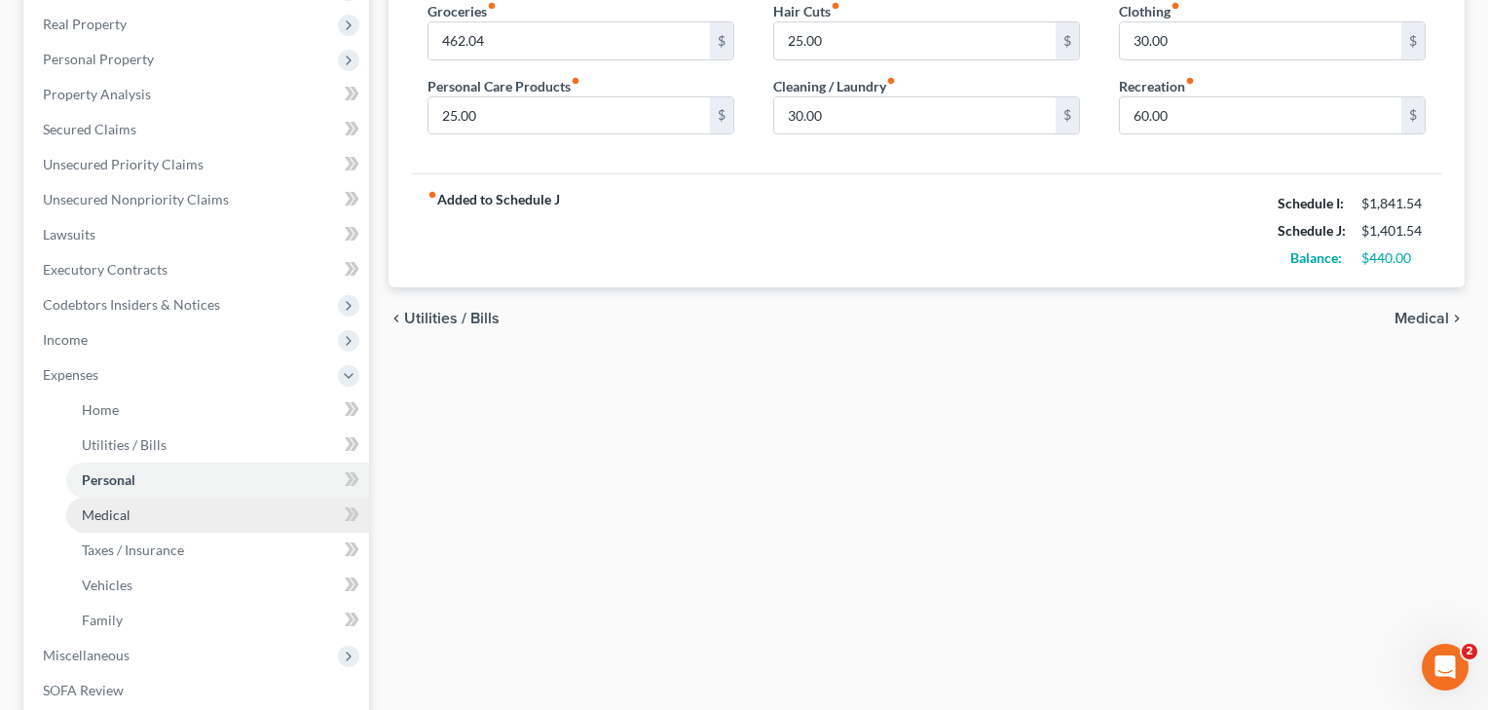
scroll to position [152, 0]
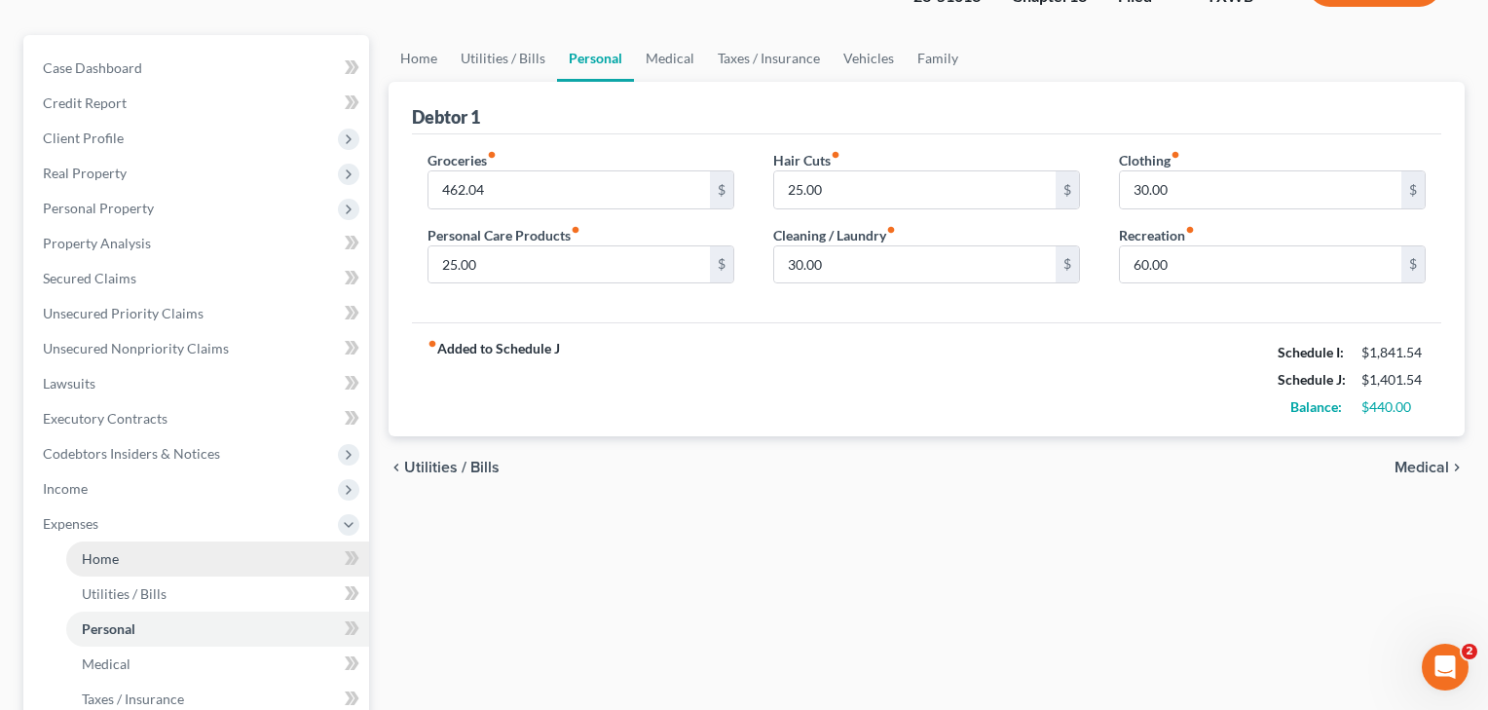
click at [98, 549] on link "Home" at bounding box center [217, 558] width 303 height 35
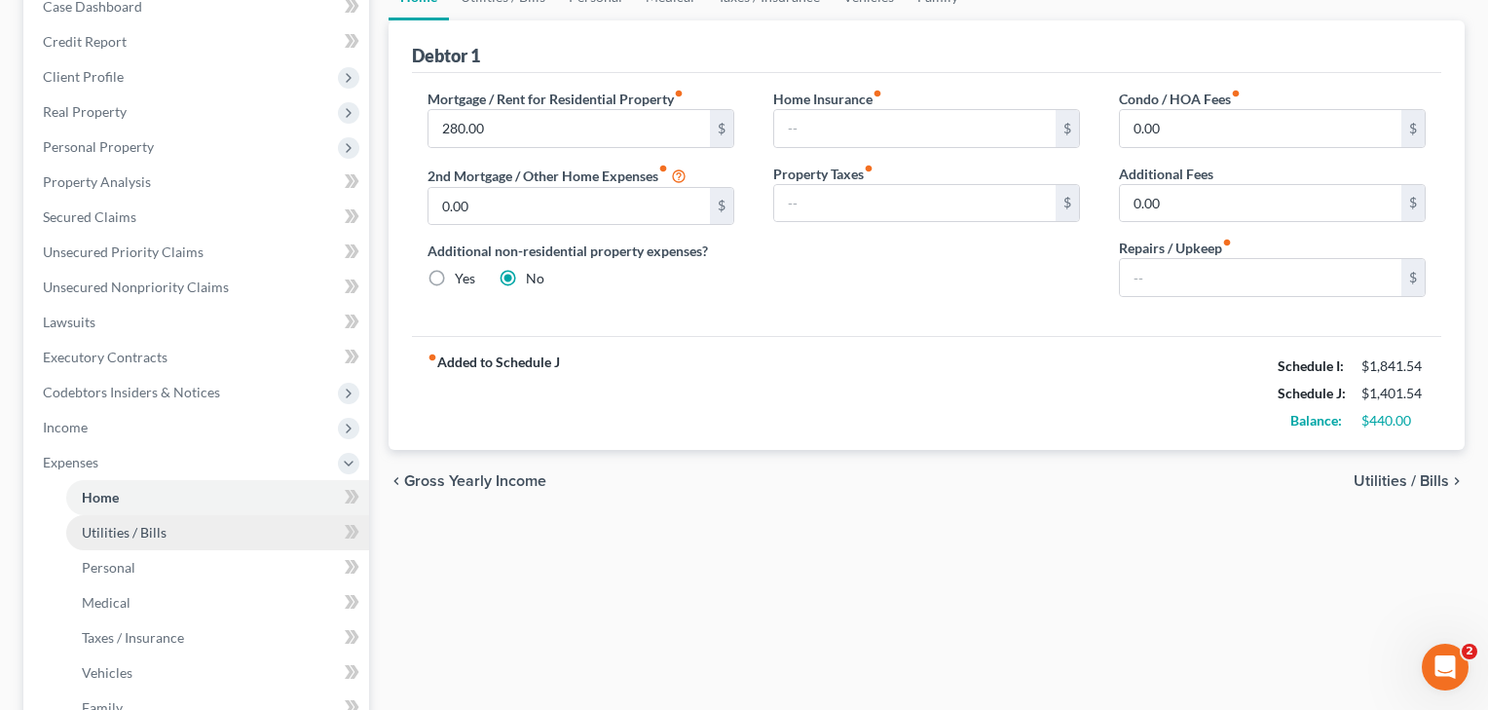
click at [93, 517] on link "Utilities / Bills" at bounding box center [217, 532] width 303 height 35
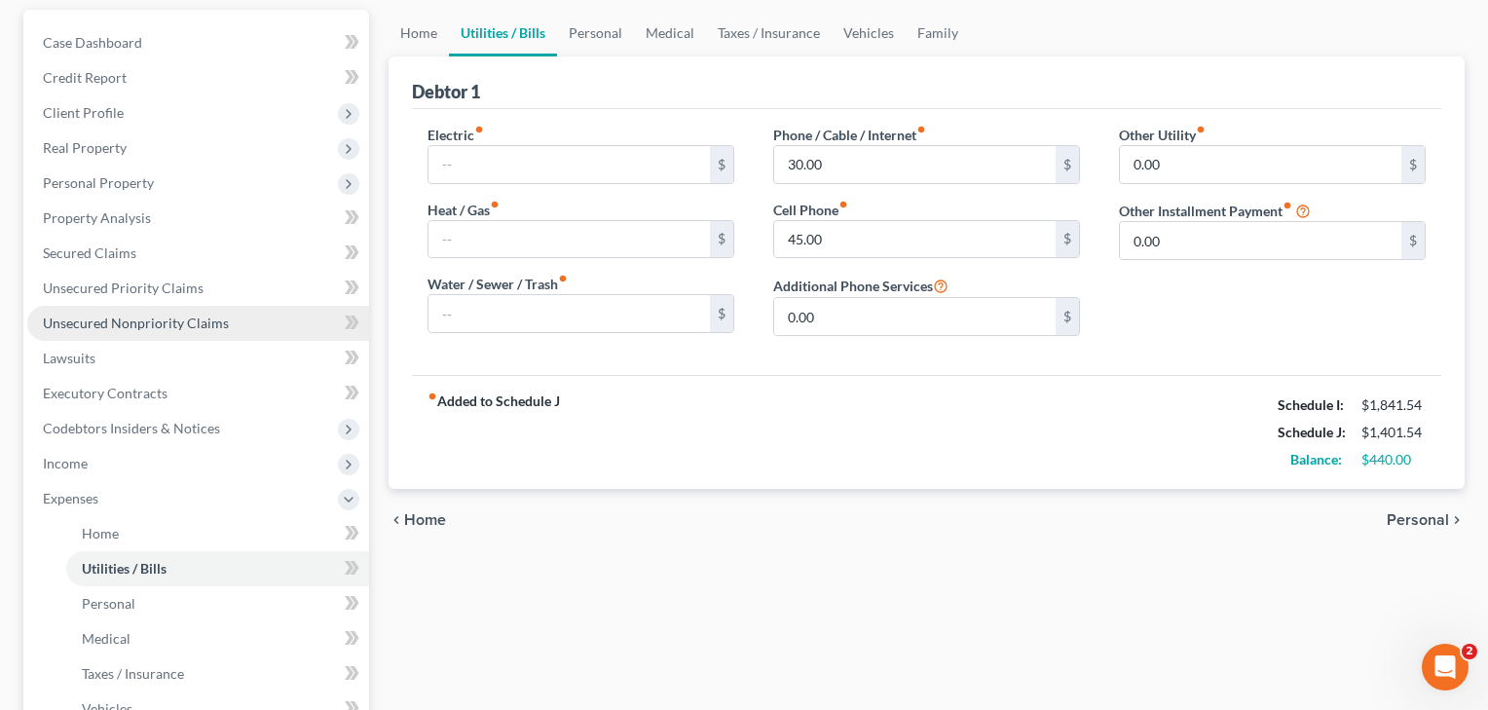
scroll to position [179, 0]
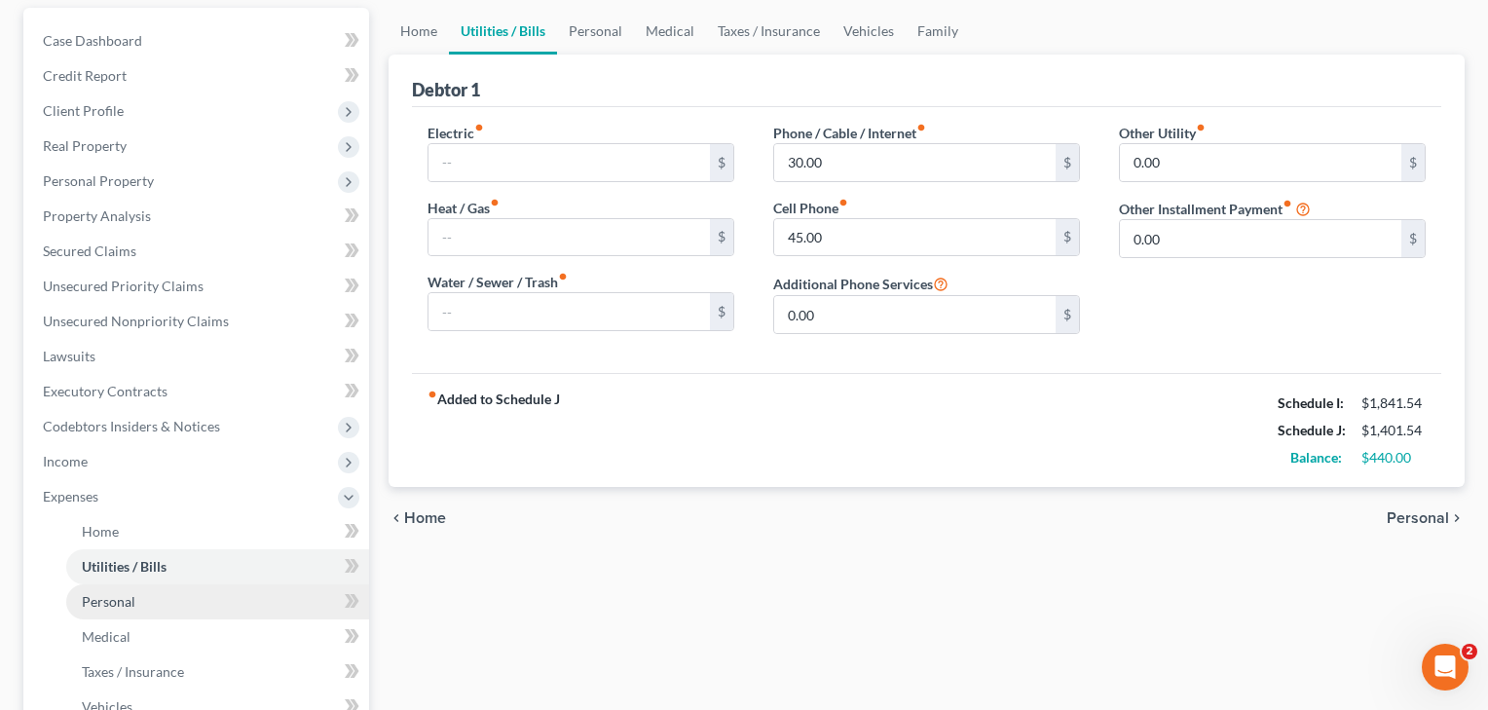
click at [106, 606] on span "Personal" at bounding box center [109, 601] width 54 height 17
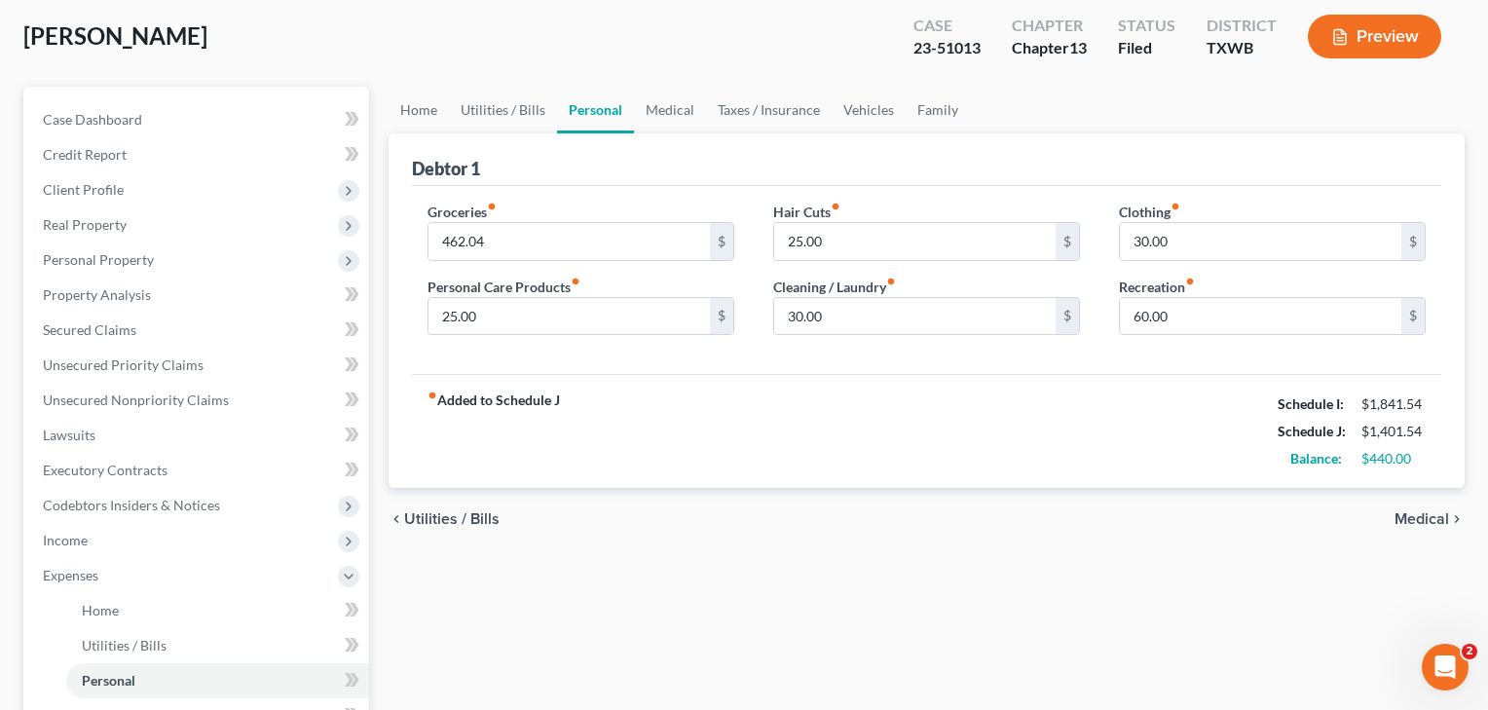
scroll to position [285, 0]
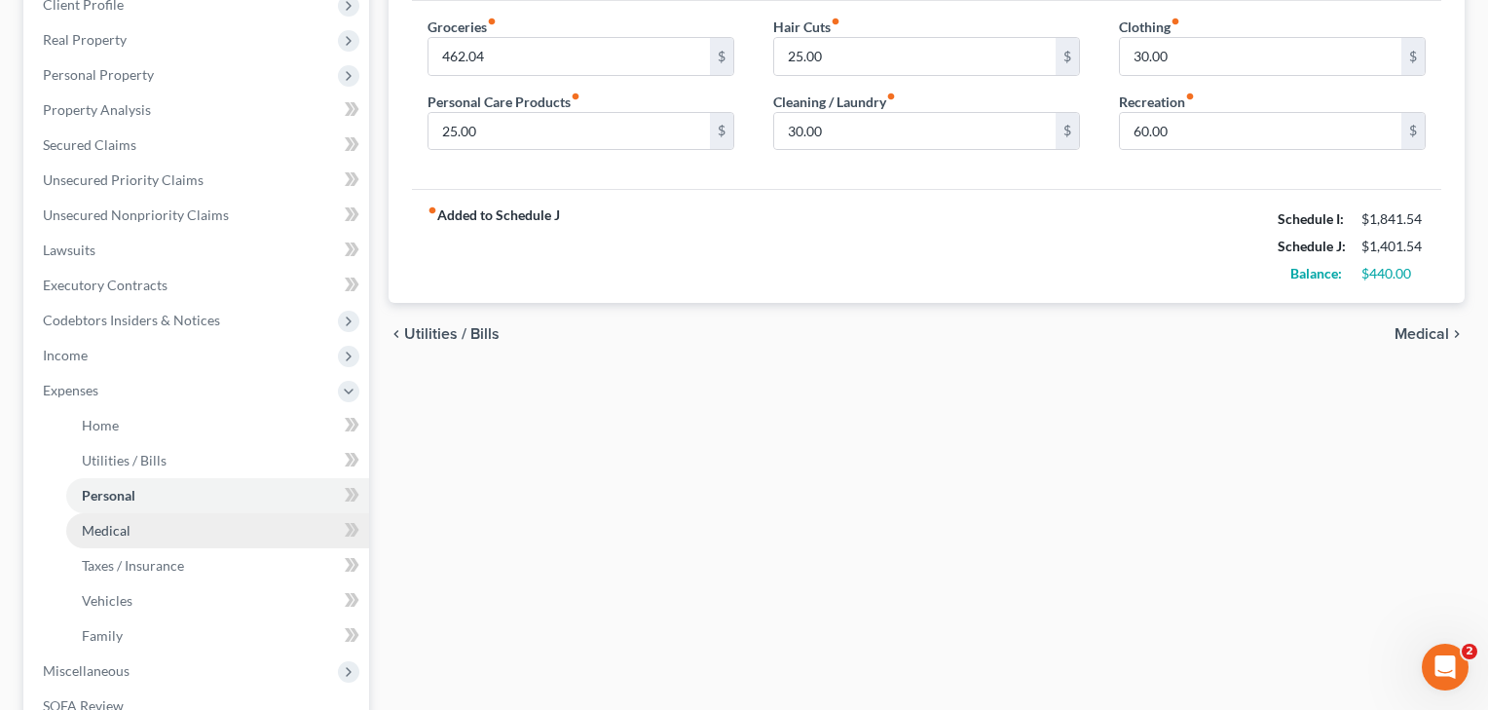
click at [153, 525] on link "Medical" at bounding box center [217, 530] width 303 height 35
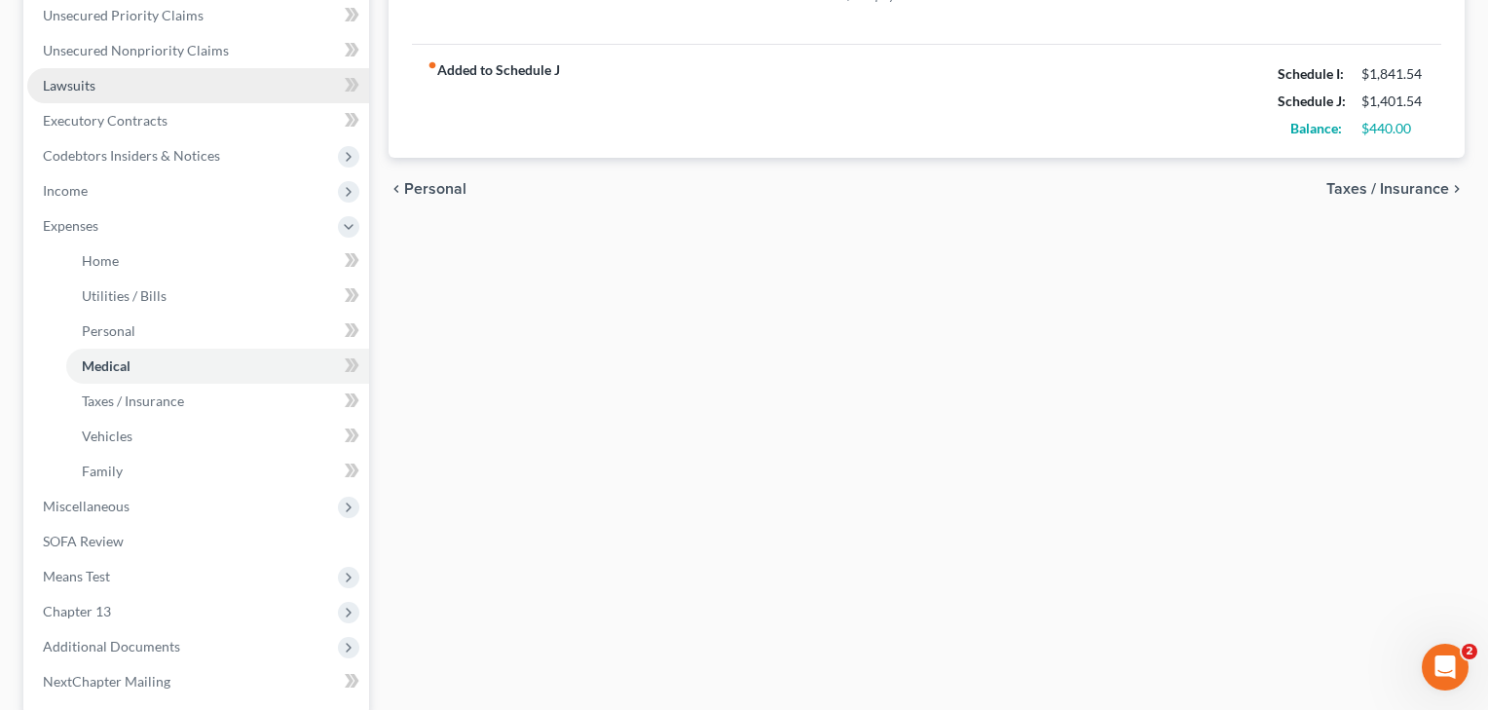
scroll to position [597, 0]
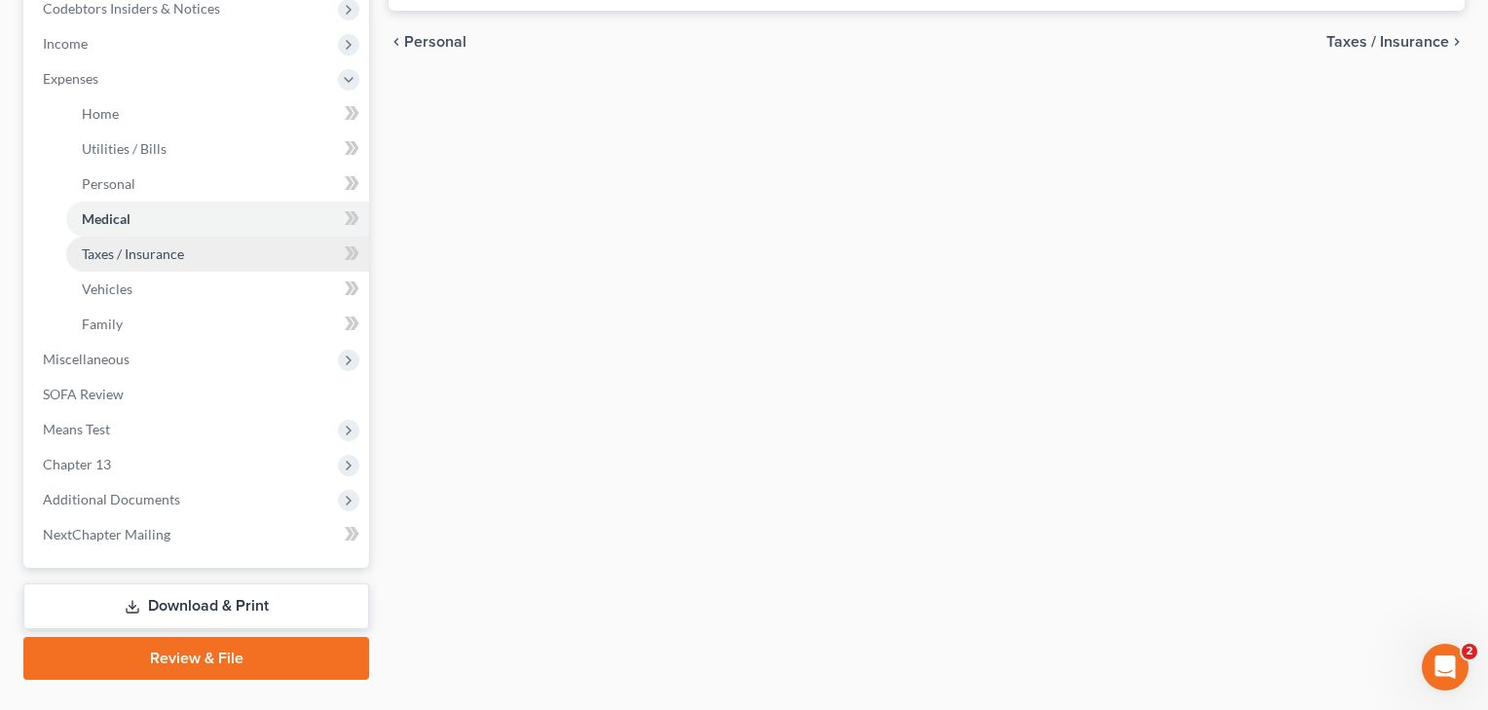
click at [111, 268] on link "Taxes / Insurance" at bounding box center [217, 254] width 303 height 35
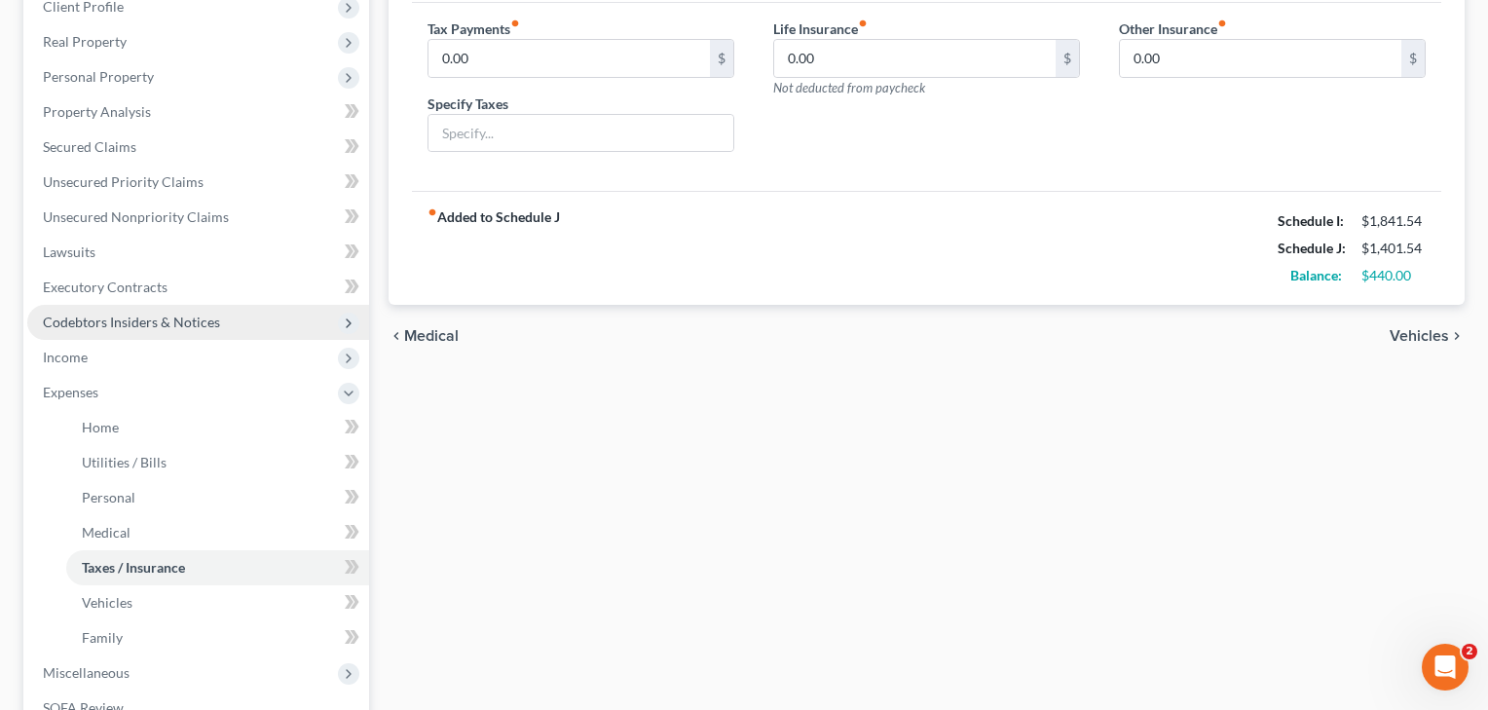
scroll to position [299, 0]
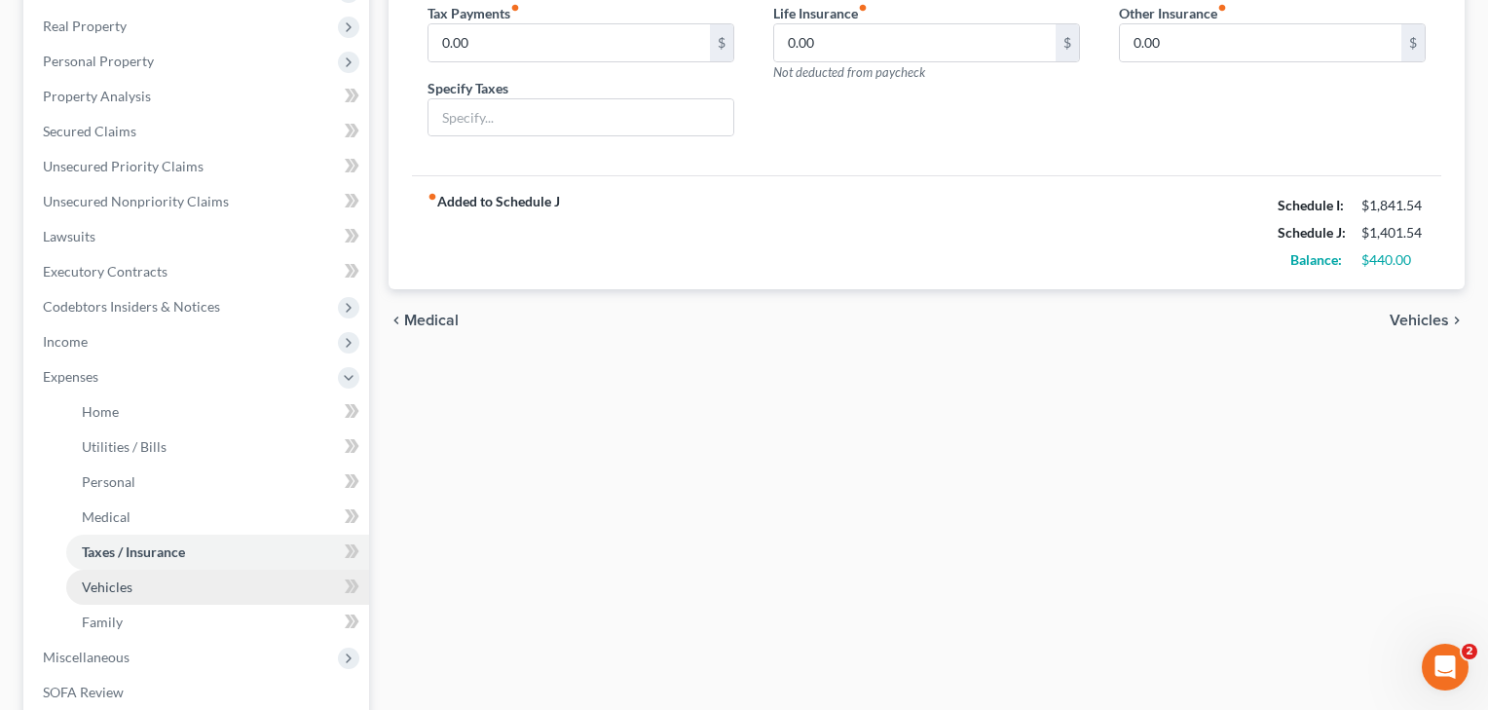
click at [92, 589] on span "Vehicles" at bounding box center [107, 586] width 51 height 17
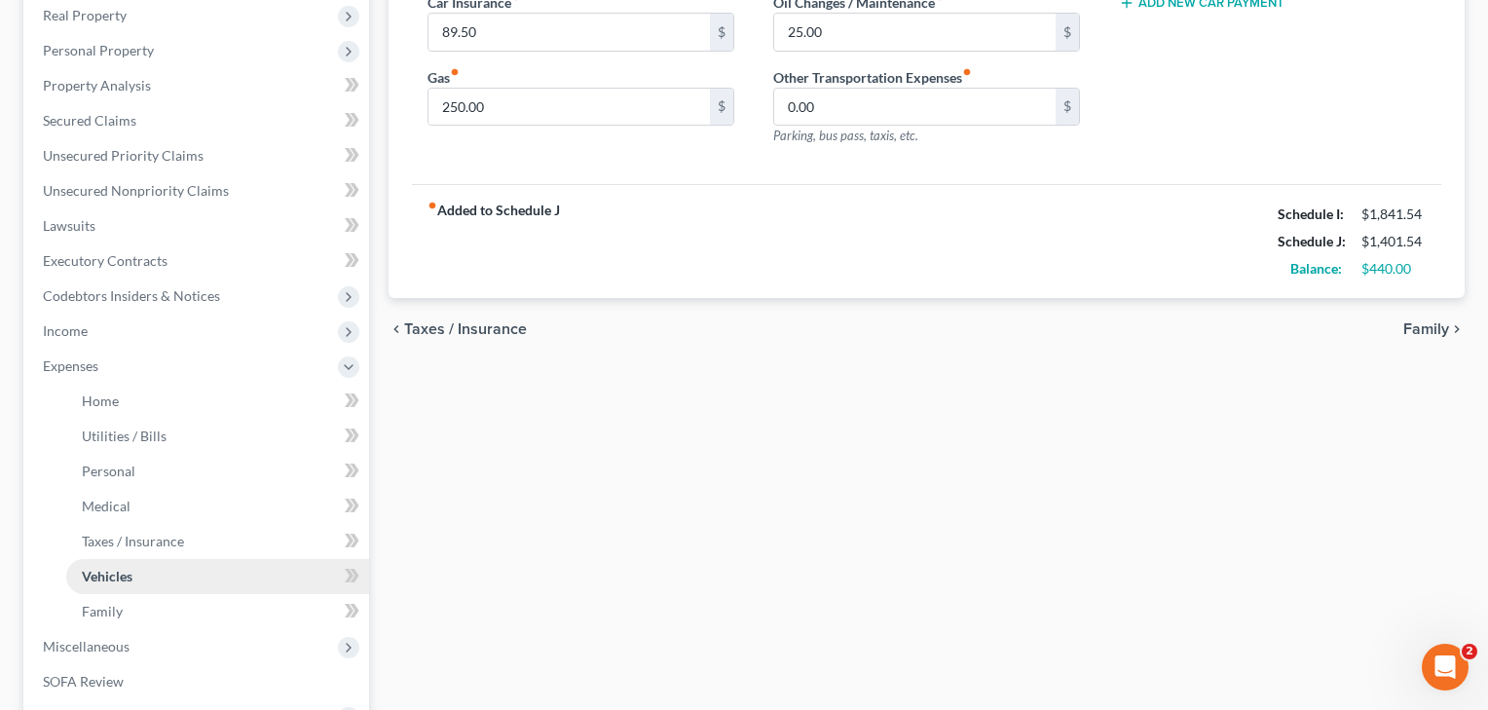
scroll to position [314, 0]
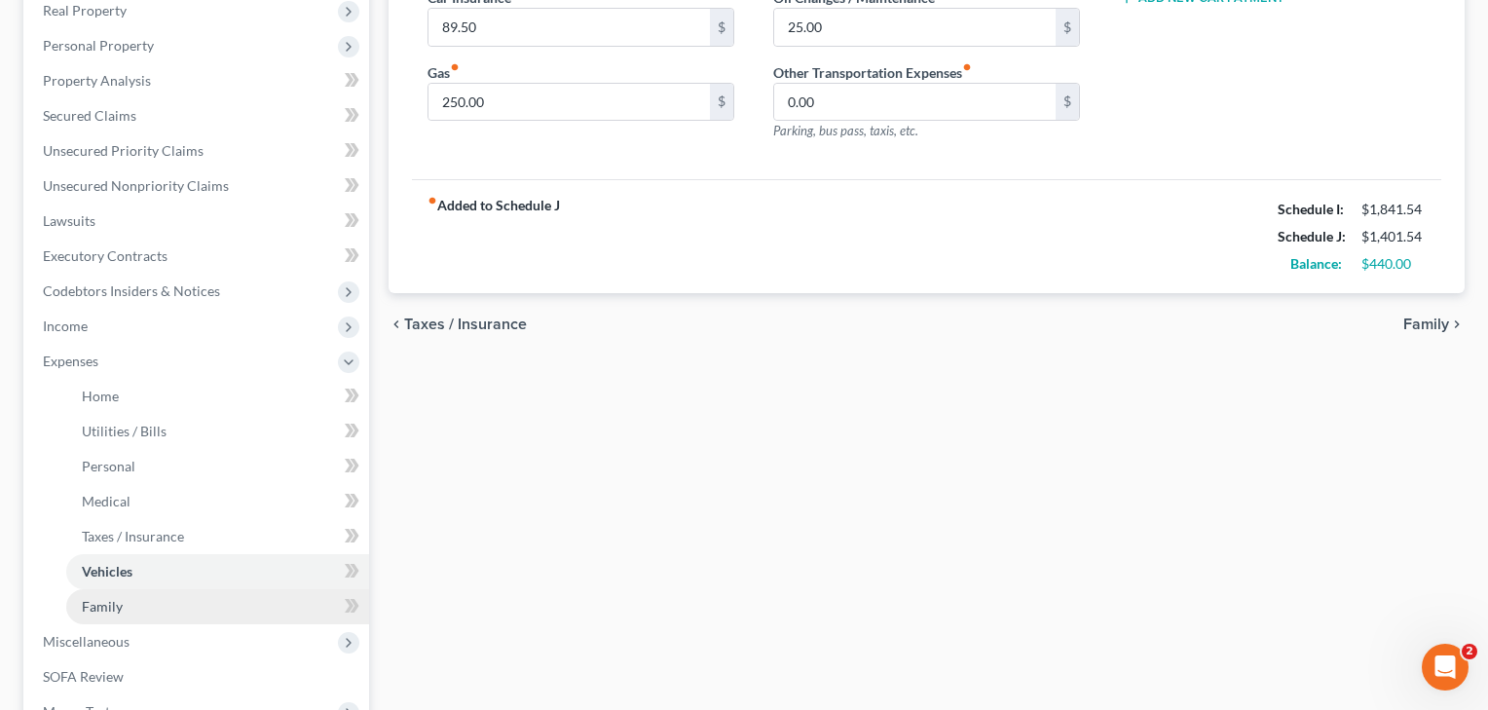
click at [116, 604] on span "Family" at bounding box center [102, 606] width 41 height 17
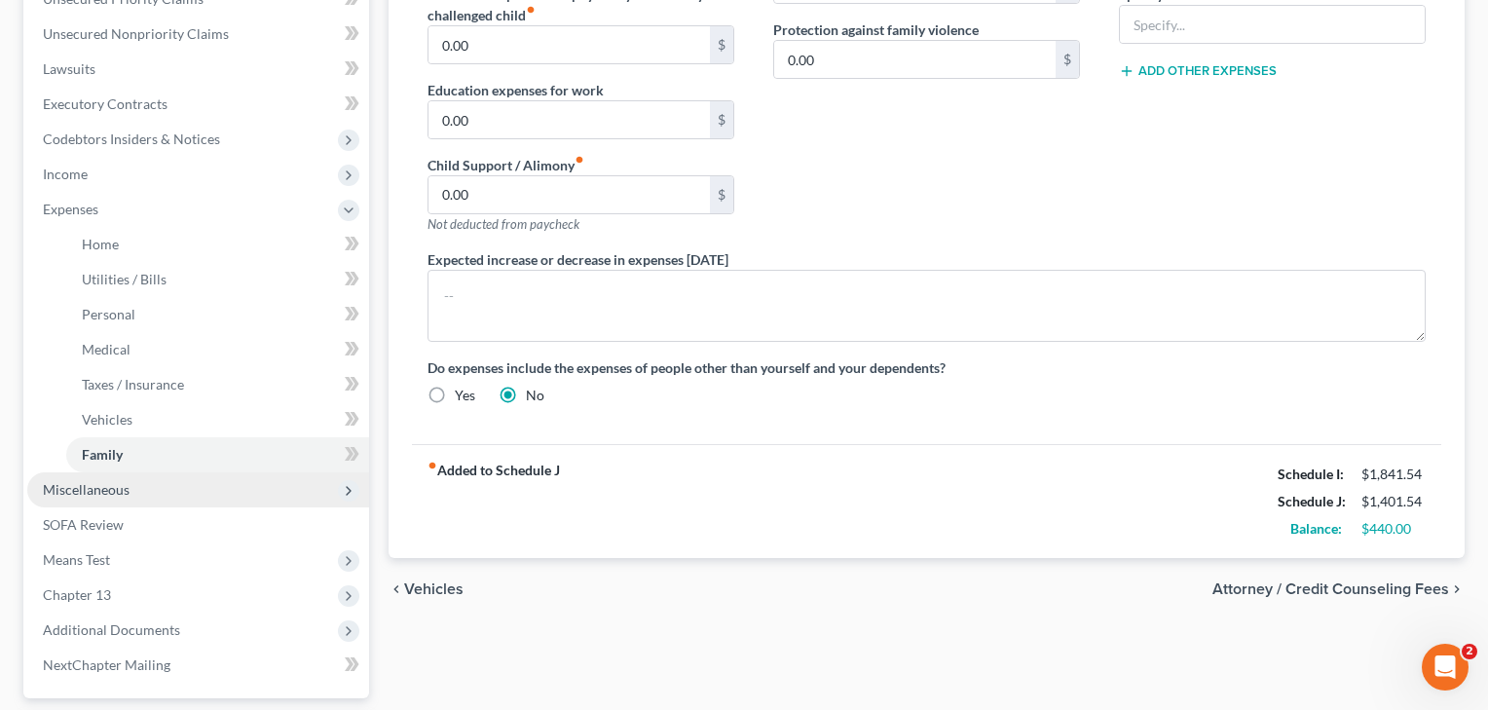
click at [79, 487] on span "Miscellaneous" at bounding box center [86, 489] width 87 height 17
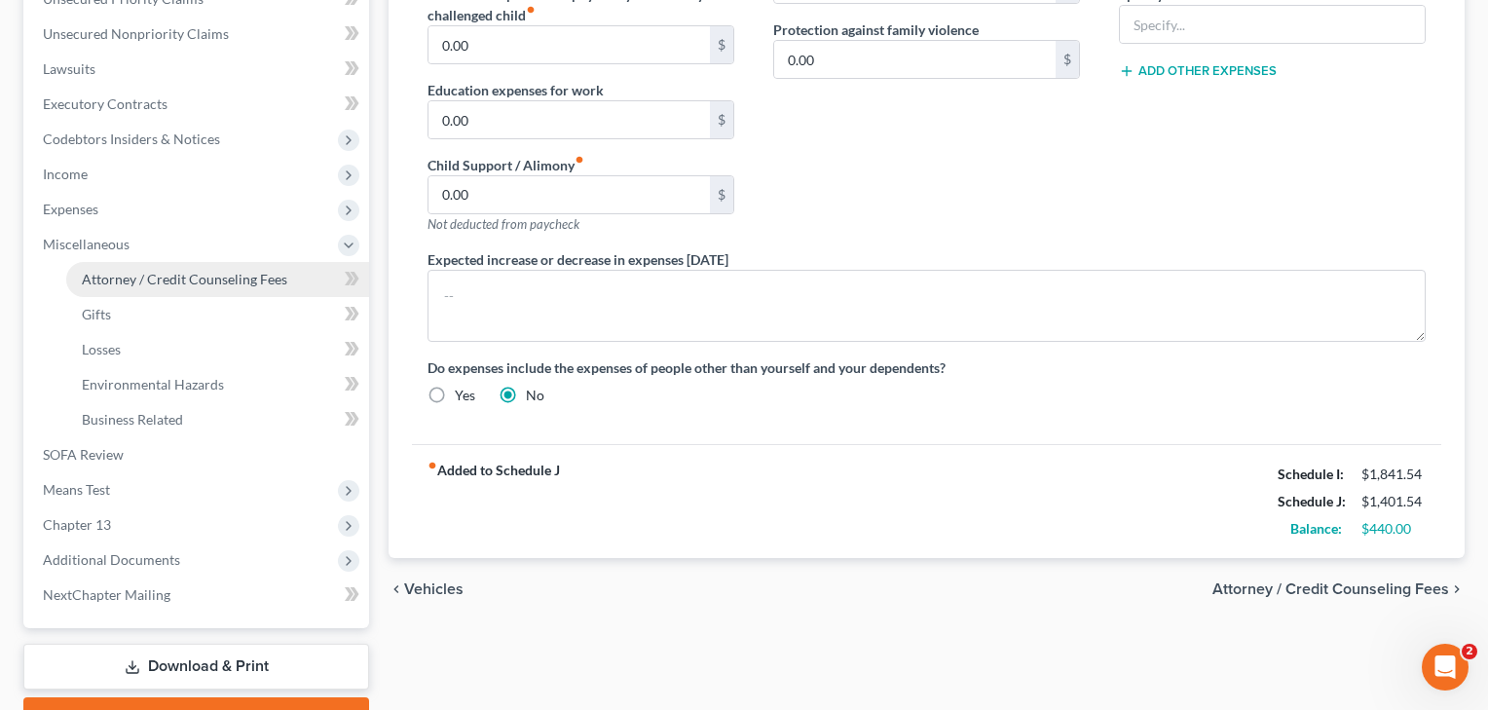
click at [201, 275] on span "Attorney / Credit Counseling Fees" at bounding box center [184, 279] width 205 height 17
select select "2"
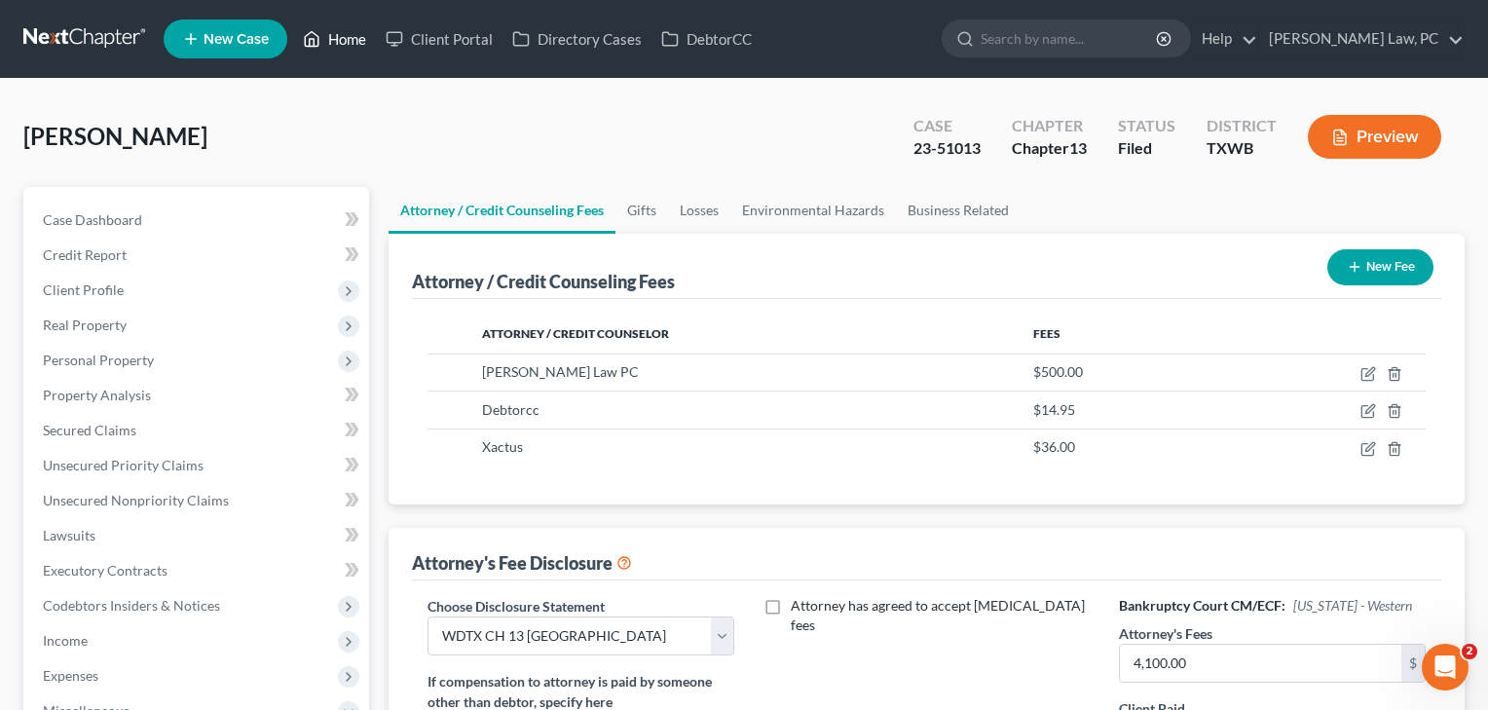
click at [354, 31] on link "Home" at bounding box center [334, 38] width 83 height 35
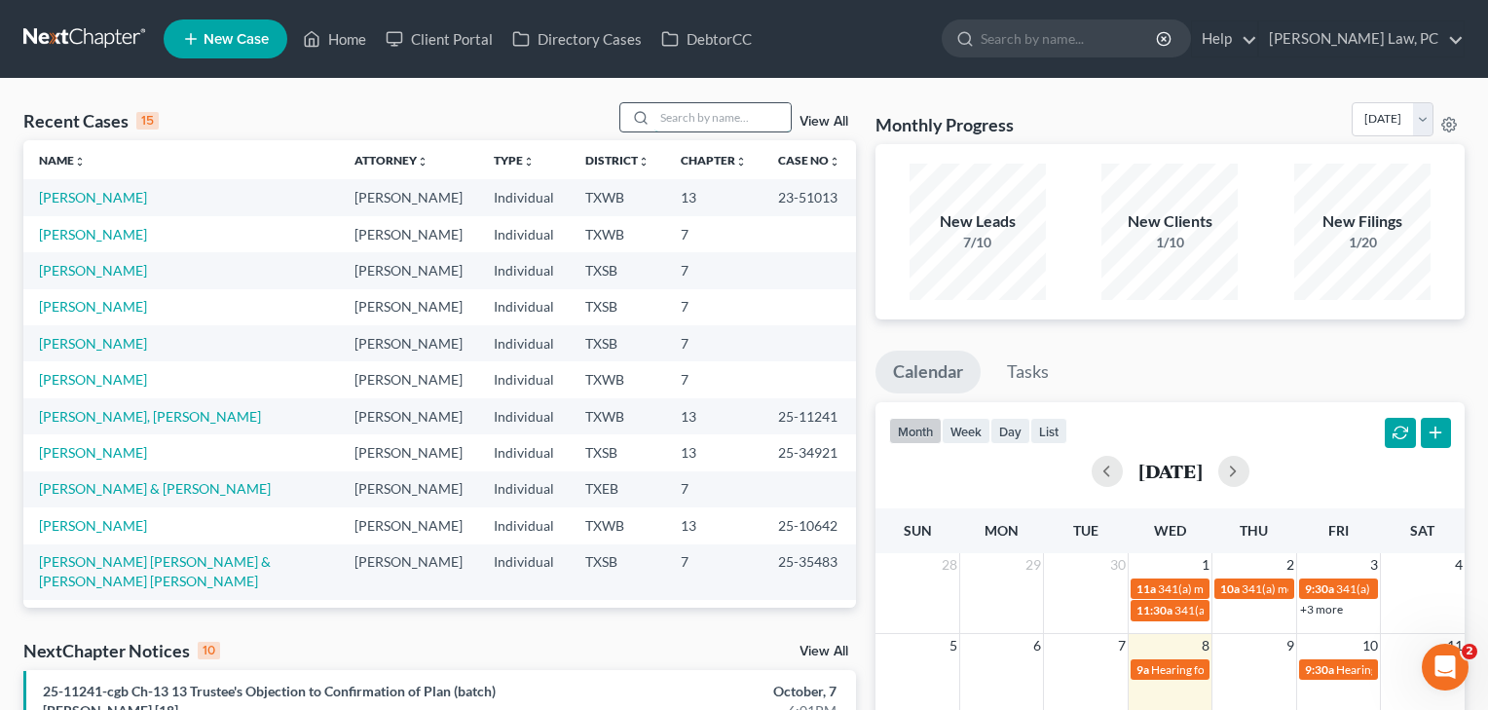
click at [696, 120] on input "search" at bounding box center [722, 117] width 136 height 28
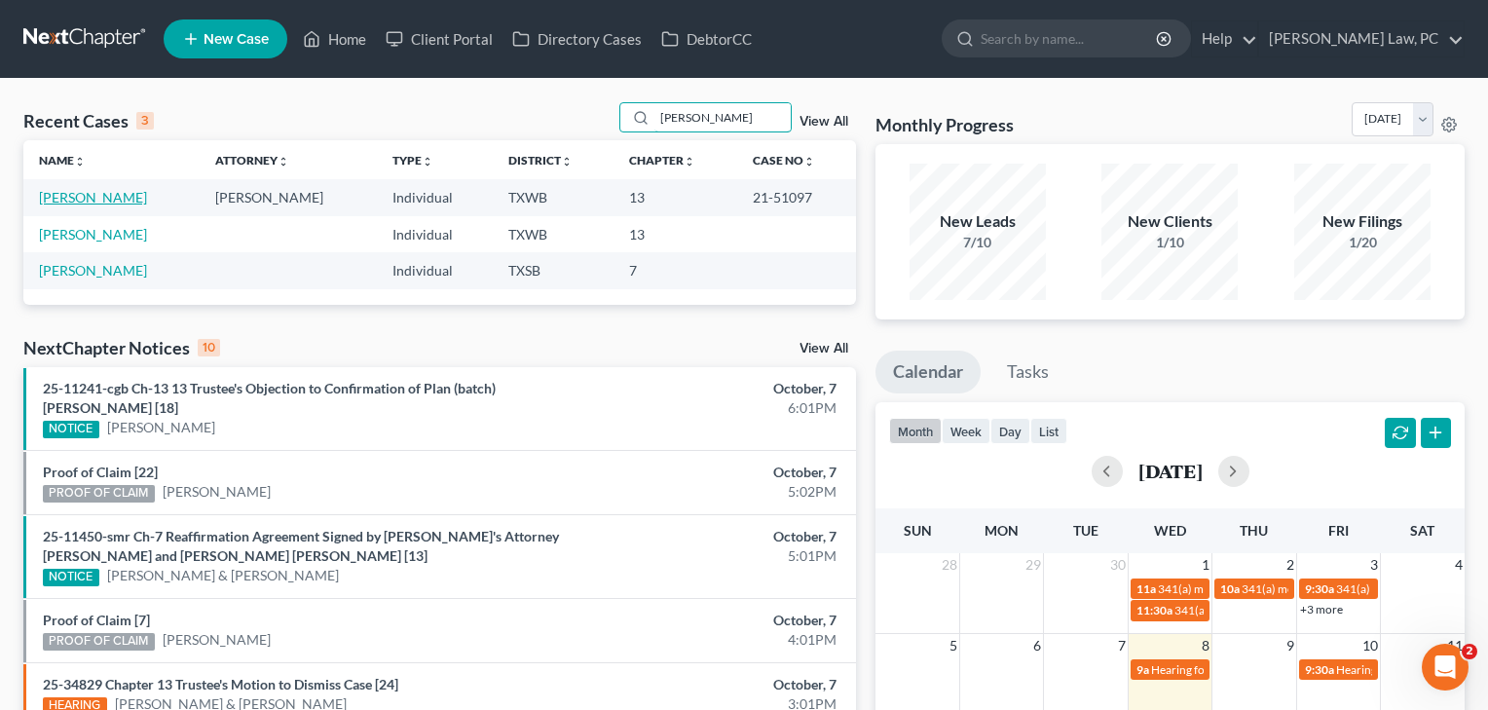
type input "[PERSON_NAME]"
click at [96, 196] on link "[PERSON_NAME]" at bounding box center [93, 197] width 108 height 17
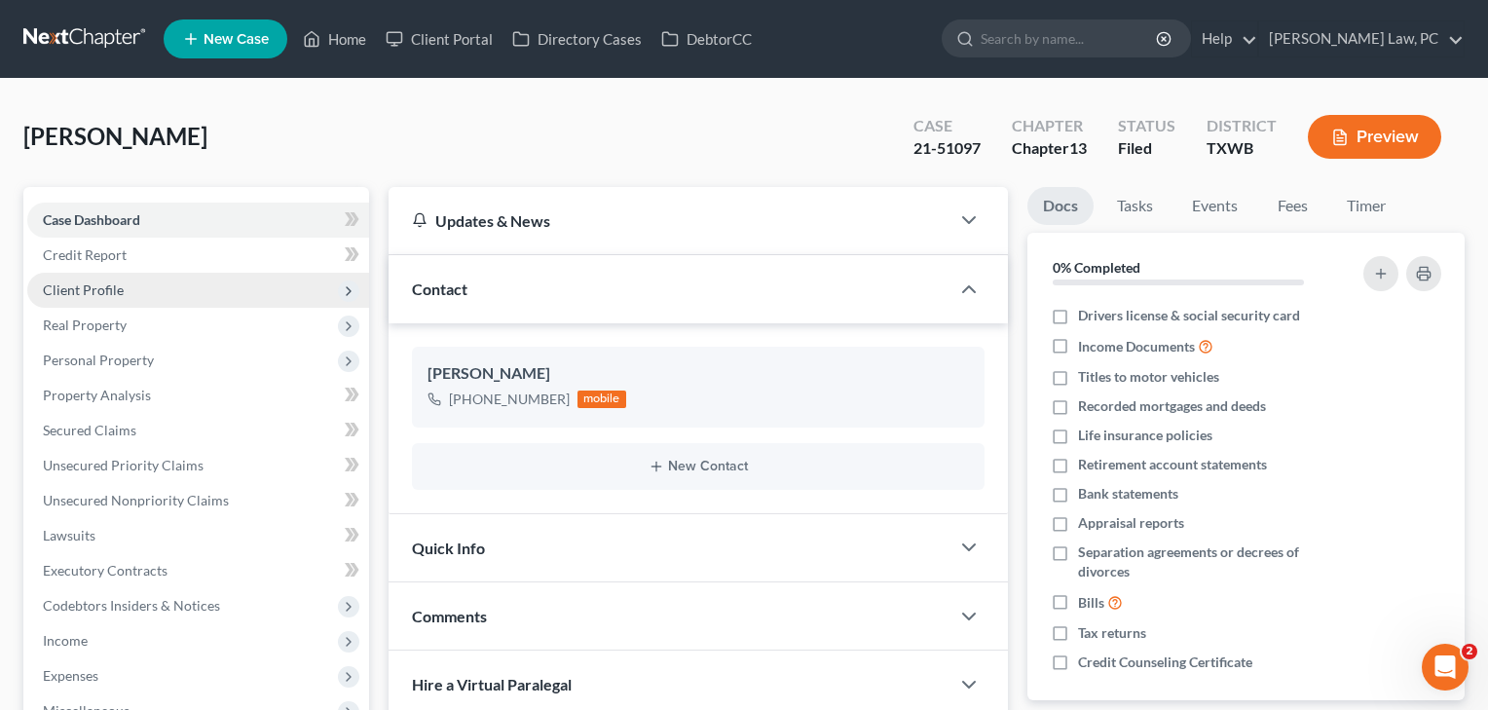
click at [99, 296] on span "Client Profile" at bounding box center [83, 289] width 81 height 17
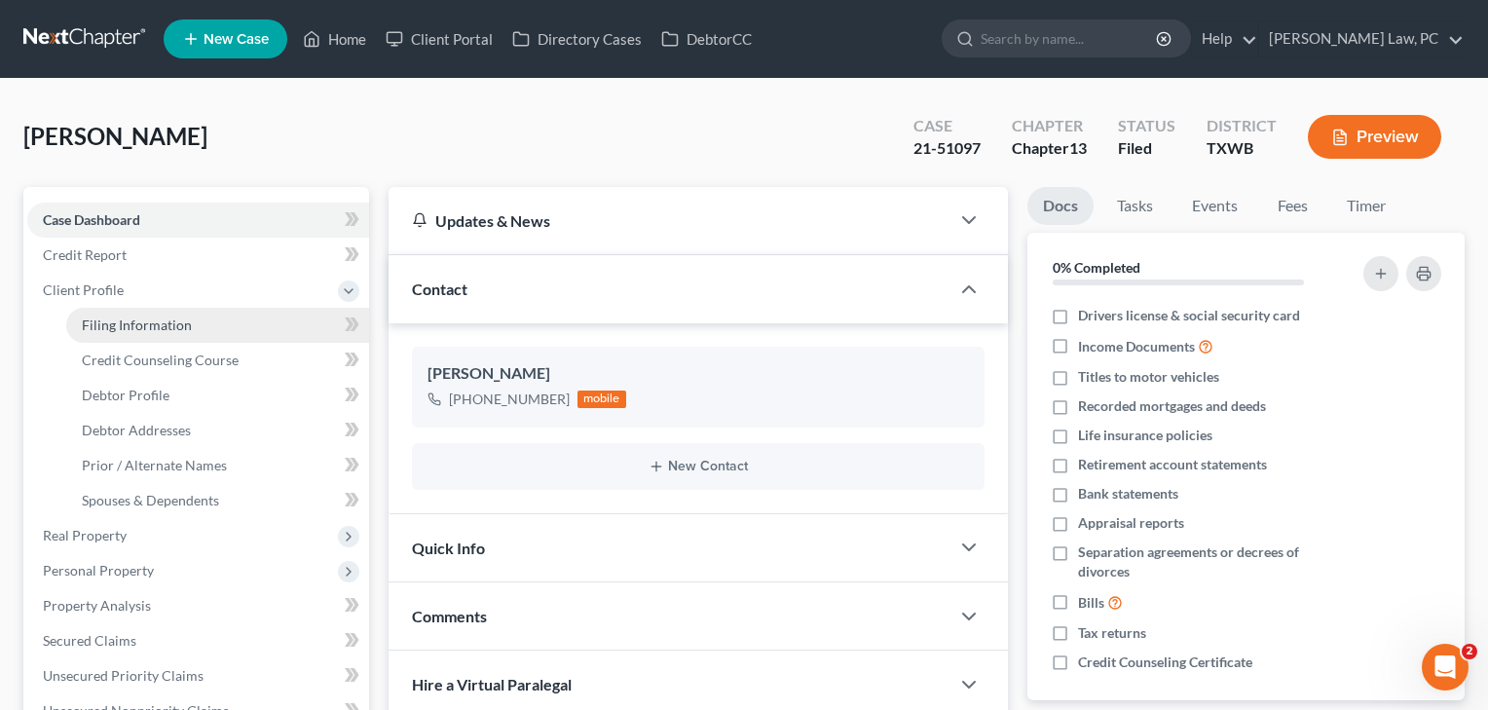
click at [103, 327] on span "Filing Information" at bounding box center [137, 324] width 110 height 17
select select "1"
select select "0"
select select "3"
select select "80"
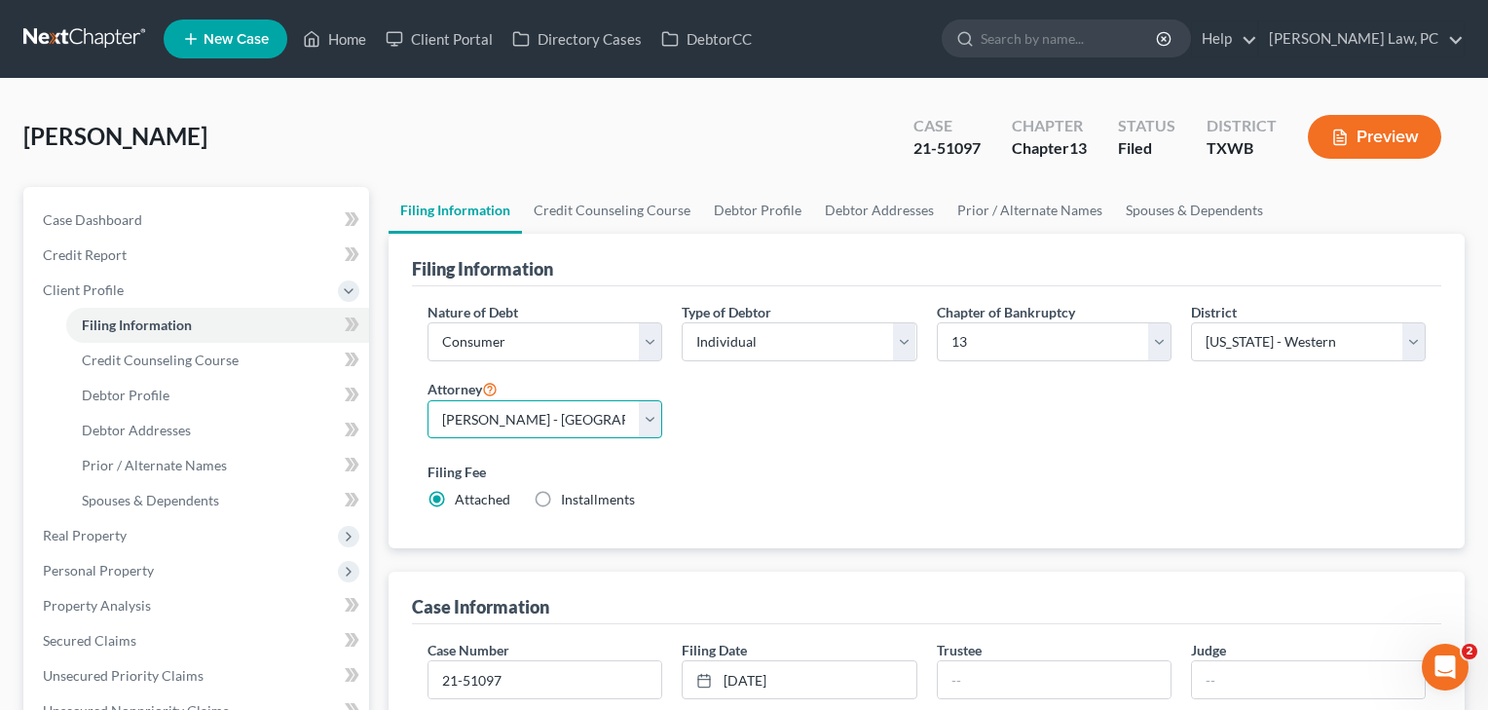
select select "1"
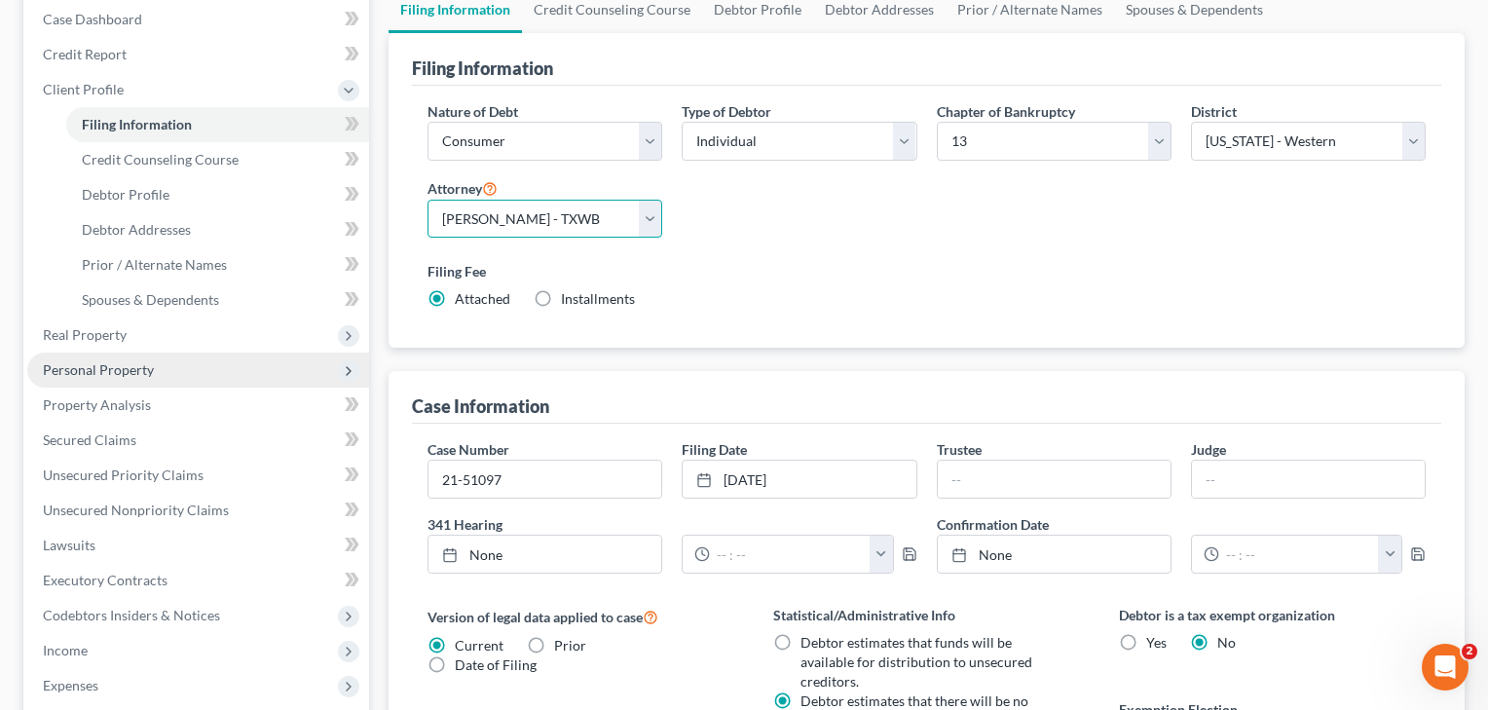
scroll to position [248, 0]
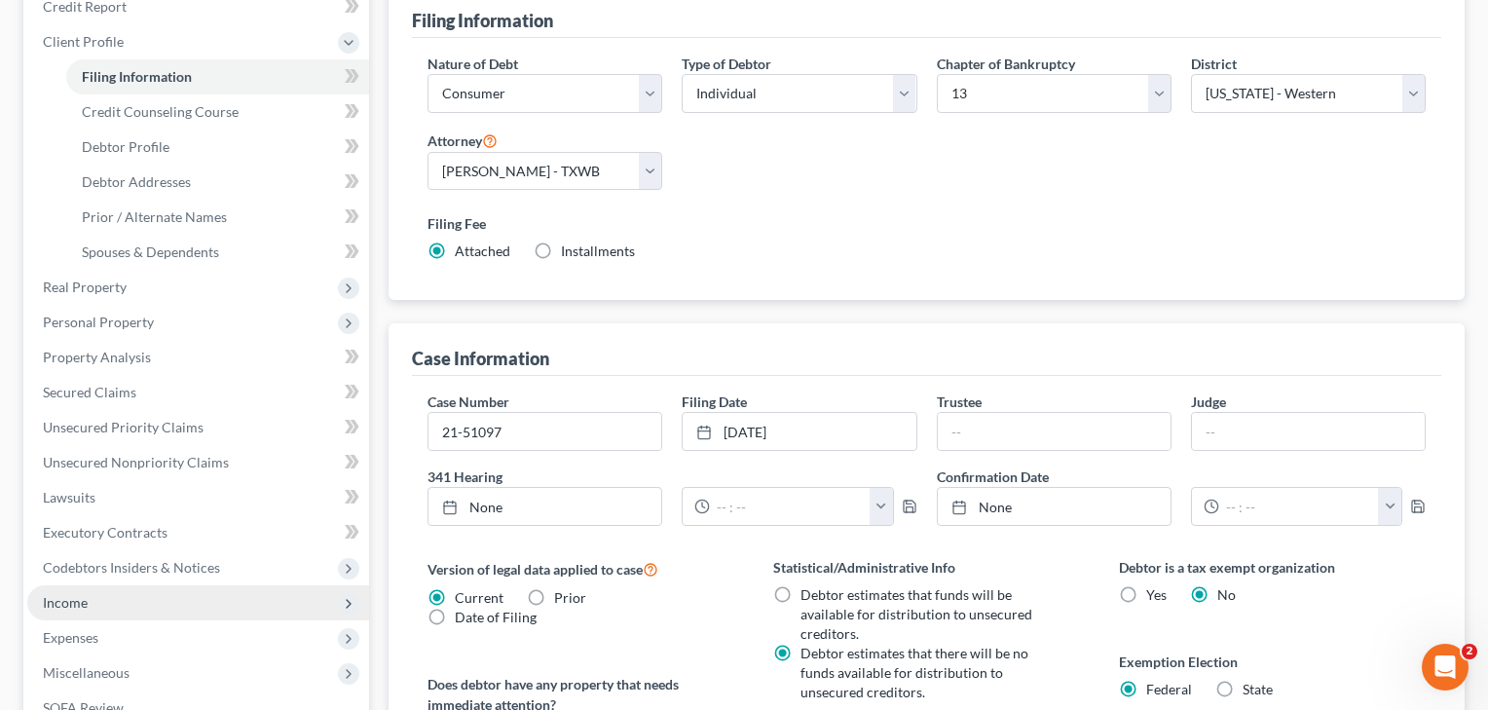
click at [67, 604] on span "Income" at bounding box center [65, 602] width 45 height 17
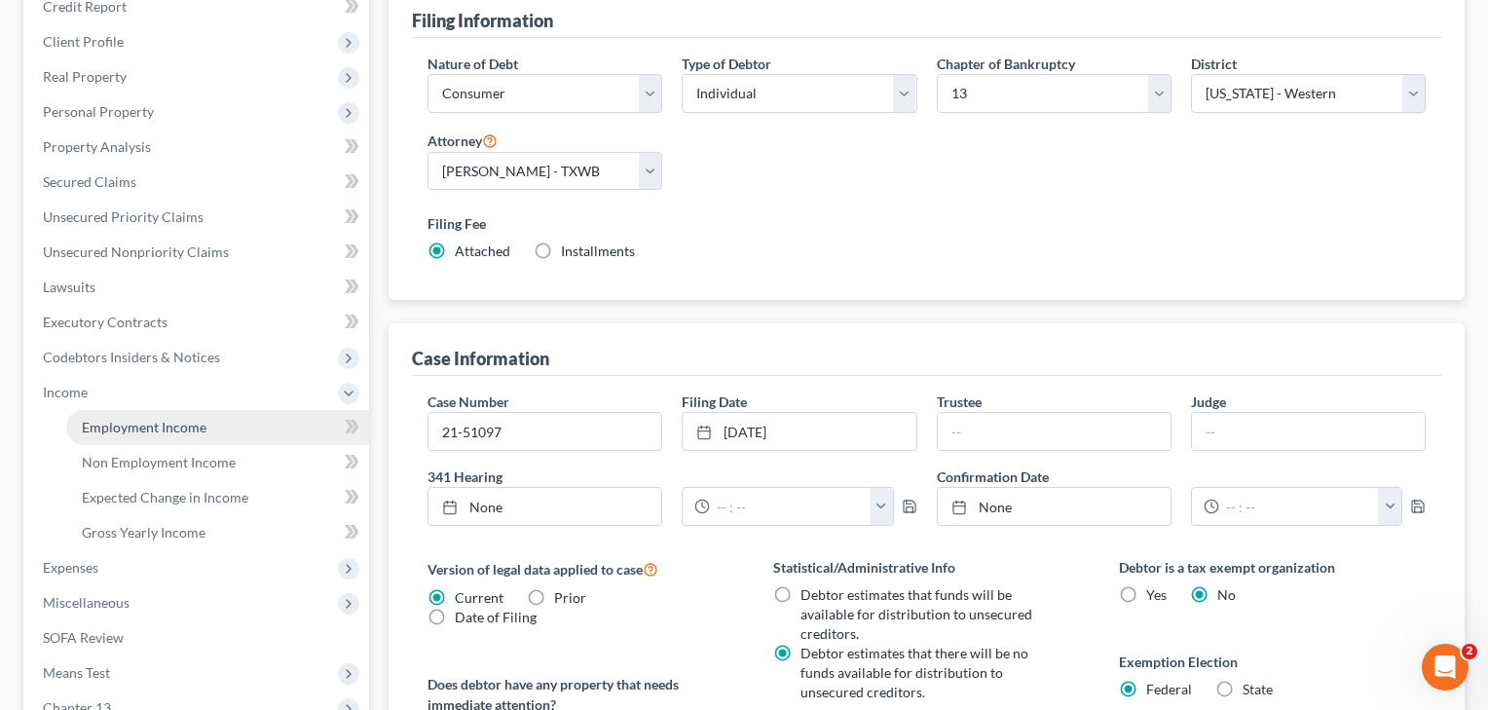
click at [149, 426] on span "Employment Income" at bounding box center [144, 427] width 125 height 17
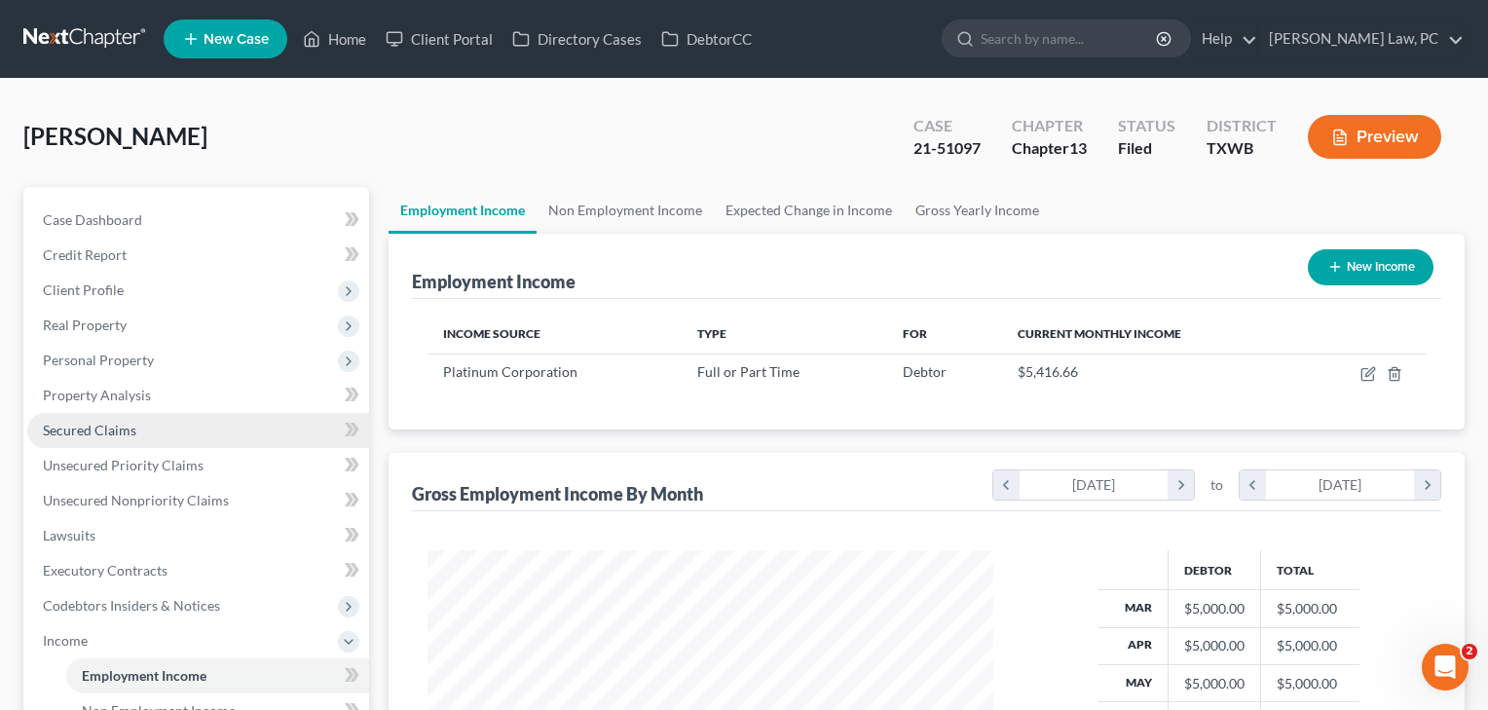
scroll to position [349, 606]
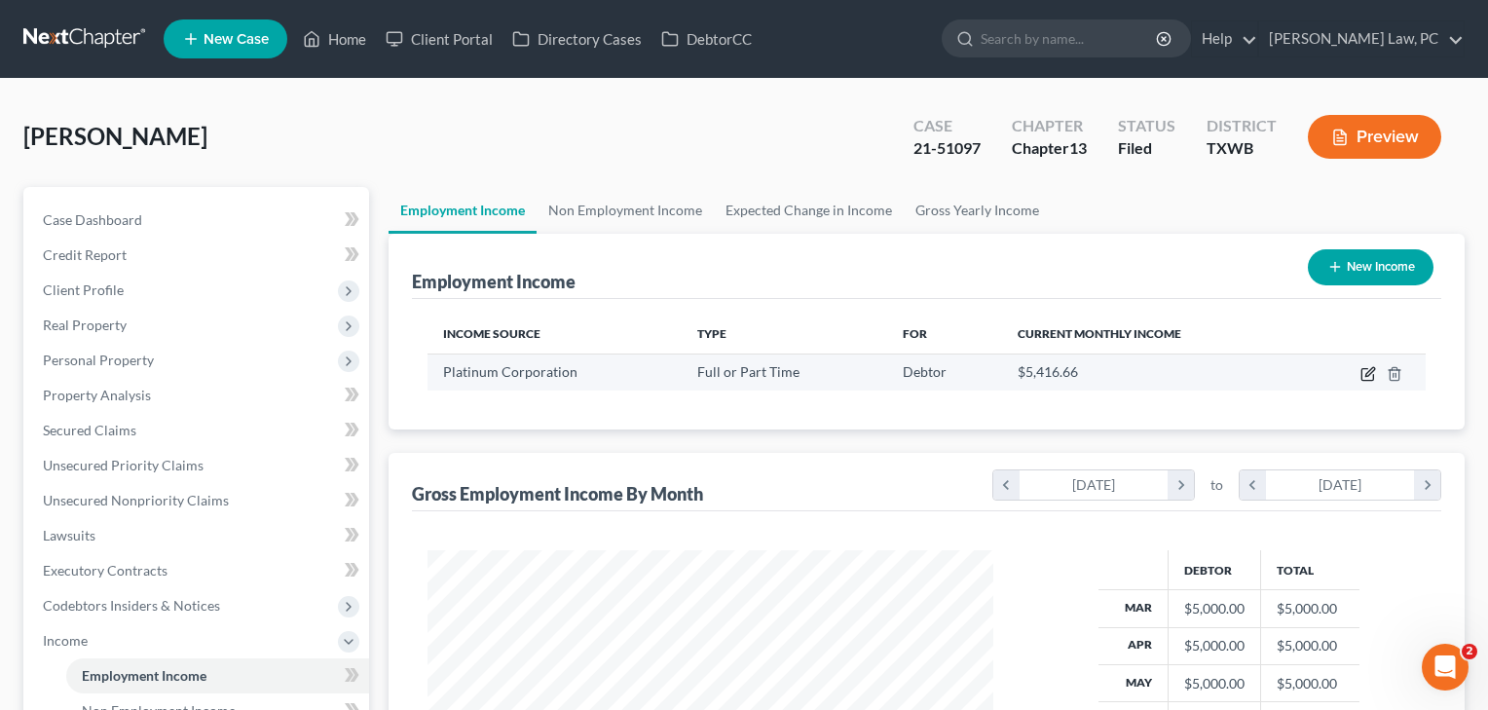
click at [1365, 377] on icon "button" at bounding box center [1368, 374] width 16 height 16
select select "0"
select select "21"
select select "1"
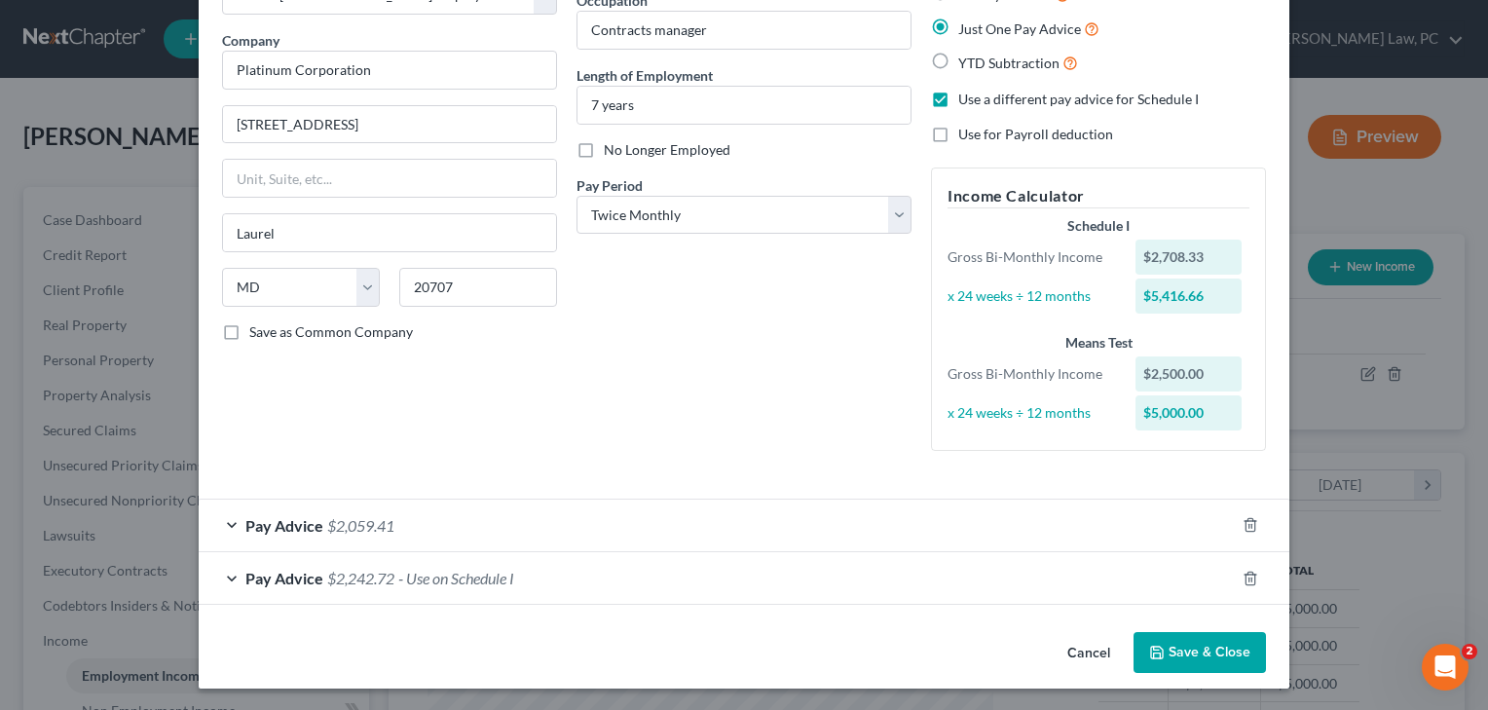
scroll to position [133, 0]
click at [1180, 654] on button "Save & Close" at bounding box center [1199, 653] width 132 height 41
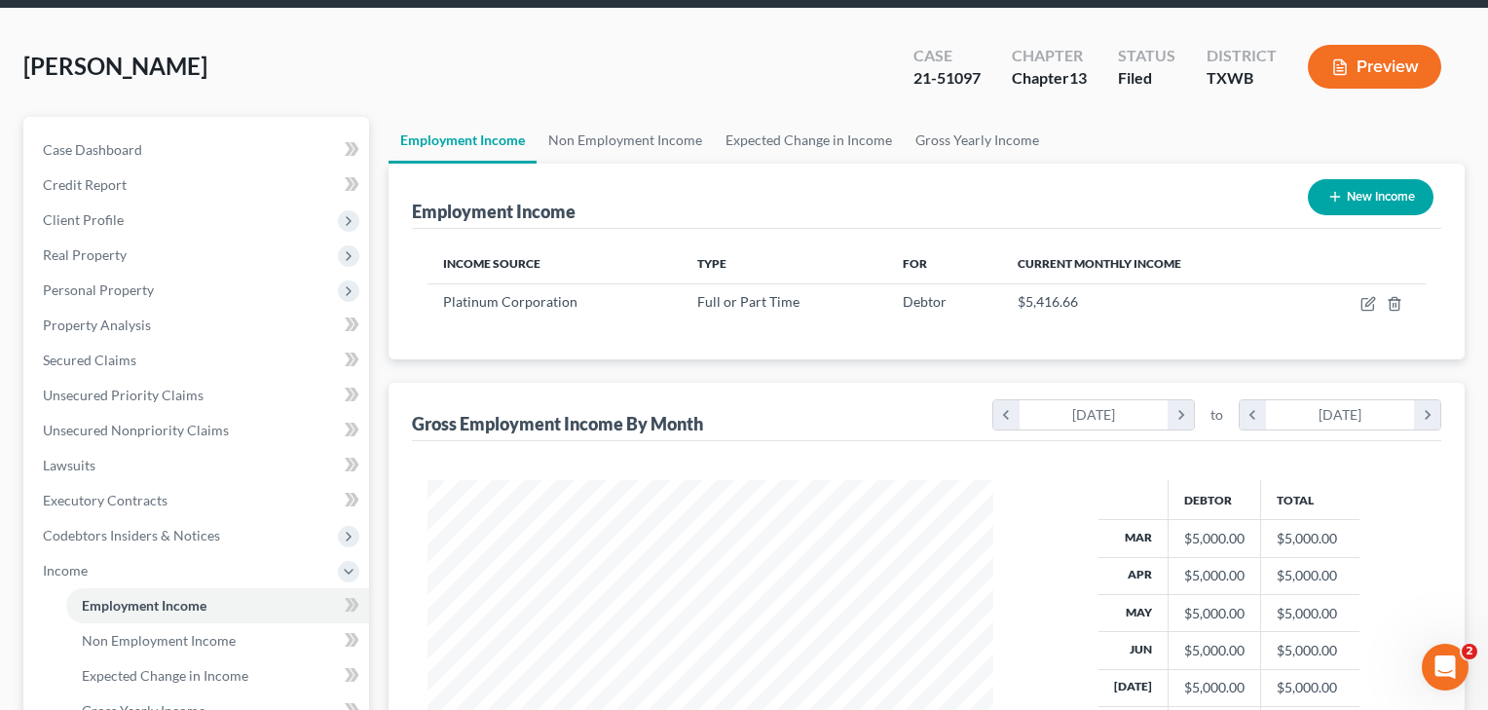
scroll to position [245, 0]
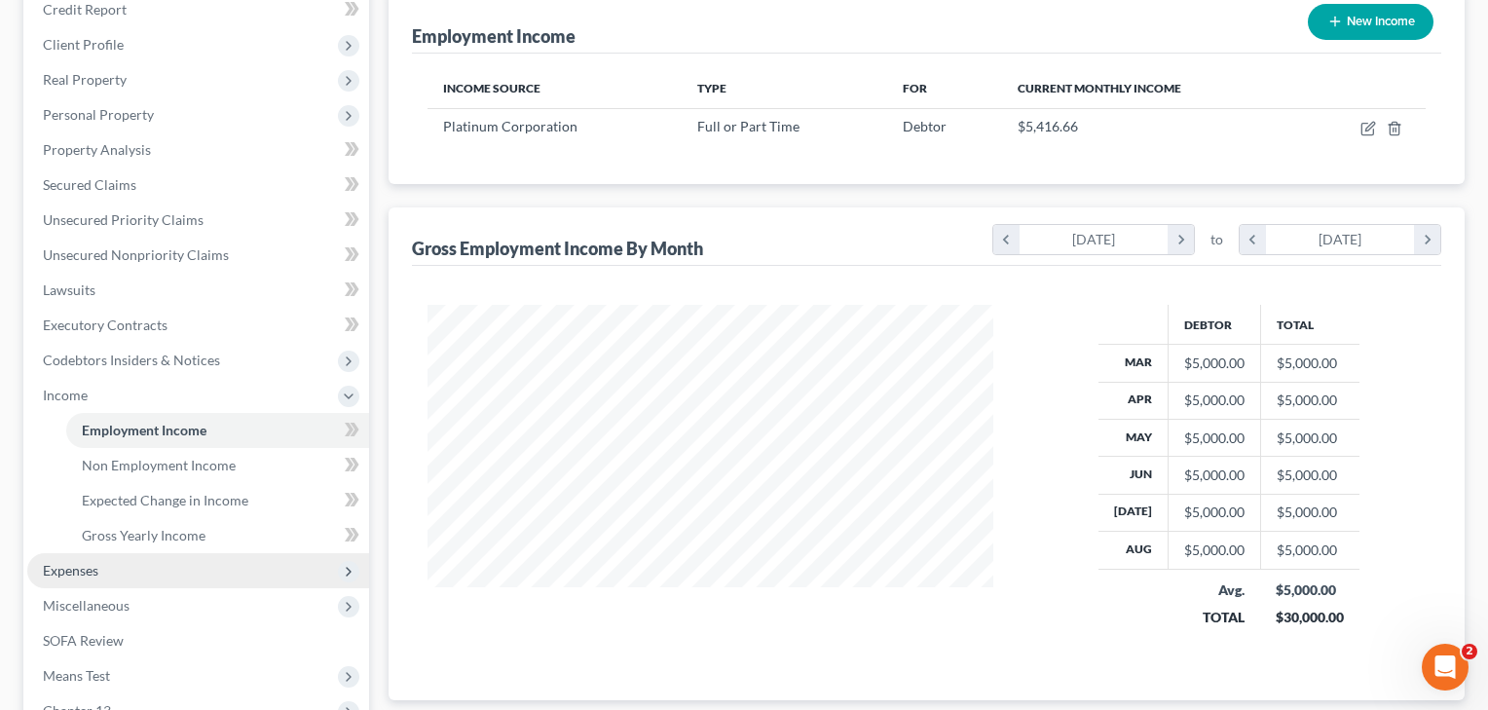
click at [64, 576] on span "Expenses" at bounding box center [70, 570] width 55 height 17
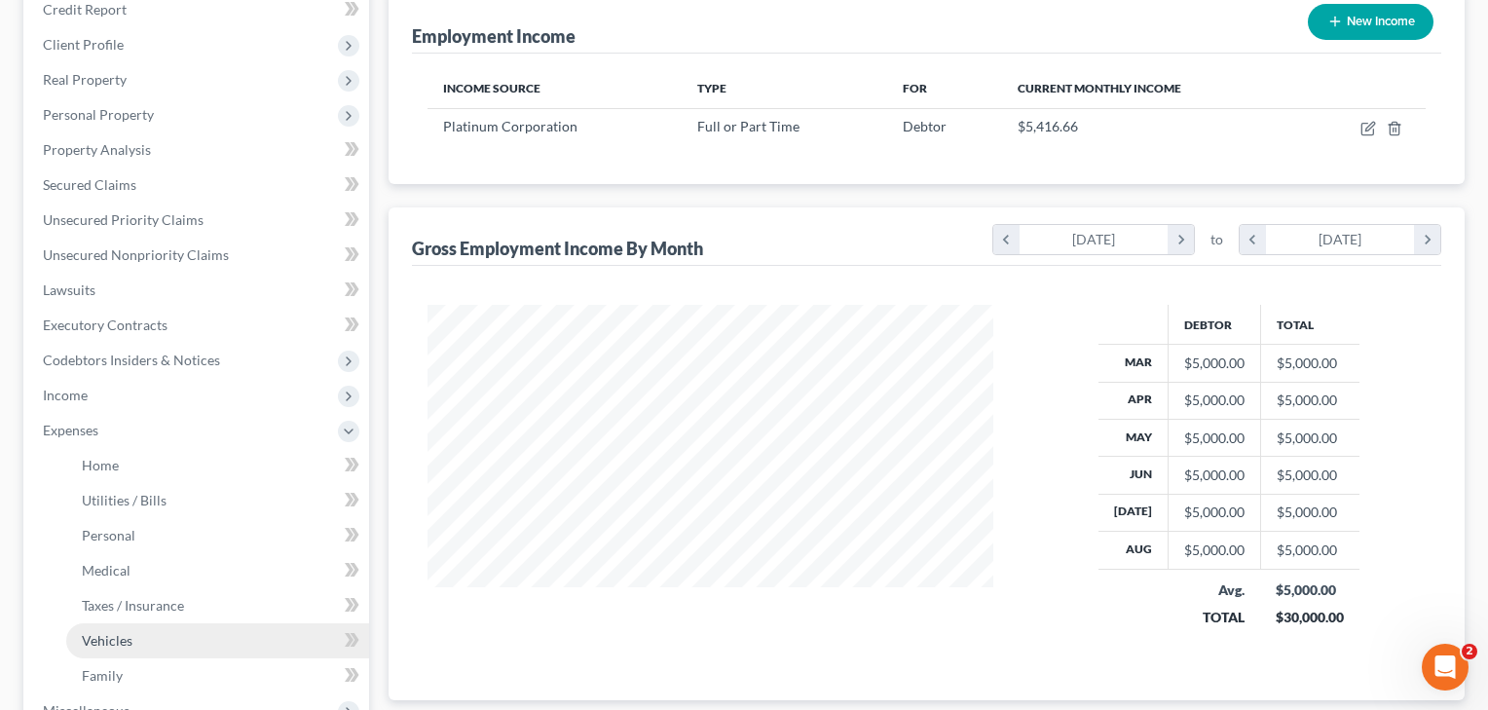
click at [89, 635] on span "Vehicles" at bounding box center [107, 640] width 51 height 17
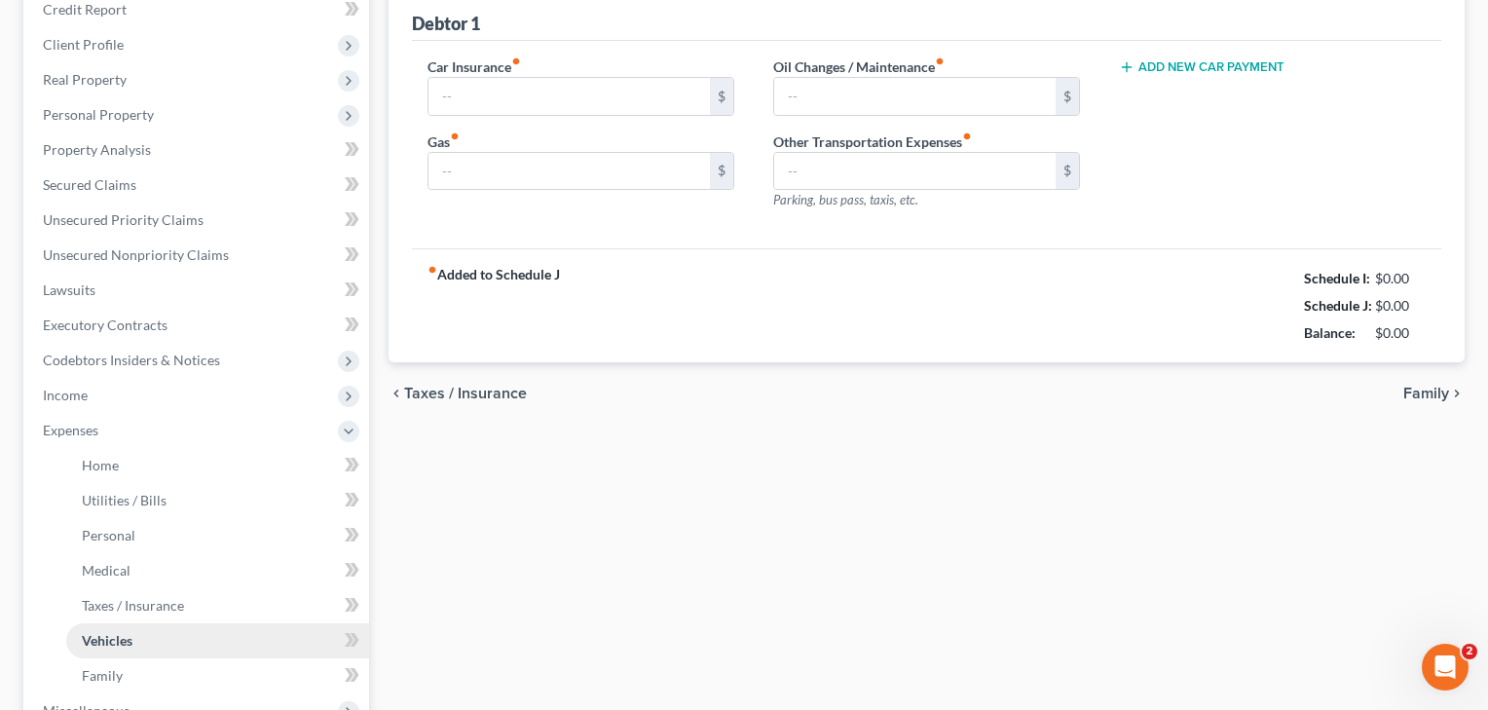
scroll to position [28, 0]
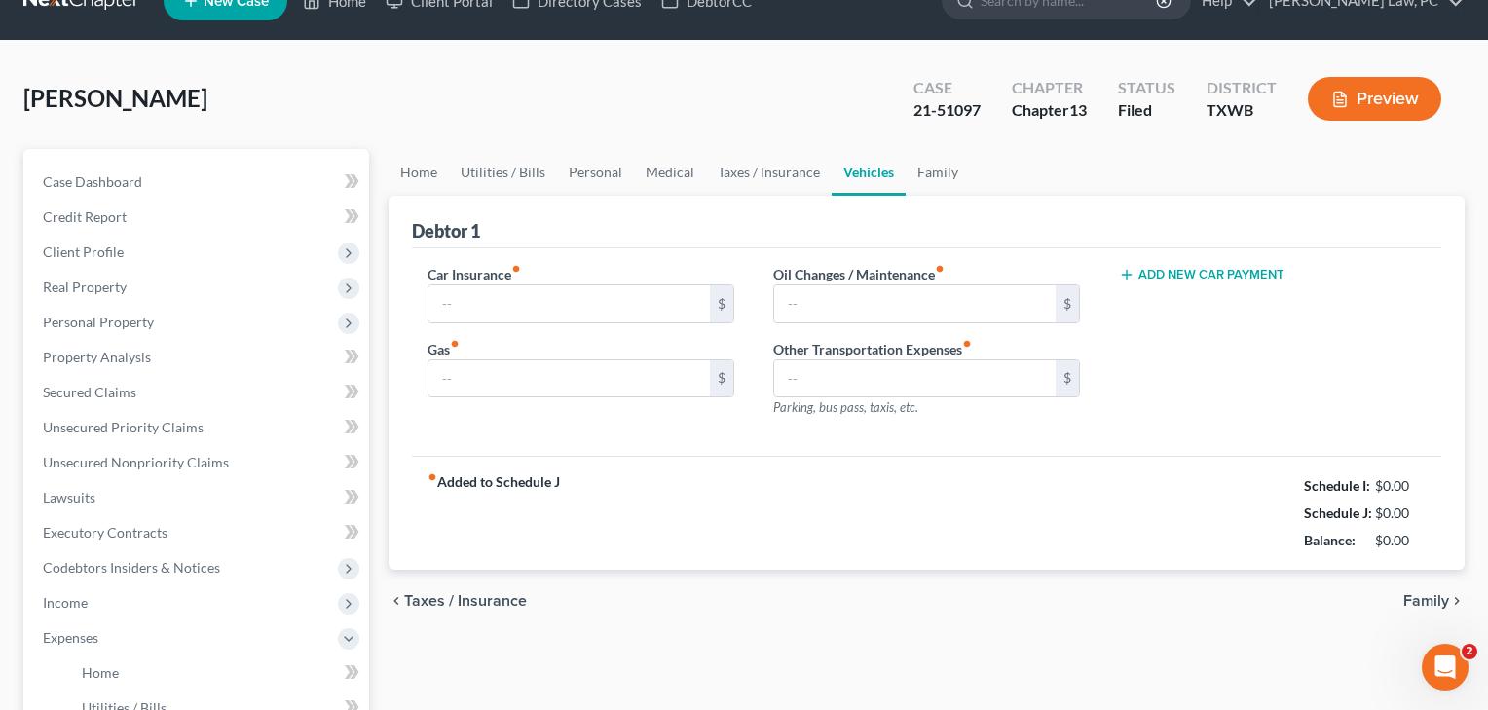
type input "180.00"
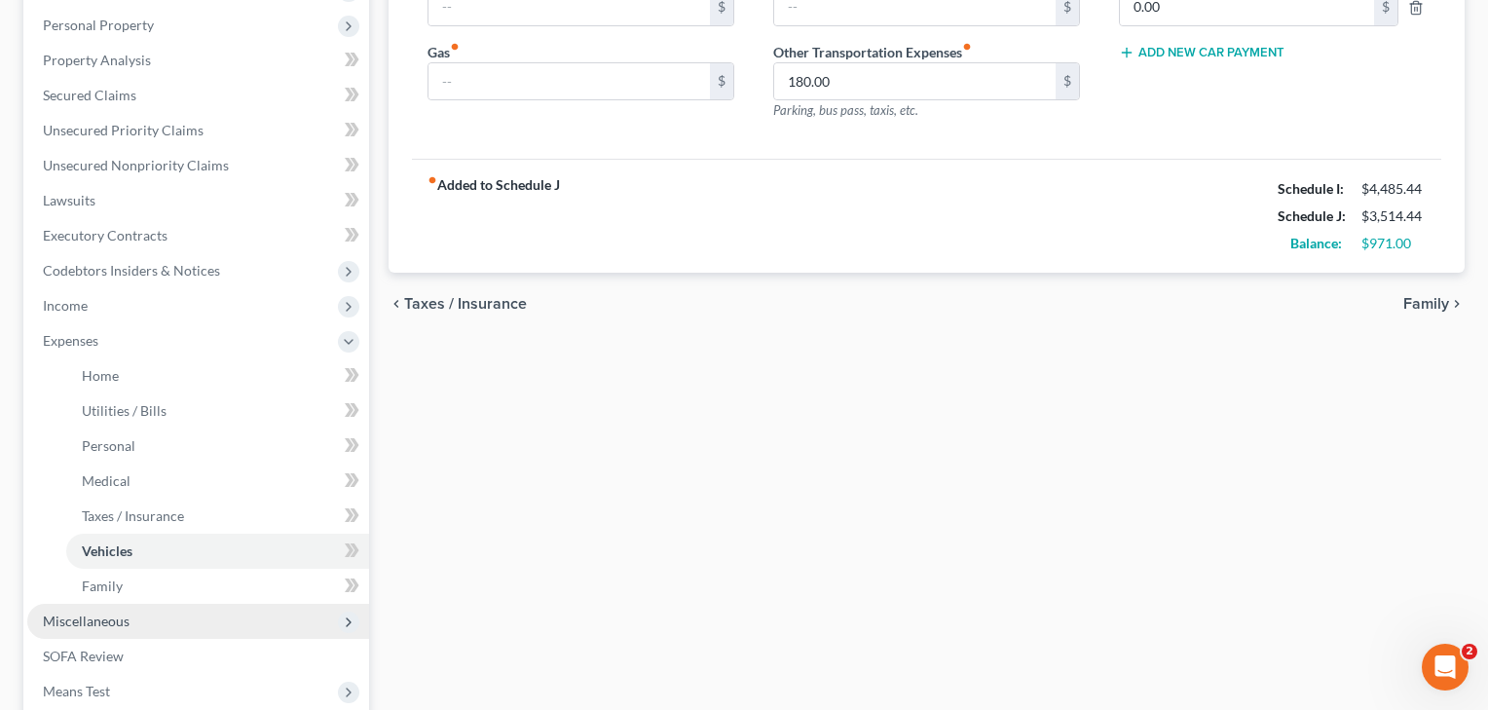
scroll to position [354, 0]
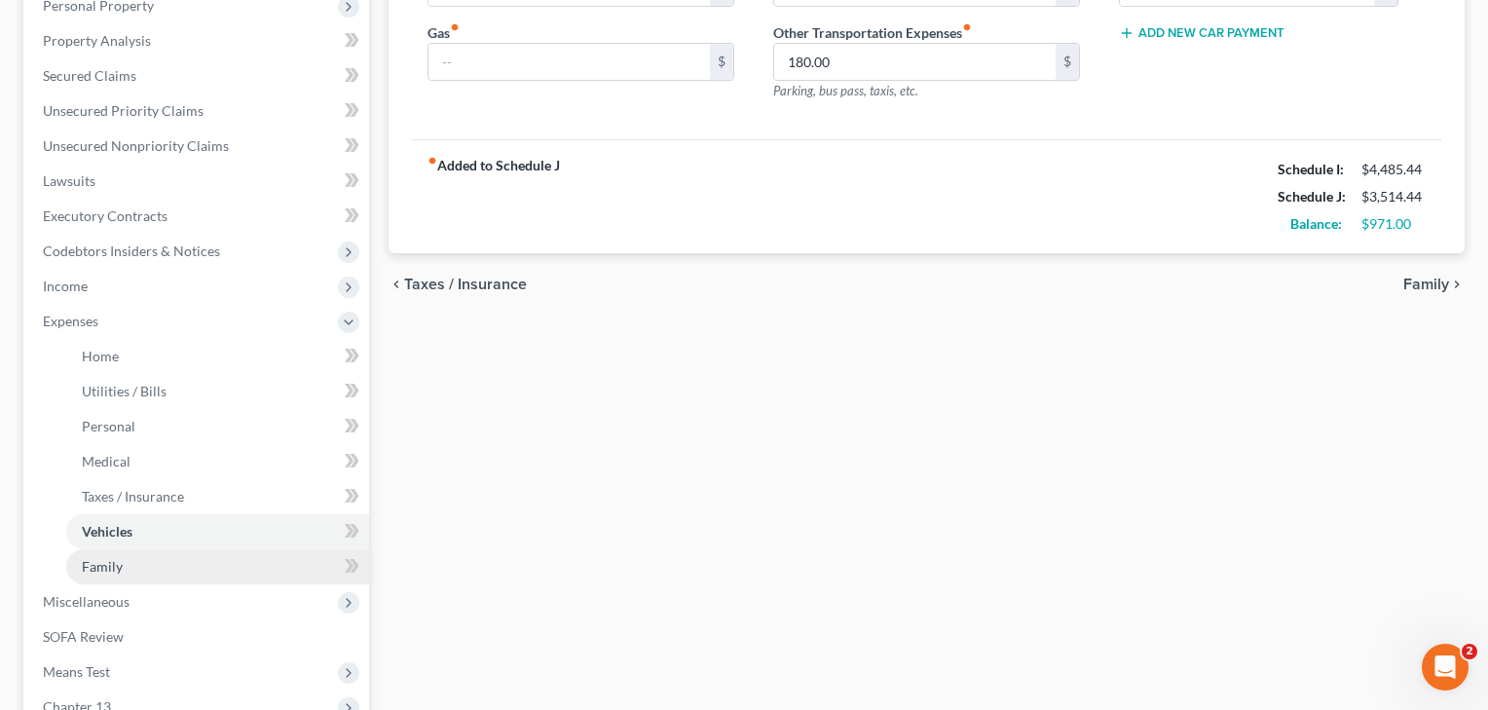
click at [89, 562] on span "Family" at bounding box center [102, 566] width 41 height 17
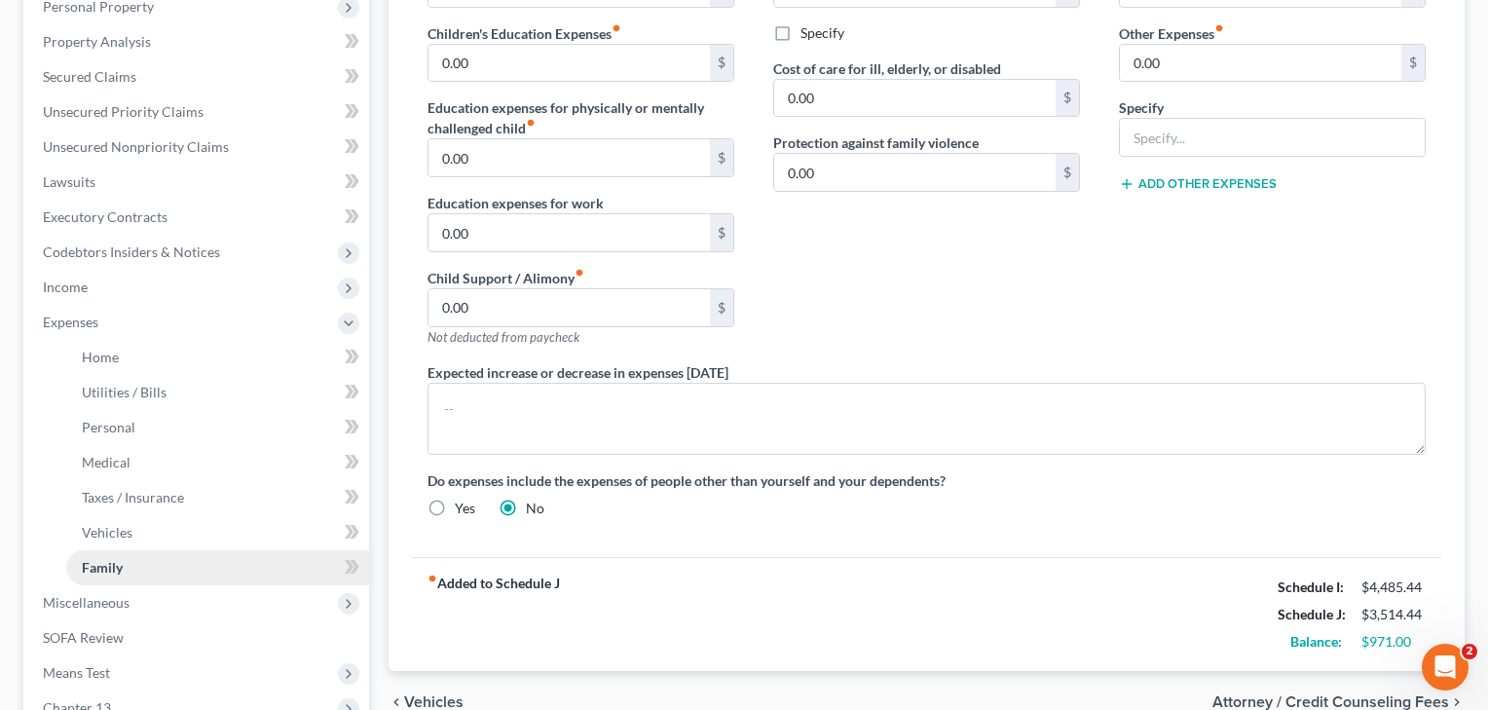
scroll to position [351, 0]
click at [102, 435] on span "Personal" at bounding box center [109, 429] width 54 height 17
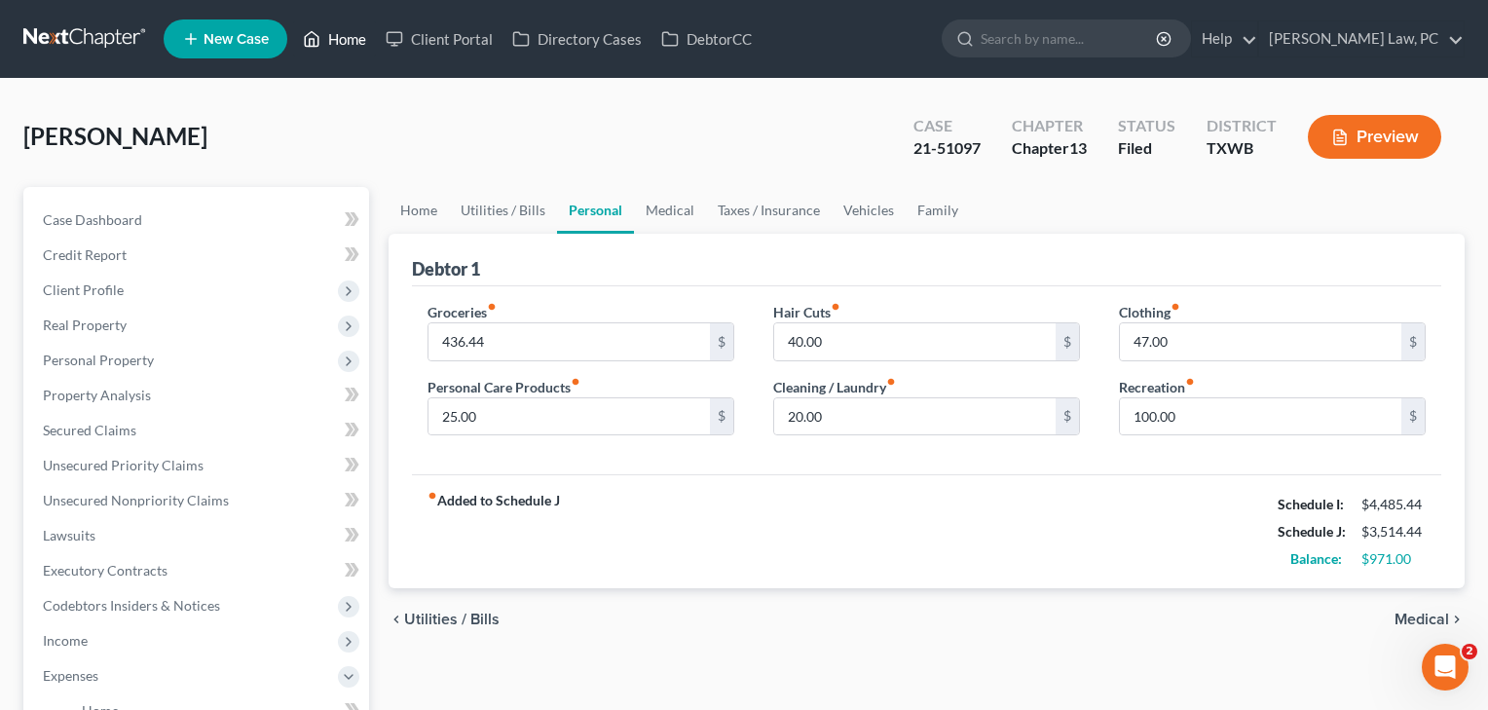
click at [331, 40] on link "Home" at bounding box center [334, 38] width 83 height 35
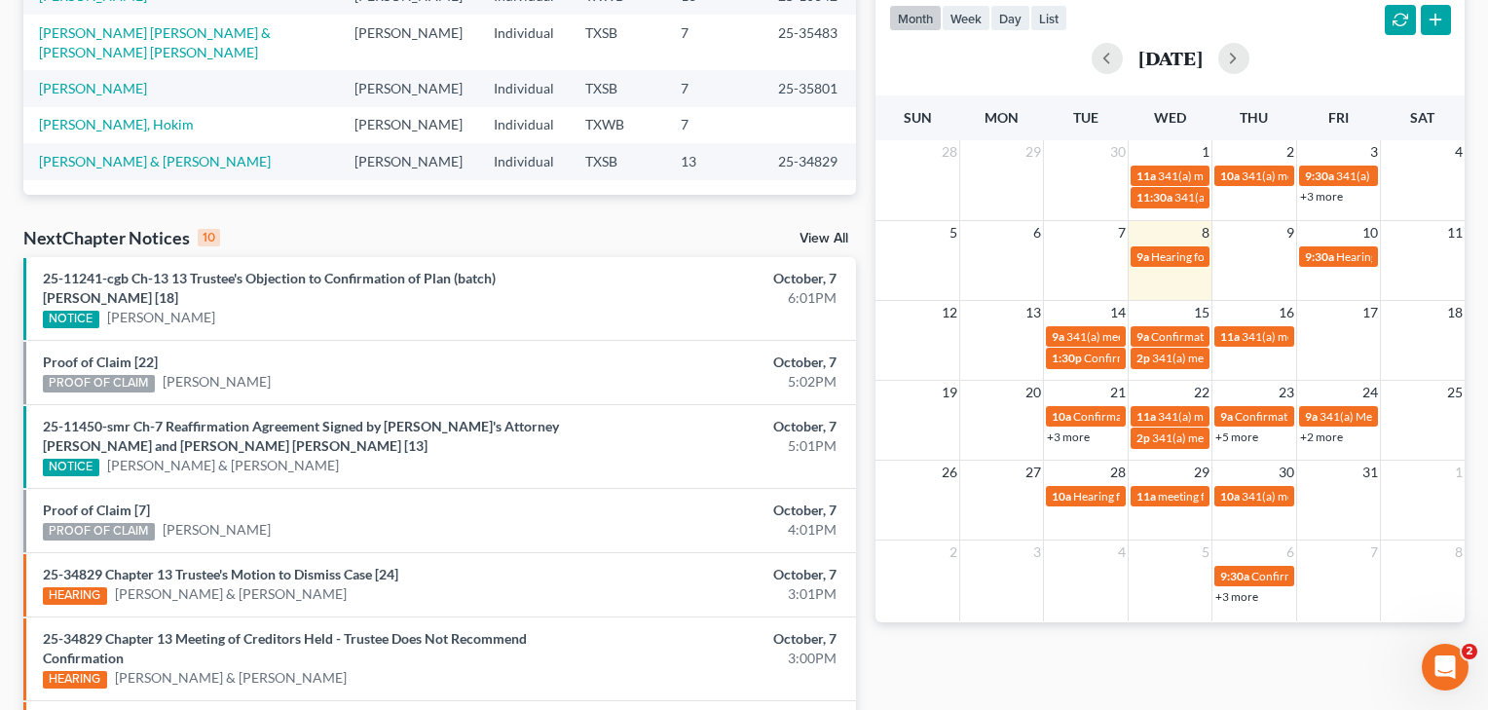
scroll to position [417, 0]
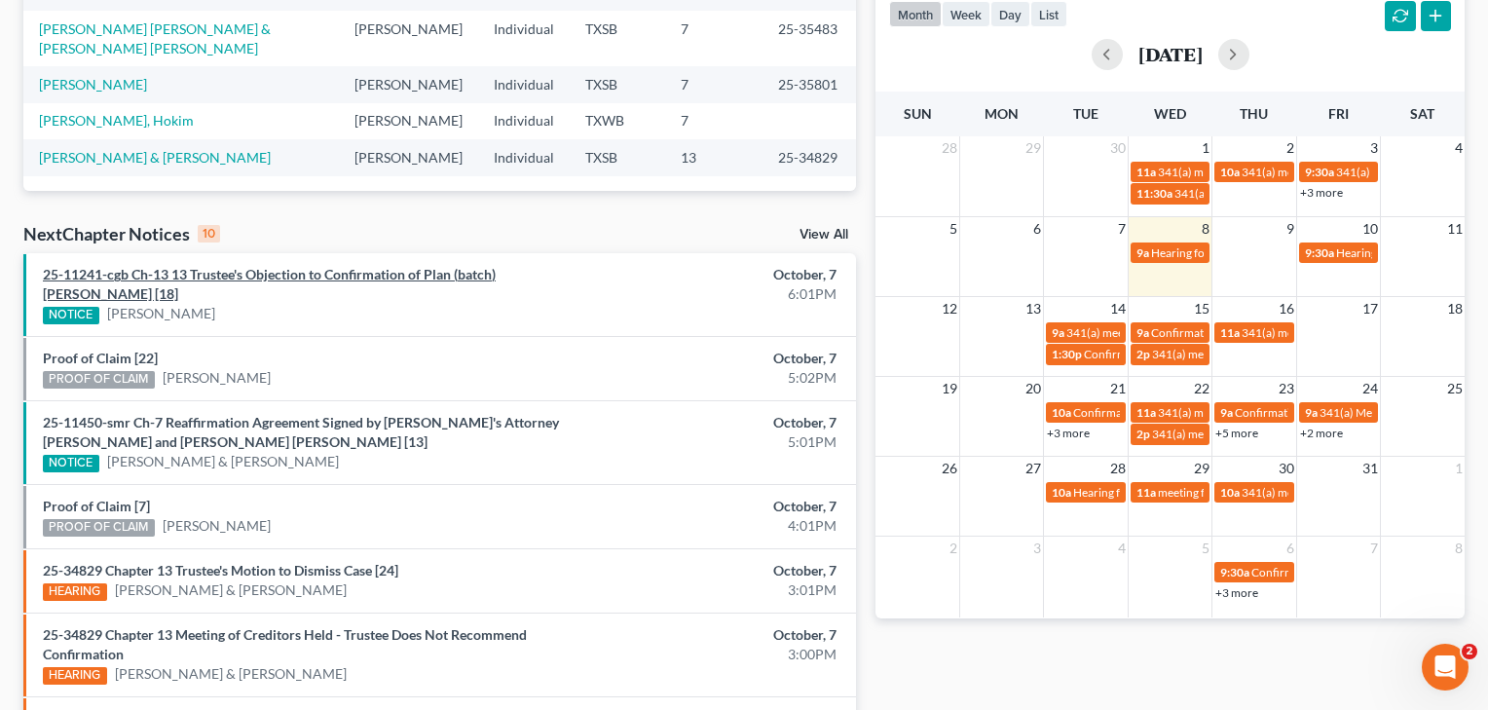
click at [245, 270] on link "25-11241-cgb Ch-13 13 Trustee's Objection to Confirmation of Plan (batch) [PERS…" at bounding box center [269, 284] width 453 height 36
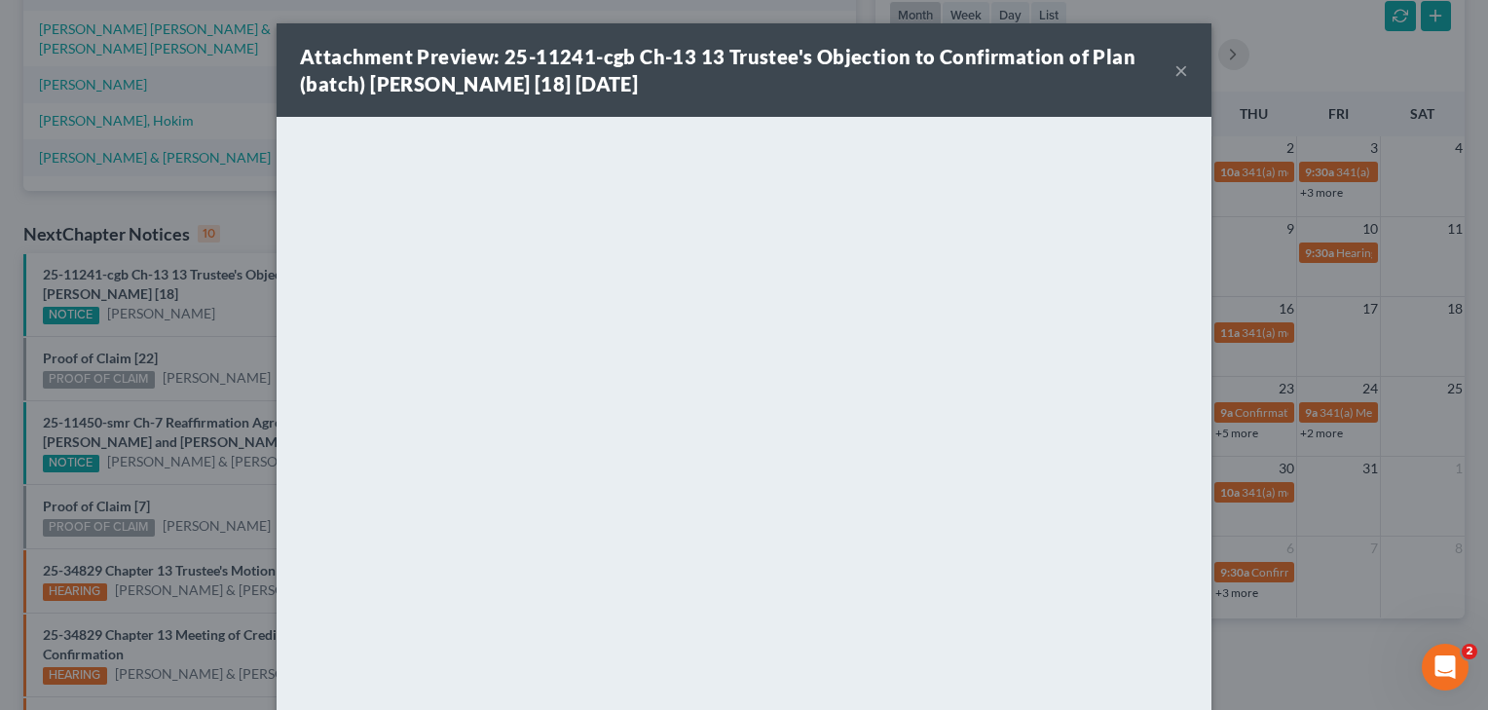
click at [1182, 77] on button "×" at bounding box center [1181, 69] width 14 height 23
